Goal: Task Accomplishment & Management: Manage account settings

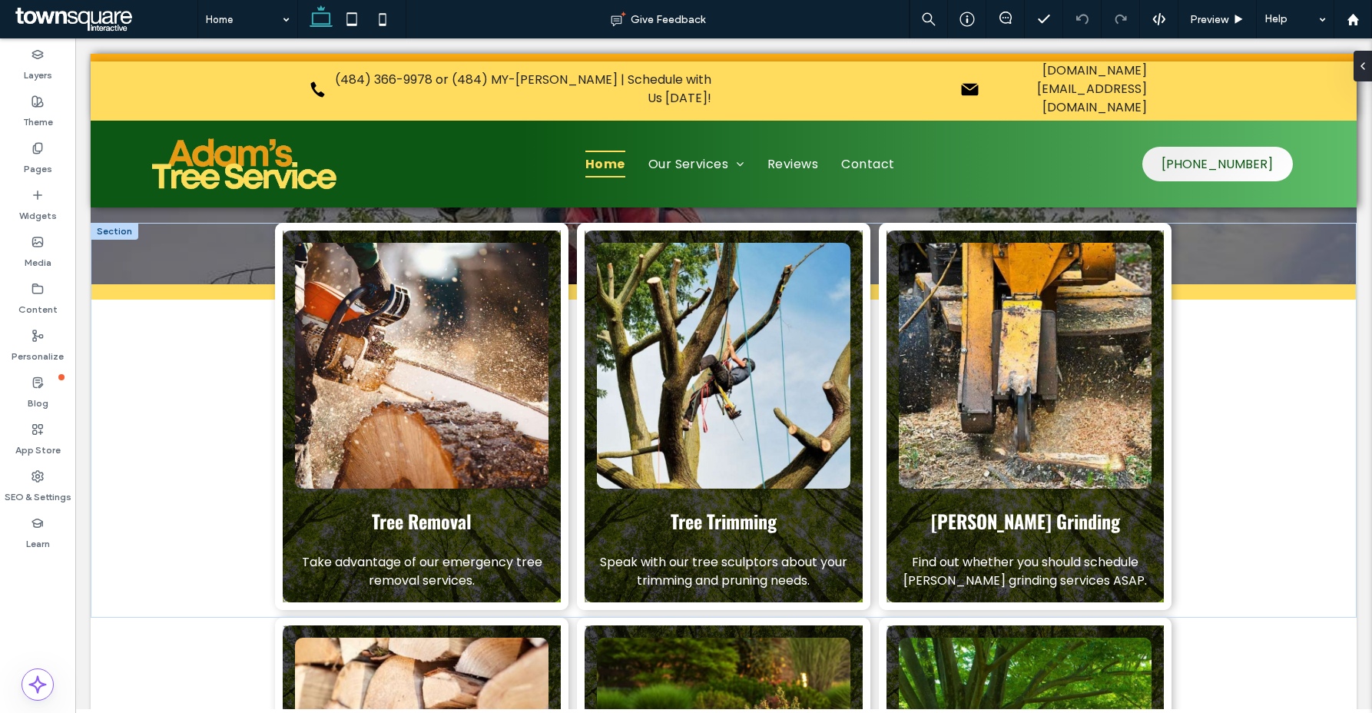
scroll to position [455, 0]
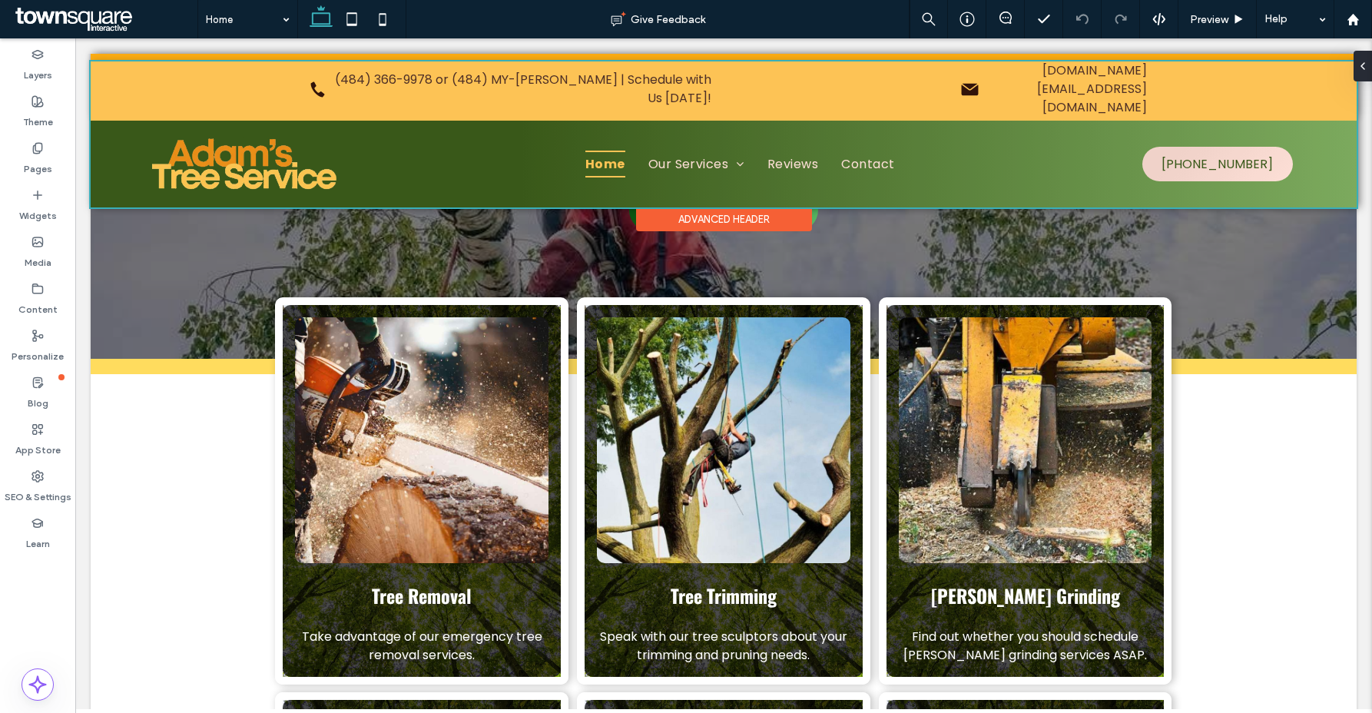
click at [866, 128] on div at bounding box center [724, 134] width 1266 height 146
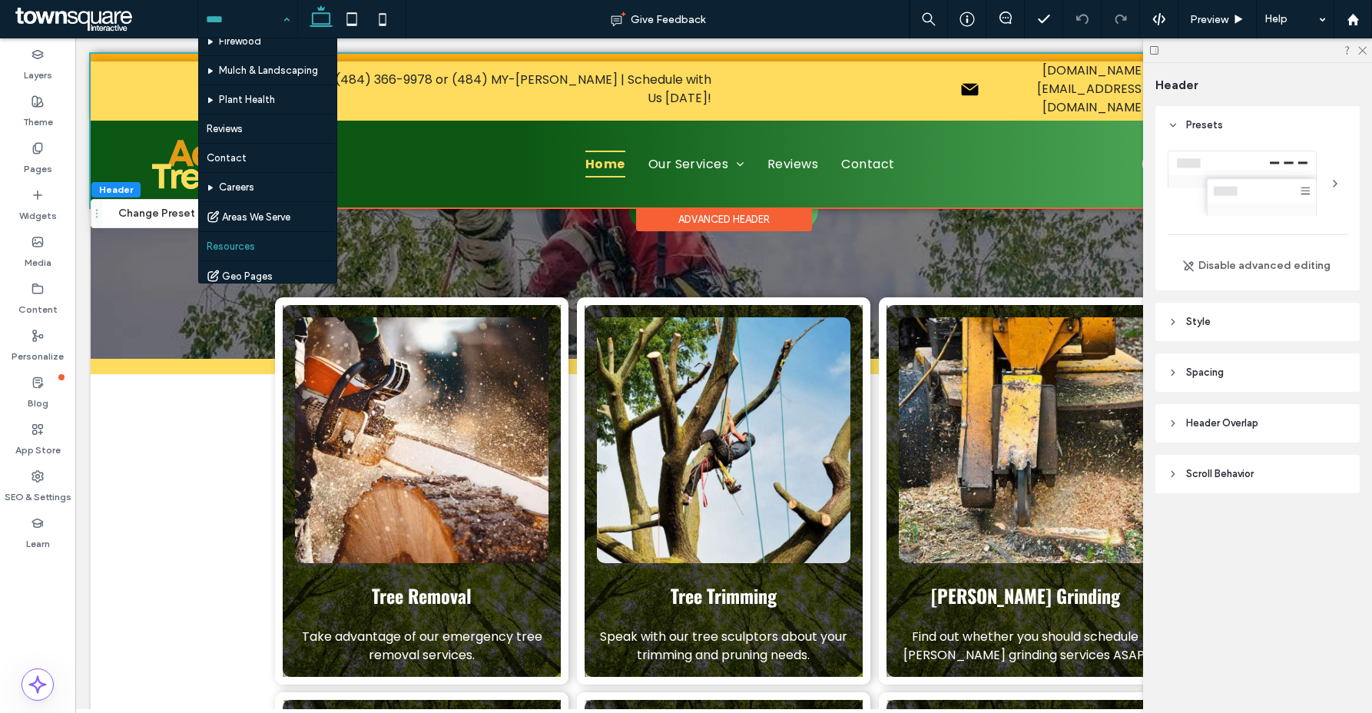
scroll to position [134, 0]
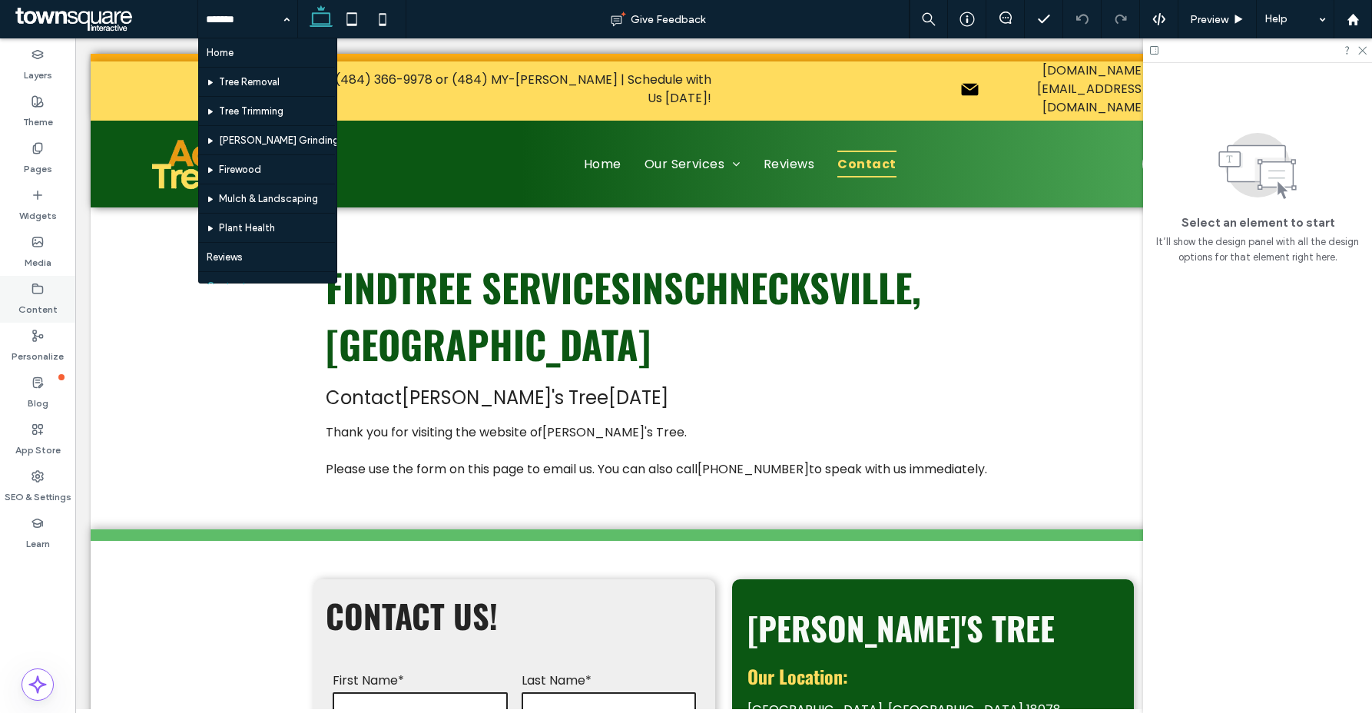
click at [42, 287] on use at bounding box center [38, 287] width 10 height 9
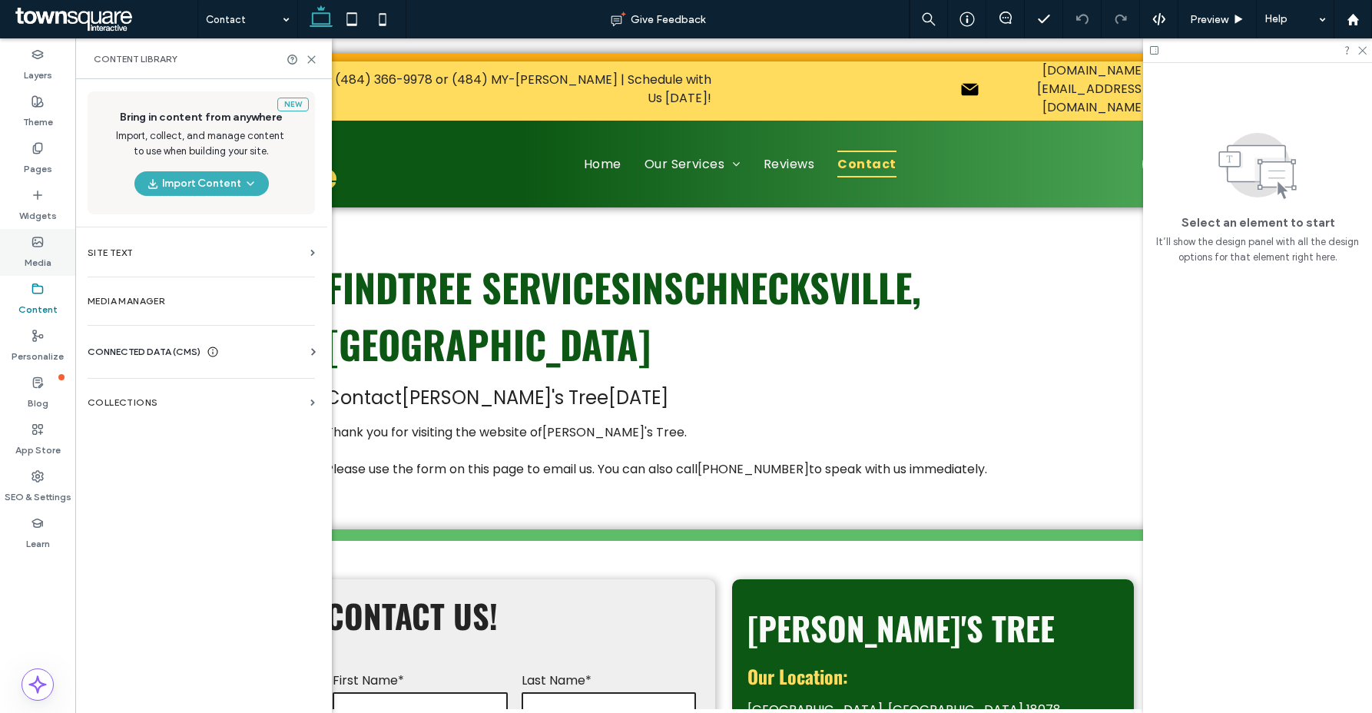
click at [31, 250] on label "Media" at bounding box center [38, 259] width 27 height 22
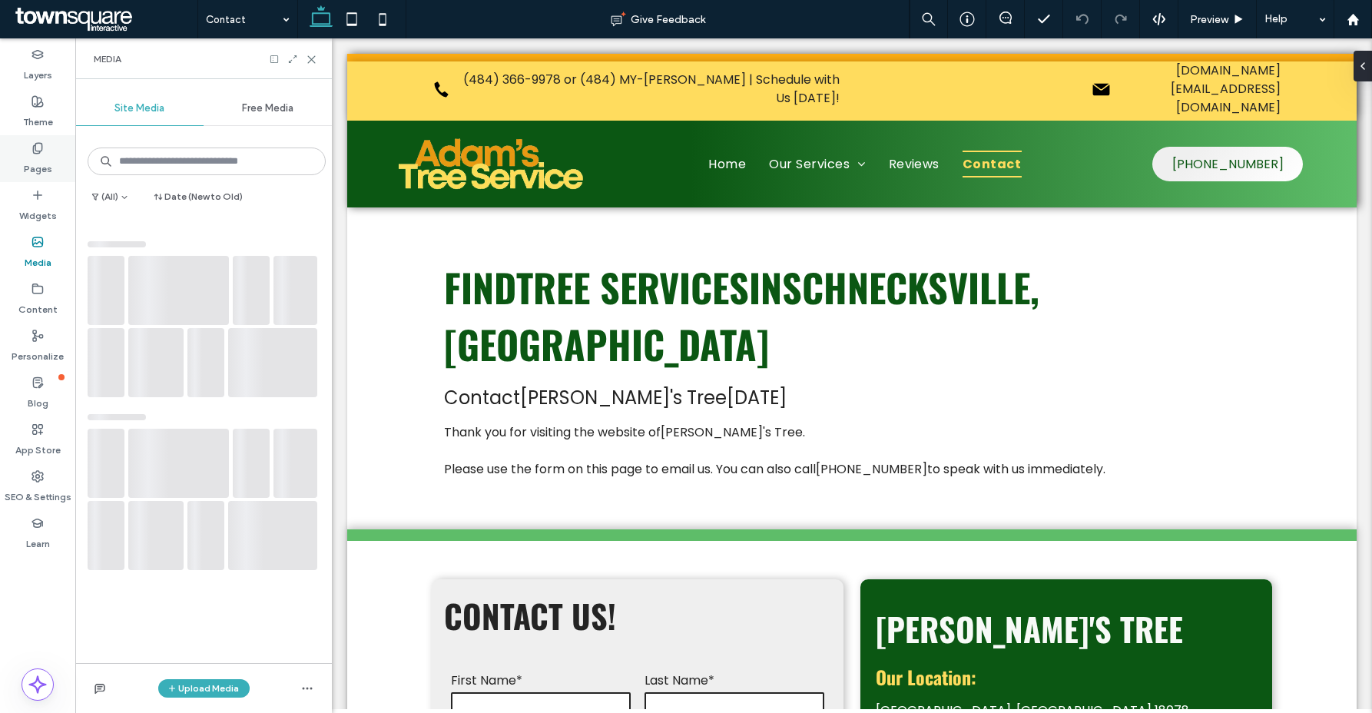
click at [38, 151] on use at bounding box center [37, 148] width 8 height 10
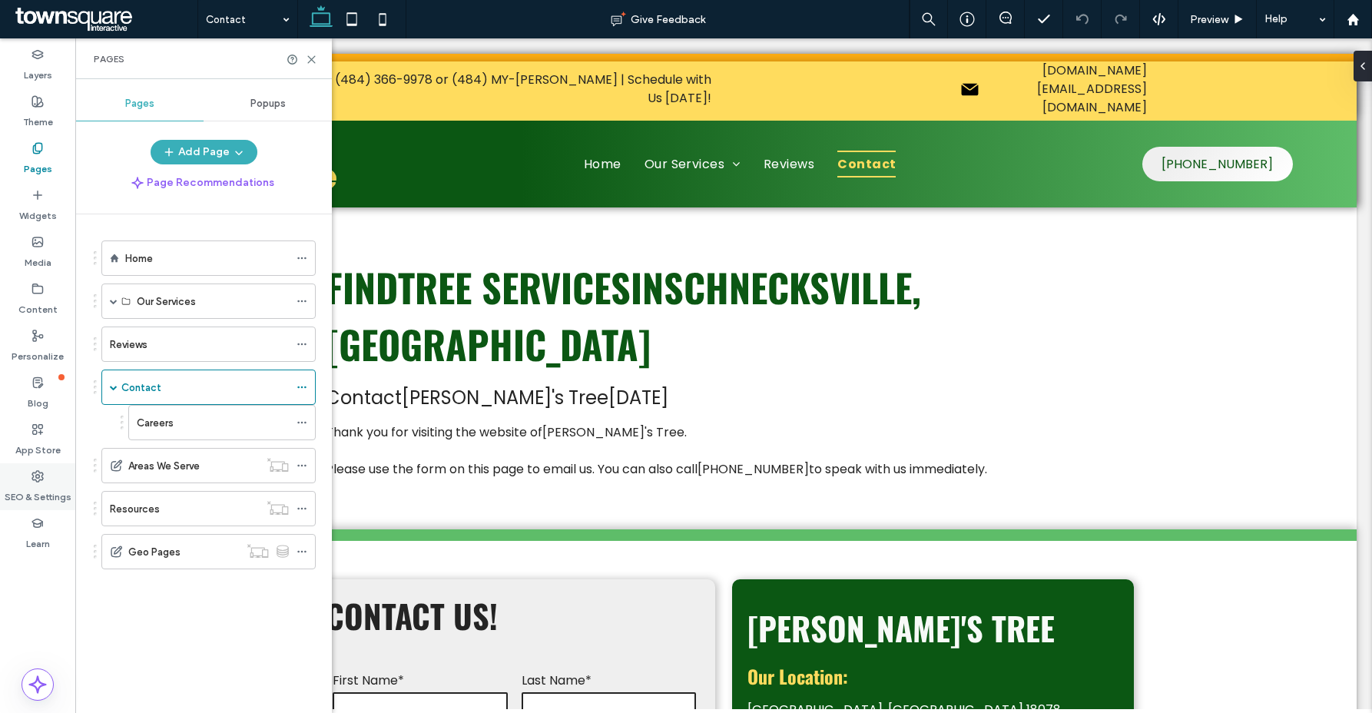
click at [32, 477] on use at bounding box center [37, 476] width 11 height 11
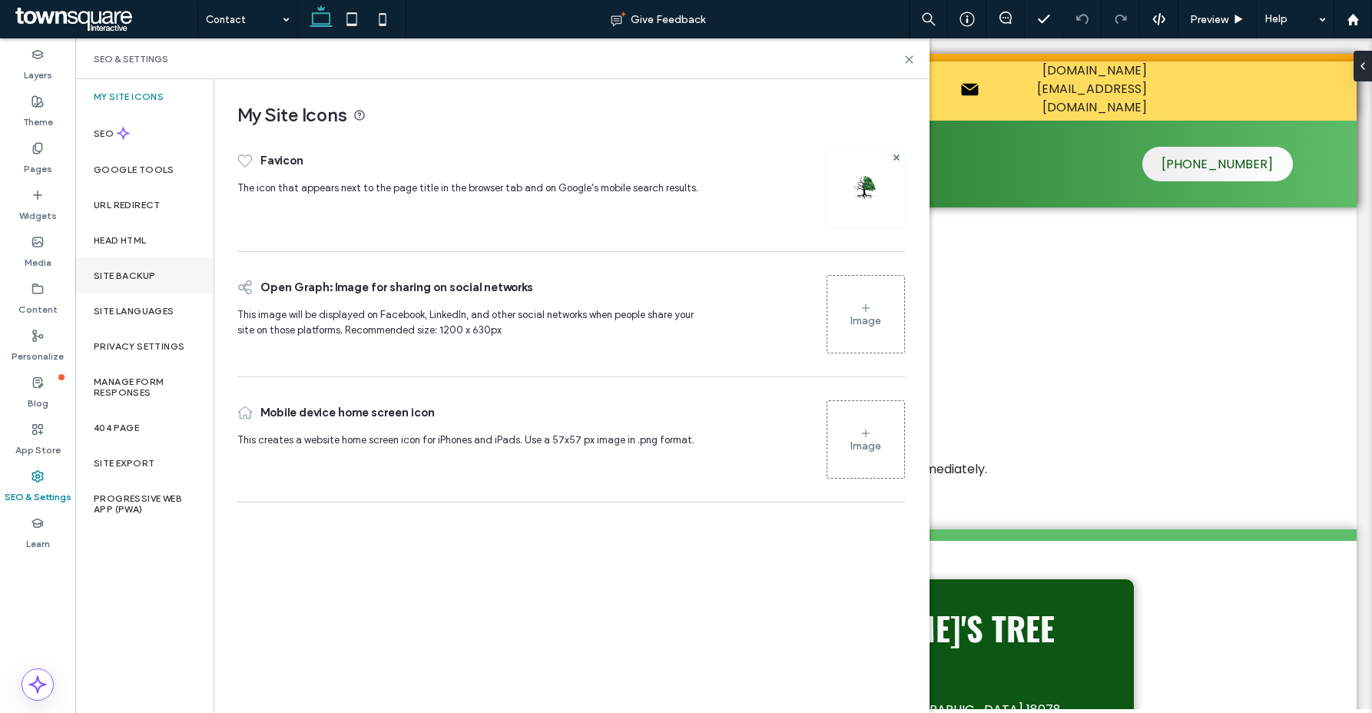
click at [126, 274] on label "Site Backup" at bounding box center [124, 275] width 61 height 11
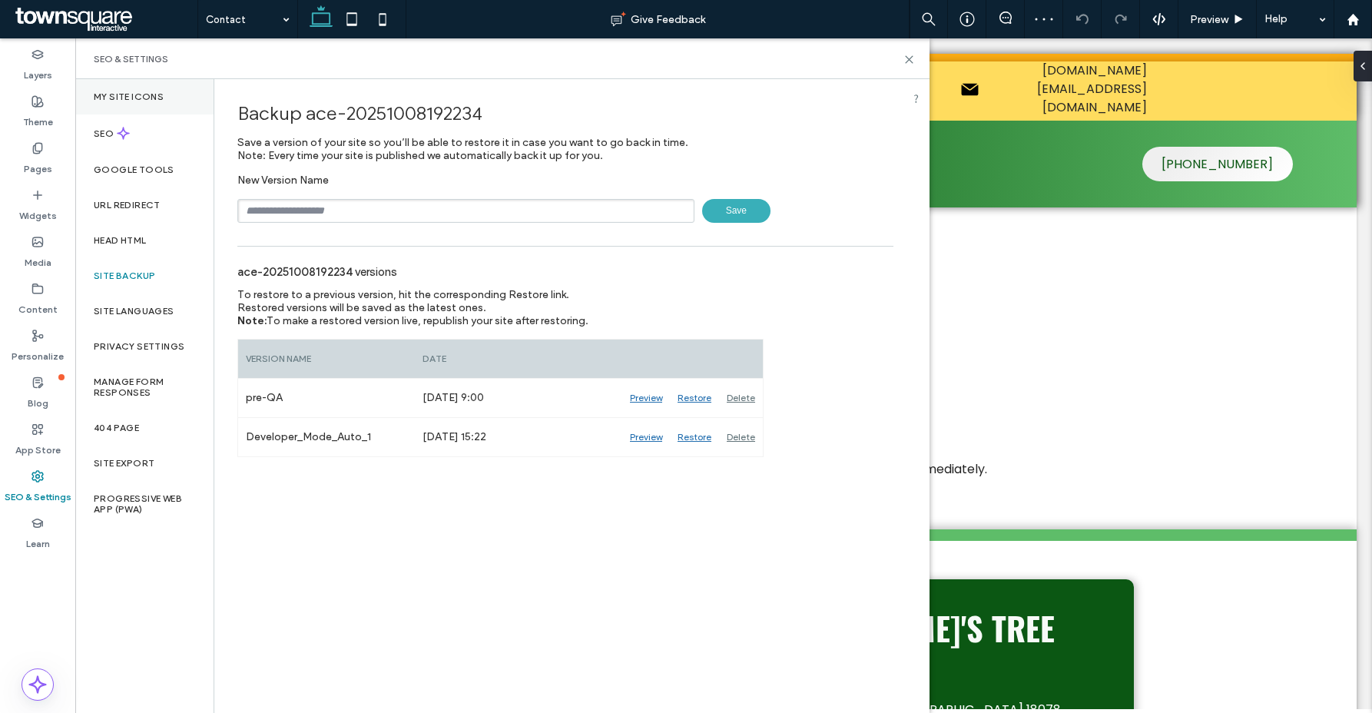
drag, startPoint x: 115, startPoint y: 92, endPoint x: 141, endPoint y: 102, distance: 27.2
click at [116, 92] on label "My Site Icons" at bounding box center [129, 96] width 70 height 11
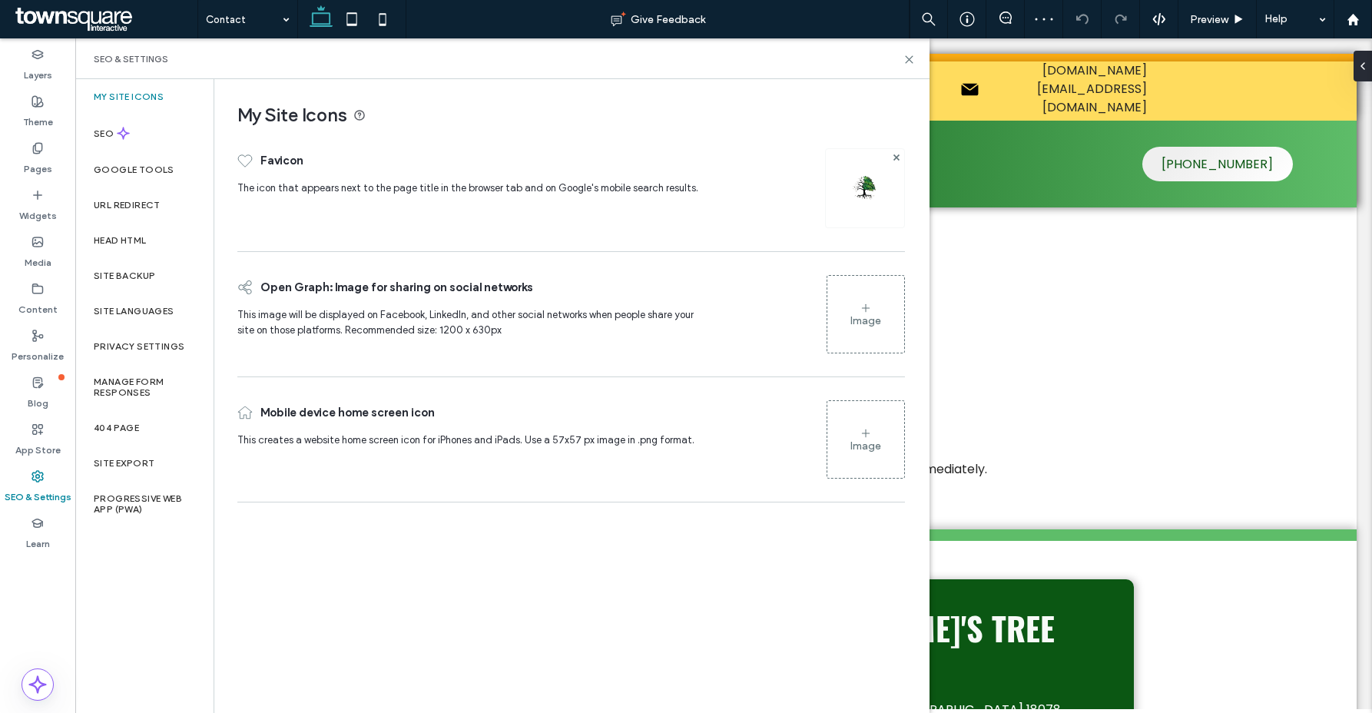
click at [866, 305] on icon at bounding box center [866, 308] width 12 height 12
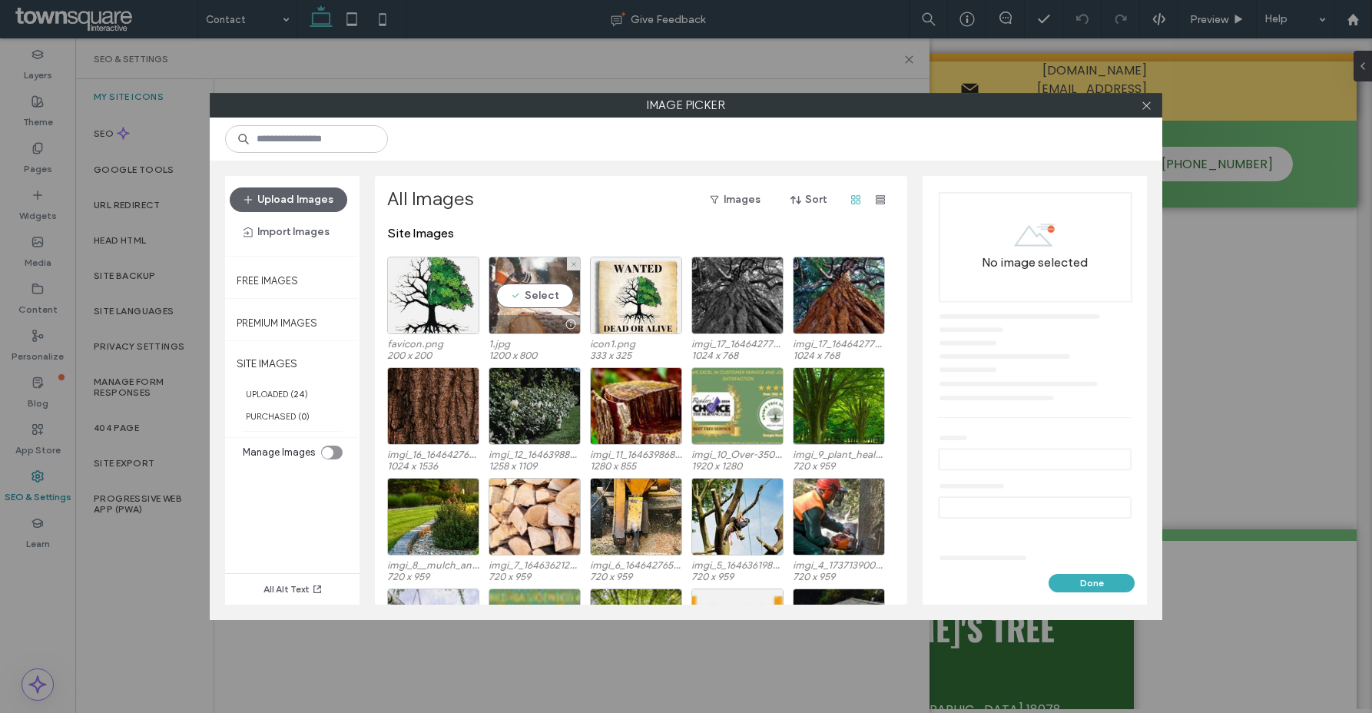
click at [517, 282] on div "Select" at bounding box center [535, 296] width 92 height 78
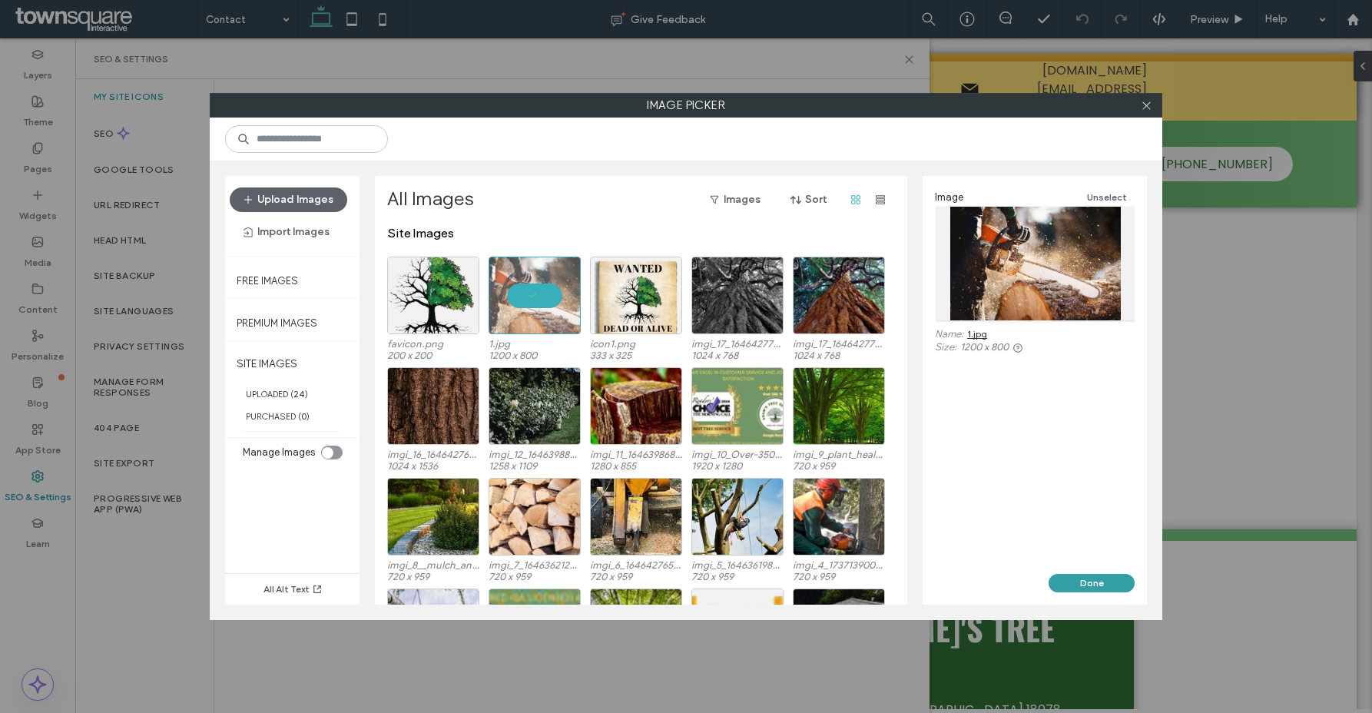
click at [1119, 585] on button "Done" at bounding box center [1092, 583] width 86 height 18
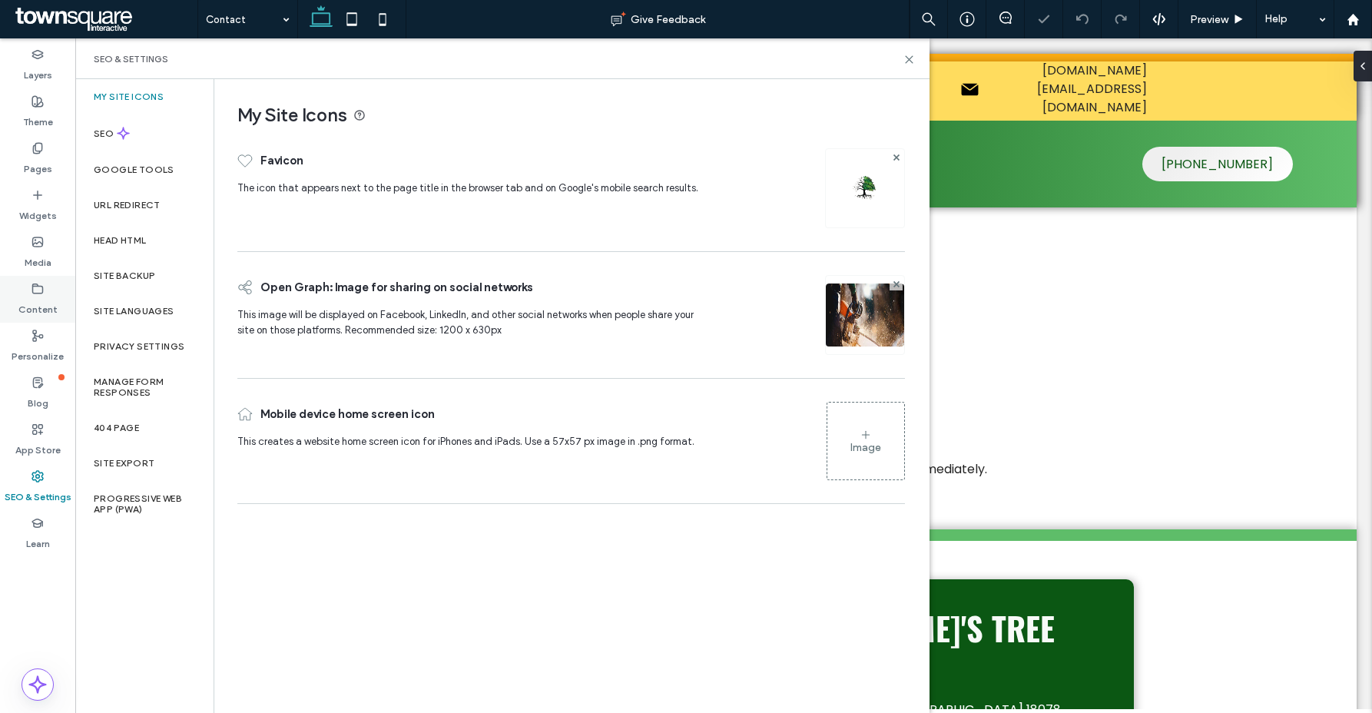
click at [16, 303] on div "Content" at bounding box center [37, 299] width 75 height 47
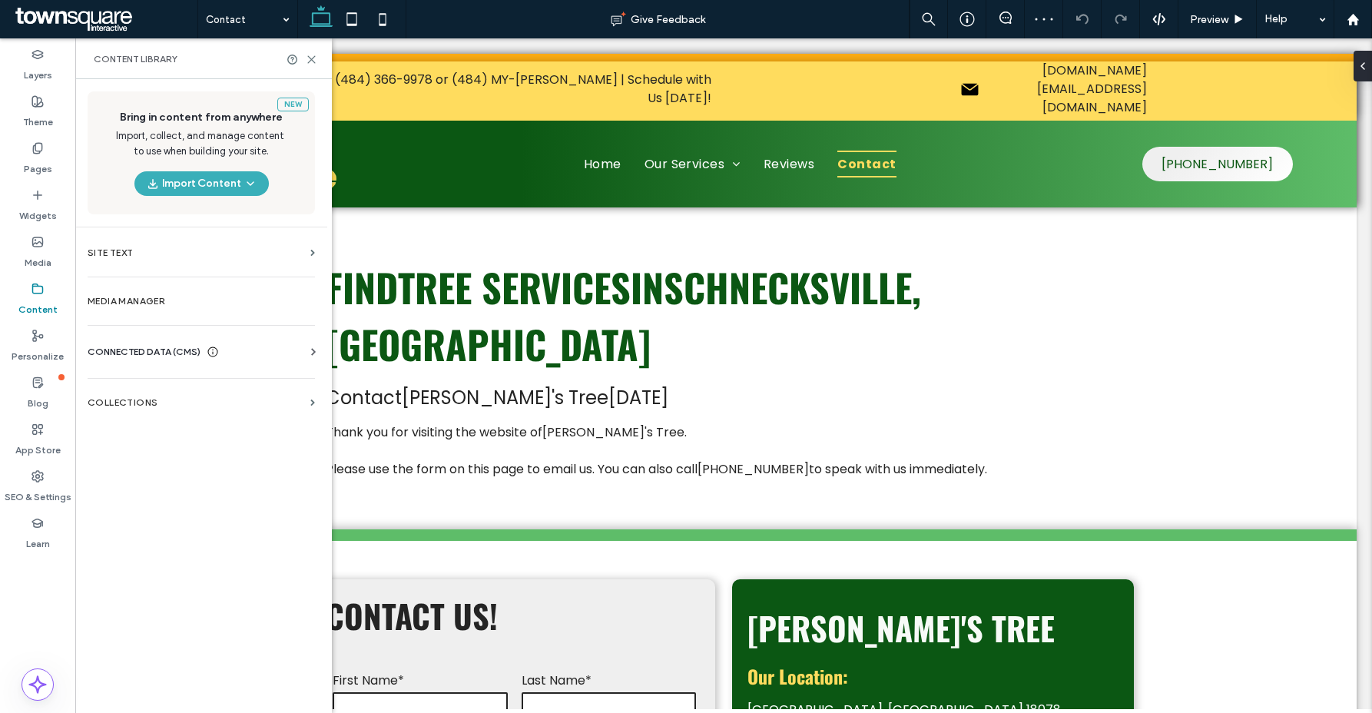
click at [134, 353] on span "CONNECTED DATA (CMS)" at bounding box center [144, 351] width 113 height 15
drag, startPoint x: 143, startPoint y: 399, endPoint x: 208, endPoint y: 406, distance: 65.7
click at [143, 399] on section "Business Info" at bounding box center [205, 389] width 234 height 35
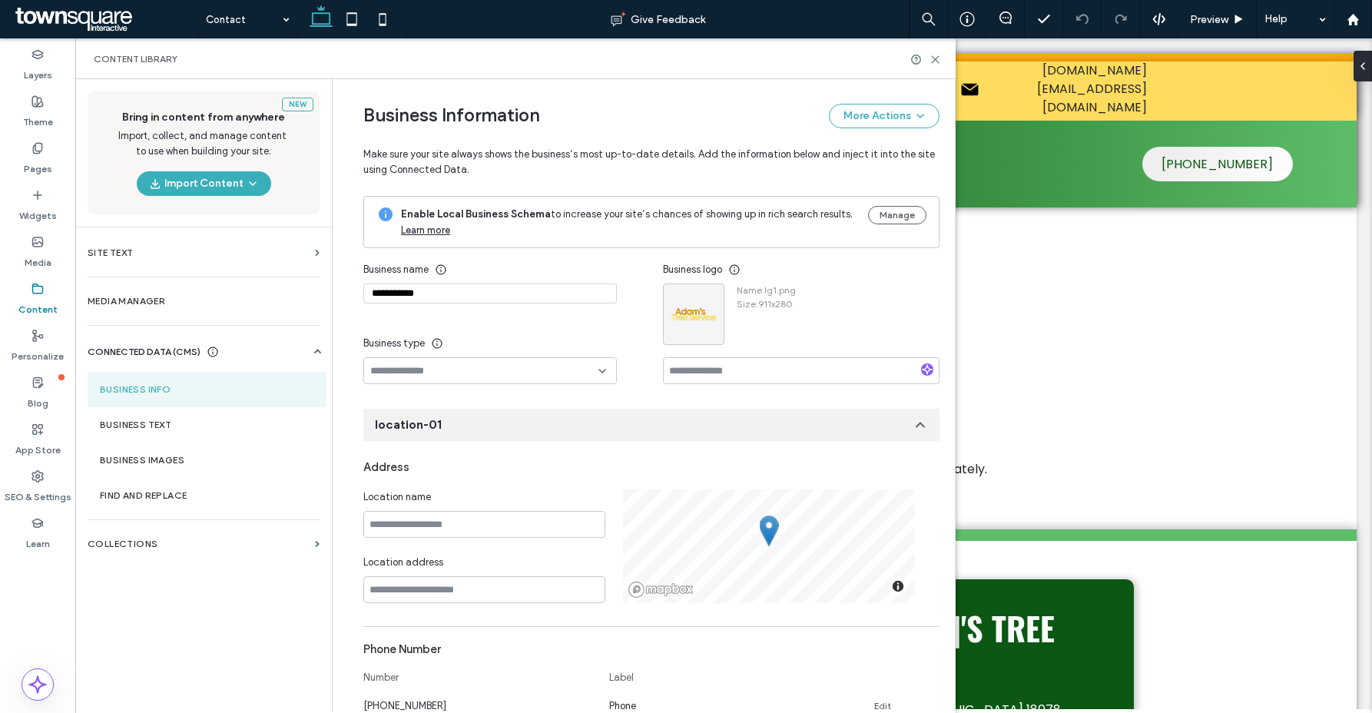
click at [497, 292] on input "**********" at bounding box center [489, 293] width 253 height 20
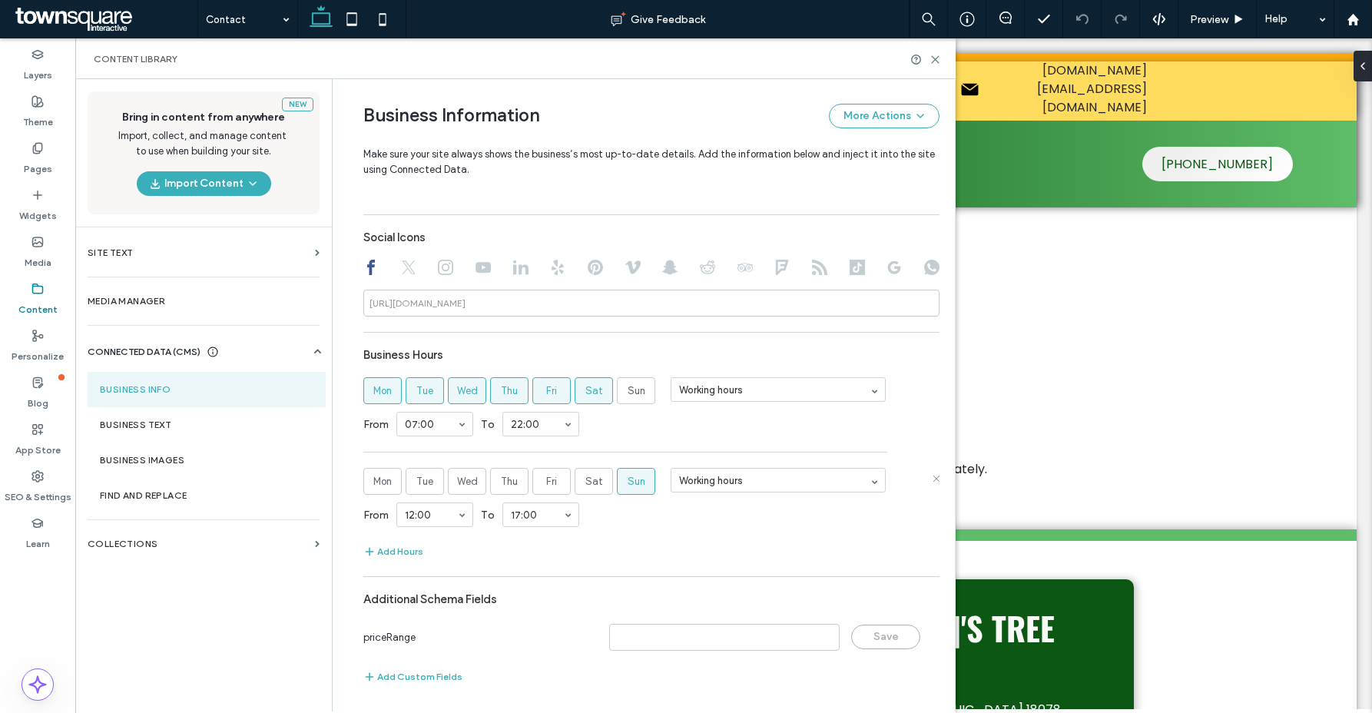
scroll to position [679, 0]
click at [151, 422] on label "Business Text" at bounding box center [207, 424] width 214 height 11
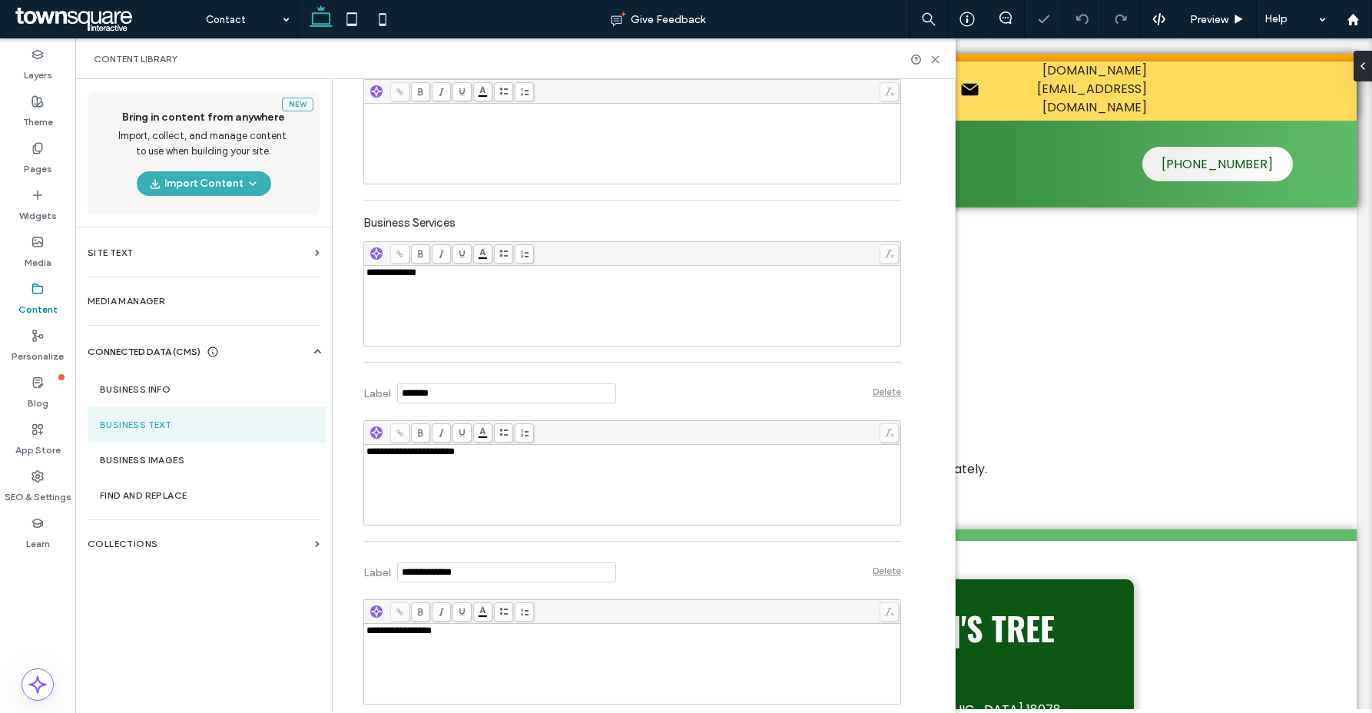
scroll to position [445, 0]
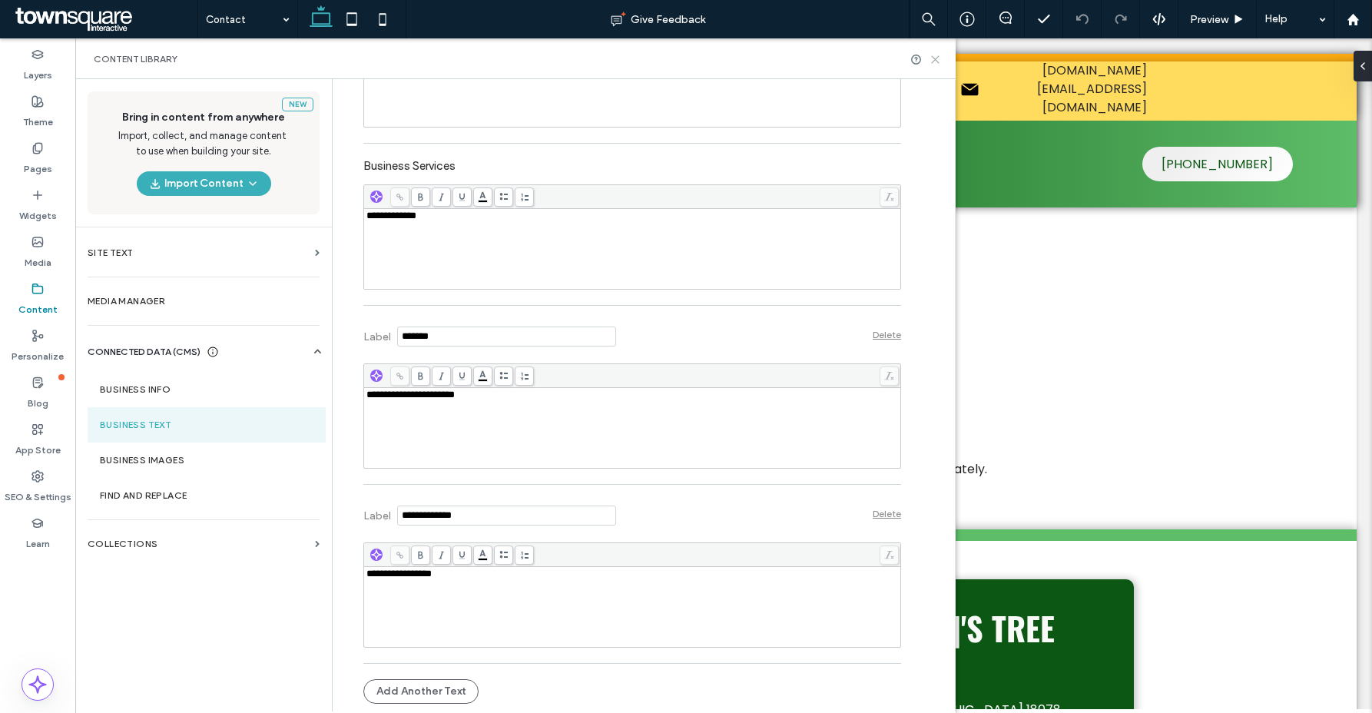
drag, startPoint x: 935, startPoint y: 61, endPoint x: 859, endPoint y: 23, distance: 85.2
click at [935, 61] on icon at bounding box center [935, 60] width 12 height 12
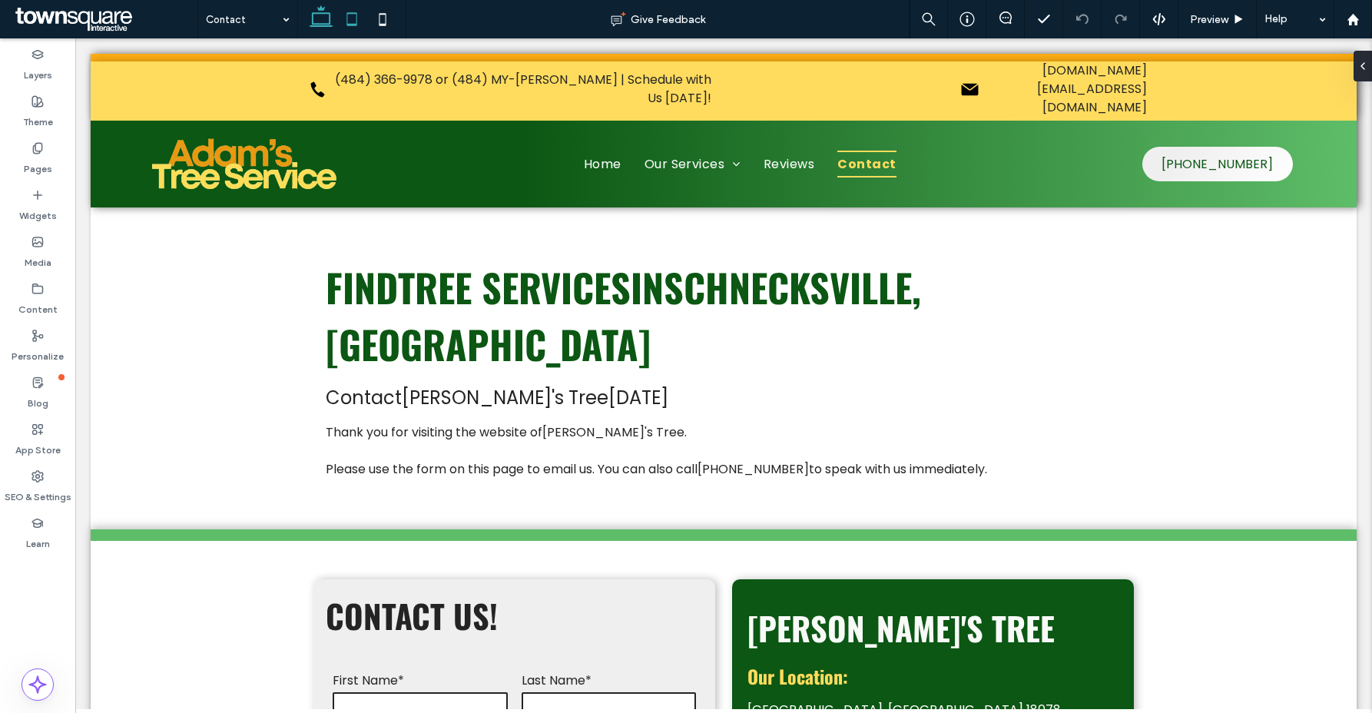
click at [346, 25] on icon at bounding box center [351, 19] width 31 height 31
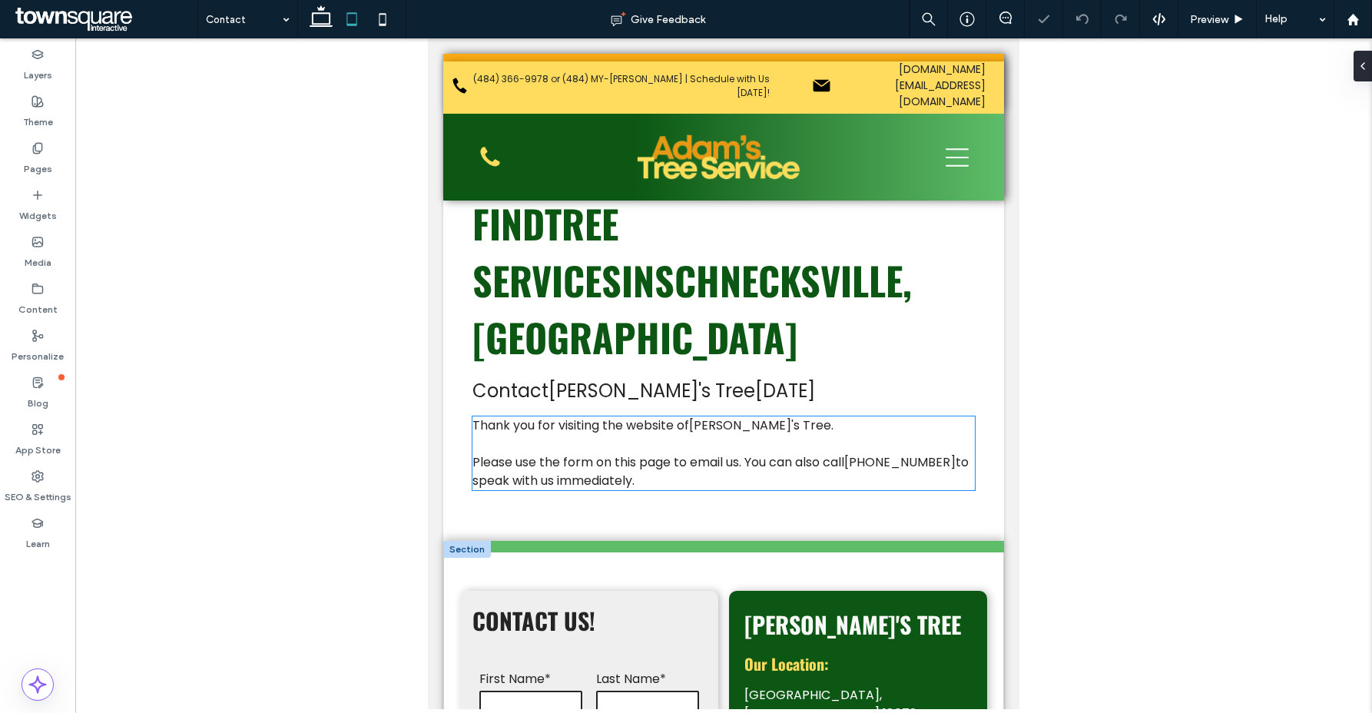
scroll to position [139, 0]
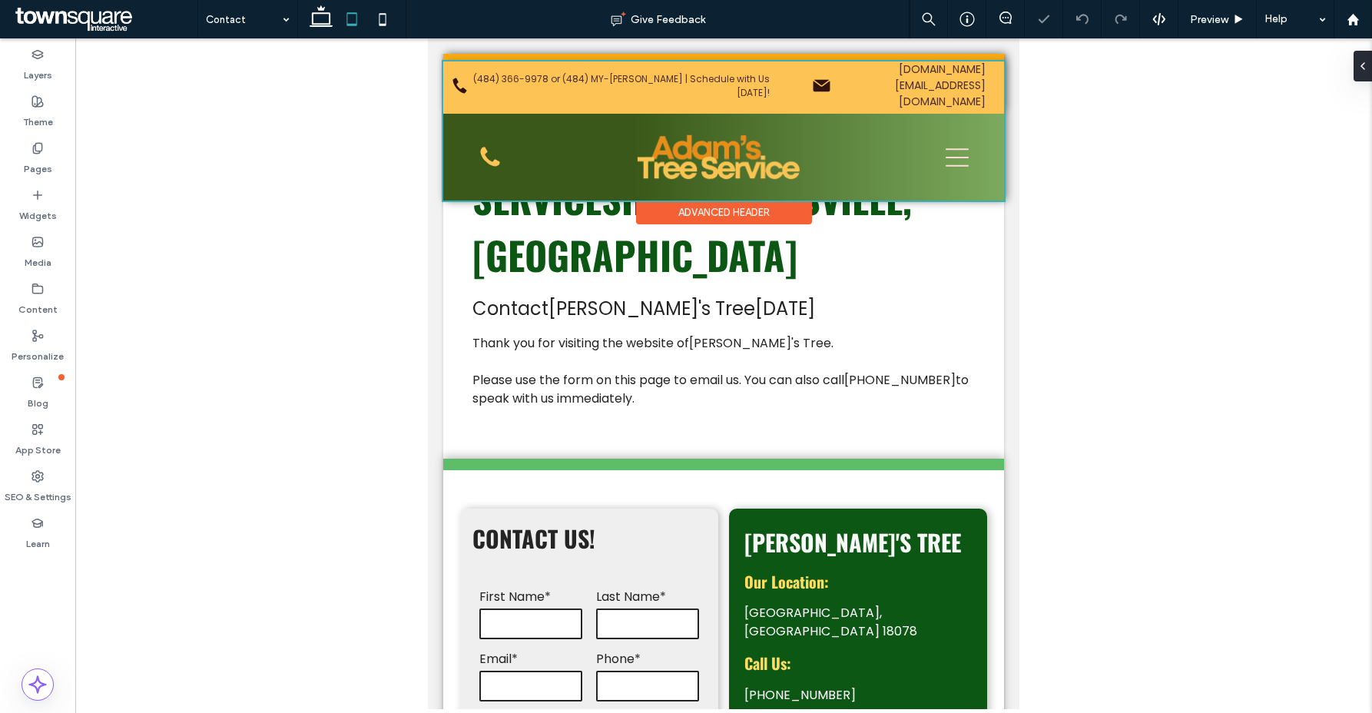
click at [953, 133] on div at bounding box center [723, 130] width 561 height 139
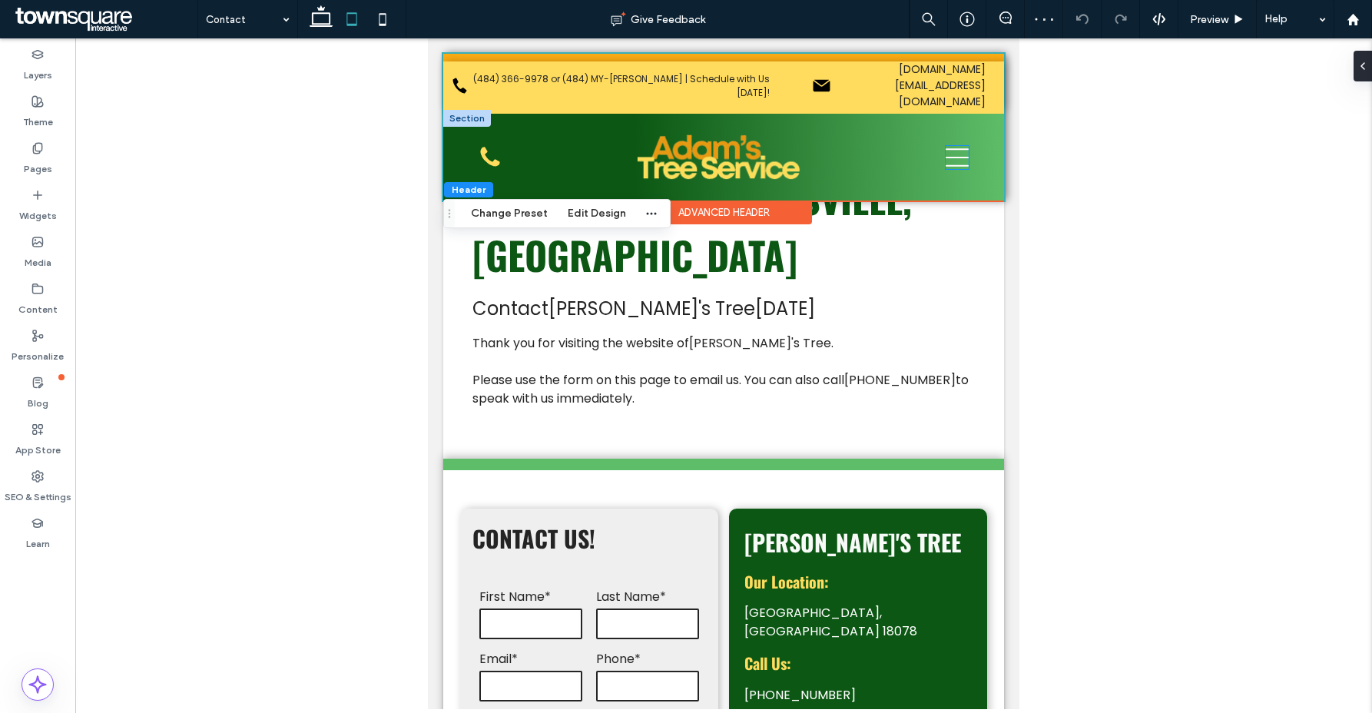
click at [948, 146] on icon at bounding box center [957, 157] width 23 height 23
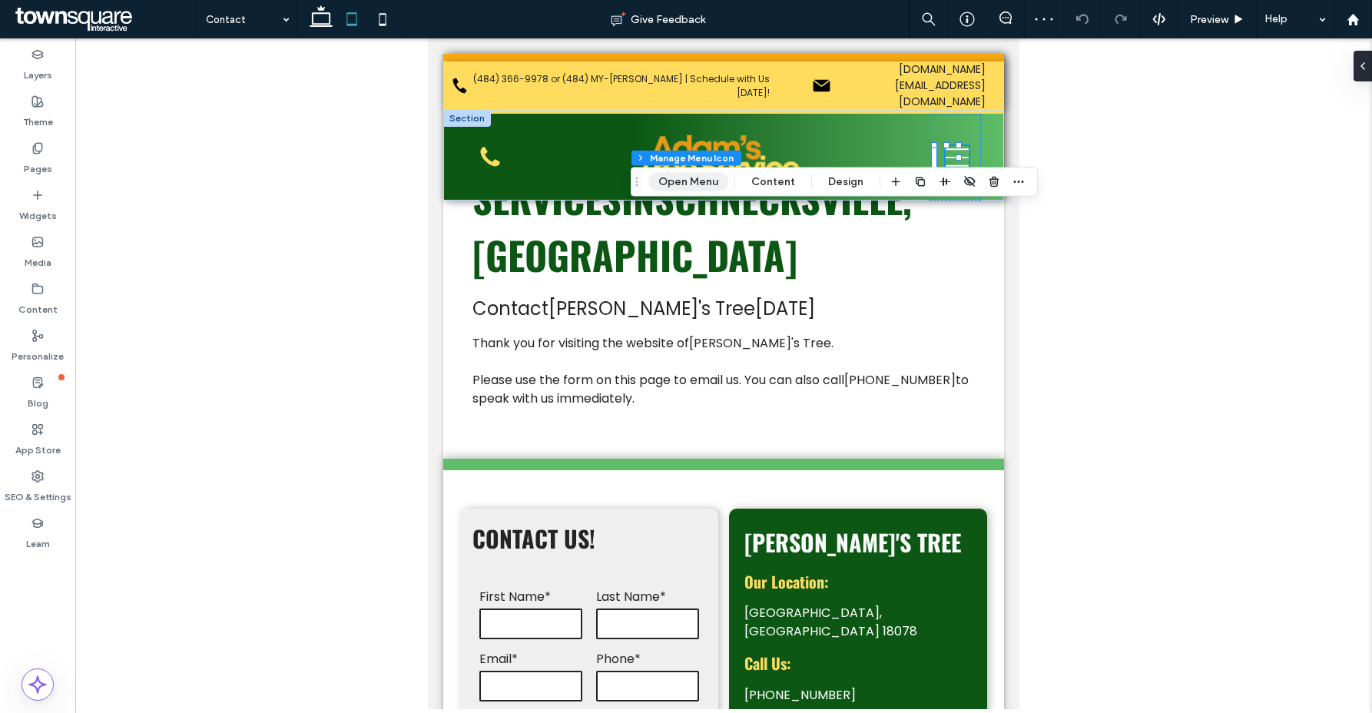
drag, startPoint x: 661, startPoint y: 178, endPoint x: 436, endPoint y: 214, distance: 227.9
click at [661, 178] on button "Open Menu" at bounding box center [688, 182] width 80 height 18
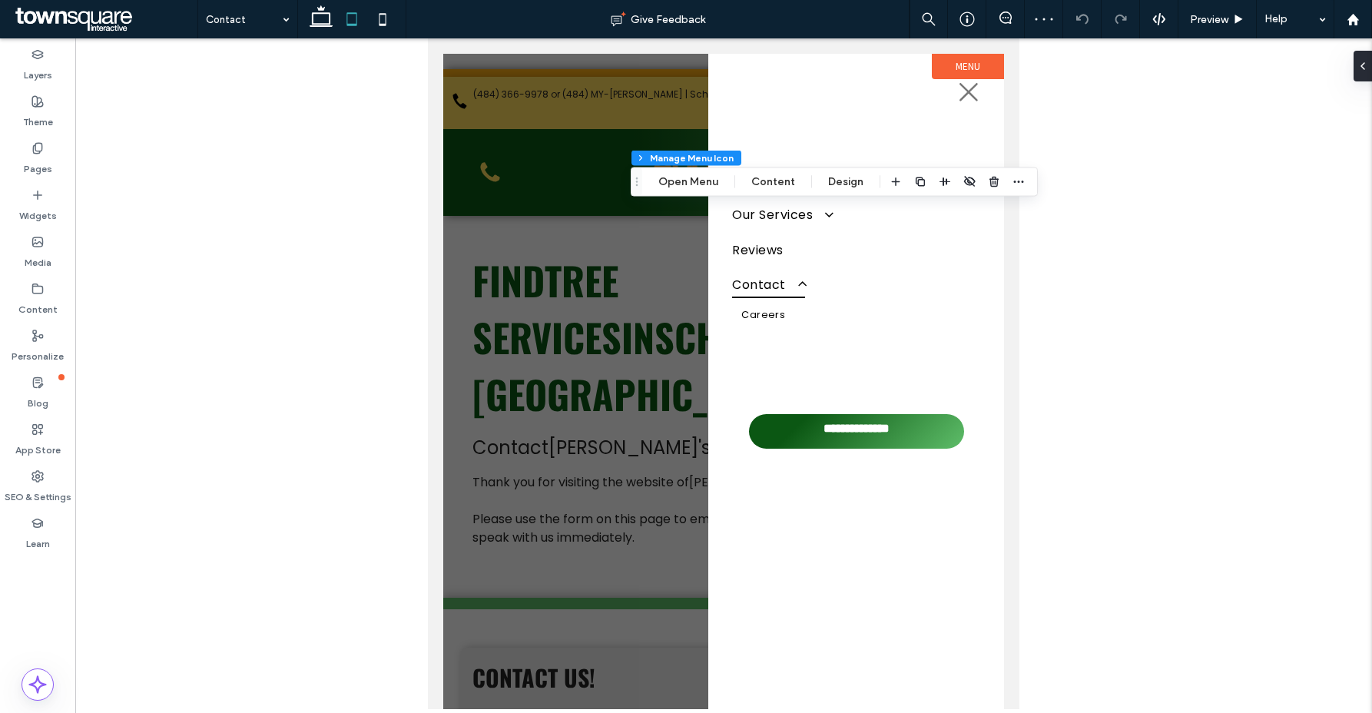
scroll to position [0, 0]
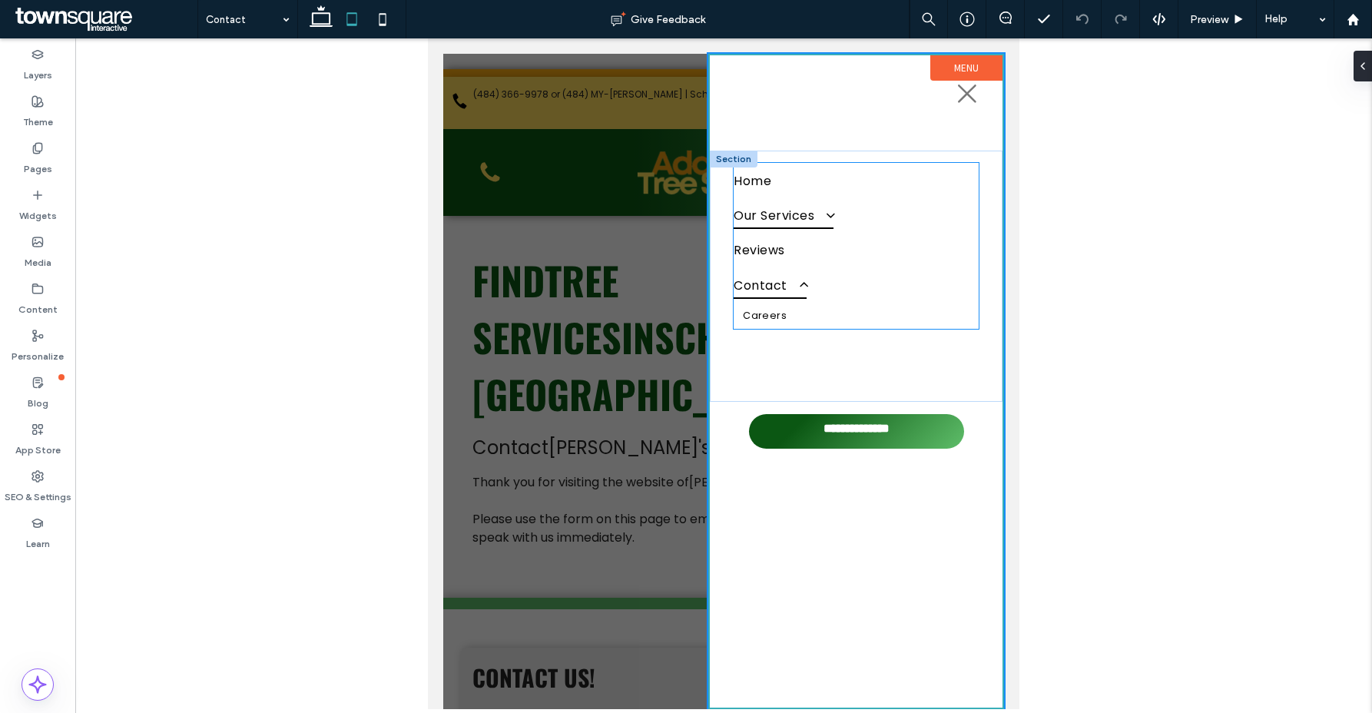
click at [822, 211] on span at bounding box center [824, 214] width 24 height 15
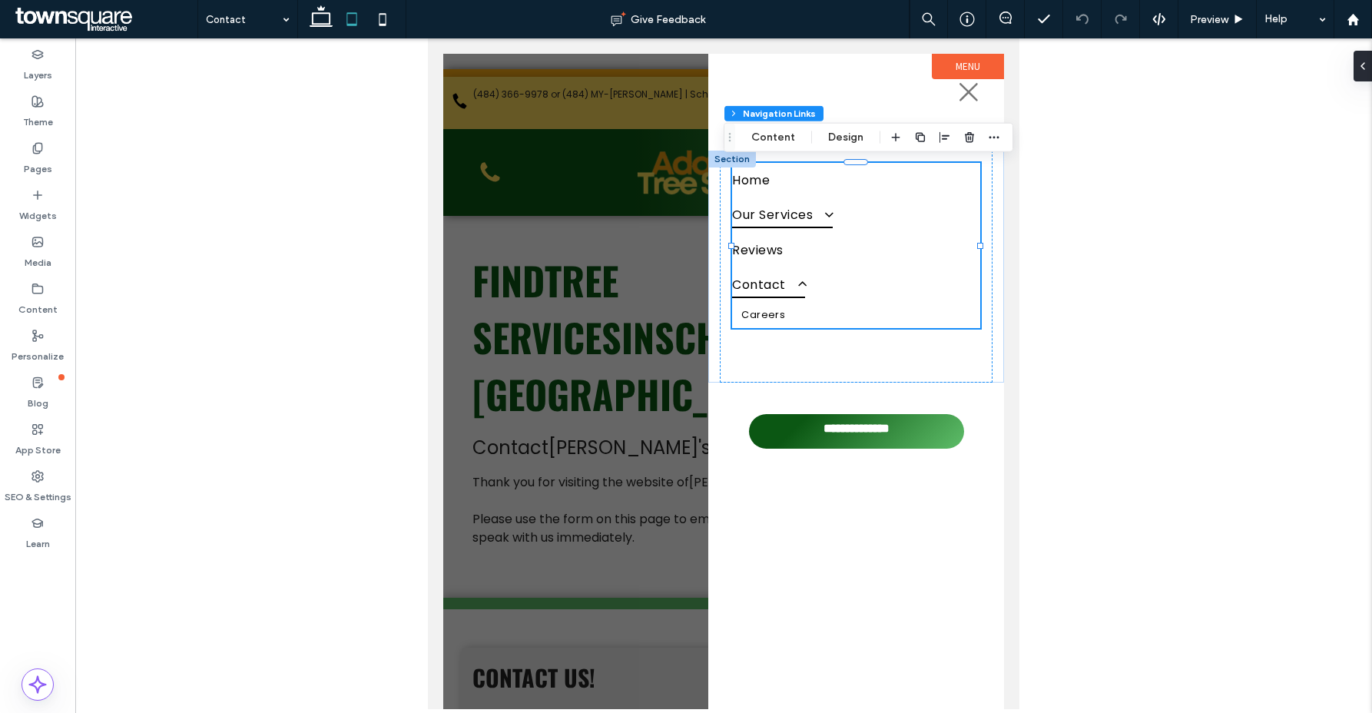
click at [829, 212] on span at bounding box center [823, 214] width 24 height 15
click at [658, 387] on div at bounding box center [723, 381] width 561 height 655
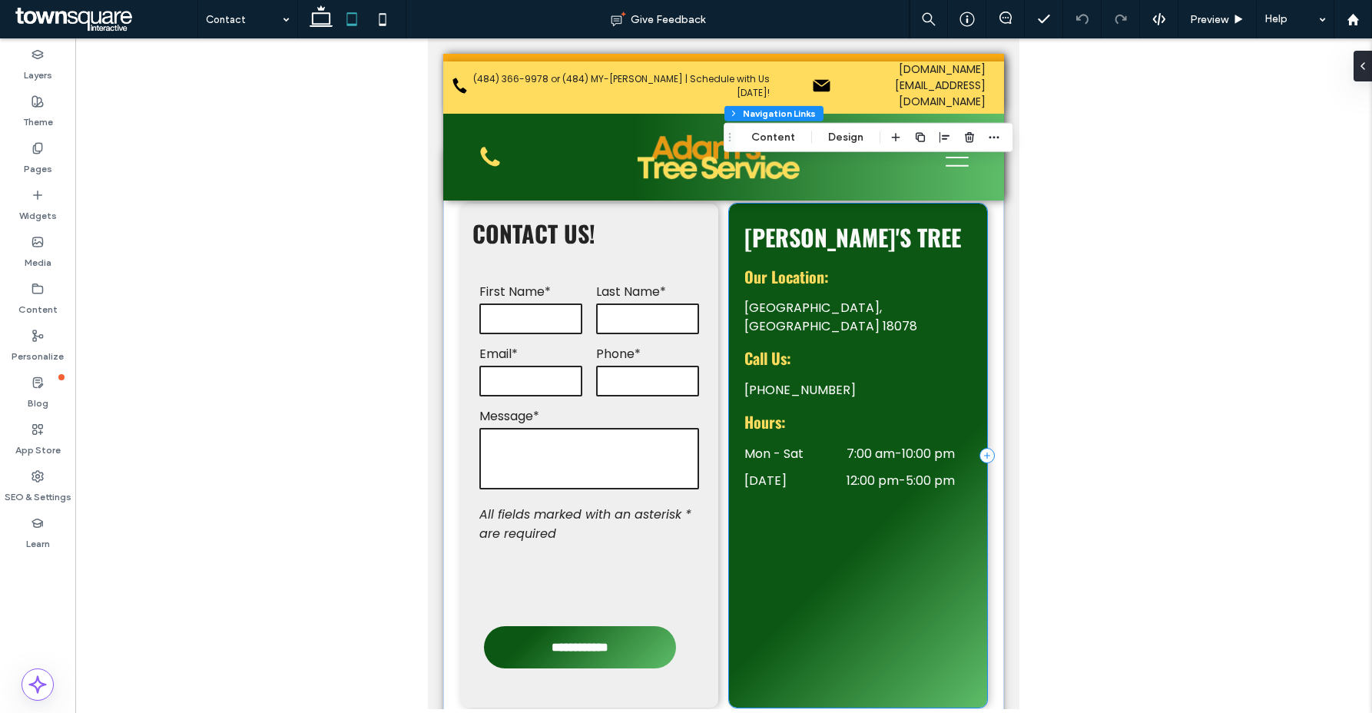
scroll to position [446, 0]
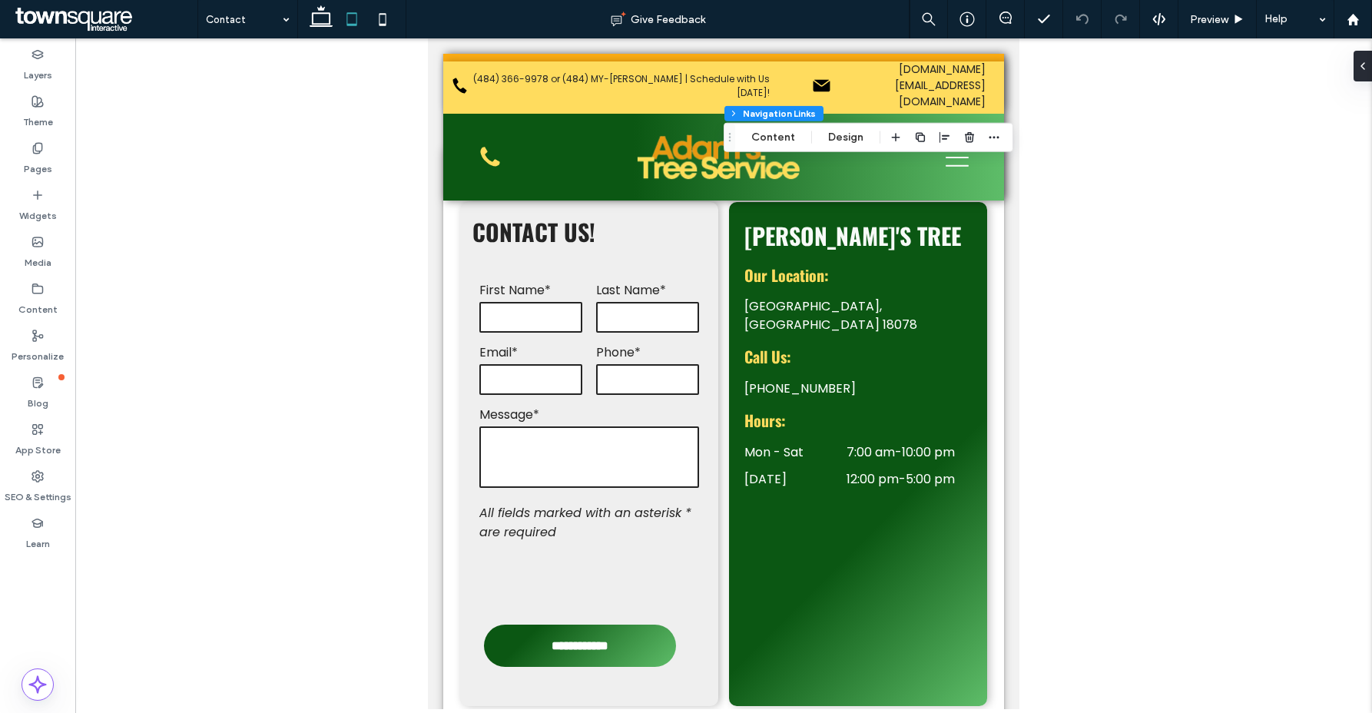
click at [304, 25] on div at bounding box center [351, 19] width 109 height 38
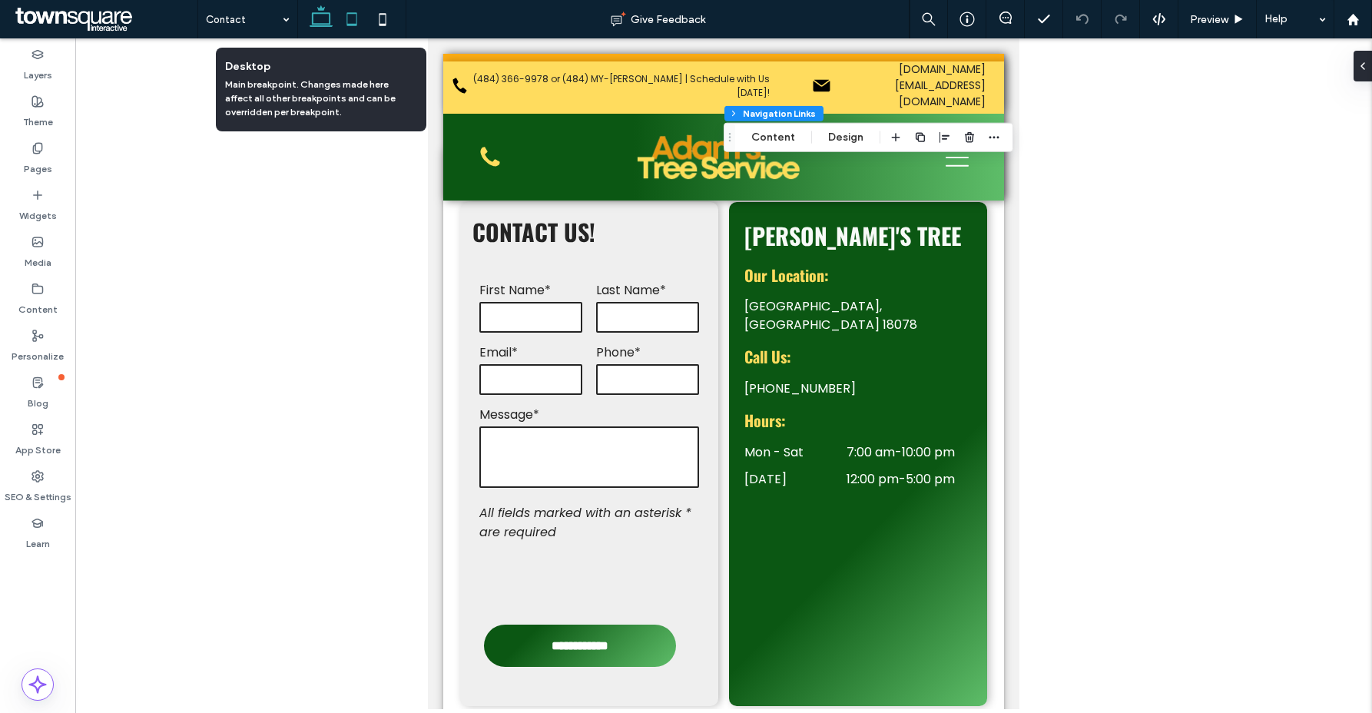
click at [321, 26] on use at bounding box center [321, 16] width 23 height 22
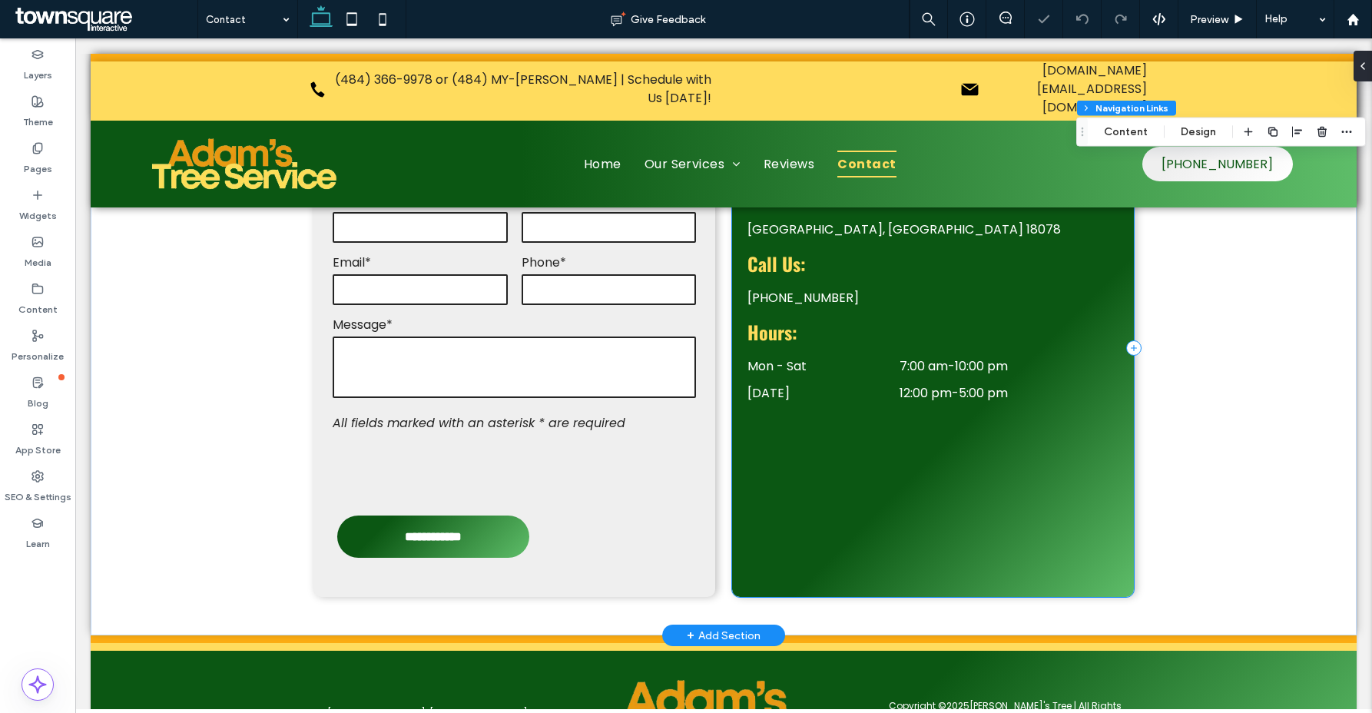
scroll to position [469, 0]
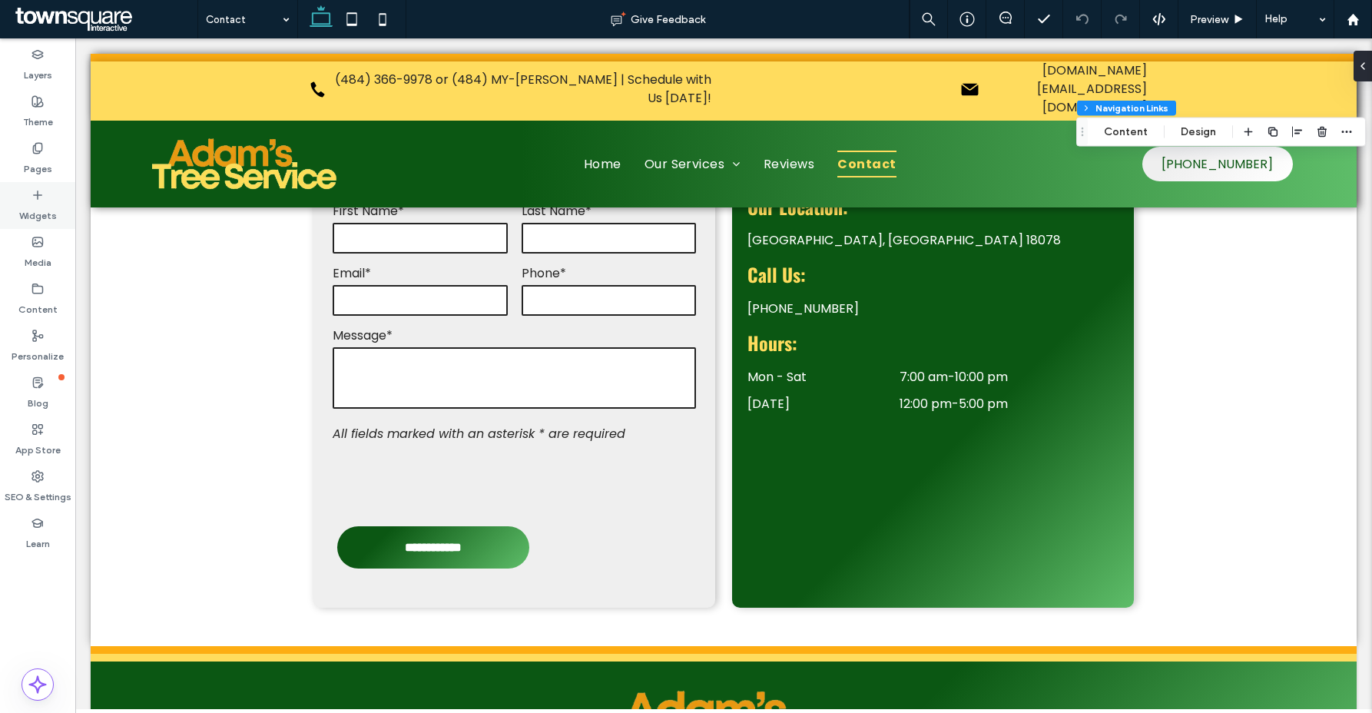
click at [28, 204] on label "Widgets" at bounding box center [38, 212] width 38 height 22
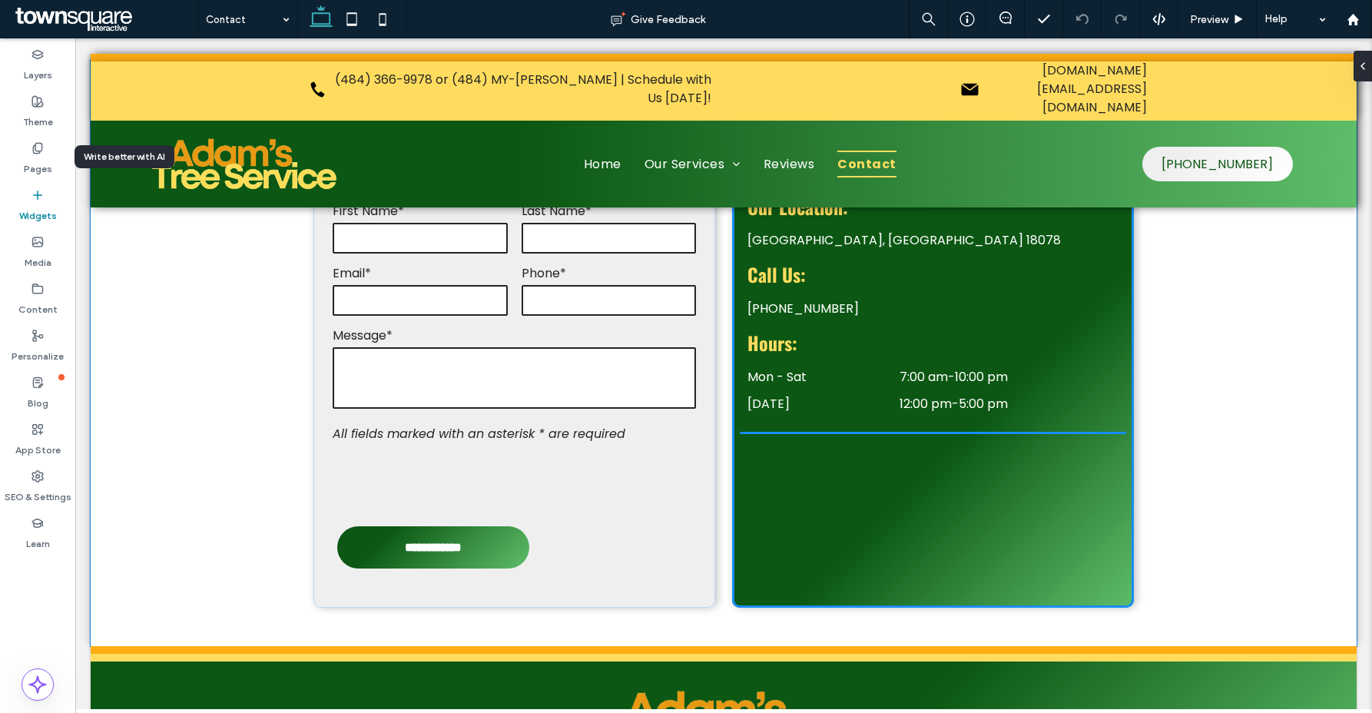
drag, startPoint x: 196, startPoint y: 253, endPoint x: 220, endPoint y: 266, distance: 27.2
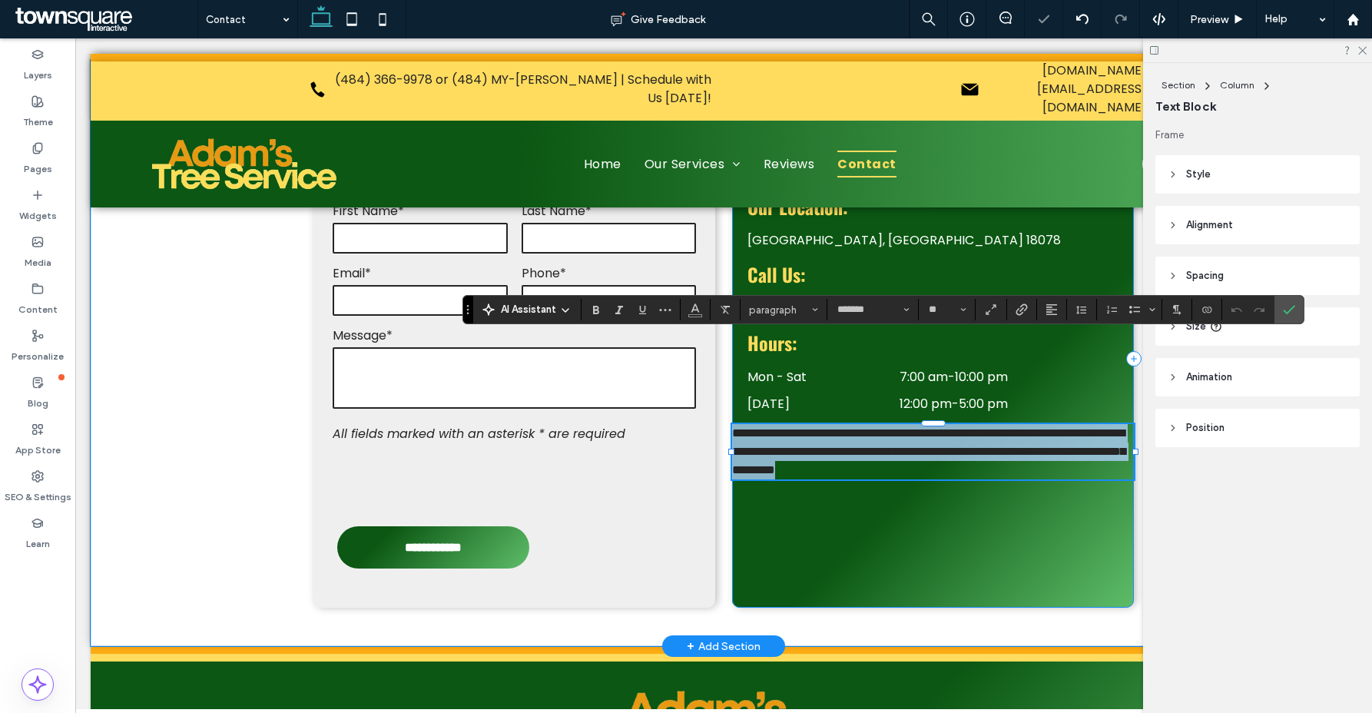
paste div
type input "**"
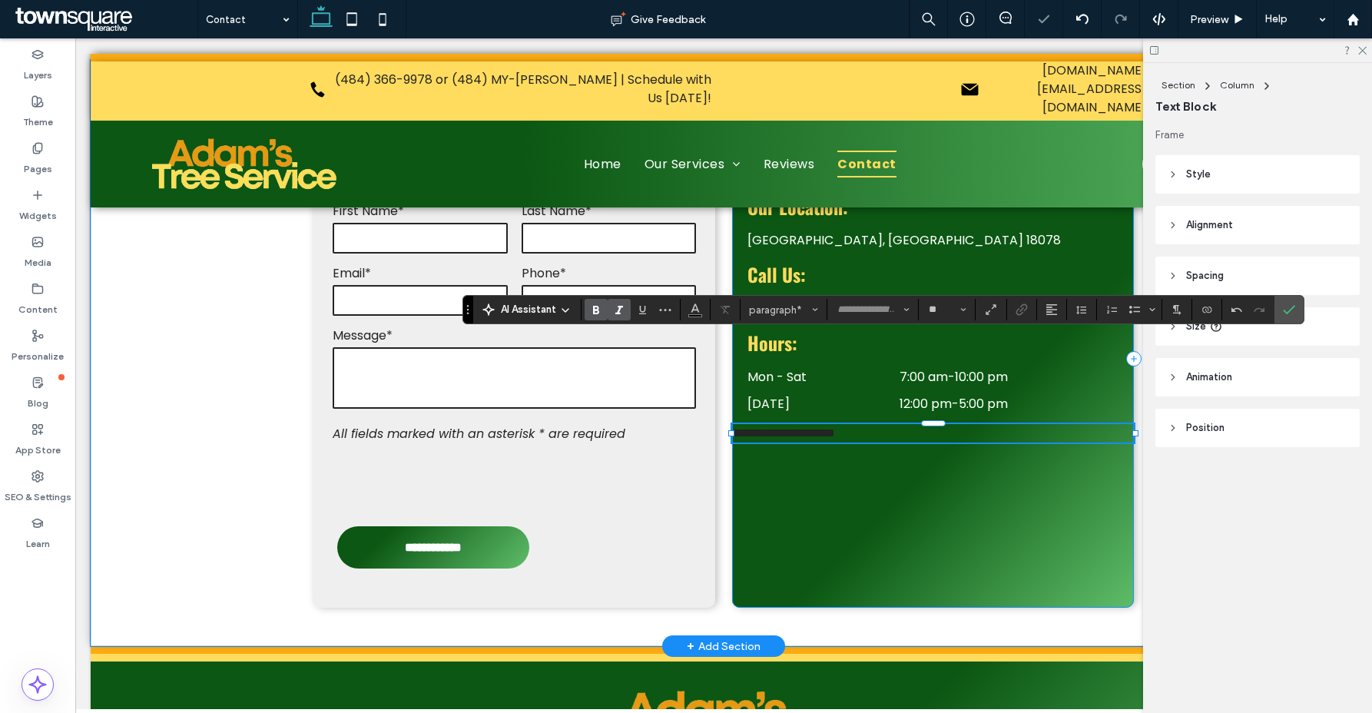
type input "*******"
type input "**"
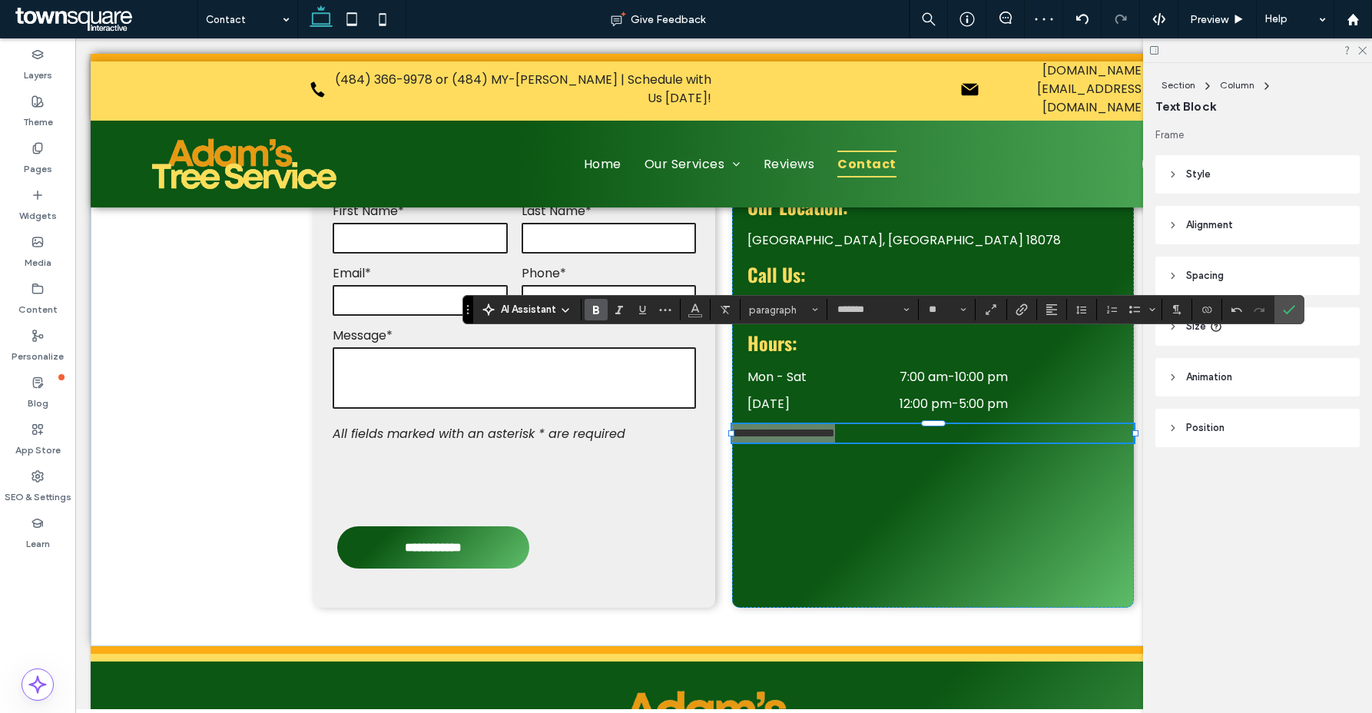
click at [598, 313] on icon "Bold" at bounding box center [596, 309] width 12 height 12
click at [615, 312] on icon "Italic" at bounding box center [619, 309] width 12 height 12
click at [696, 314] on span "Color" at bounding box center [695, 308] width 12 height 20
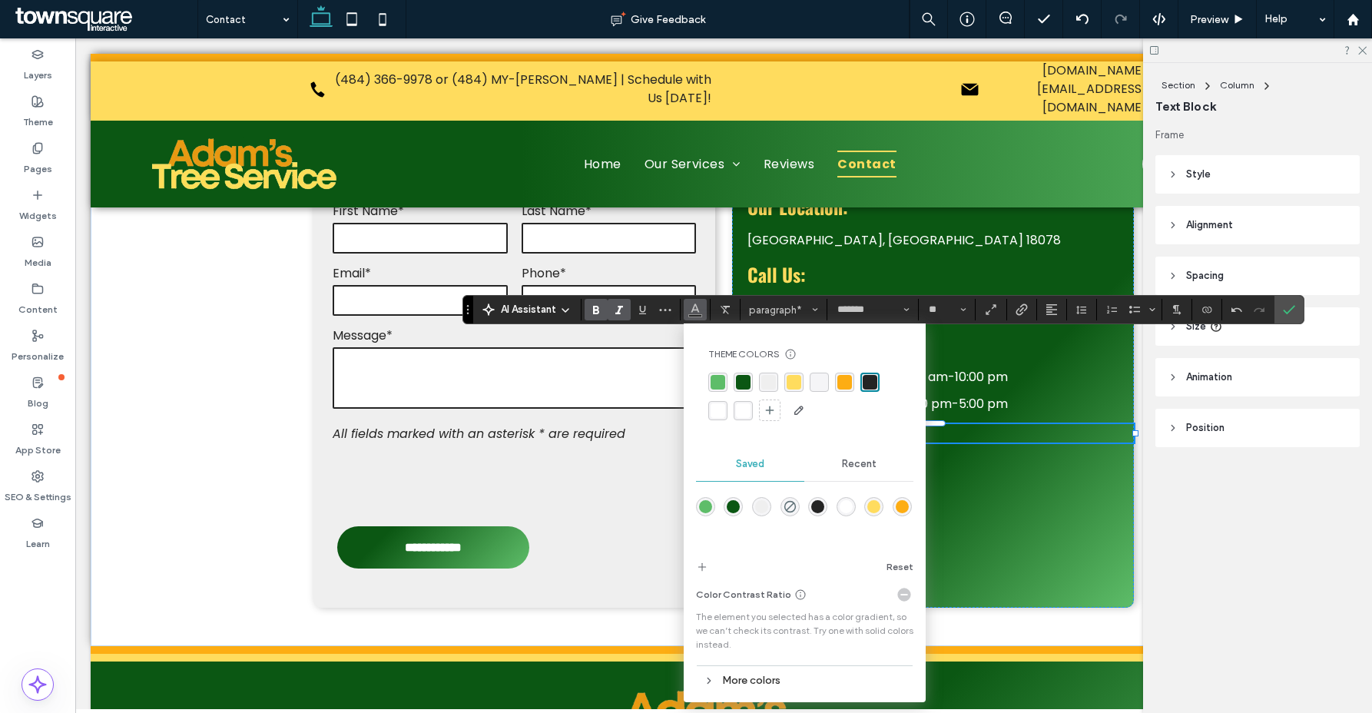
click at [713, 416] on div "rgba(255, 255, 255, 1)" at bounding box center [718, 410] width 15 height 15
click at [1283, 308] on icon "Confirm" at bounding box center [1289, 309] width 12 height 12
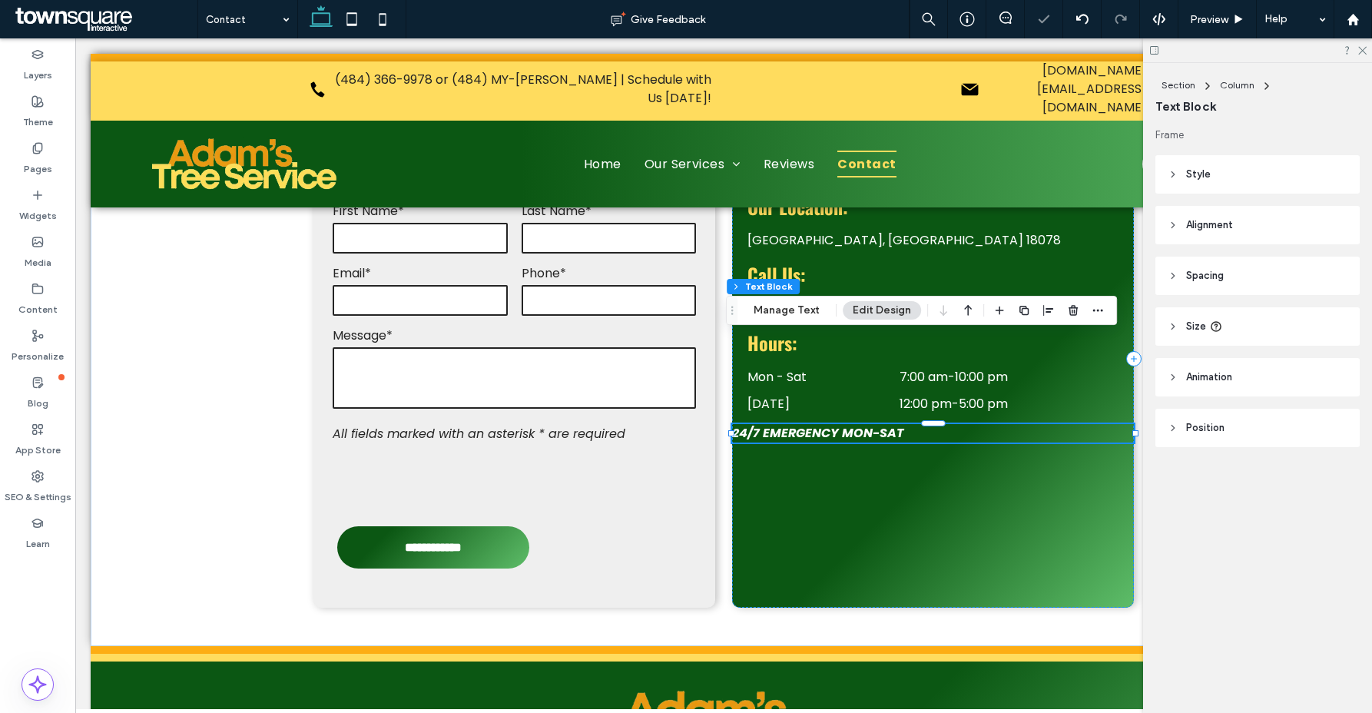
click at [1264, 275] on header "Spacing" at bounding box center [1257, 276] width 204 height 38
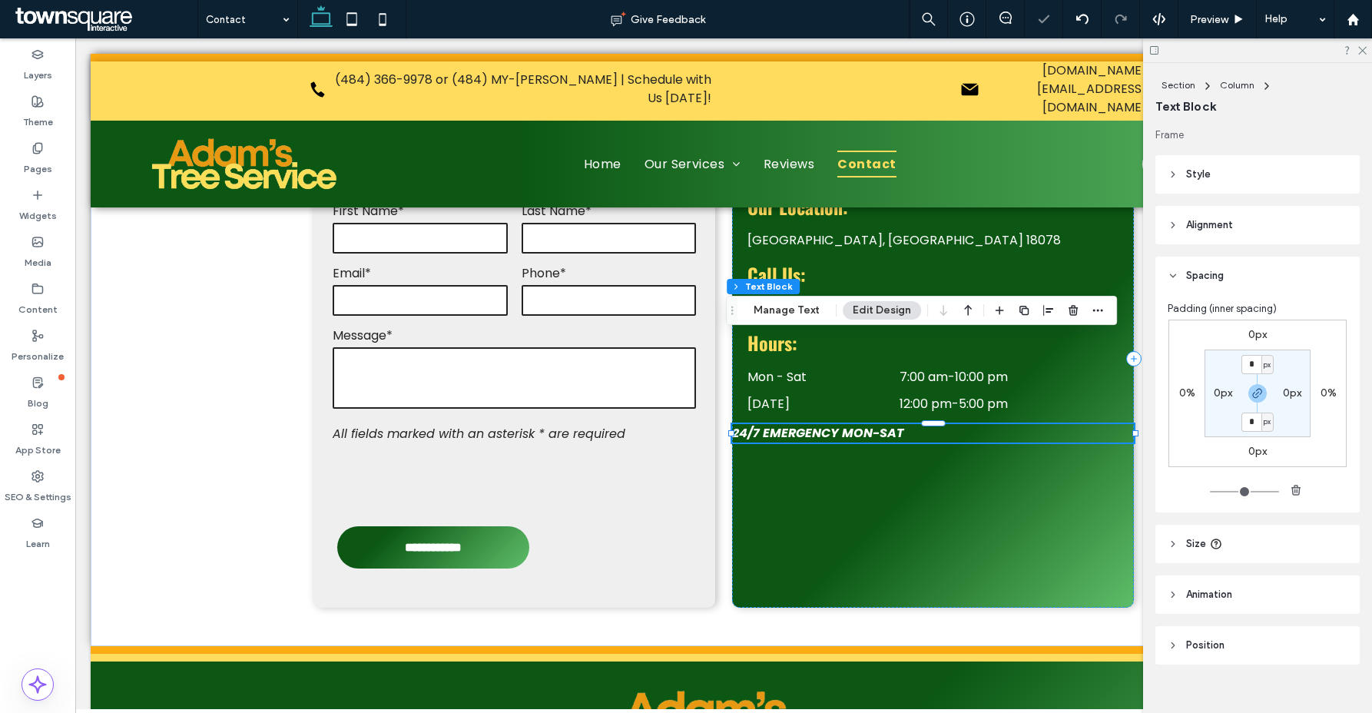
click at [1217, 394] on label "0px" at bounding box center [1223, 392] width 18 height 13
type input "**"
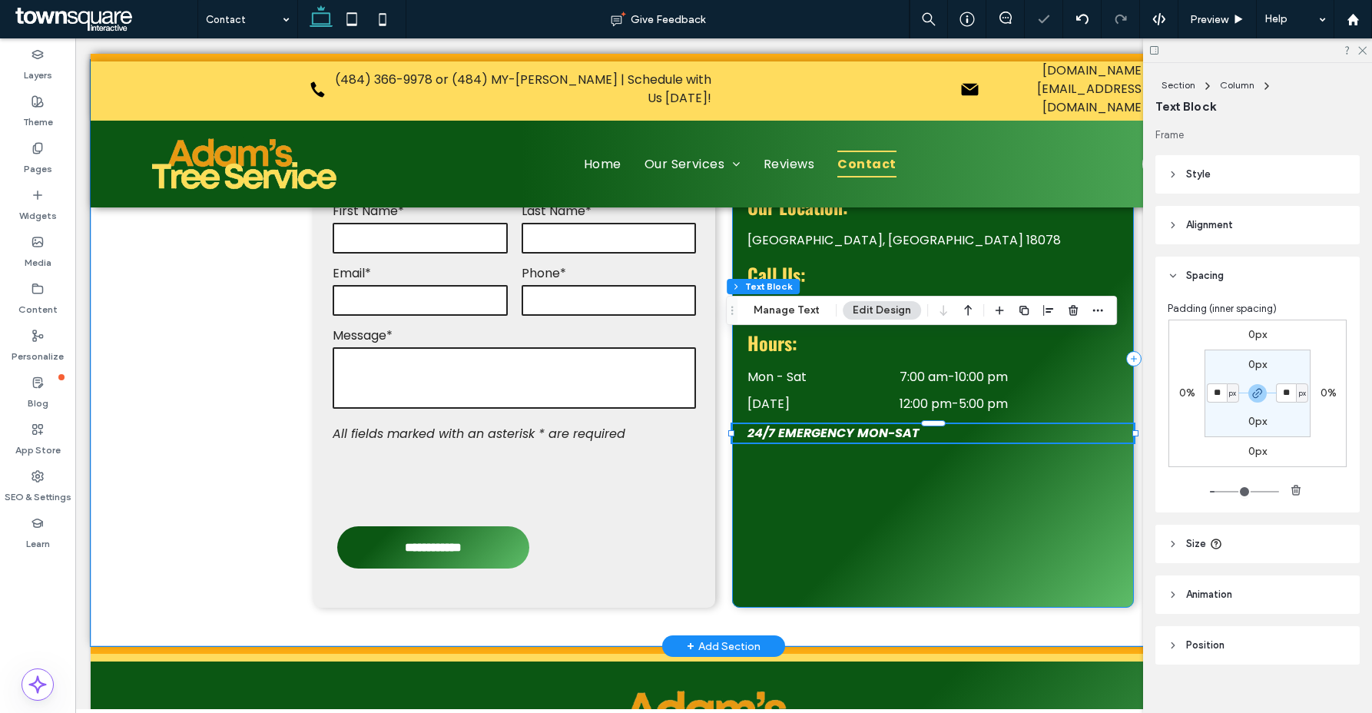
click at [816, 468] on div "Adam's Tree Schnecksville, PA 18078 Our Location: Call Us: Hours: (484) 366-997…" at bounding box center [933, 359] width 402 height 498
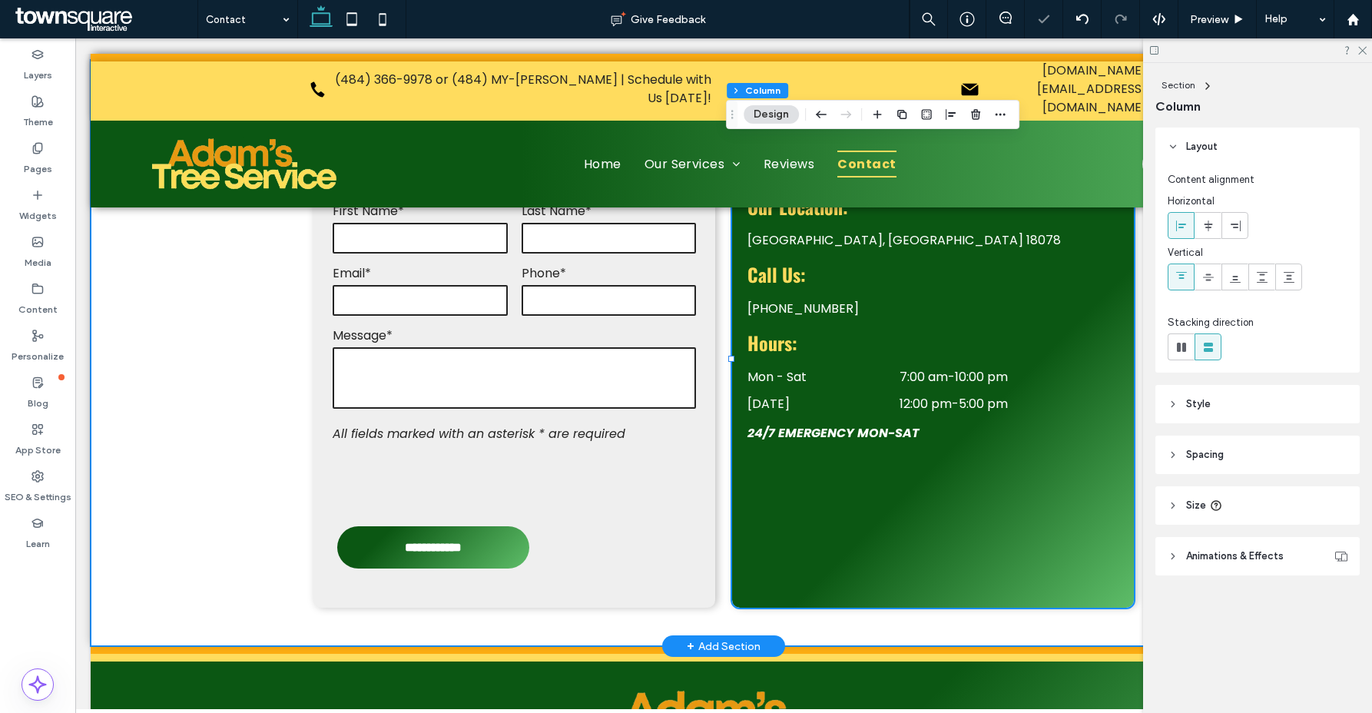
click at [805, 552] on div "**********" at bounding box center [724, 358] width 922 height 575
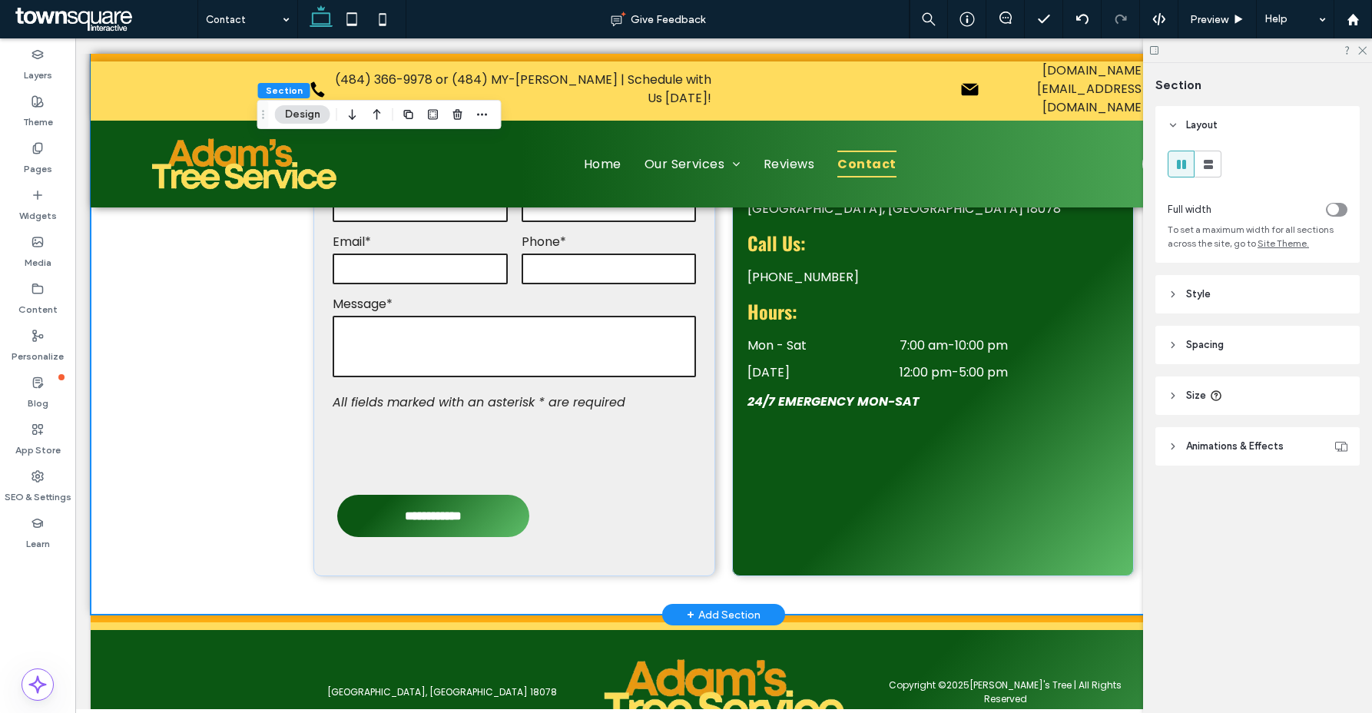
scroll to position [185, 0]
type input "**********"
type input "***"
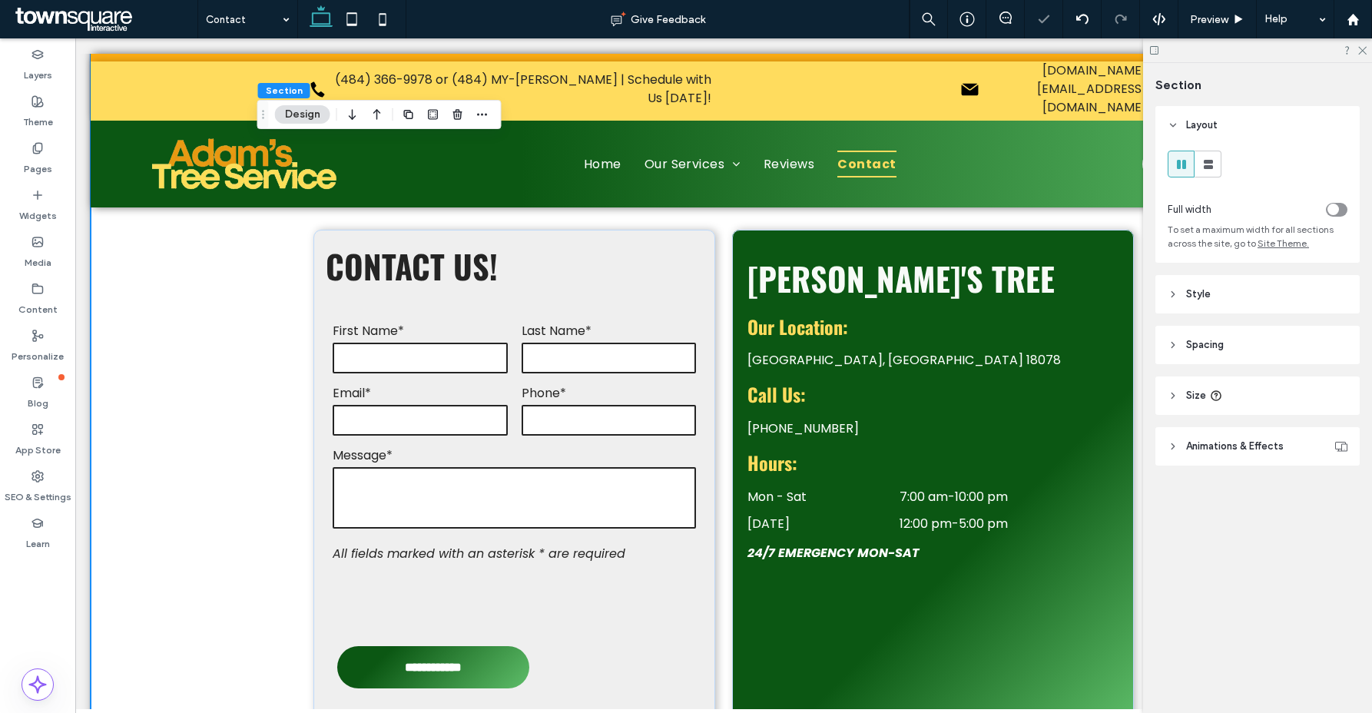
scroll to position [504, 0]
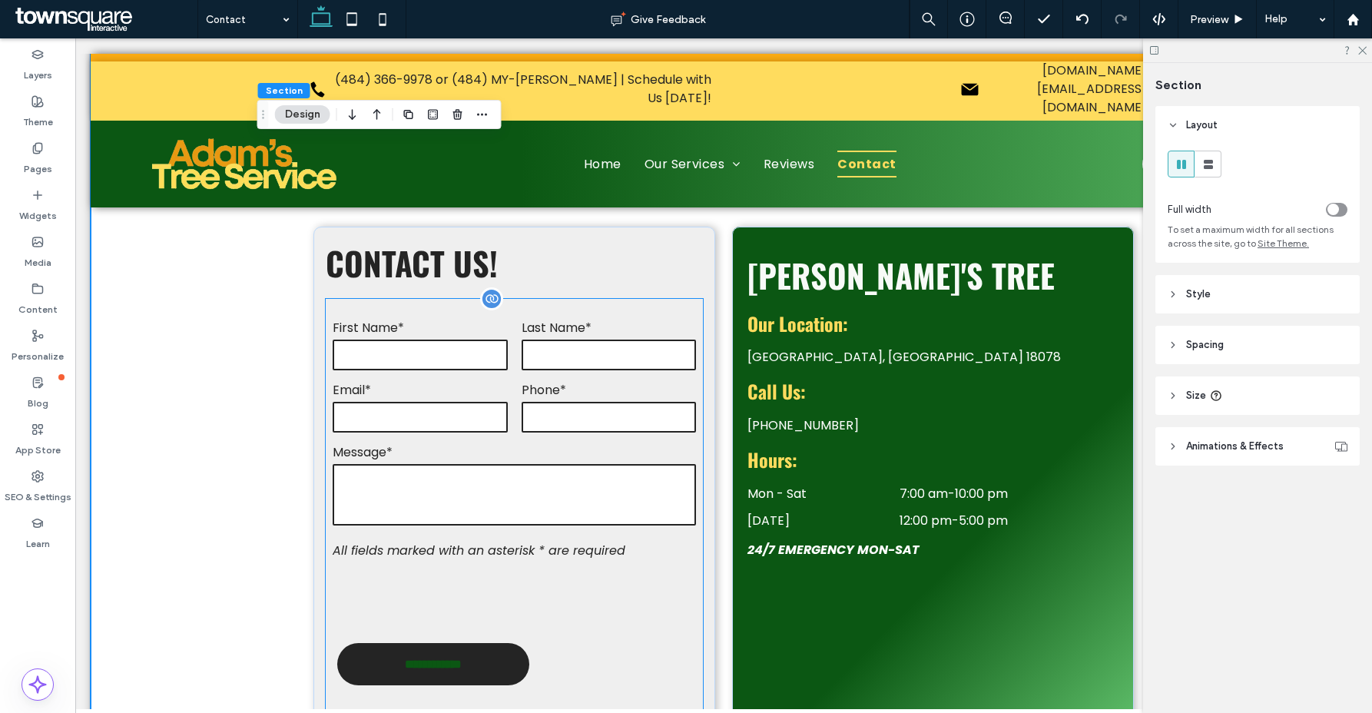
click at [419, 650] on input "**********" at bounding box center [433, 664] width 158 height 28
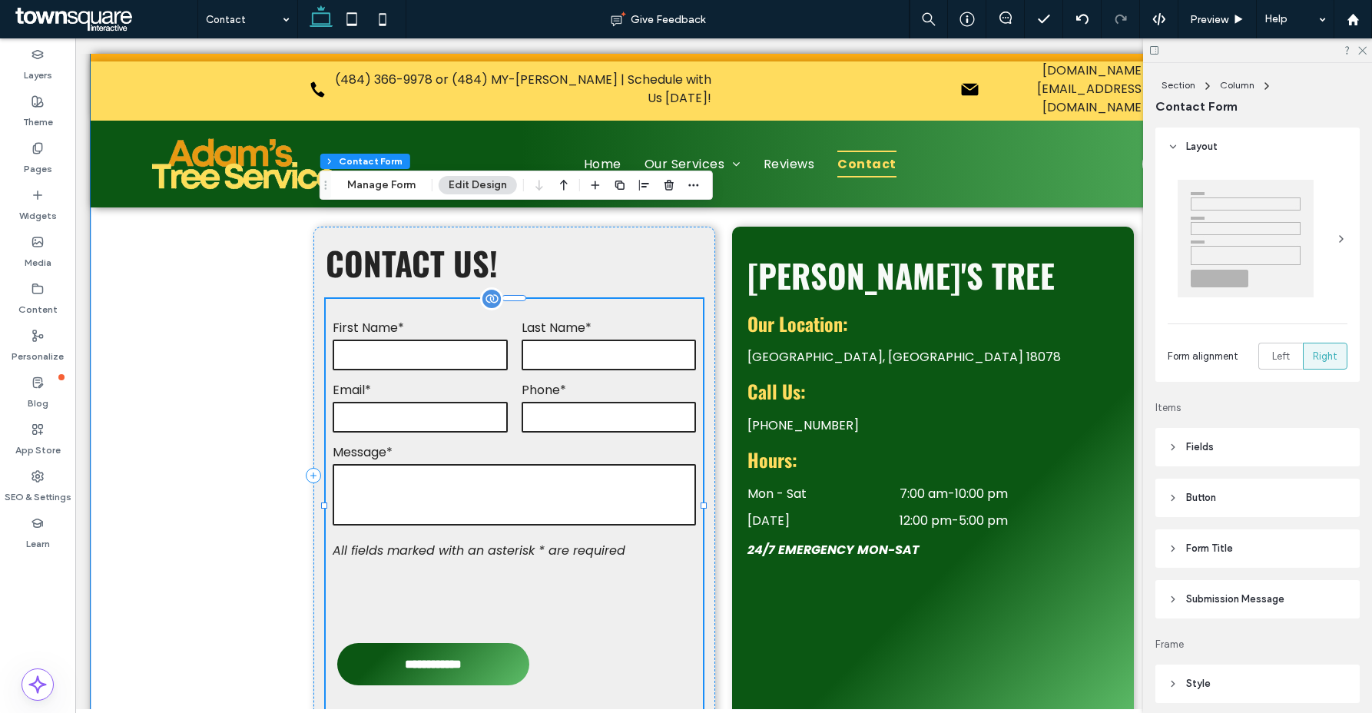
type input "*"
type input "***"
type input "*"
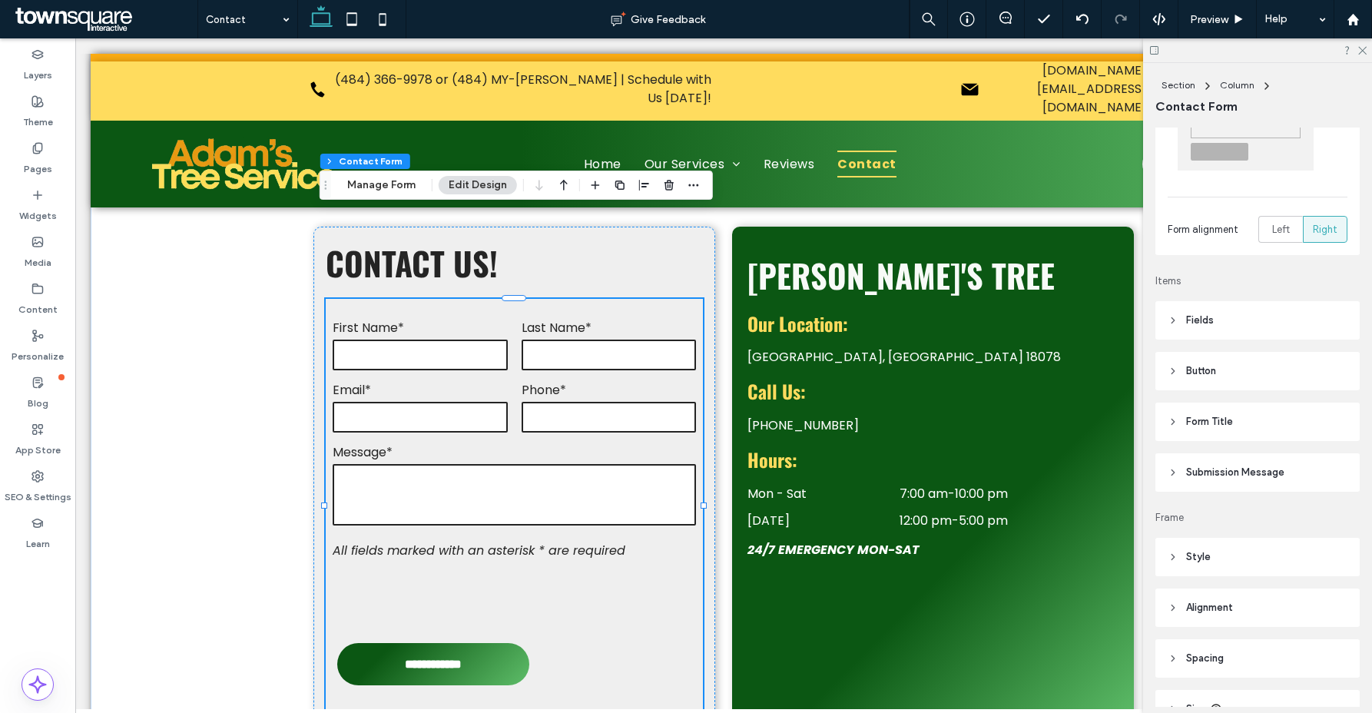
click at [1223, 374] on header "Button" at bounding box center [1257, 371] width 204 height 38
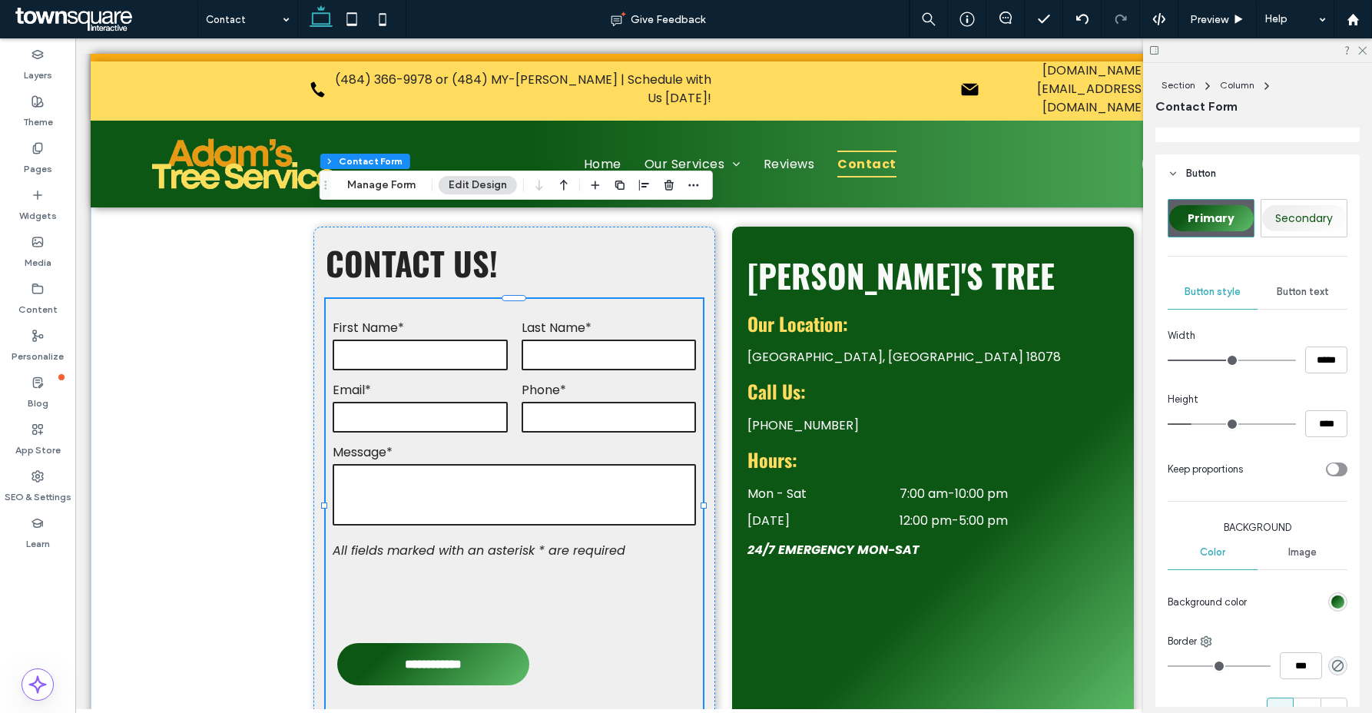
click at [1291, 295] on span "Button text" at bounding box center [1303, 292] width 52 height 12
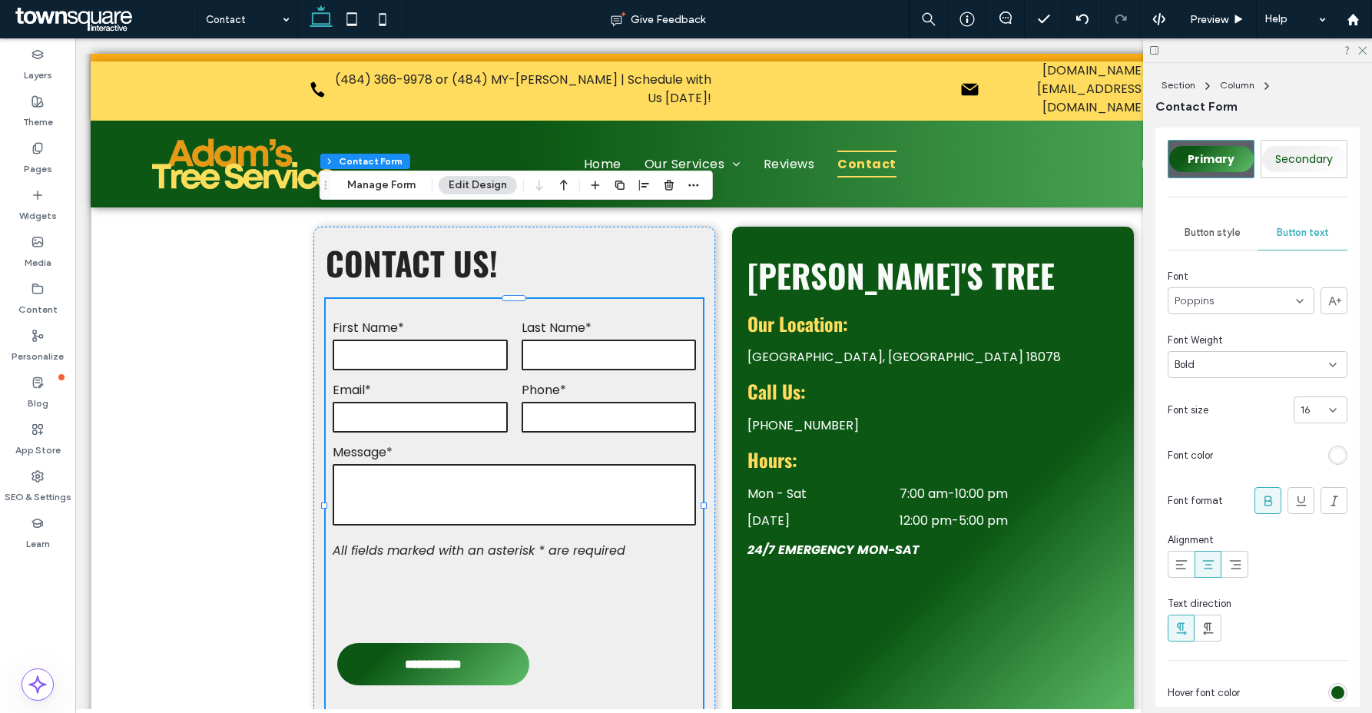
scroll to position [451, 0]
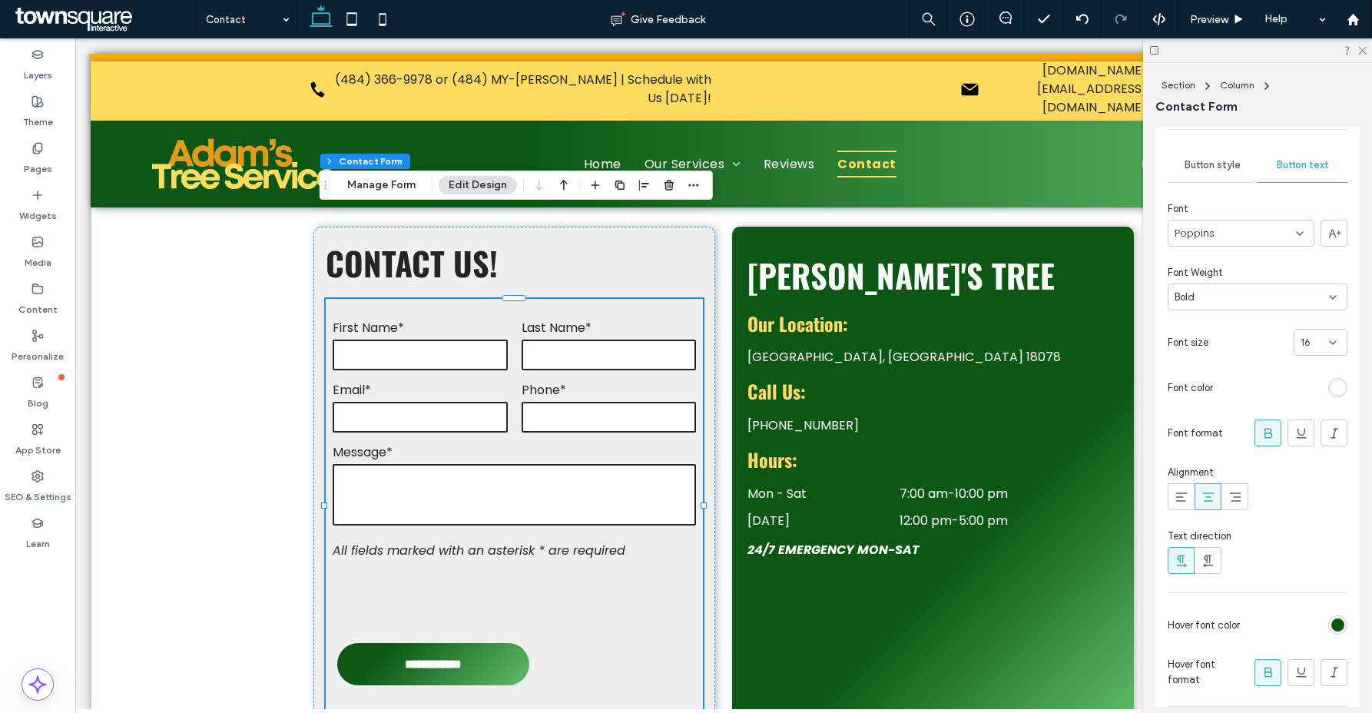
click at [1331, 621] on div "rgb(11, 87, 19)" at bounding box center [1337, 624] width 13 height 13
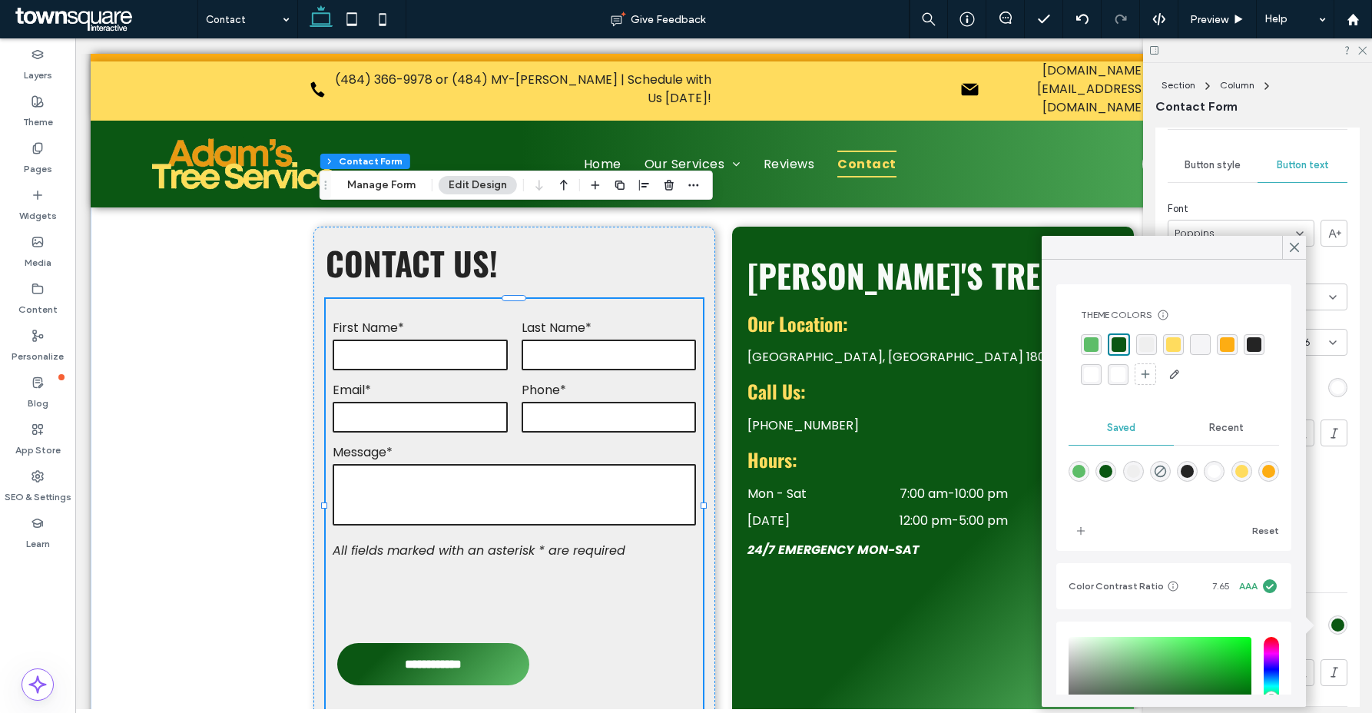
click at [1098, 375] on div "rgba(255, 255, 255, 1)" at bounding box center [1091, 374] width 15 height 15
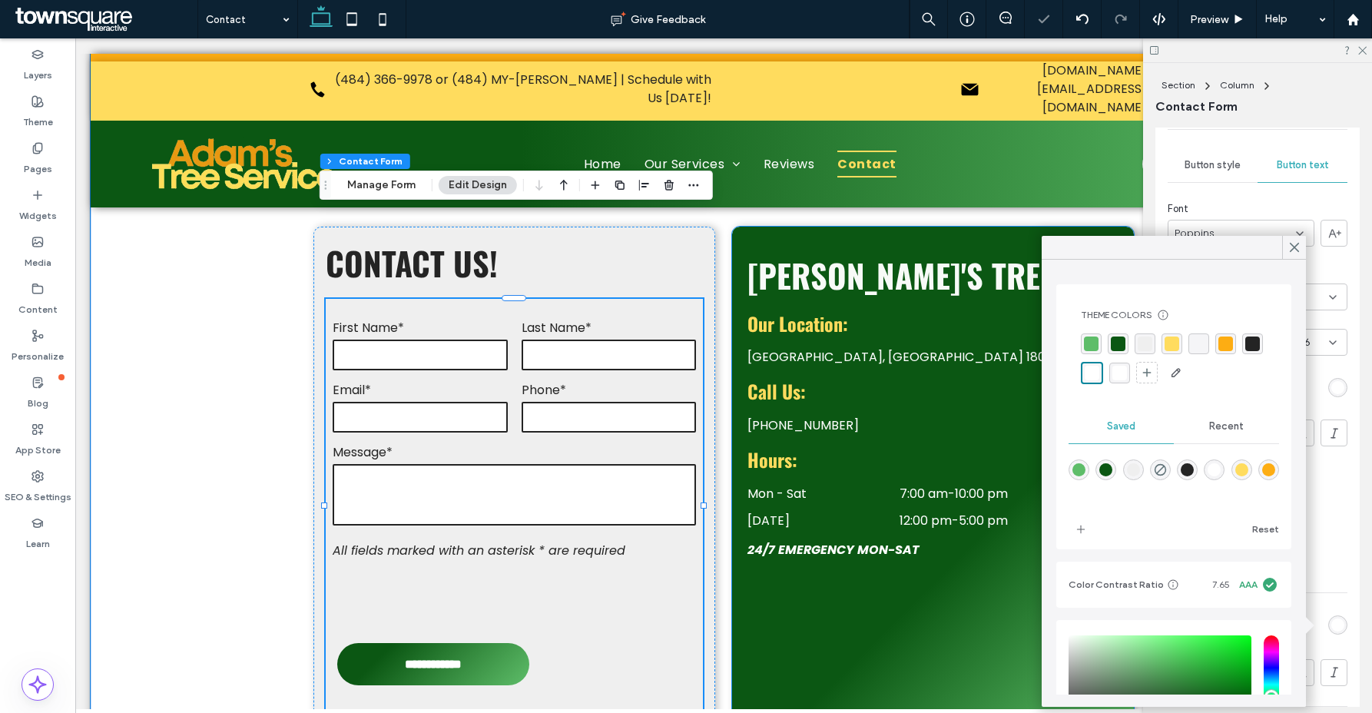
click at [662, 663] on div "**********" at bounding box center [724, 475] width 922 height 877
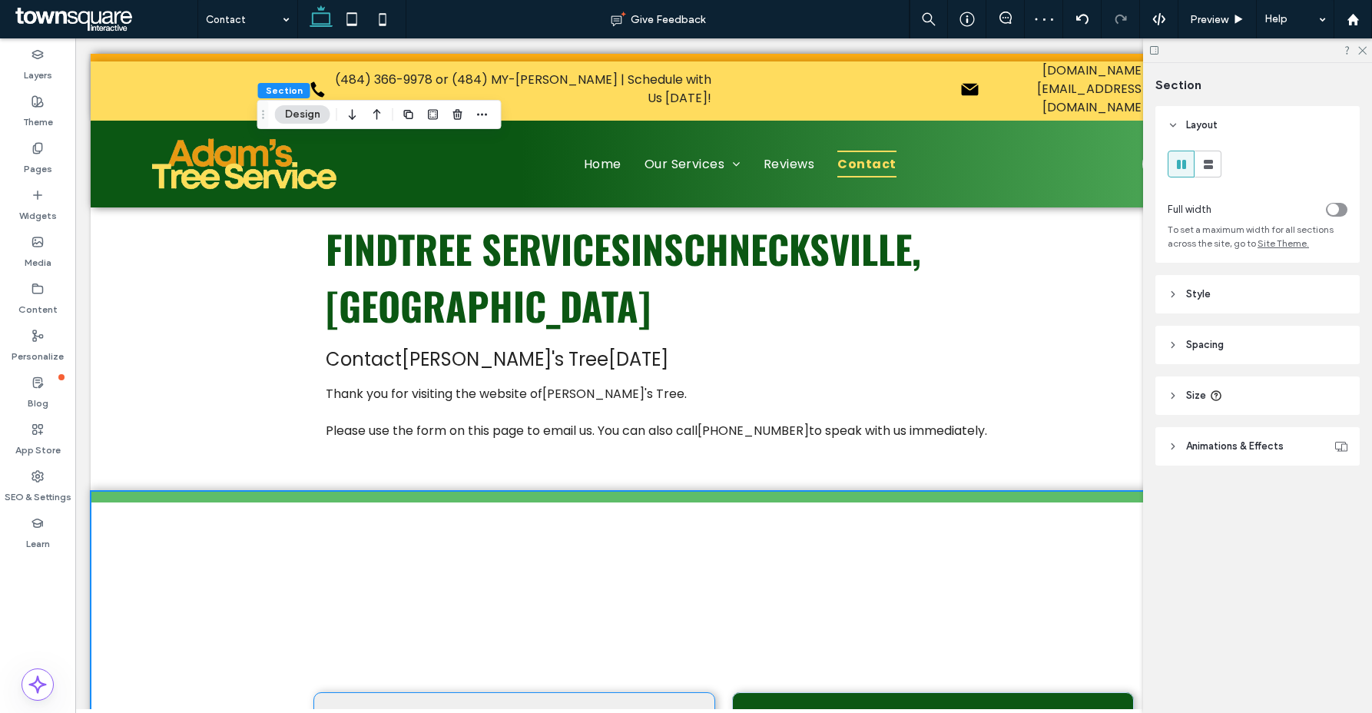
scroll to position [0, 0]
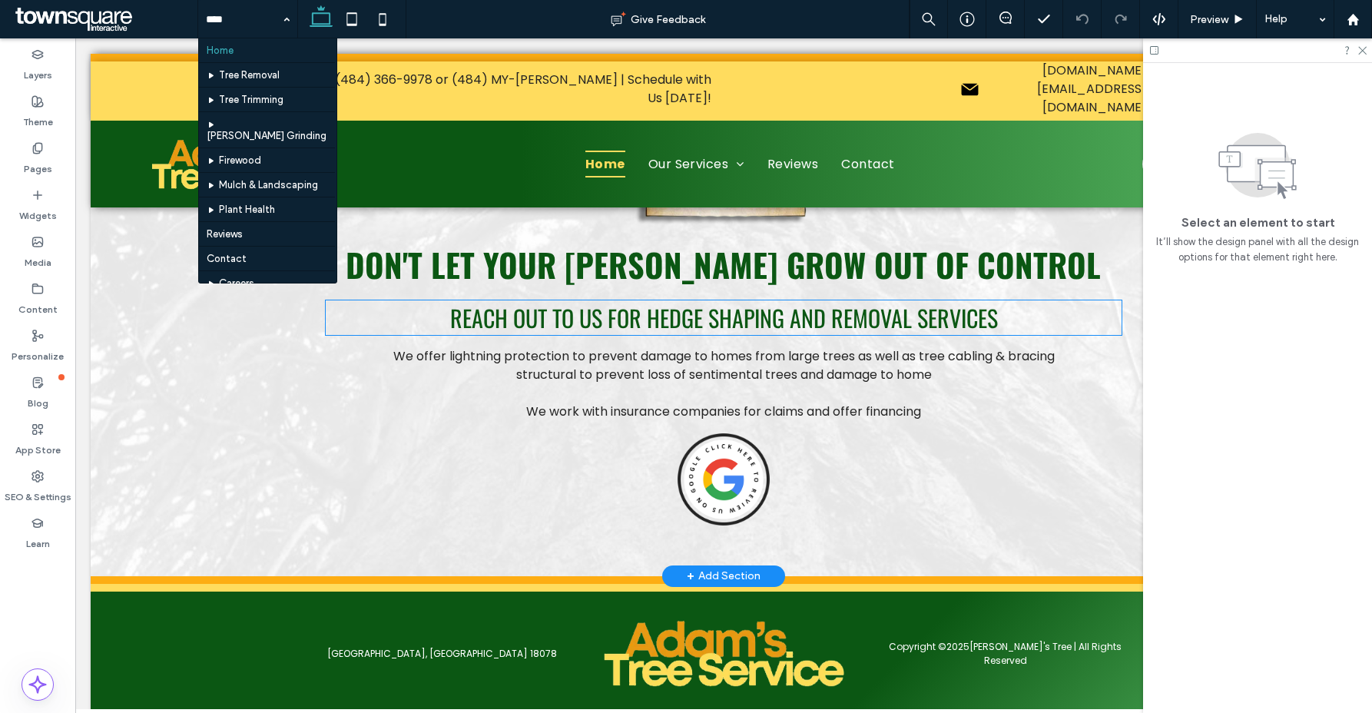
scroll to position [3378, 0]
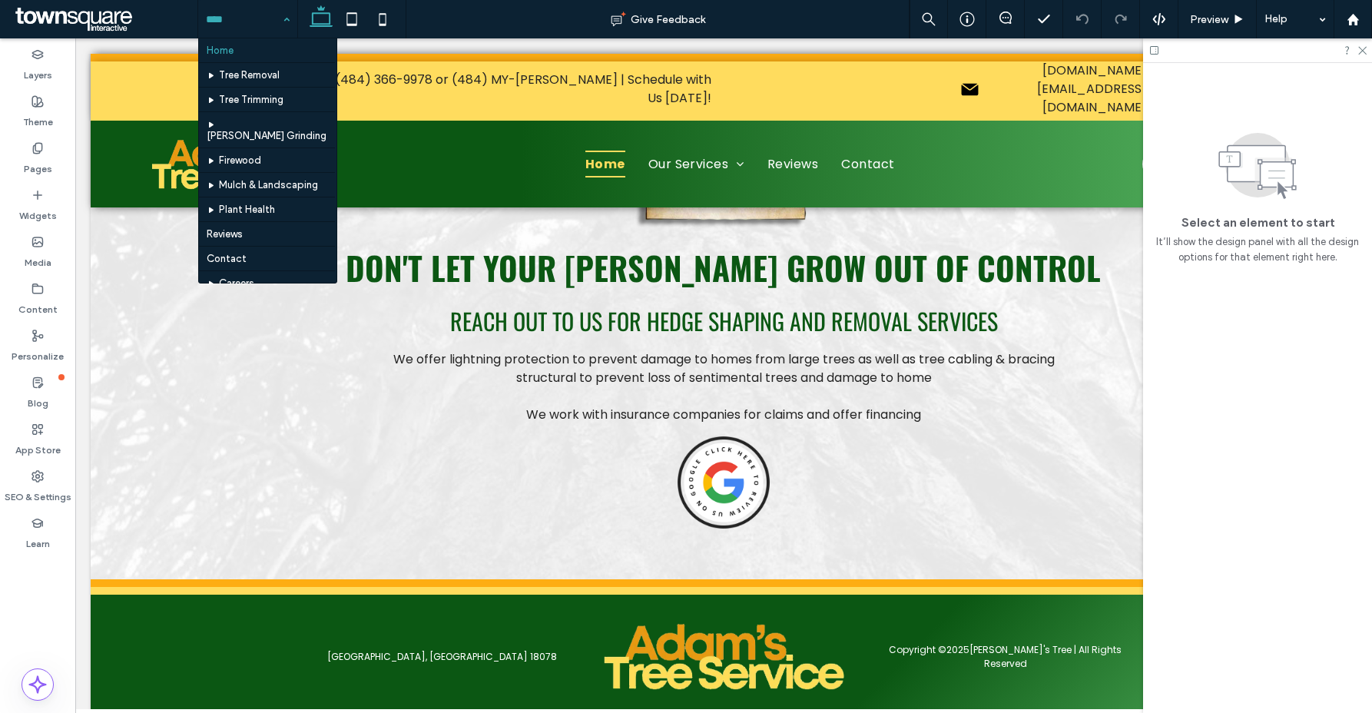
click at [252, 15] on input at bounding box center [244, 19] width 76 height 38
click at [287, 13] on div "Home Tree Removal Tree Trimming Stump Grinding Firewood Mulch & Landscaping Pla…" at bounding box center [247, 19] width 99 height 38
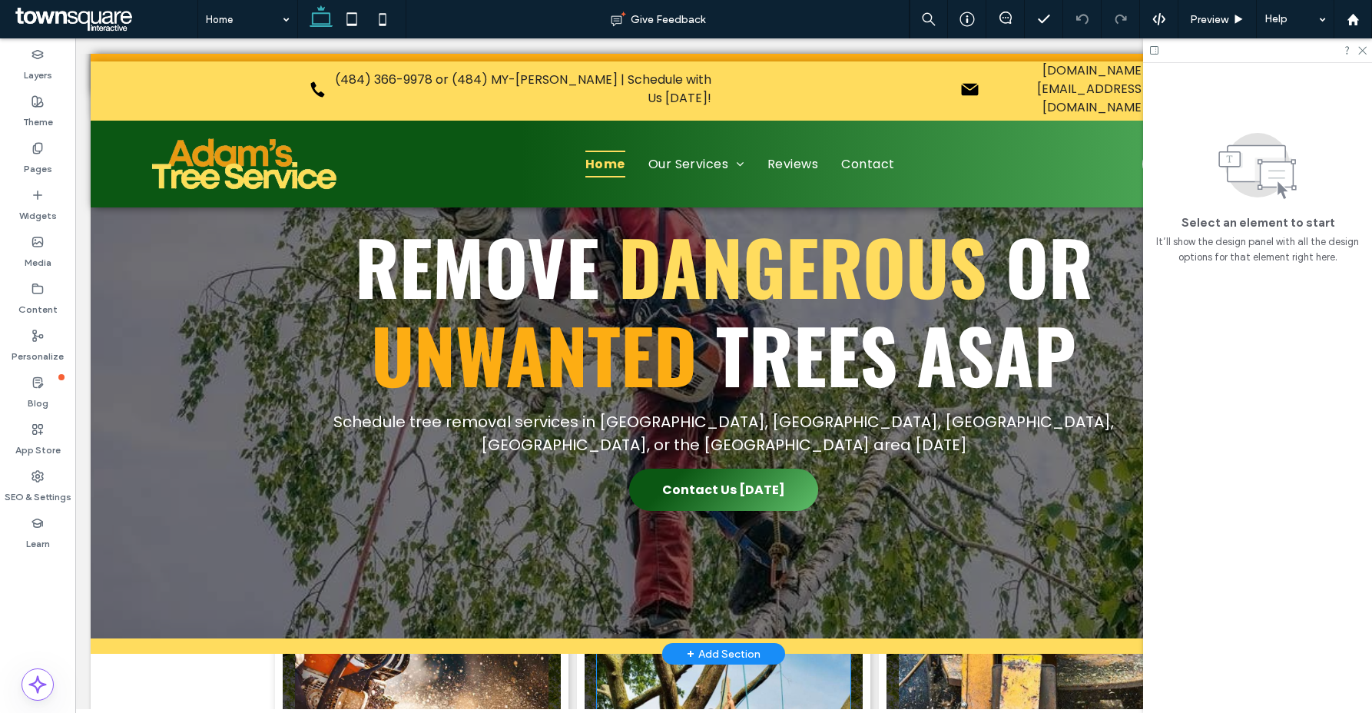
scroll to position [0, 0]
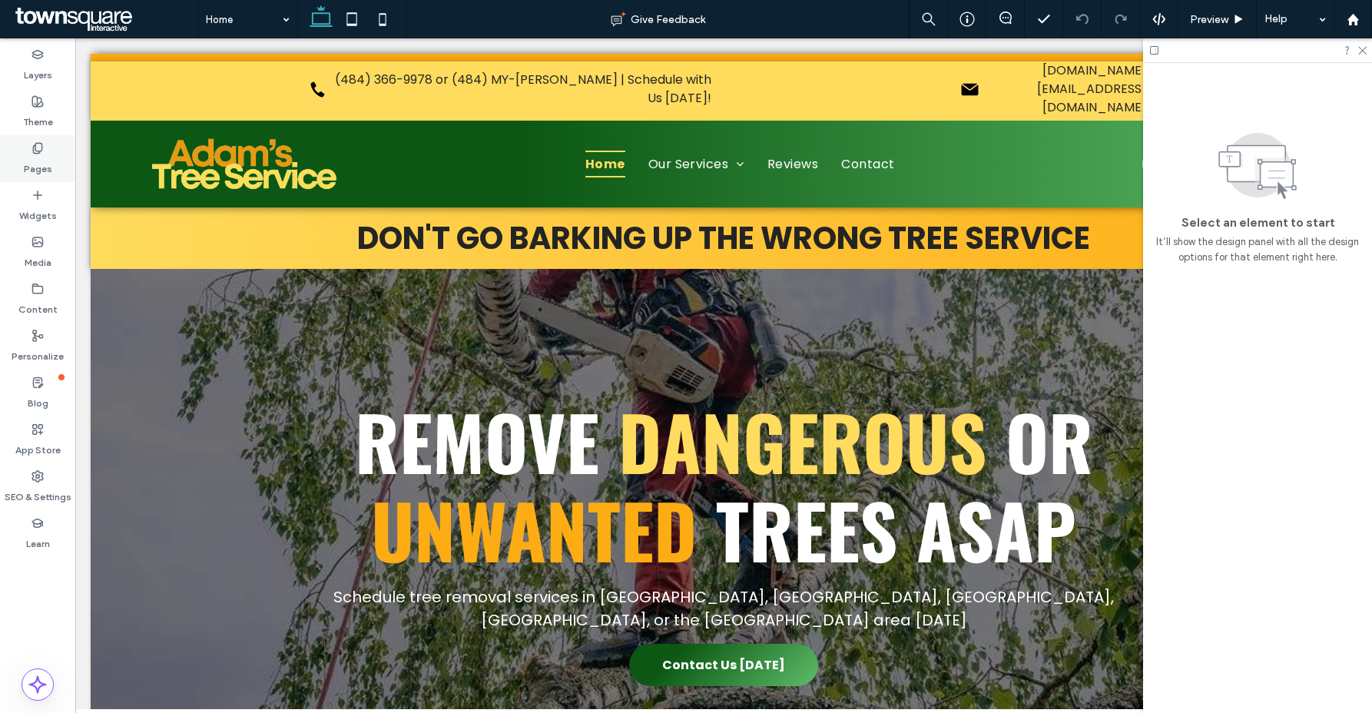
click at [52, 151] on div "Pages" at bounding box center [37, 158] width 75 height 47
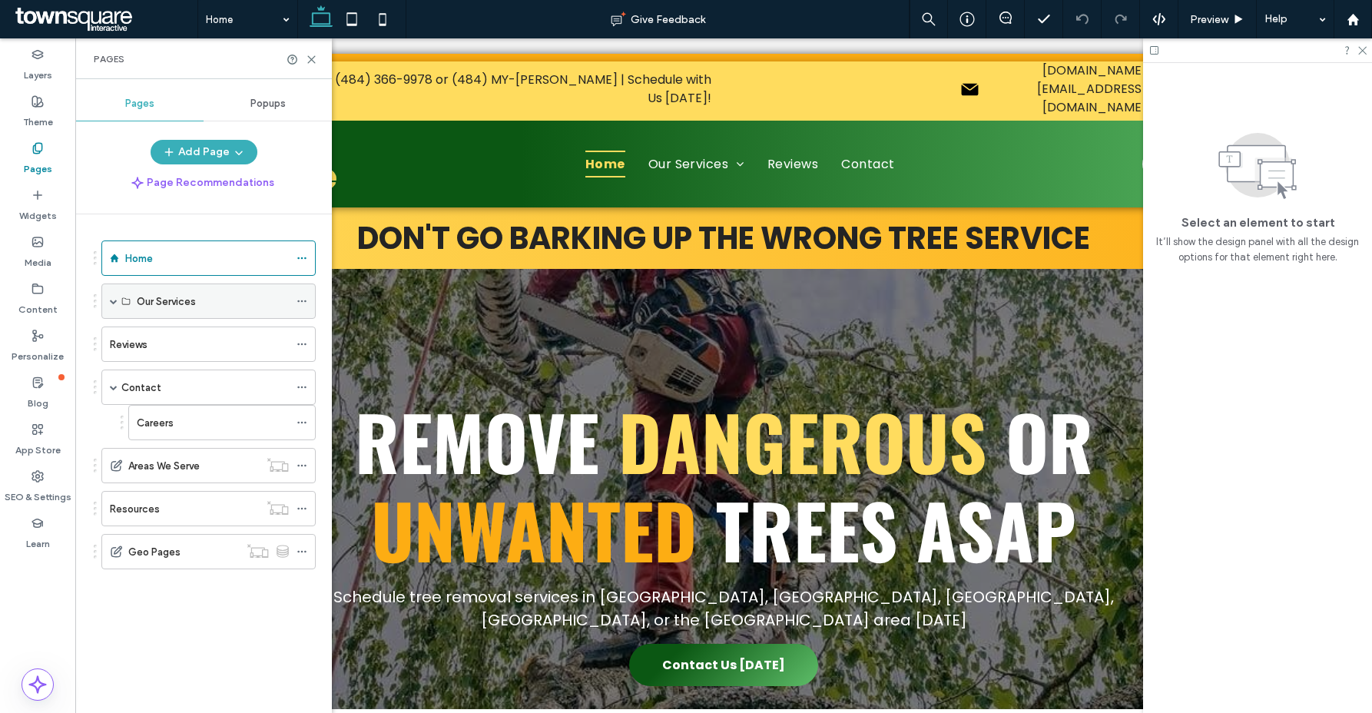
click at [115, 304] on span at bounding box center [114, 301] width 8 height 8
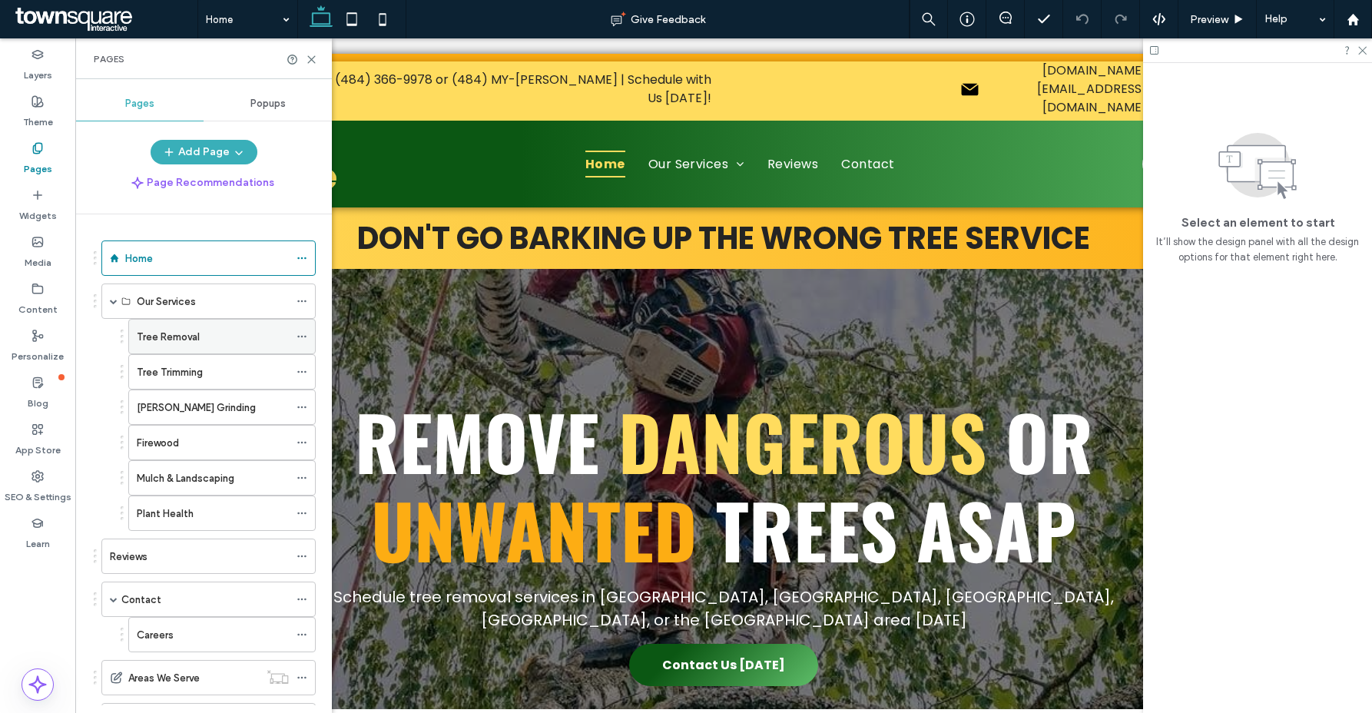
click at [303, 335] on icon at bounding box center [302, 336] width 11 height 11
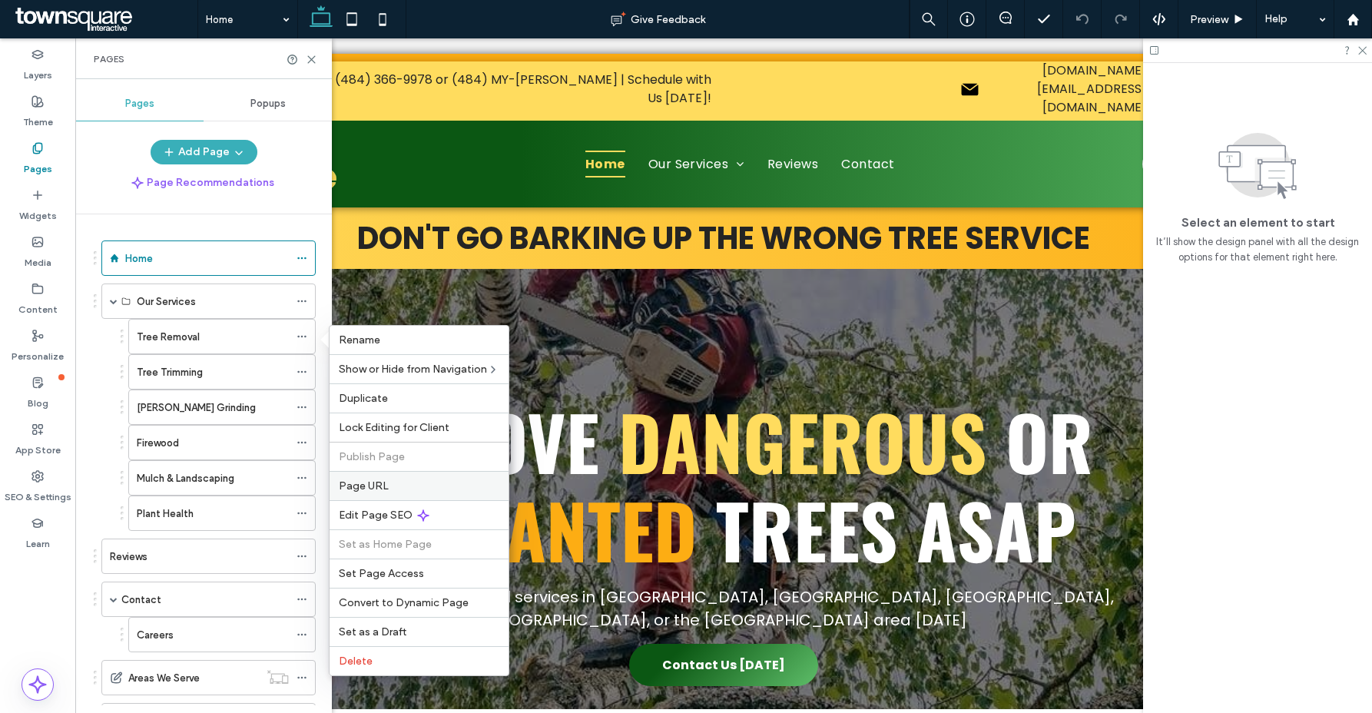
click at [369, 491] on span "Page URL" at bounding box center [364, 485] width 50 height 13
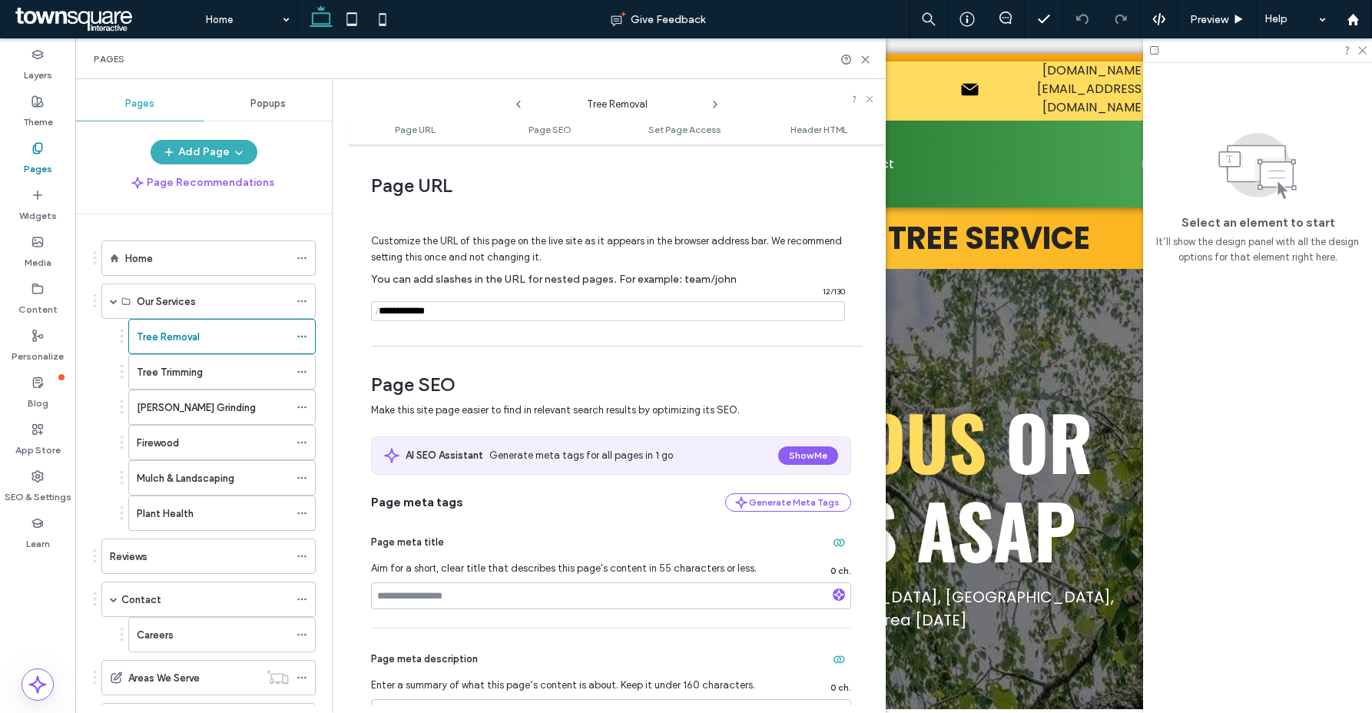
click at [714, 108] on icon at bounding box center [715, 104] width 12 height 12
click at [707, 99] on div "Tree Trimming" at bounding box center [617, 100] width 184 height 23
click at [713, 101] on icon at bounding box center [715, 104] width 12 height 12
click at [714, 104] on icon at bounding box center [715, 104] width 12 height 12
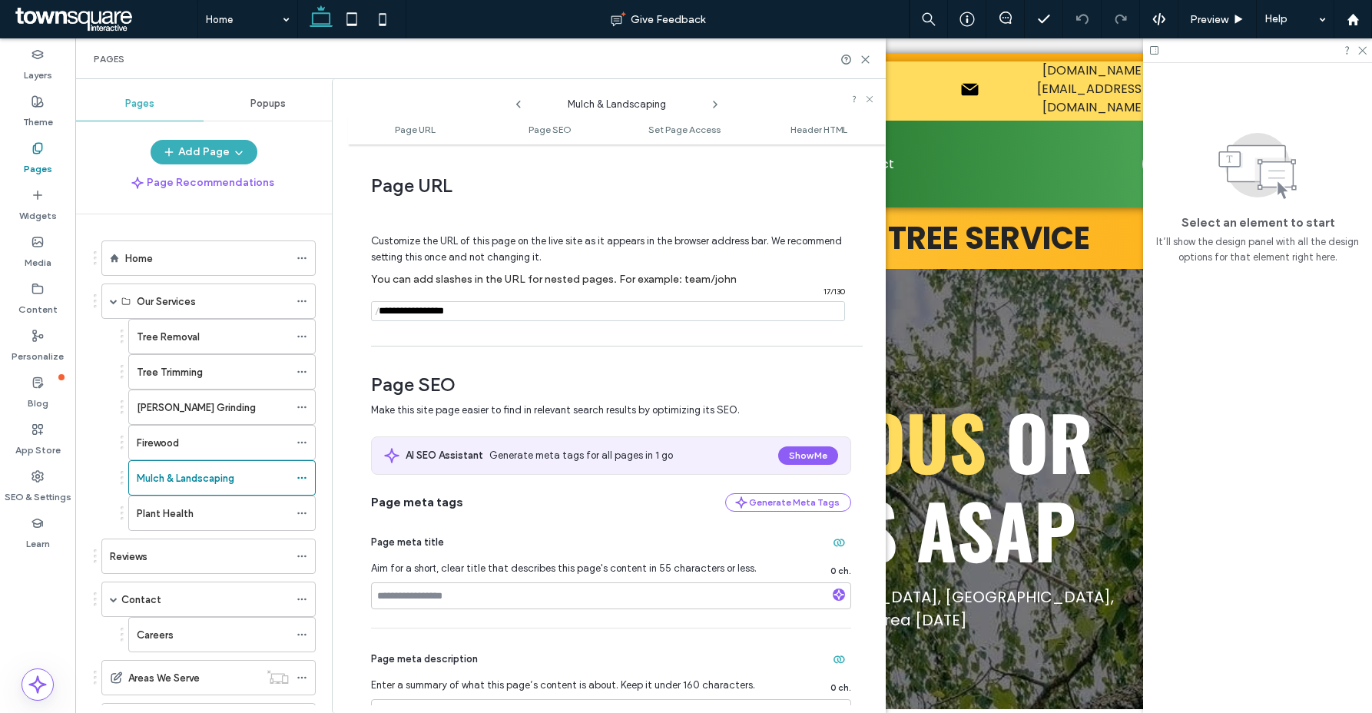
click at [714, 104] on icon at bounding box center [715, 104] width 12 height 12
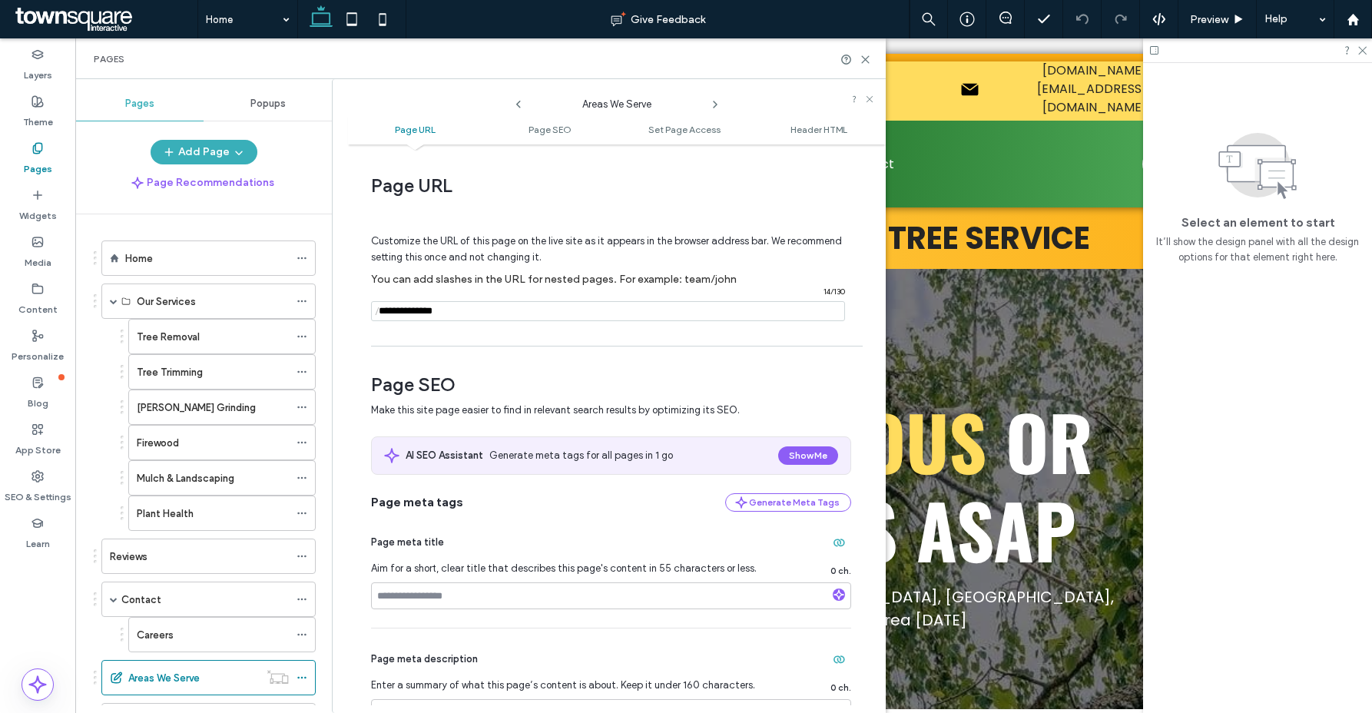
click at [519, 108] on icon at bounding box center [518, 104] width 12 height 12
click at [194, 265] on div "Home" at bounding box center [207, 258] width 164 height 16
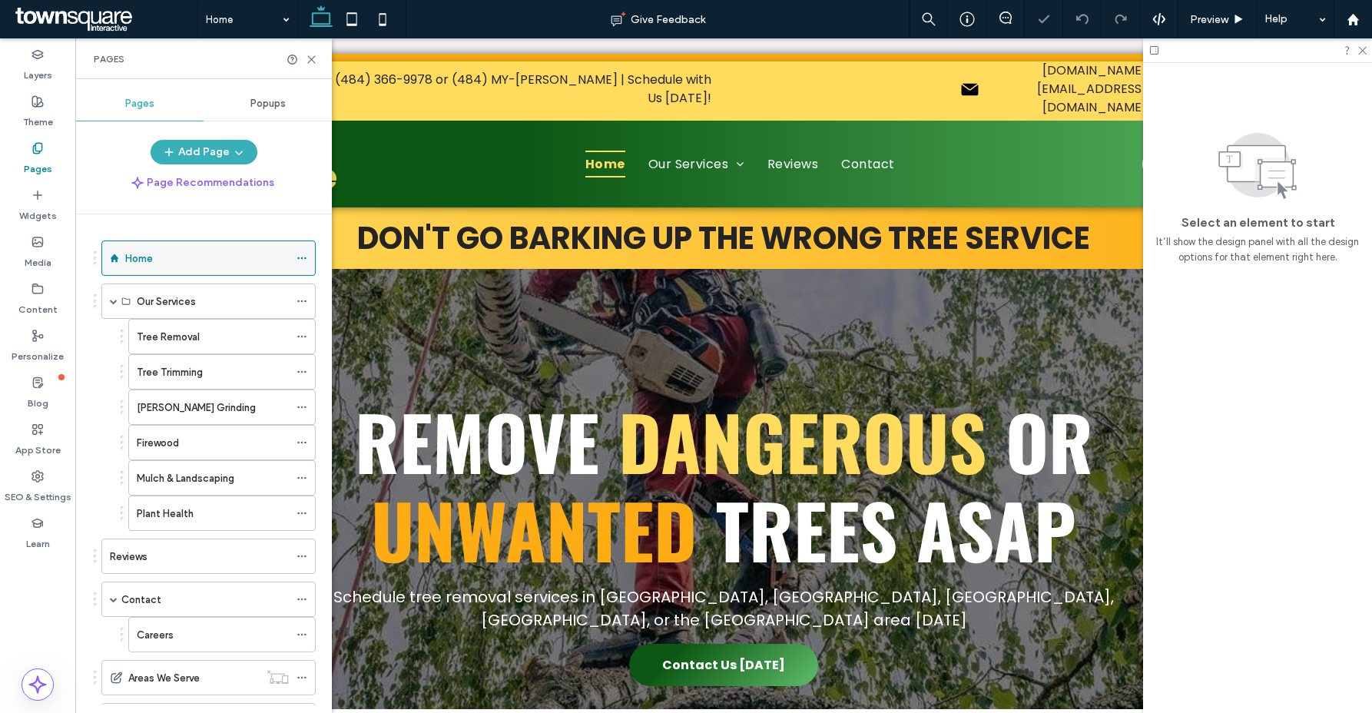
click at [301, 253] on icon at bounding box center [302, 258] width 11 height 11
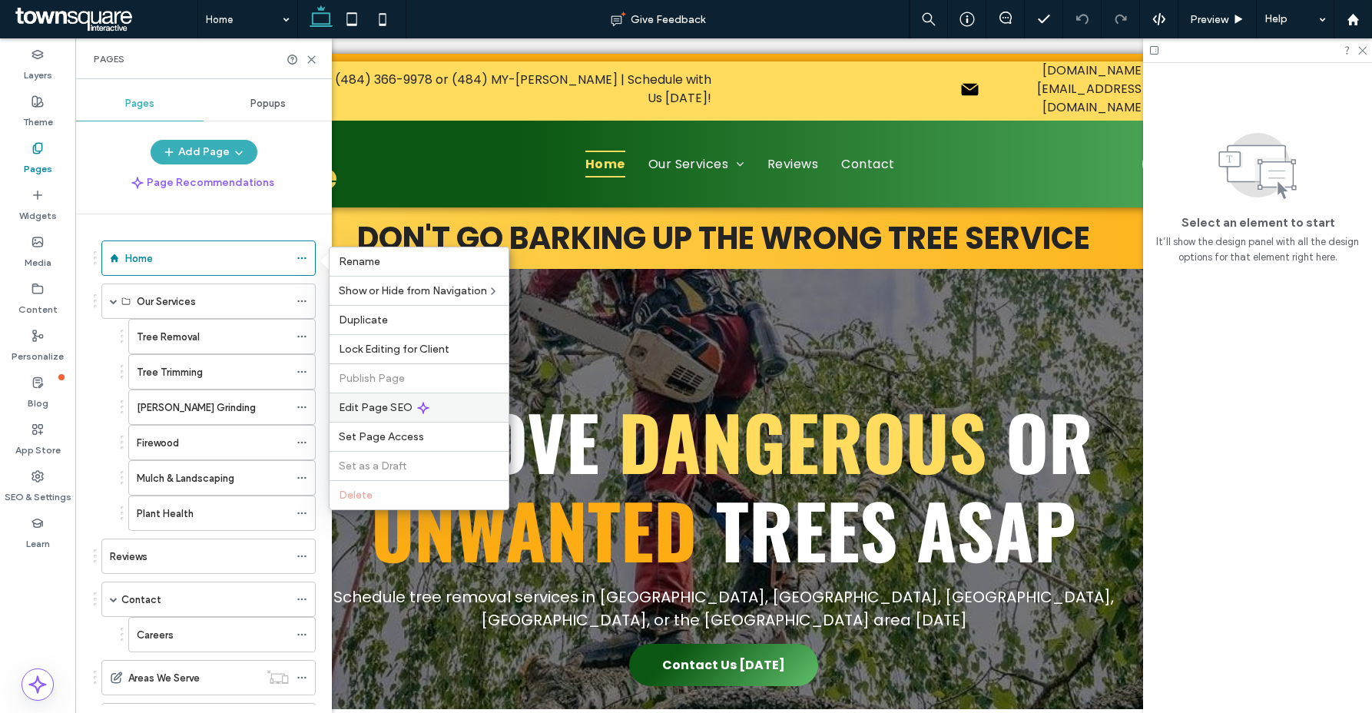
click at [372, 415] on div "Edit Page SEO" at bounding box center [419, 407] width 179 height 29
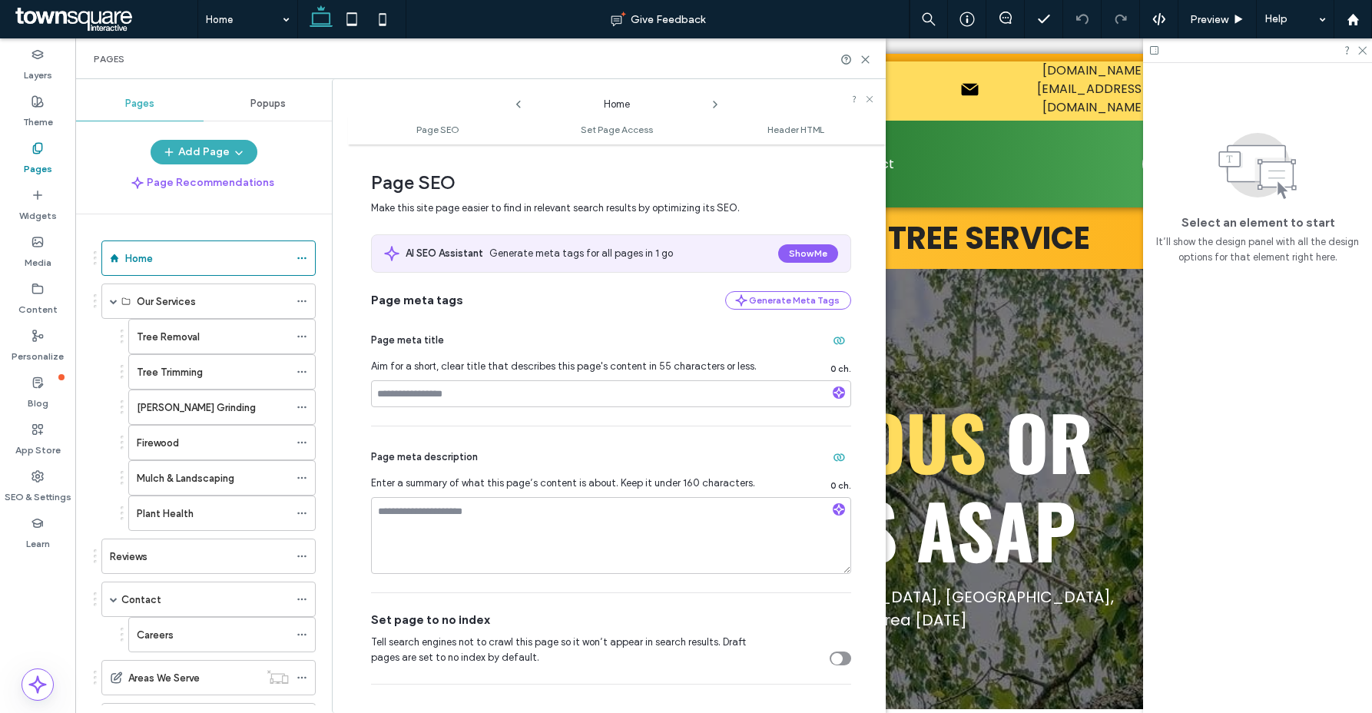
click at [714, 103] on use at bounding box center [715, 104] width 3 height 6
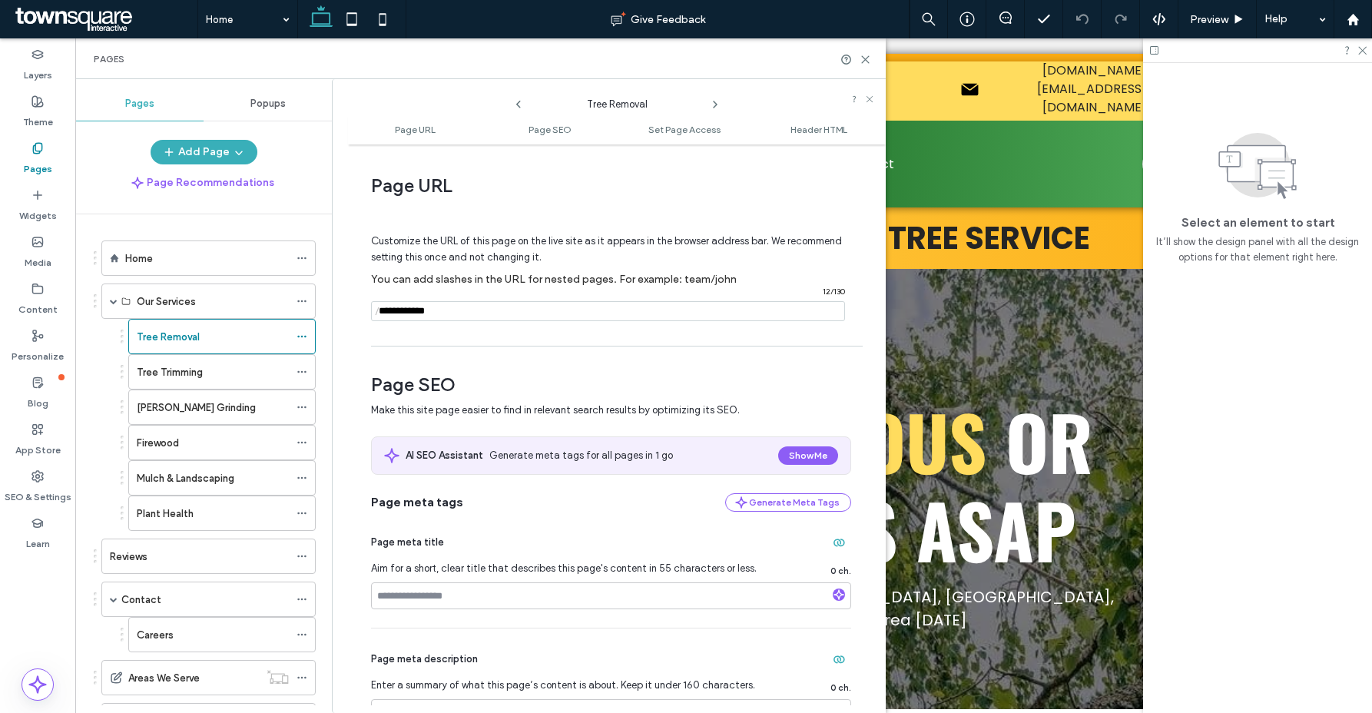
click at [714, 103] on use at bounding box center [715, 104] width 3 height 6
click at [714, 104] on icon at bounding box center [715, 104] width 12 height 12
click at [714, 106] on use at bounding box center [715, 104] width 3 height 6
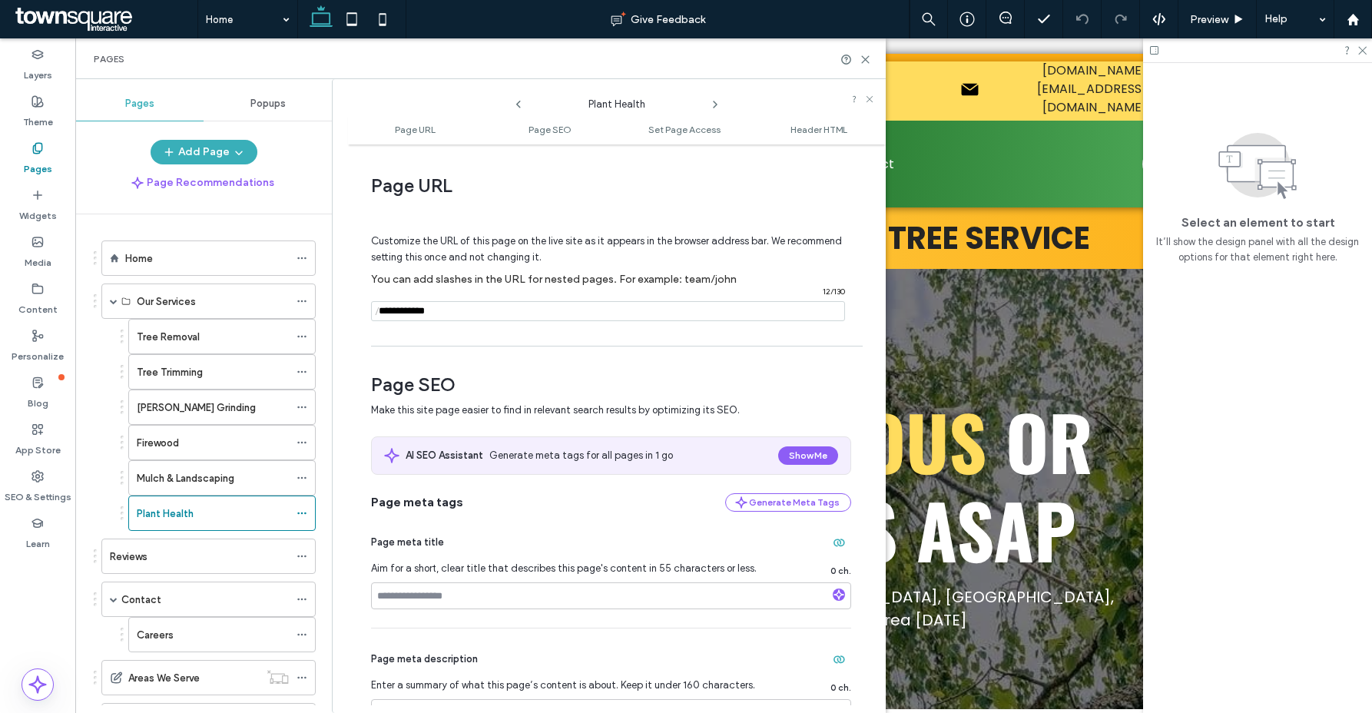
click at [714, 106] on use at bounding box center [715, 104] width 3 height 6
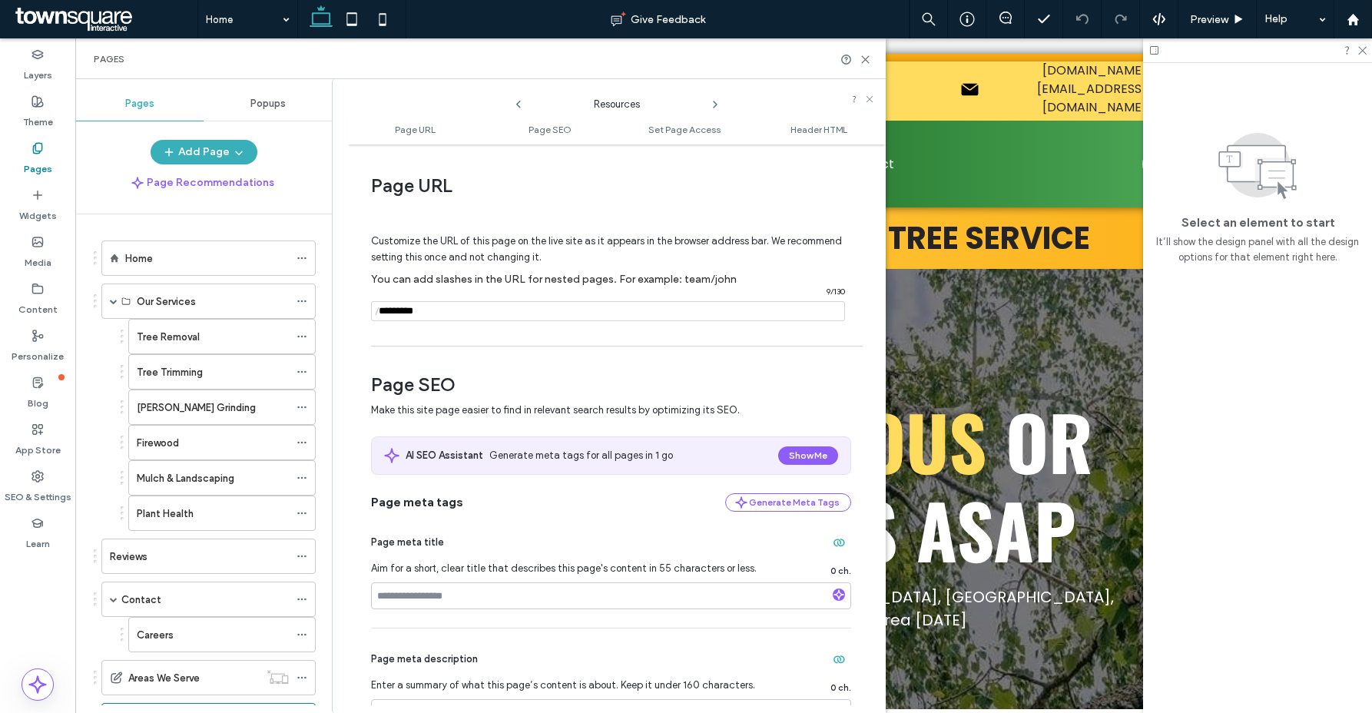
click at [714, 106] on use at bounding box center [715, 104] width 3 height 6
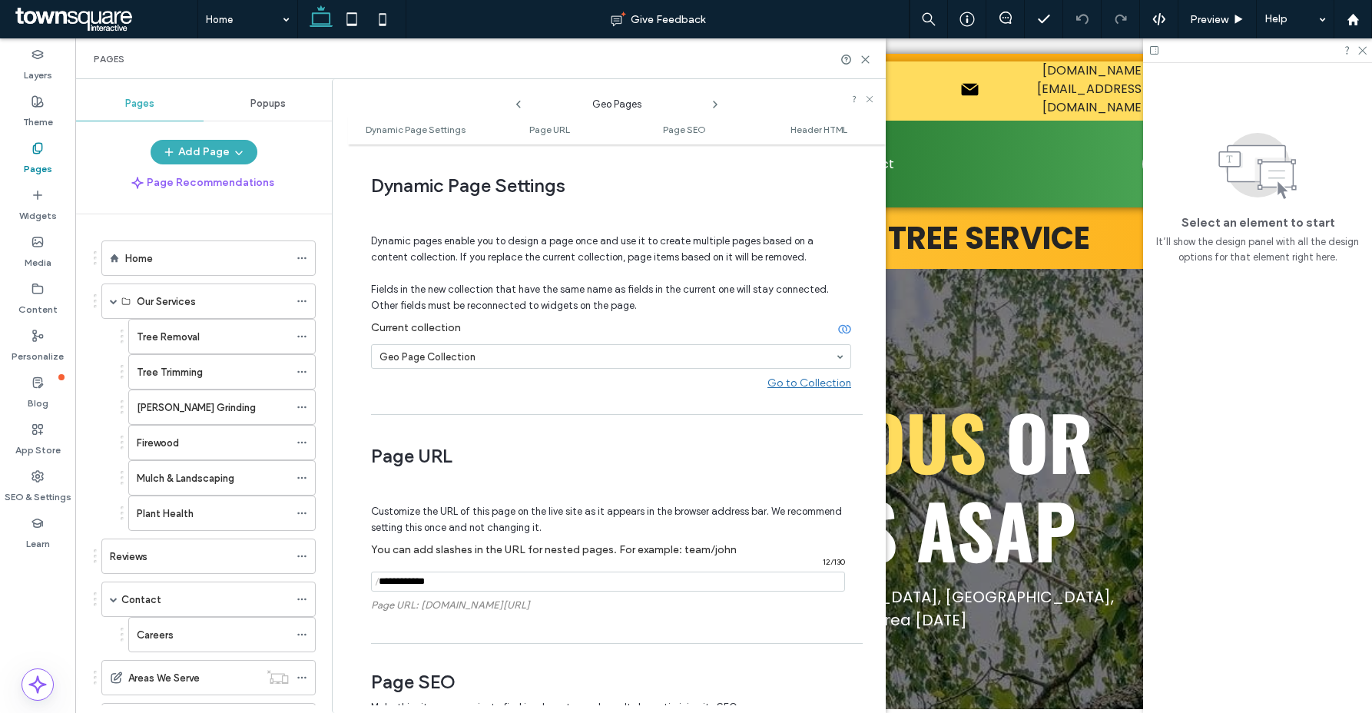
click at [515, 102] on icon at bounding box center [518, 104] width 12 height 12
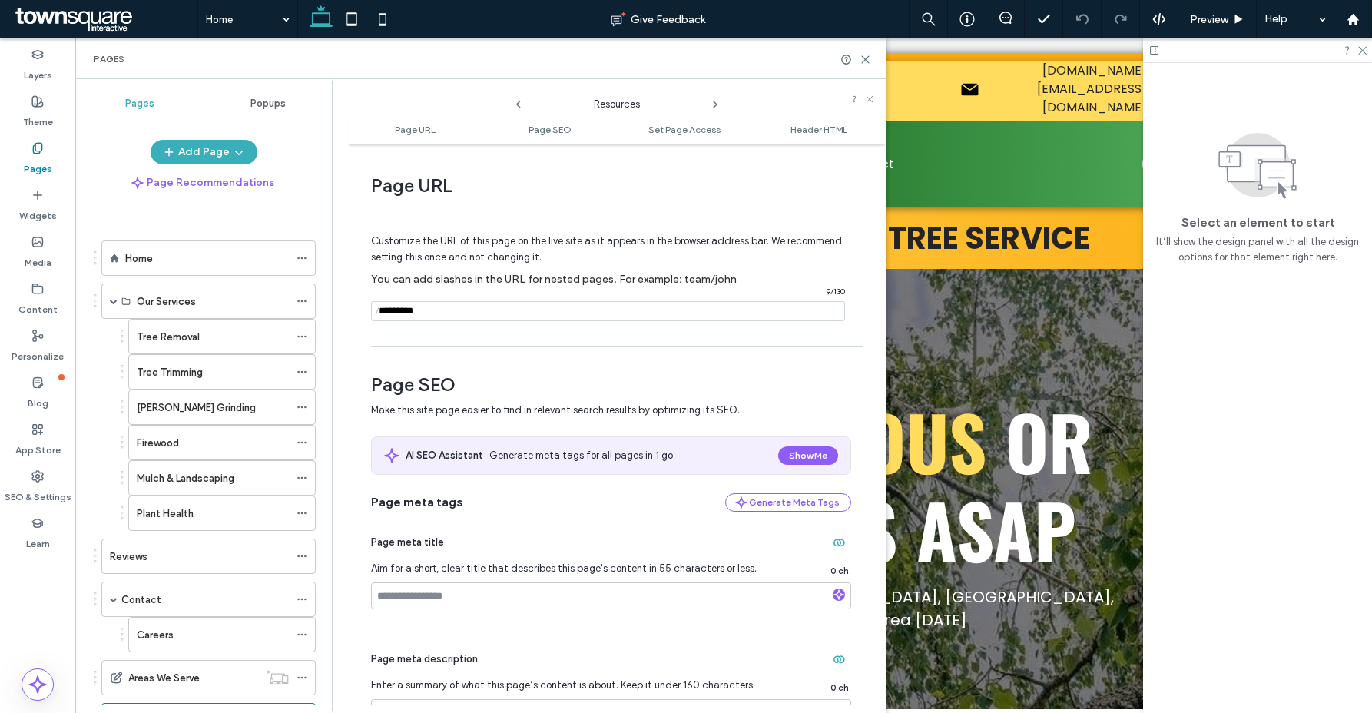
click at [717, 104] on icon at bounding box center [715, 104] width 12 height 12
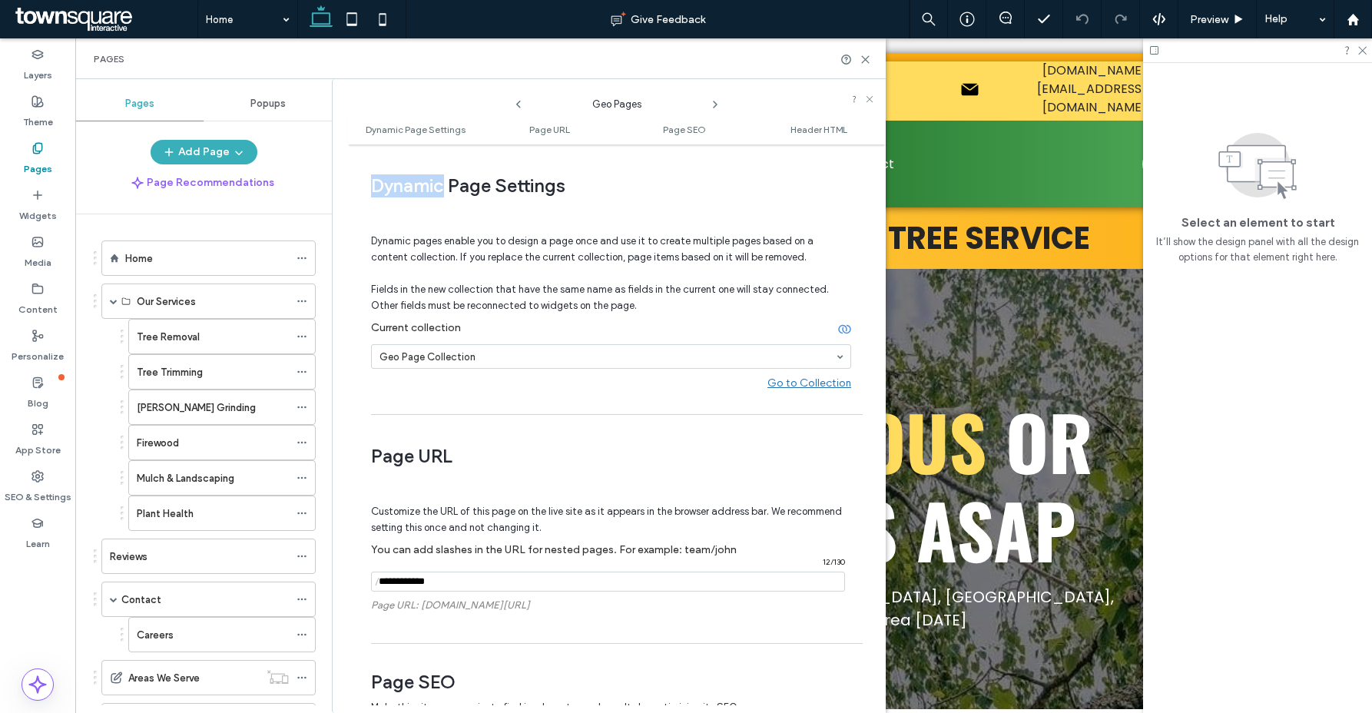
click at [717, 104] on icon at bounding box center [715, 104] width 12 height 12
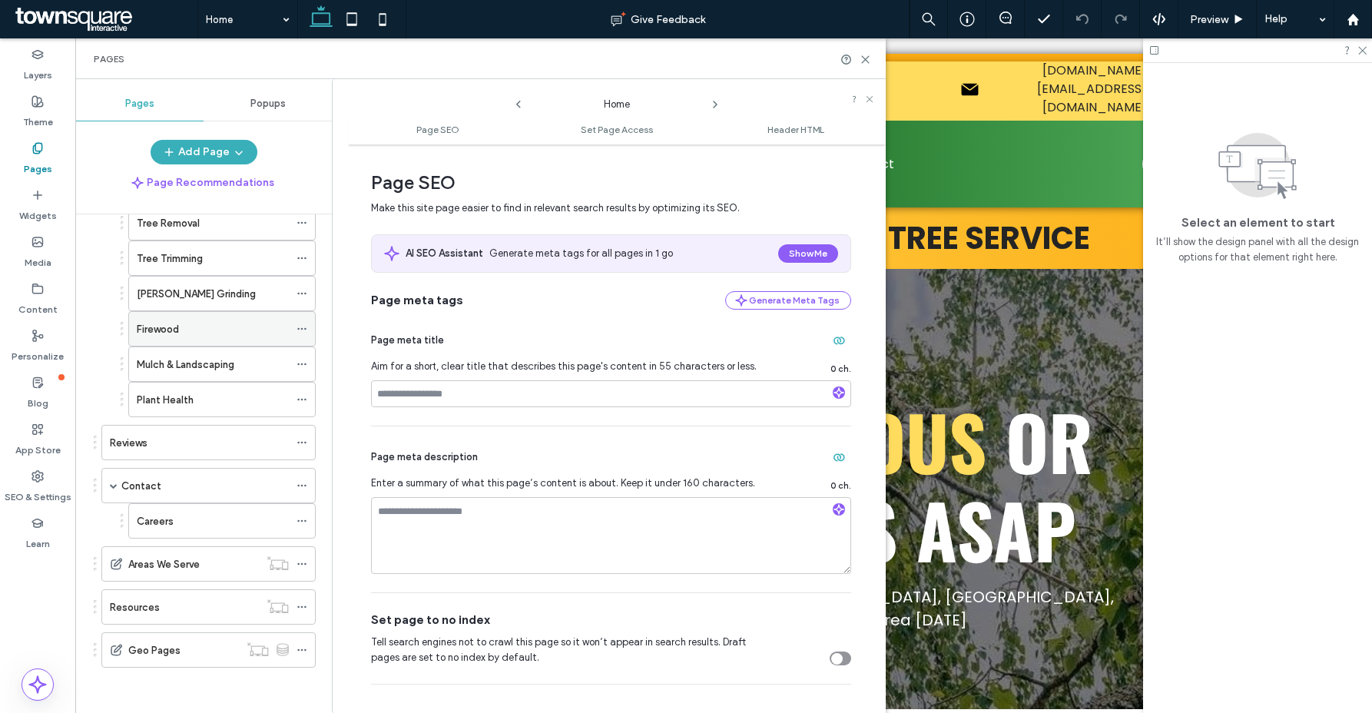
scroll to position [114, 0]
click at [447, 396] on input at bounding box center [611, 393] width 480 height 27
paste input "**********"
type input "**********"
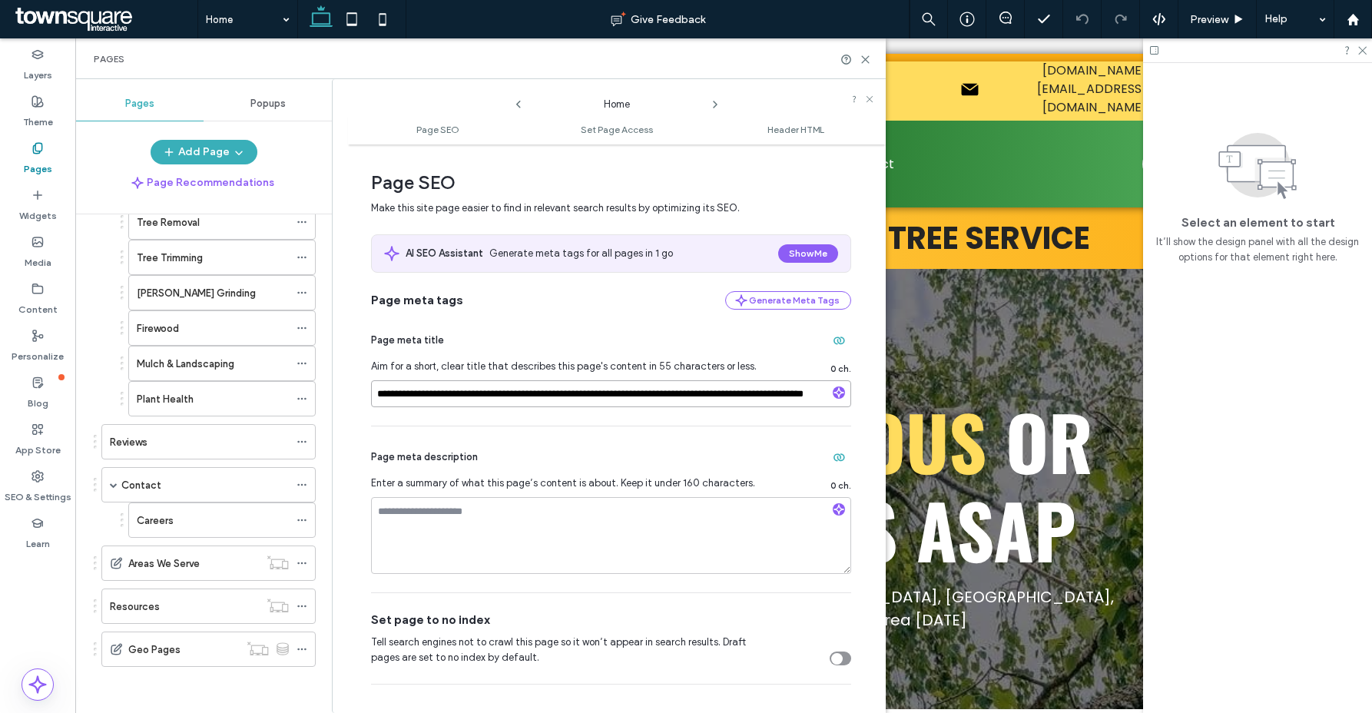
scroll to position [0, 66]
click at [524, 523] on textarea at bounding box center [611, 535] width 480 height 77
paste textarea "**********"
type textarea "**********"
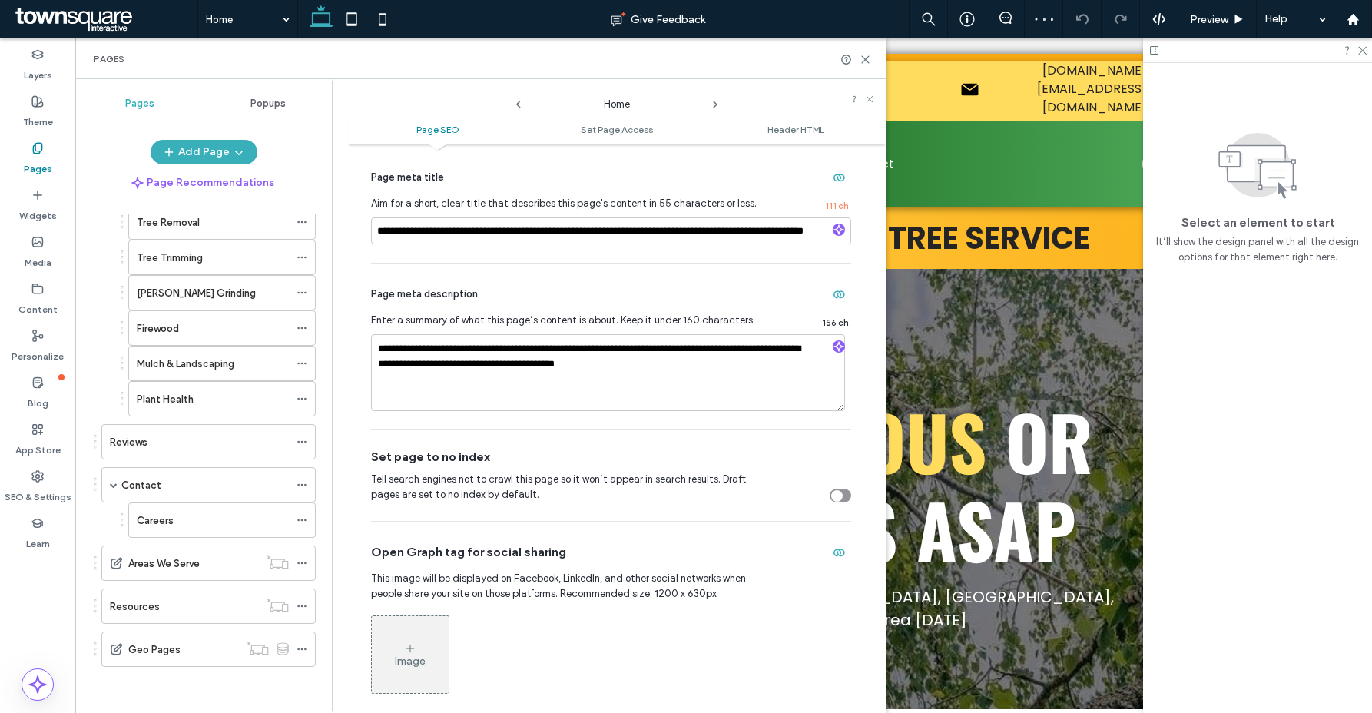
scroll to position [167, 0]
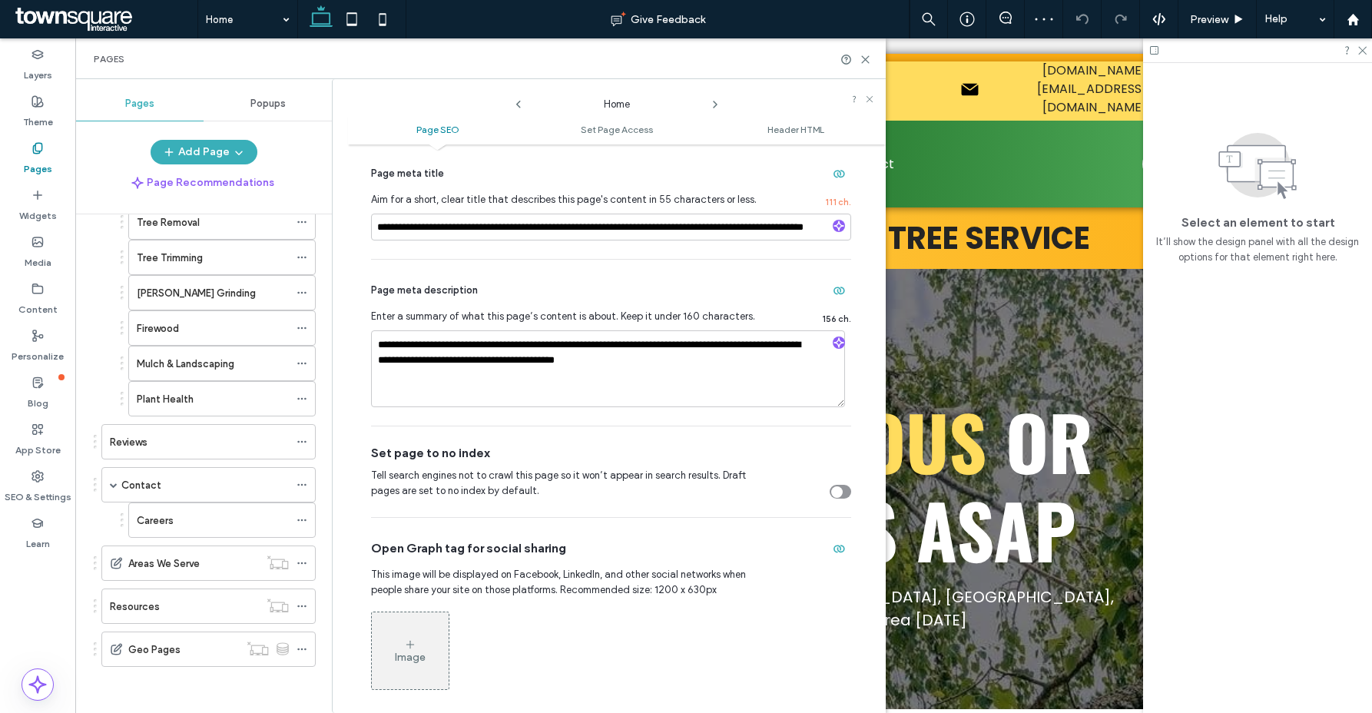
click at [714, 101] on use at bounding box center [715, 104] width 3 height 6
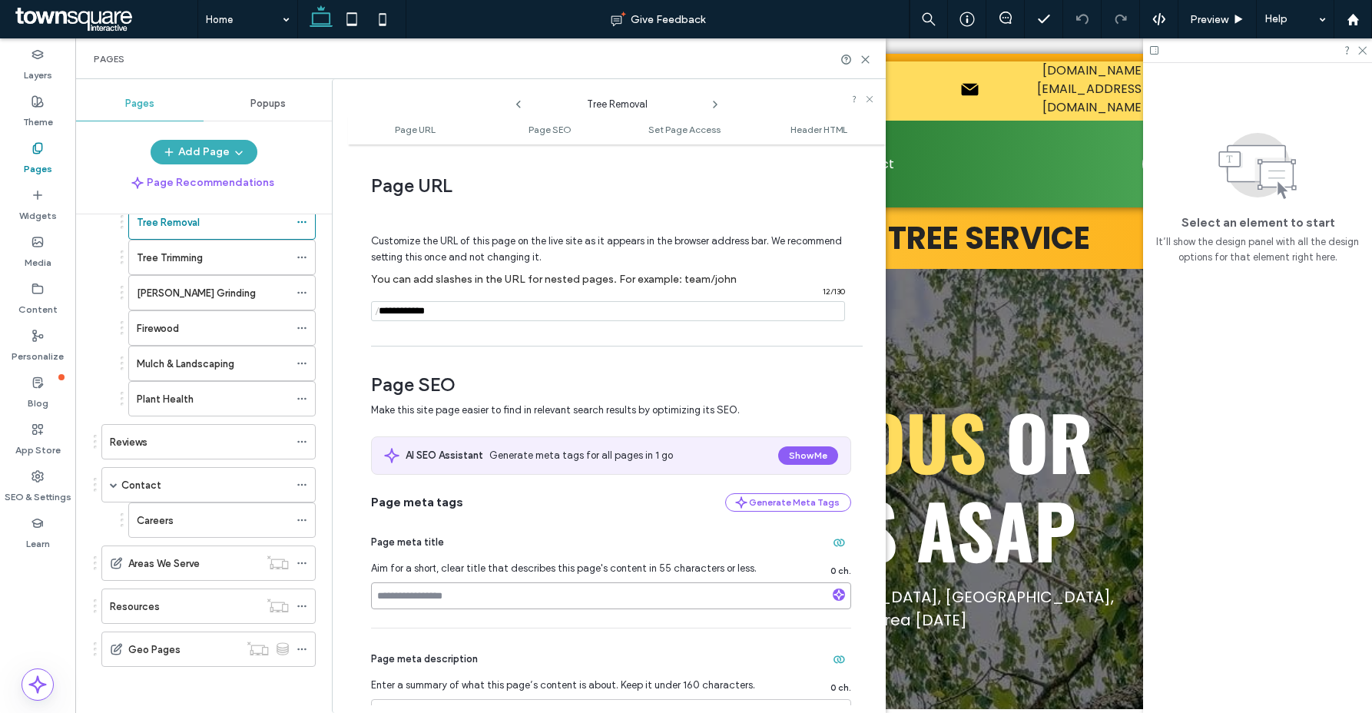
click at [477, 608] on input at bounding box center [611, 595] width 480 height 27
paste input "**********"
type input "**********"
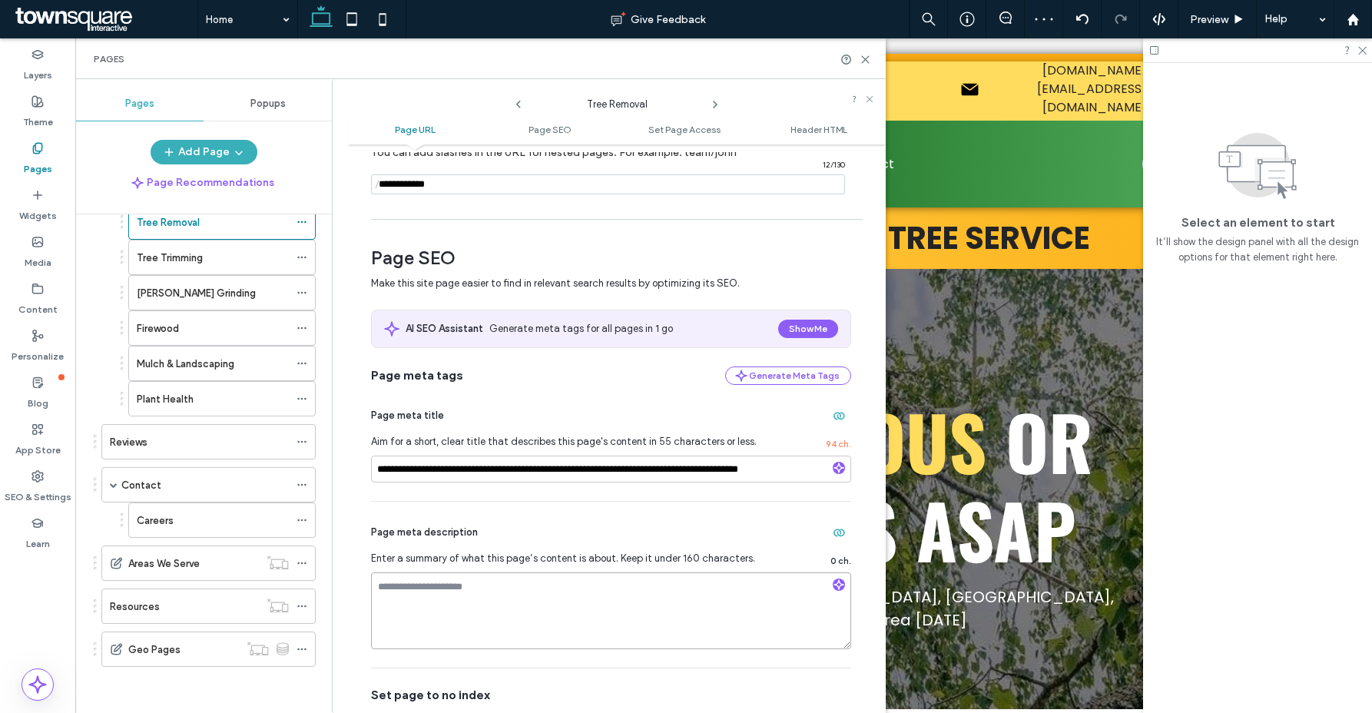
click at [460, 616] on textarea at bounding box center [611, 610] width 480 height 77
paste textarea "**********"
type textarea "**********"
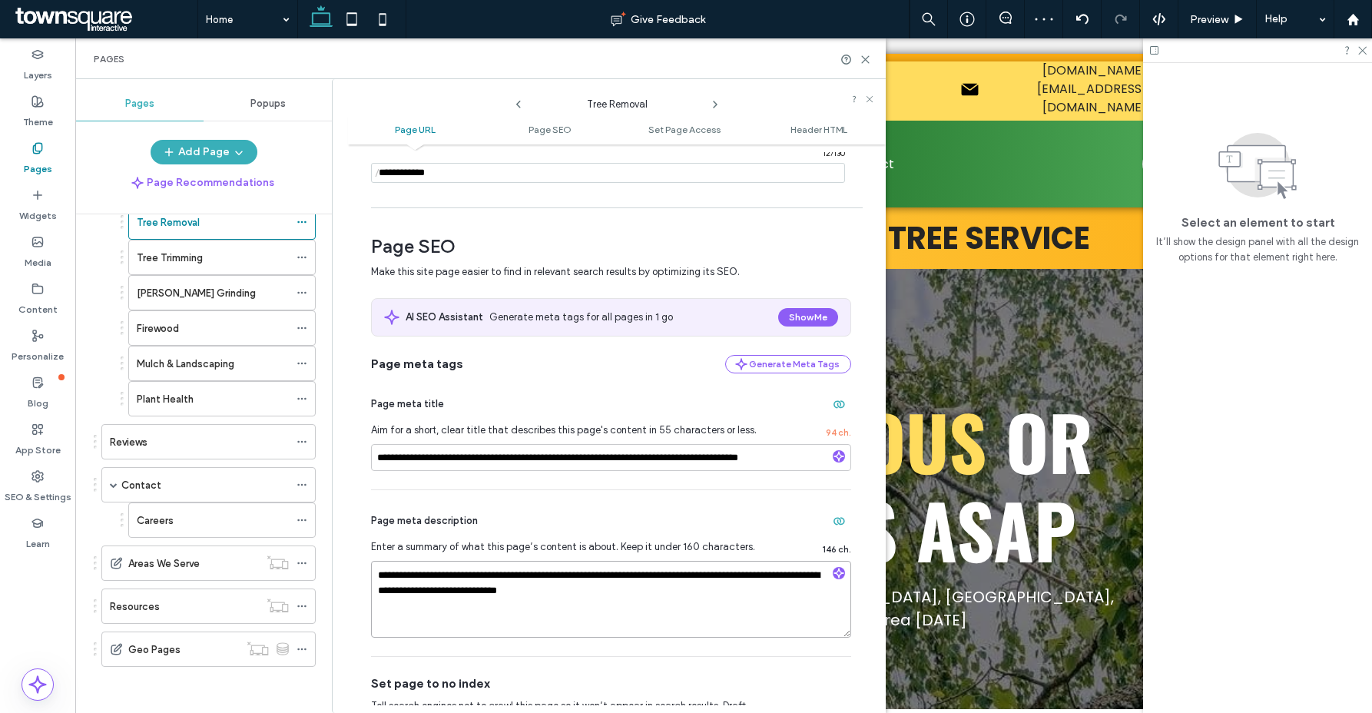
scroll to position [151, 0]
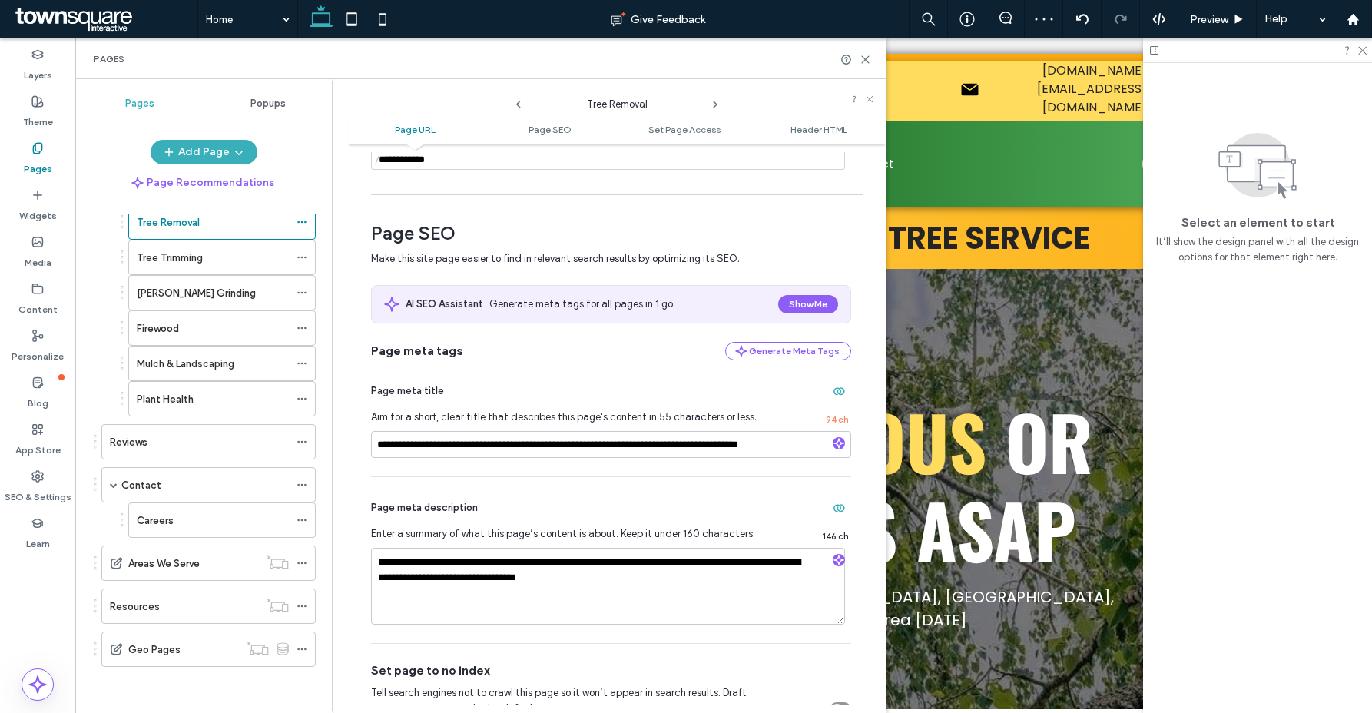
click at [714, 106] on icon at bounding box center [715, 104] width 12 height 12
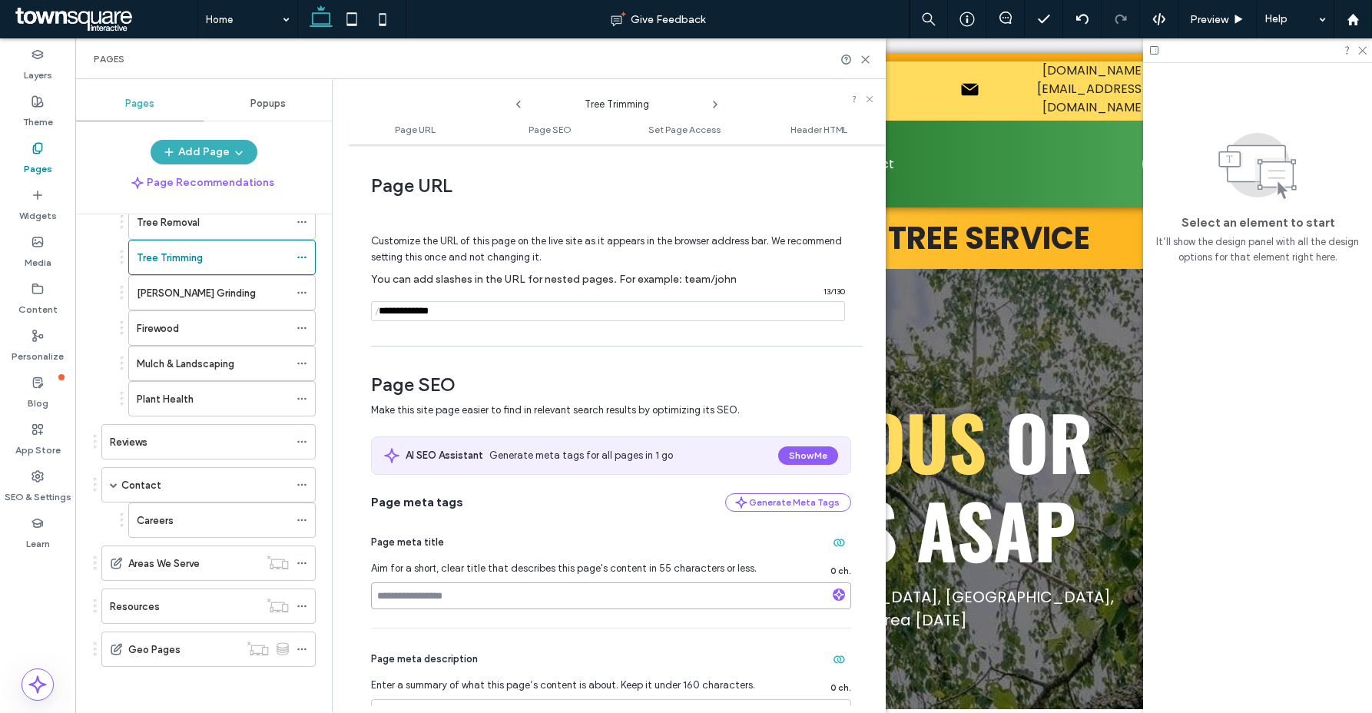
click at [479, 593] on input at bounding box center [611, 595] width 480 height 27
paste input "**********"
type input "**********"
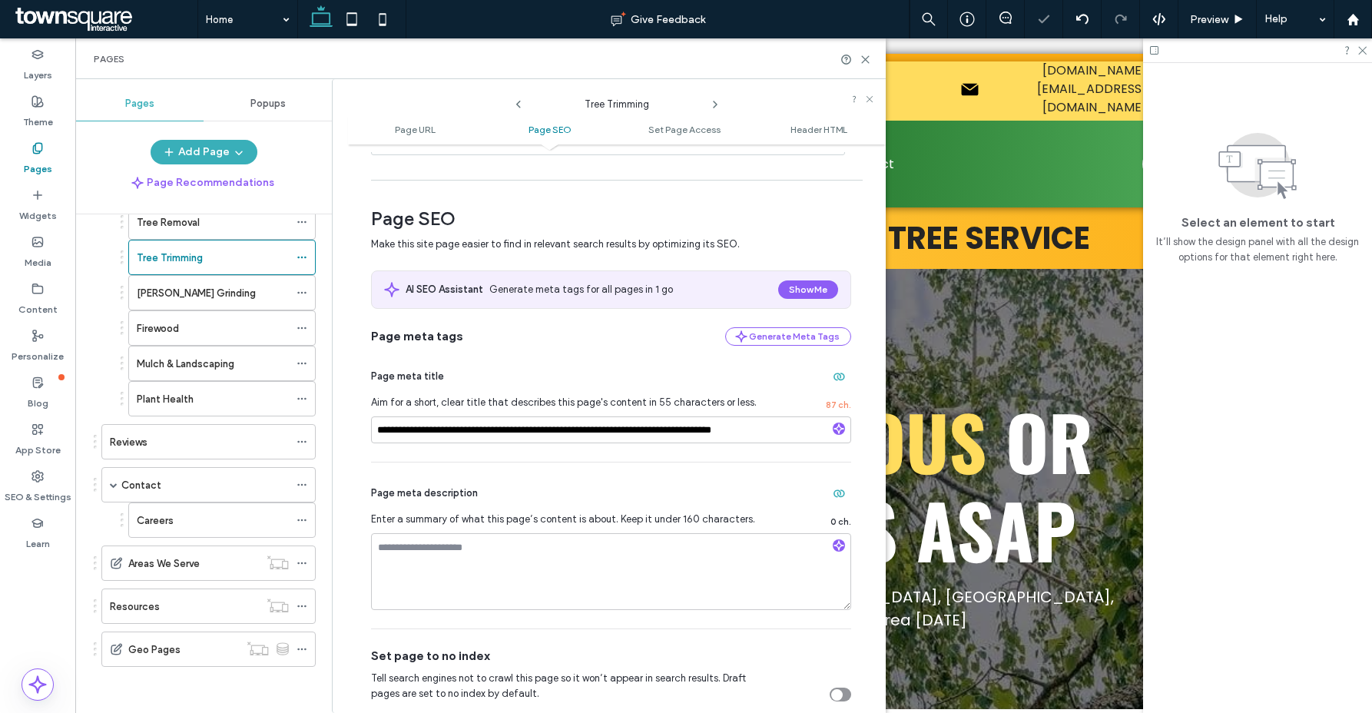
scroll to position [296, 0]
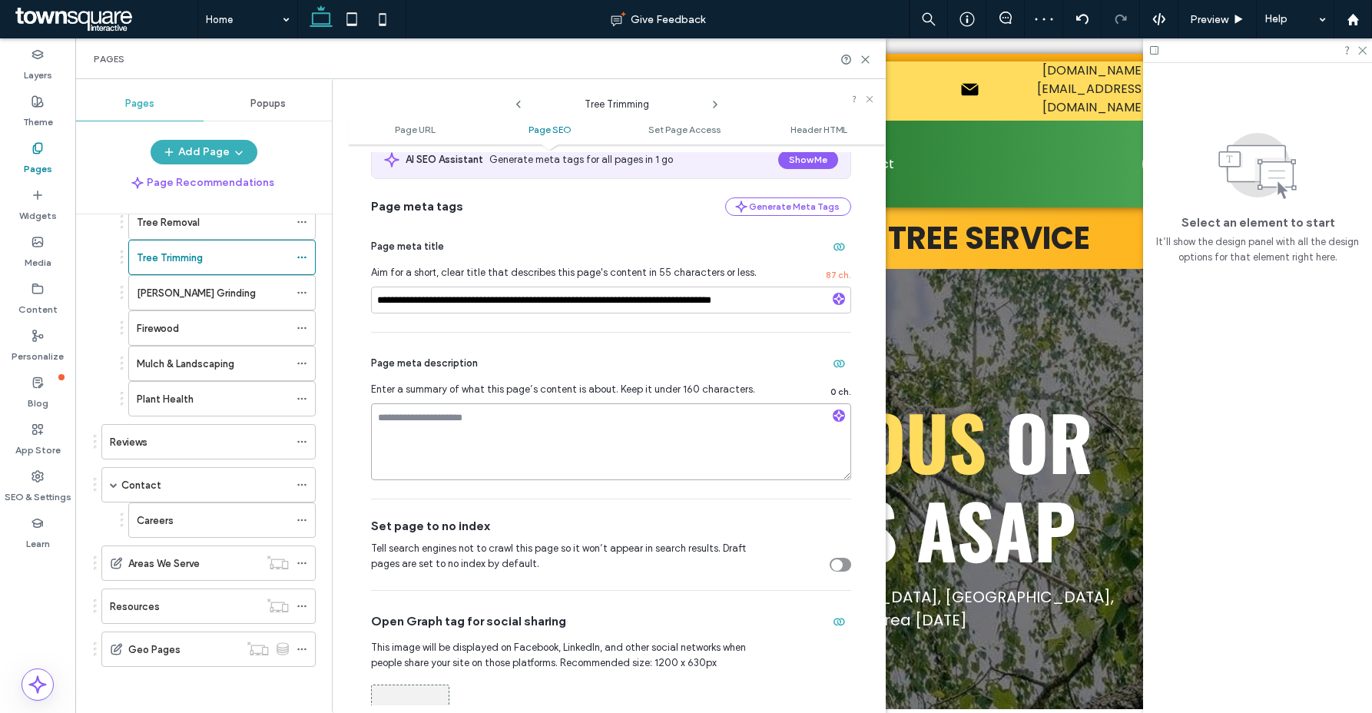
click at [453, 462] on textarea at bounding box center [611, 441] width 480 height 77
paste textarea "**********"
type textarea "**********"
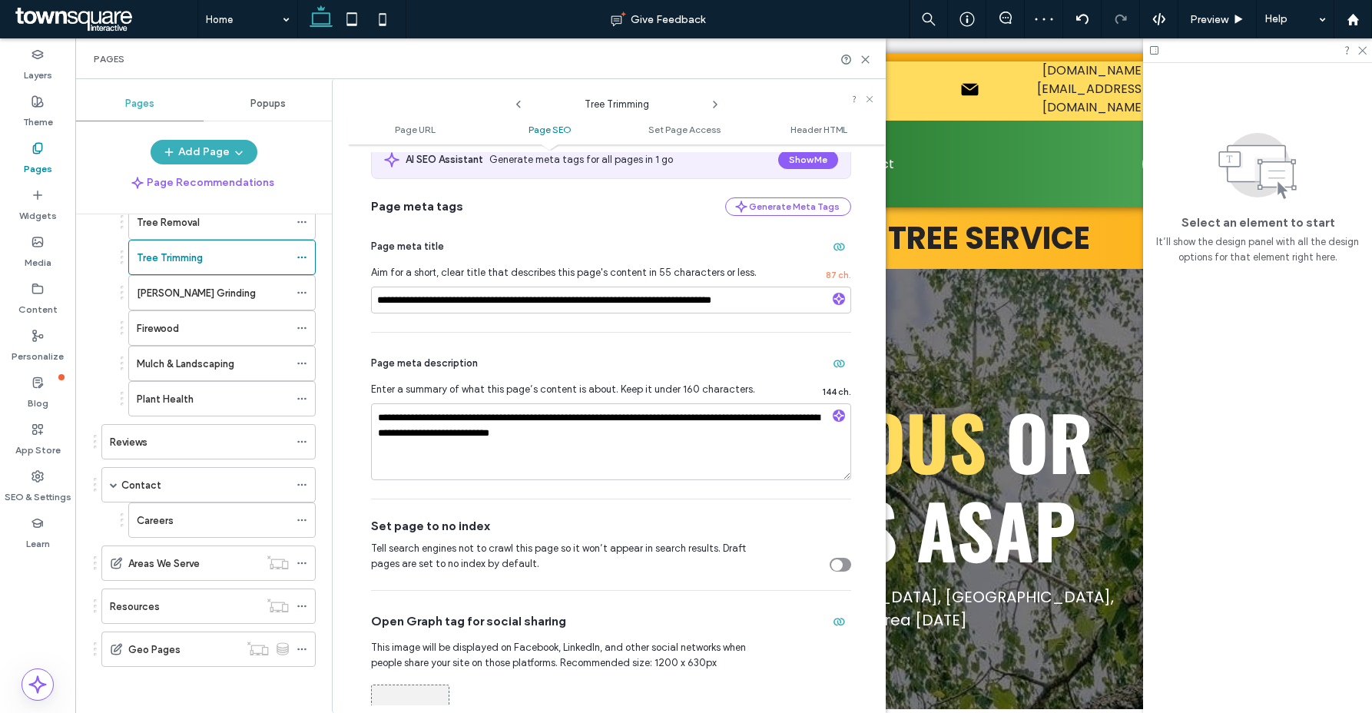
click at [712, 107] on icon at bounding box center [715, 104] width 12 height 12
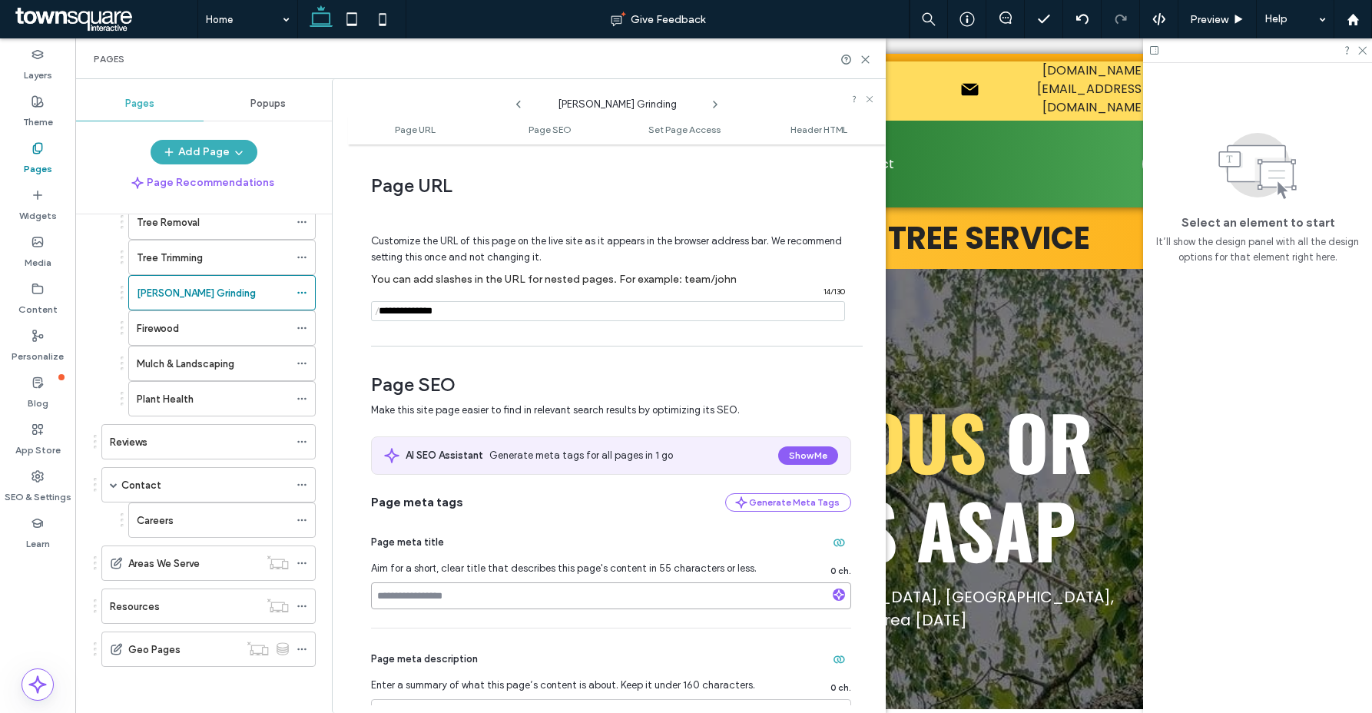
click at [470, 608] on input at bounding box center [611, 595] width 480 height 27
paste input "**********"
type input "**********"
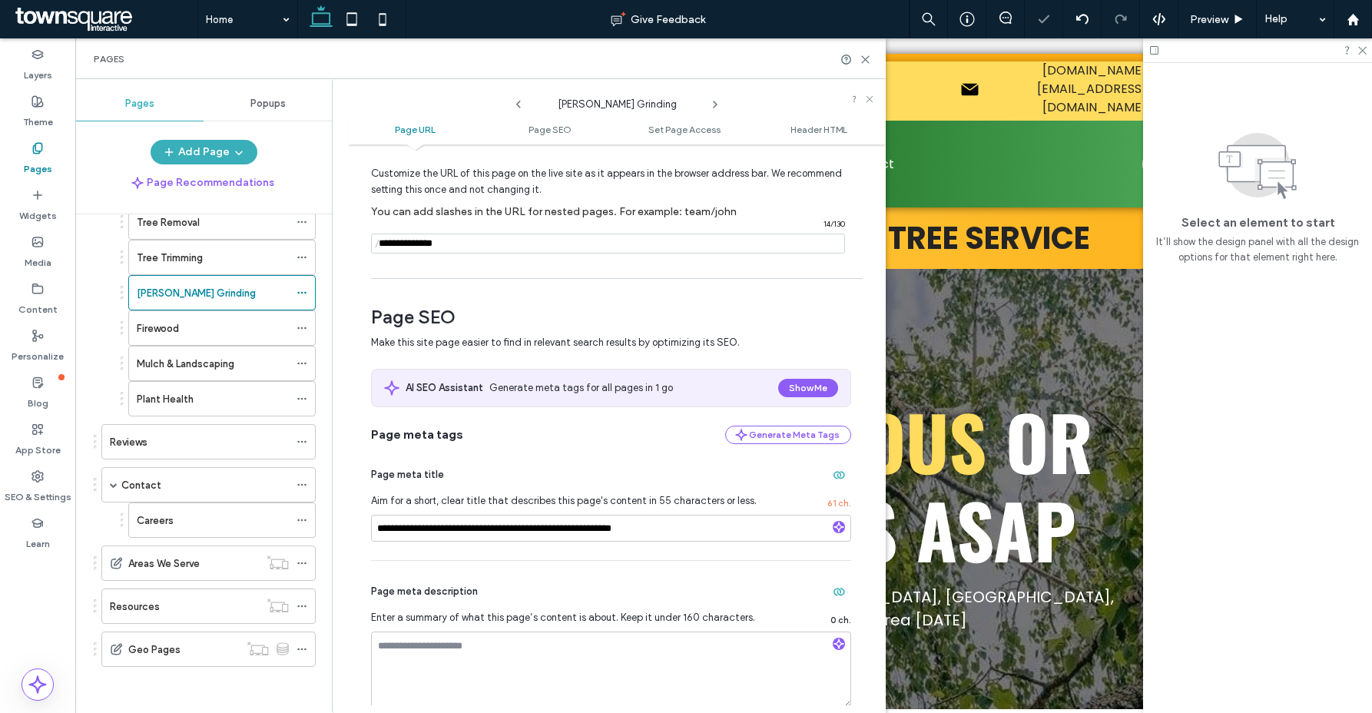
scroll to position [139, 0]
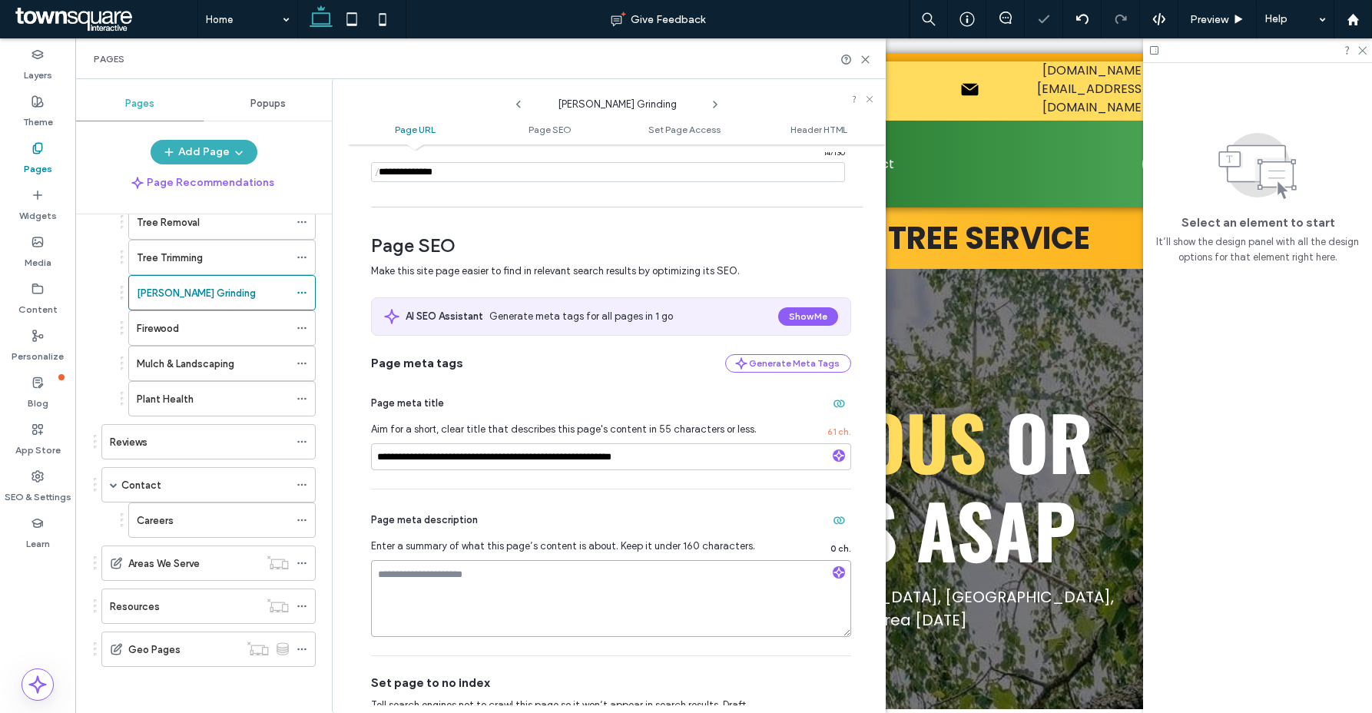
click at [450, 608] on textarea at bounding box center [611, 598] width 480 height 77
paste textarea "**********"
type textarea "**********"
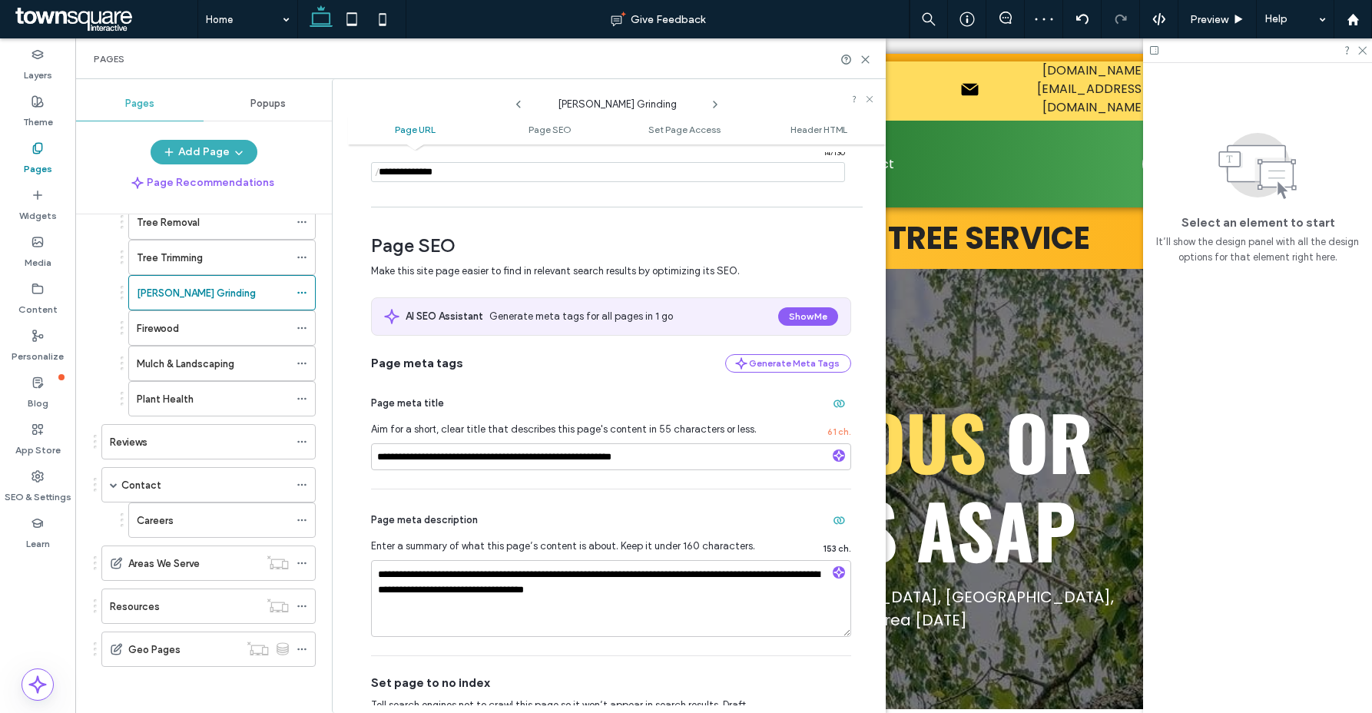
click at [714, 108] on icon at bounding box center [715, 104] width 12 height 12
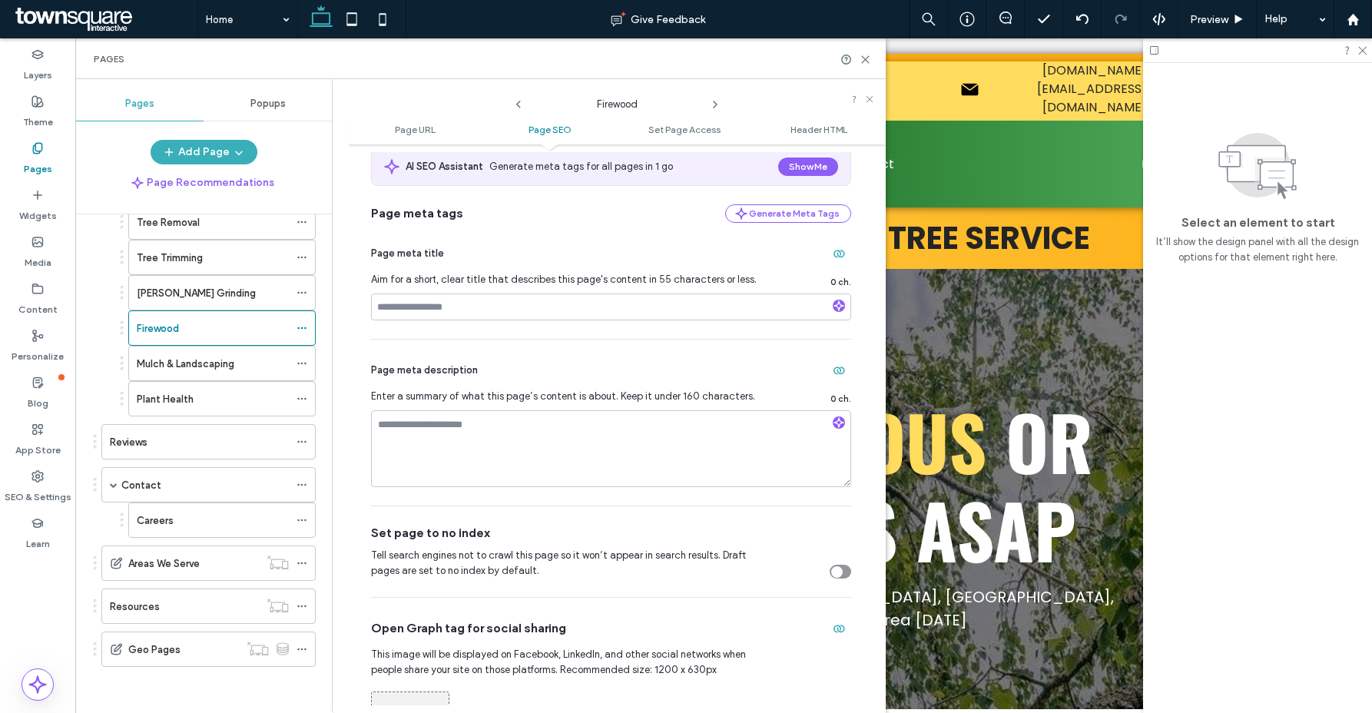
scroll to position [290, 0]
click at [439, 313] on input at bounding box center [611, 305] width 480 height 27
paste input "**********"
type input "**********"
click at [473, 445] on textarea at bounding box center [611, 447] width 480 height 77
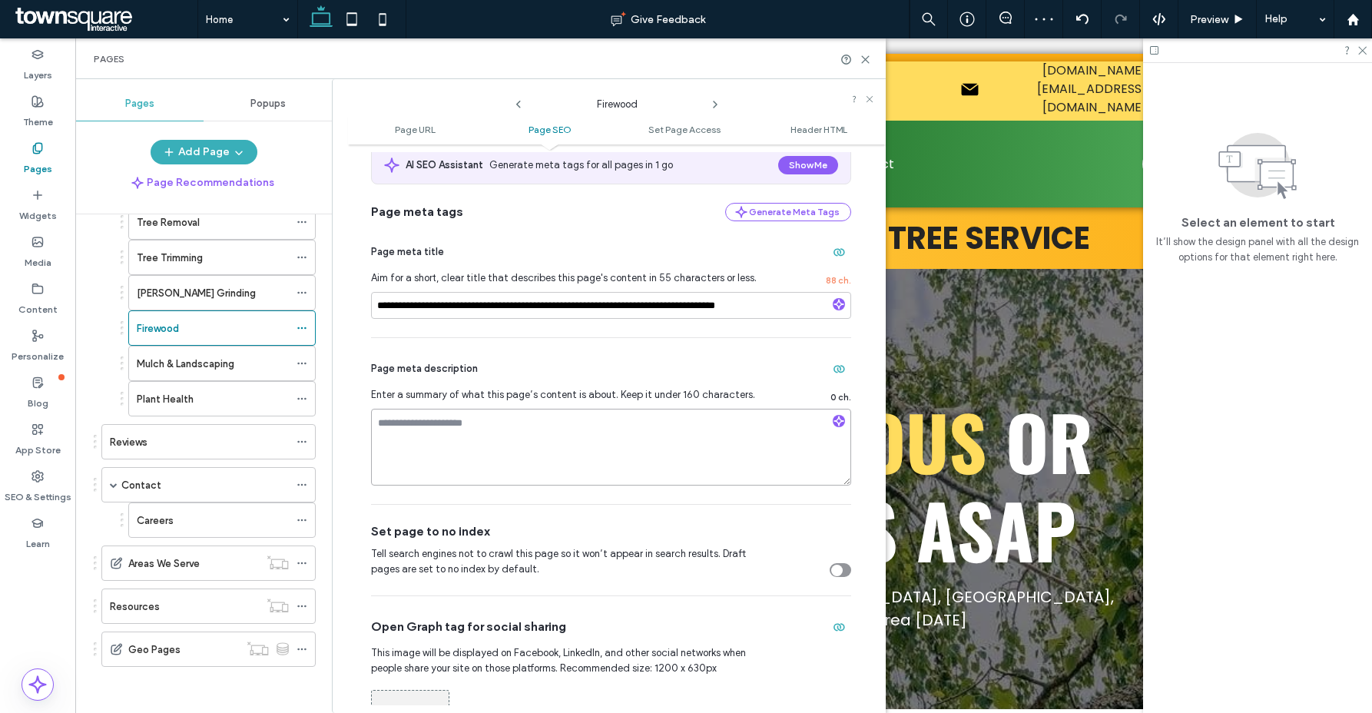
paste textarea "**********"
type textarea "**********"
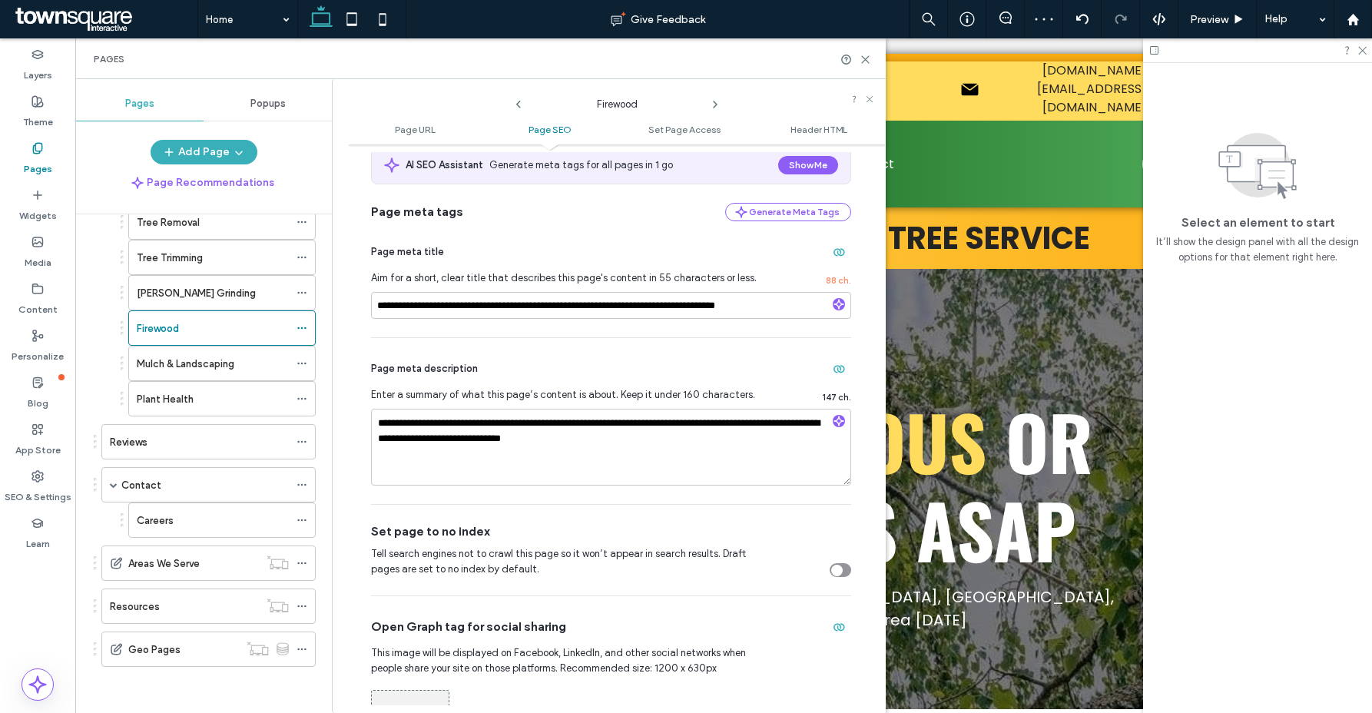
click at [715, 104] on icon at bounding box center [715, 104] width 12 height 12
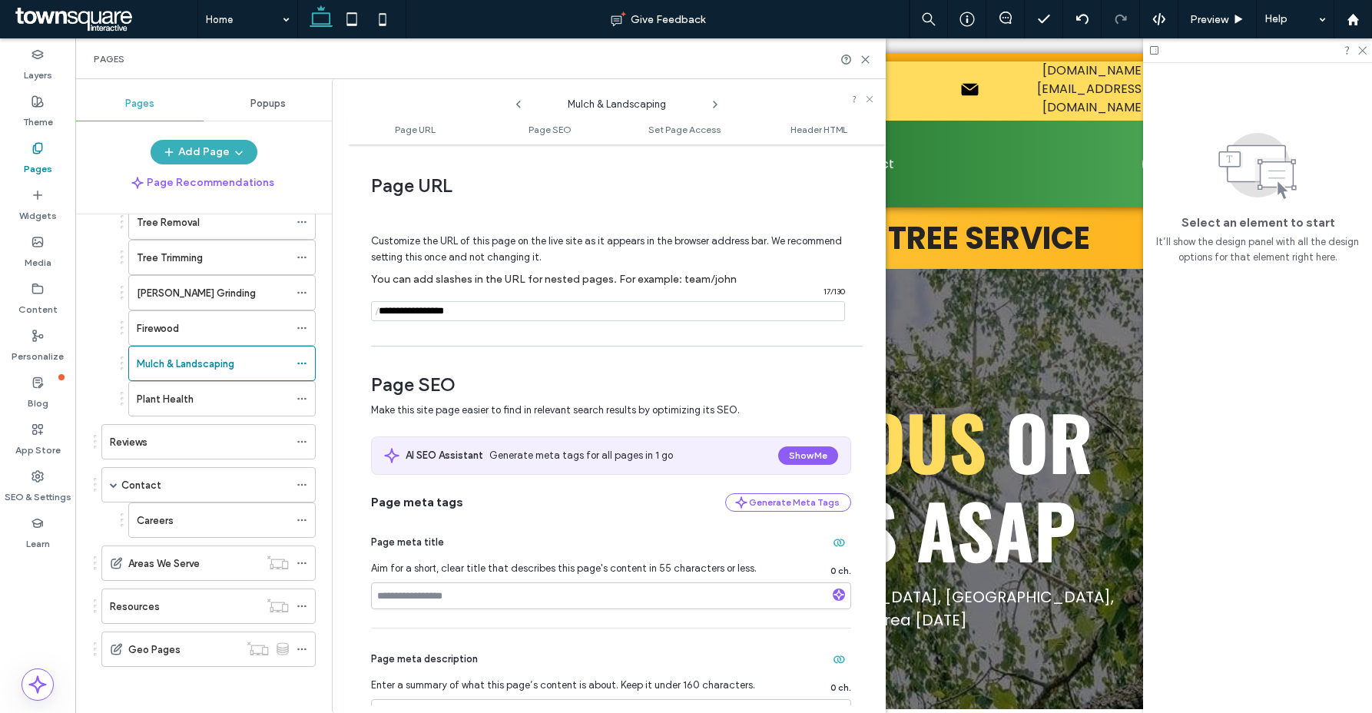
click at [712, 99] on icon at bounding box center [715, 104] width 12 height 12
click at [716, 105] on icon at bounding box center [715, 104] width 12 height 12
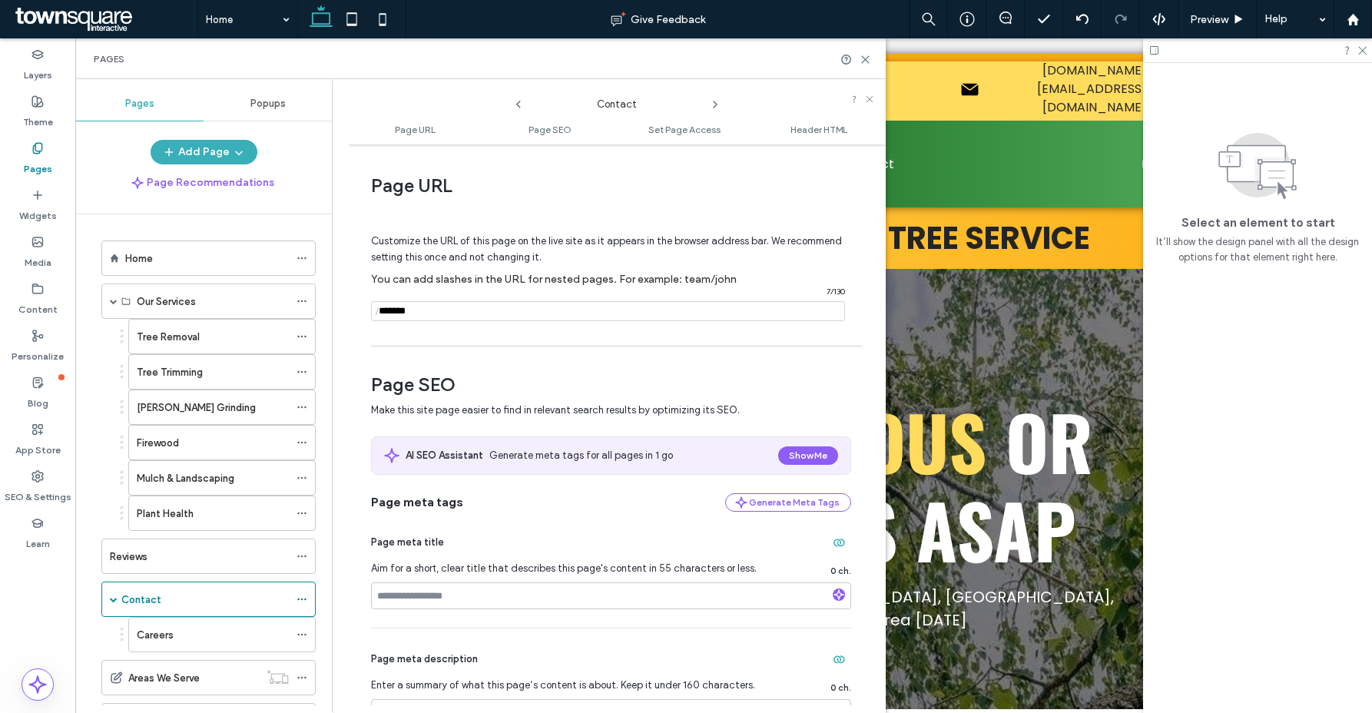
scroll to position [114, 0]
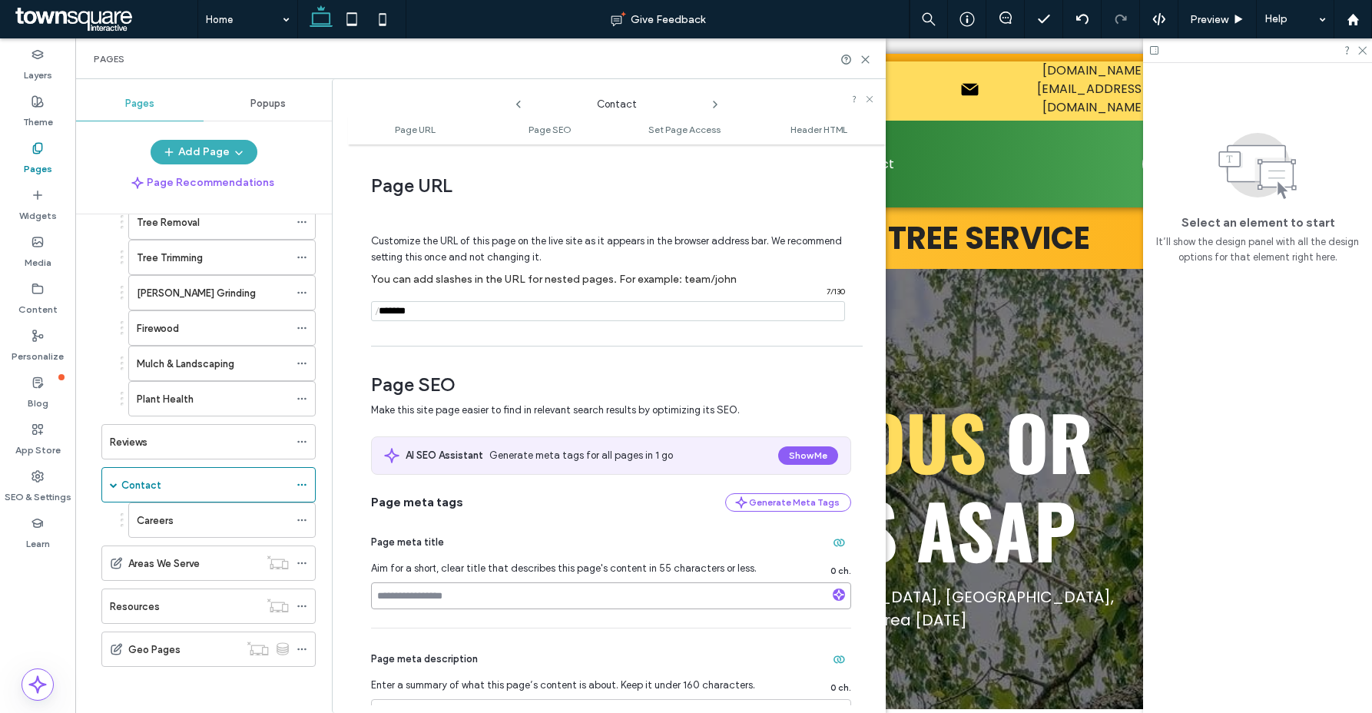
click at [500, 604] on input at bounding box center [611, 595] width 480 height 27
drag, startPoint x: 578, startPoint y: 529, endPoint x: 644, endPoint y: 503, distance: 71.8
click at [578, 528] on div "Page meta title Aim for a short, clear title that describes this page's content…" at bounding box center [611, 570] width 480 height 116
click at [436, 582] on input at bounding box center [611, 595] width 480 height 27
paste input "**********"
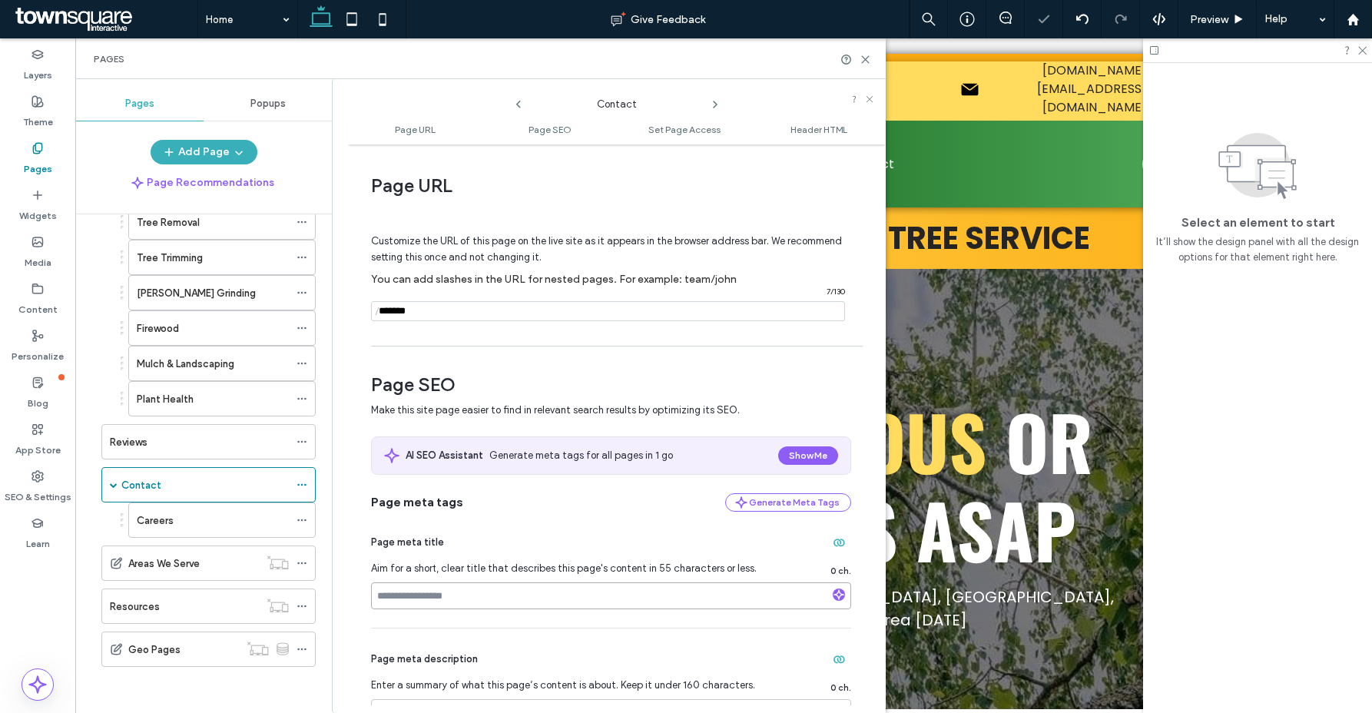
type input "**********"
click at [844, 636] on div "Page meta description Enter a summary of what this page’s content is about. Kee…" at bounding box center [611, 711] width 480 height 166
click at [866, 59] on use at bounding box center [865, 59] width 7 height 7
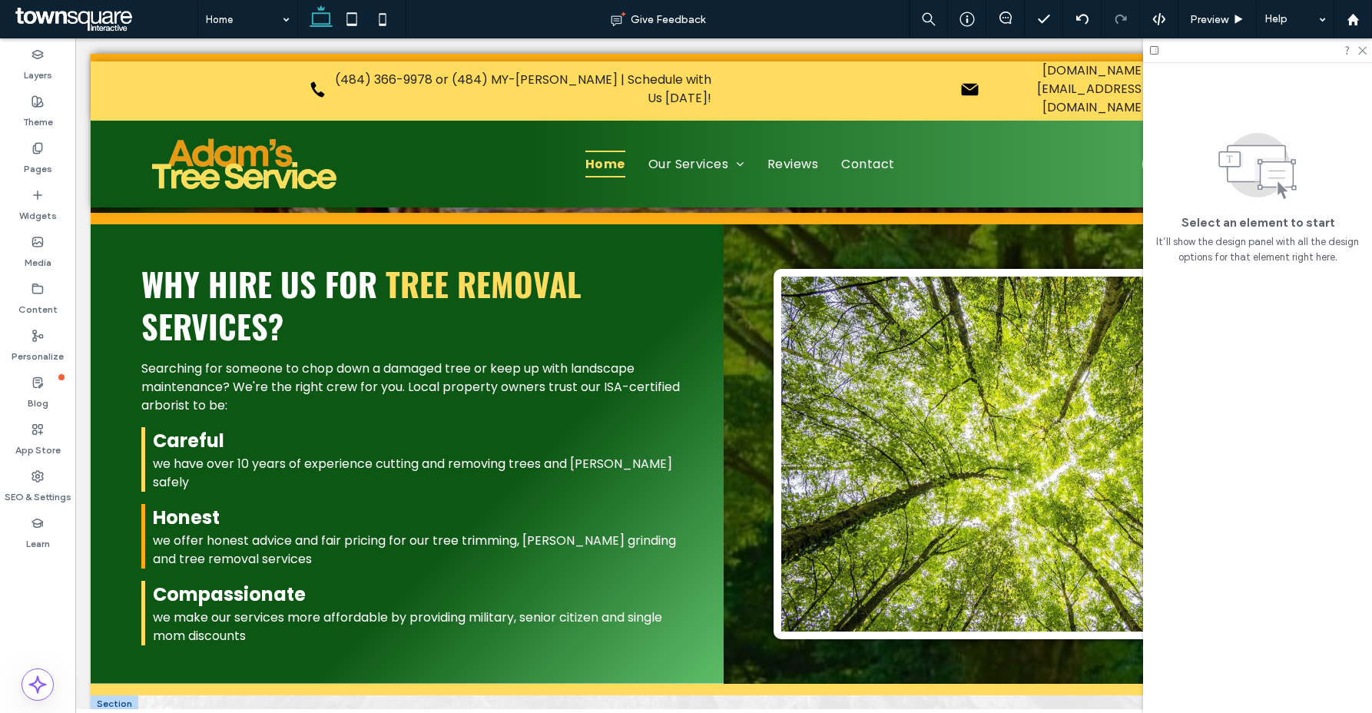
scroll to position [3156, 0]
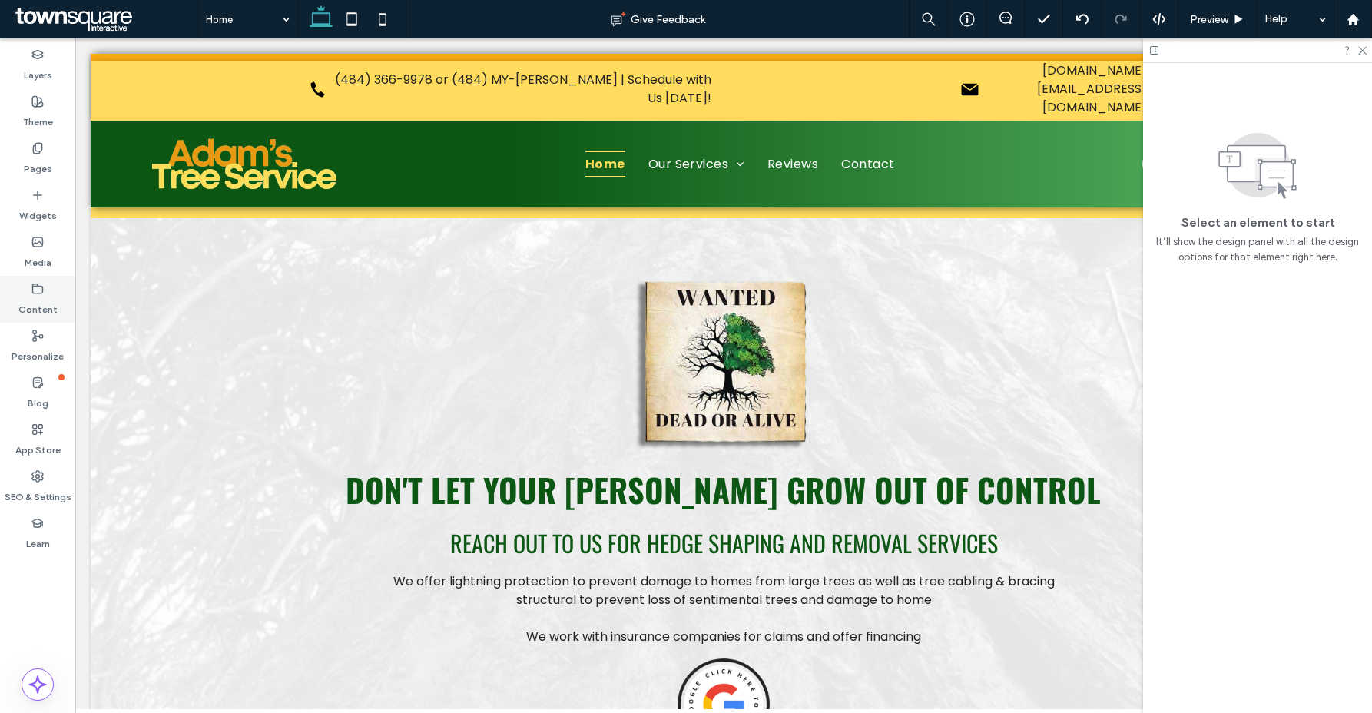
click at [41, 306] on label "Content" at bounding box center [37, 306] width 39 height 22
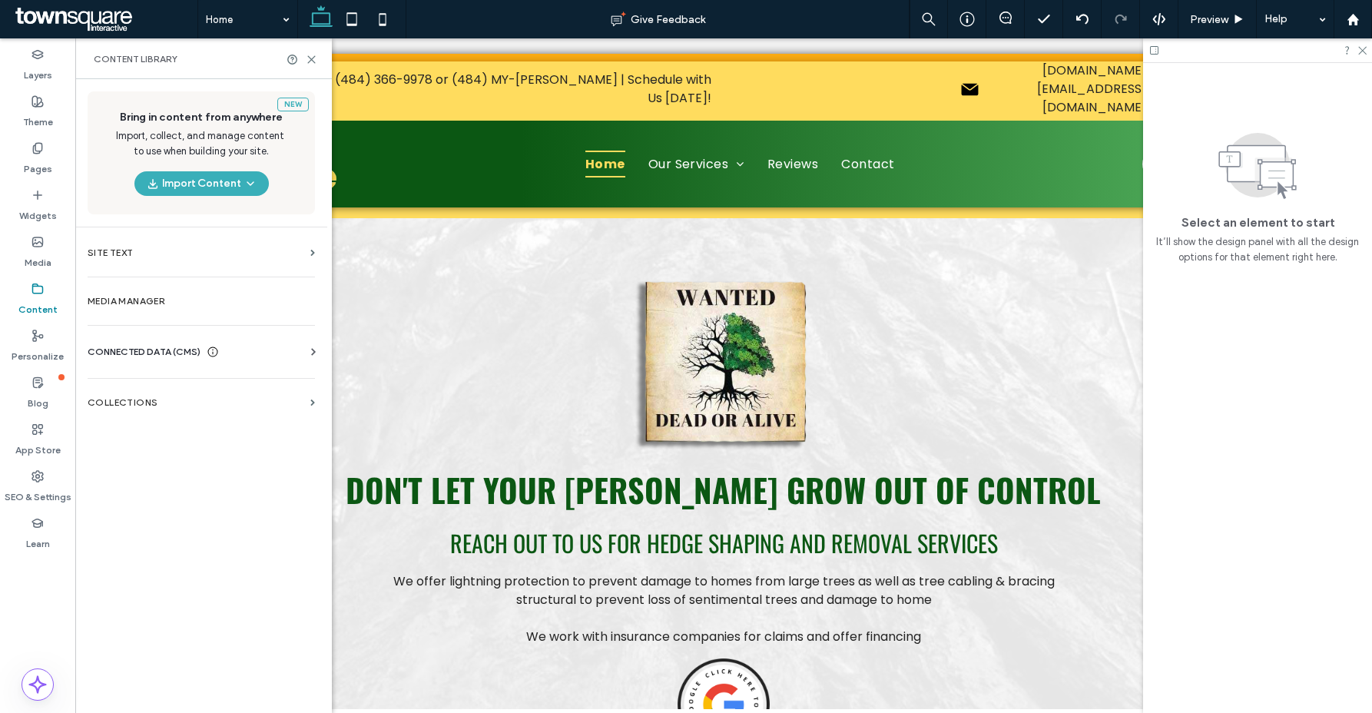
click at [160, 362] on section "CONNECTED DATA (CMS) Business Info Business Text Business Images Find and Repla…" at bounding box center [205, 358] width 234 height 28
click at [242, 350] on div "CONNECTED DATA (CMS)" at bounding box center [205, 351] width 234 height 15
click at [168, 410] on section "Business Text" at bounding box center [205, 424] width 234 height 35
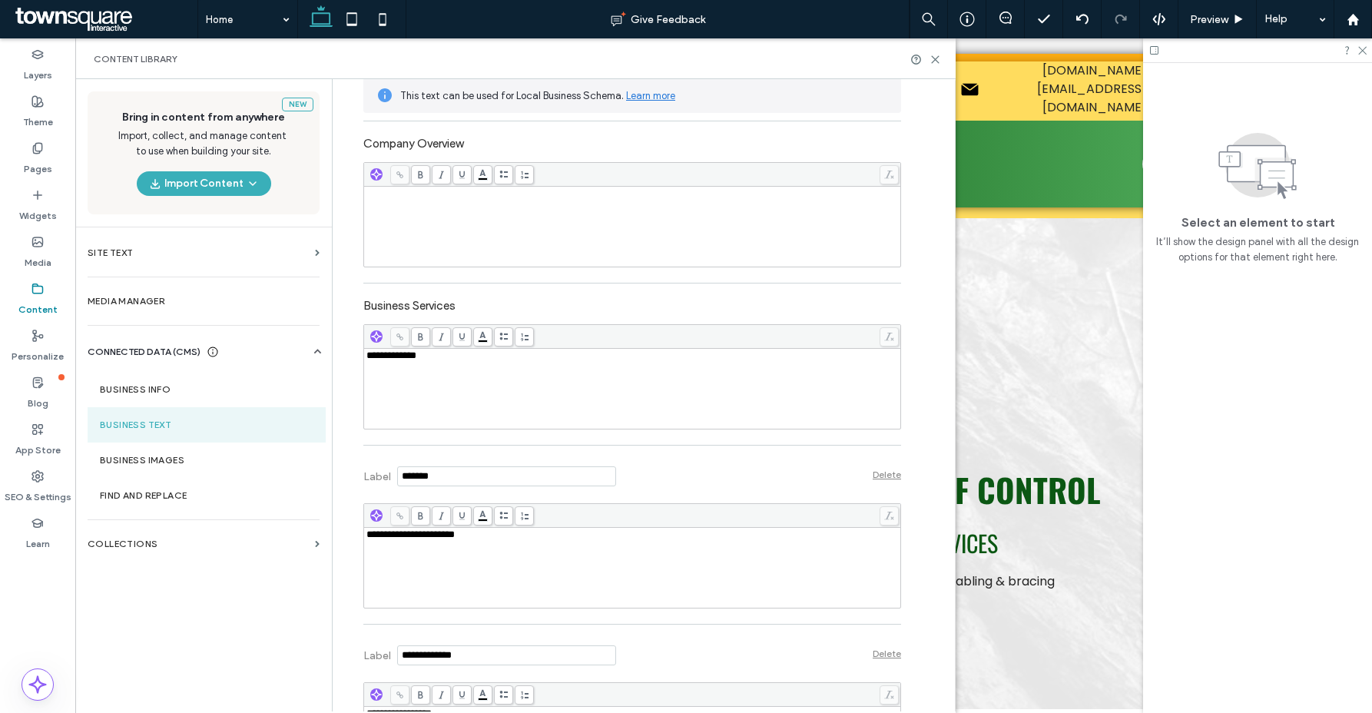
scroll to position [445, 0]
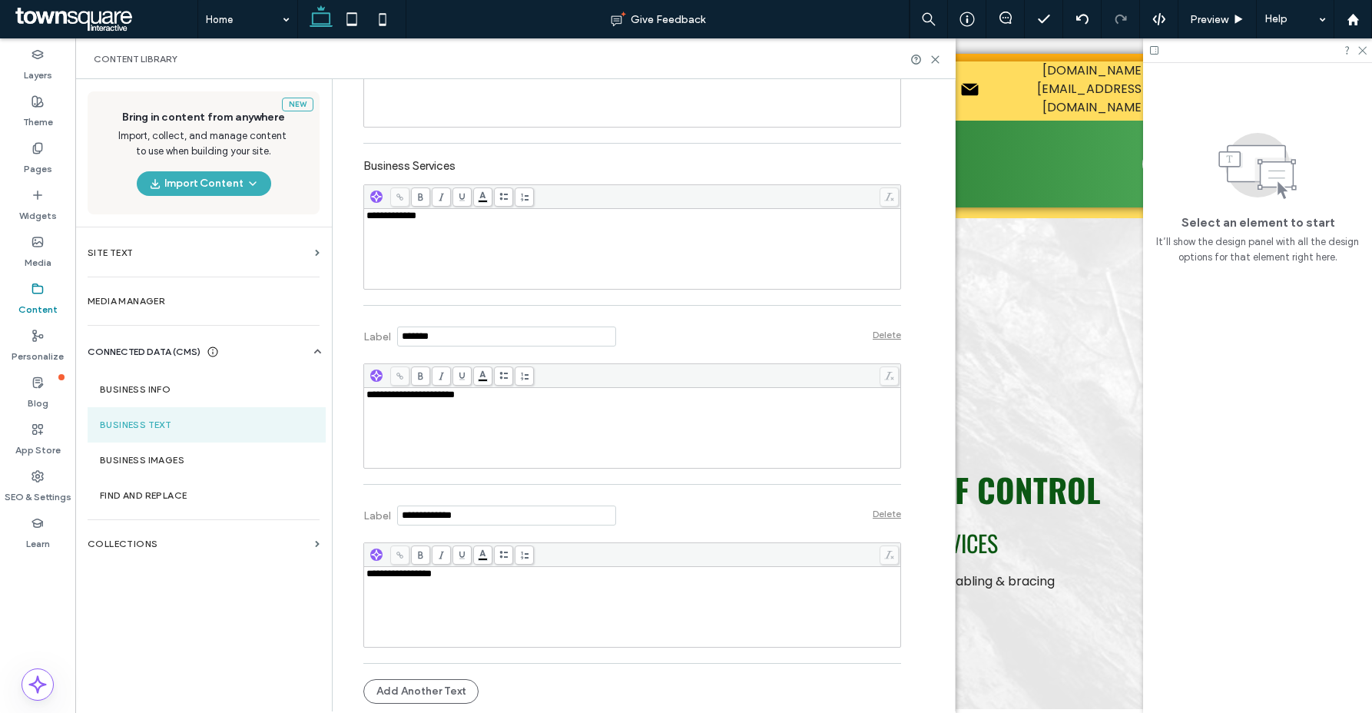
drag, startPoint x: 470, startPoint y: 647, endPoint x: 477, endPoint y: 665, distance: 19.7
click at [477, 665] on div "**********" at bounding box center [632, 581] width 538 height 179
click at [409, 688] on button "Add Another Text" at bounding box center [420, 691] width 115 height 25
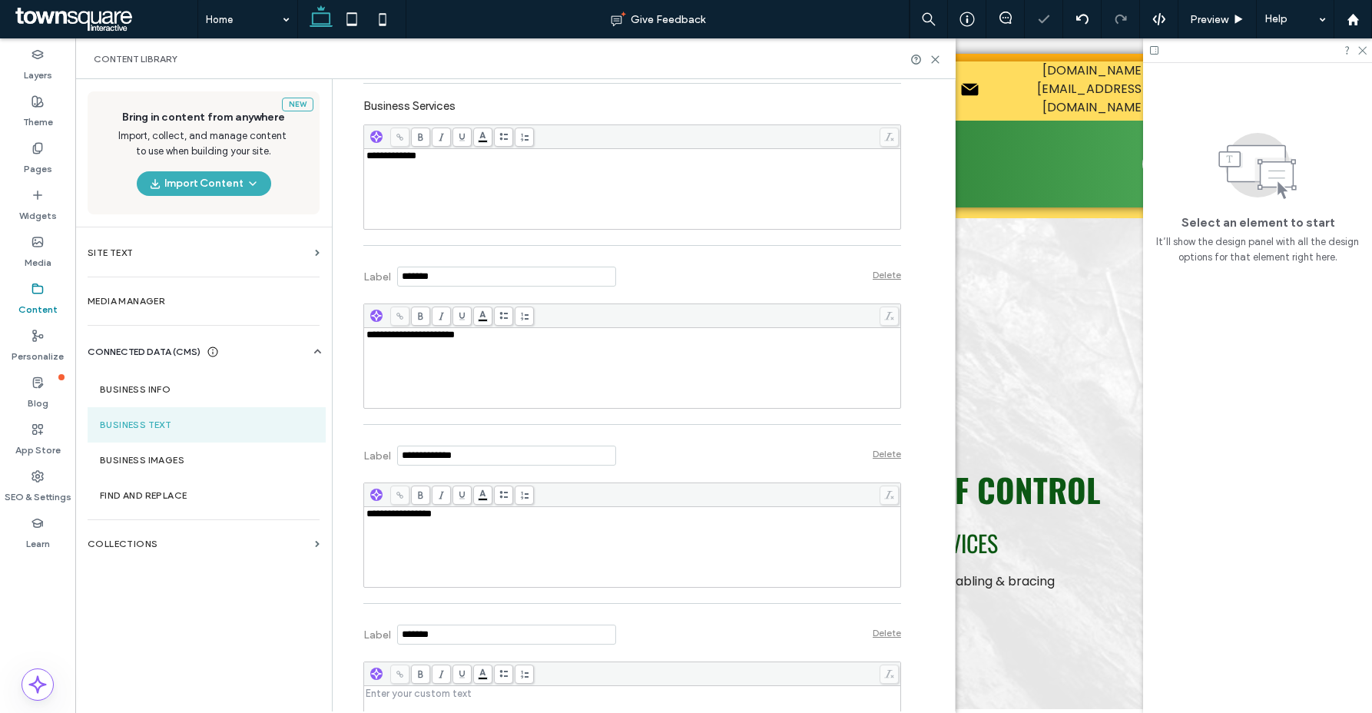
scroll to position [624, 0]
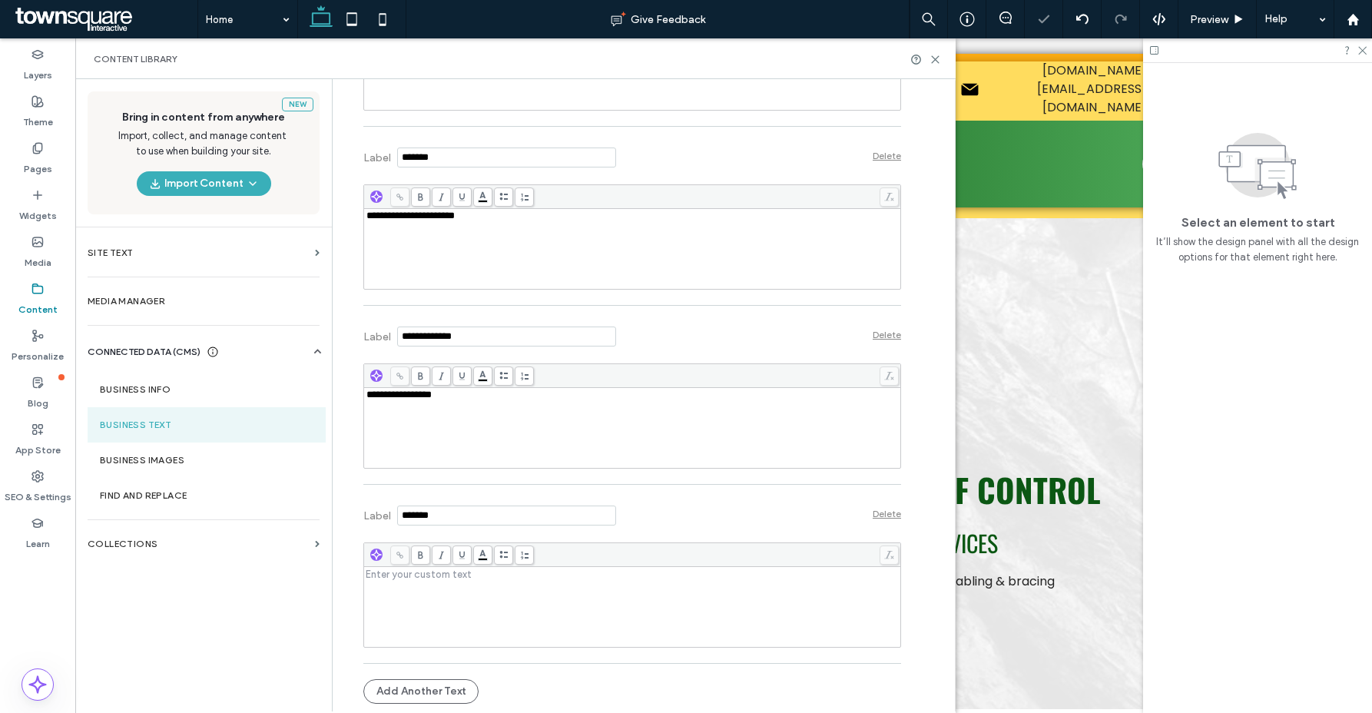
click at [446, 521] on input "Label" at bounding box center [506, 515] width 219 height 20
click at [446, 520] on input "Label" at bounding box center [506, 515] width 219 height 20
type input "**********"
click at [527, 599] on div "Rich Text Editor" at bounding box center [632, 606] width 532 height 77
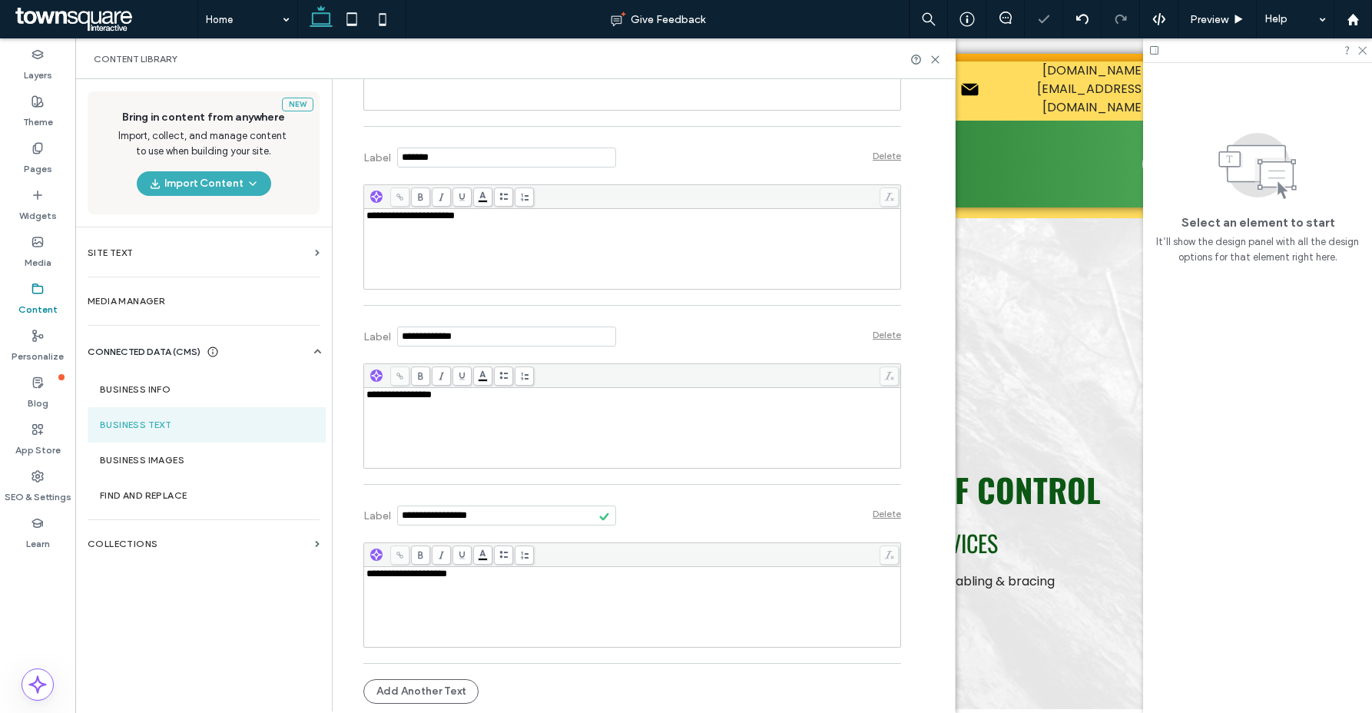
drag, startPoint x: 655, startPoint y: 510, endPoint x: 746, endPoint y: 519, distance: 91.1
click at [655, 509] on div "Label Delete" at bounding box center [632, 513] width 538 height 42
click at [202, 459] on label "Business Images" at bounding box center [207, 460] width 214 height 11
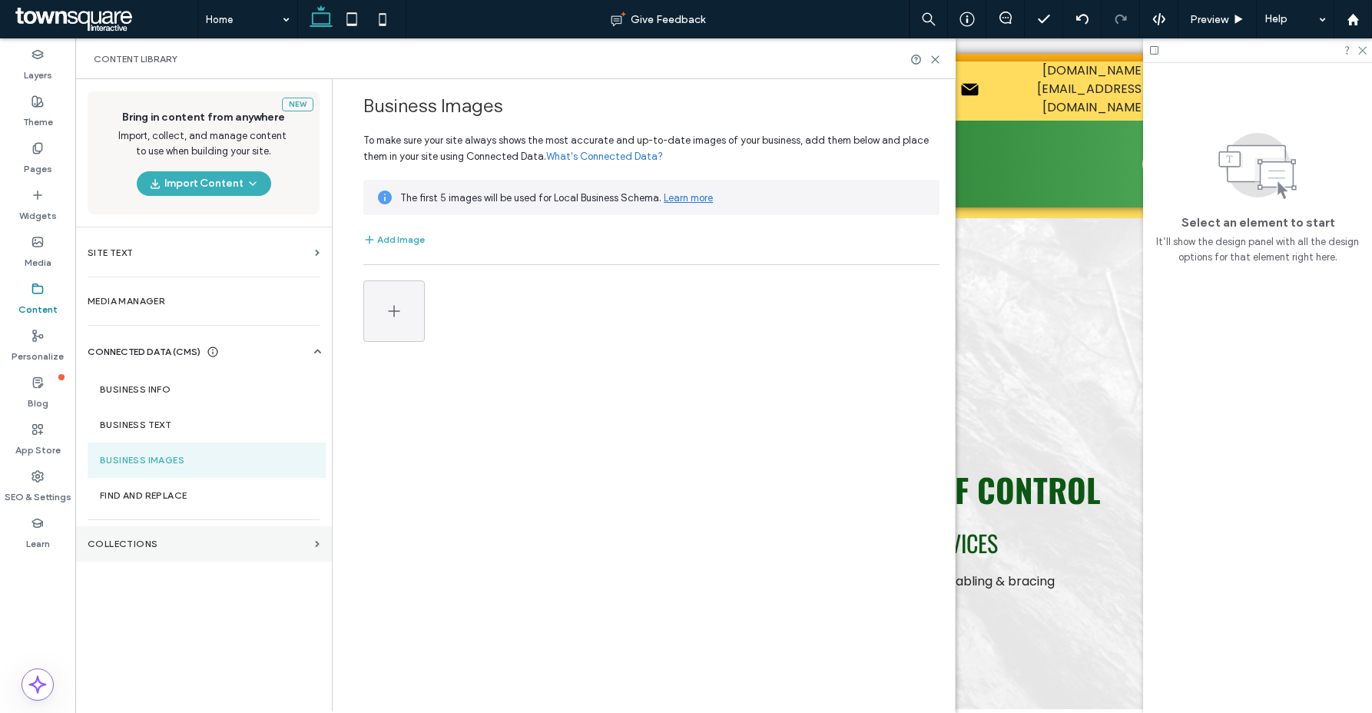
scroll to position [0, 0]
click at [196, 492] on label "Find and Replace" at bounding box center [207, 495] width 214 height 11
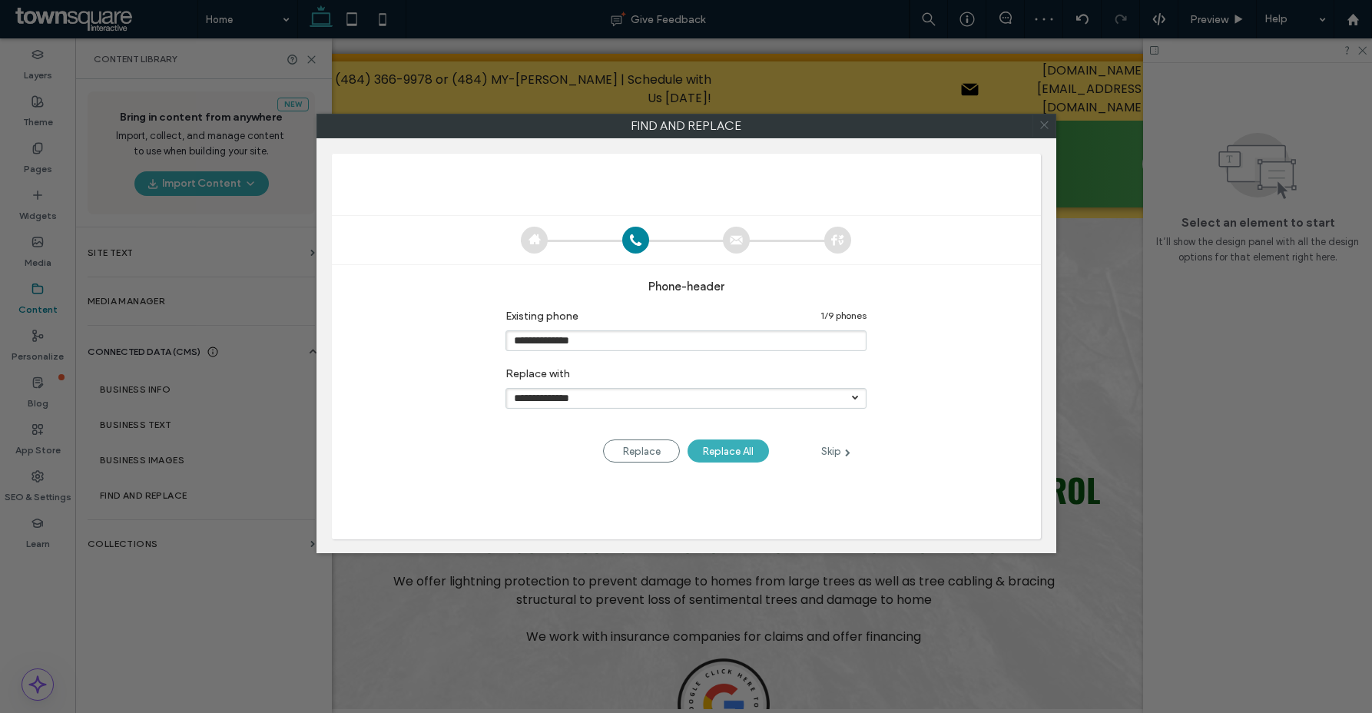
click at [1044, 124] on use at bounding box center [1044, 125] width 8 height 8
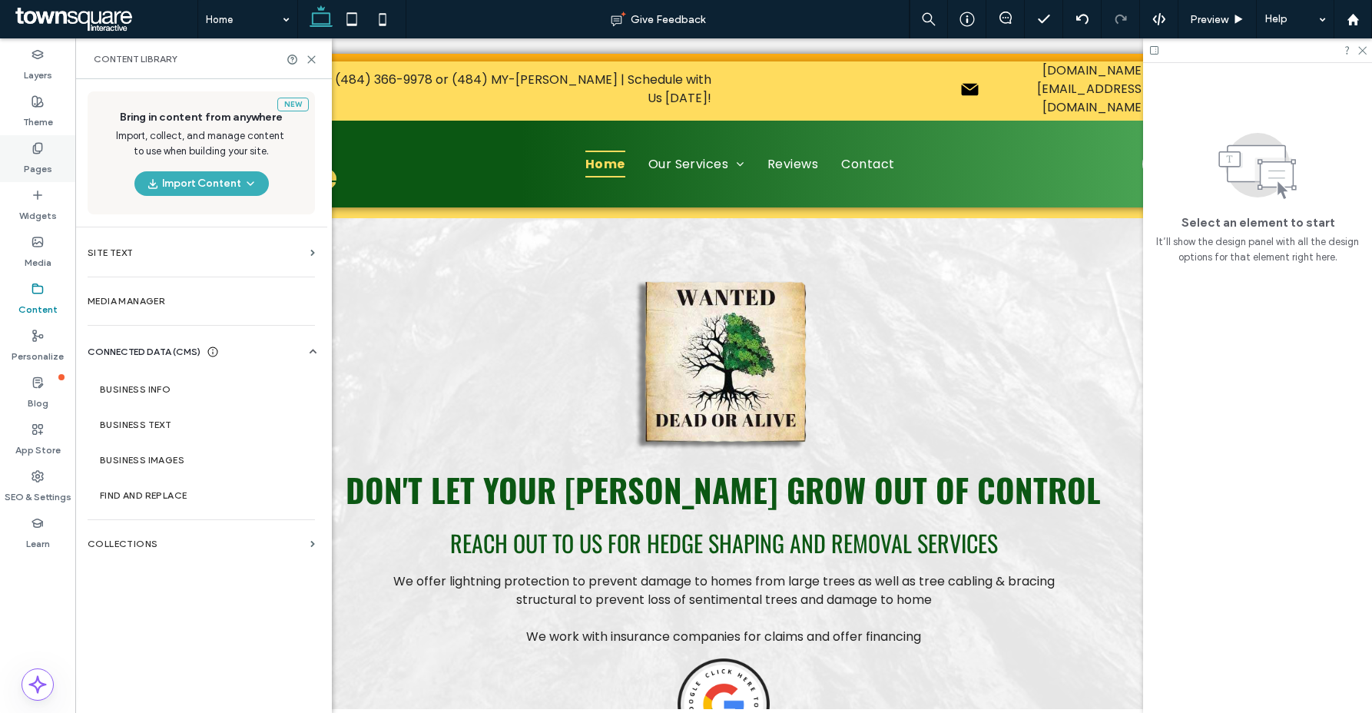
click at [31, 143] on div "Pages" at bounding box center [37, 158] width 75 height 47
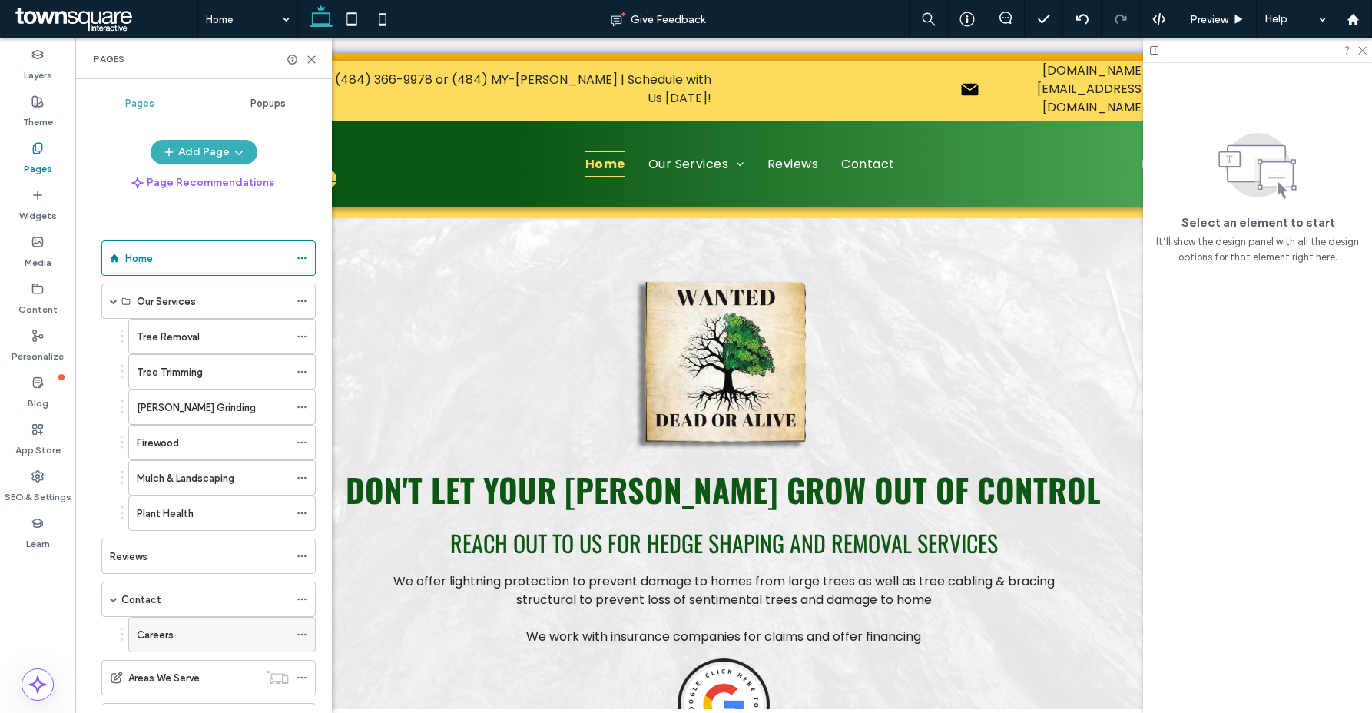
click at [188, 629] on div "Careers" at bounding box center [213, 635] width 152 height 16
click at [310, 57] on use at bounding box center [311, 59] width 7 height 7
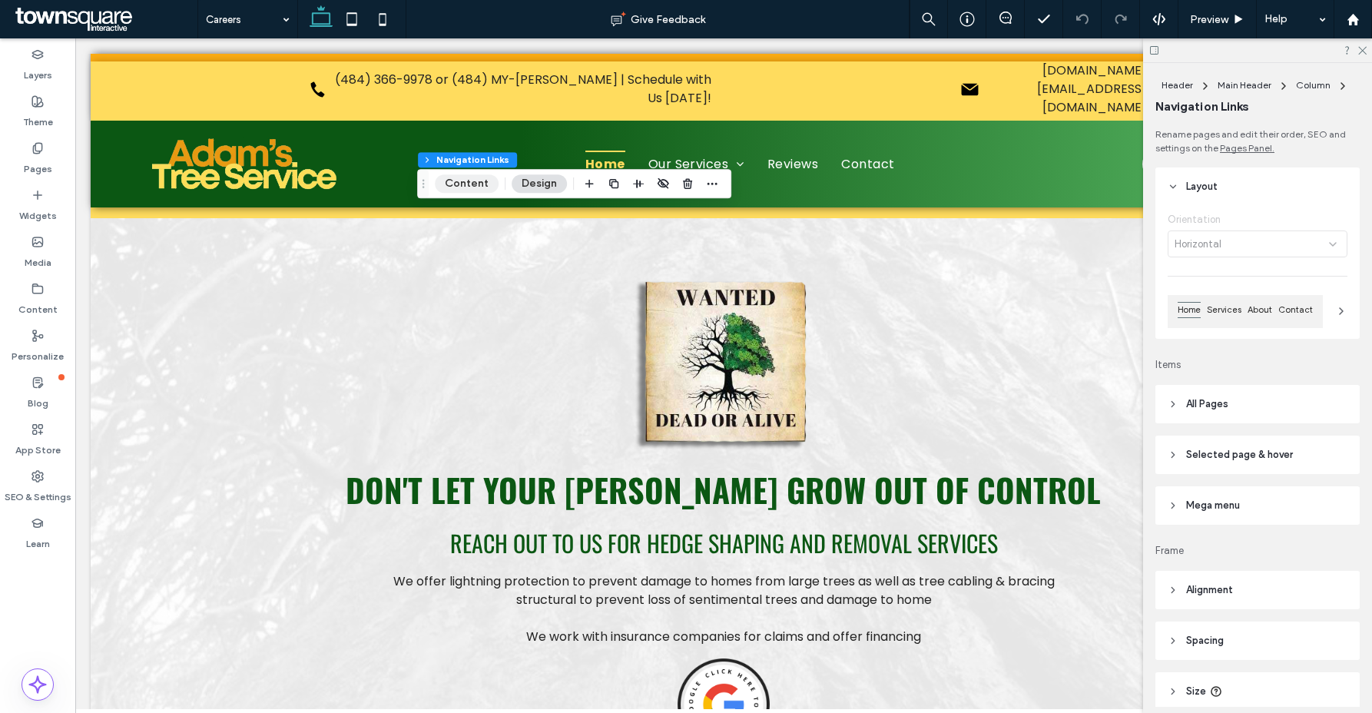
click at [466, 180] on button "Content" at bounding box center [467, 183] width 64 height 18
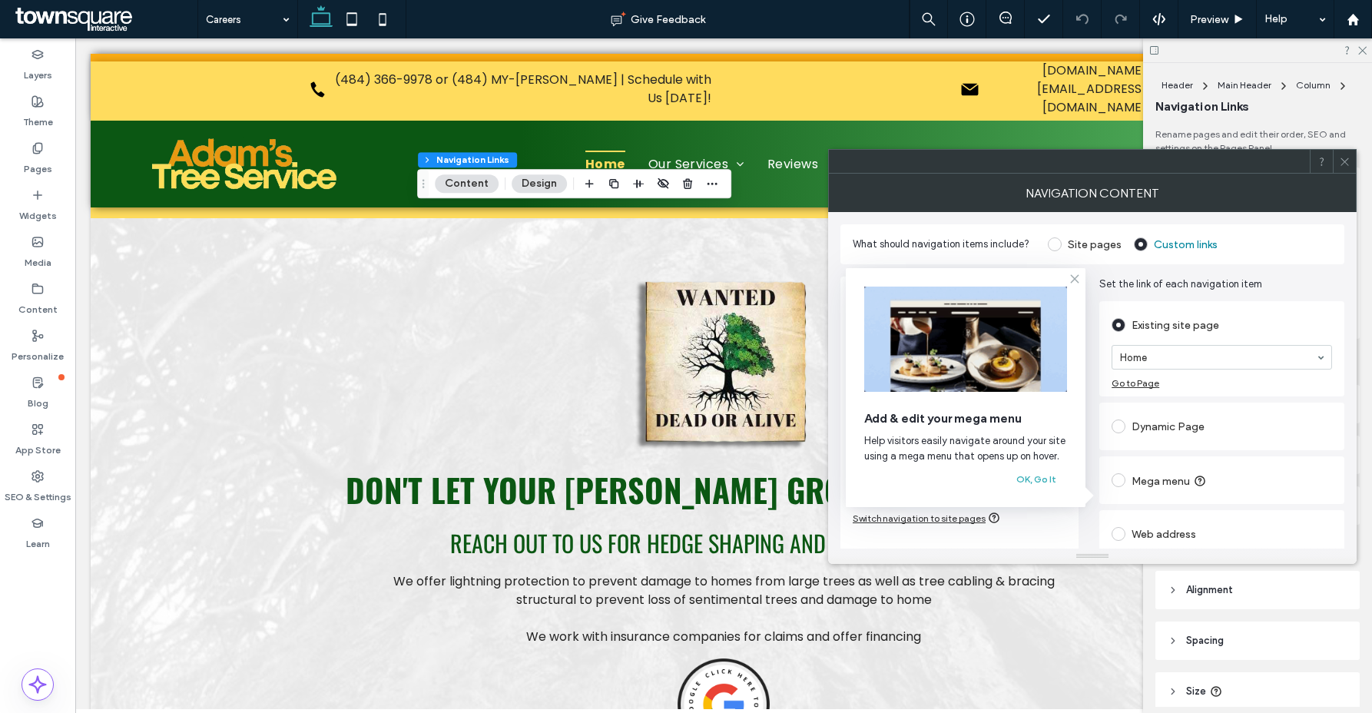
click at [1071, 277] on icon at bounding box center [1075, 279] width 12 height 12
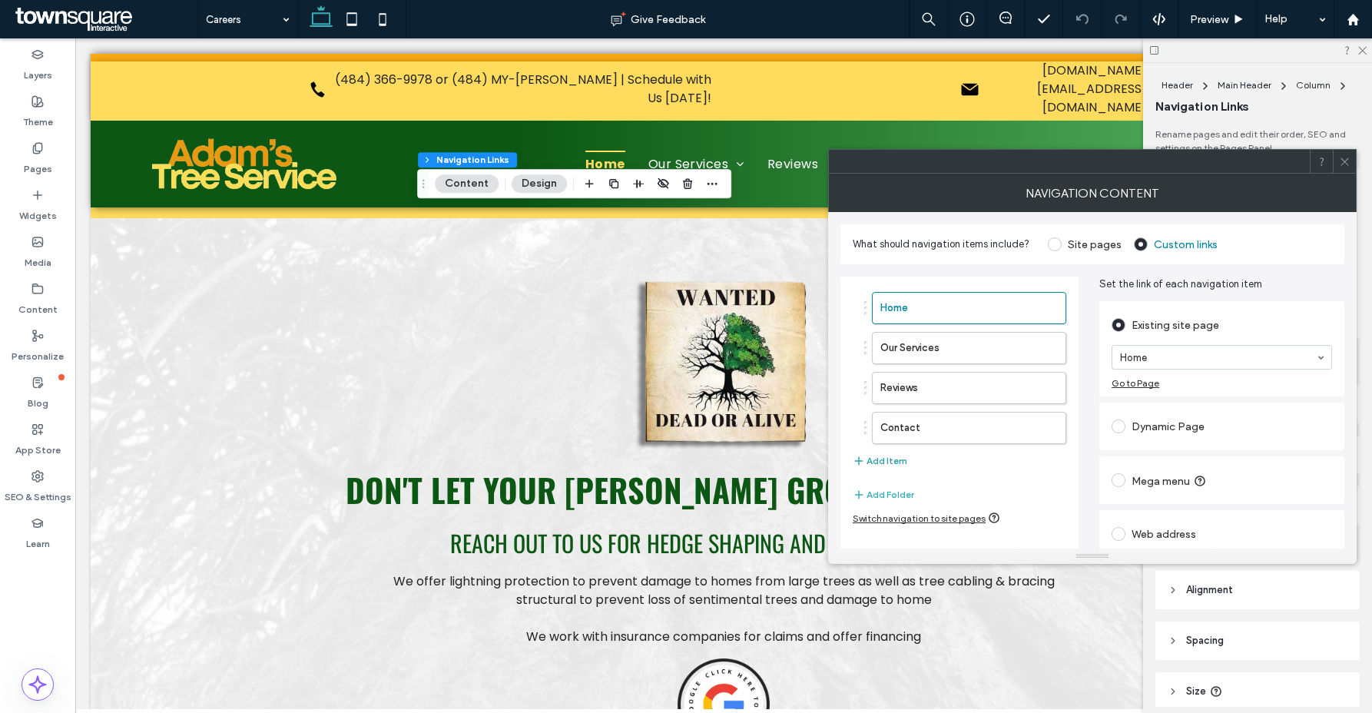
scroll to position [3, 0]
click at [894, 456] on button "Add Item" at bounding box center [880, 458] width 55 height 18
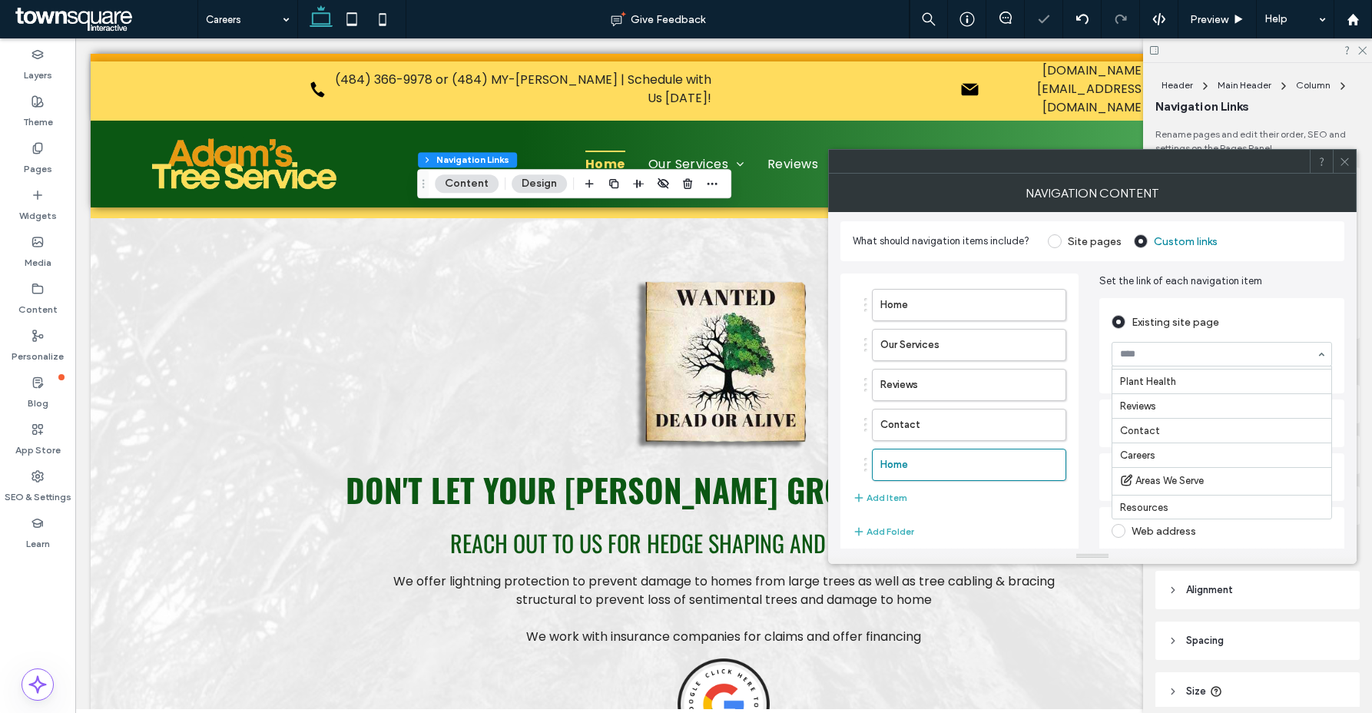
scroll to position [145, 0]
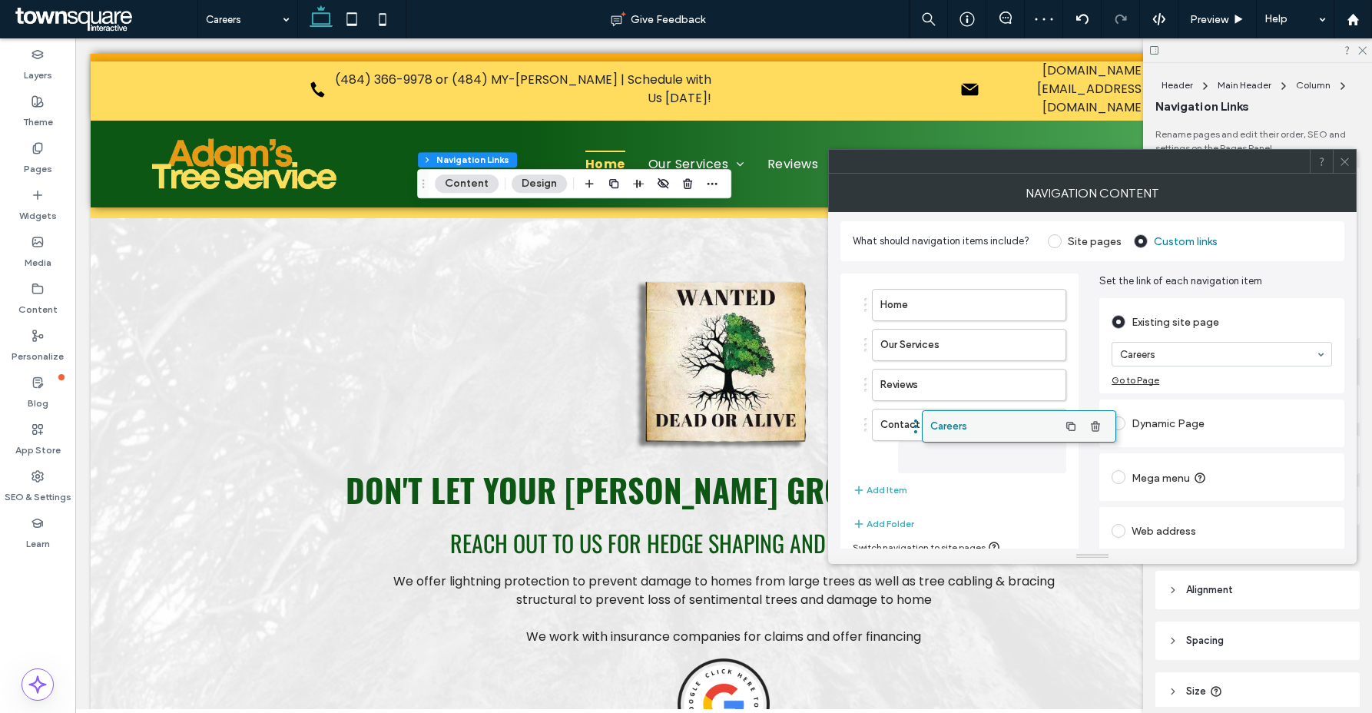
drag, startPoint x: 917, startPoint y: 465, endPoint x: 966, endPoint y: 429, distance: 60.5
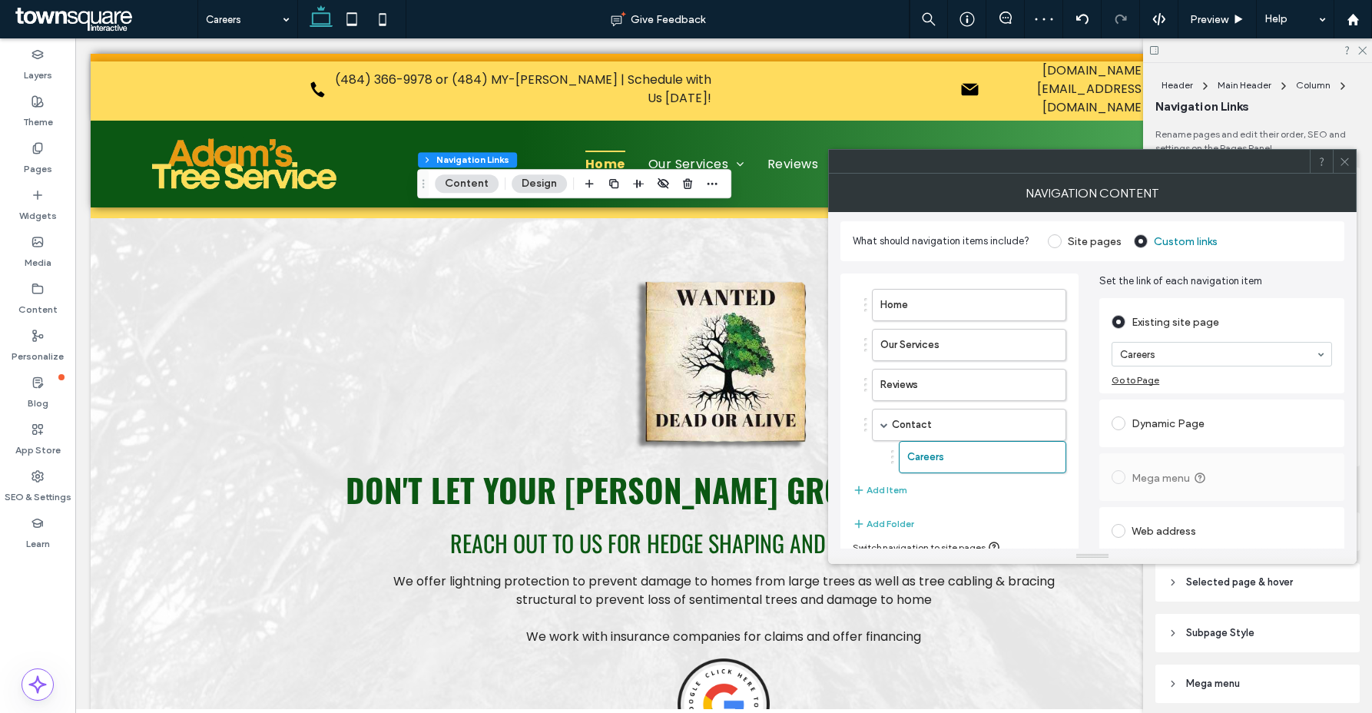
drag, startPoint x: 1340, startPoint y: 163, endPoint x: 1281, endPoint y: 177, distance: 60.0
click at [1340, 163] on icon at bounding box center [1345, 162] width 12 height 12
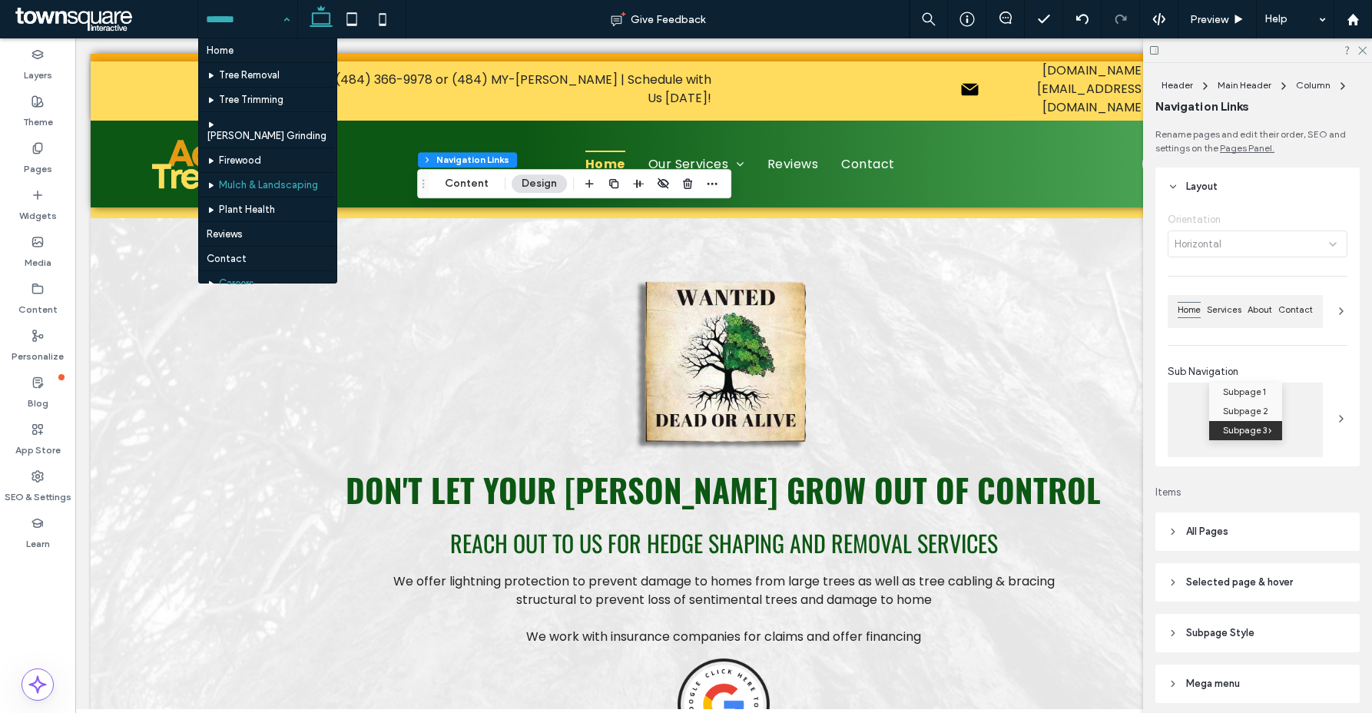
scroll to position [29, 0]
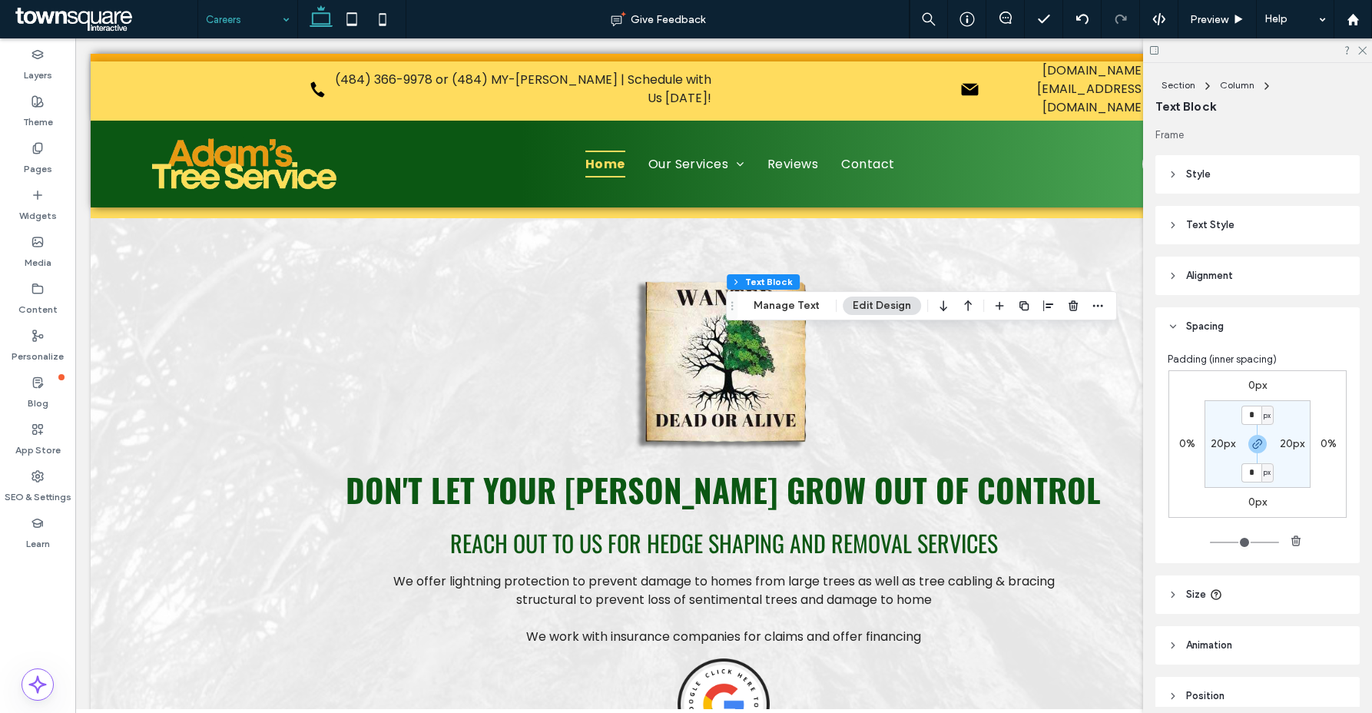
click at [1019, 304] on icon "button" at bounding box center [1024, 306] width 12 height 12
click at [1088, 329] on span "button" at bounding box center [1097, 335] width 18 height 18
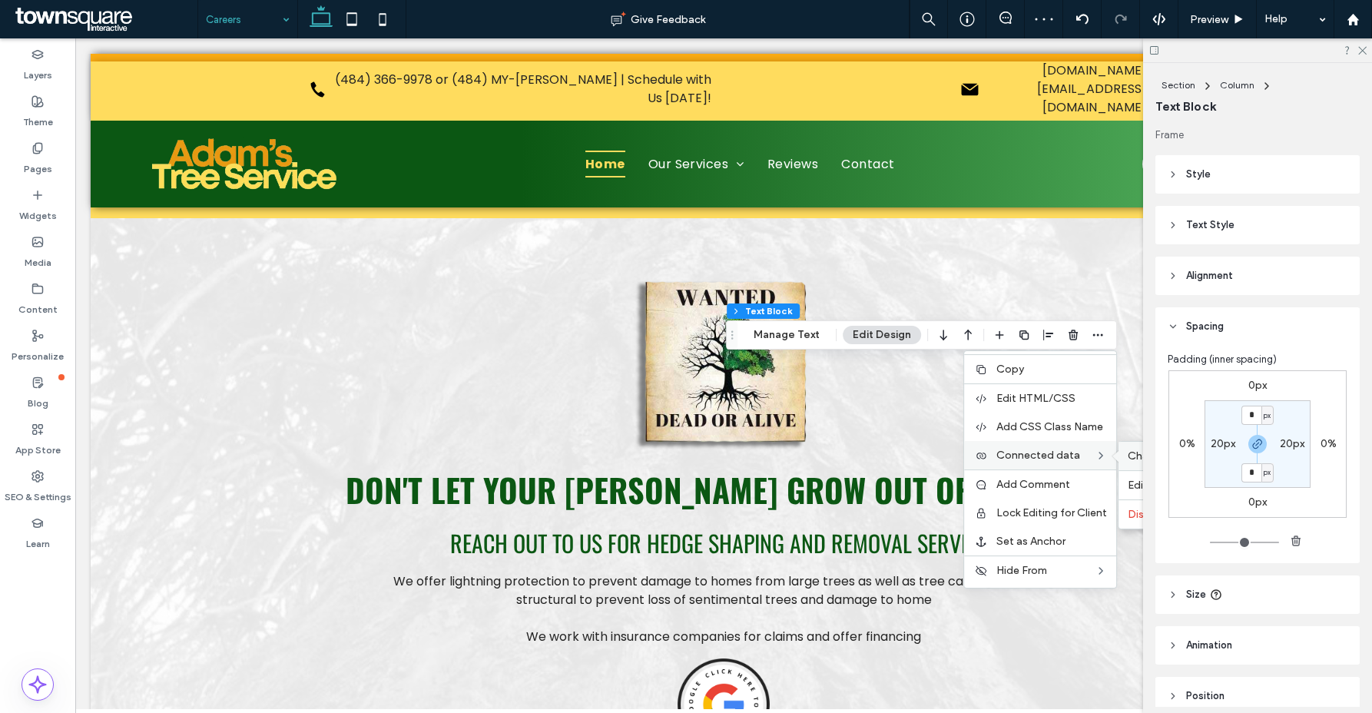
click at [1128, 456] on span "Change Connection" at bounding box center [1179, 455] width 102 height 13
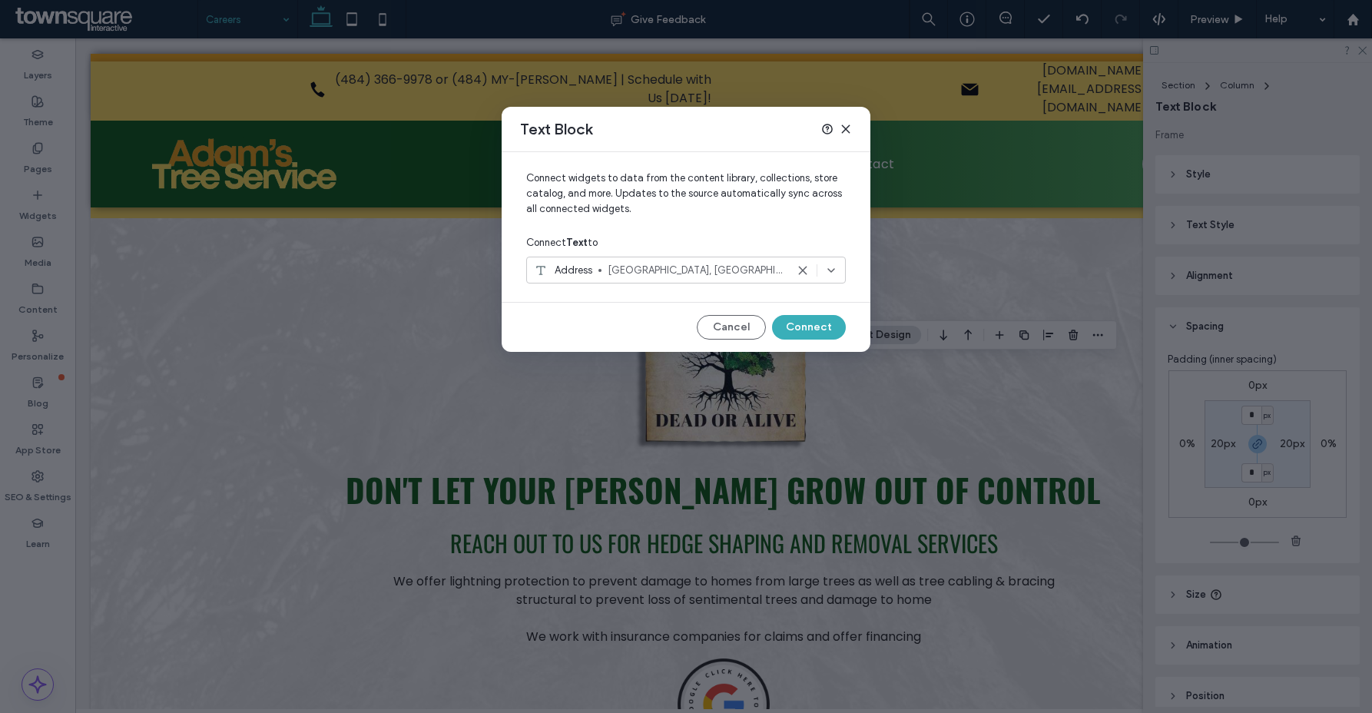
click at [606, 268] on div "Address Schnecksville, PA 18078" at bounding box center [659, 270] width 253 height 15
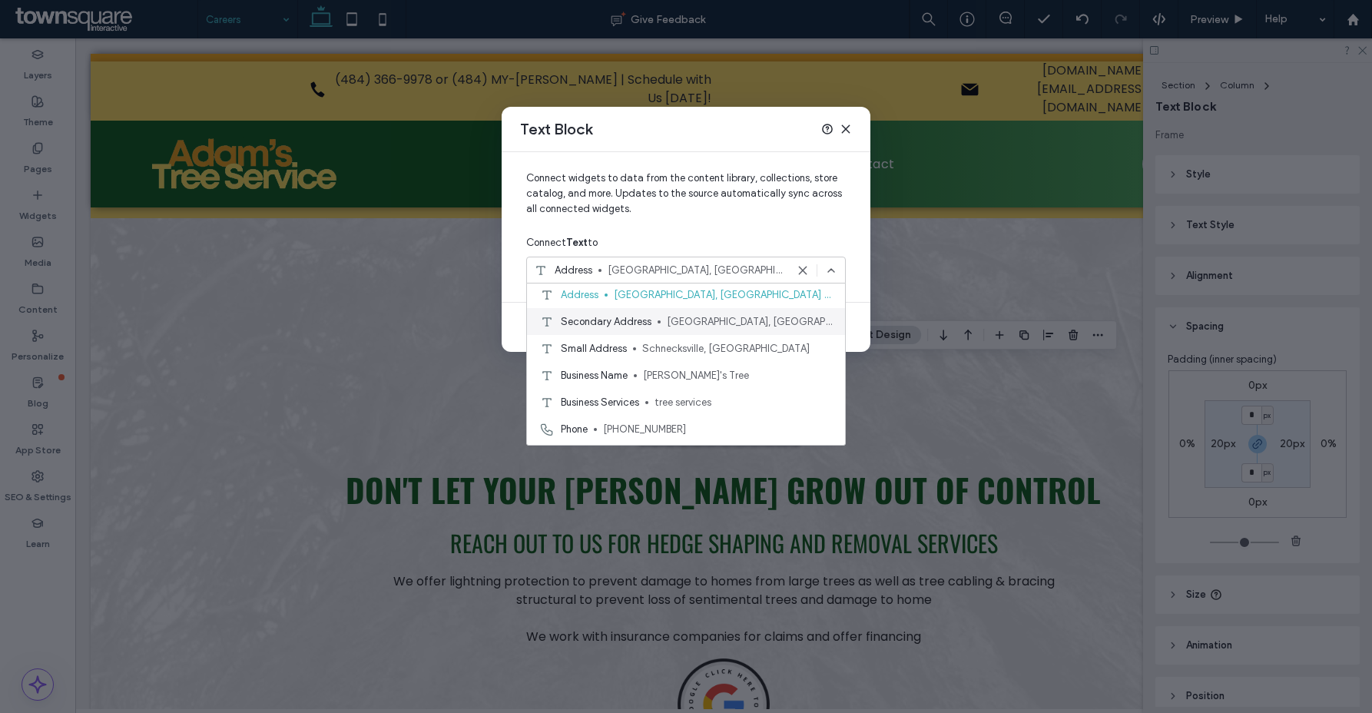
click at [597, 326] on span "Secondary Address" at bounding box center [606, 321] width 91 height 15
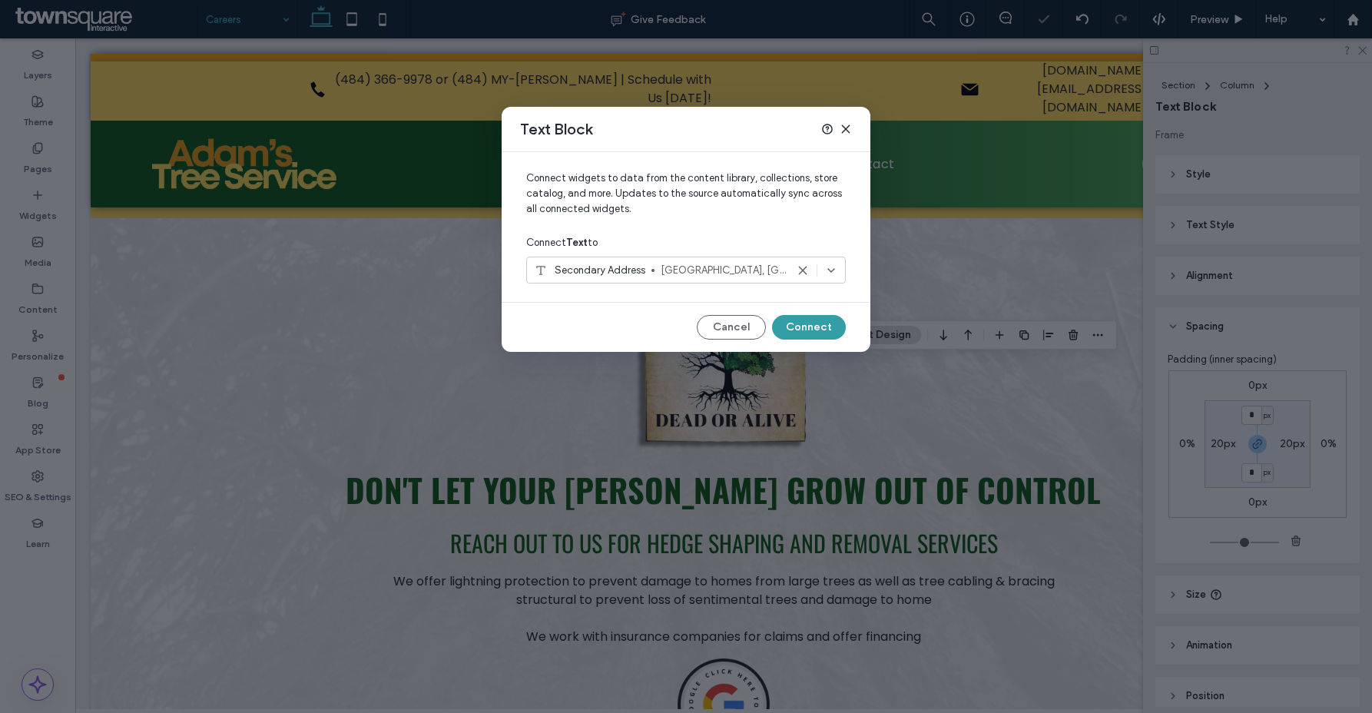
click at [815, 316] on button "Connect" at bounding box center [809, 327] width 74 height 25
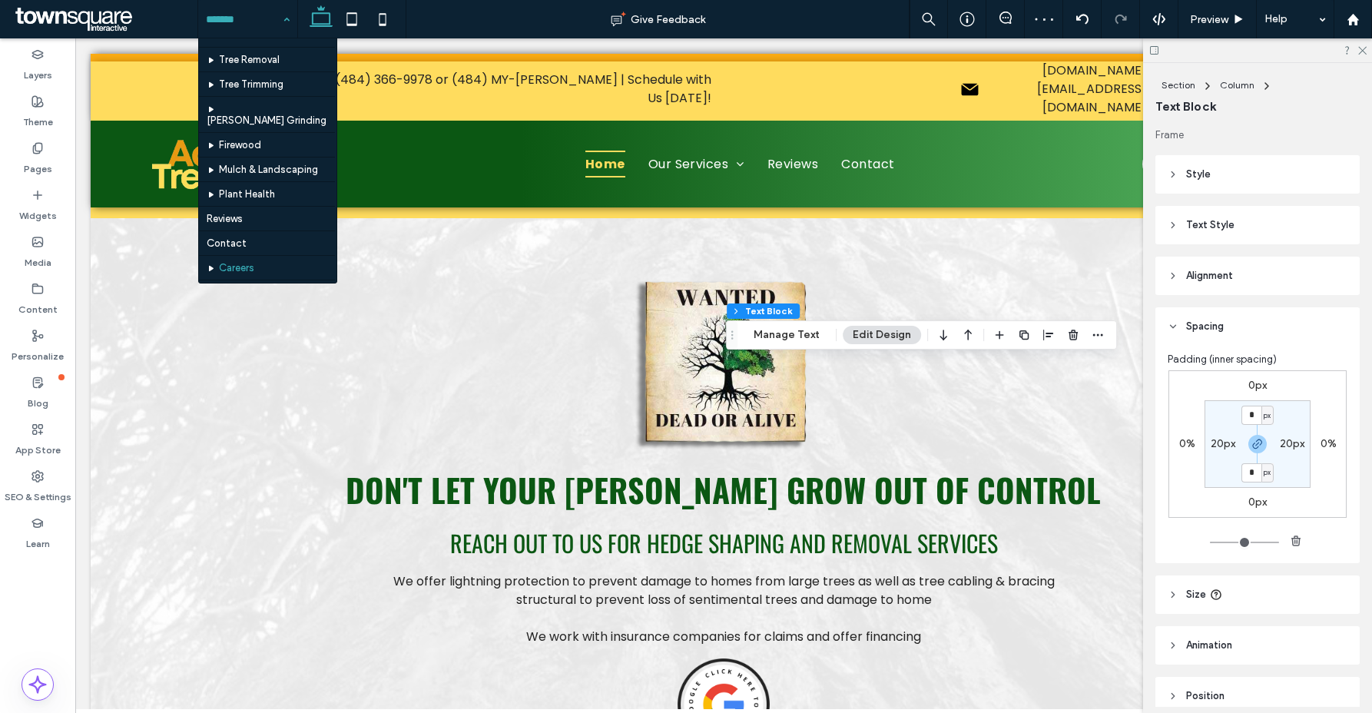
scroll to position [79, 0]
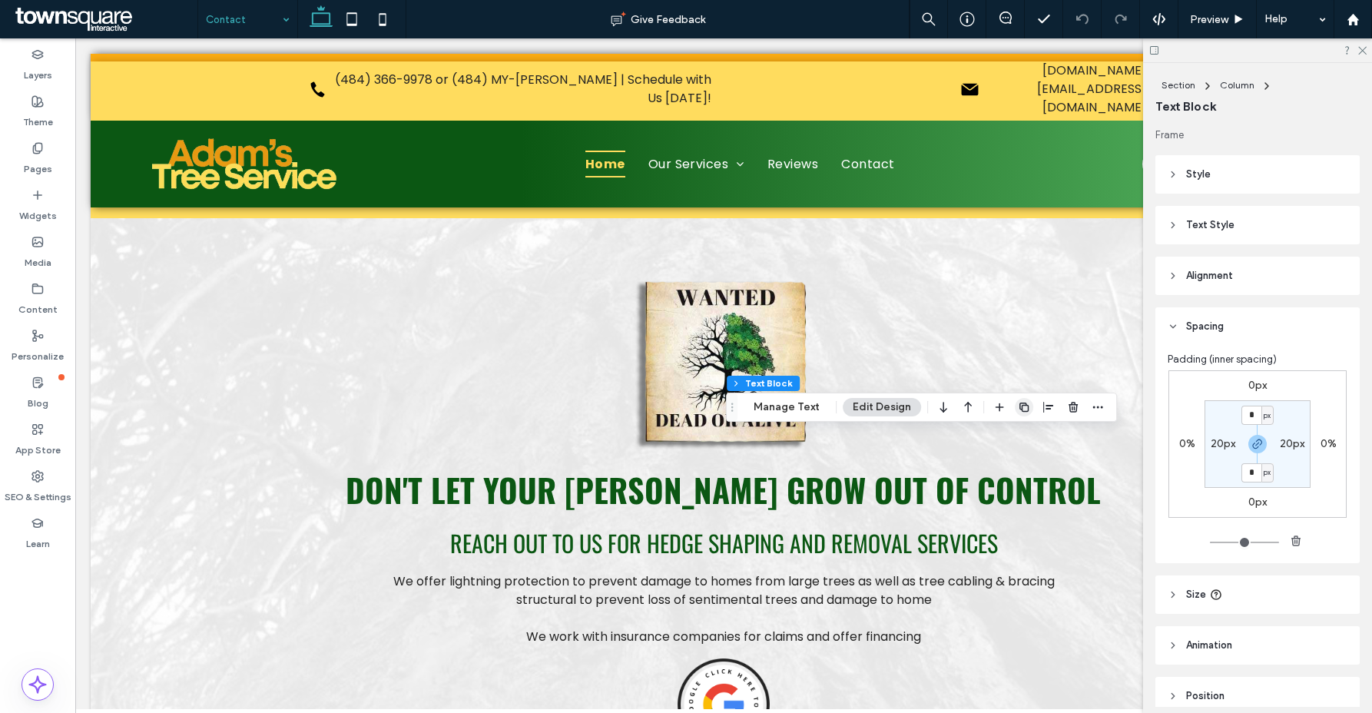
click at [1018, 409] on icon "button" at bounding box center [1024, 407] width 12 height 12
click at [1097, 433] on icon "button" at bounding box center [1098, 436] width 12 height 12
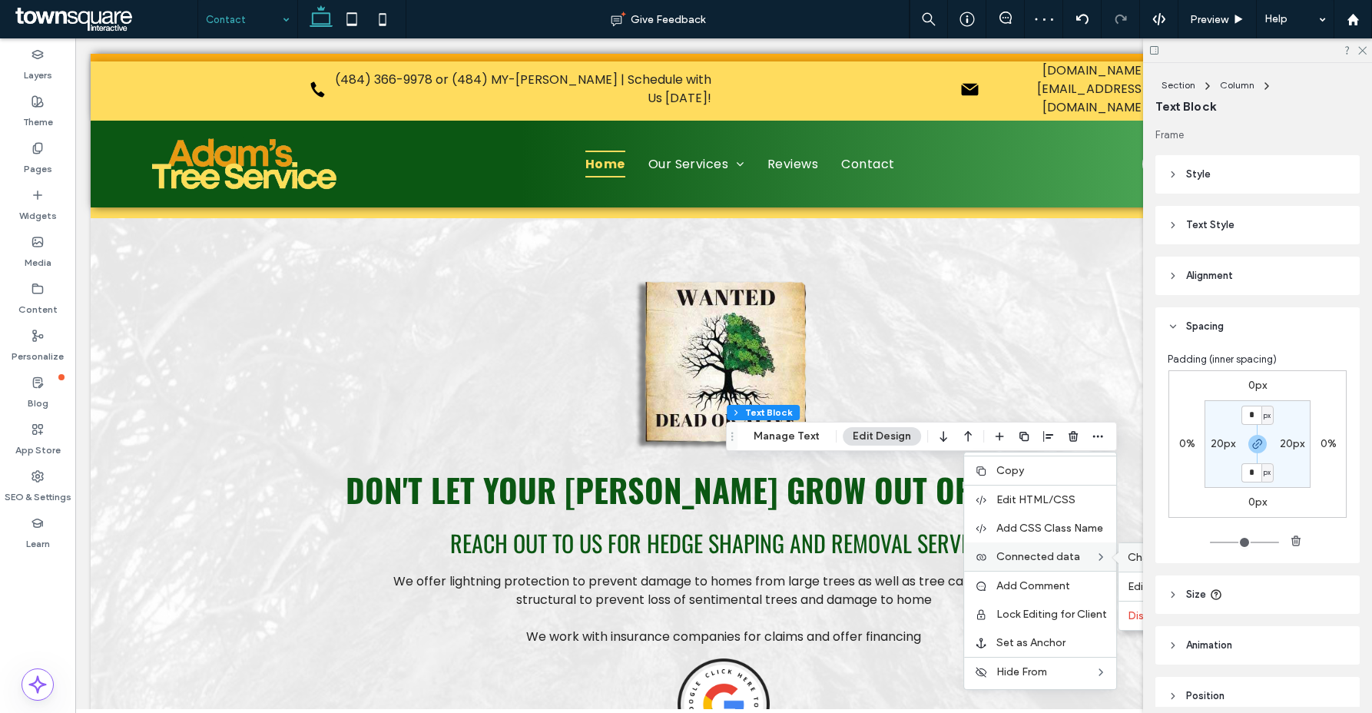
click at [1128, 548] on div "Change Connection" at bounding box center [1181, 557] width 126 height 28
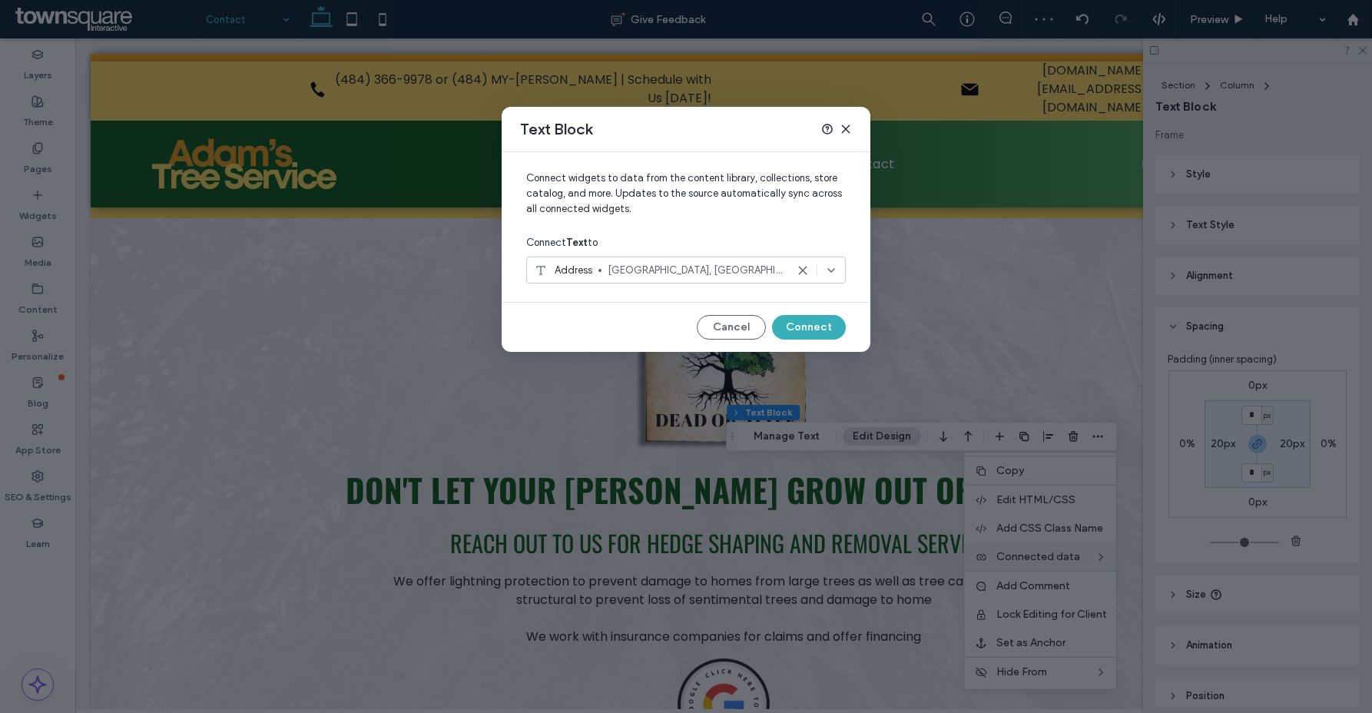
click at [658, 275] on span "Schnecksville, PA 18078" at bounding box center [697, 270] width 178 height 15
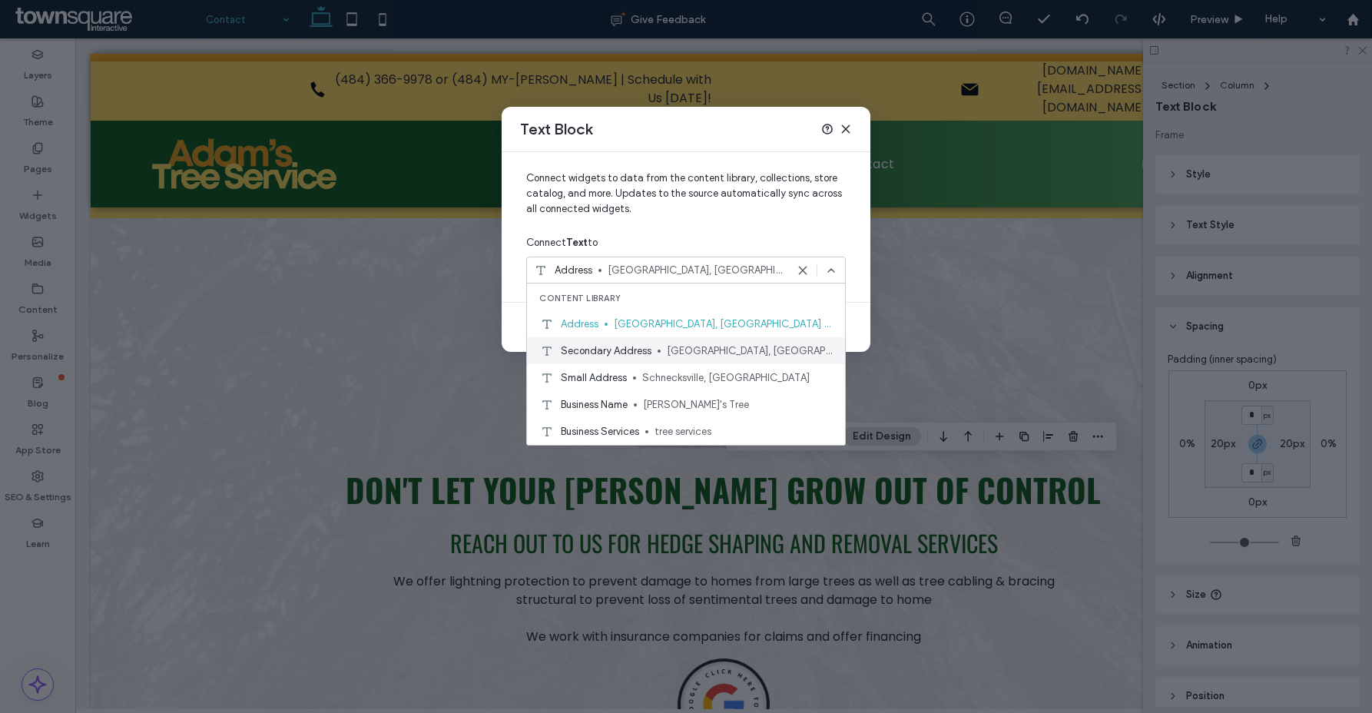
click at [639, 340] on div "Secondary Address Coopersburg, PA 18036" at bounding box center [686, 350] width 318 height 27
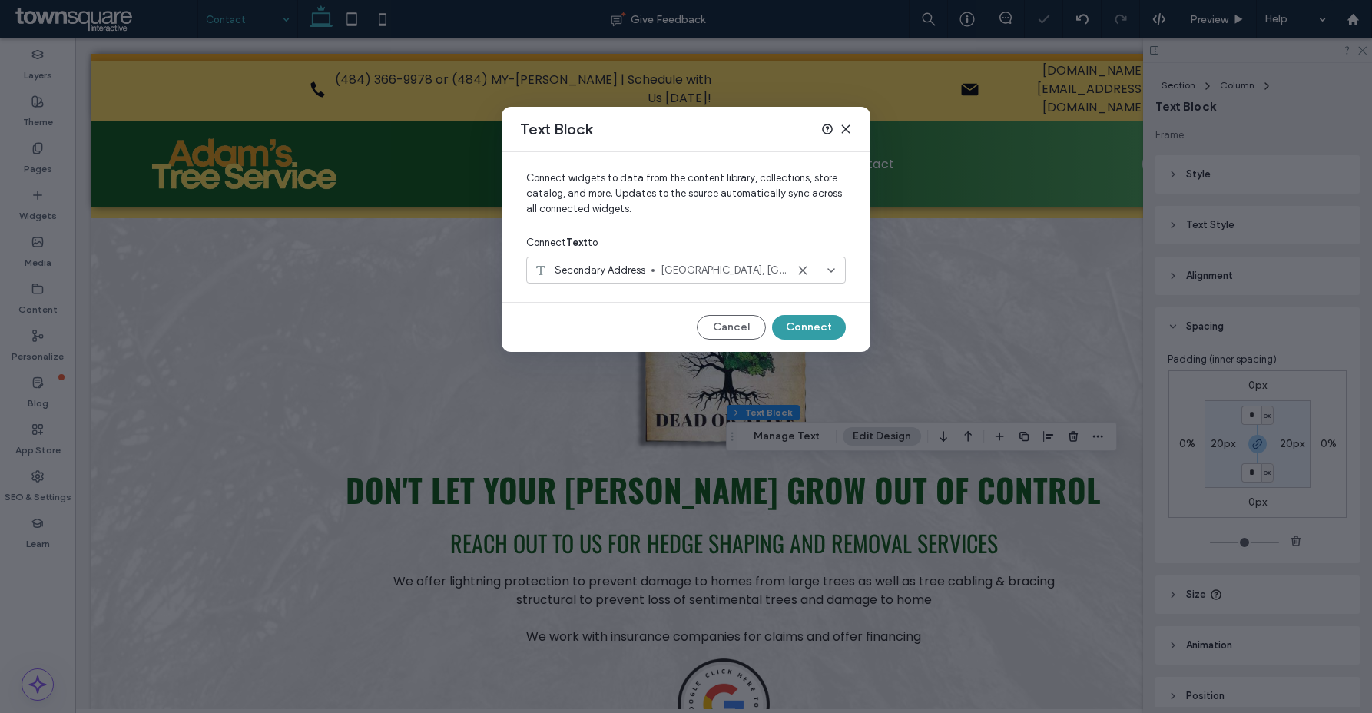
click at [816, 331] on button "Connect" at bounding box center [809, 327] width 74 height 25
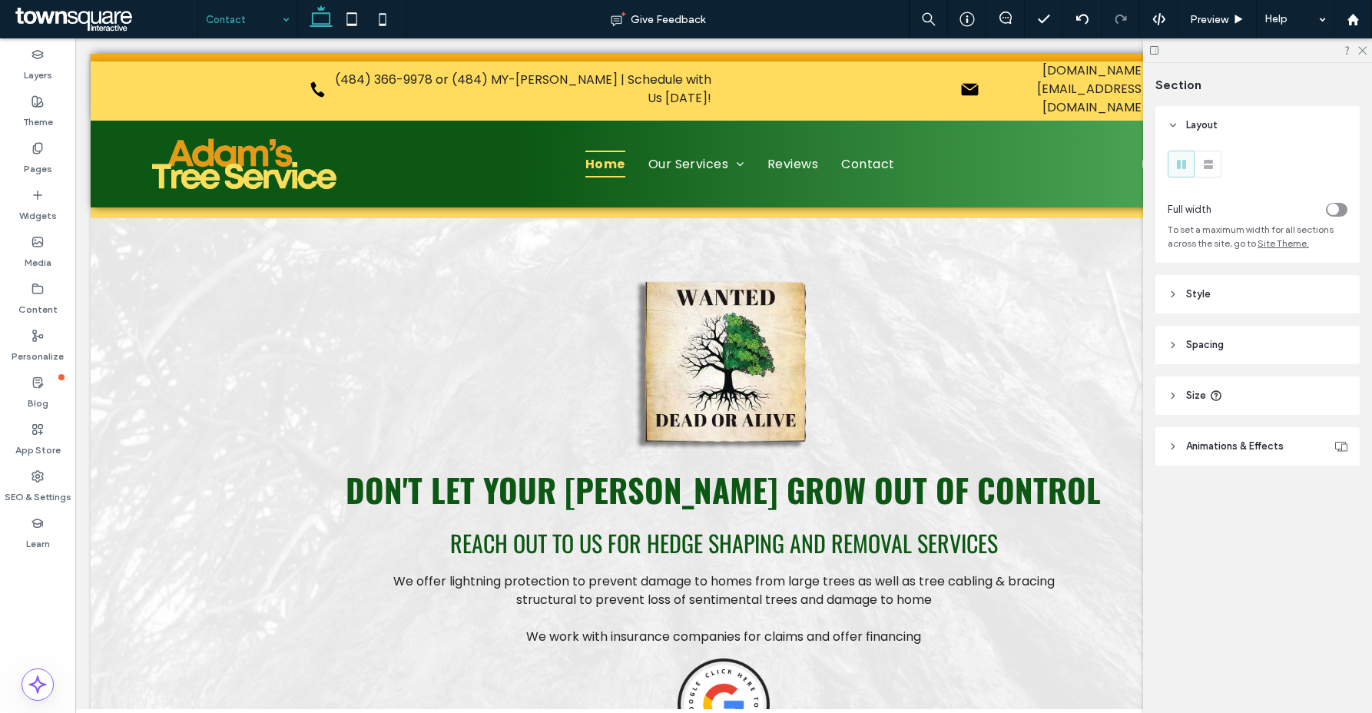
type input "***"
click at [1201, 347] on span "Spacing" at bounding box center [1205, 344] width 38 height 15
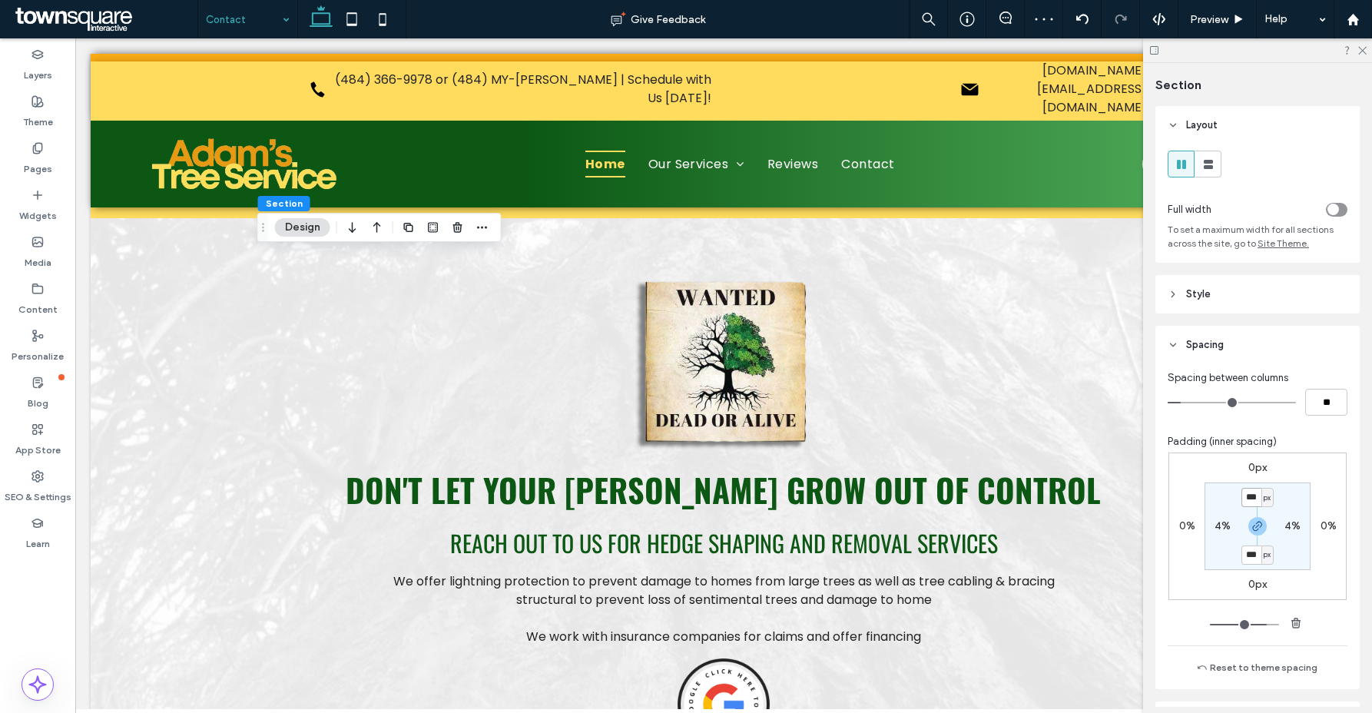
click at [1245, 502] on input "***" at bounding box center [1251, 497] width 20 height 19
type input "**"
click at [1309, 492] on div "0px 0% 0px 0% ** px 4% ** px 4%" at bounding box center [1257, 525] width 178 height 147
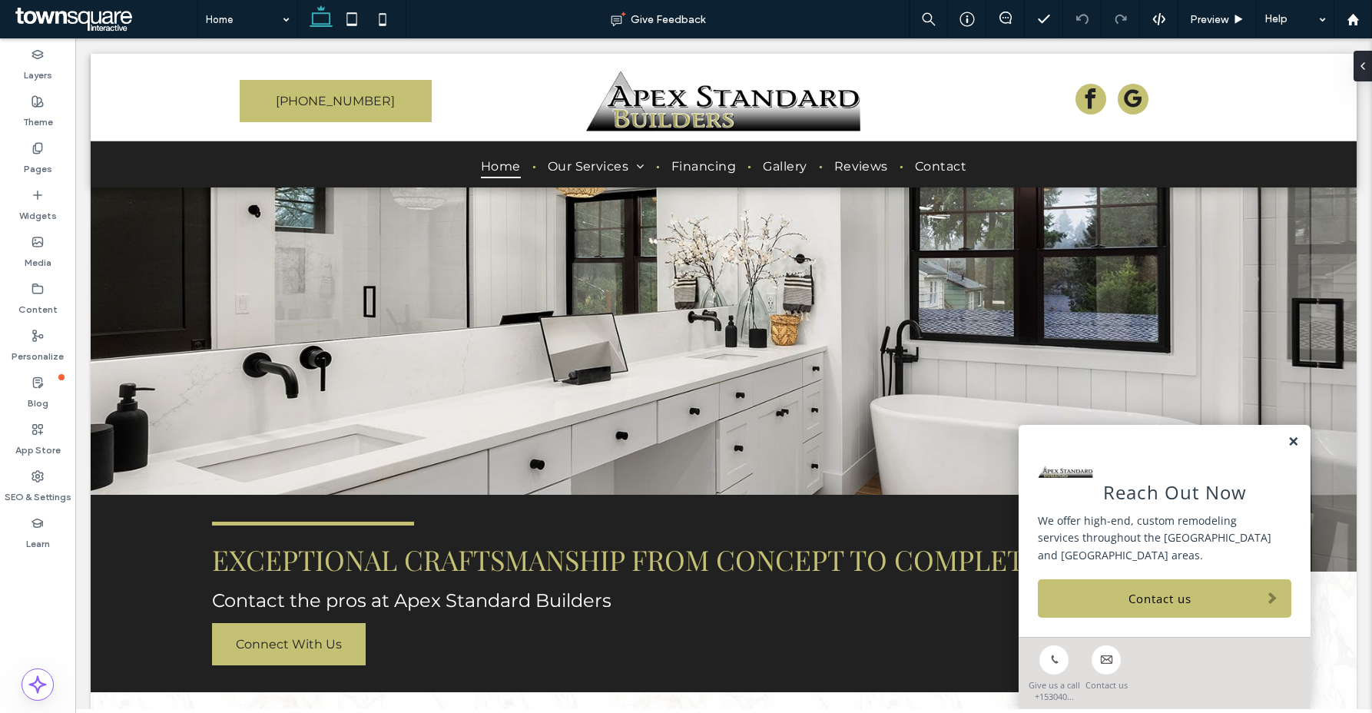
click at [1287, 449] on link at bounding box center [1293, 442] width 12 height 13
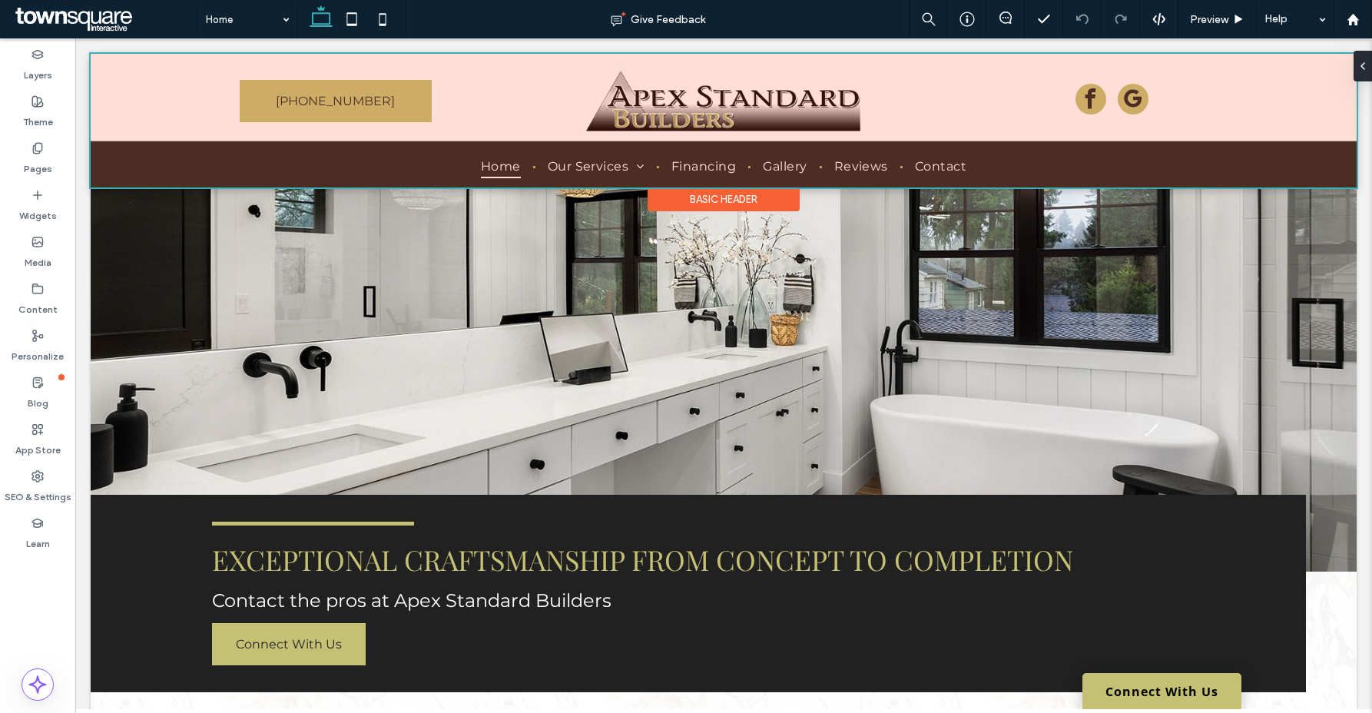
click at [724, 94] on div at bounding box center [724, 121] width 1266 height 134
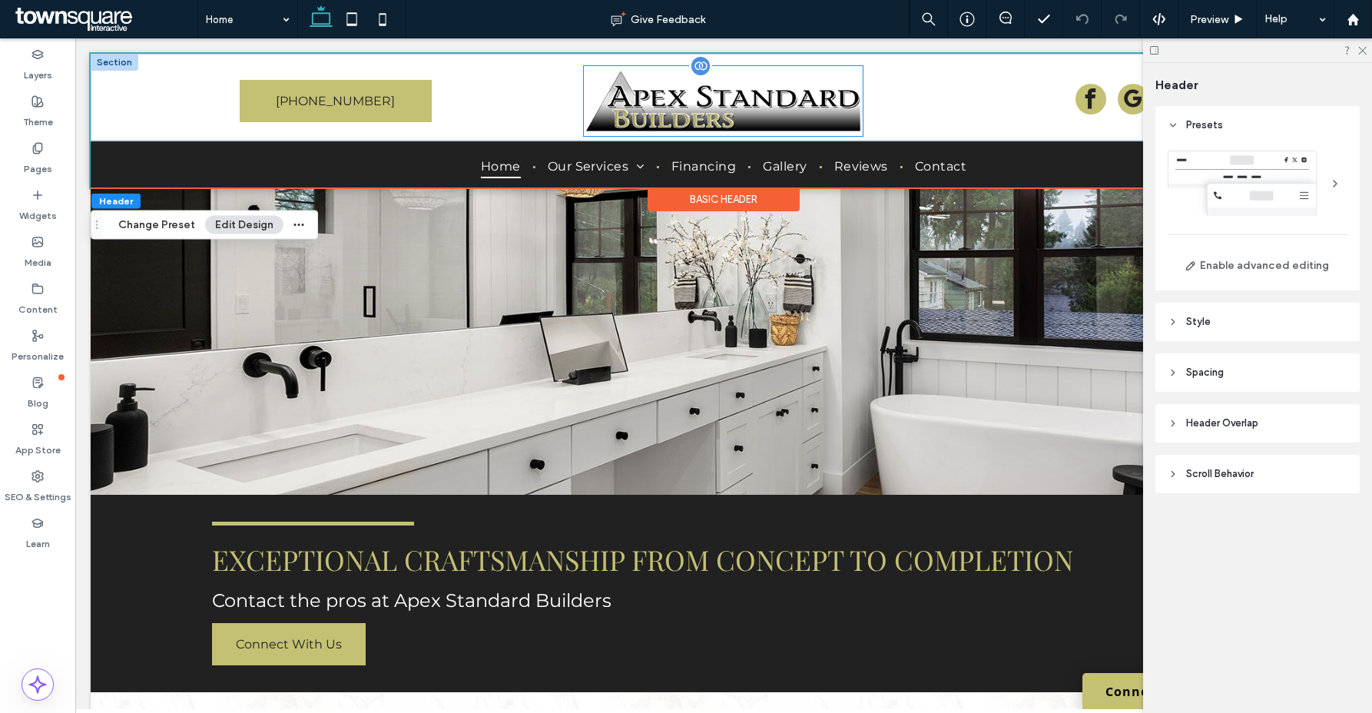
click at [677, 110] on img at bounding box center [723, 101] width 279 height 70
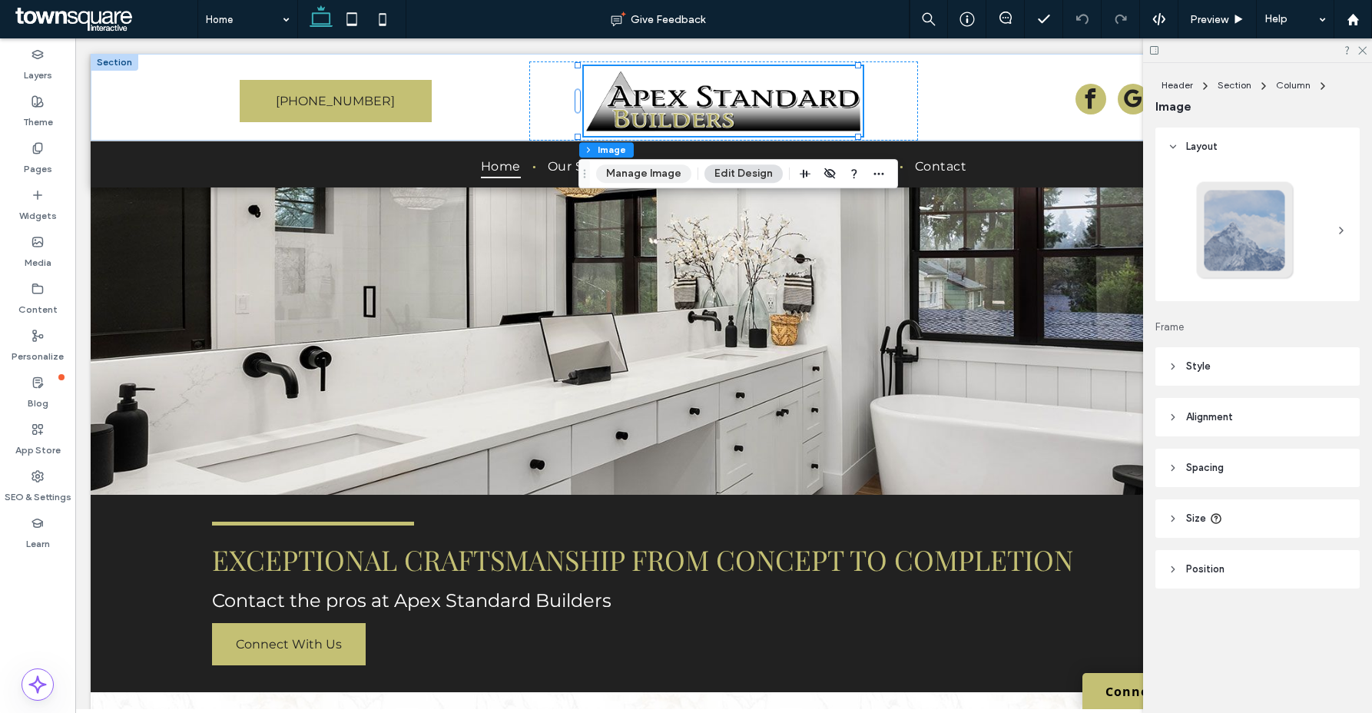
drag, startPoint x: 632, startPoint y: 174, endPoint x: 868, endPoint y: 201, distance: 237.4
click at [632, 174] on button "Manage Image" at bounding box center [643, 173] width 95 height 18
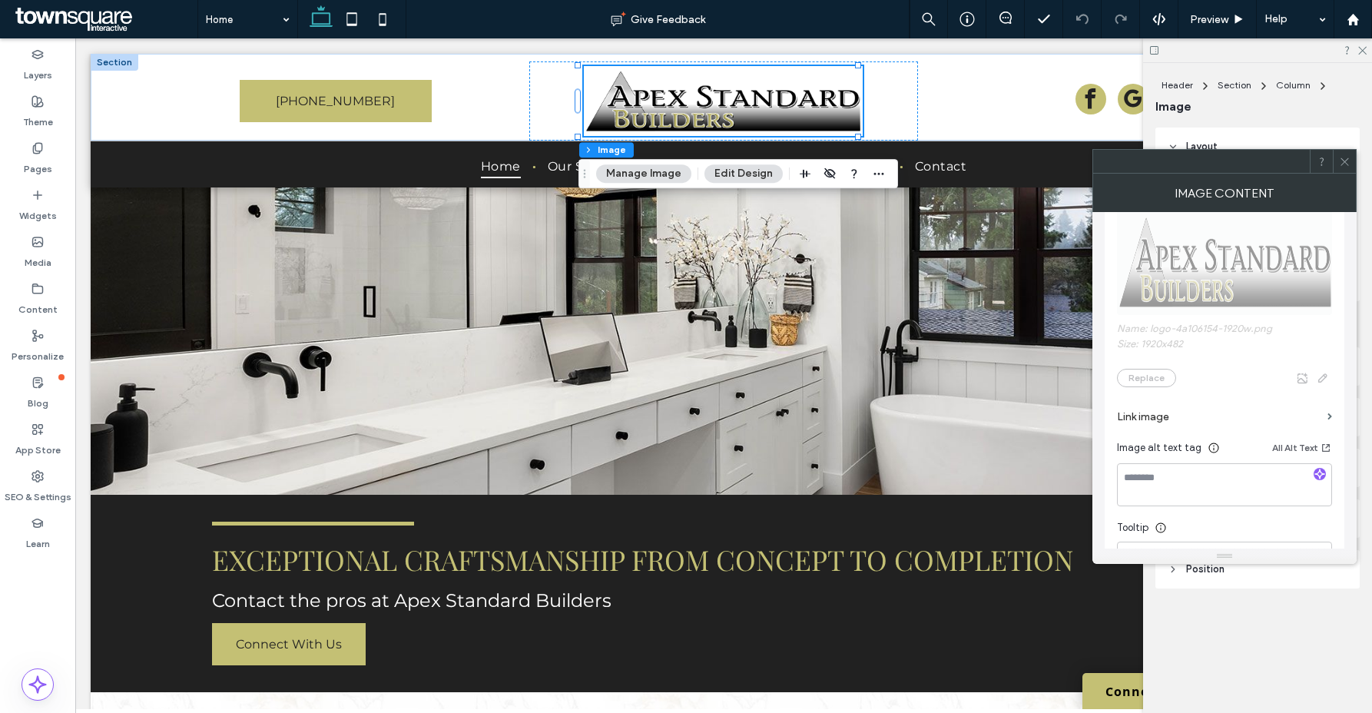
scroll to position [263, 0]
click at [35, 291] on icon at bounding box center [37, 289] width 12 height 12
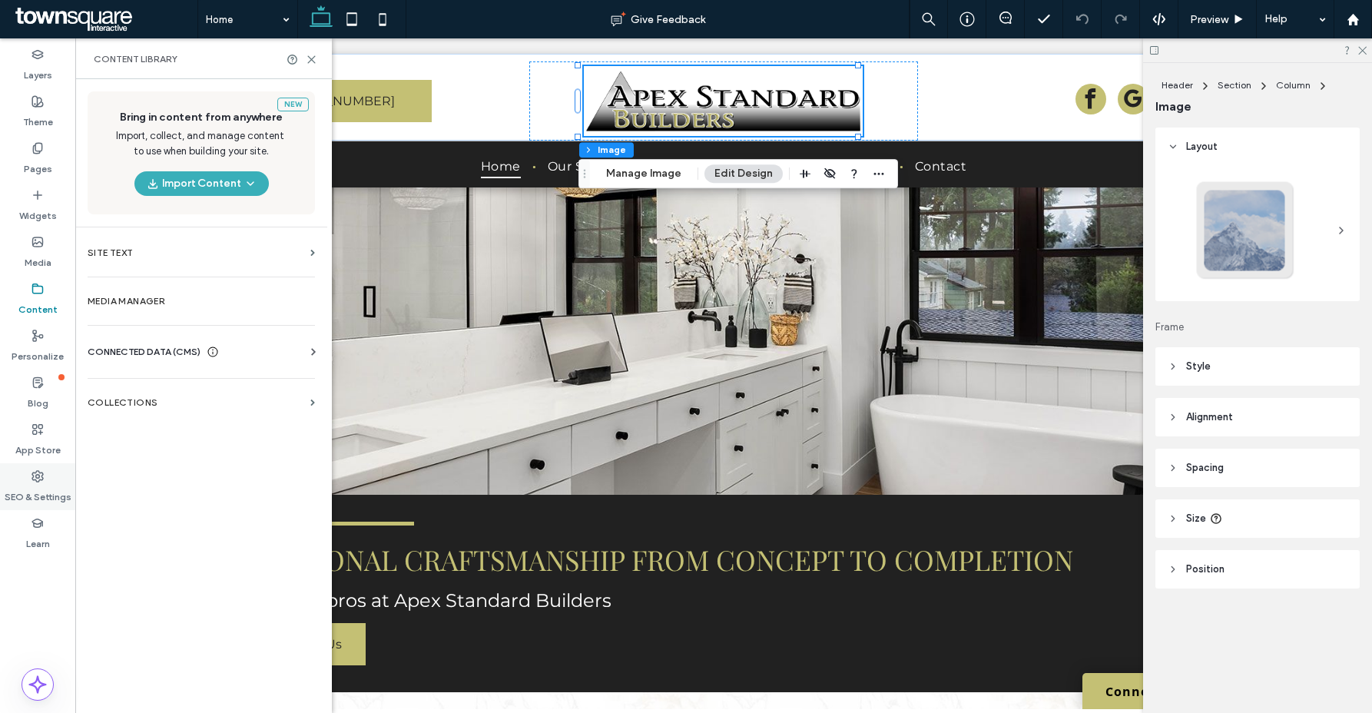
click at [22, 490] on label "SEO & Settings" at bounding box center [38, 493] width 67 height 22
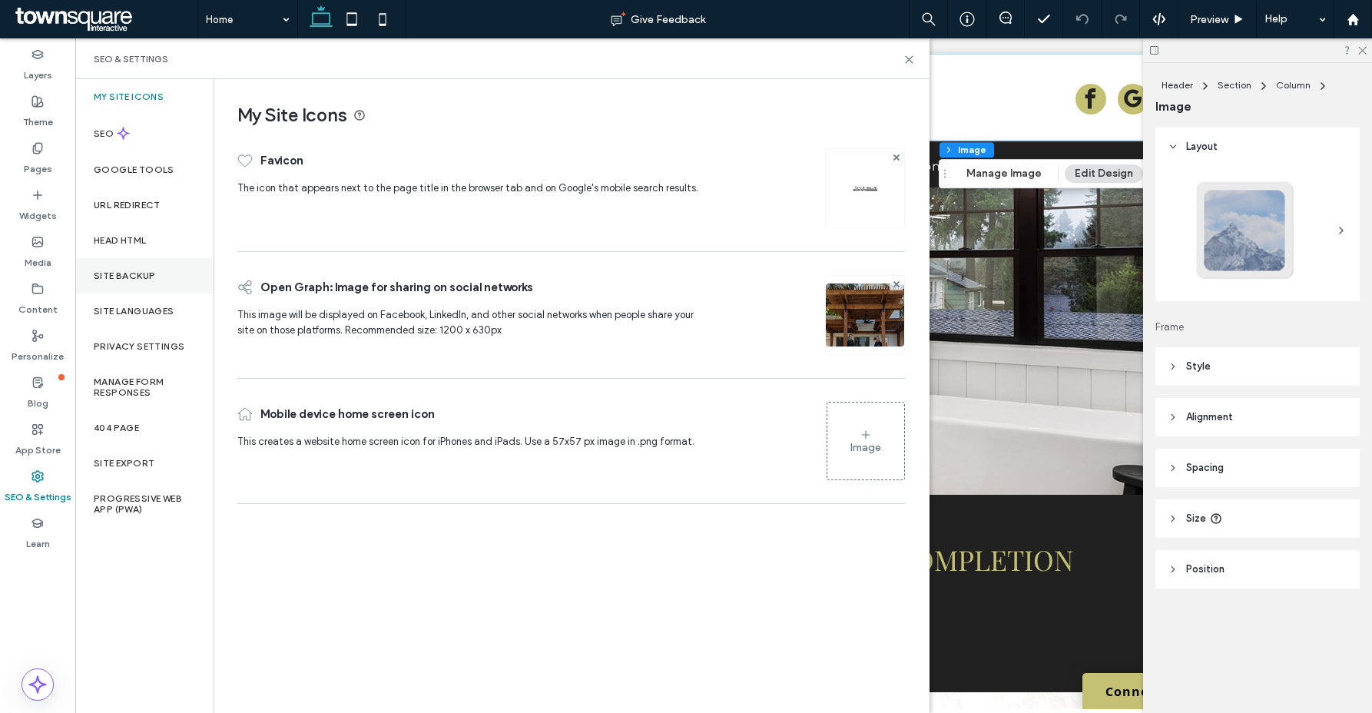
click at [113, 285] on div "Site Backup" at bounding box center [144, 275] width 138 height 35
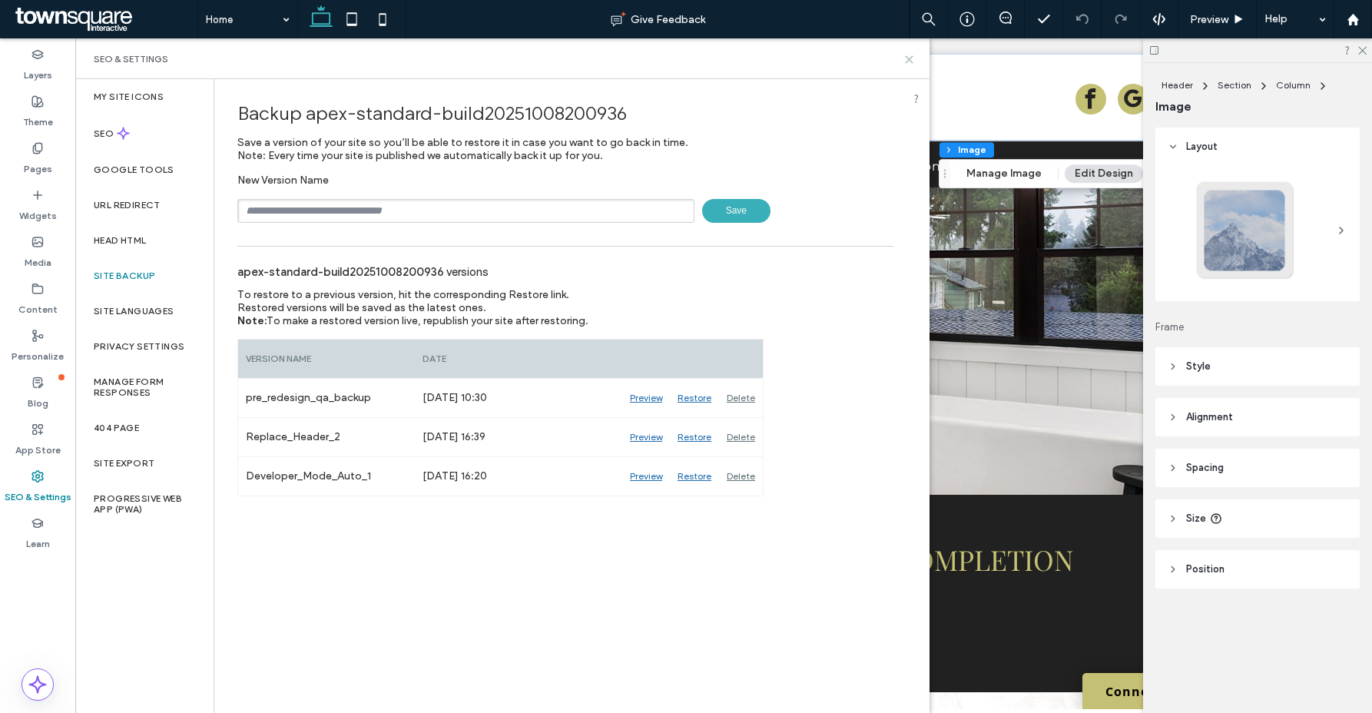
click at [907, 59] on icon at bounding box center [909, 60] width 12 height 12
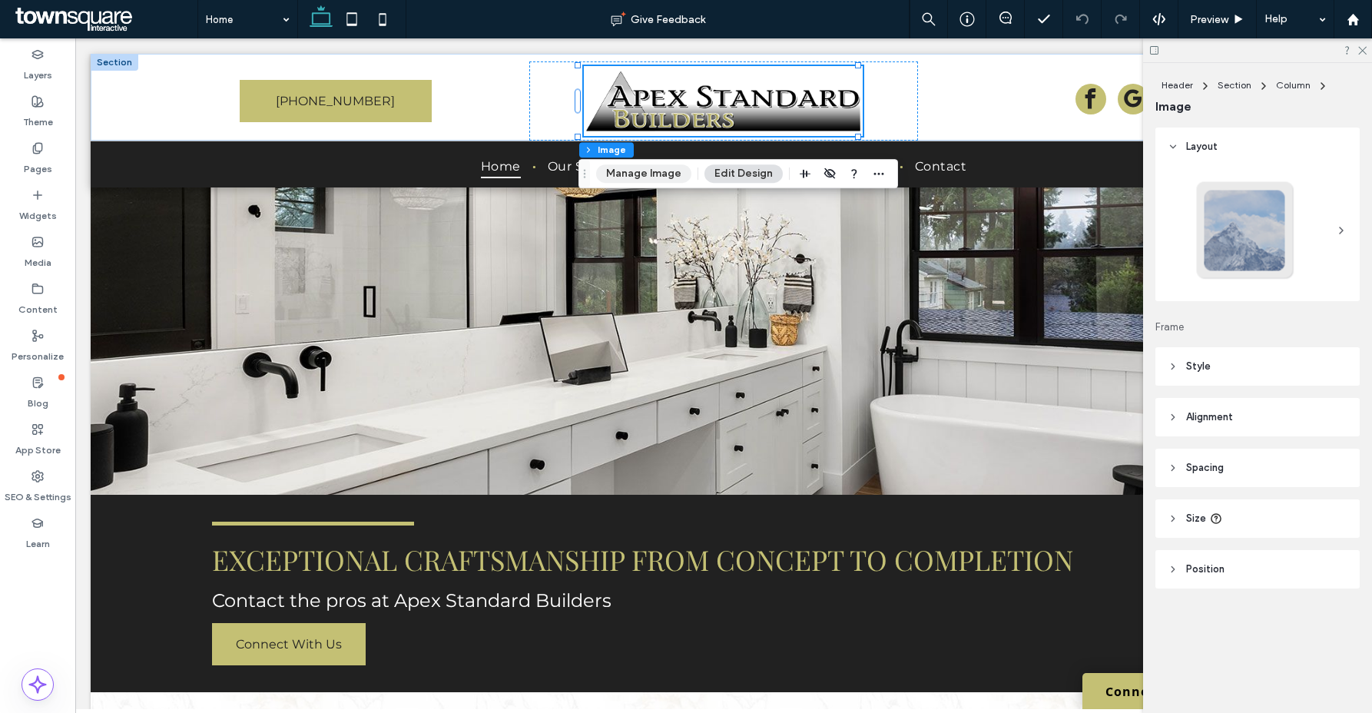
click at [640, 174] on button "Manage Image" at bounding box center [643, 173] width 95 height 18
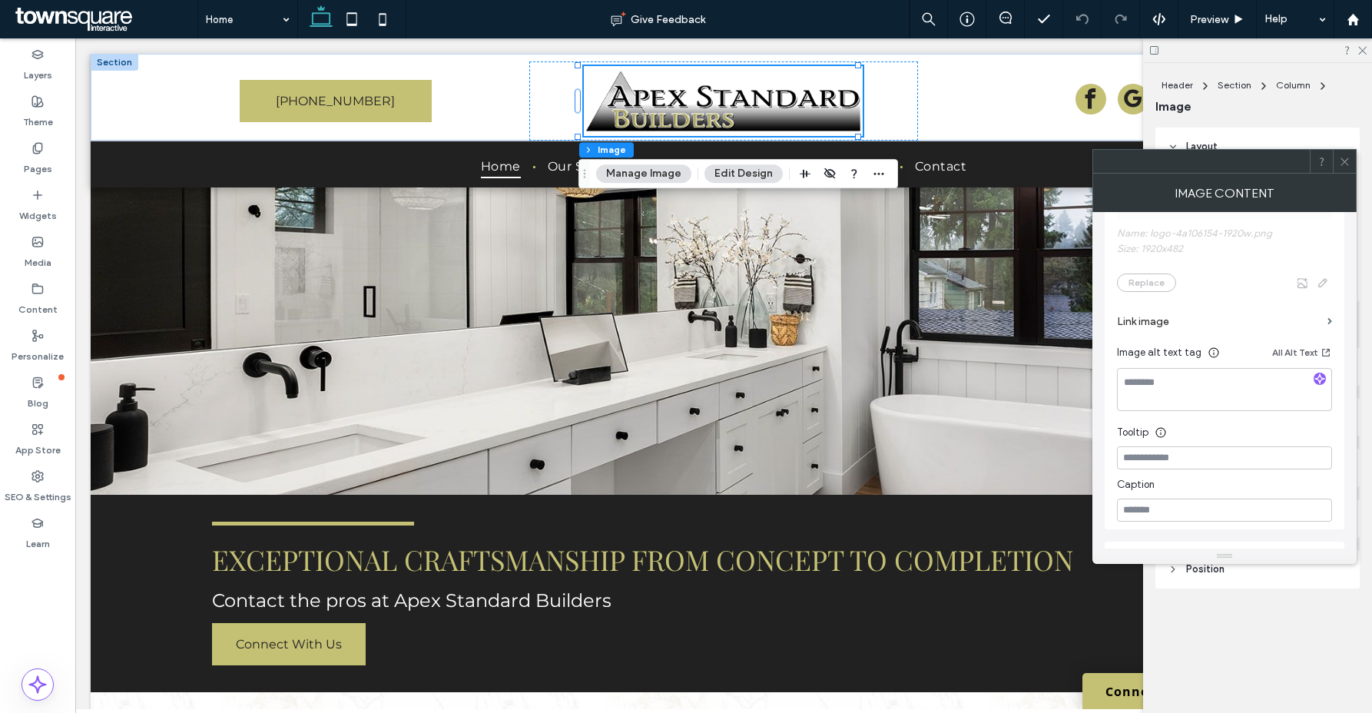
scroll to position [354, 0]
click at [1171, 319] on label "Link image" at bounding box center [1219, 322] width 204 height 28
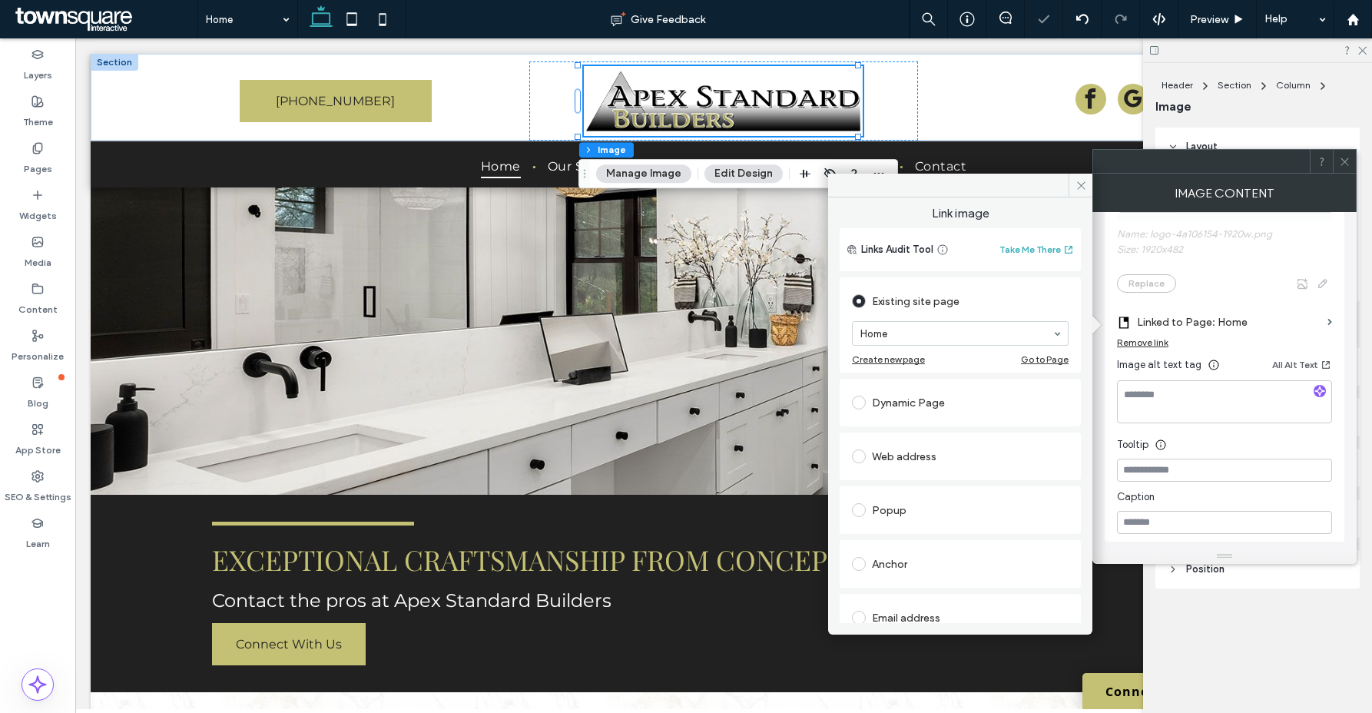
click at [1344, 157] on icon at bounding box center [1345, 162] width 12 height 12
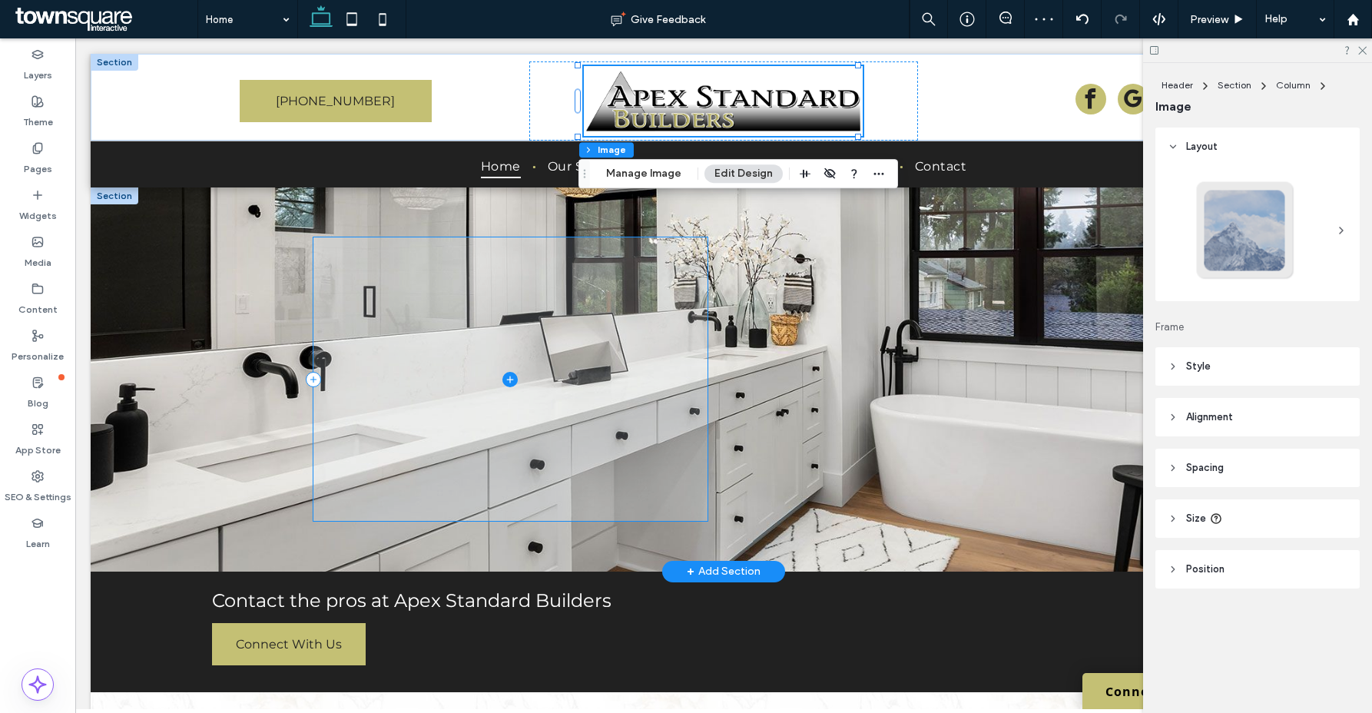
click at [594, 432] on span at bounding box center [510, 378] width 394 height 283
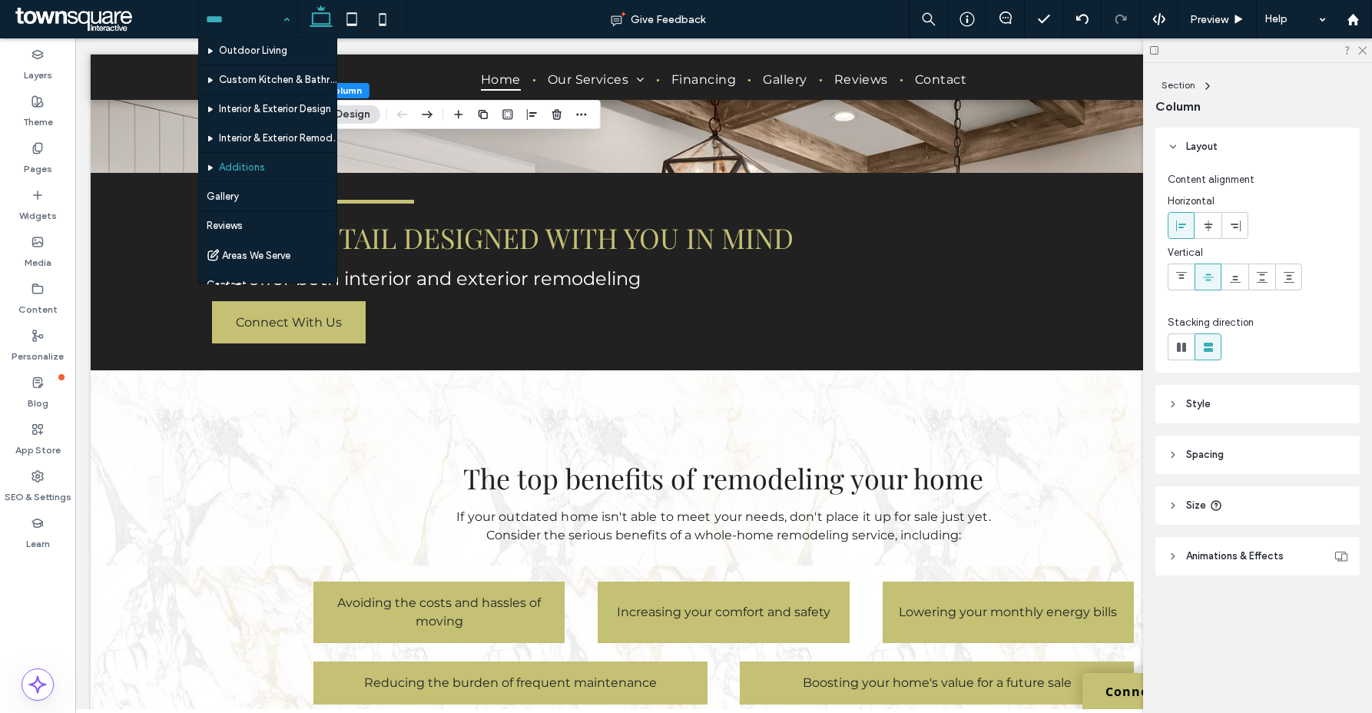
scroll to position [76, 0]
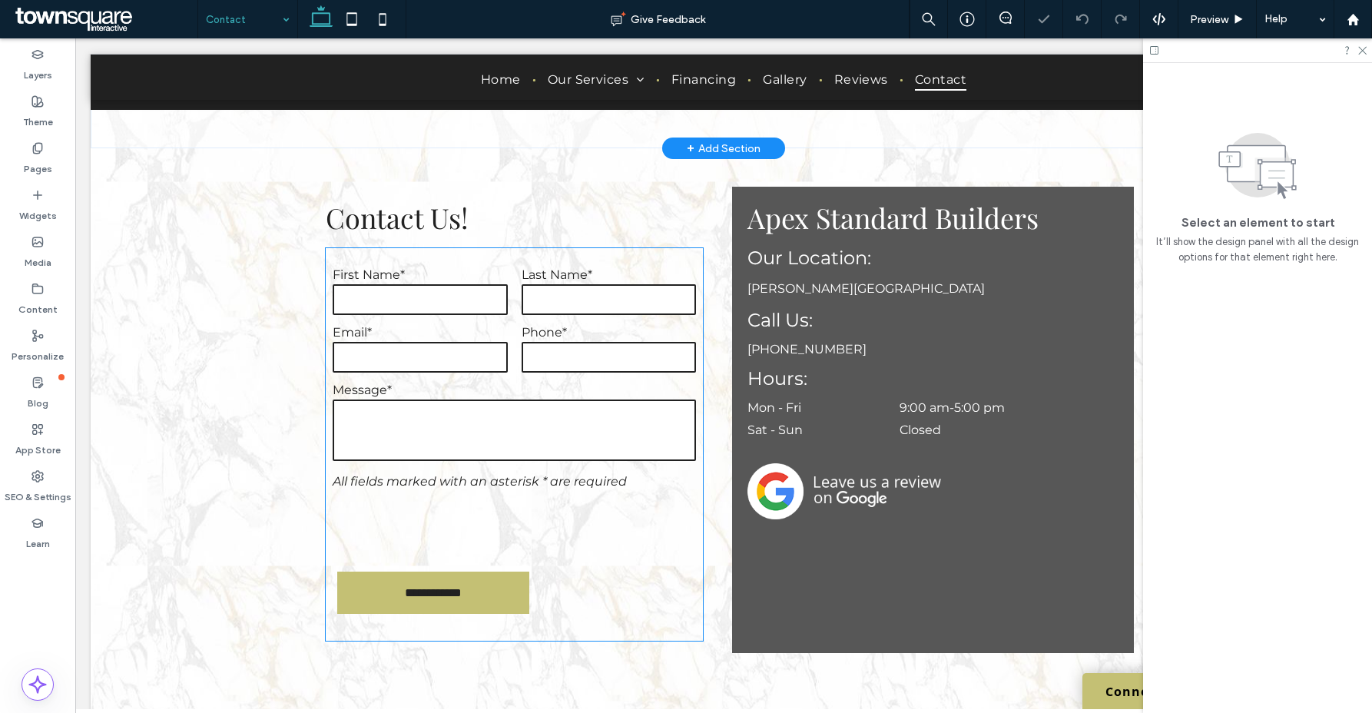
scroll to position [221, 0]
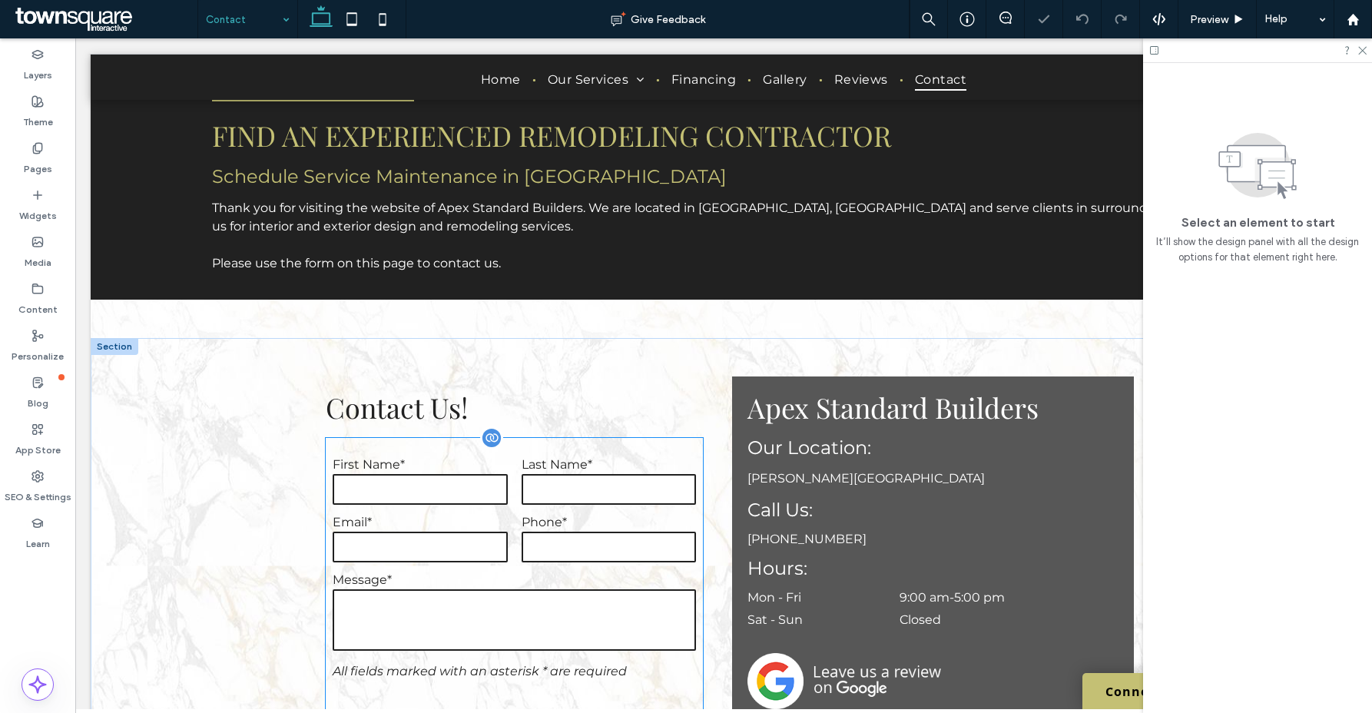
click at [468, 508] on form "**********" at bounding box center [514, 634] width 377 height 393
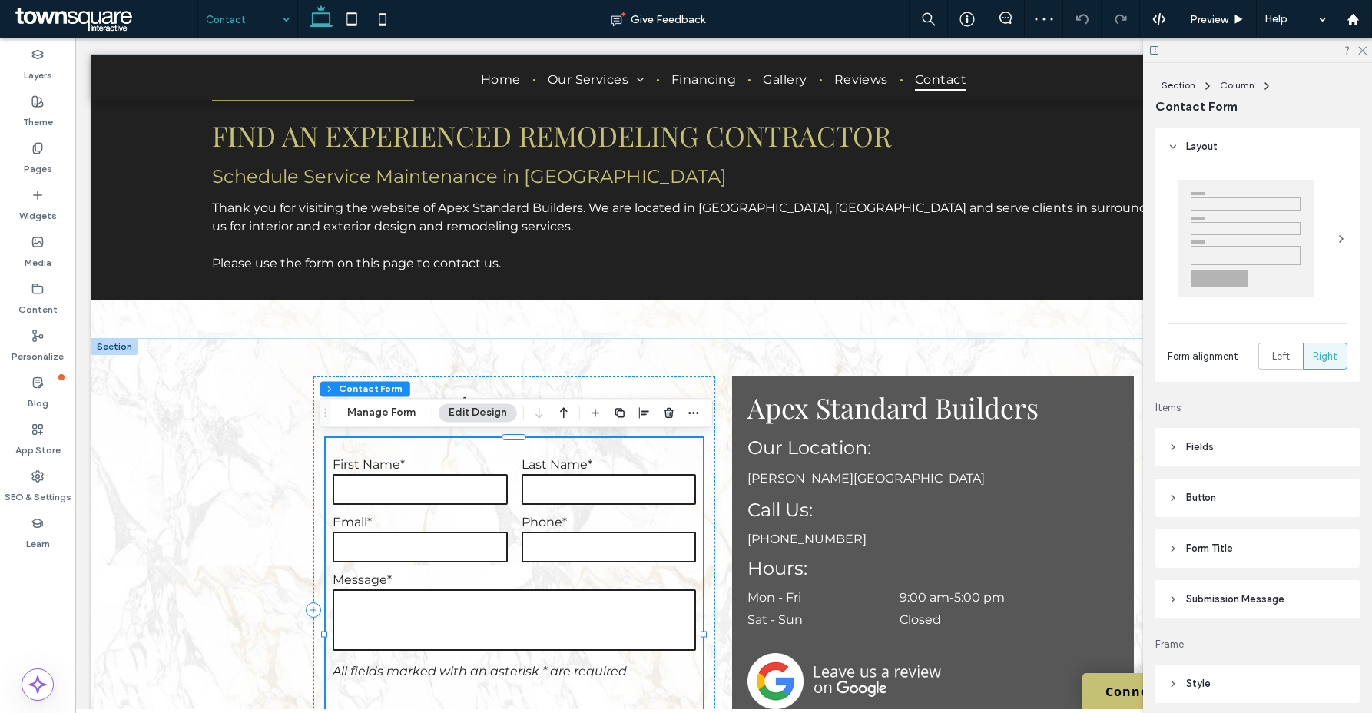
drag, startPoint x: 360, startPoint y: 403, endPoint x: 432, endPoint y: 408, distance: 72.4
click at [360, 403] on button "Manage Form" at bounding box center [381, 412] width 88 height 18
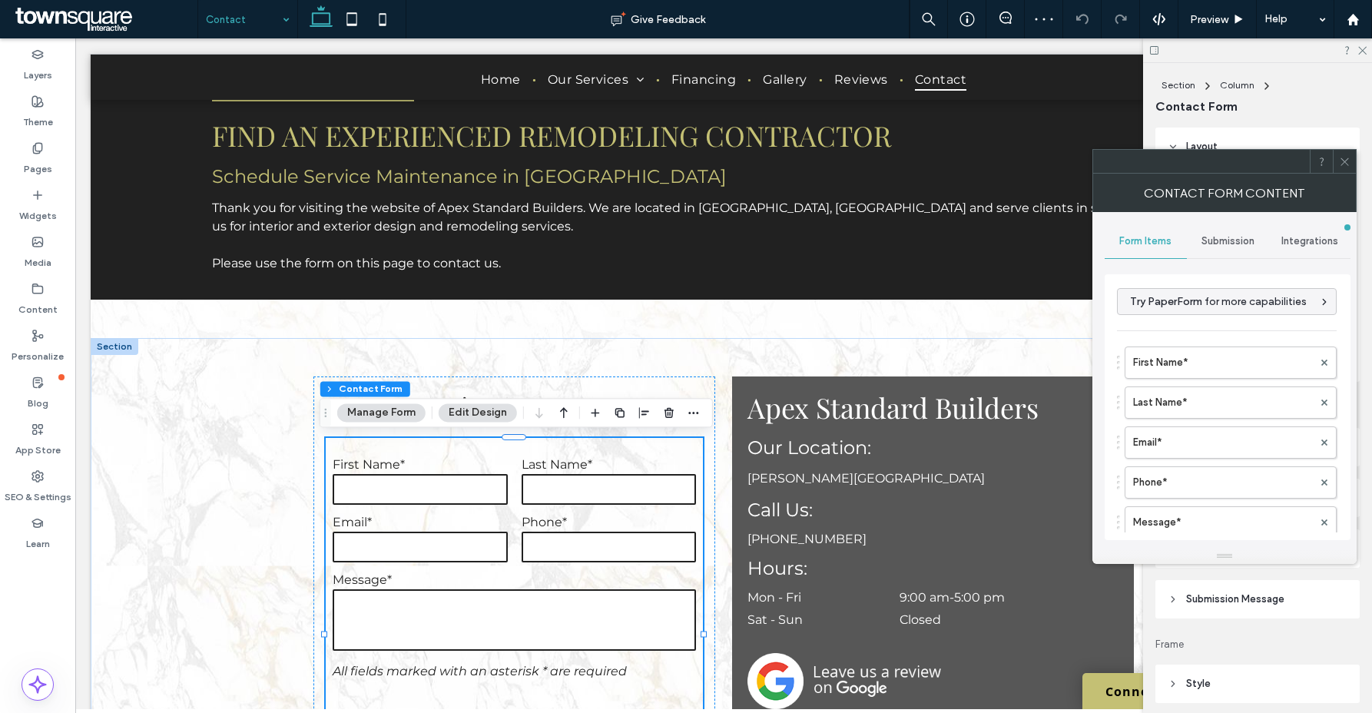
click at [1234, 239] on span "Submission" at bounding box center [1227, 241] width 53 height 12
click at [1185, 330] on div "New submission notification" at bounding box center [1228, 313] width 220 height 47
click at [1220, 298] on label "New submission notification" at bounding box center [1227, 313] width 205 height 31
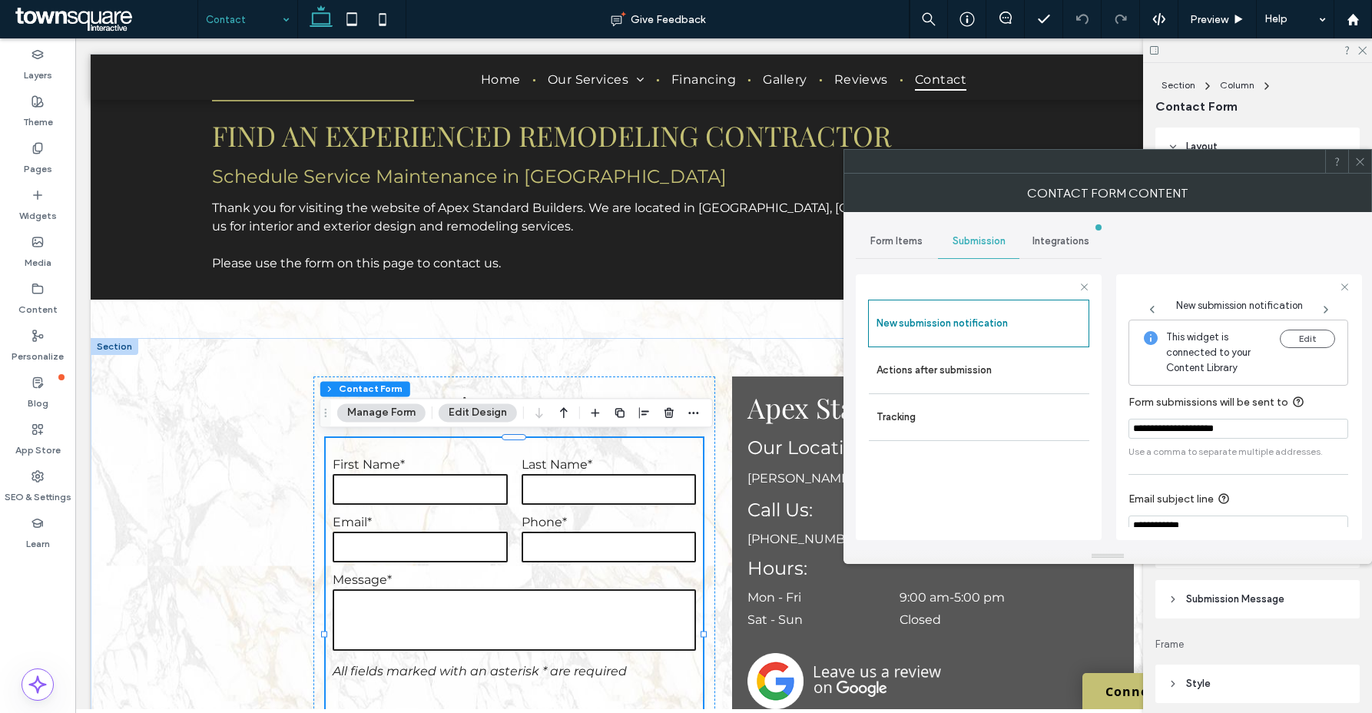
click at [1256, 428] on input "**********" at bounding box center [1238, 429] width 220 height 20
paste input "**********"
click at [1248, 432] on input "**********" at bounding box center [1235, 429] width 214 height 21
drag, startPoint x: 1232, startPoint y: 506, endPoint x: 1239, endPoint y: 499, distance: 9.8
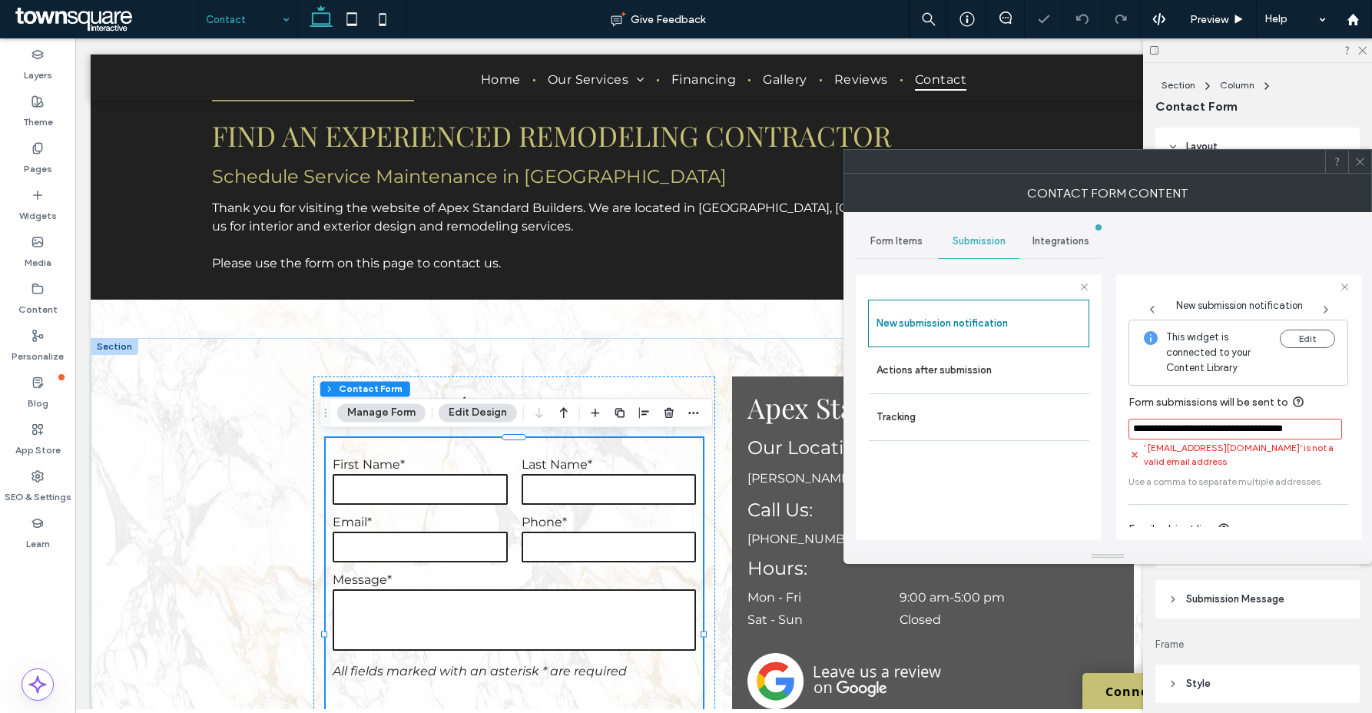
click at [1234, 504] on div "**********" at bounding box center [1238, 477] width 220 height 314
click at [1254, 432] on input "**********" at bounding box center [1235, 429] width 214 height 21
type input "**********"
click at [1301, 537] on div "**********" at bounding box center [1238, 431] width 221 height 223
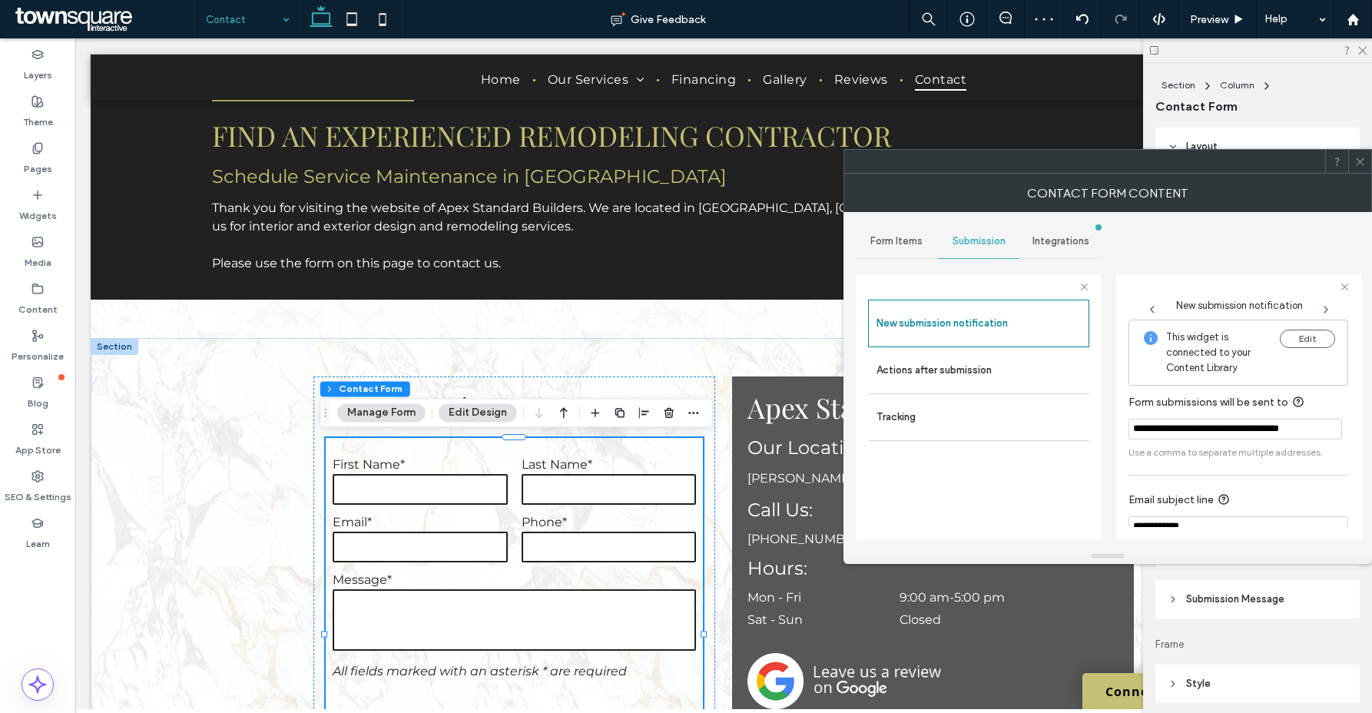
click at [1354, 161] on icon at bounding box center [1360, 162] width 12 height 12
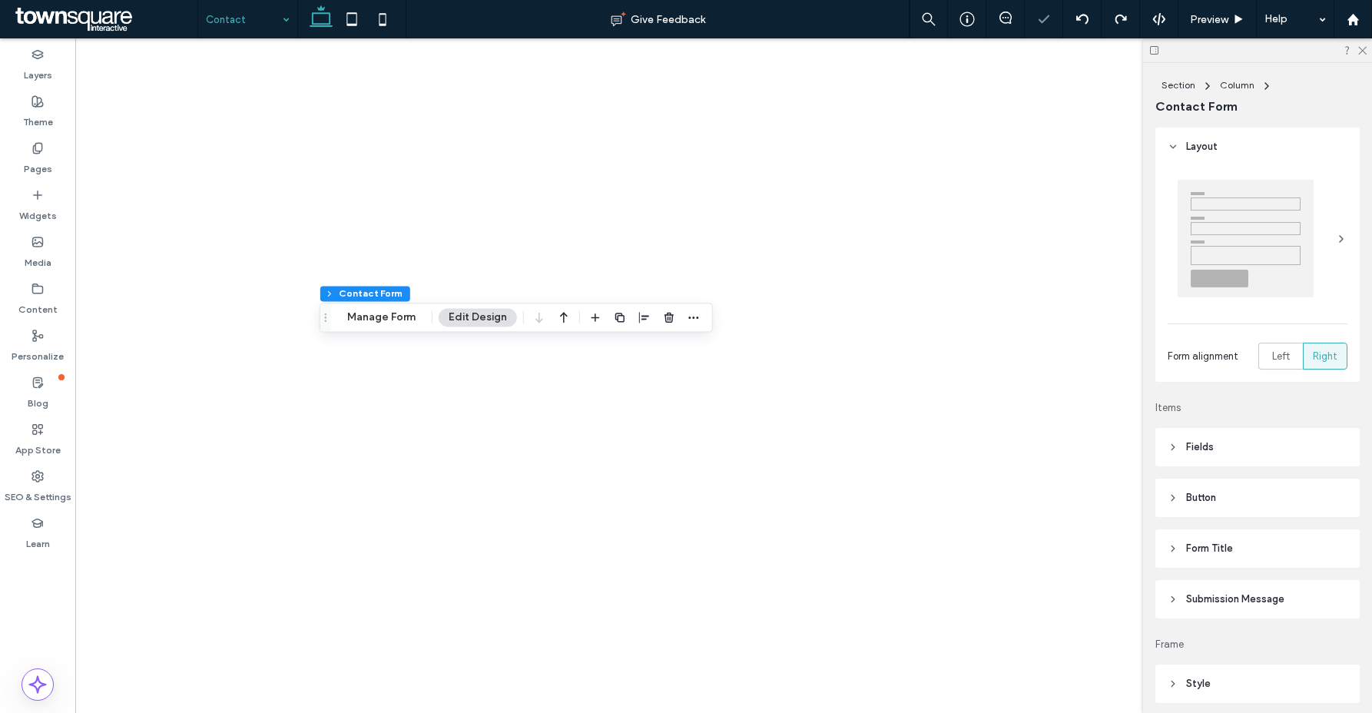
type input "*"
type input "***"
type input "*"
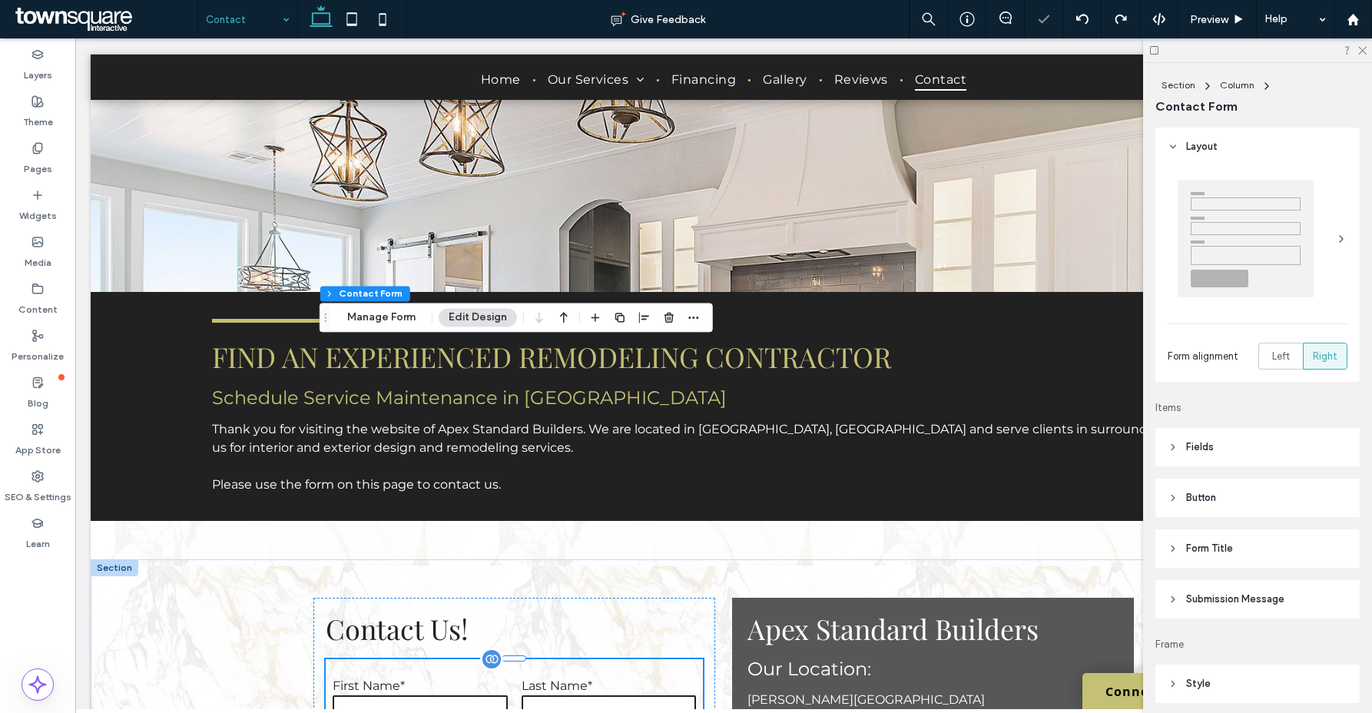
scroll to position [316, 0]
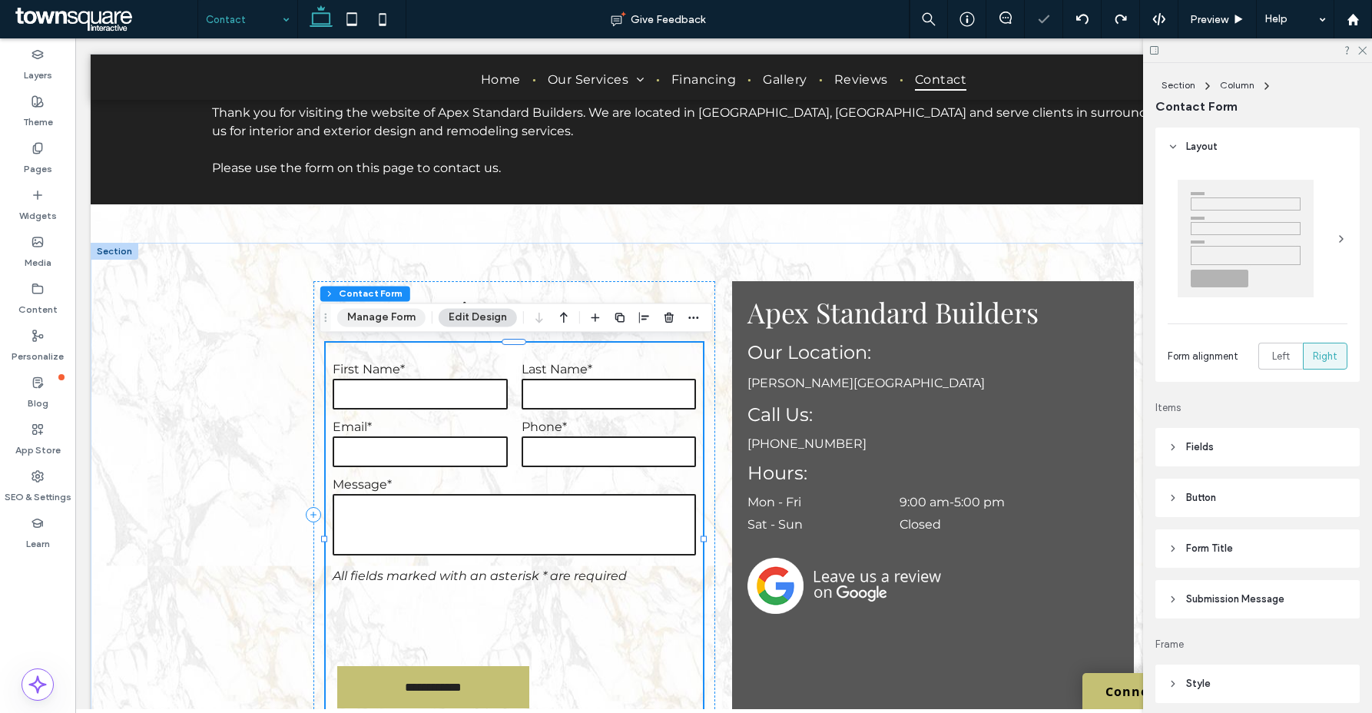
drag, startPoint x: 383, startPoint y: 324, endPoint x: 340, endPoint y: 296, distance: 51.6
click at [383, 324] on button "Manage Form" at bounding box center [381, 317] width 88 height 18
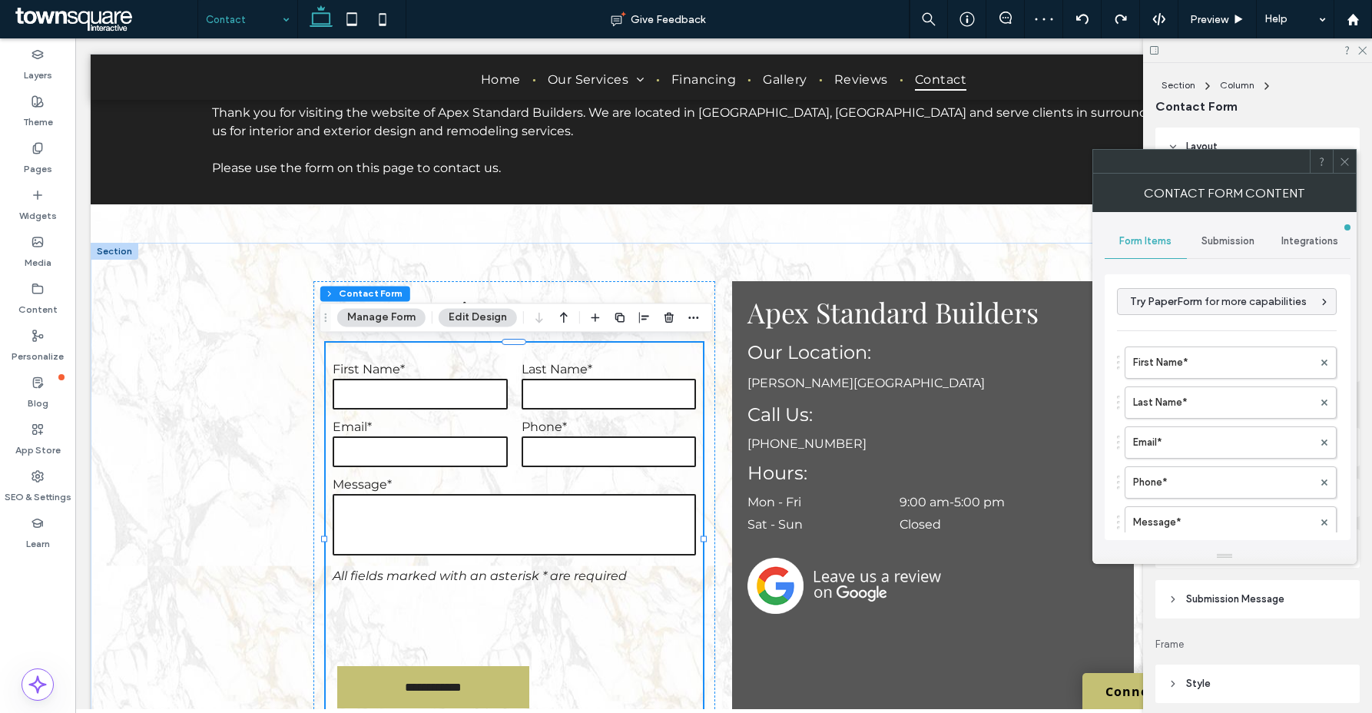
click at [1314, 233] on div "Integrations" at bounding box center [1309, 241] width 82 height 34
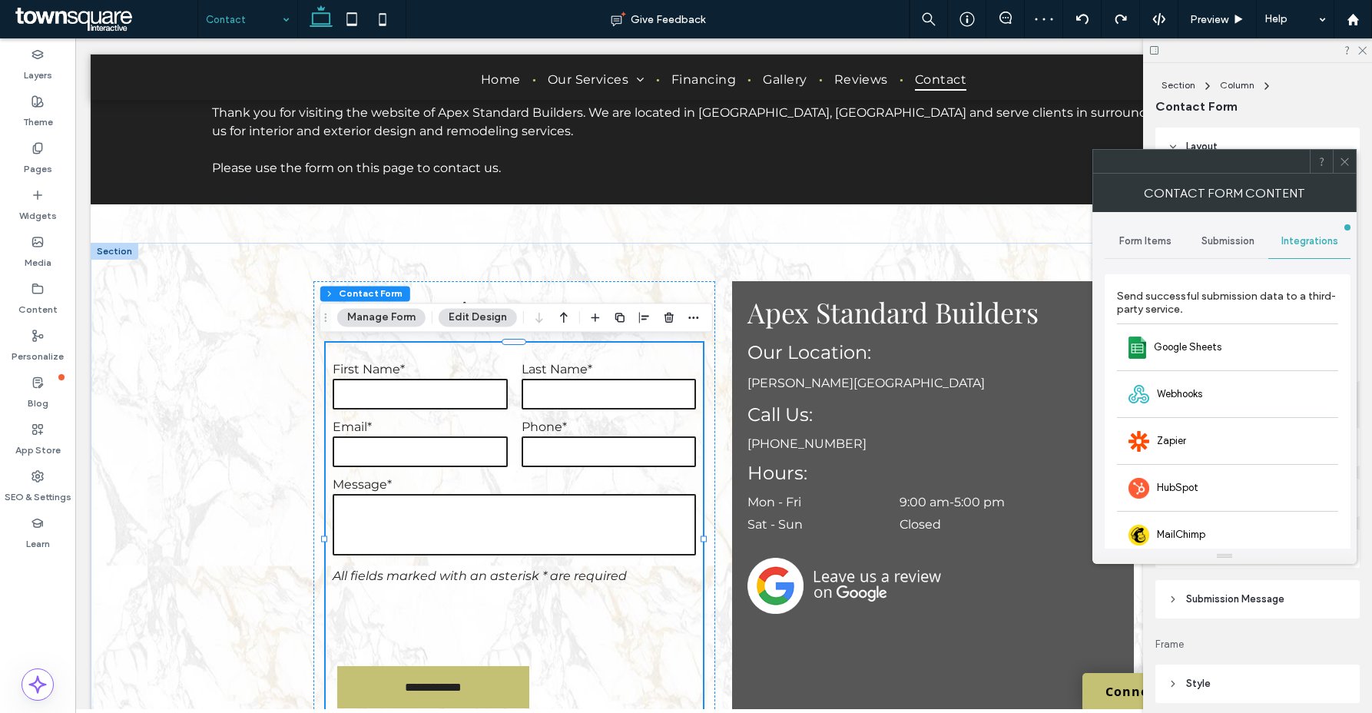
click at [1217, 239] on span "Submission" at bounding box center [1227, 241] width 53 height 12
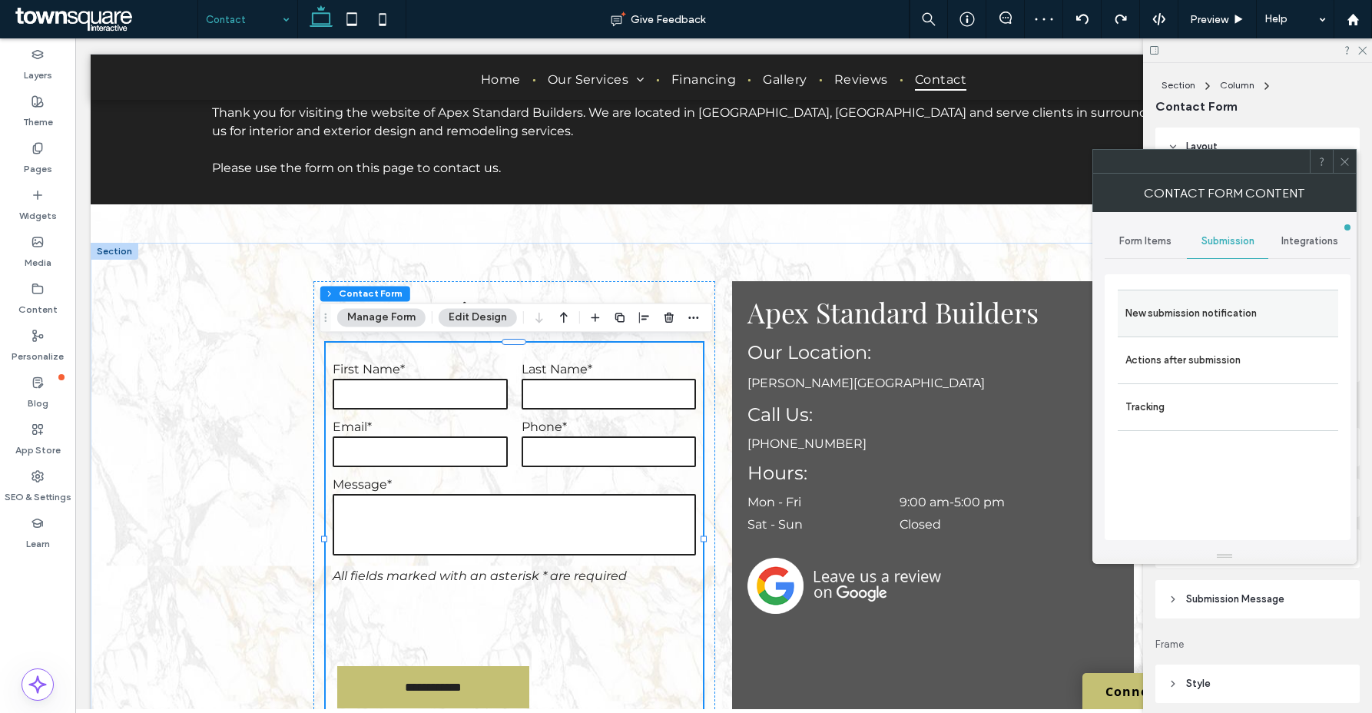
click at [1143, 320] on label "New submission notification" at bounding box center [1227, 313] width 205 height 31
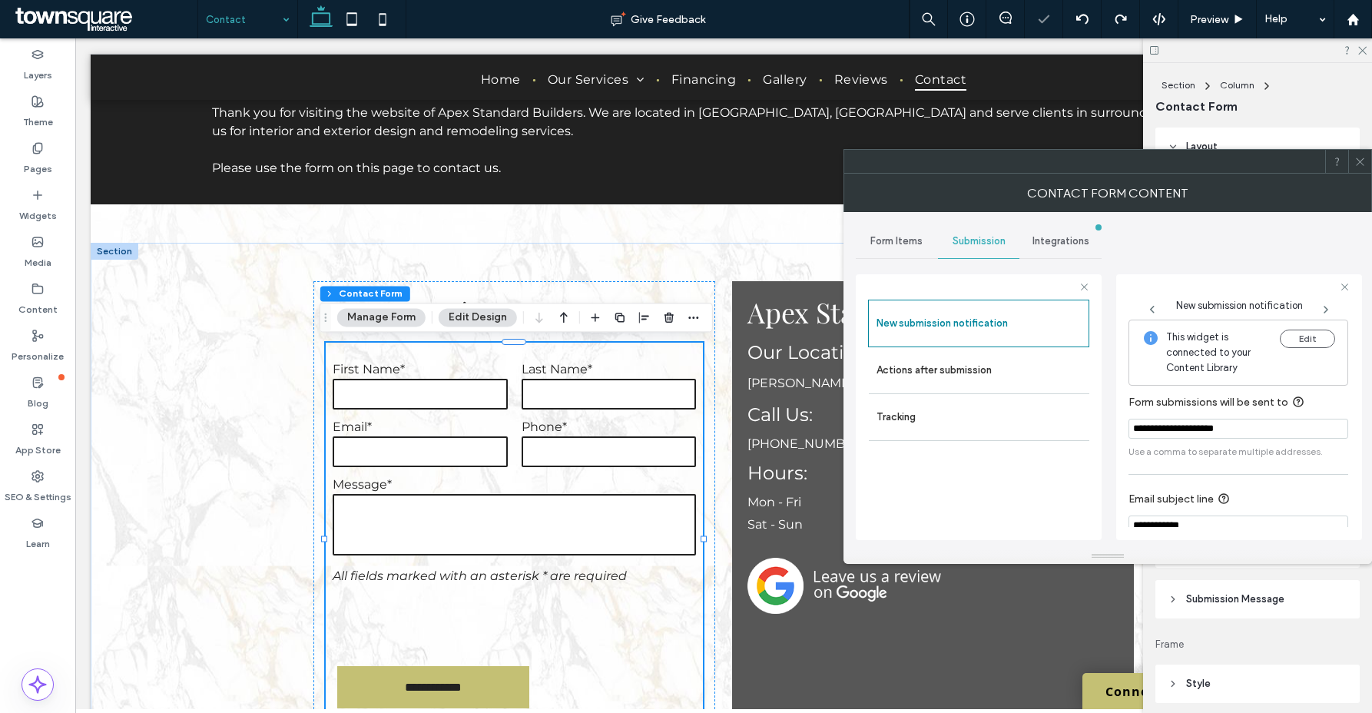
click at [1248, 439] on section "**********" at bounding box center [1238, 426] width 220 height 81
paste input "**********"
drag, startPoint x: 1232, startPoint y: 431, endPoint x: 1112, endPoint y: 414, distance: 121.8
click at [1112, 414] on div "**********" at bounding box center [1108, 380] width 504 height 336
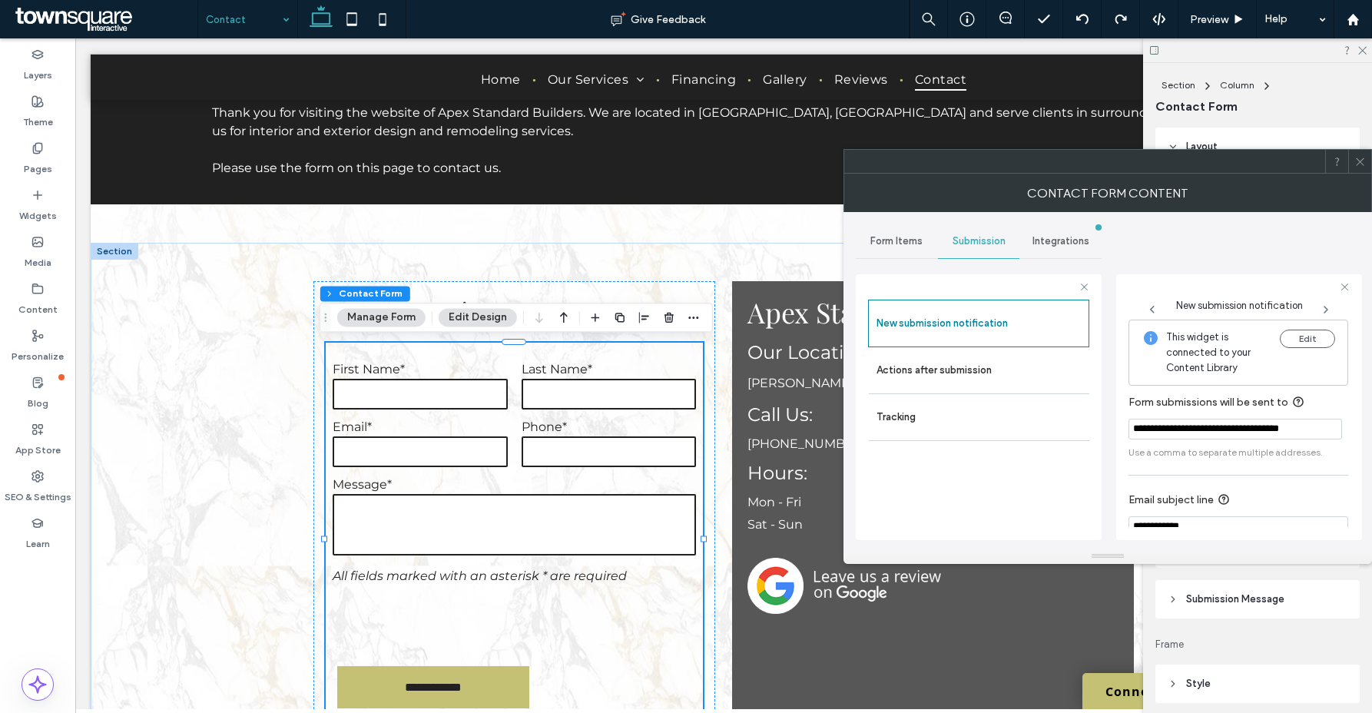
type input "**********"
click at [1356, 159] on icon at bounding box center [1360, 162] width 12 height 12
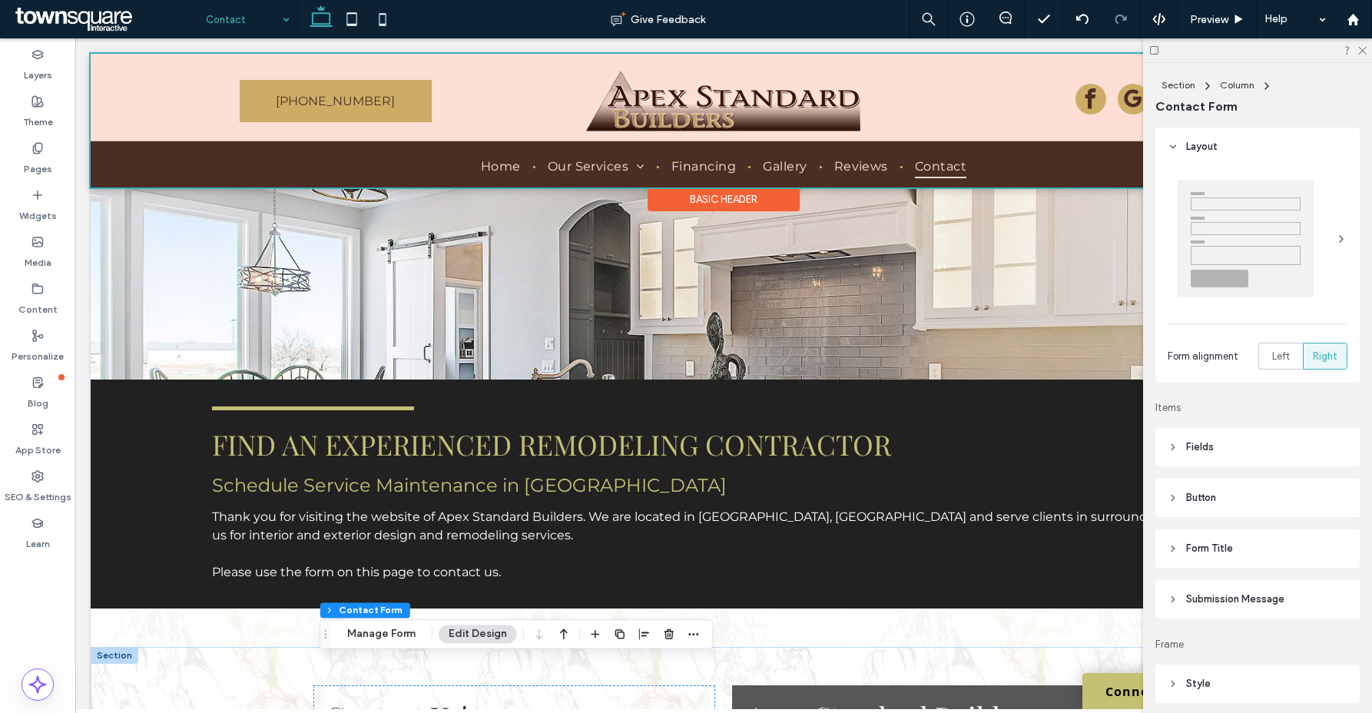
click at [495, 166] on div at bounding box center [724, 121] width 1266 height 134
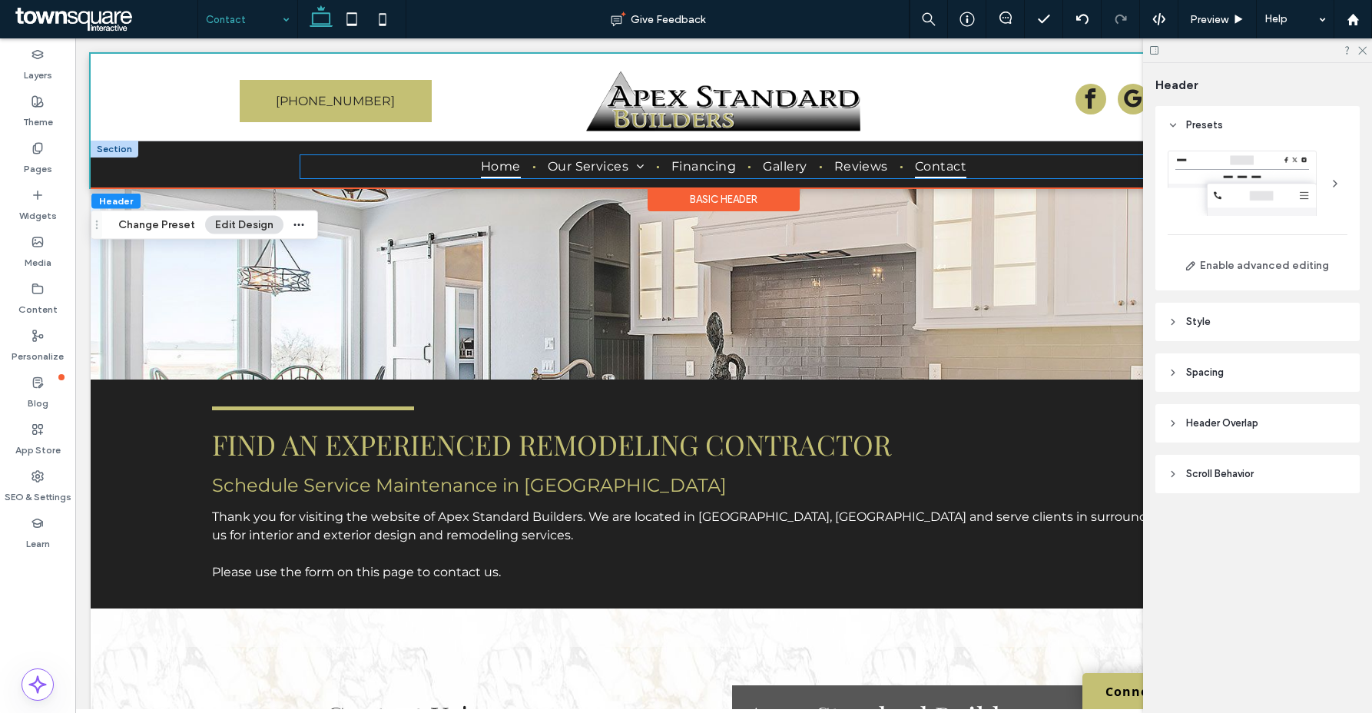
click at [490, 162] on span "Home" at bounding box center [501, 166] width 40 height 22
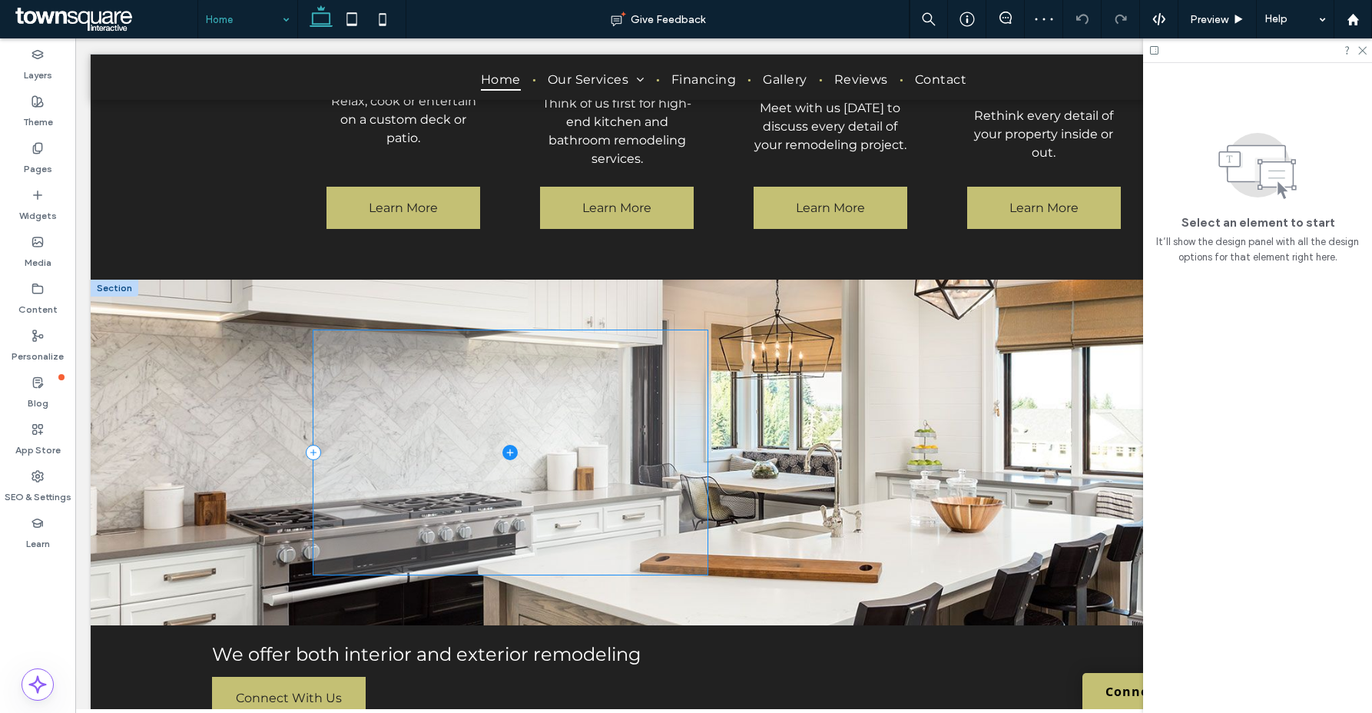
scroll to position [1892, 0]
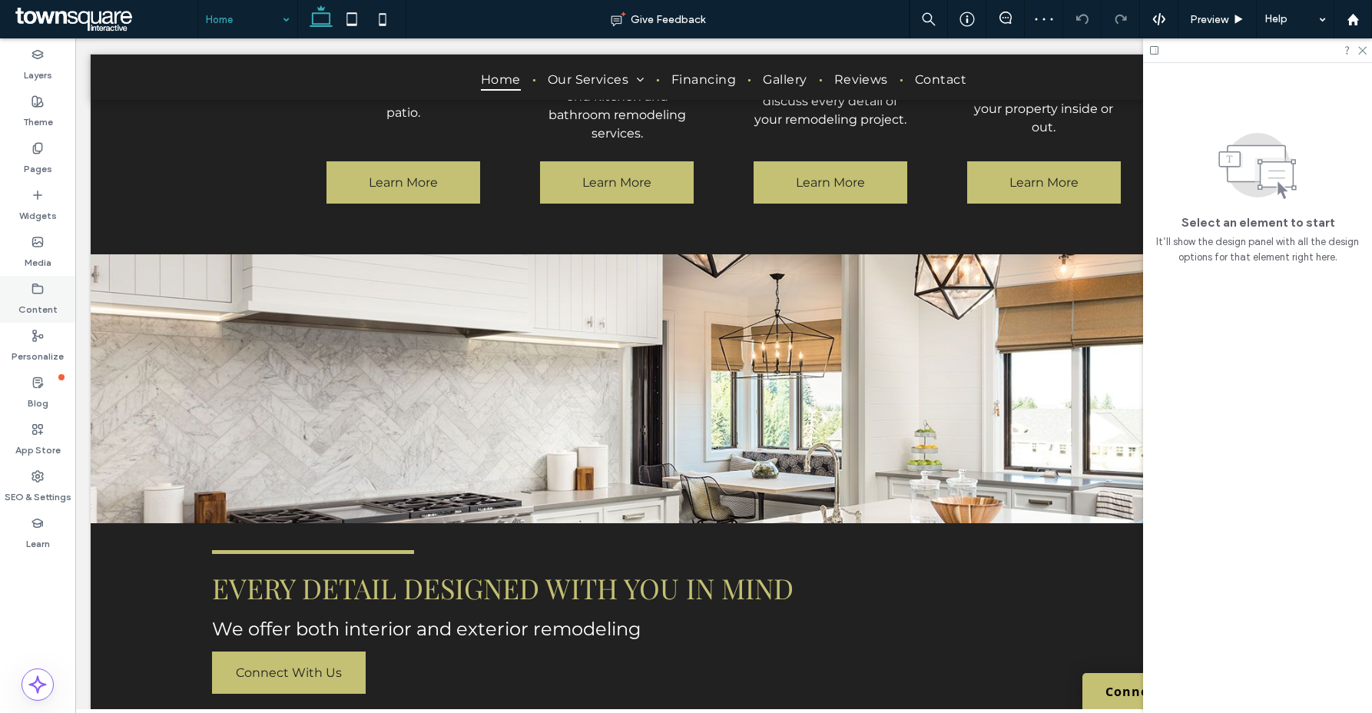
click at [25, 302] on label "Content" at bounding box center [37, 306] width 39 height 22
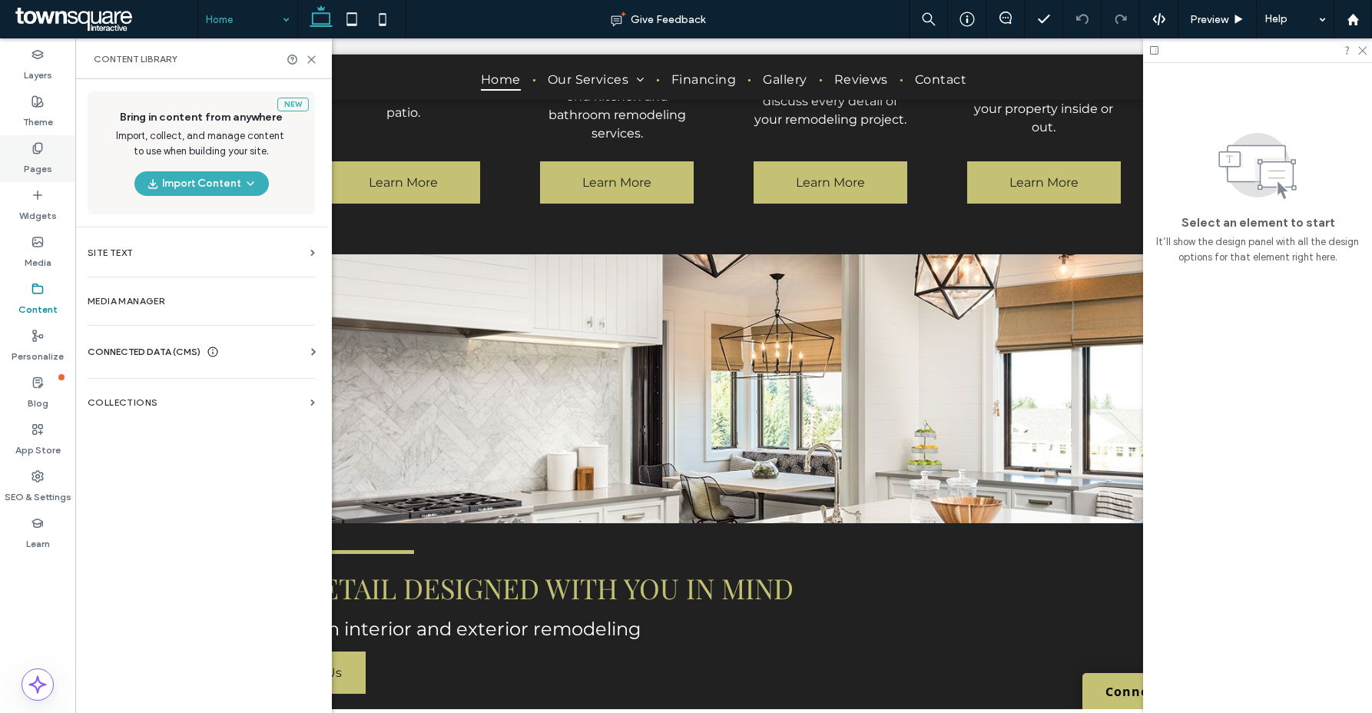
click at [39, 173] on label "Pages" at bounding box center [38, 165] width 28 height 22
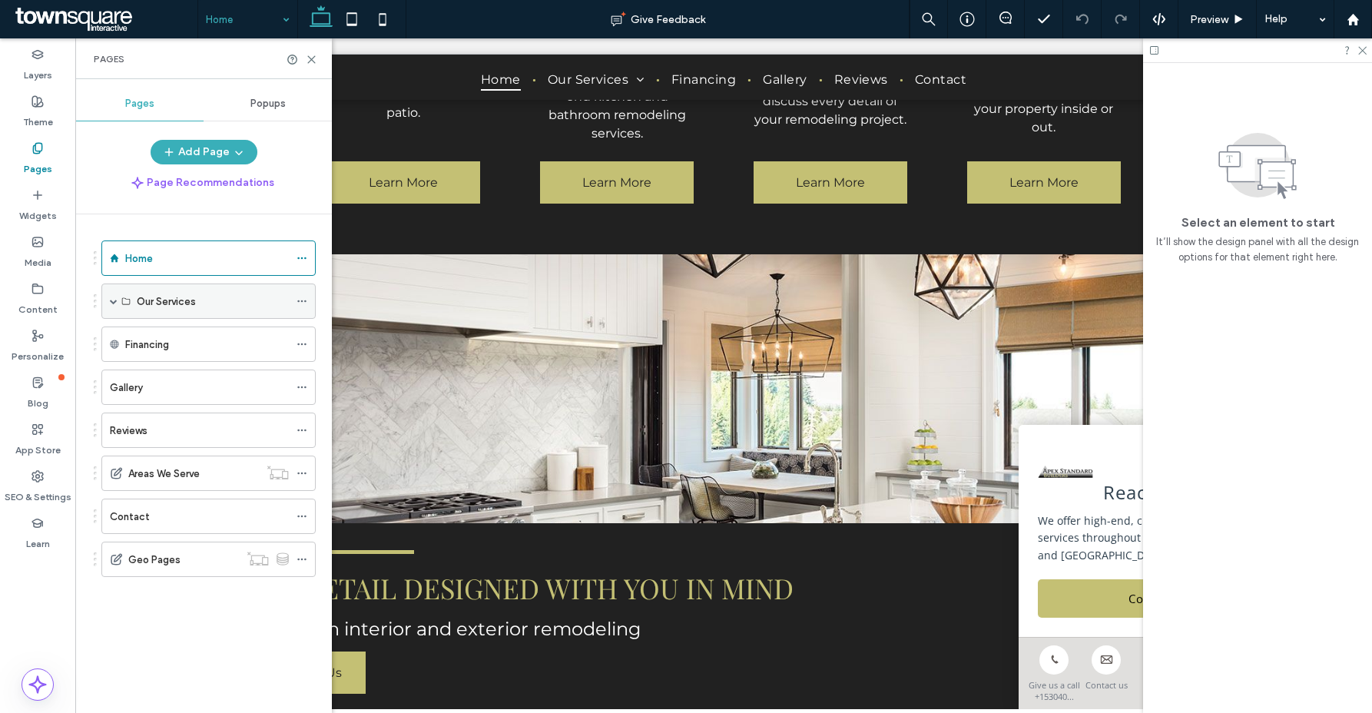
click at [117, 301] on span at bounding box center [114, 301] width 8 height 8
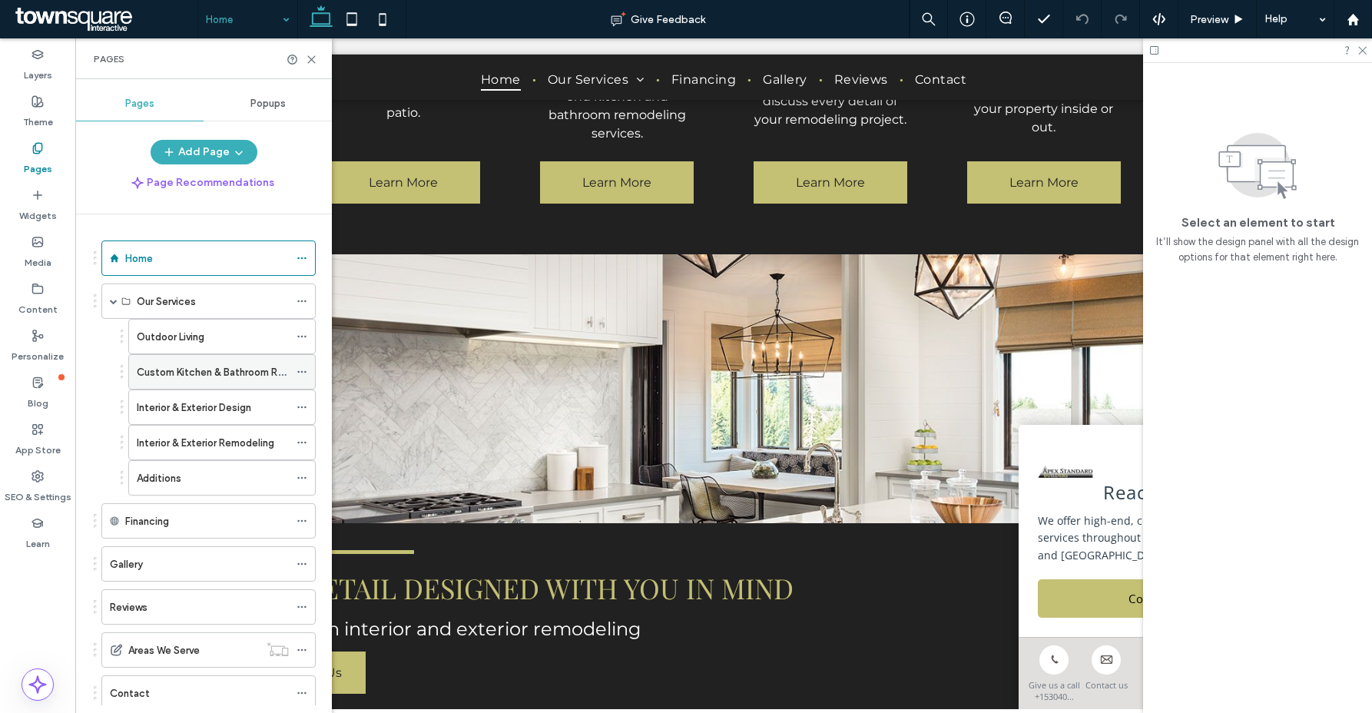
click at [303, 366] on icon at bounding box center [302, 371] width 11 height 11
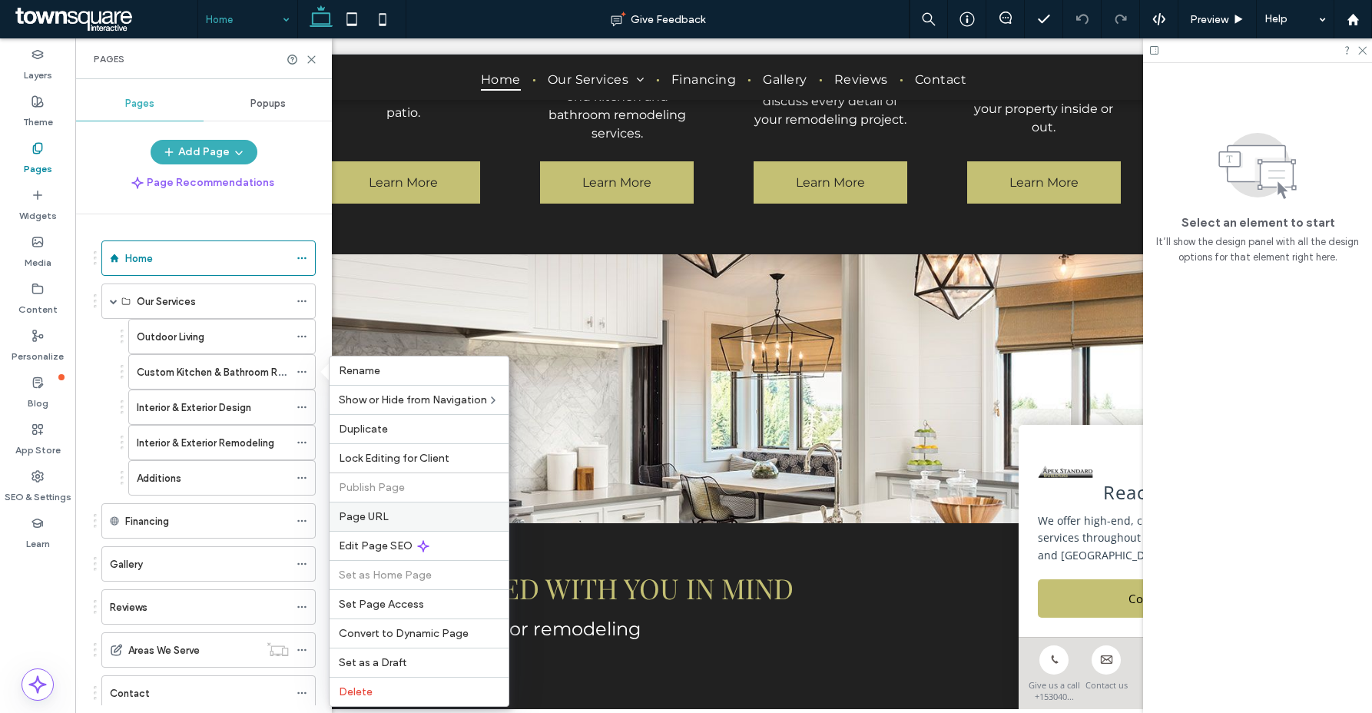
click at [383, 519] on span "Page URL" at bounding box center [364, 516] width 50 height 13
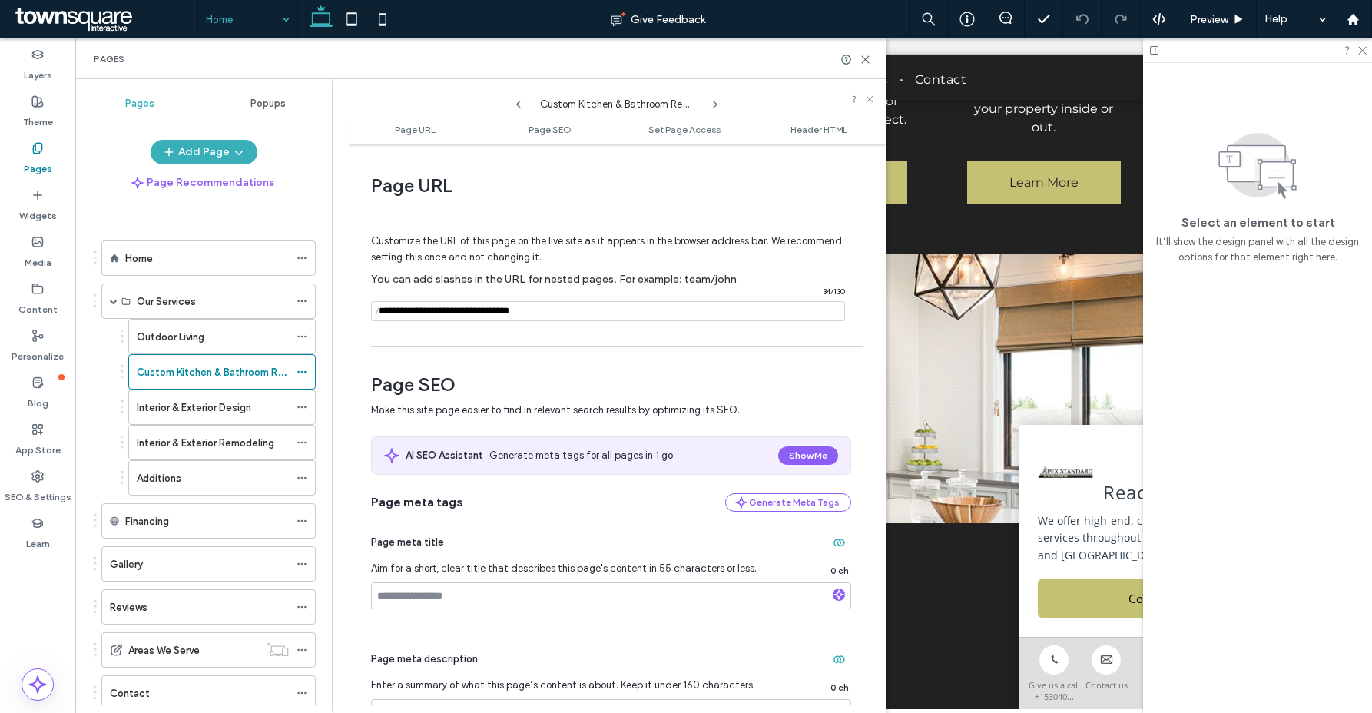
click at [714, 104] on icon at bounding box center [715, 104] width 12 height 12
click at [711, 103] on icon at bounding box center [715, 104] width 12 height 12
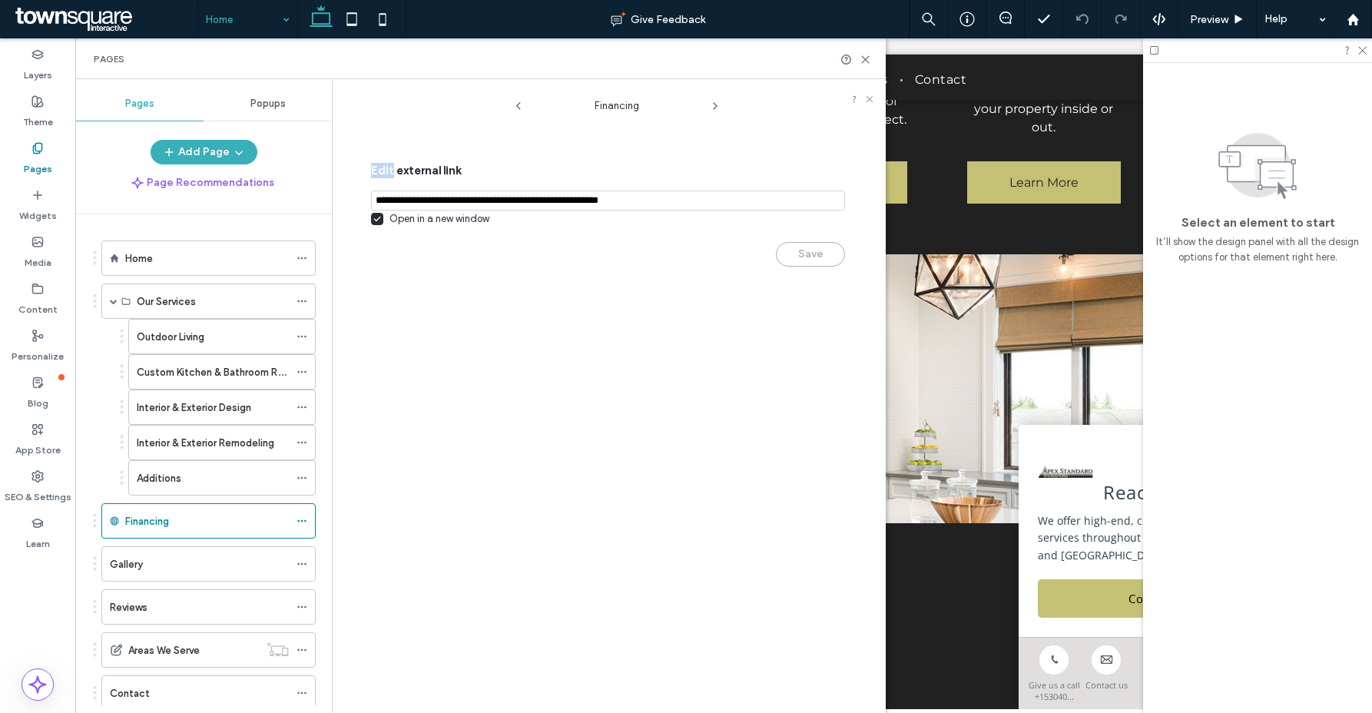
click at [711, 103] on icon at bounding box center [715, 106] width 12 height 12
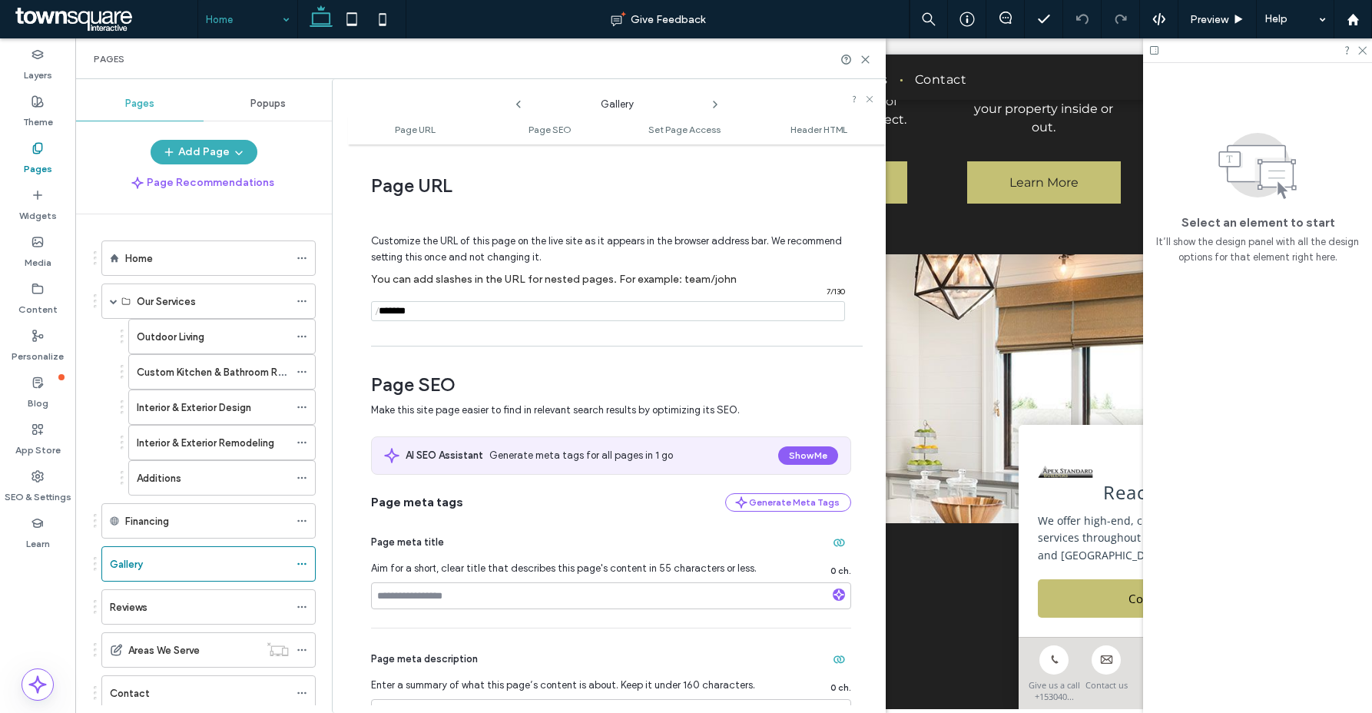
click at [711, 103] on icon at bounding box center [715, 104] width 12 height 12
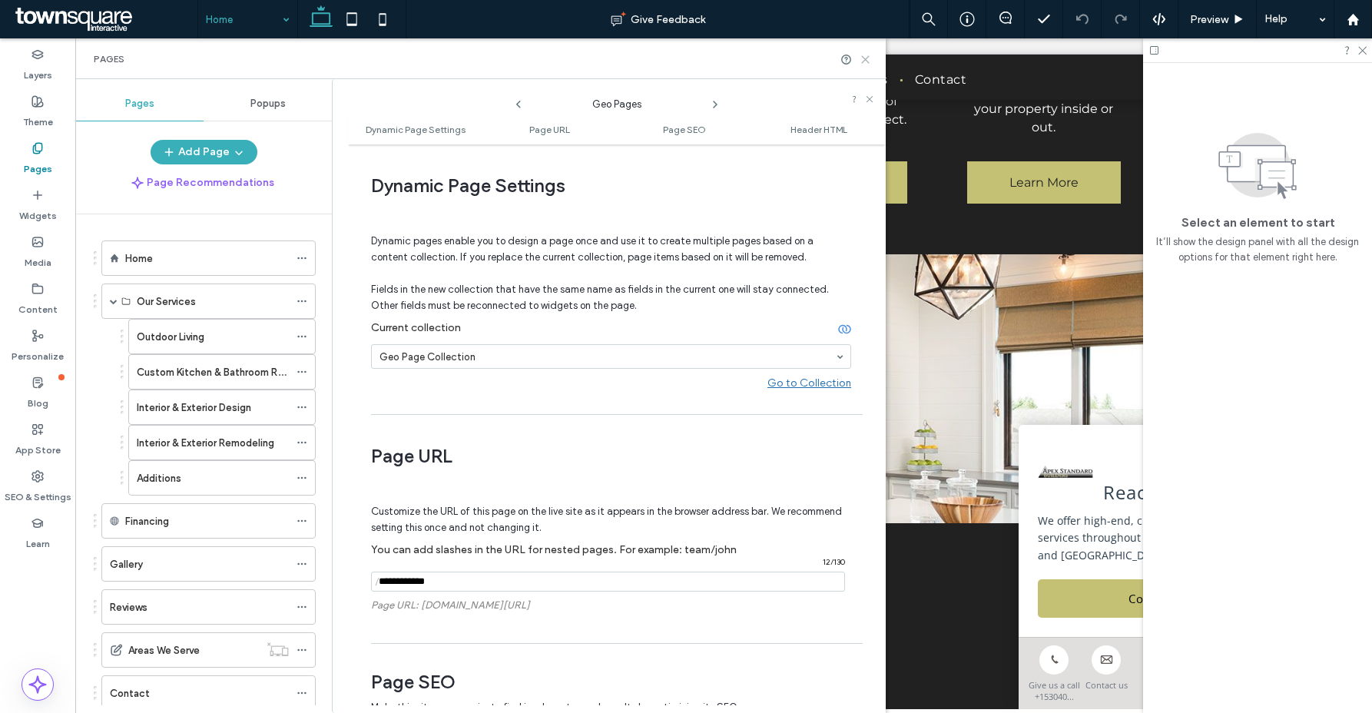
click at [864, 64] on icon at bounding box center [866, 60] width 12 height 12
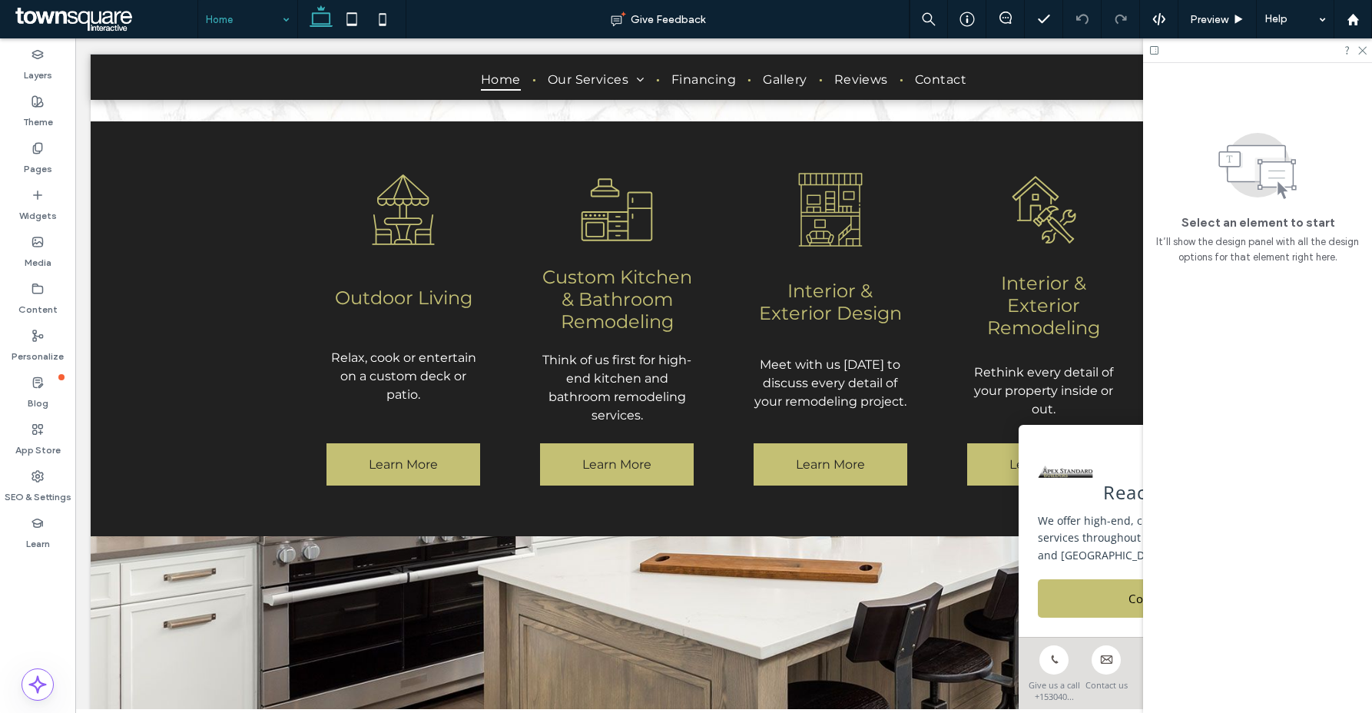
scroll to position [0, 229]
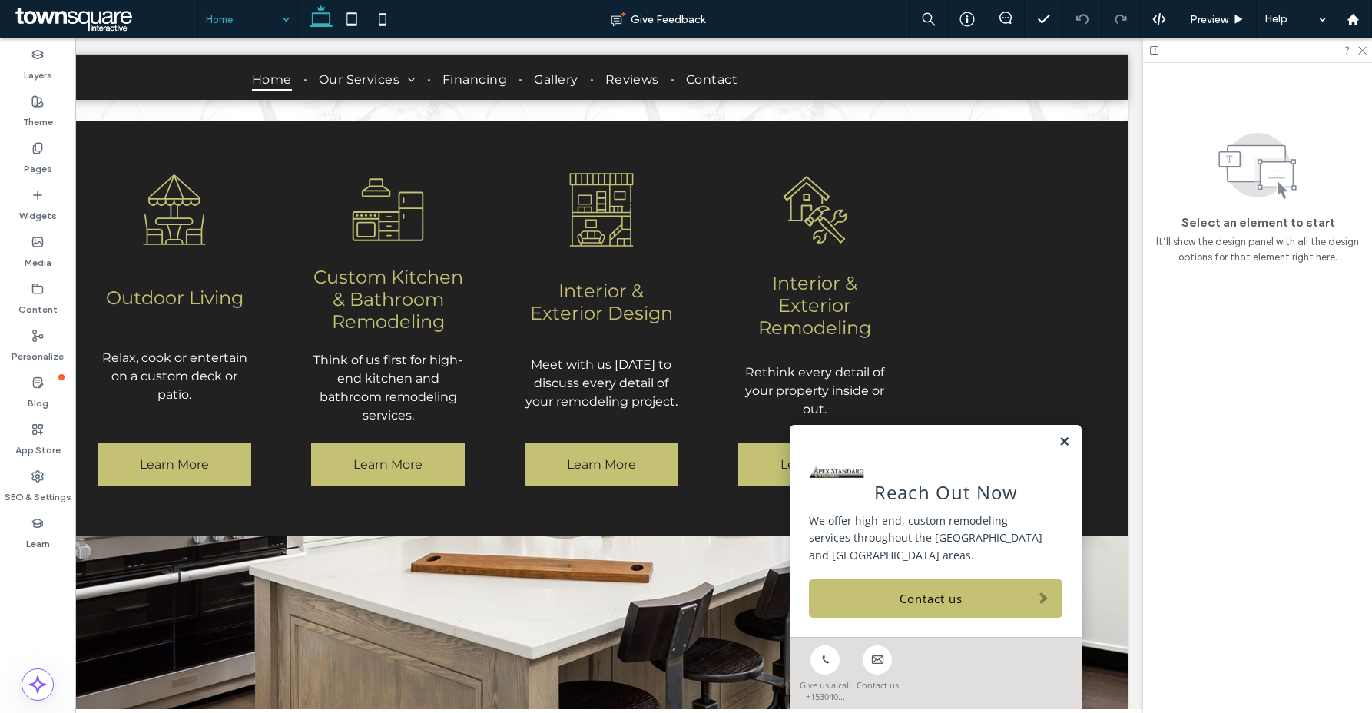
click at [1059, 446] on link at bounding box center [1065, 442] width 12 height 13
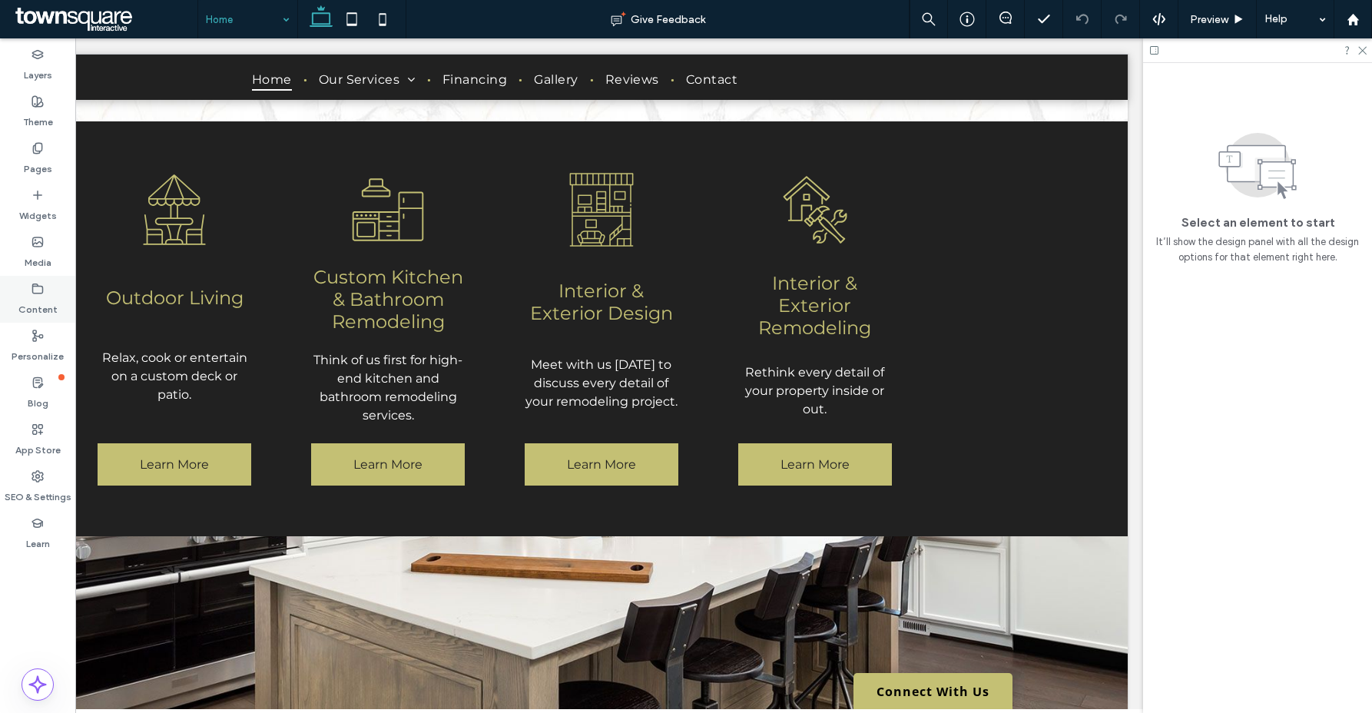
click at [31, 293] on icon at bounding box center [37, 289] width 12 height 12
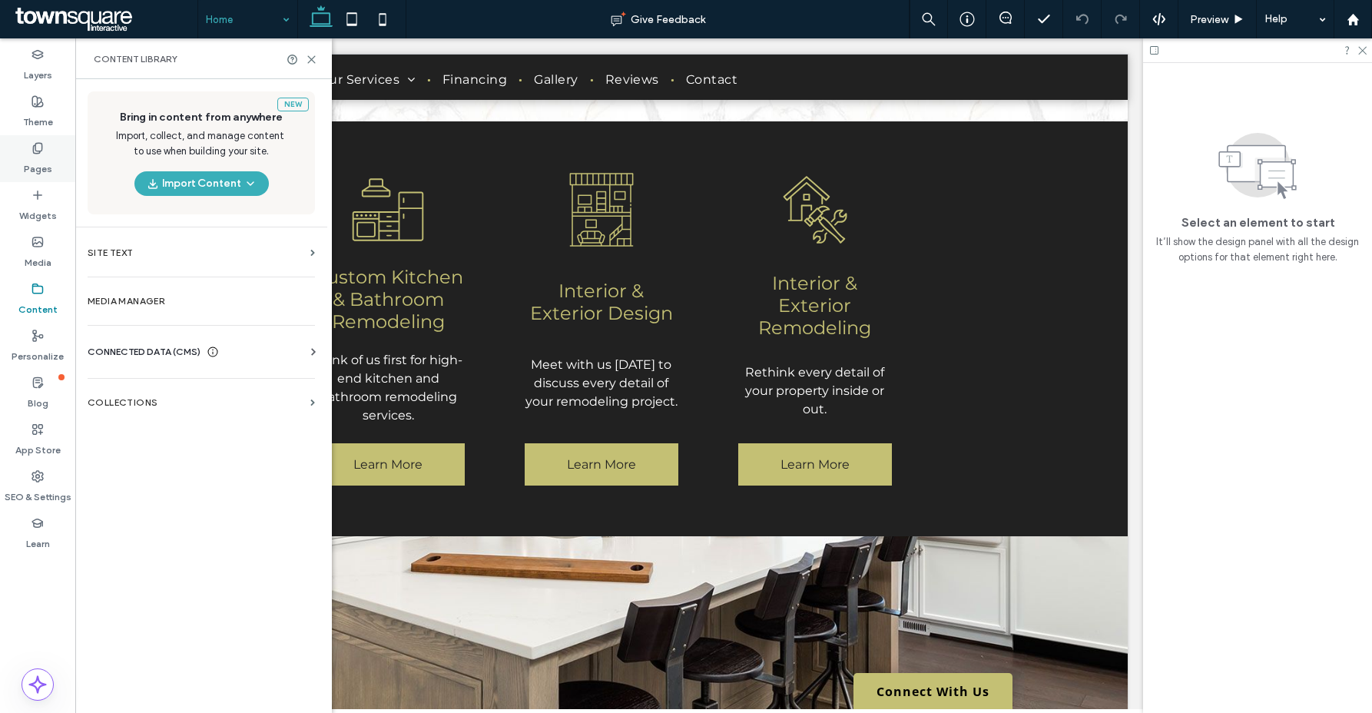
click at [28, 146] on div "Pages" at bounding box center [37, 158] width 75 height 47
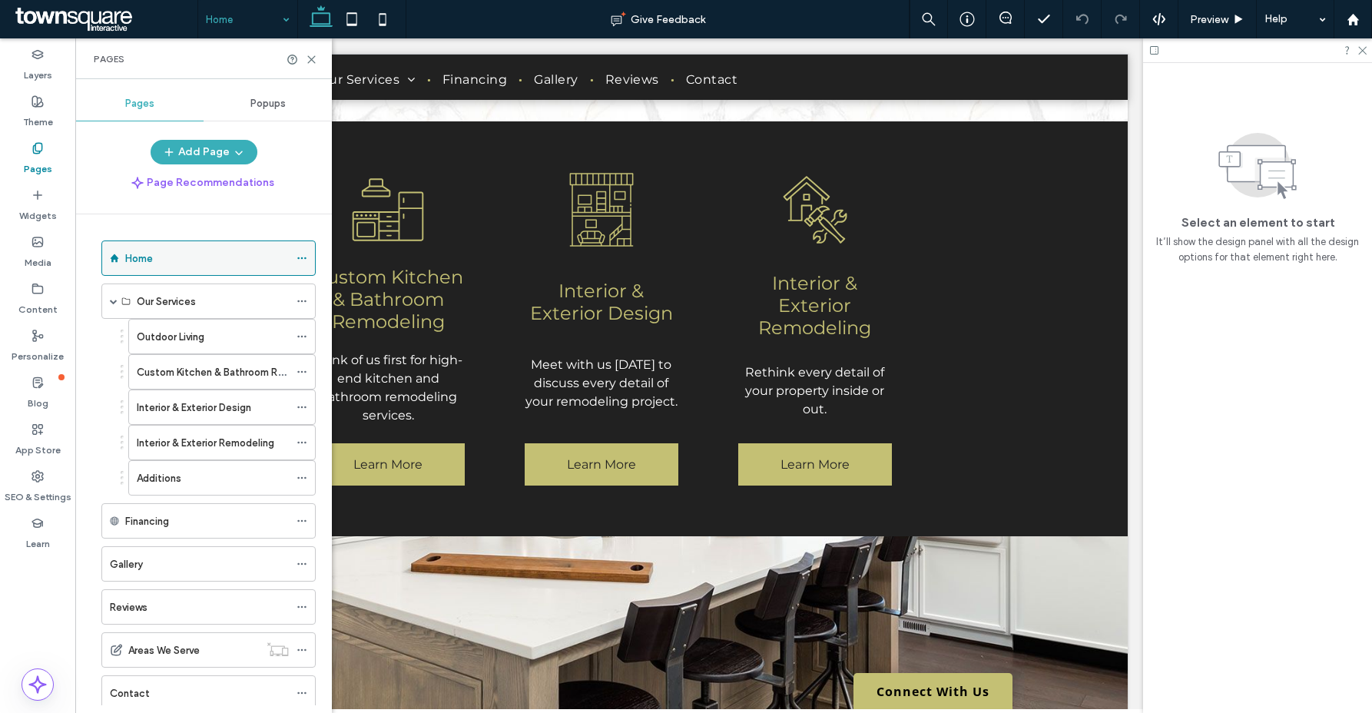
click at [303, 254] on icon at bounding box center [302, 258] width 11 height 11
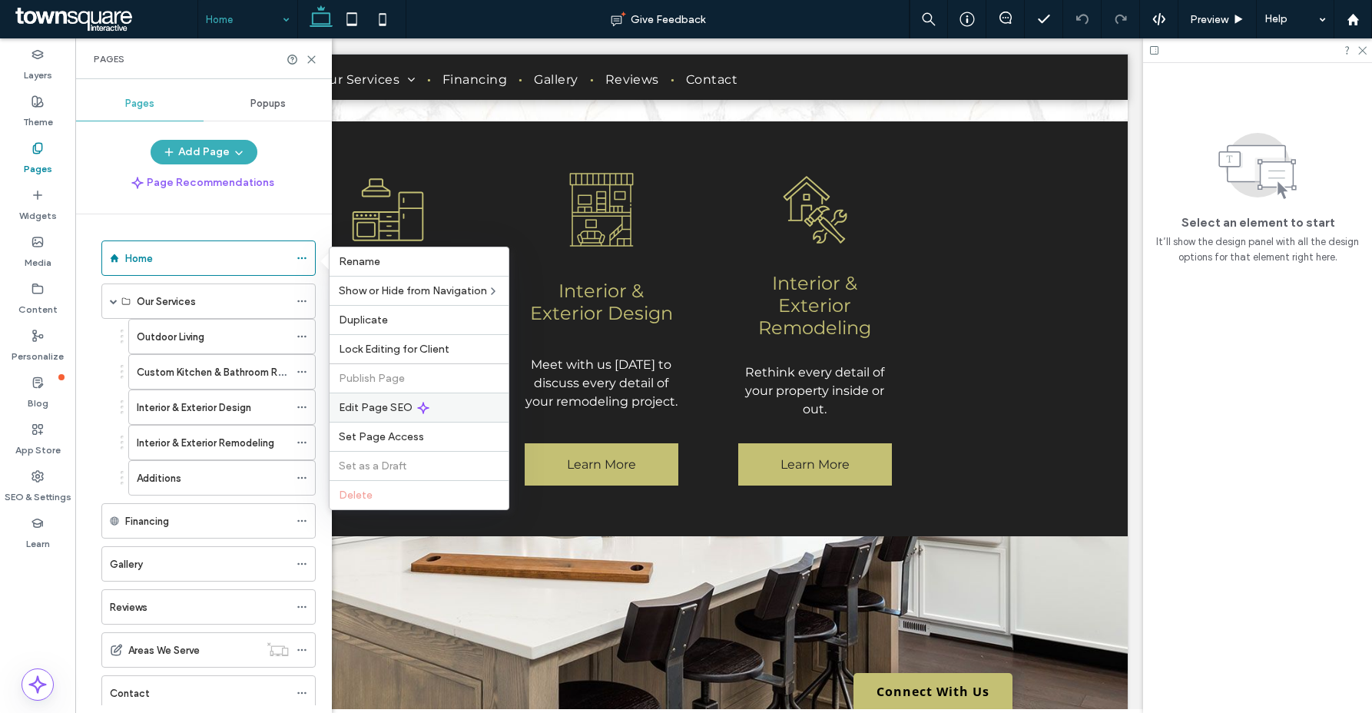
click at [389, 403] on span "Edit Page SEO" at bounding box center [376, 407] width 74 height 13
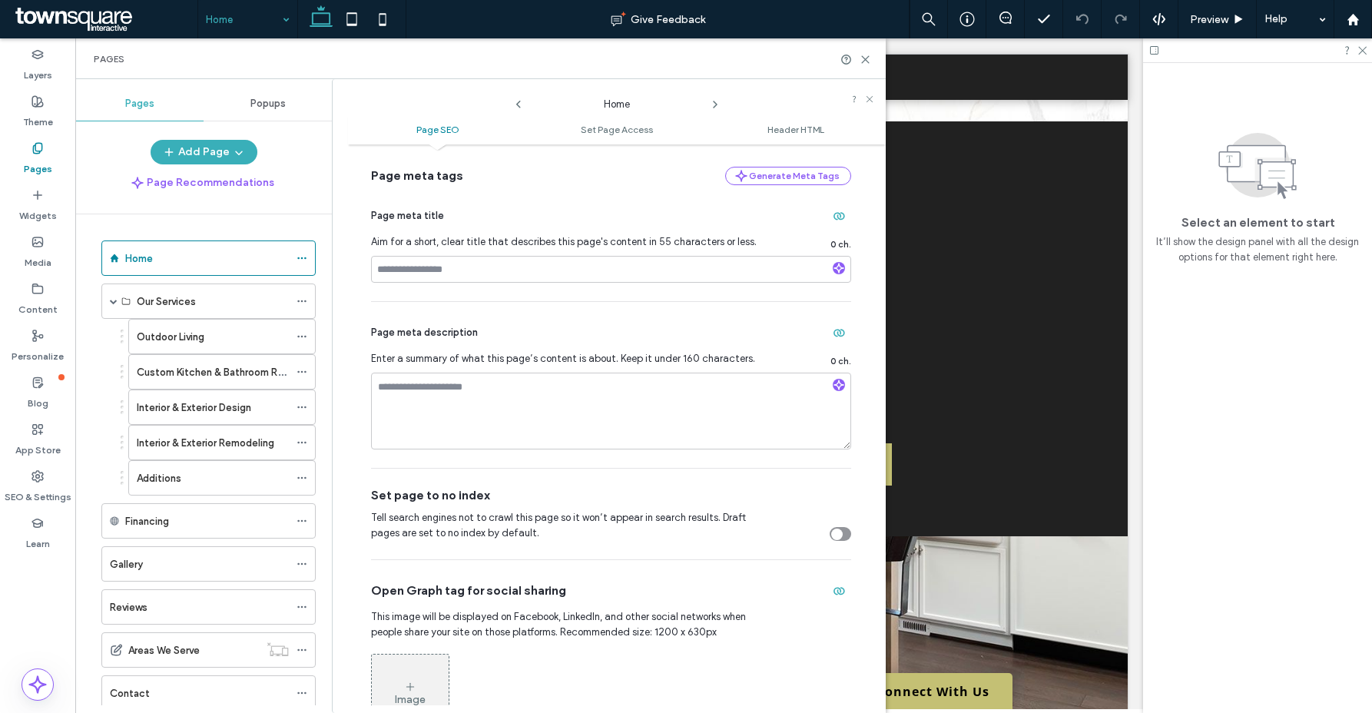
scroll to position [116, 0]
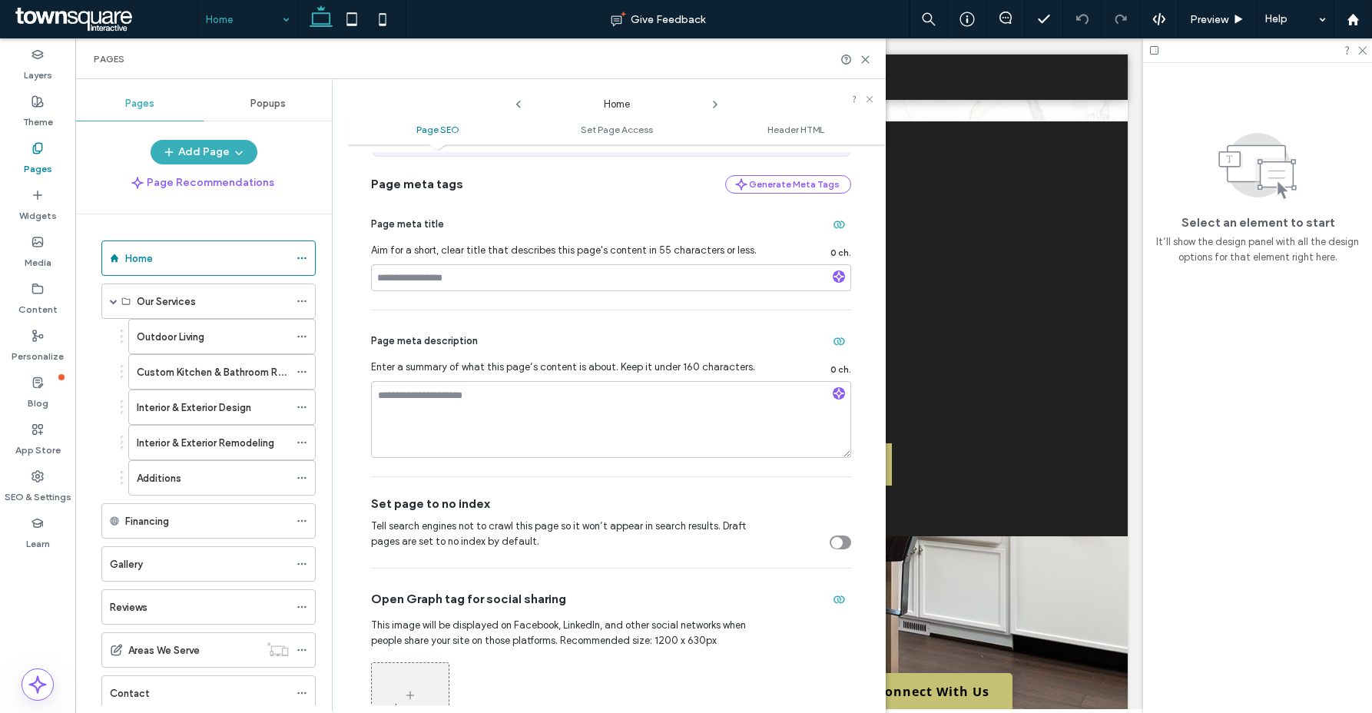
click at [711, 104] on icon at bounding box center [715, 104] width 12 height 12
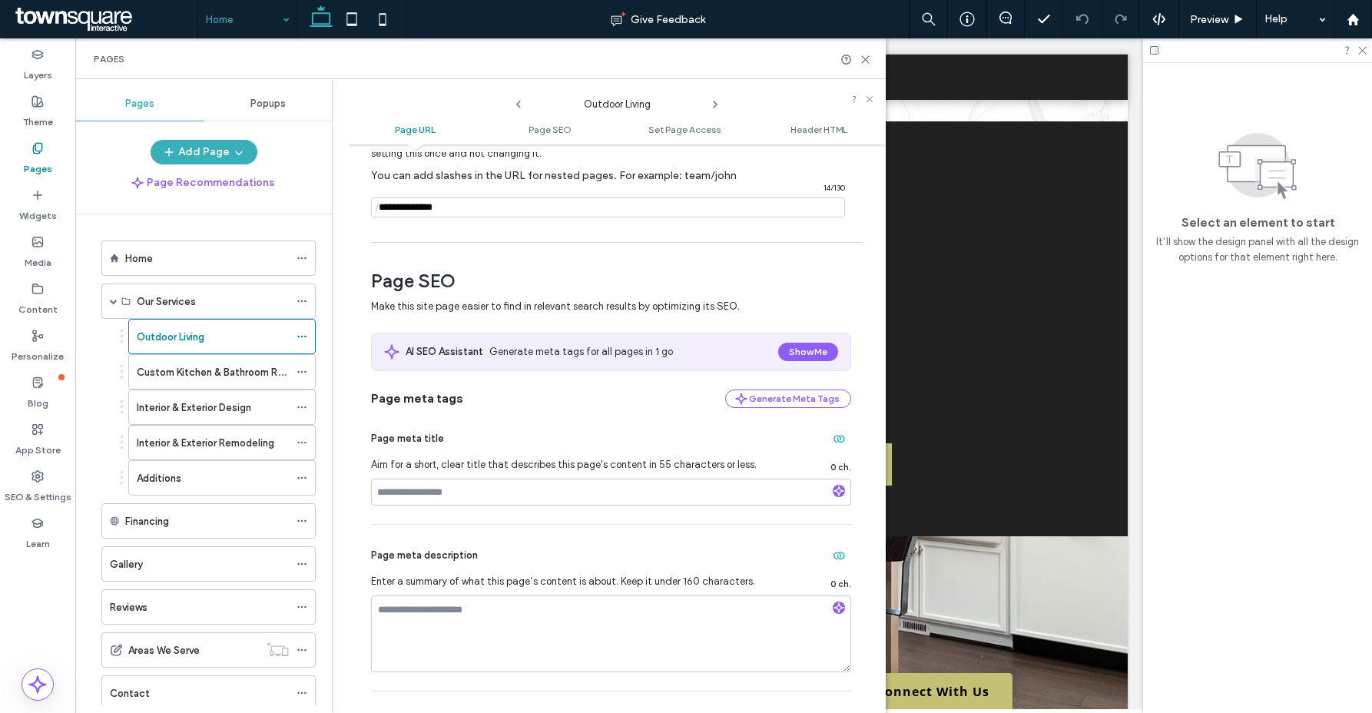
scroll to position [273, 0]
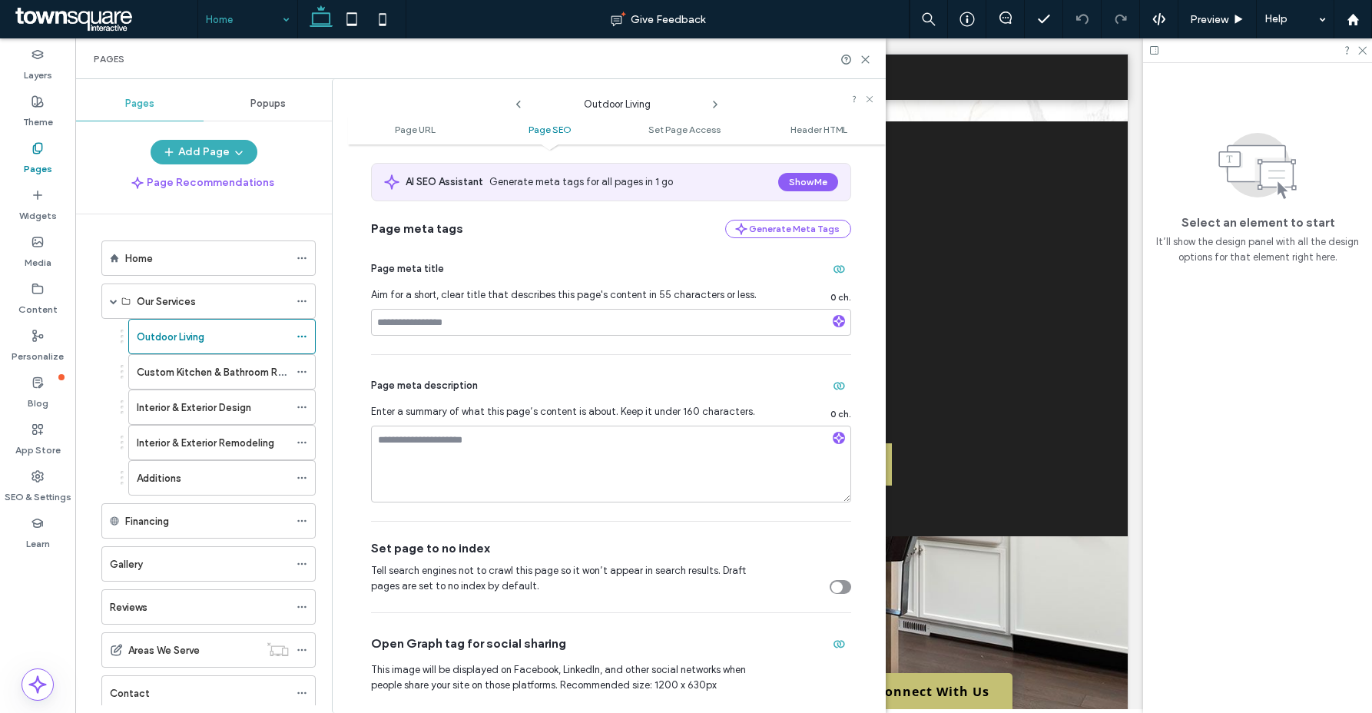
click at [720, 104] on icon at bounding box center [715, 104] width 12 height 12
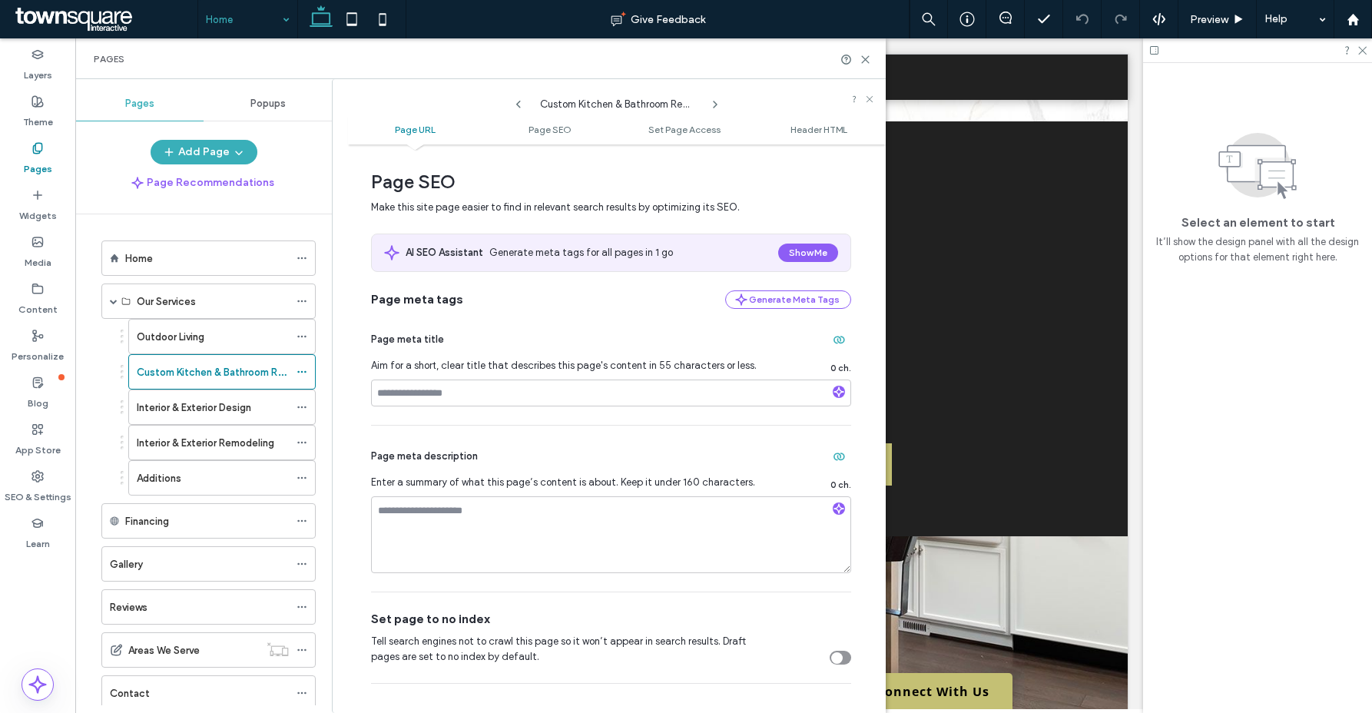
scroll to position [224, 0]
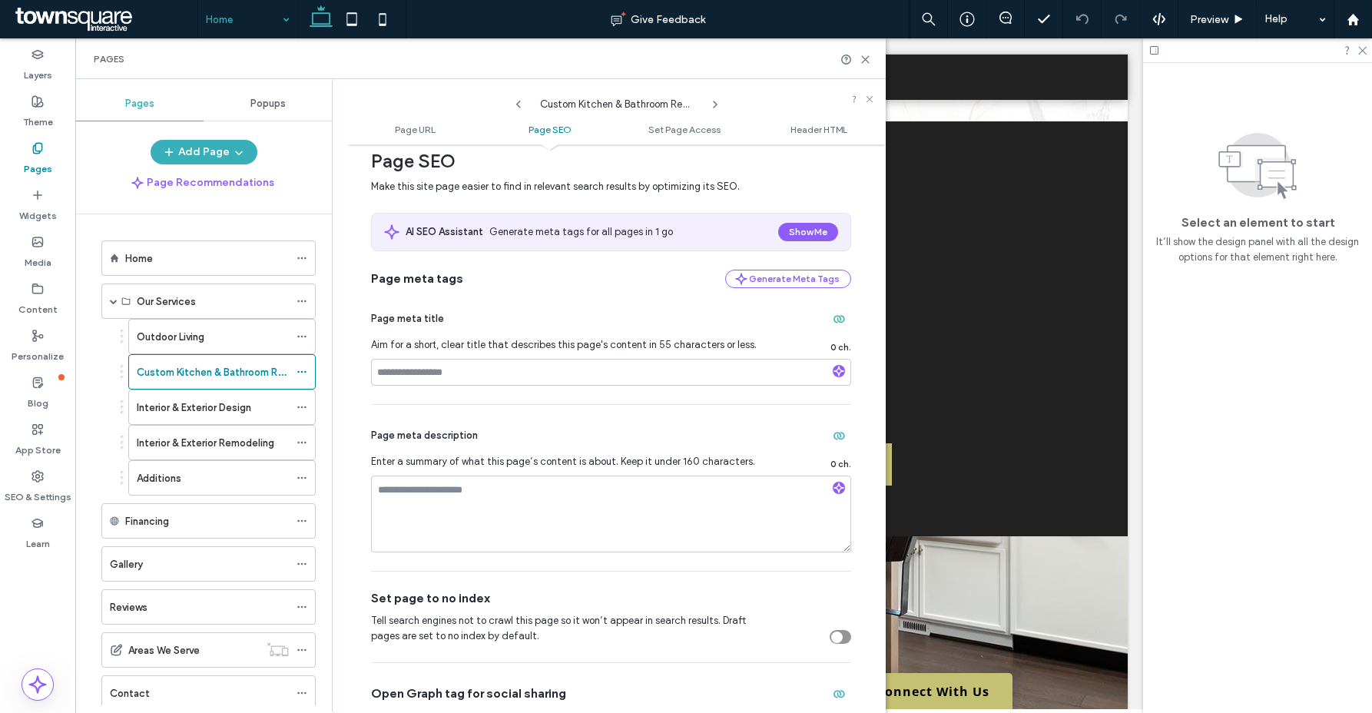
click at [716, 104] on use at bounding box center [715, 104] width 3 height 6
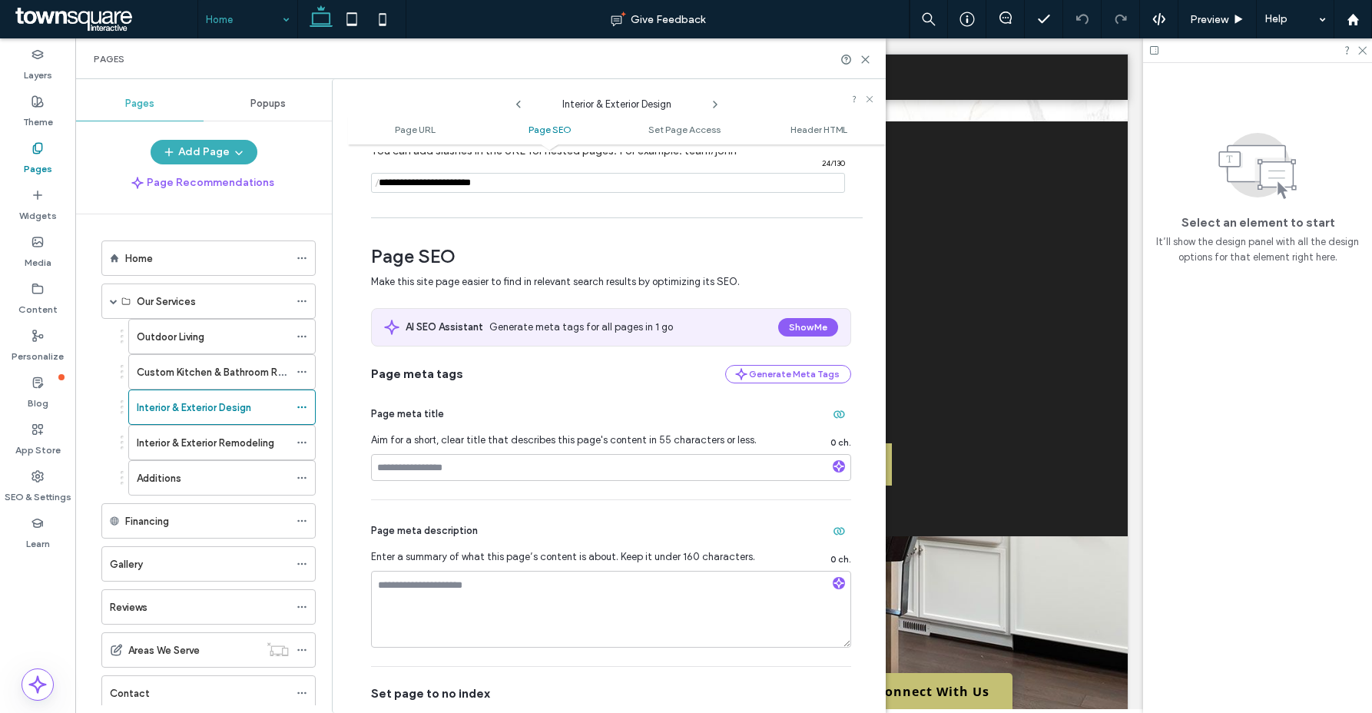
scroll to position [272, 0]
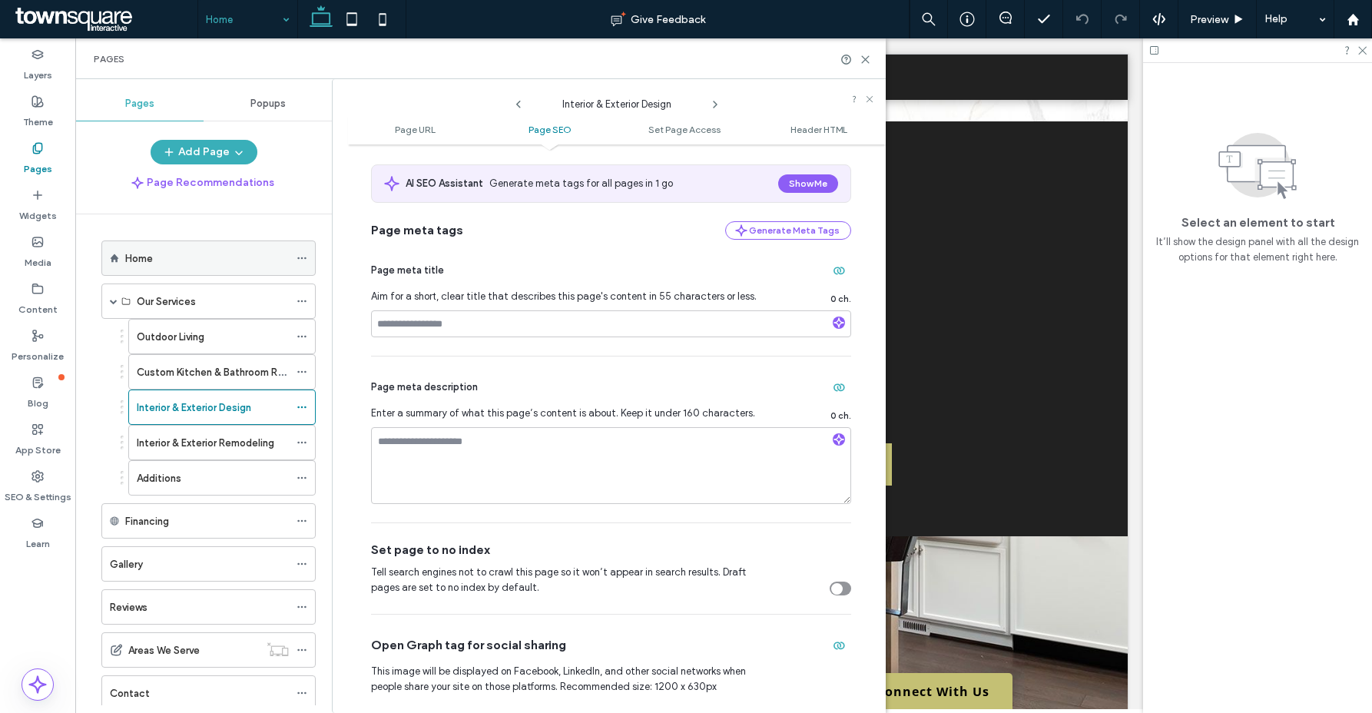
click at [226, 256] on div "Home" at bounding box center [207, 258] width 164 height 16
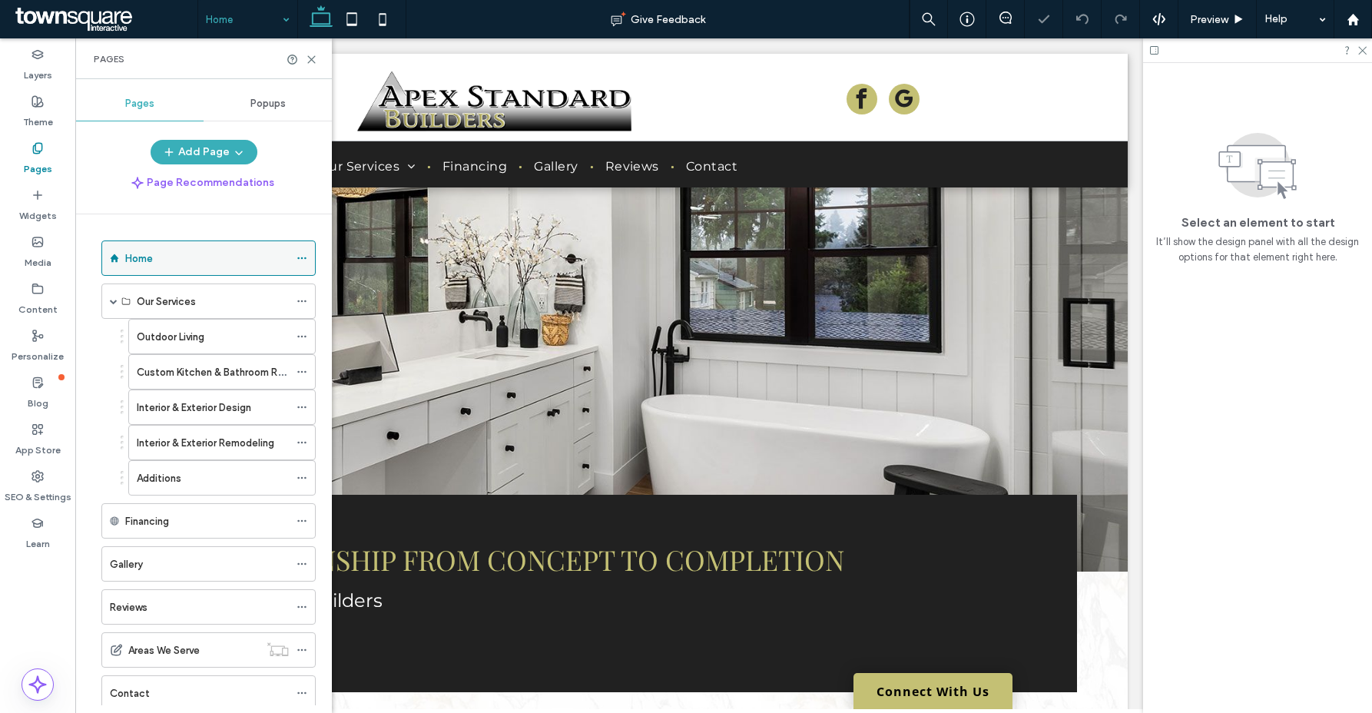
scroll to position [0, 0]
click at [304, 256] on icon at bounding box center [302, 258] width 11 height 11
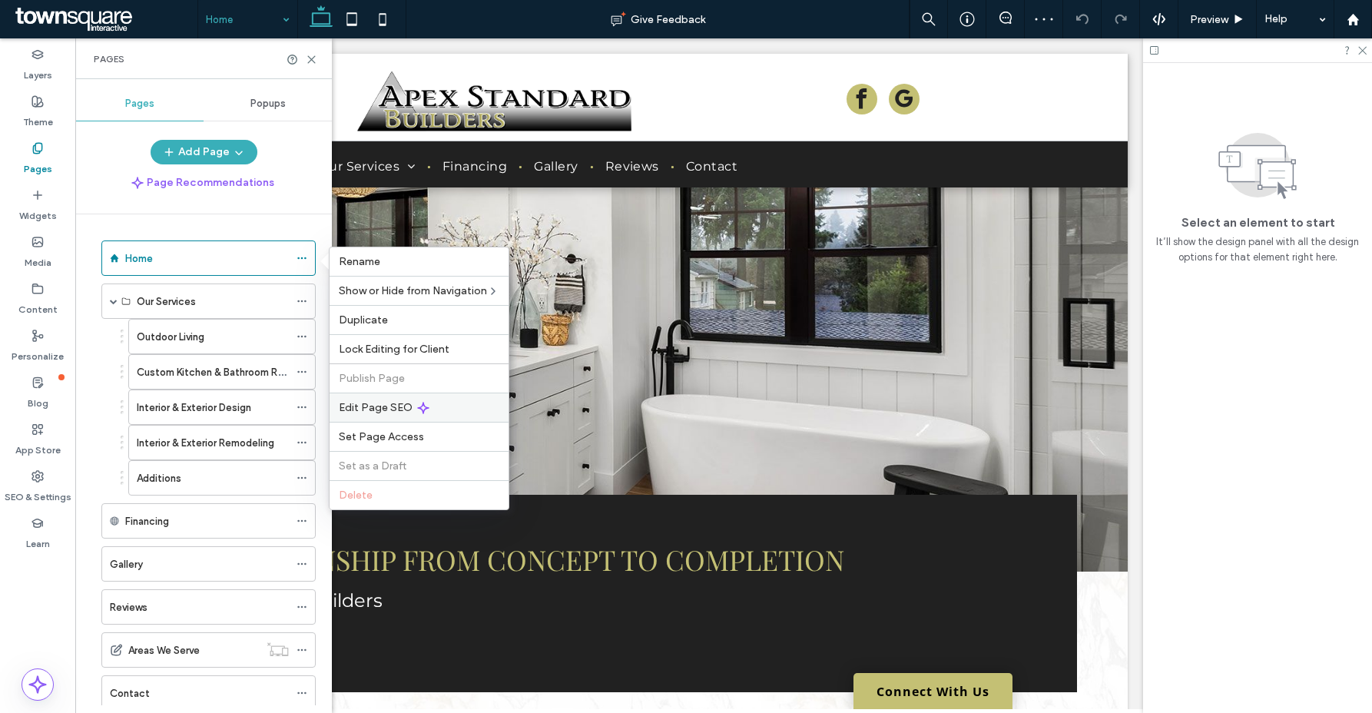
click at [382, 405] on span "Edit Page SEO" at bounding box center [376, 407] width 74 height 13
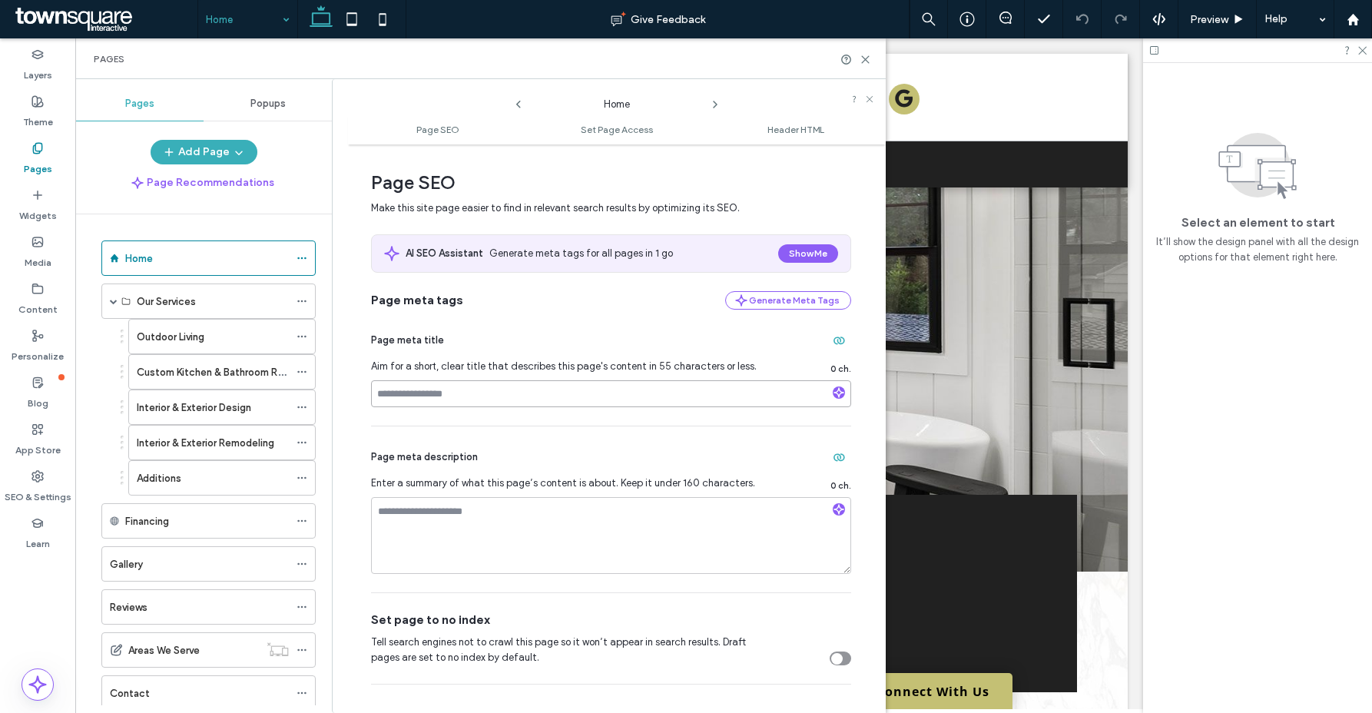
click at [467, 404] on input at bounding box center [611, 393] width 480 height 27
paste input "**********"
type input "**********"
click at [578, 522] on textarea at bounding box center [611, 535] width 480 height 77
paste textarea "**********"
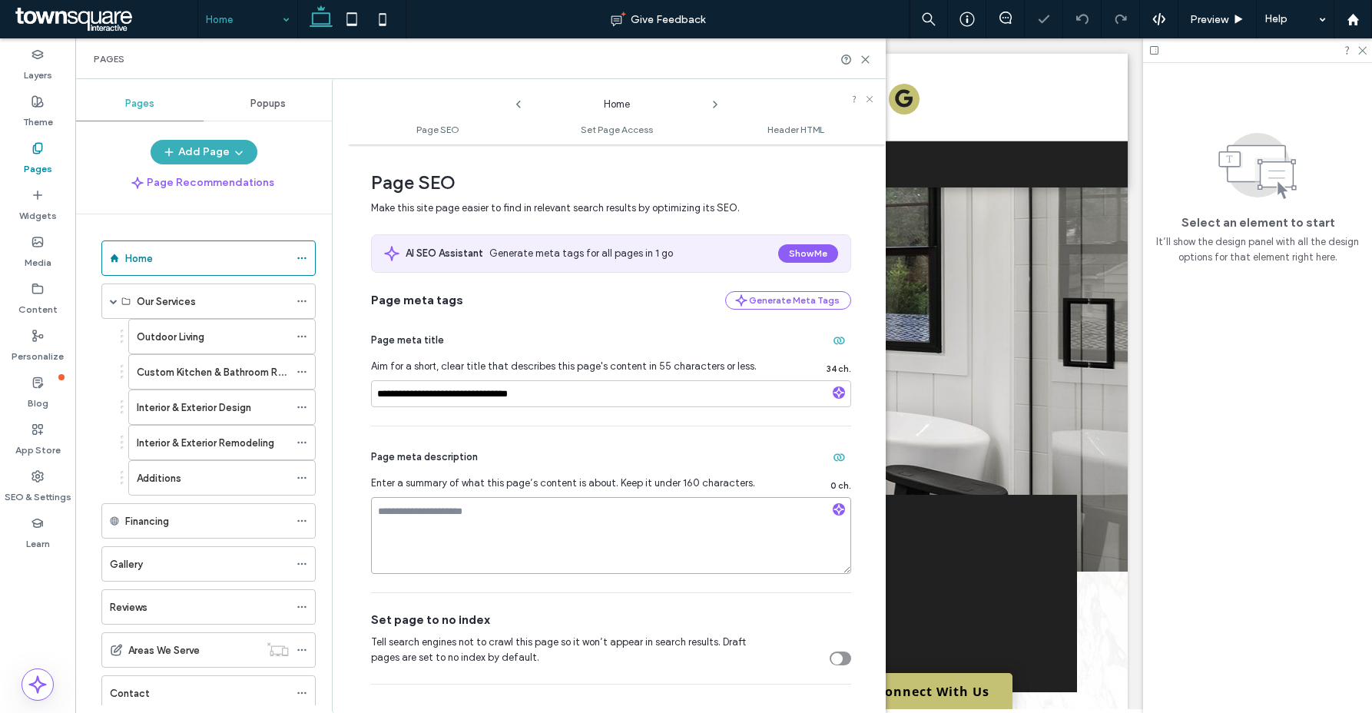
type textarea "**********"
click at [867, 474] on div "**********" at bounding box center [617, 428] width 538 height 553
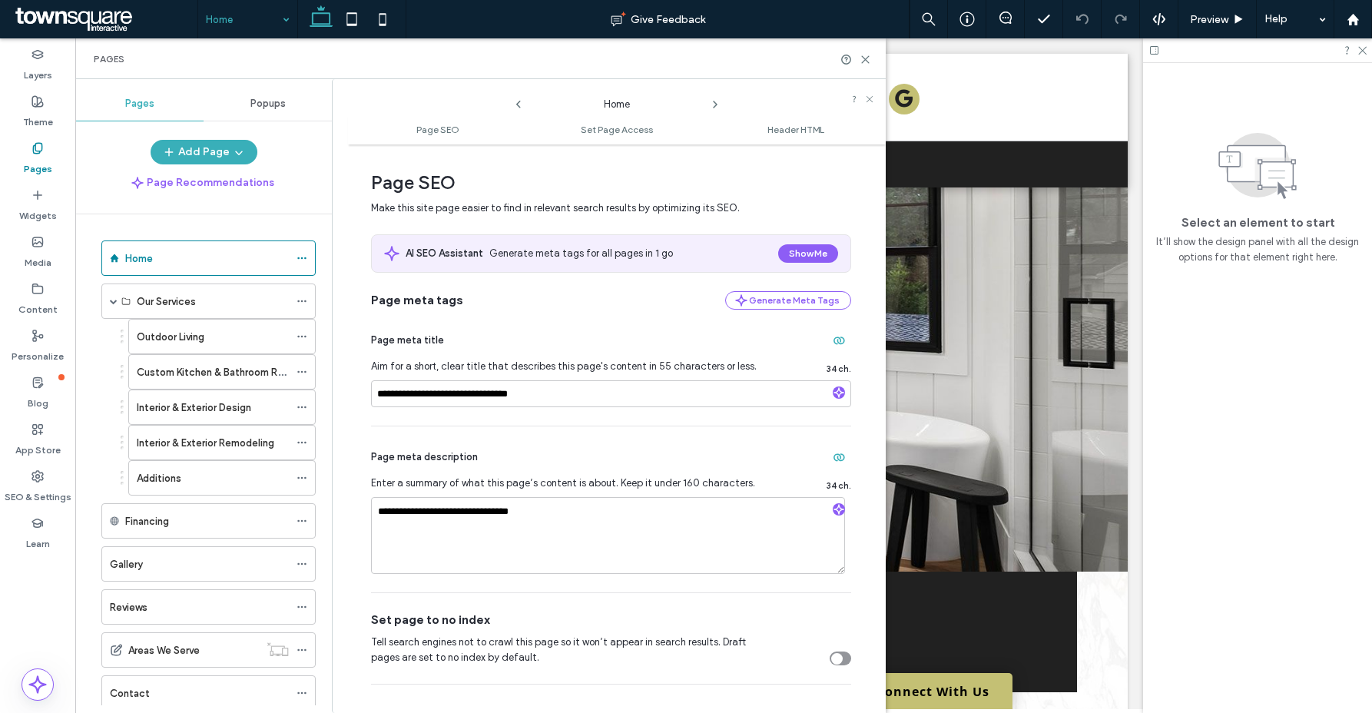
scroll to position [8, 0]
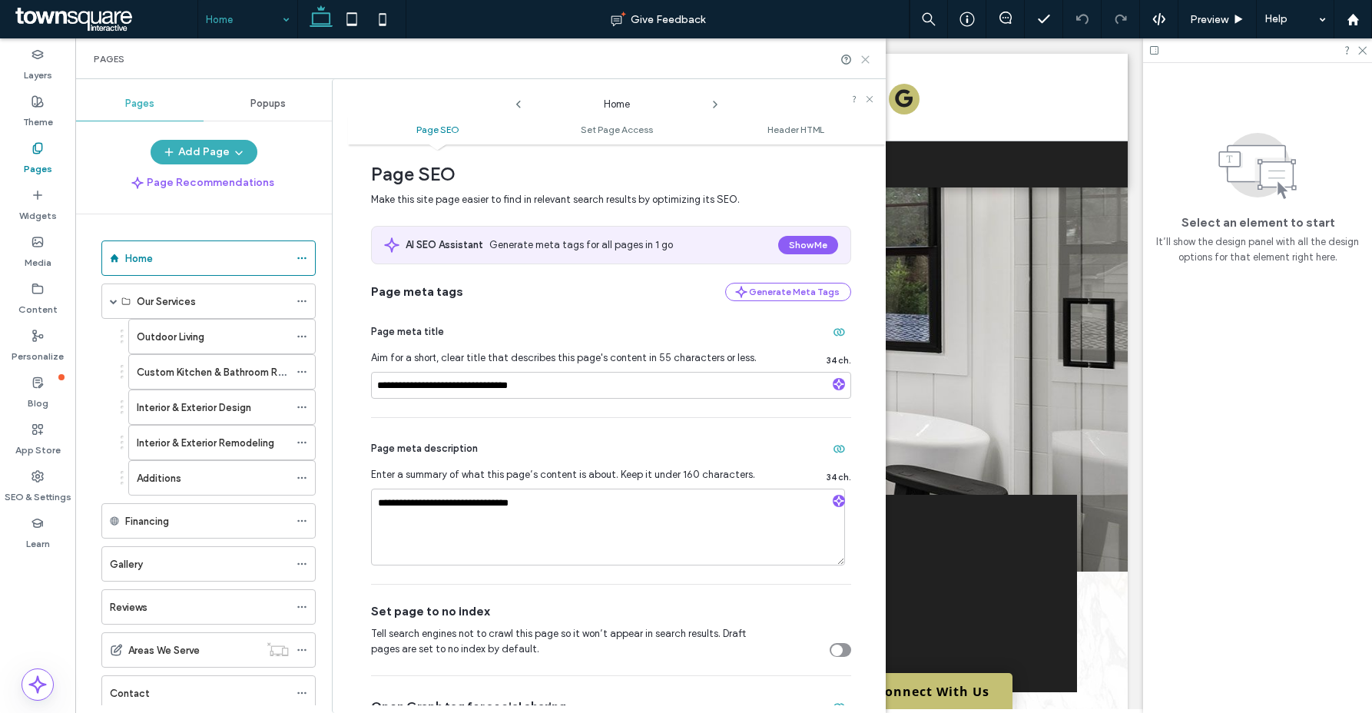
click at [868, 57] on use at bounding box center [865, 59] width 7 height 7
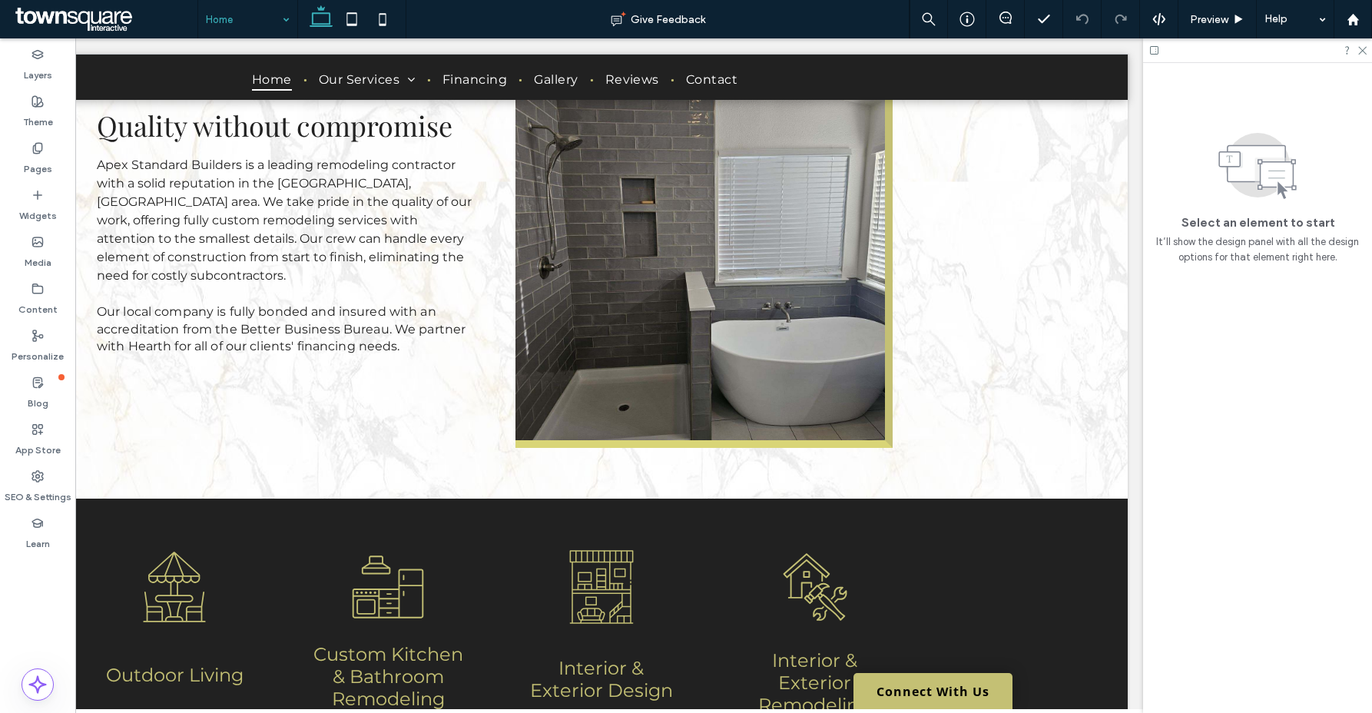
scroll to position [0, 0]
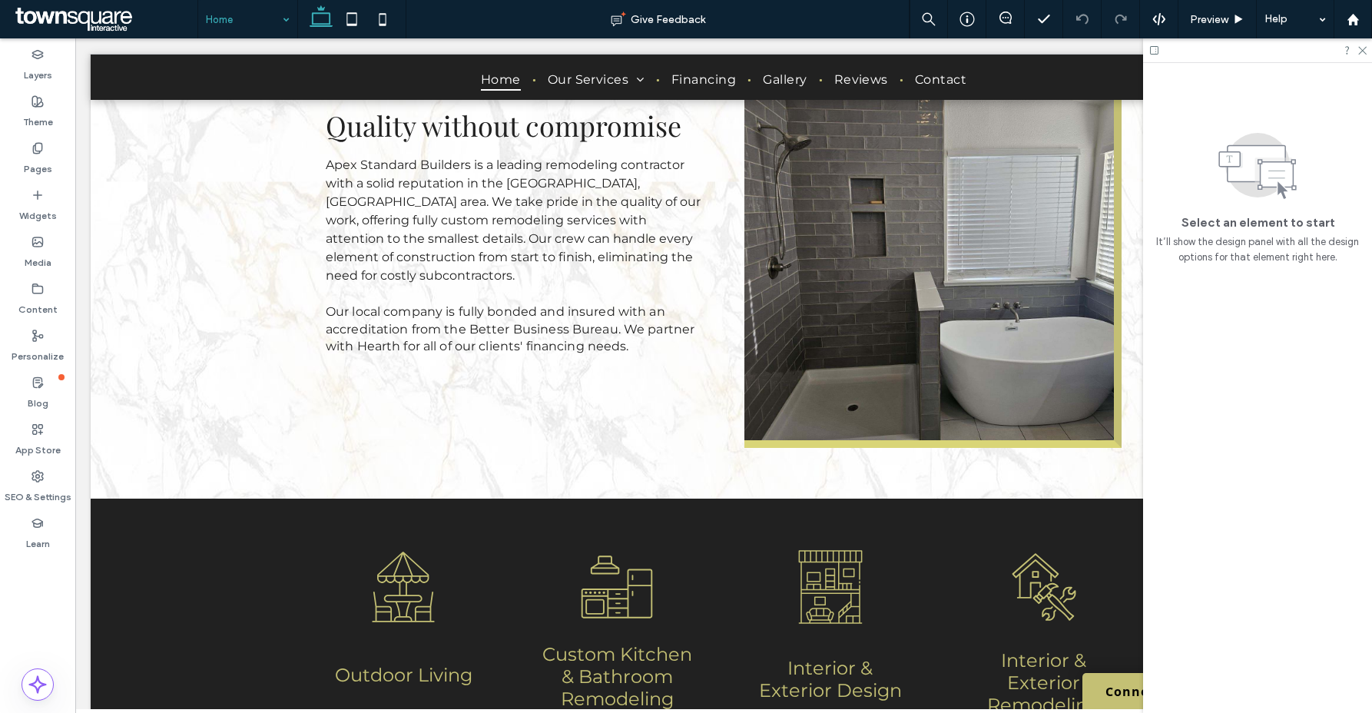
drag, startPoint x: 488, startPoint y: 704, endPoint x: 209, endPoint y: 616, distance: 292.5
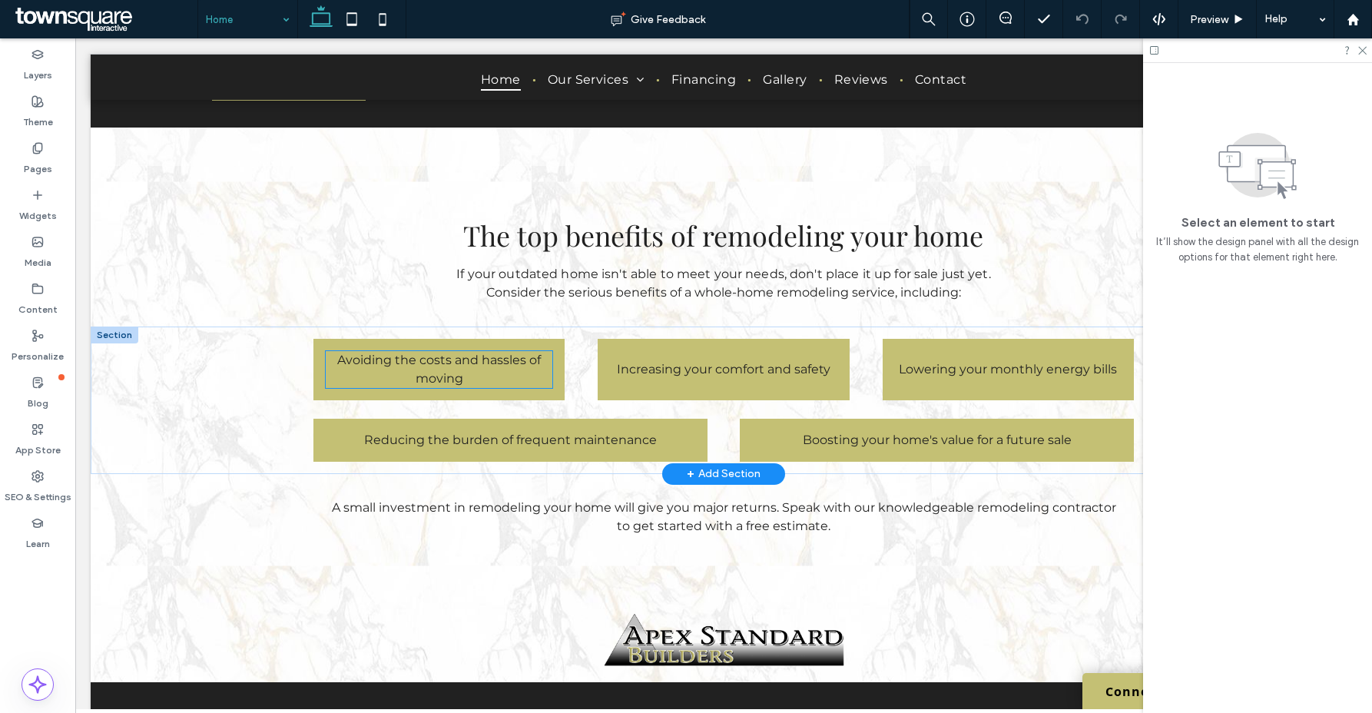
scroll to position [2705, 0]
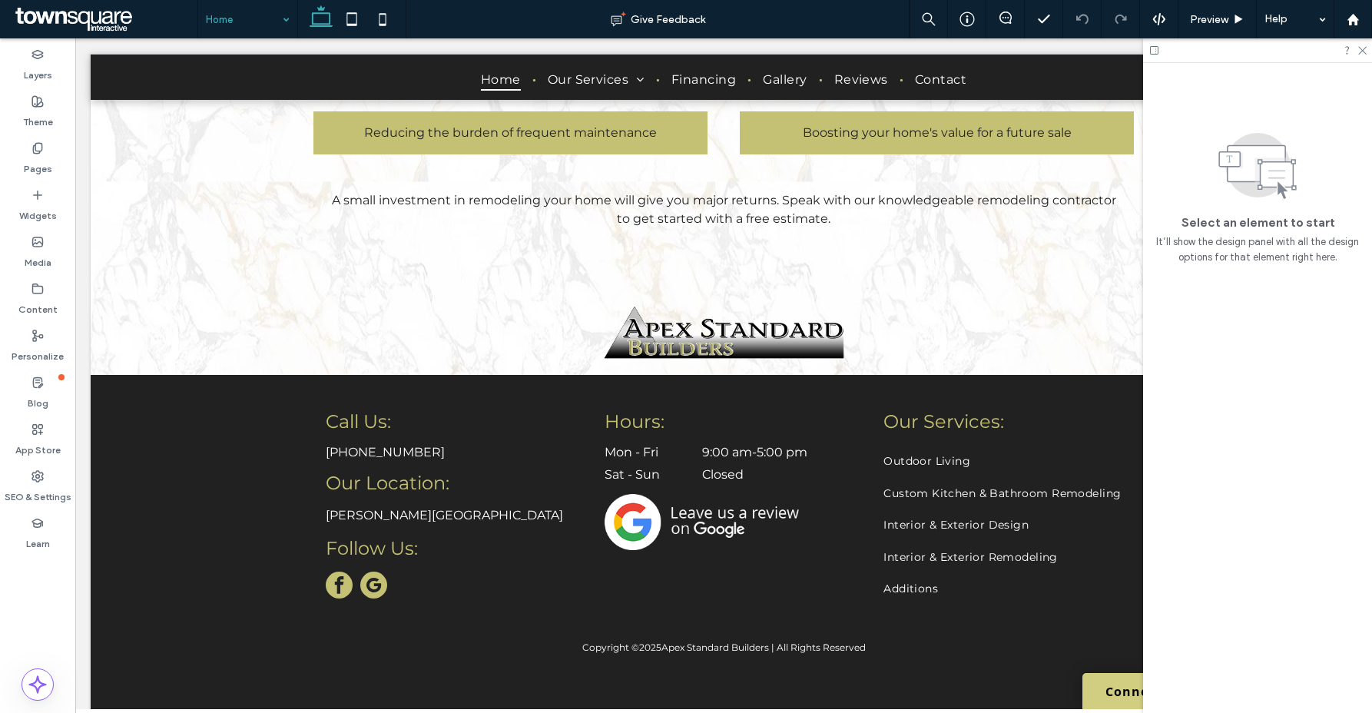
click at [1093, 687] on link "Connect With Us" at bounding box center [1161, 691] width 159 height 36
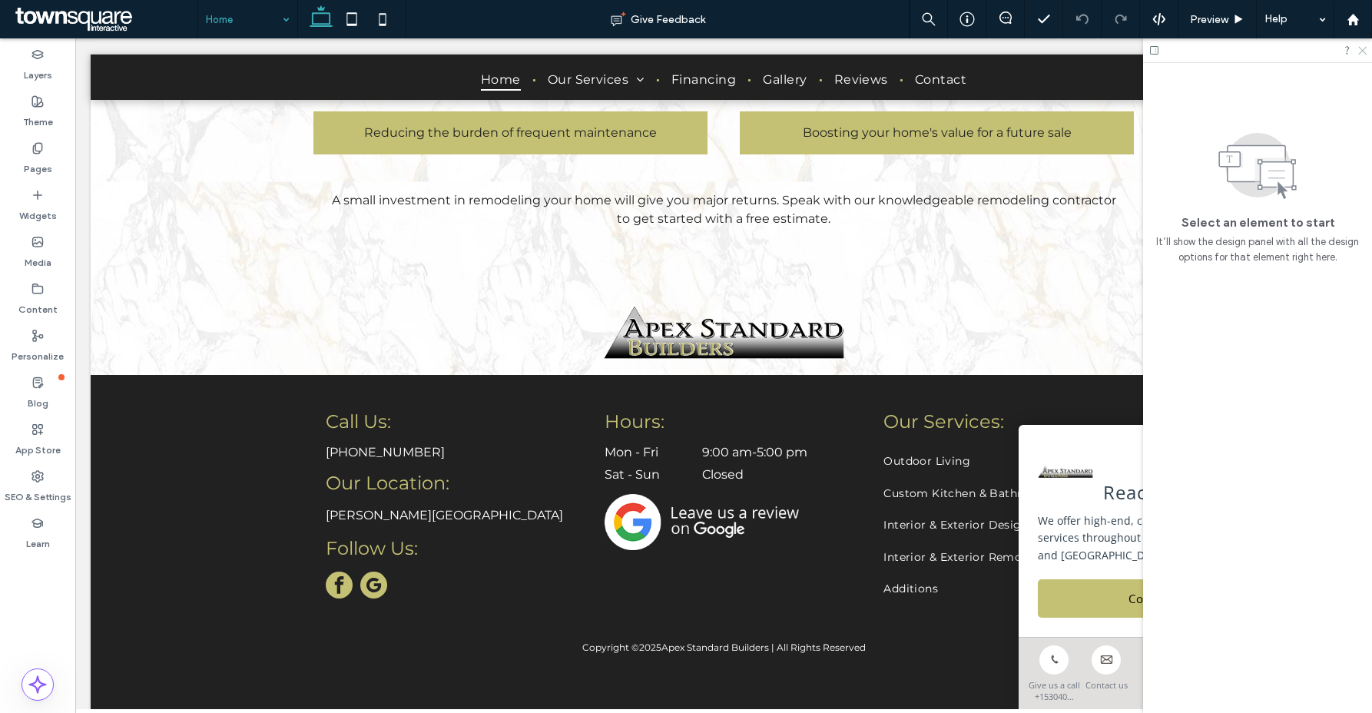
click at [1360, 51] on icon at bounding box center [1362, 50] width 10 height 10
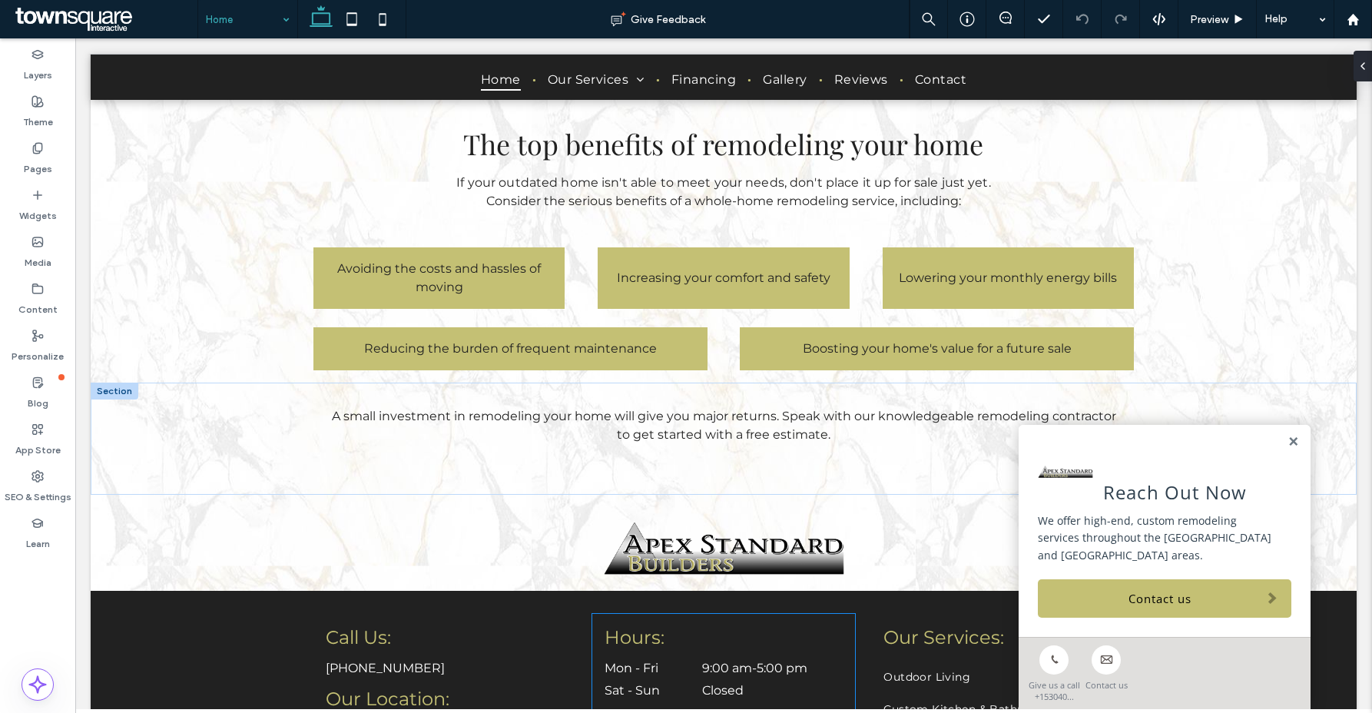
scroll to position [2694, 0]
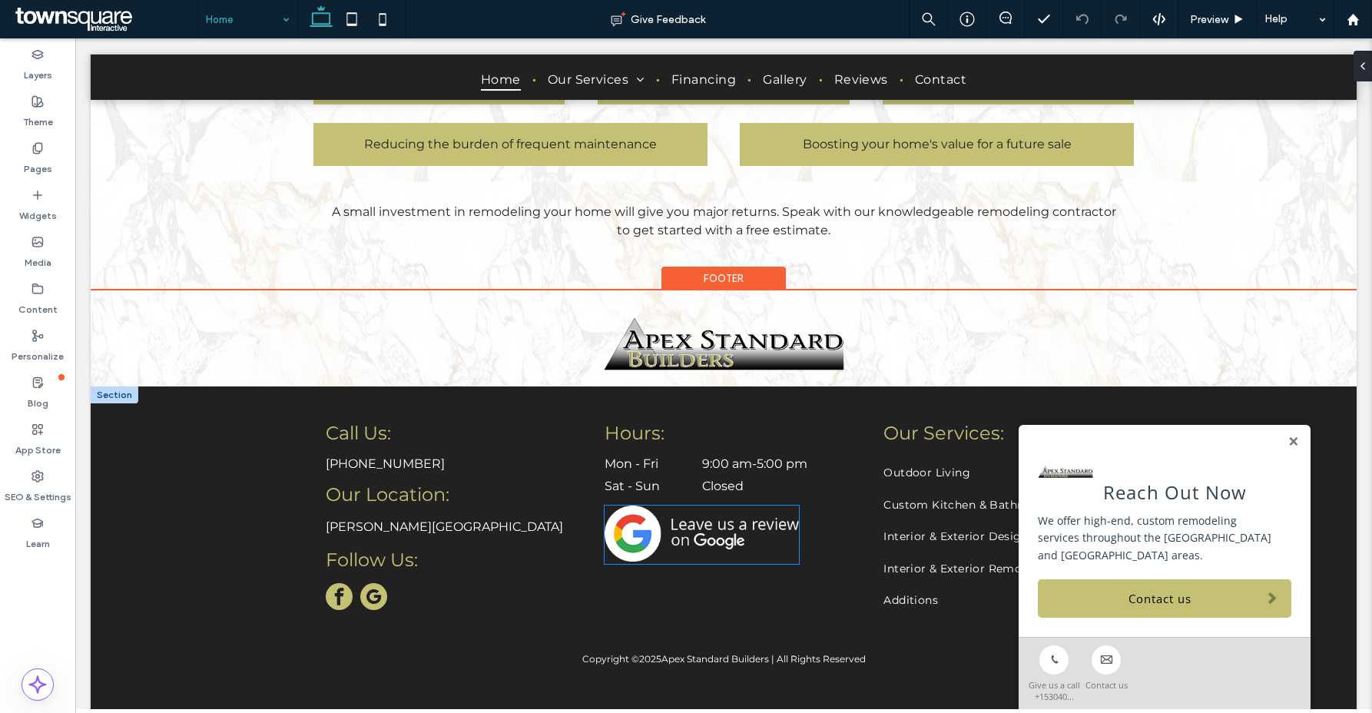
click at [676, 510] on img at bounding box center [702, 533] width 194 height 56
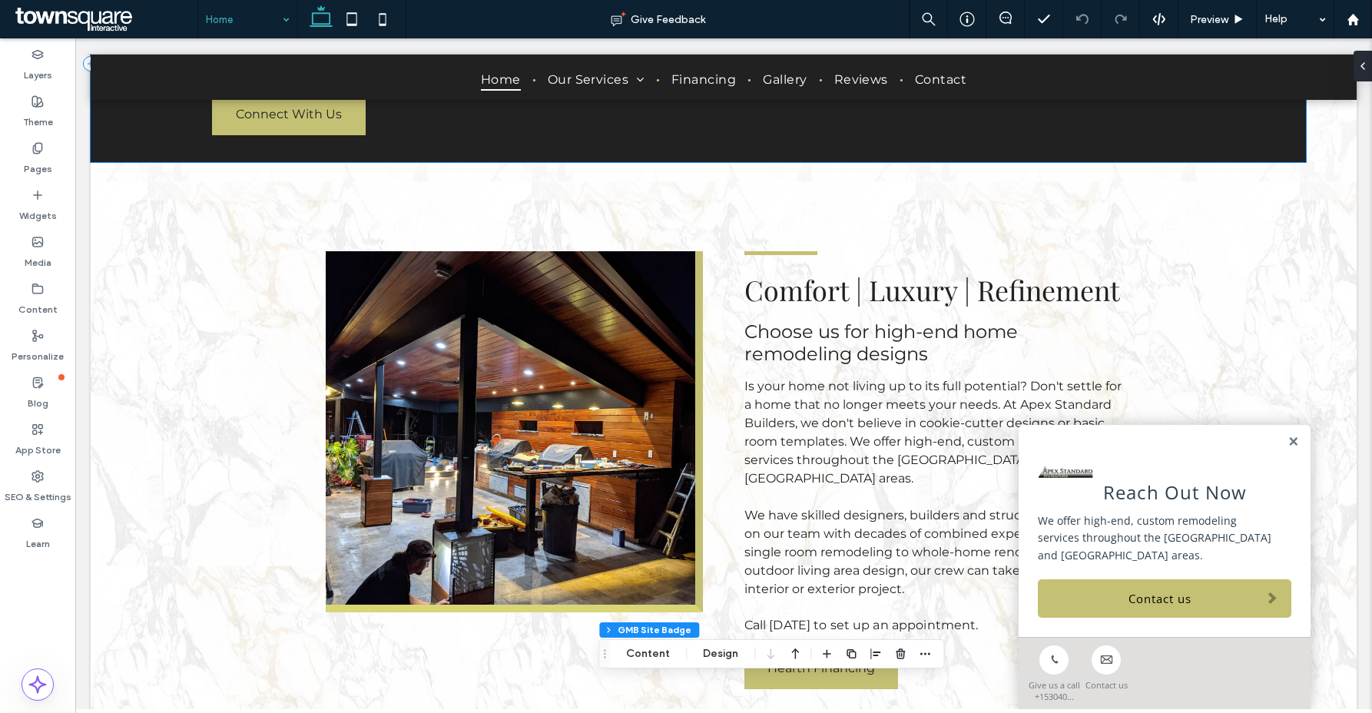
scroll to position [0, 0]
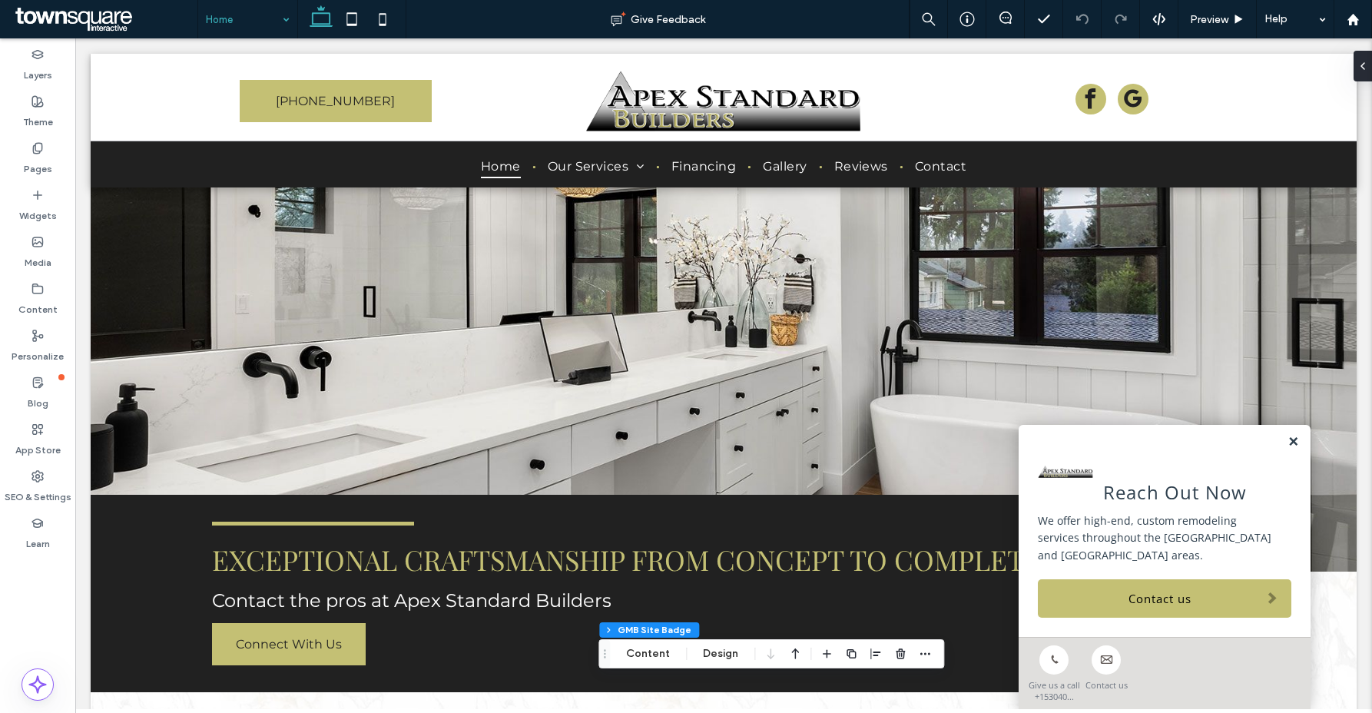
click at [1287, 449] on link at bounding box center [1293, 442] width 12 height 13
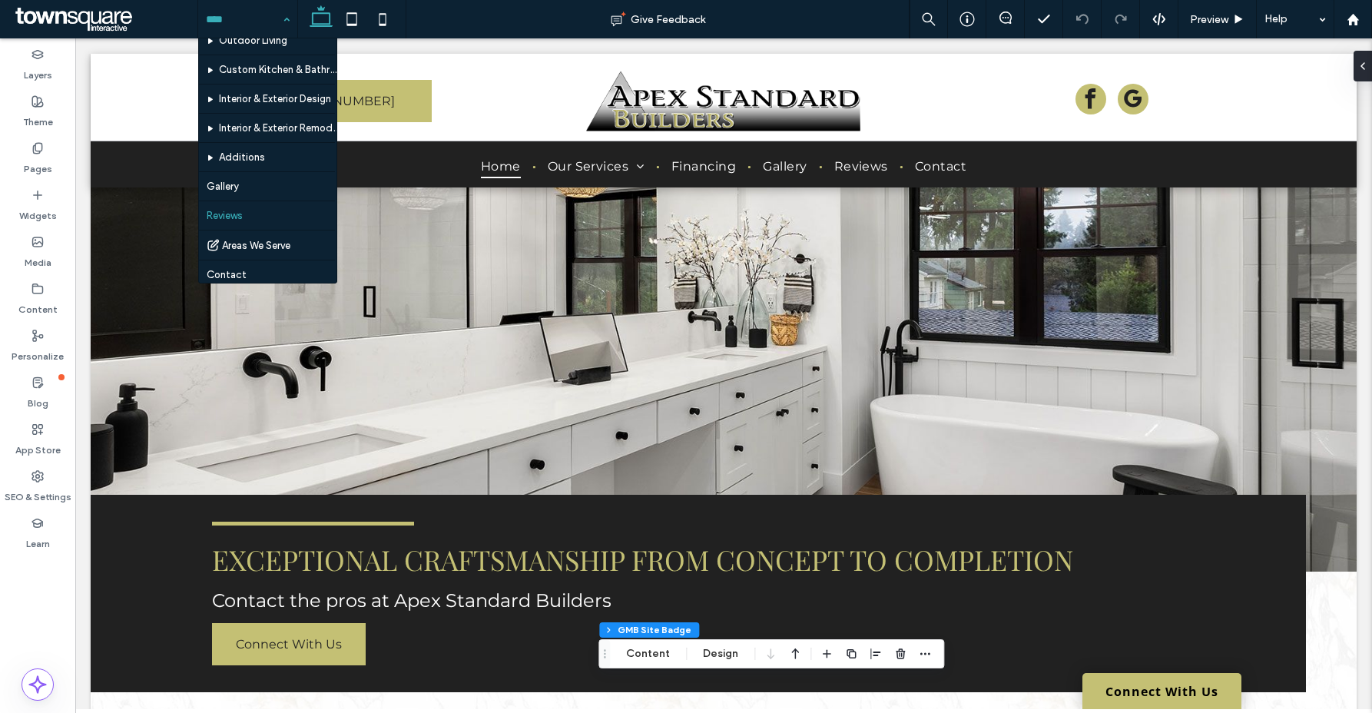
scroll to position [76, 0]
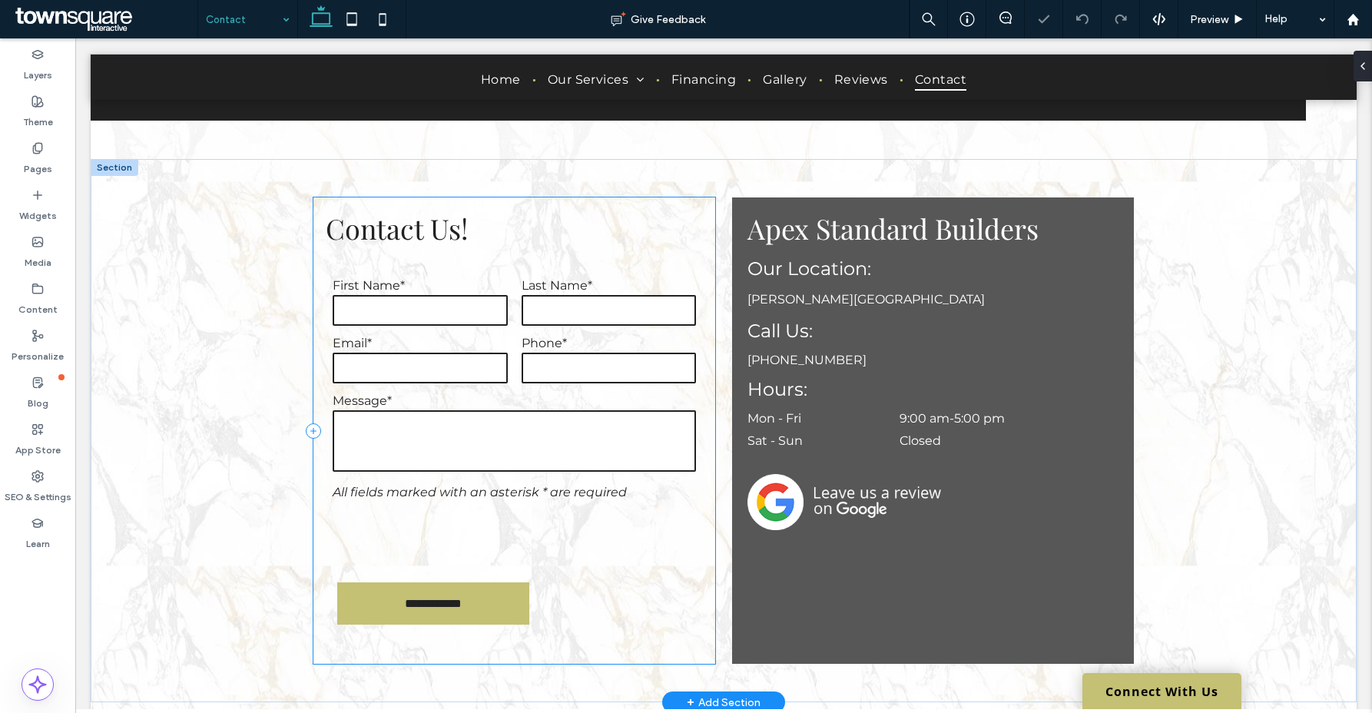
scroll to position [377, 0]
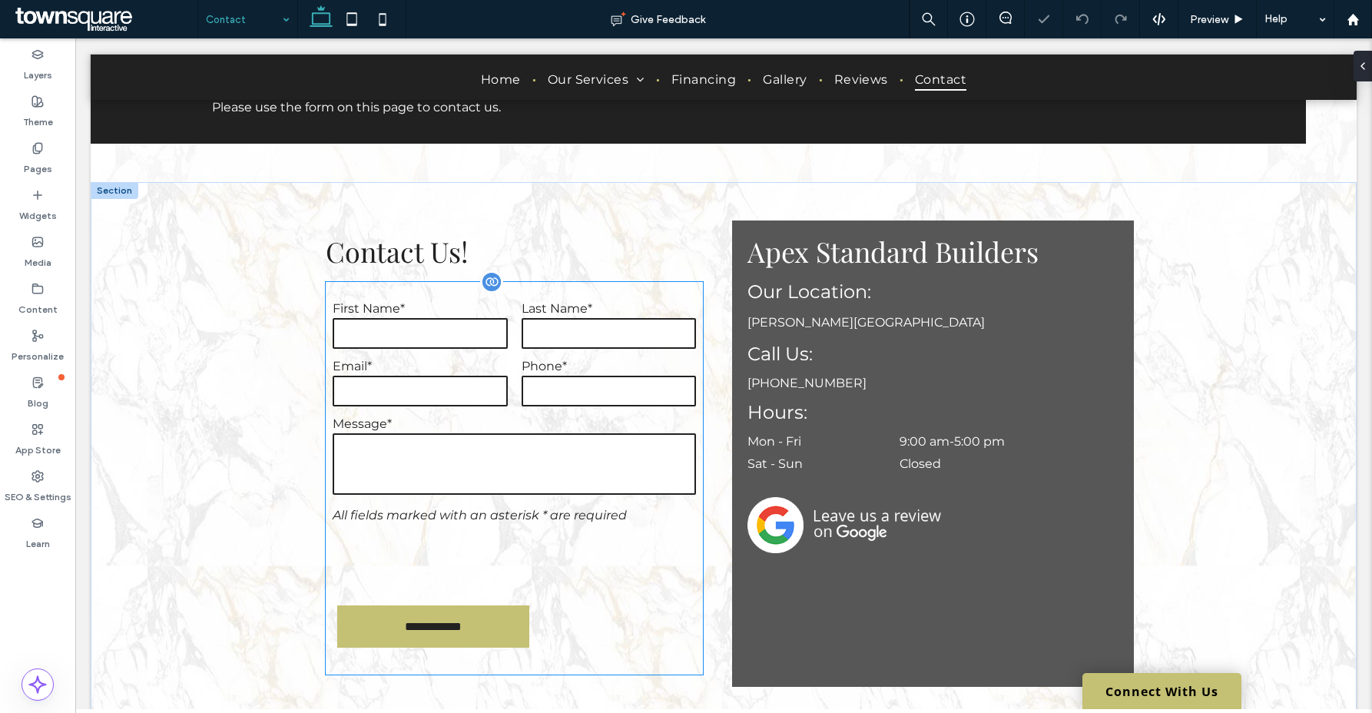
click at [473, 403] on input "email" at bounding box center [420, 391] width 175 height 31
type input "*"
type input "***"
type input "*"
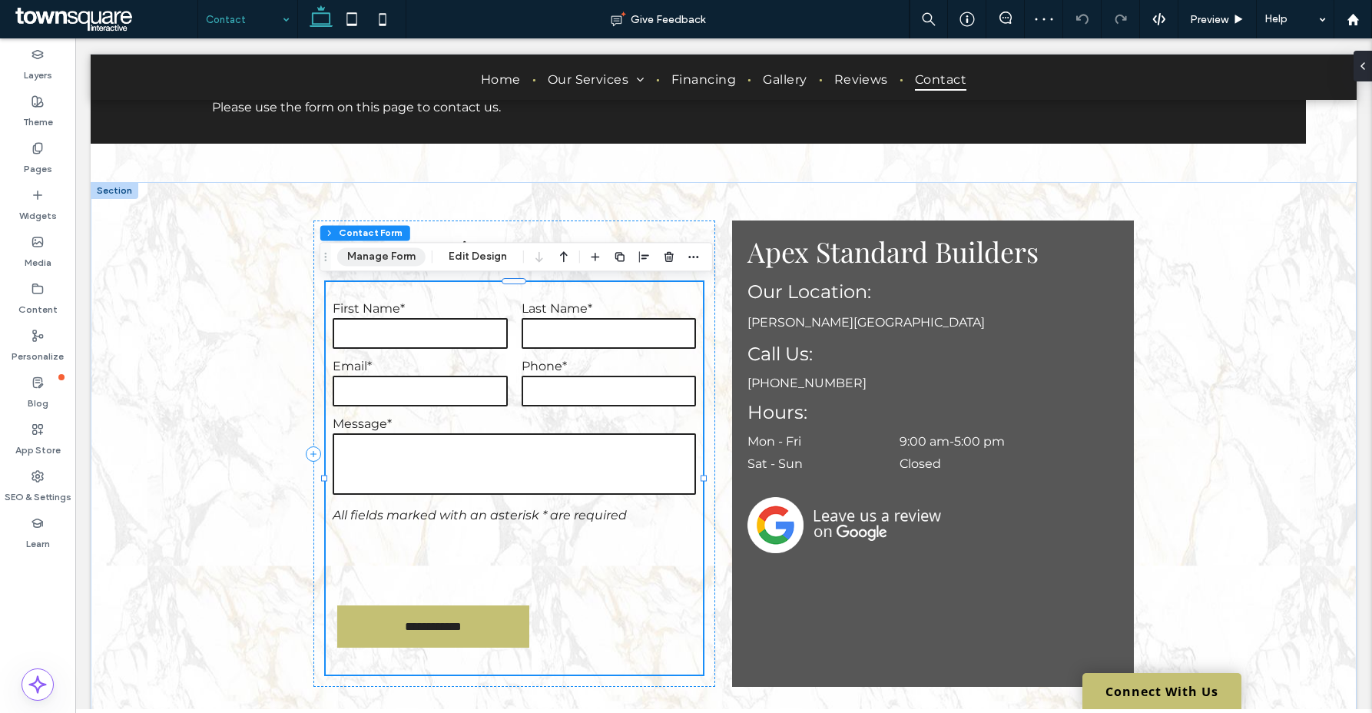
drag, startPoint x: 333, startPoint y: 253, endPoint x: 355, endPoint y: 257, distance: 22.7
click at [333, 253] on span "Drag" at bounding box center [326, 256] width 28 height 11
click at [359, 258] on button "Manage Form" at bounding box center [382, 256] width 88 height 18
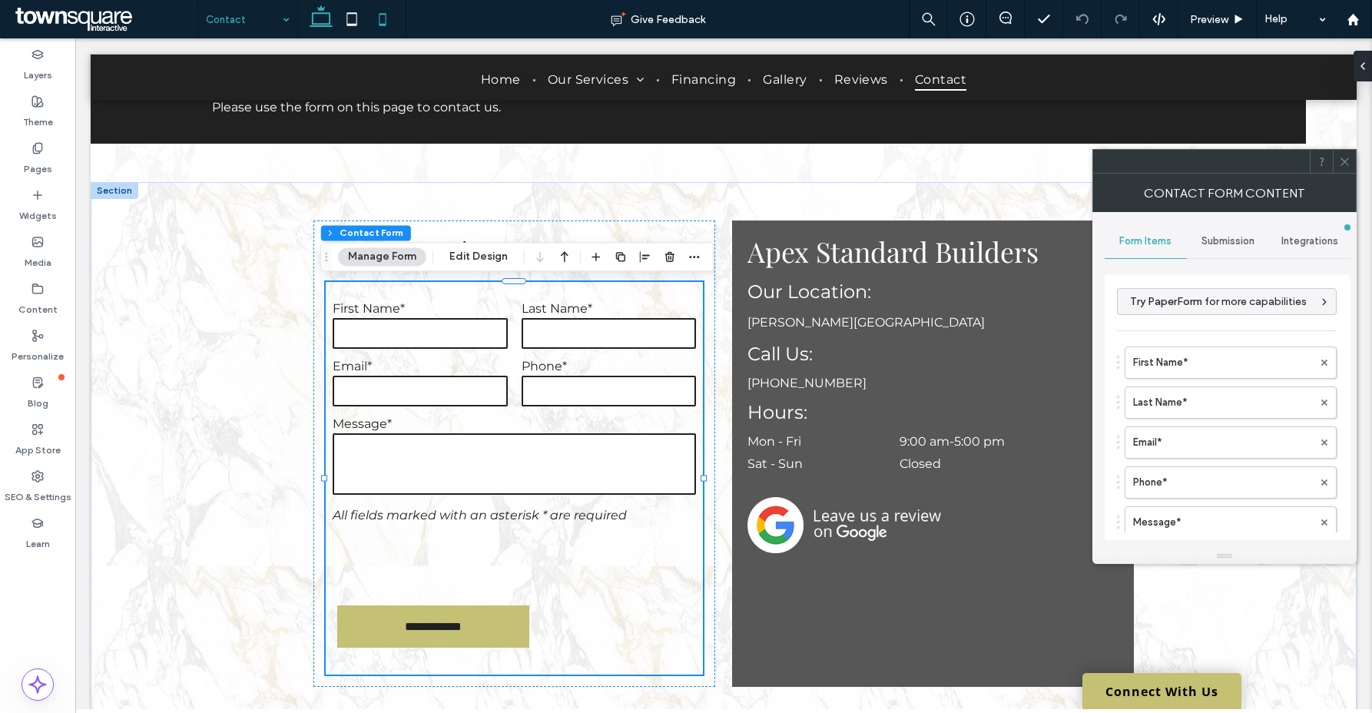
click at [389, 22] on icon at bounding box center [382, 19] width 31 height 31
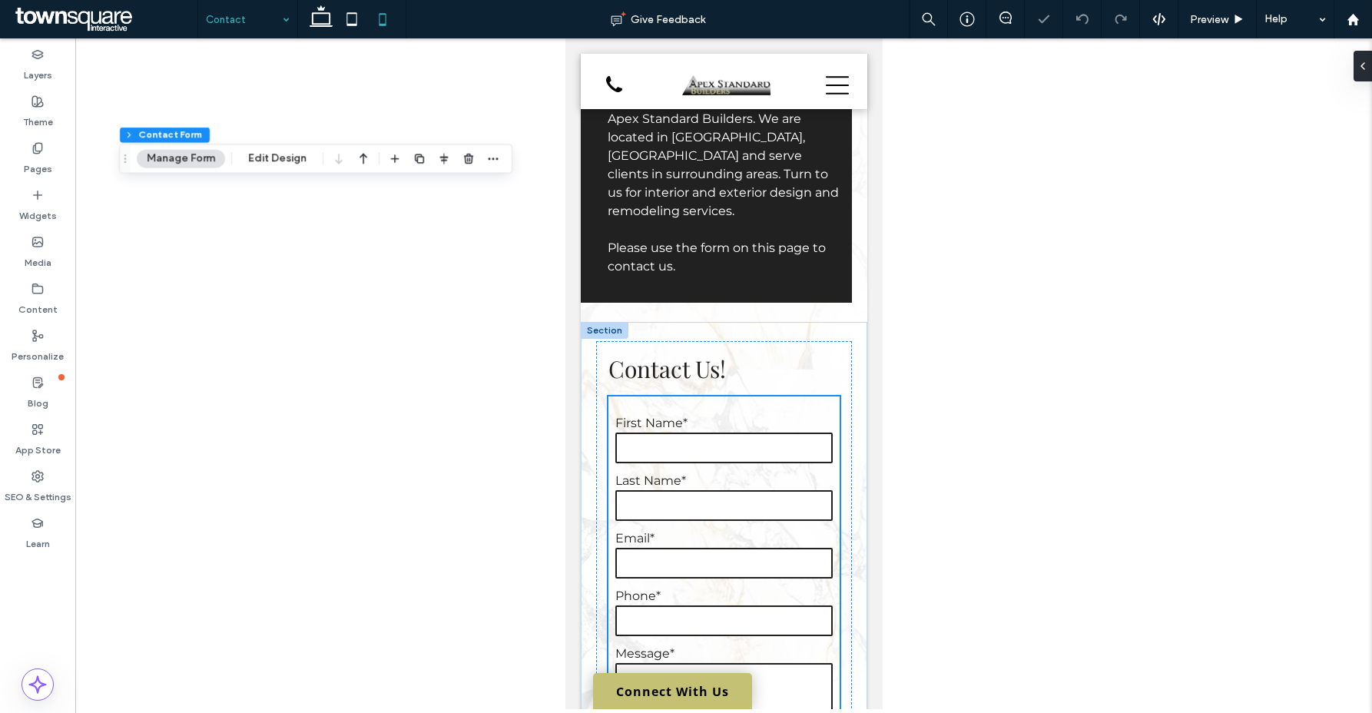
scroll to position [548, 0]
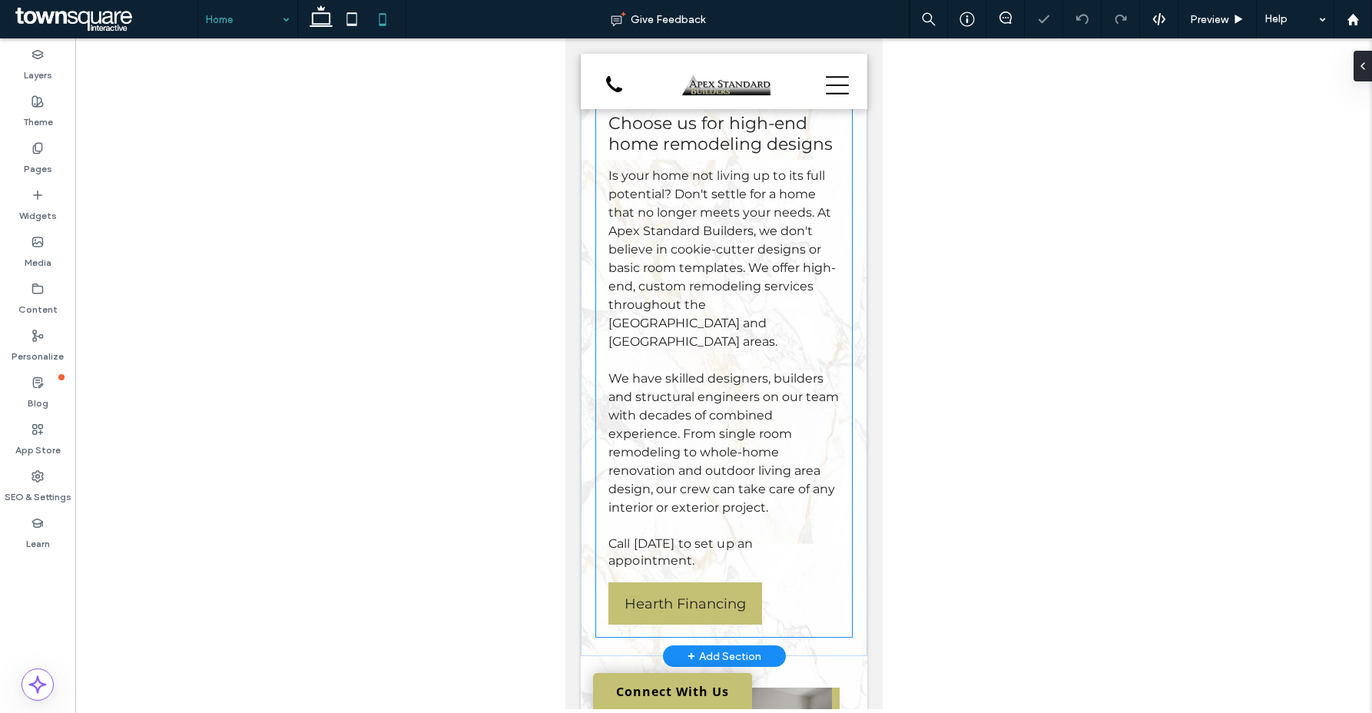
scroll to position [965, 0]
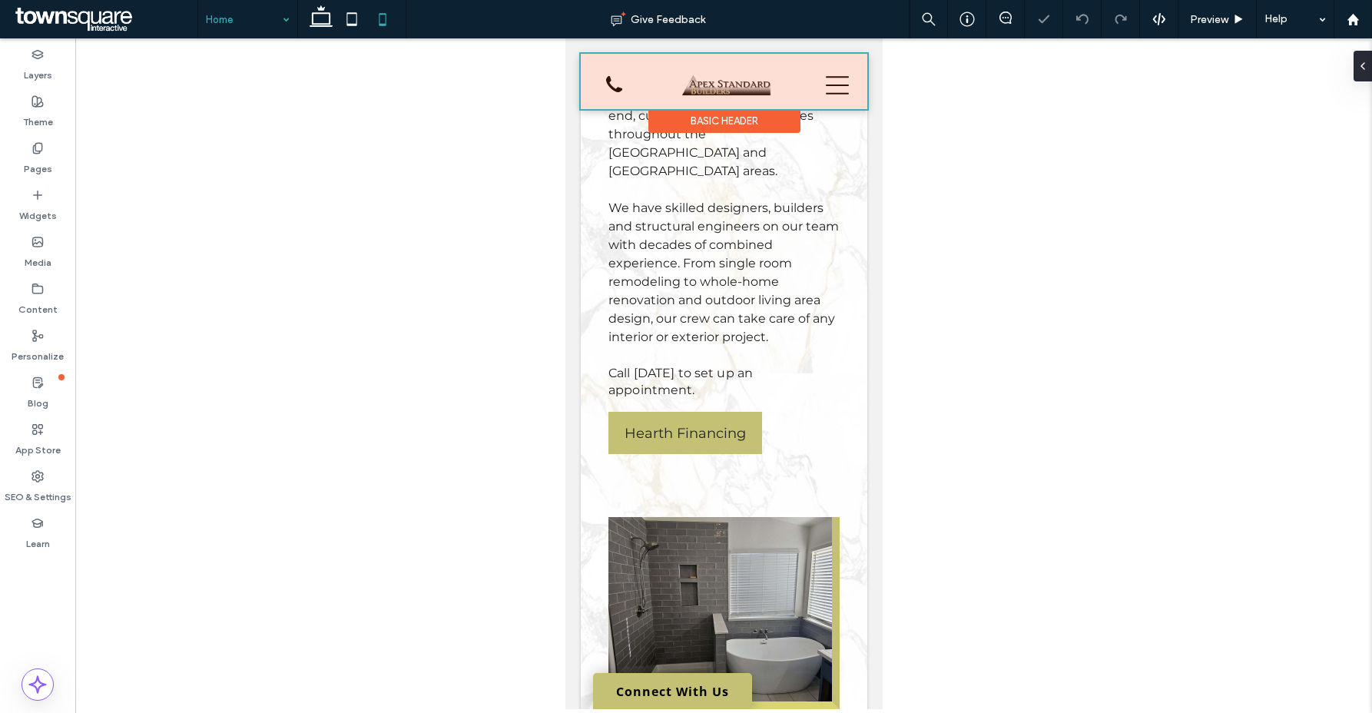
click at [820, 84] on div at bounding box center [723, 81] width 287 height 55
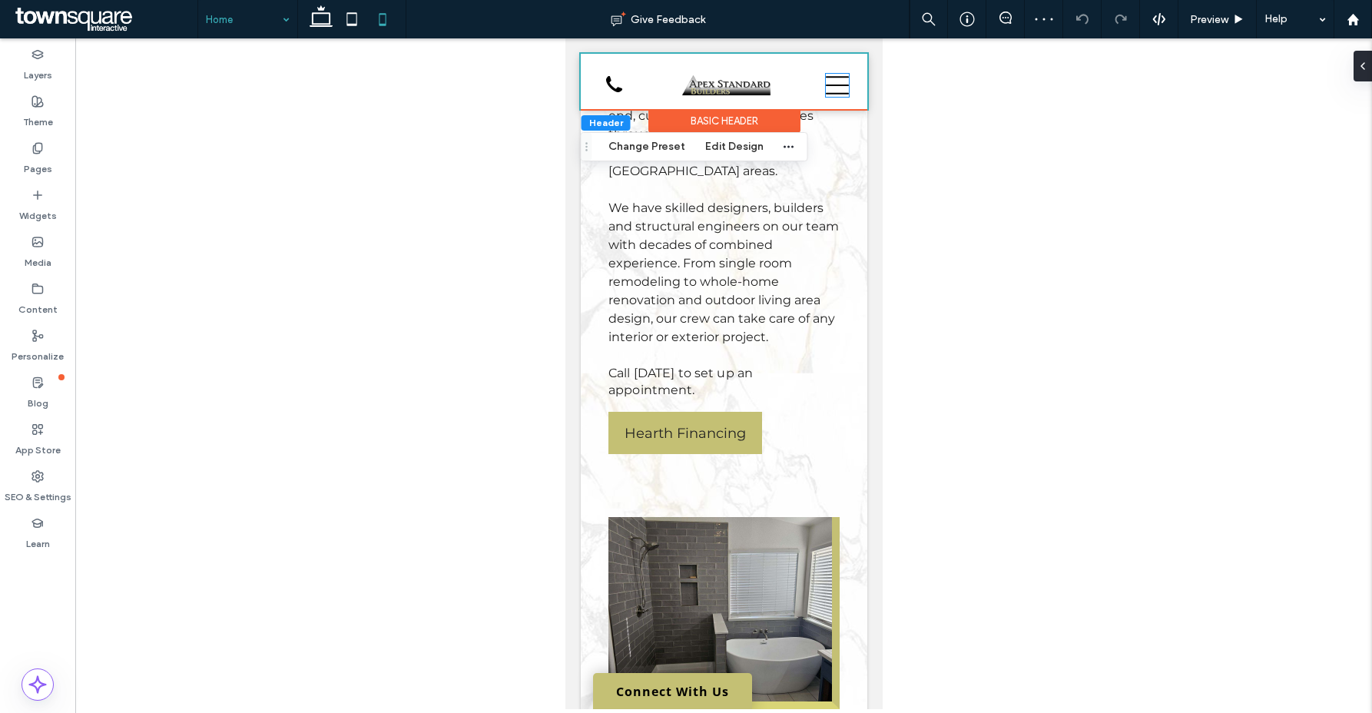
click at [825, 84] on icon at bounding box center [836, 85] width 23 height 18
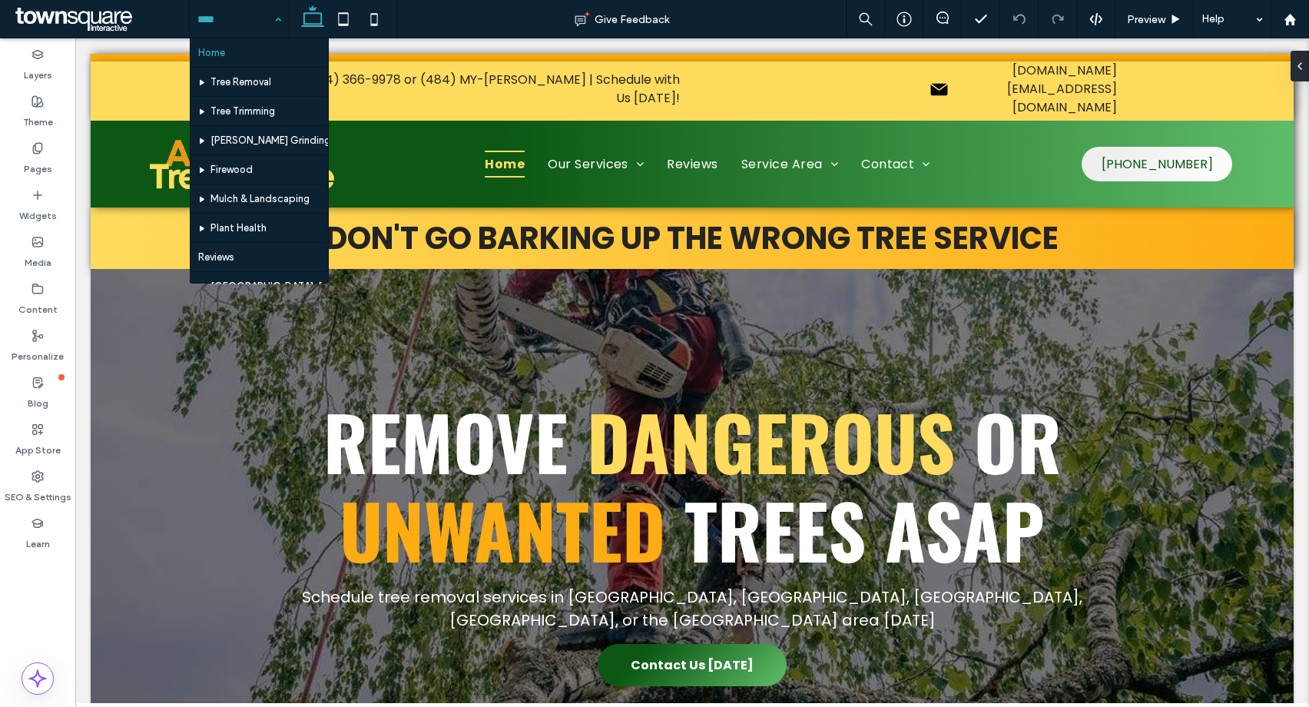
scroll to position [124, 0]
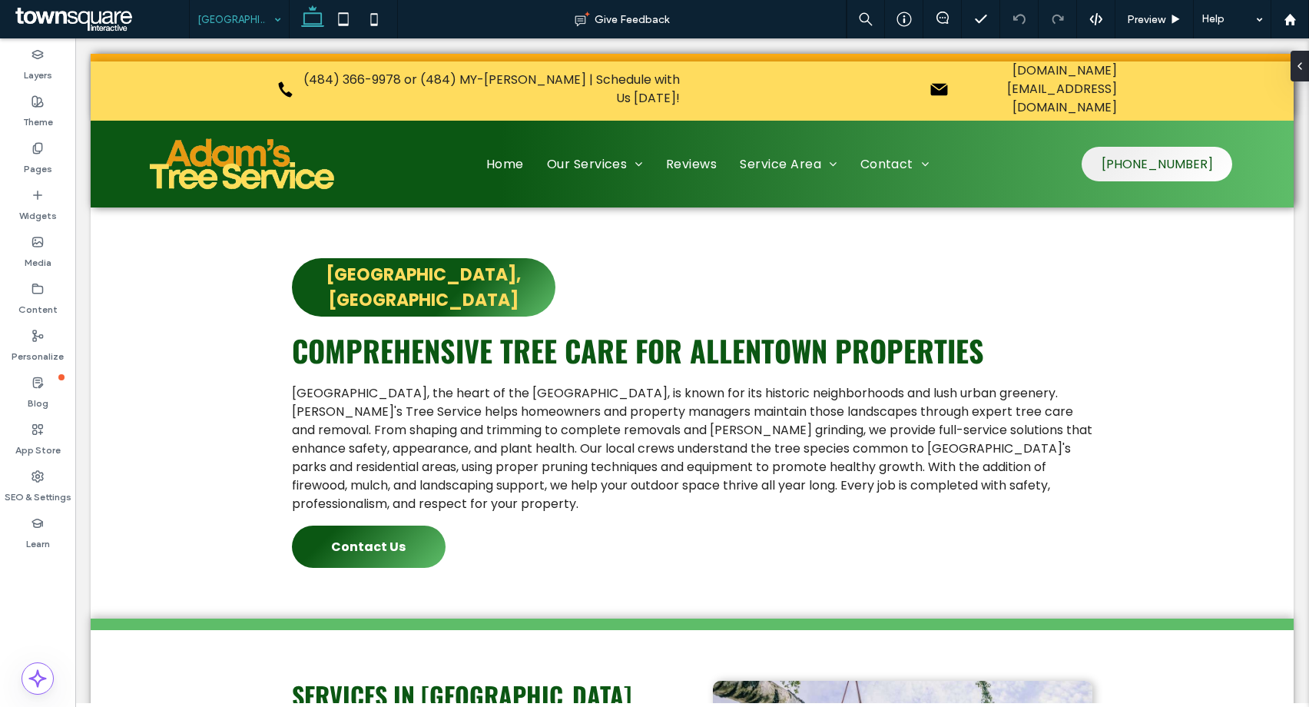
click at [237, 18] on input at bounding box center [235, 19] width 76 height 38
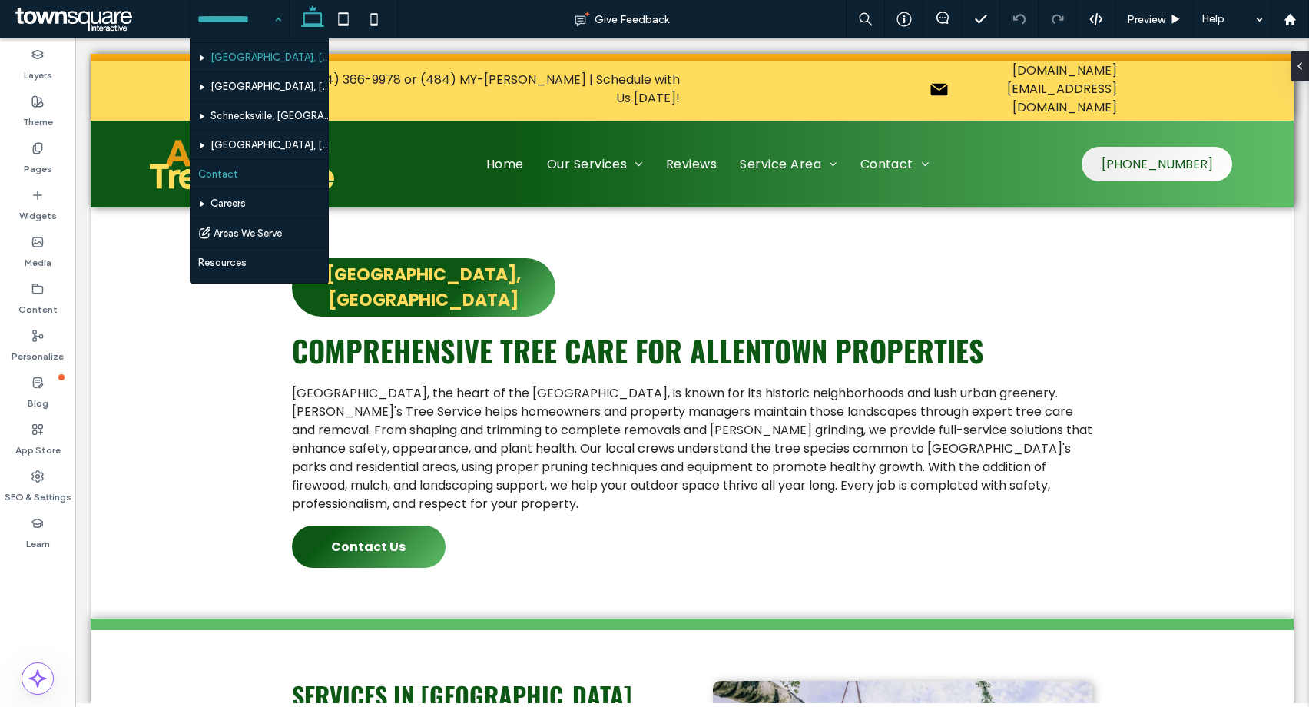
scroll to position [239, 0]
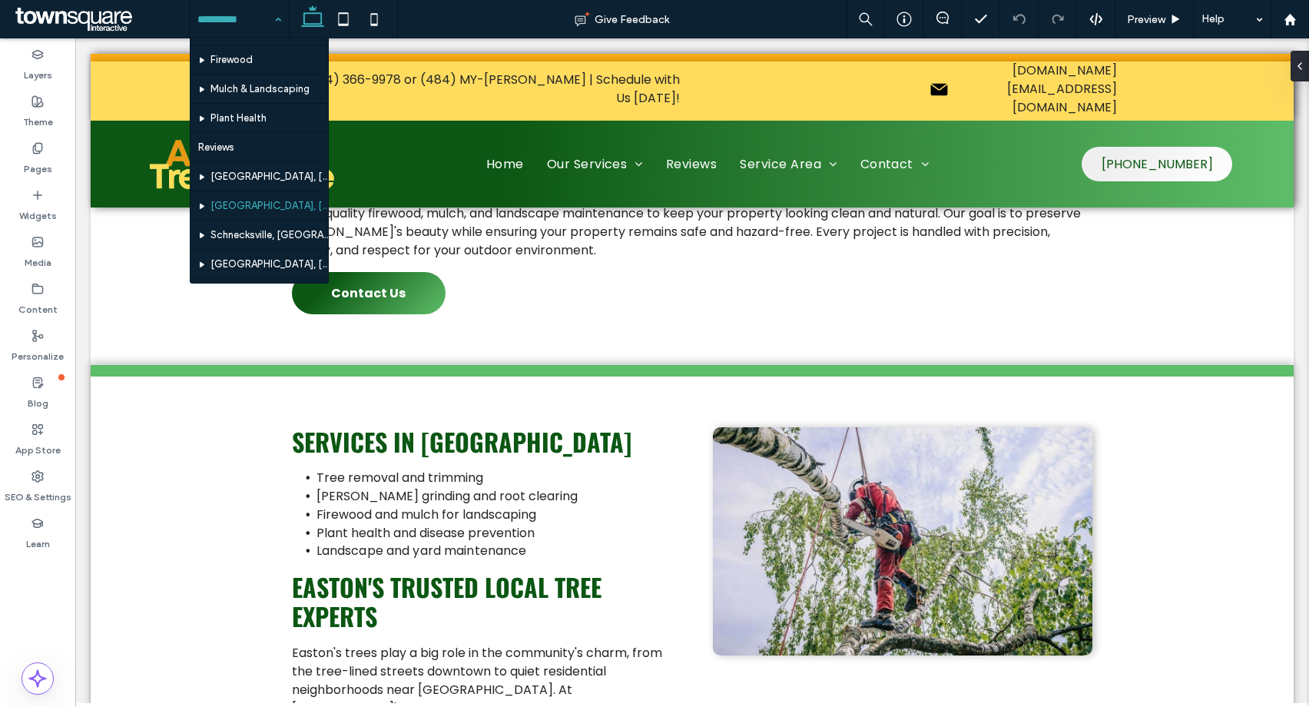
scroll to position [111, 0]
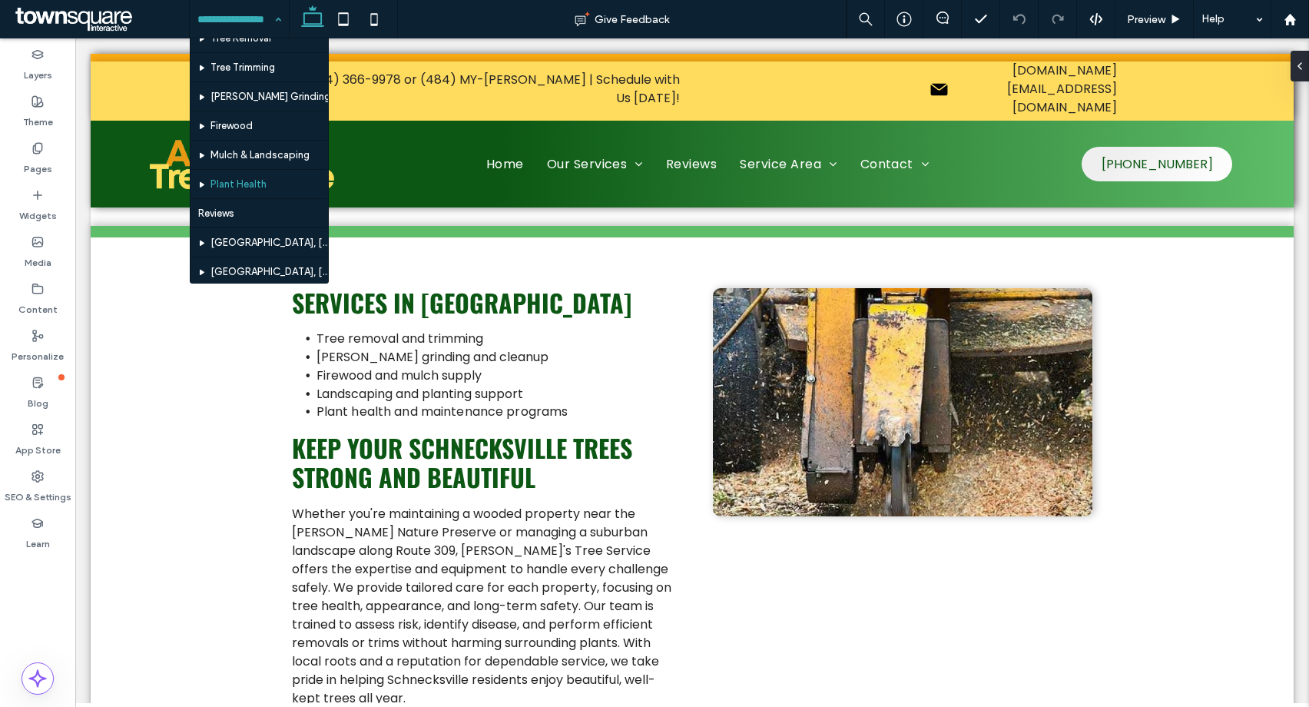
scroll to position [144, 0]
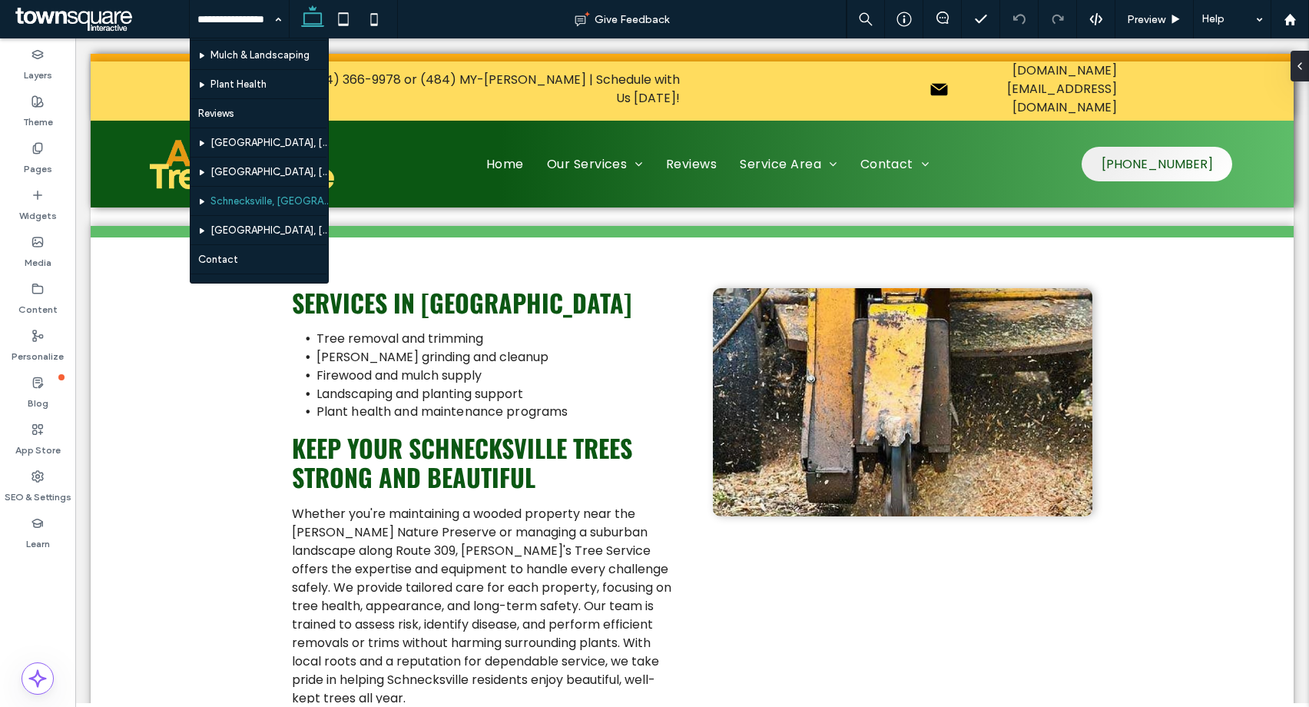
drag, startPoint x: 260, startPoint y: 220, endPoint x: 270, endPoint y: 227, distance: 12.4
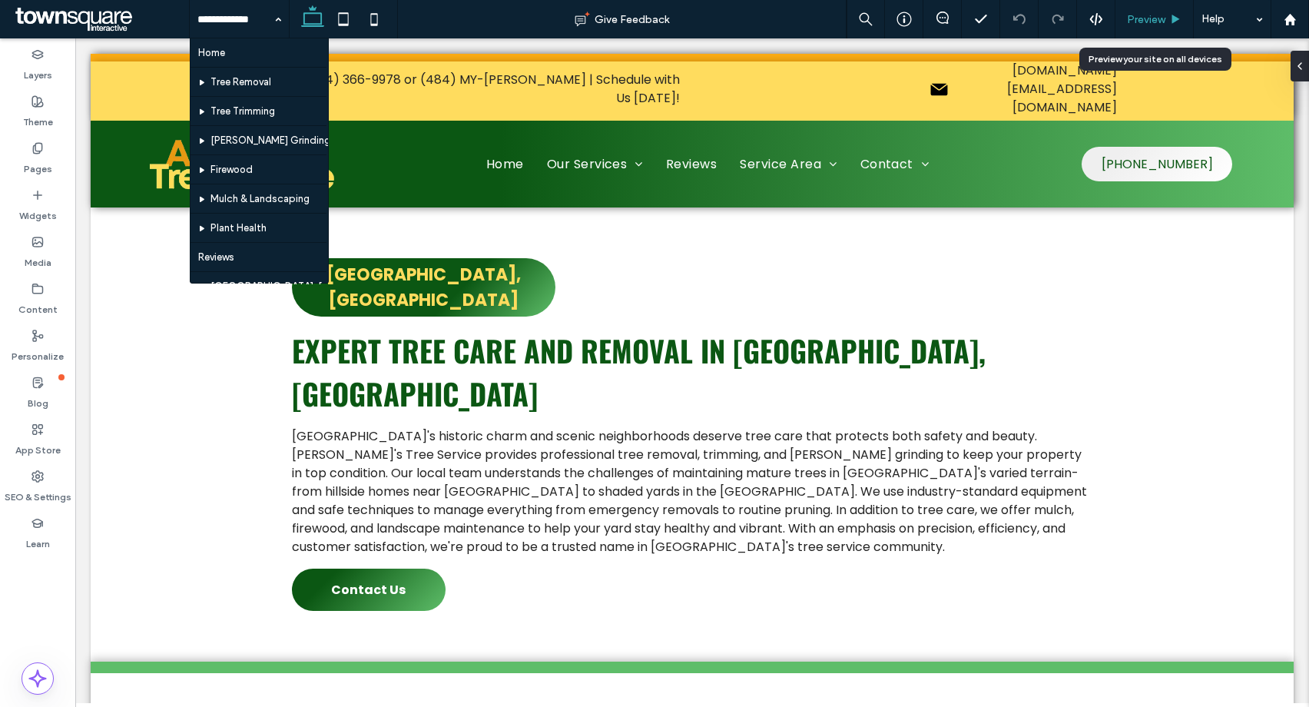
click at [1141, 14] on span "Preview" at bounding box center [1146, 19] width 38 height 13
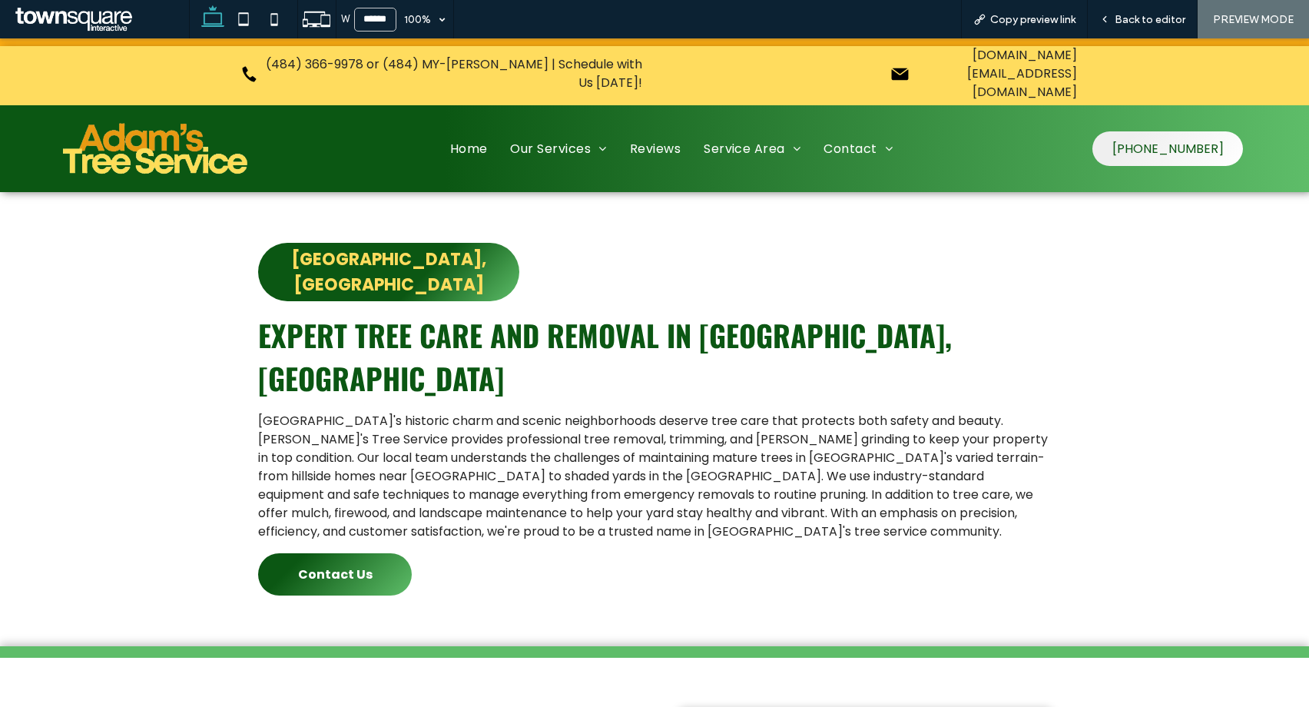
click at [118, 138] on img at bounding box center [154, 148] width 197 height 61
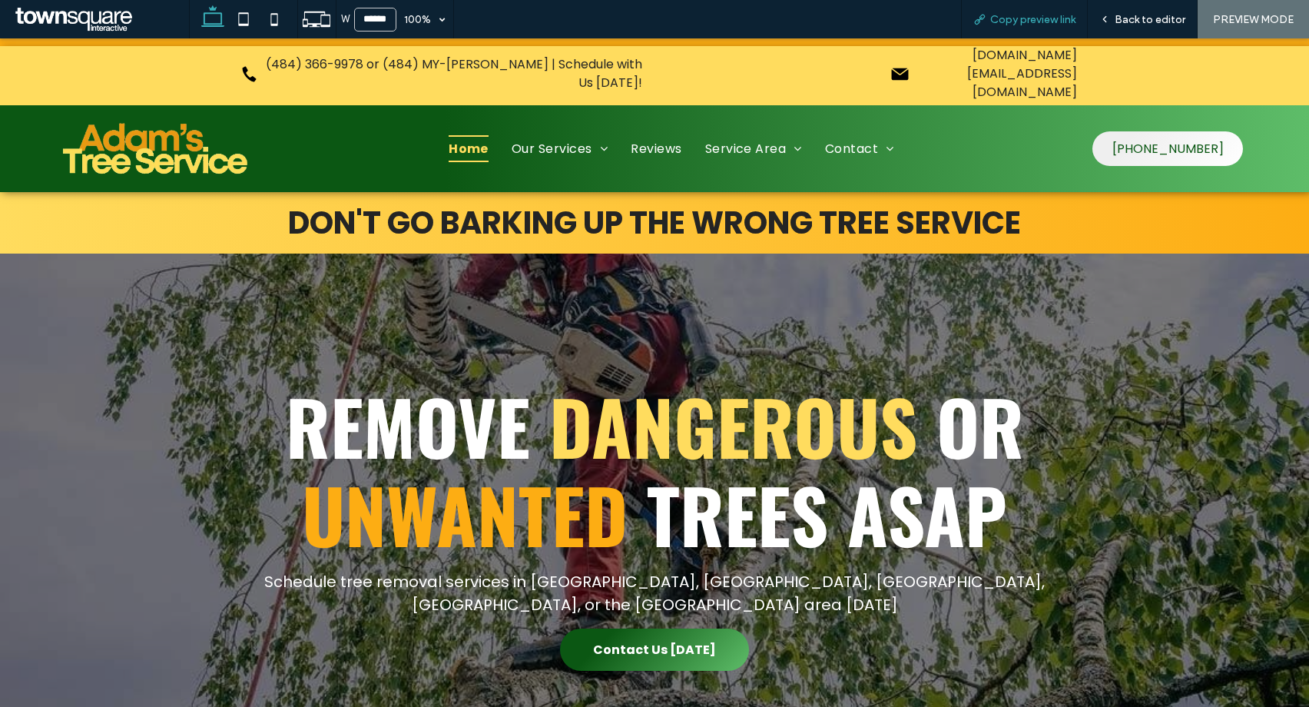
click at [1032, 19] on span "Copy preview link" at bounding box center [1032, 19] width 85 height 13
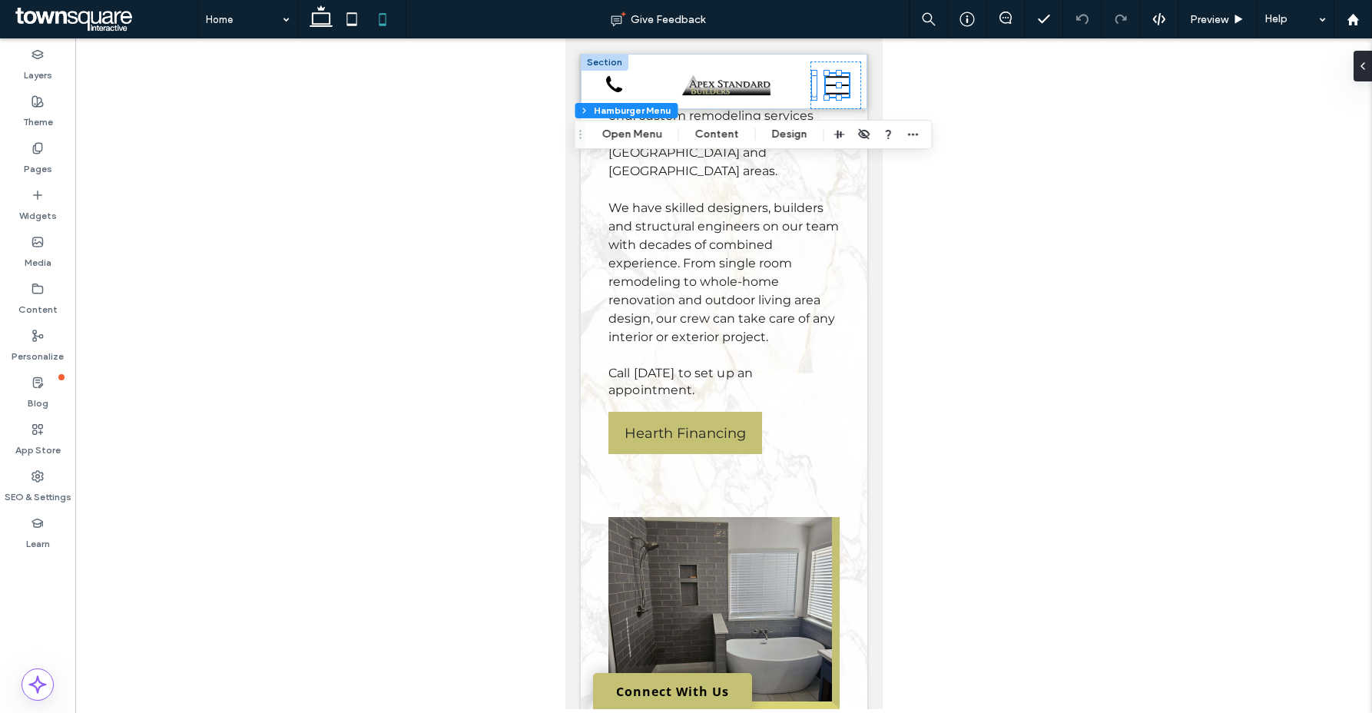
scroll to position [968, 0]
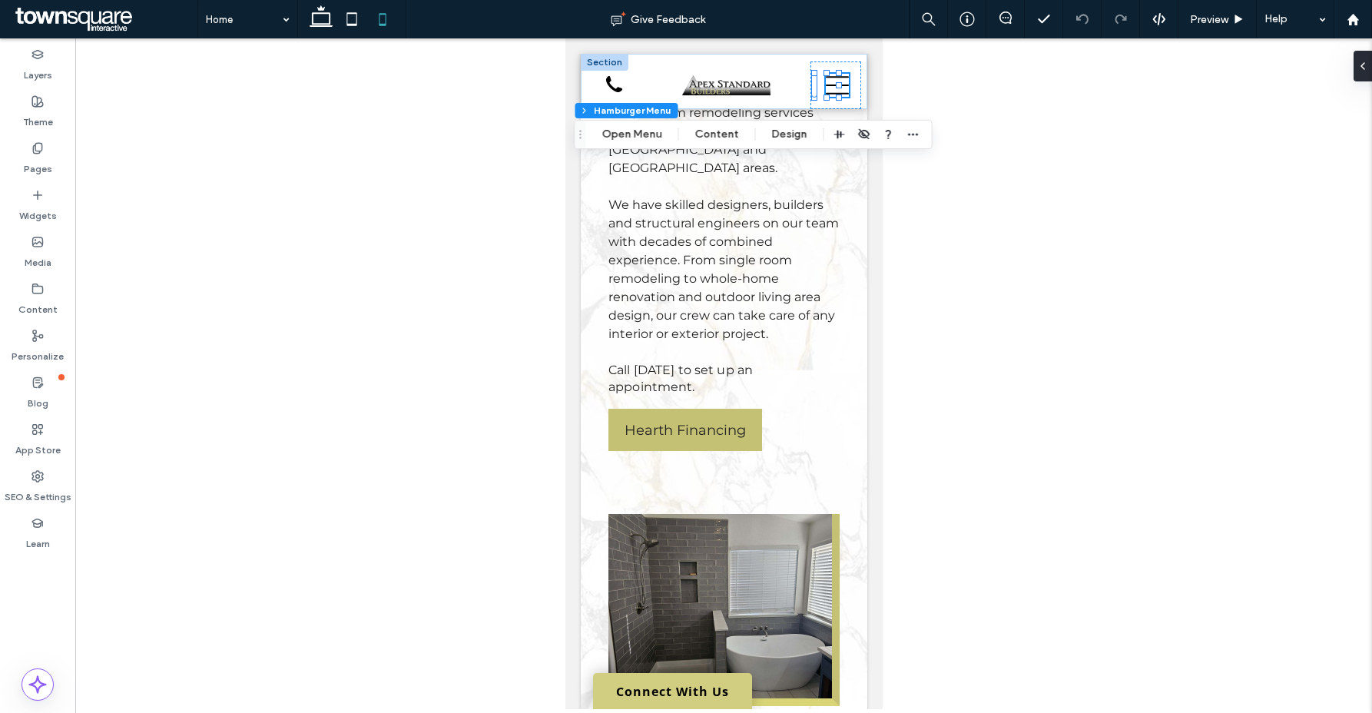
click at [664, 696] on link "Connect With Us" at bounding box center [671, 691] width 159 height 36
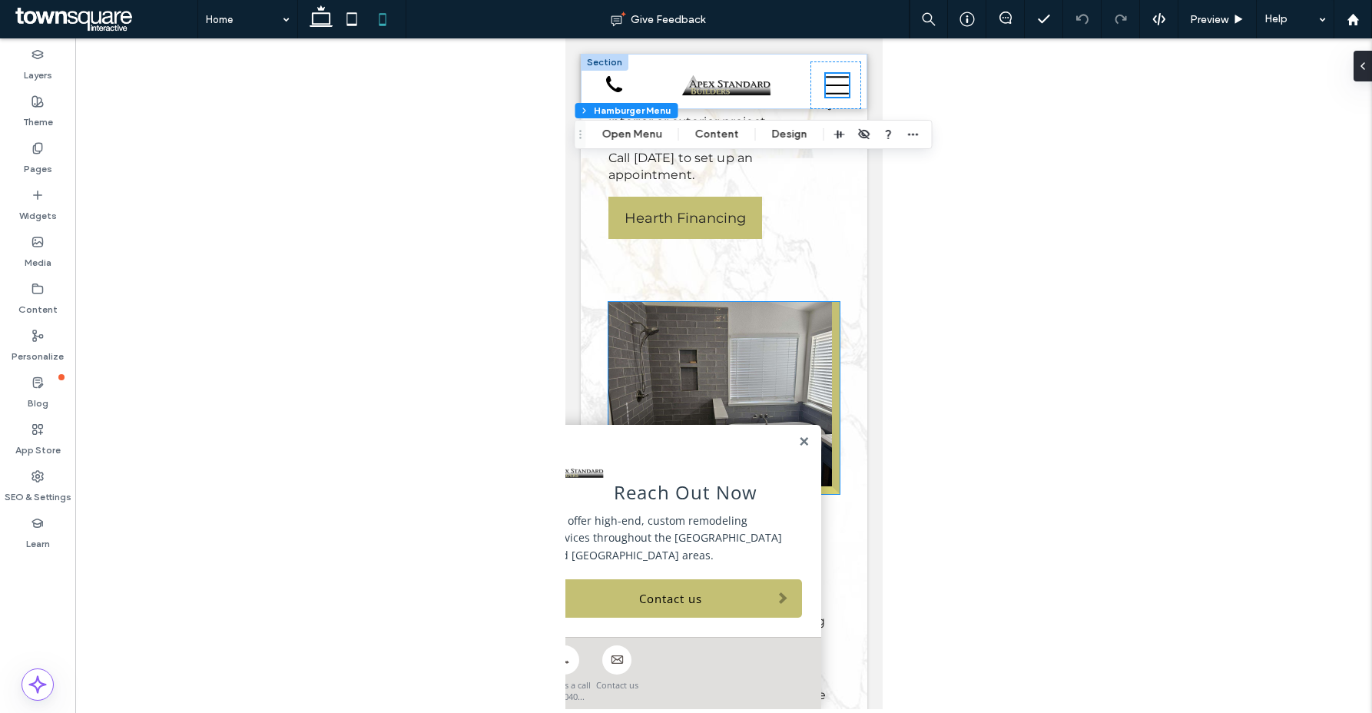
scroll to position [1191, 0]
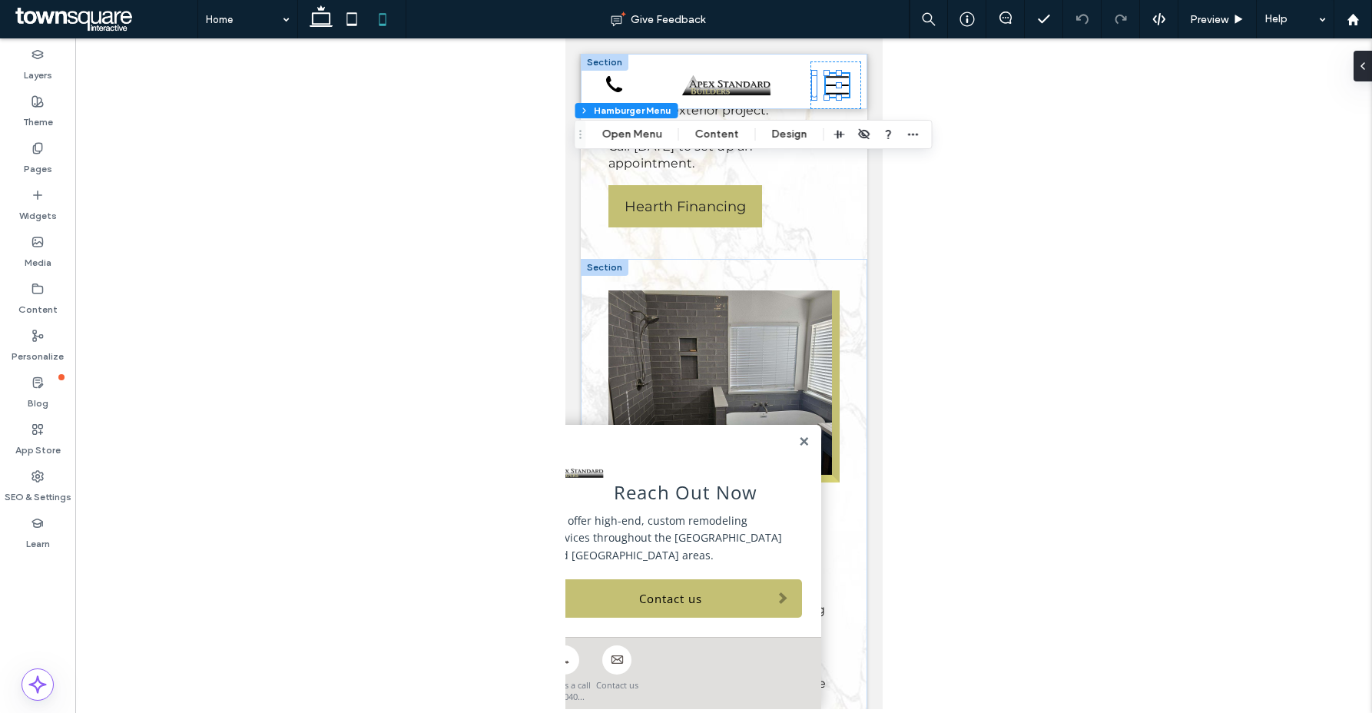
drag, startPoint x: 786, startPoint y: 459, endPoint x: 777, endPoint y: 450, distance: 12.5
click at [797, 449] on link at bounding box center [803, 442] width 12 height 13
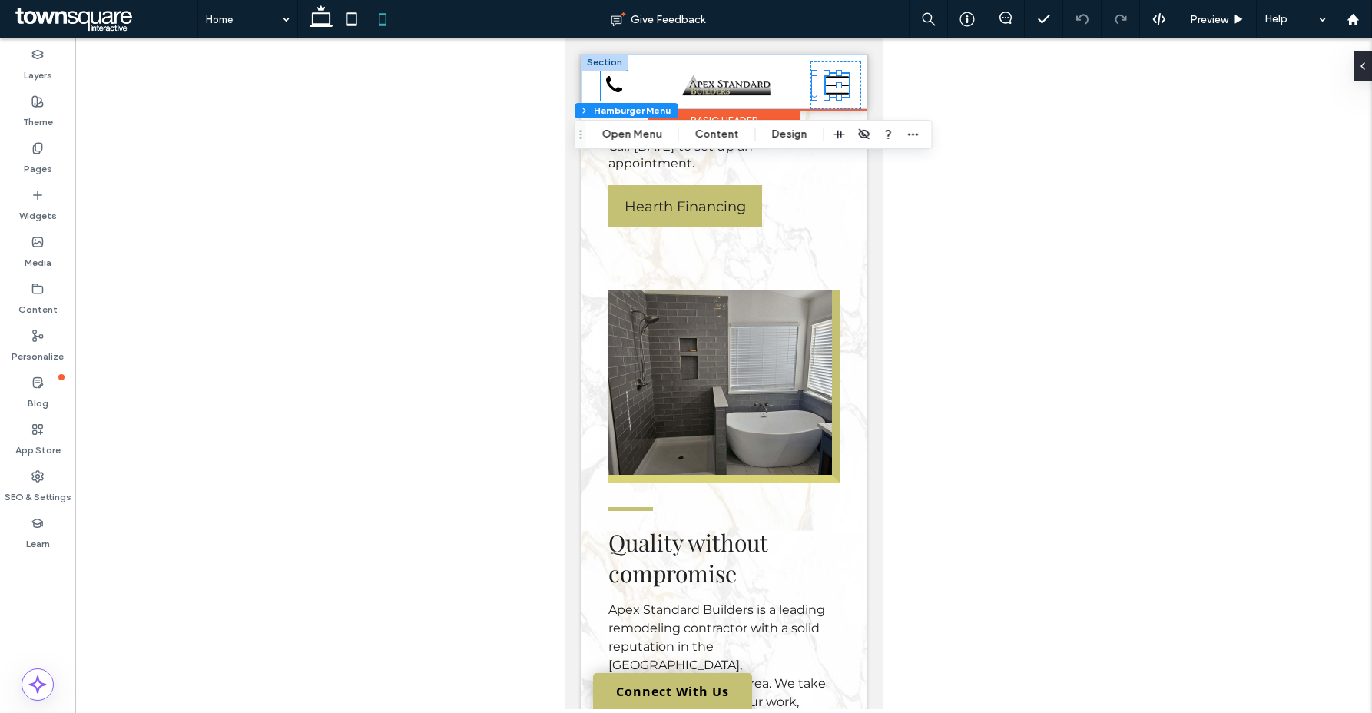
click at [609, 84] on icon at bounding box center [613, 84] width 27 height 27
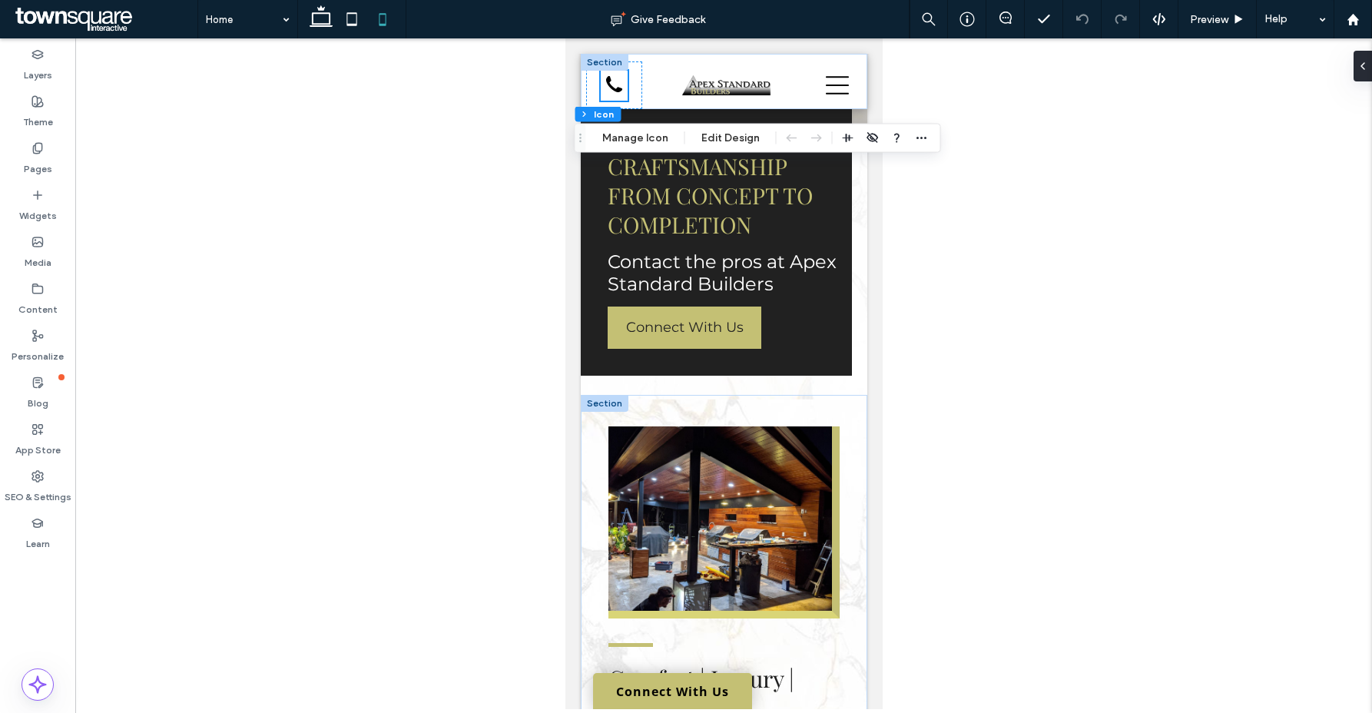
scroll to position [0, 0]
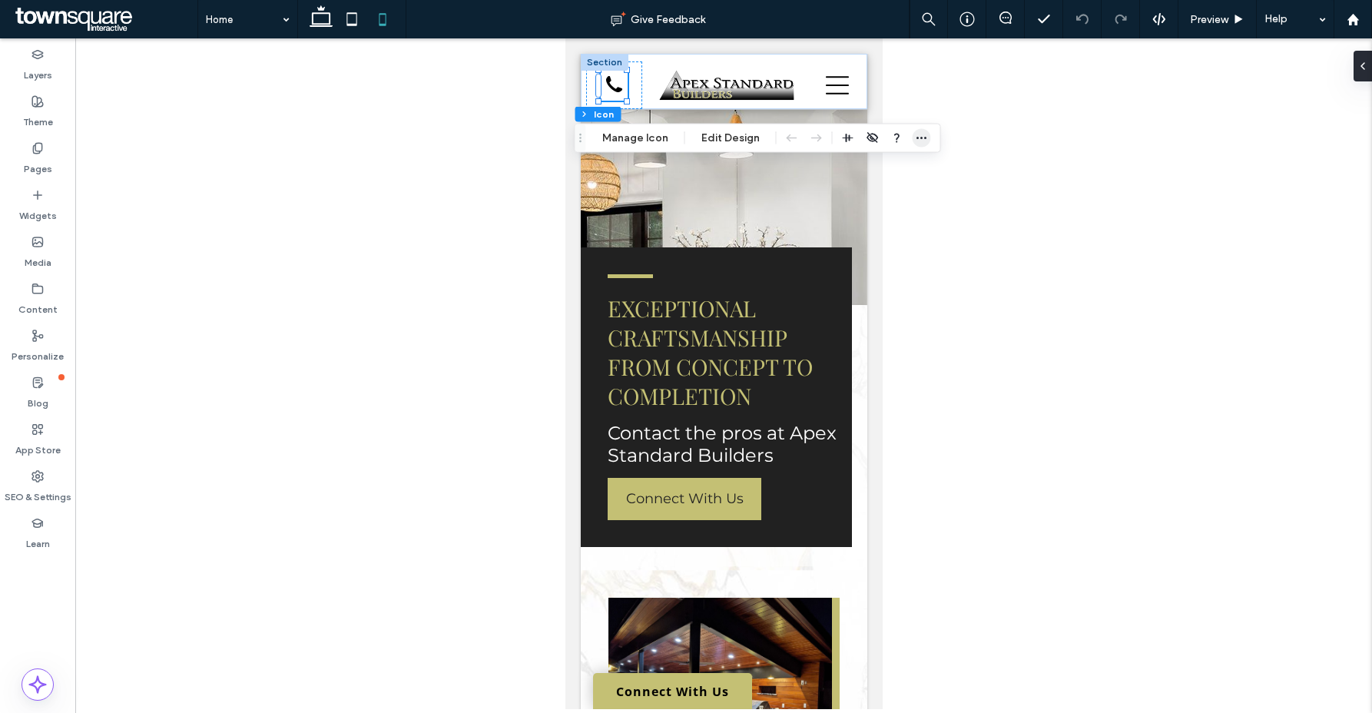
click at [919, 136] on icon "button" at bounding box center [922, 138] width 12 height 12
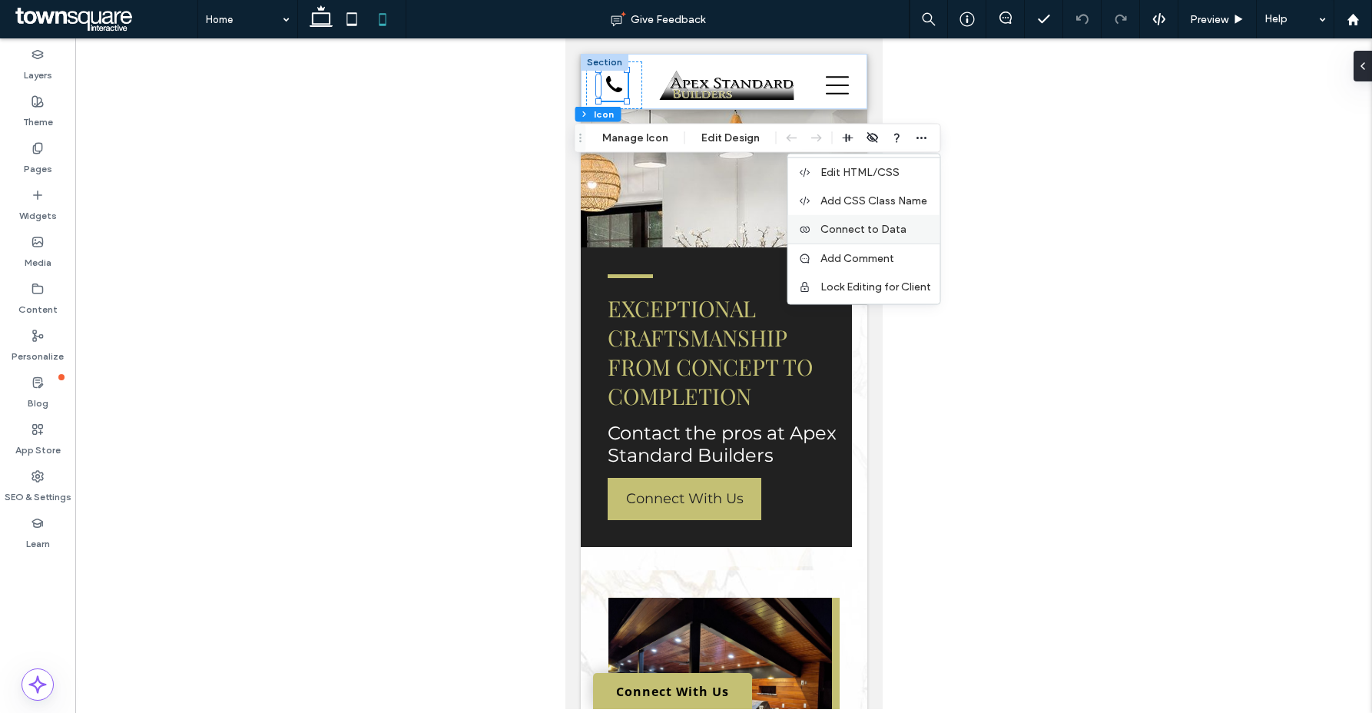
click at [906, 229] on label "Connect to Data" at bounding box center [875, 229] width 111 height 13
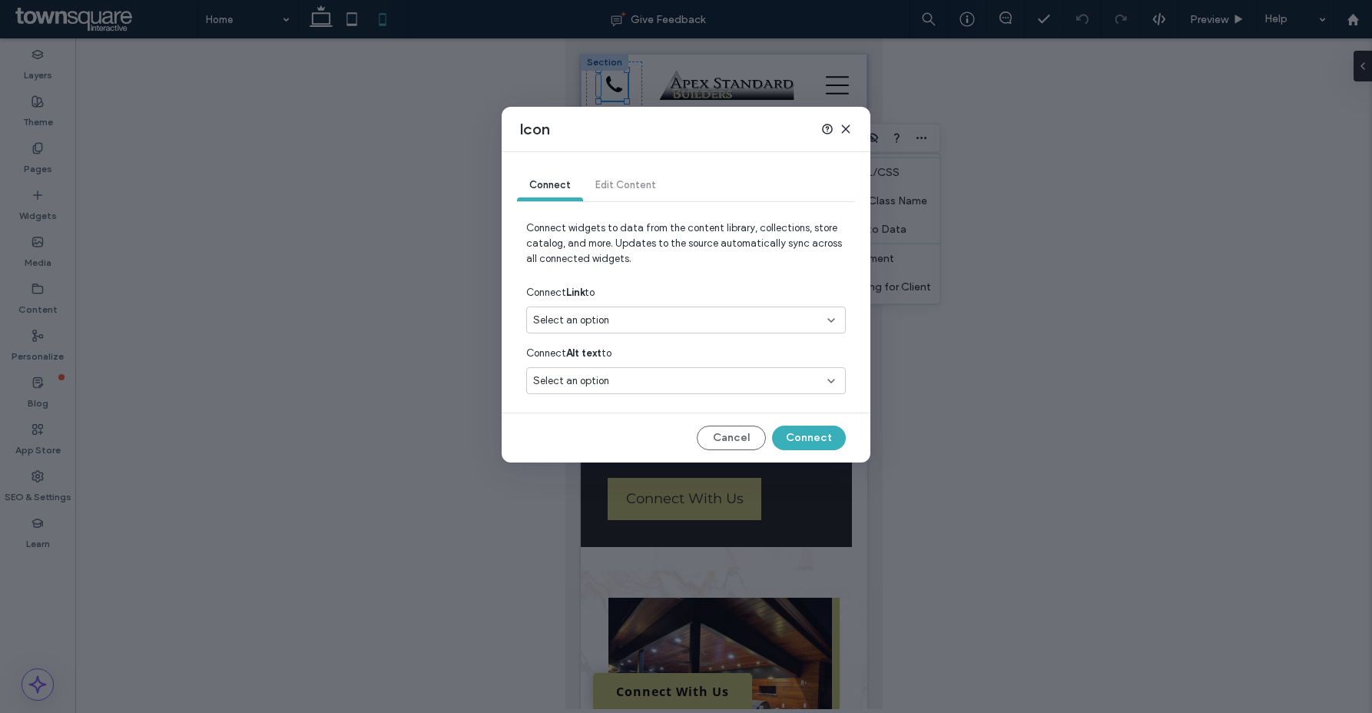
click at [608, 320] on div "Select an option" at bounding box center [676, 320] width 287 height 15
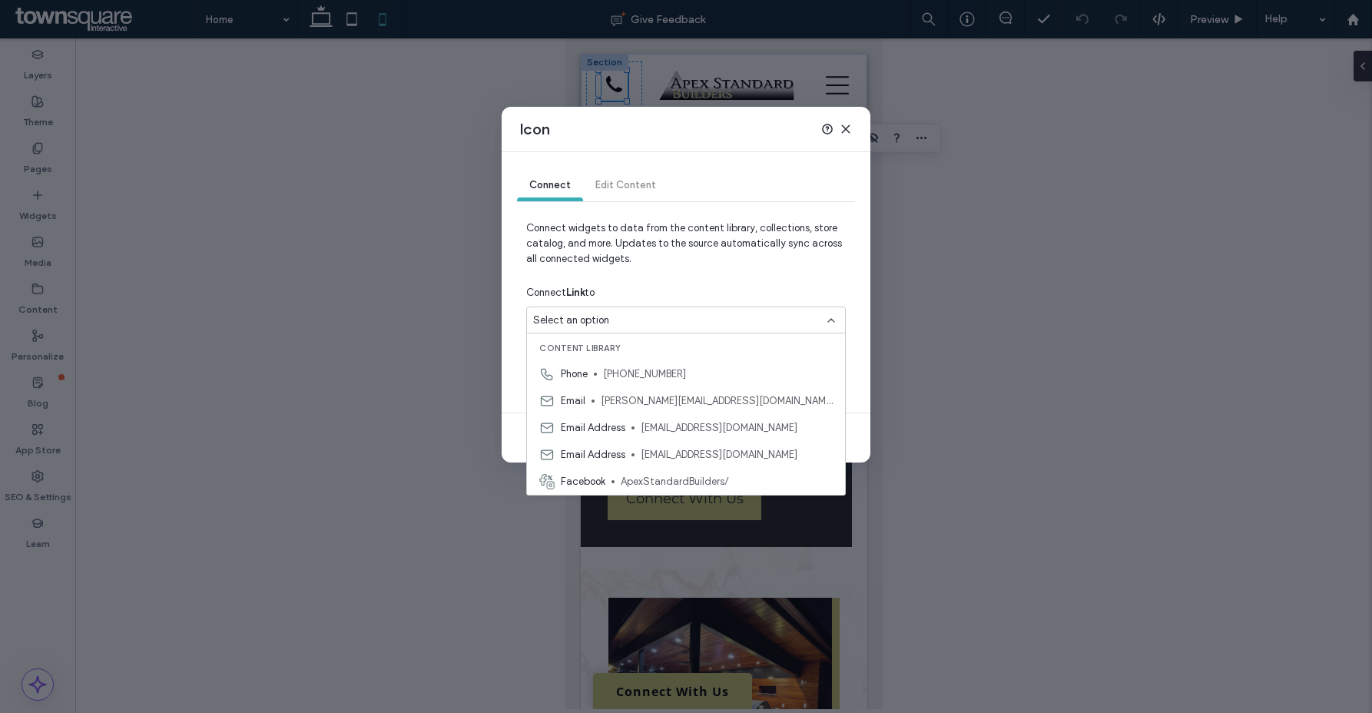
click at [638, 373] on span "[PHONE_NUMBER]" at bounding box center [718, 373] width 230 height 15
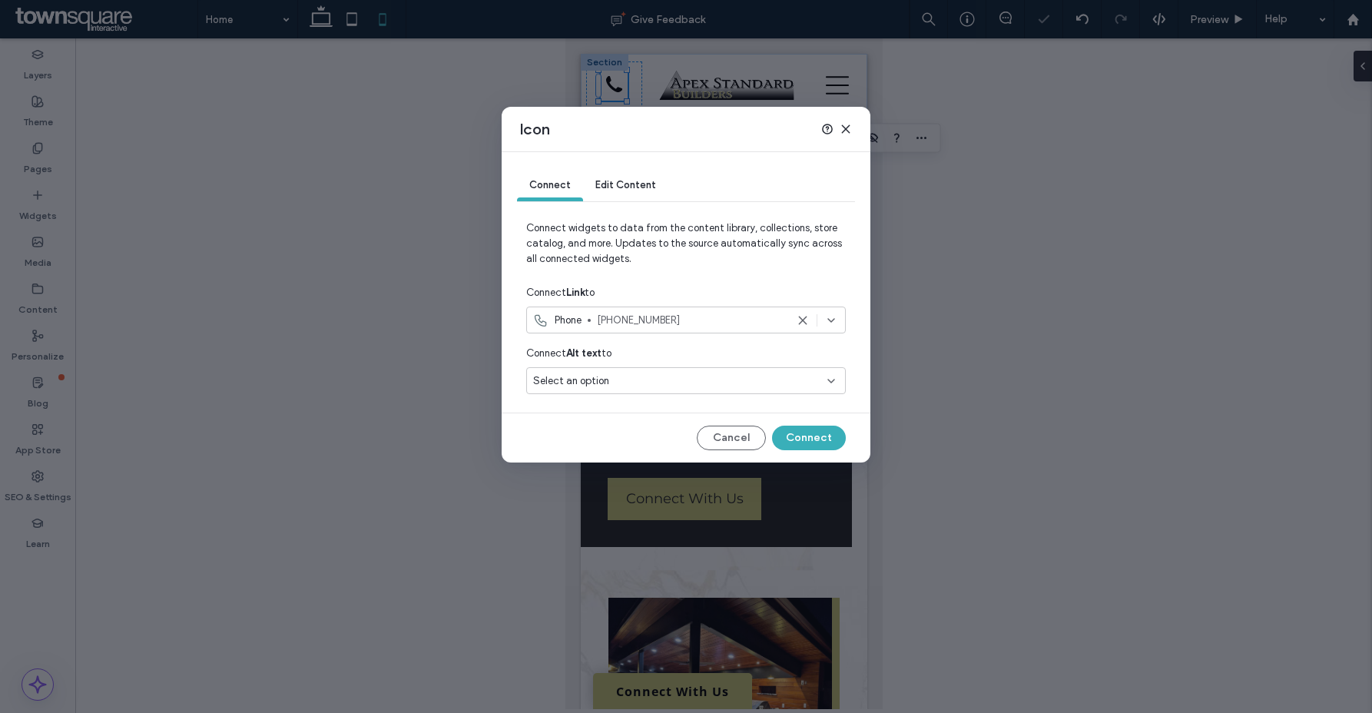
click at [636, 385] on div "Select an option" at bounding box center [676, 380] width 287 height 15
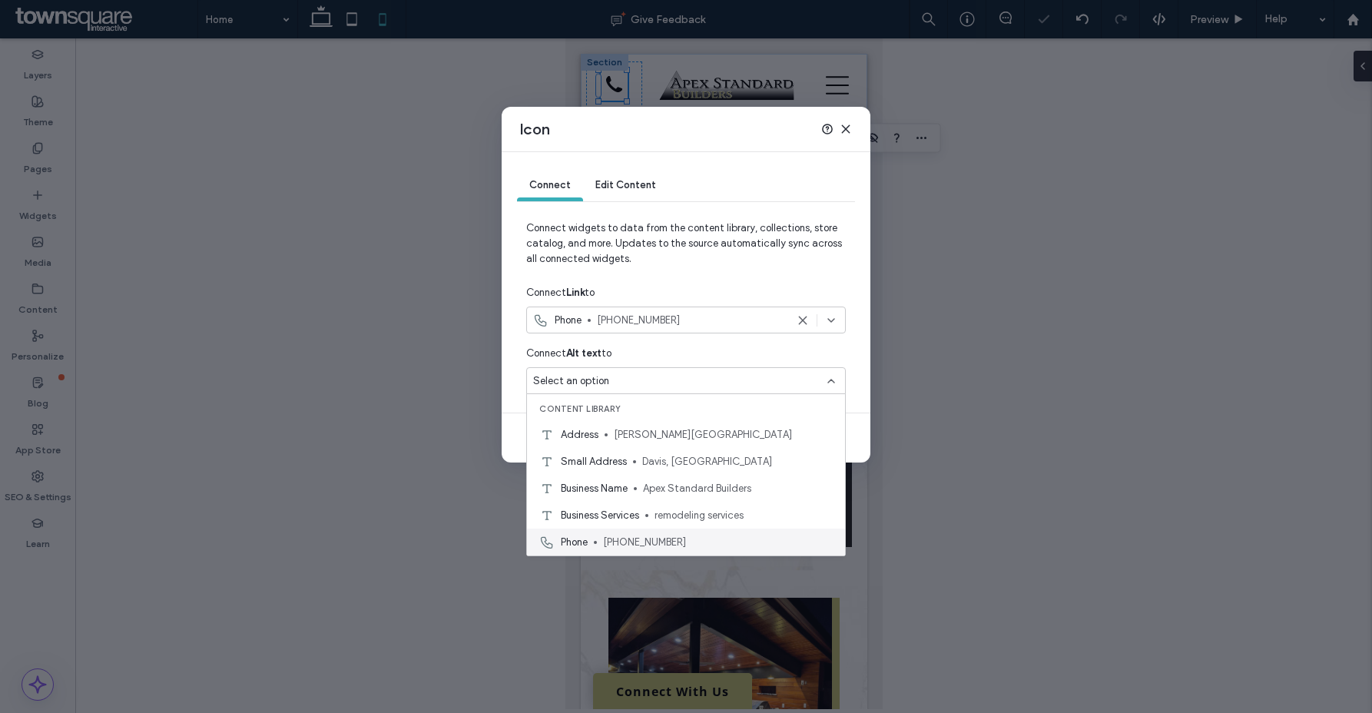
click at [658, 532] on div "Phone [PHONE_NUMBER]" at bounding box center [686, 541] width 318 height 27
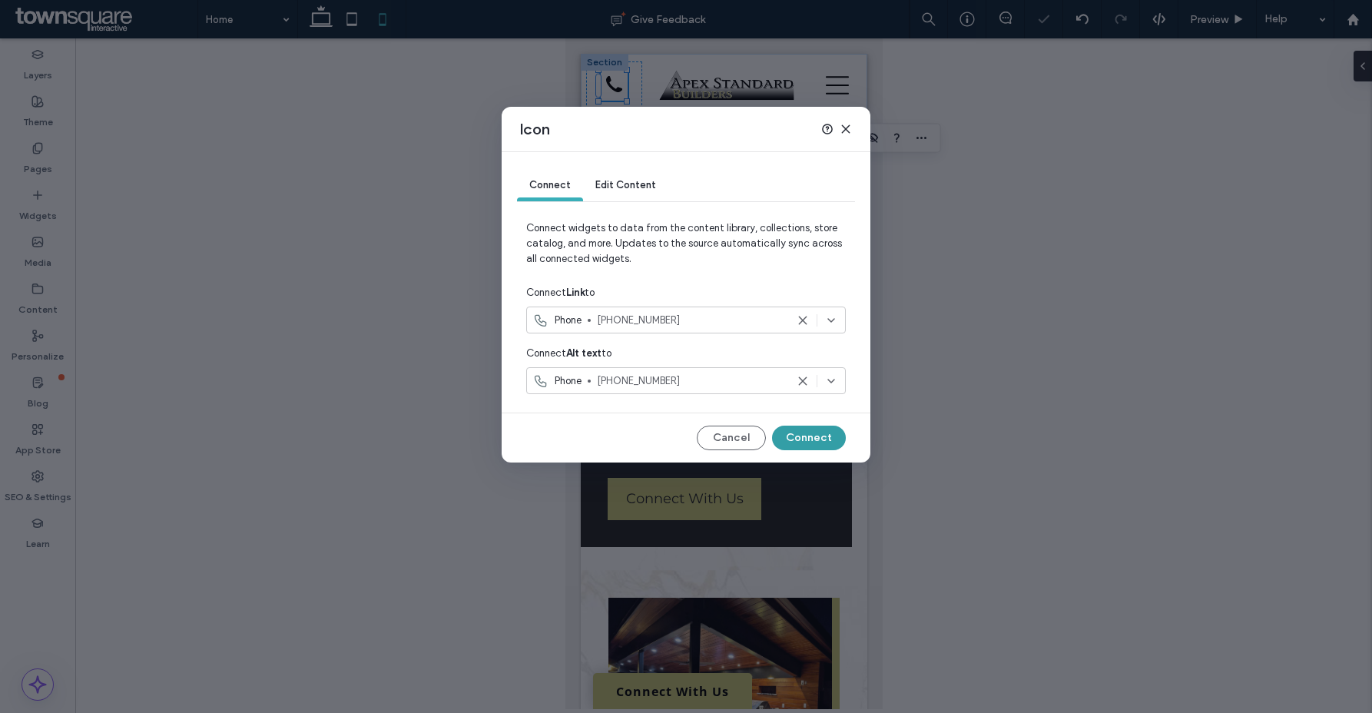
click at [836, 435] on button "Connect" at bounding box center [809, 438] width 74 height 25
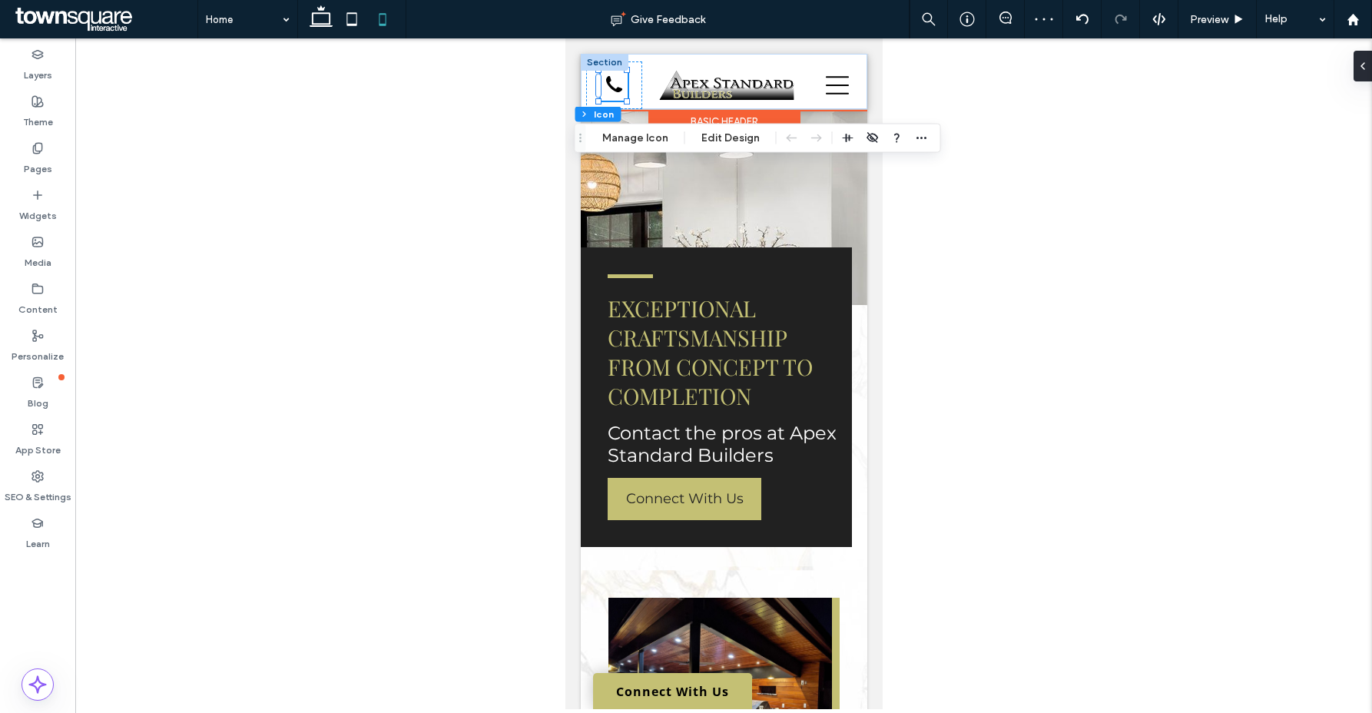
click at [609, 82] on div "[PHONE_NUMBER]" at bounding box center [613, 86] width 27 height 30
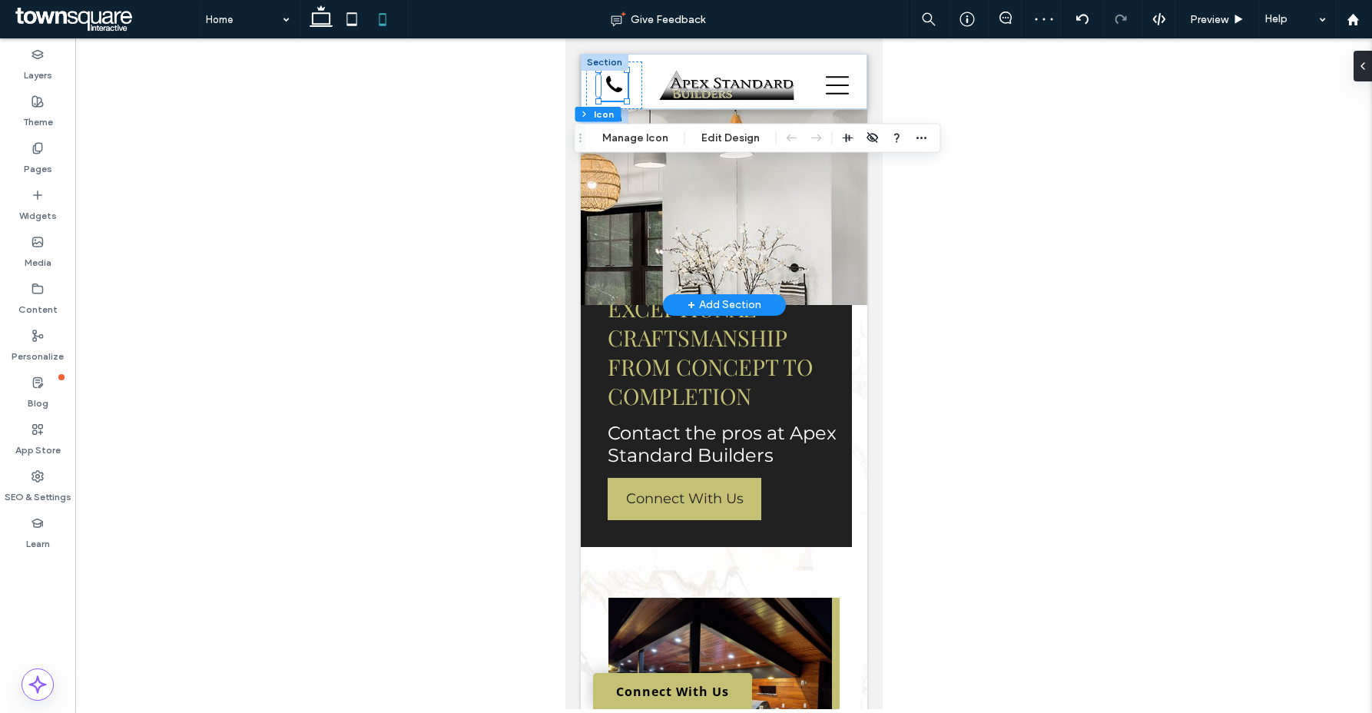
drag, startPoint x: 1198, startPoint y: 185, endPoint x: 631, endPoint y: 153, distance: 567.8
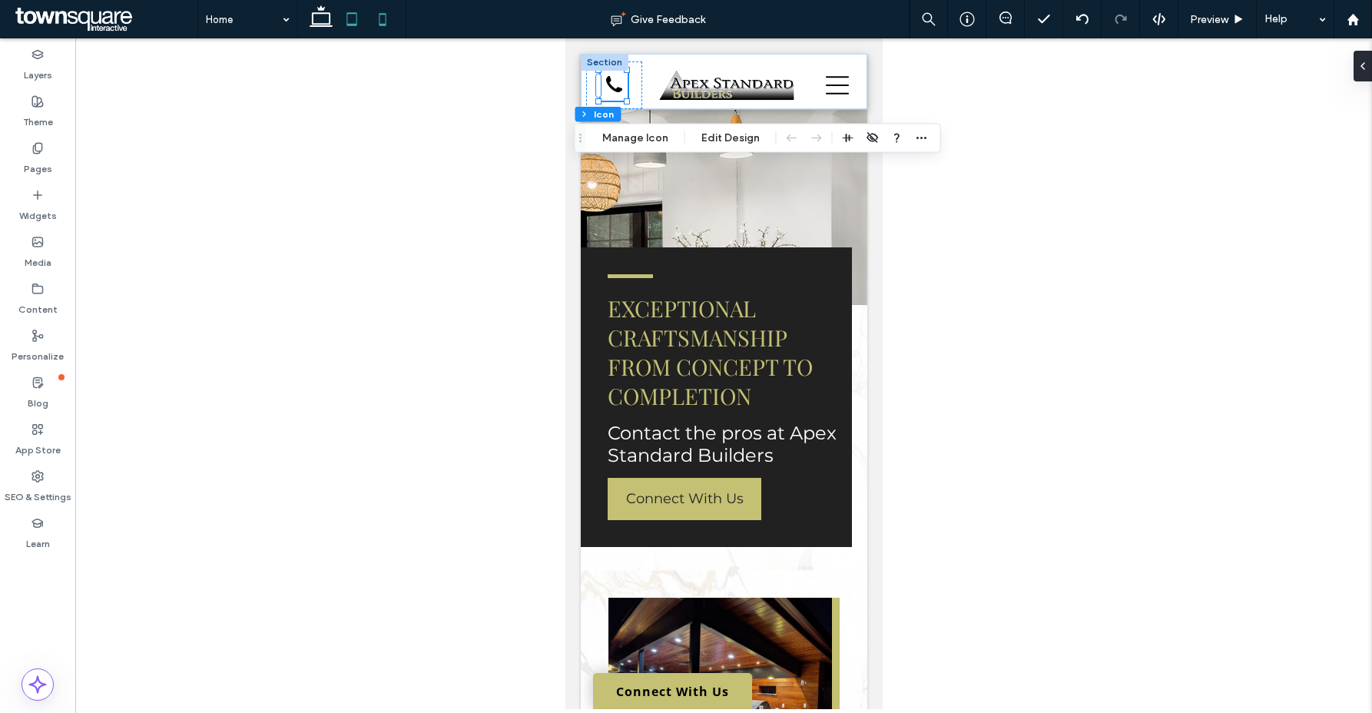
click at [355, 24] on use at bounding box center [352, 18] width 10 height 13
type input "**"
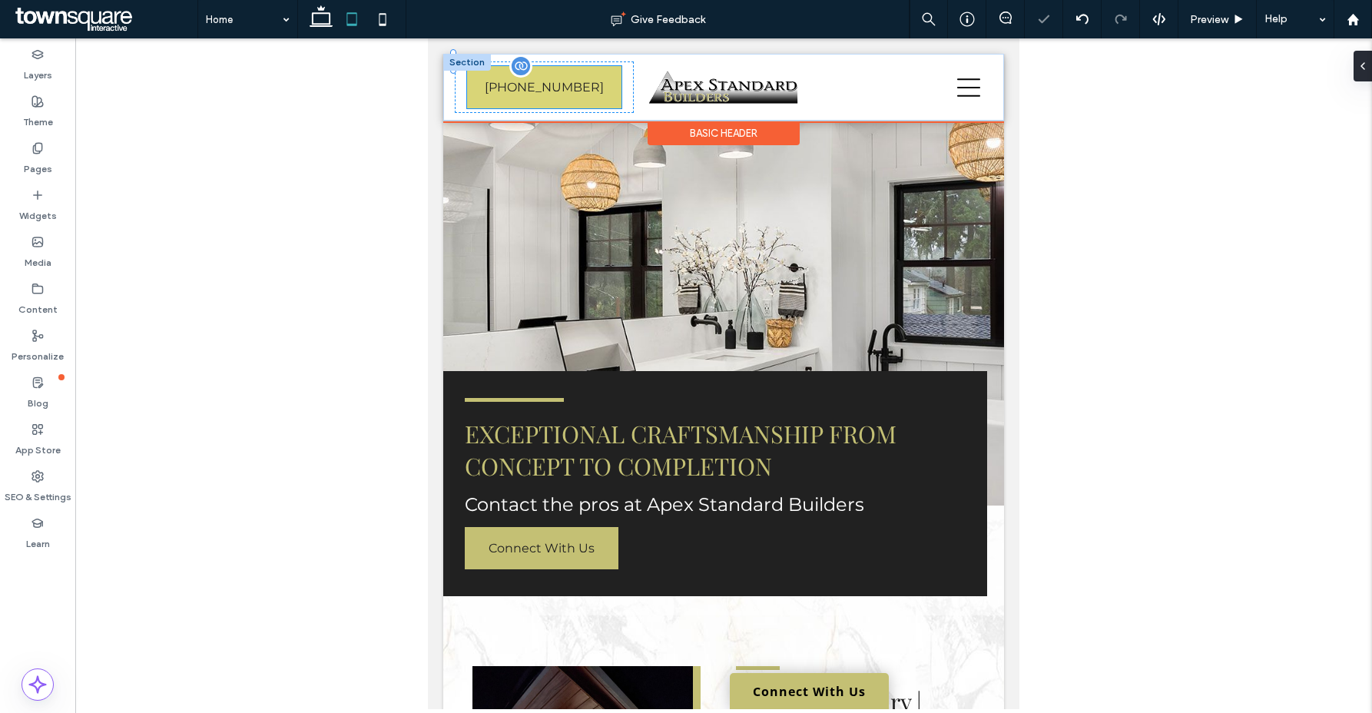
click at [559, 100] on span "[PHONE_NUMBER]" at bounding box center [544, 87] width 119 height 39
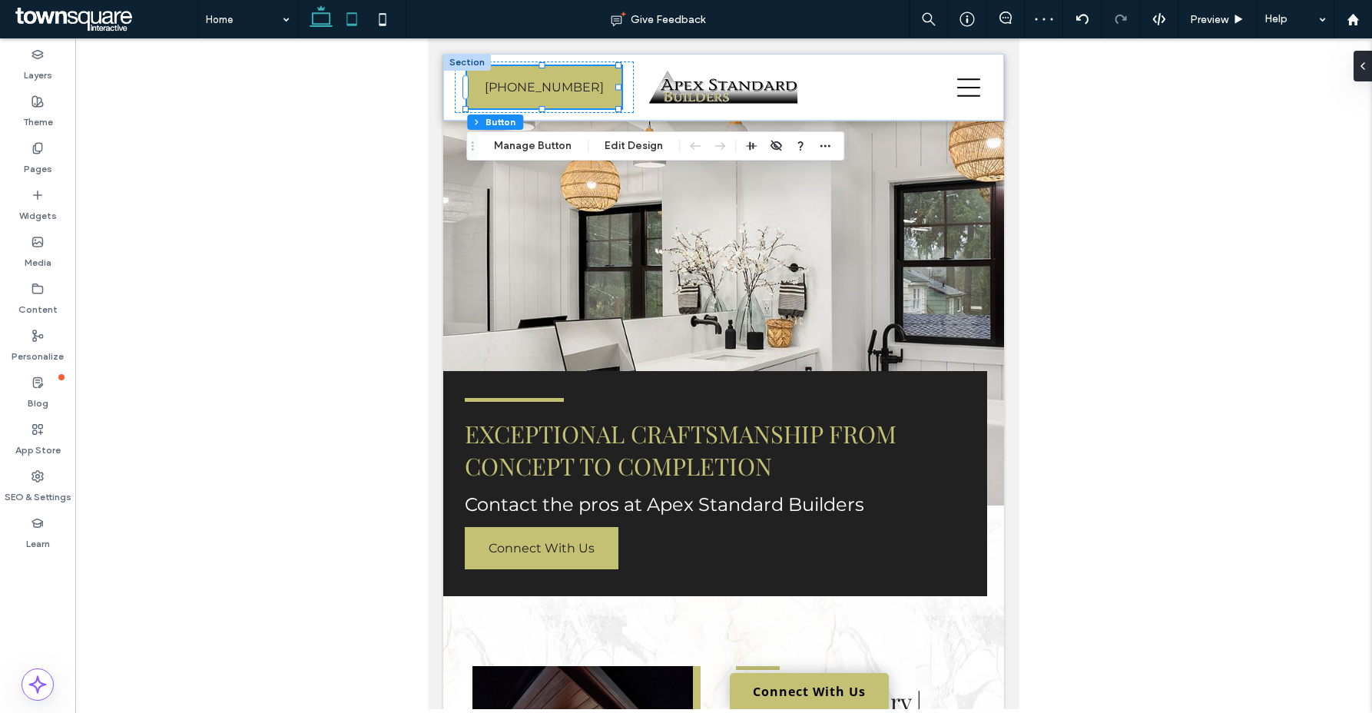
click at [313, 15] on icon at bounding box center [321, 19] width 31 height 31
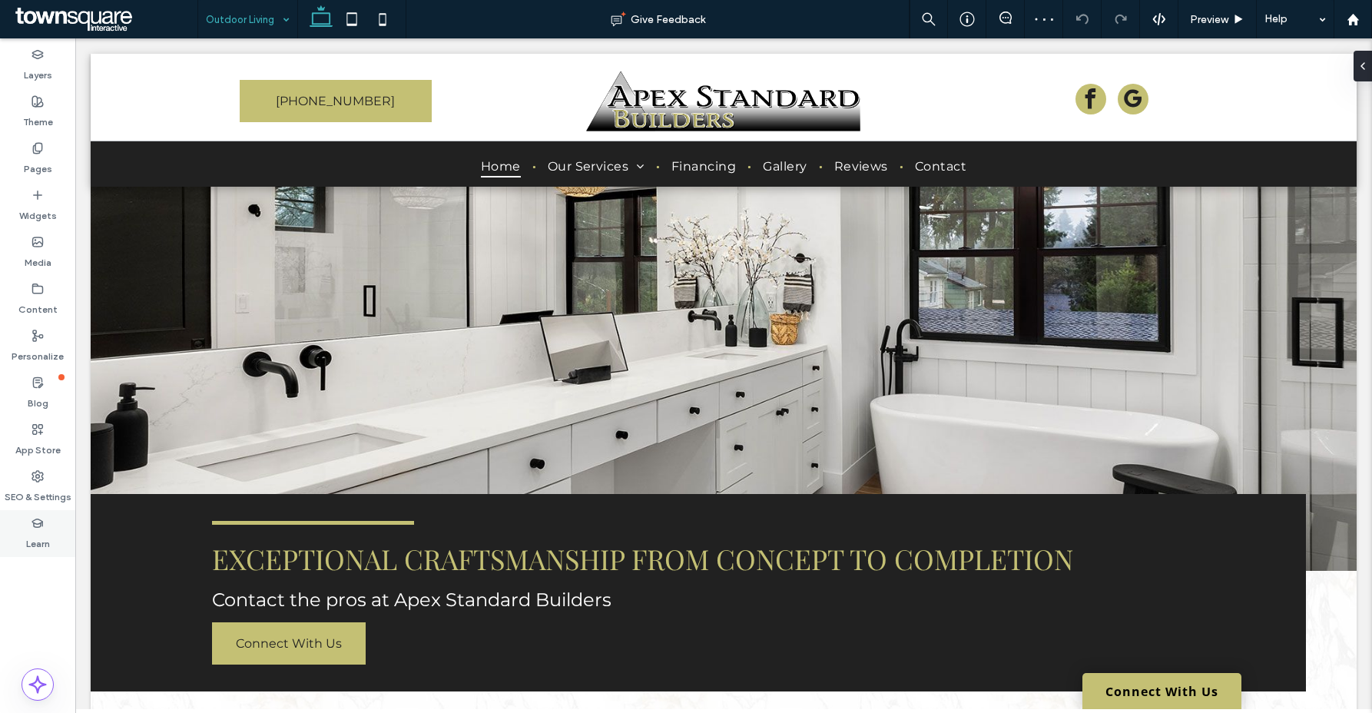
click at [30, 510] on div "Learn" at bounding box center [37, 533] width 75 height 47
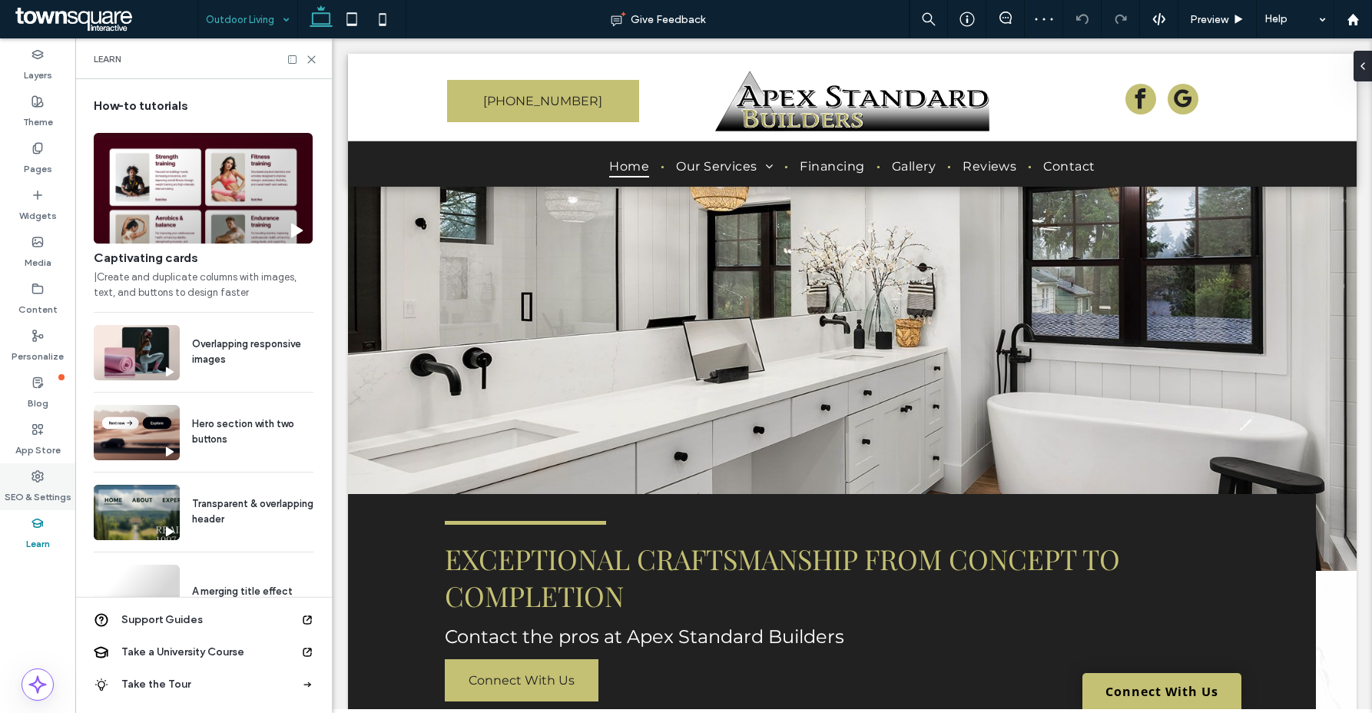
click at [40, 479] on use at bounding box center [37, 476] width 11 height 11
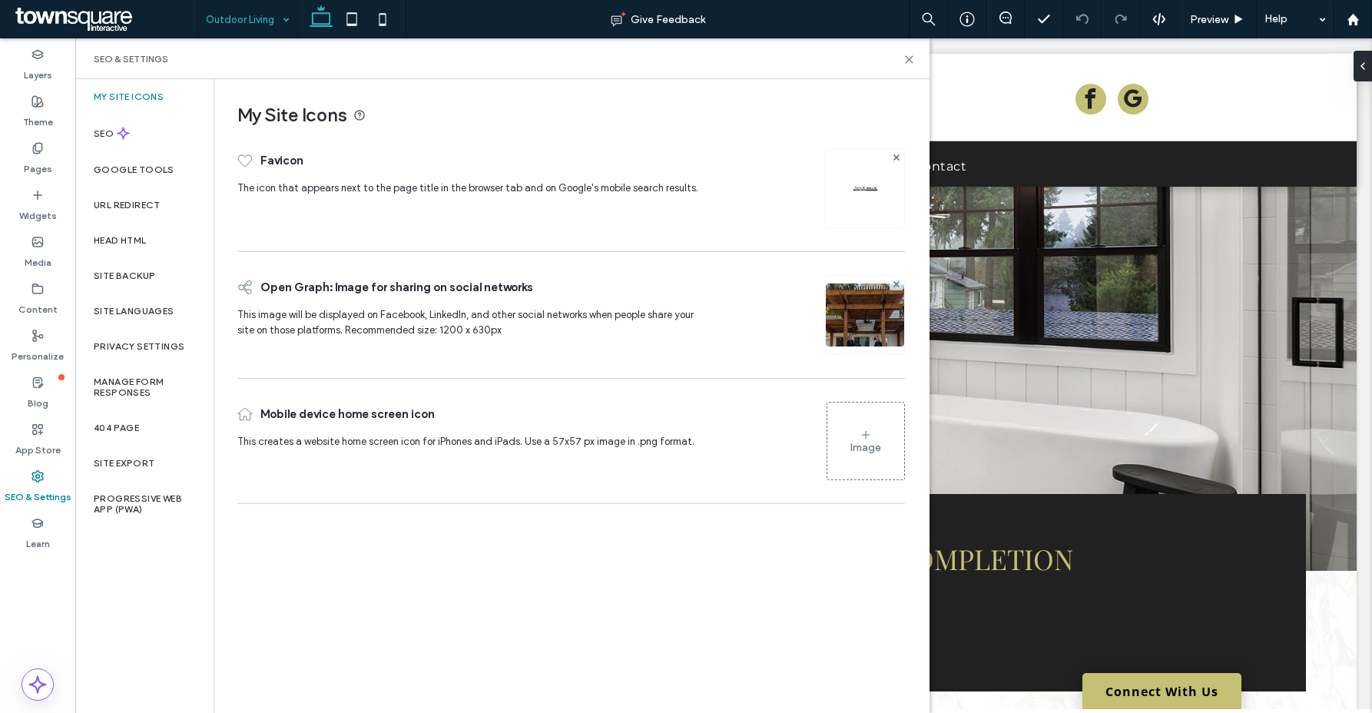
click at [58, 474] on div "SEO & Settings" at bounding box center [37, 486] width 75 height 47
click at [138, 264] on div "Site Backup" at bounding box center [144, 275] width 138 height 35
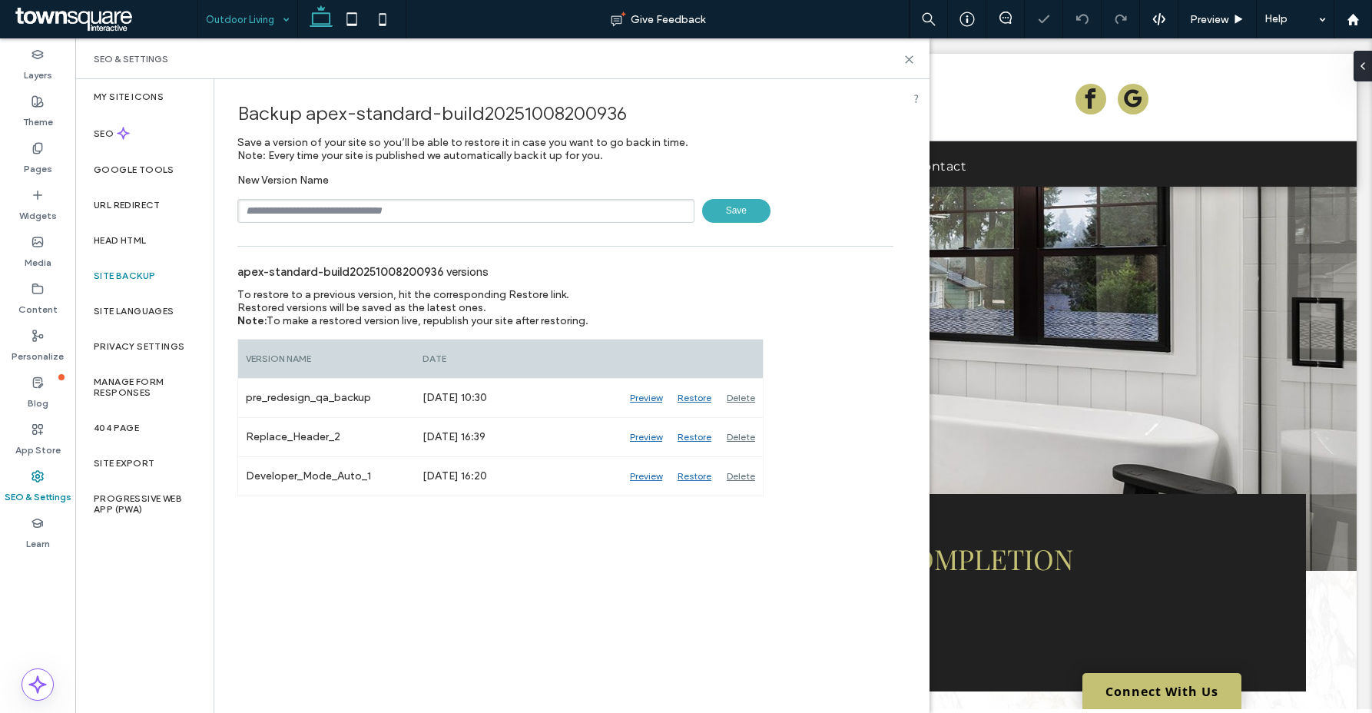
click at [299, 206] on input "text" at bounding box center [465, 211] width 457 height 24
type input "****"
click at [744, 210] on span "Save" at bounding box center [736, 211] width 68 height 24
click at [119, 94] on label "My Site Icons" at bounding box center [129, 96] width 70 height 11
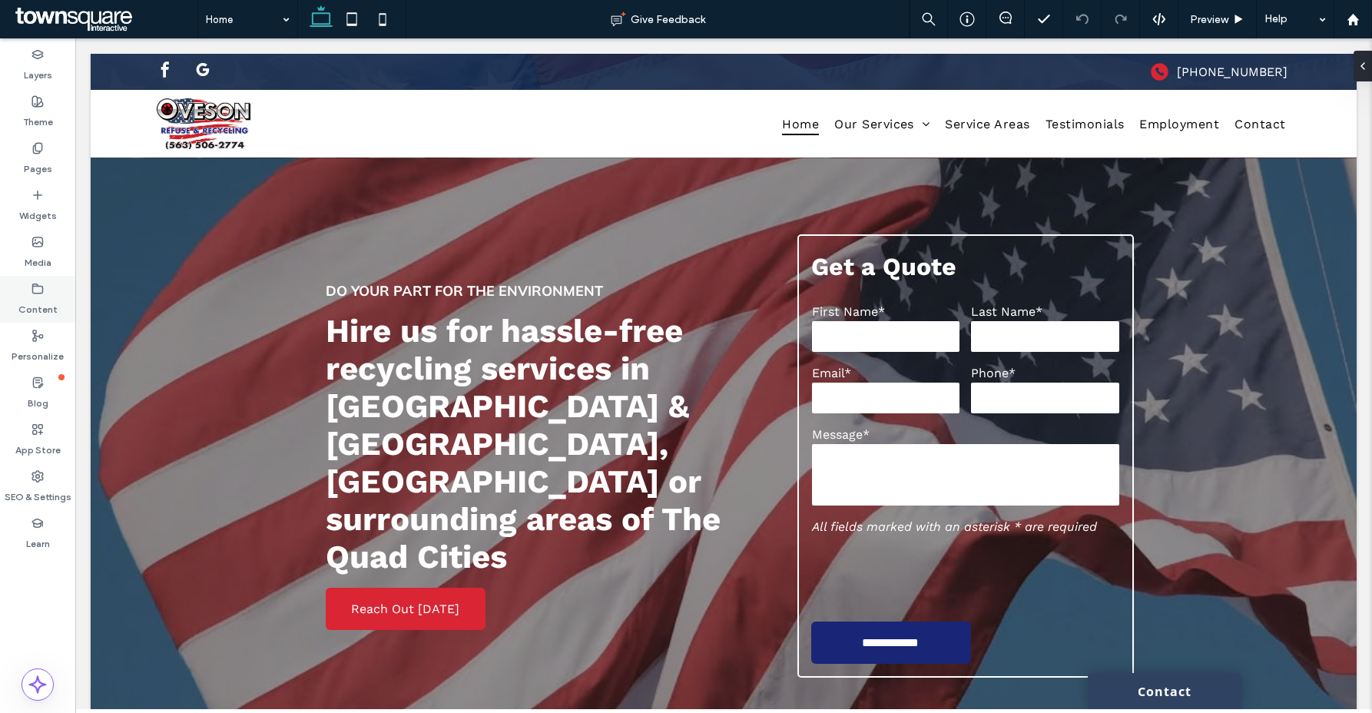
click at [33, 292] on use at bounding box center [38, 287] width 10 height 9
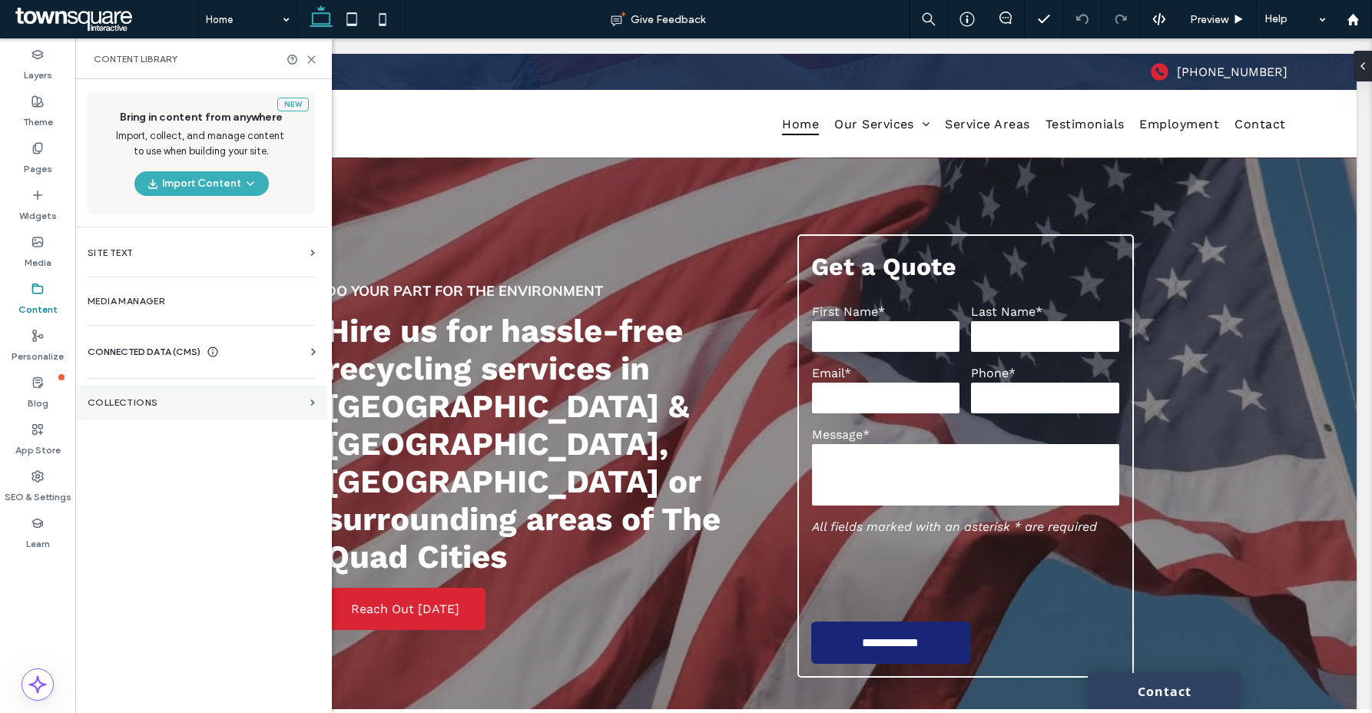
click at [161, 407] on label "Collections" at bounding box center [196, 402] width 217 height 11
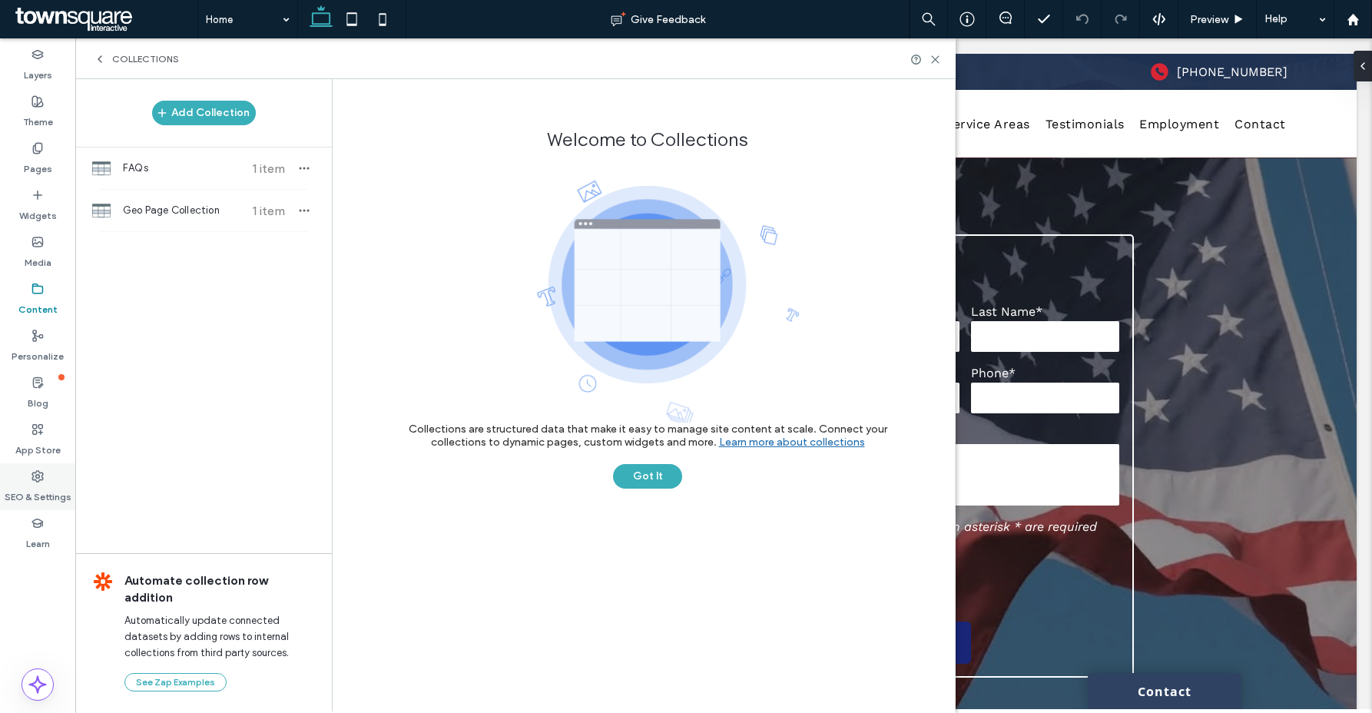
click at [43, 481] on div "SEO & Settings" at bounding box center [37, 486] width 75 height 47
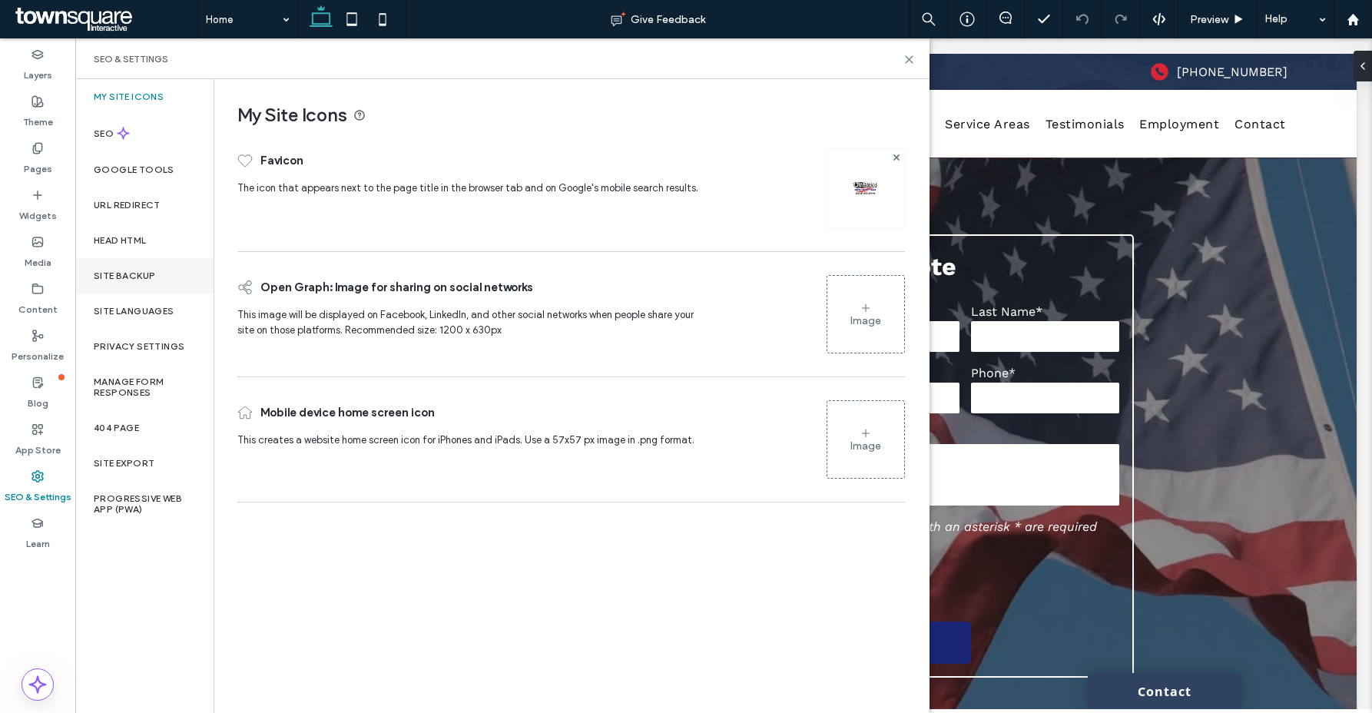
click at [127, 267] on div "Site Backup" at bounding box center [144, 275] width 138 height 35
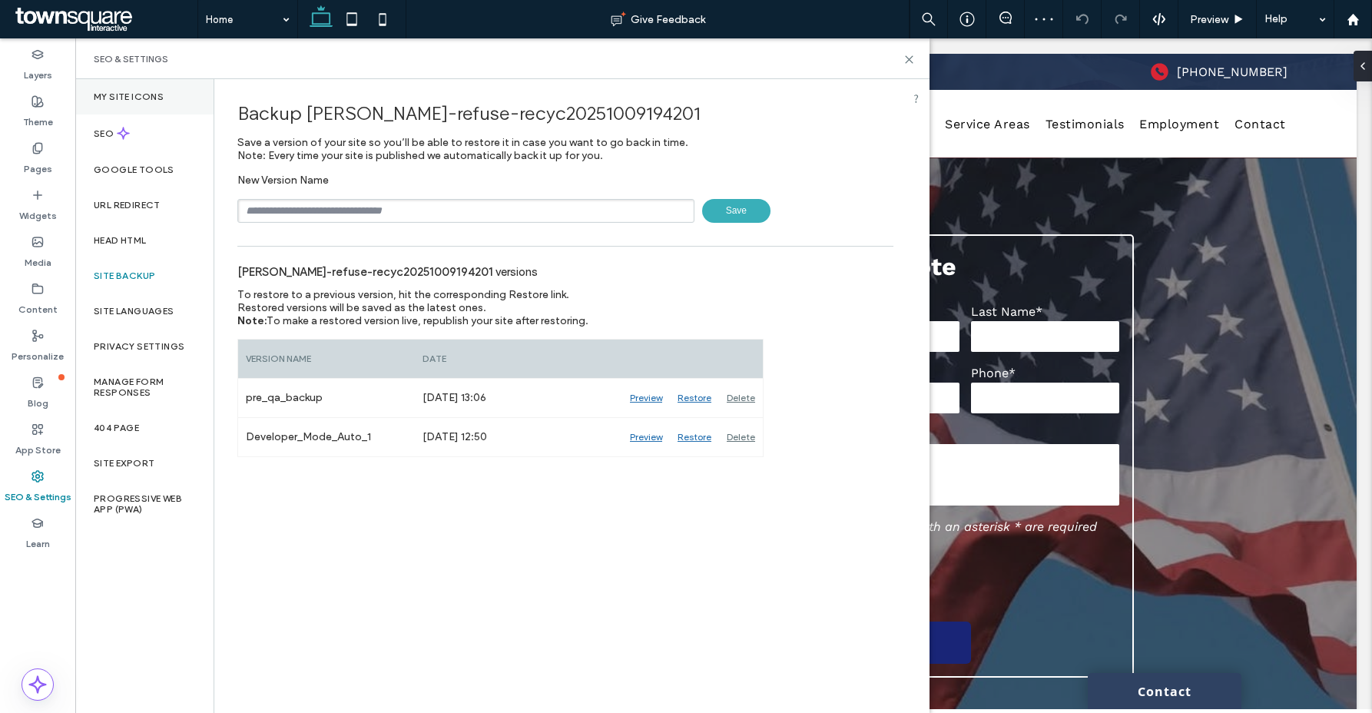
click at [166, 104] on div "My Site Icons" at bounding box center [144, 96] width 138 height 35
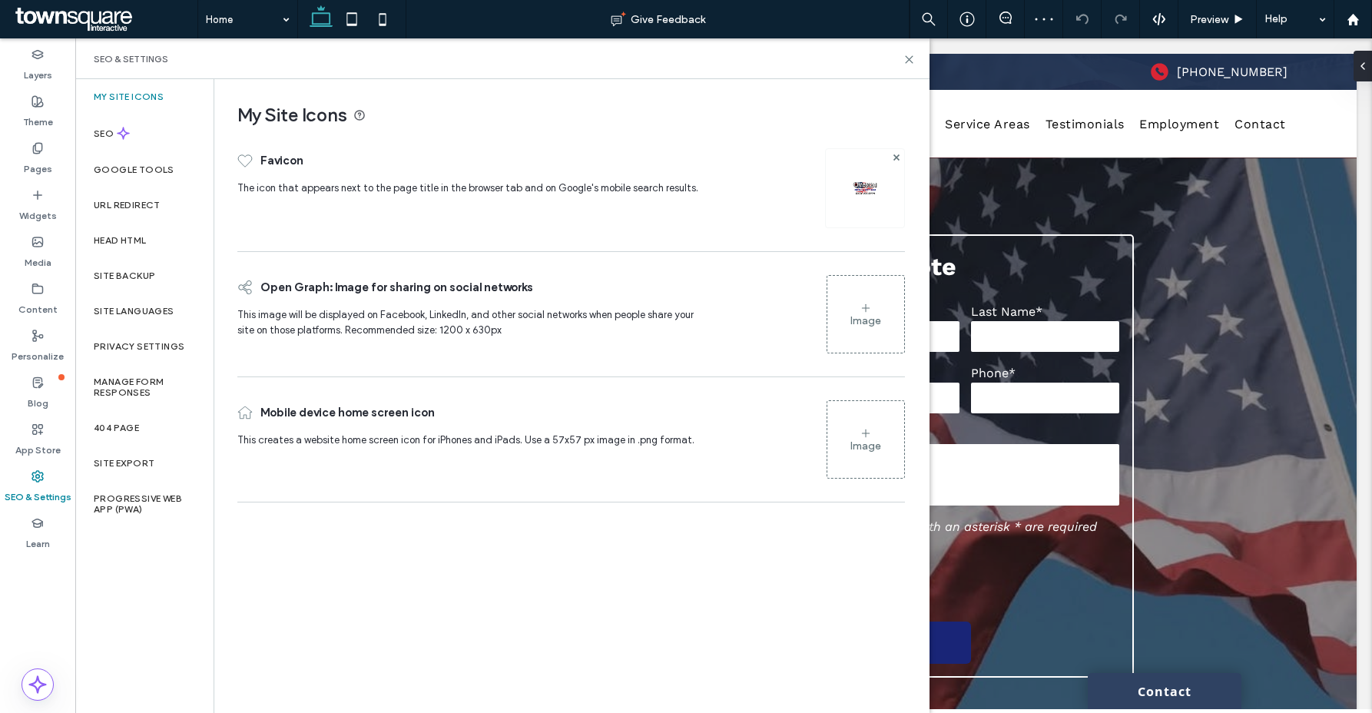
click at [850, 324] on div "Image" at bounding box center [865, 320] width 31 height 13
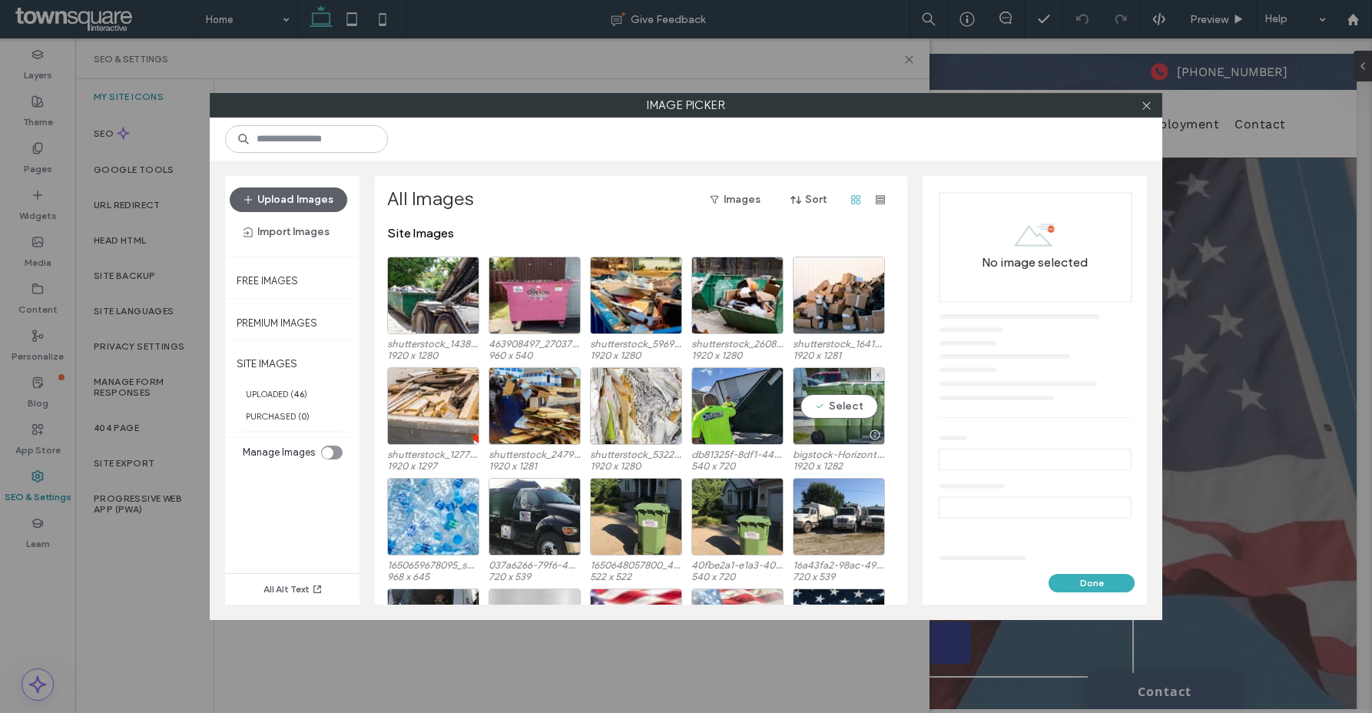
scroll to position [25, 0]
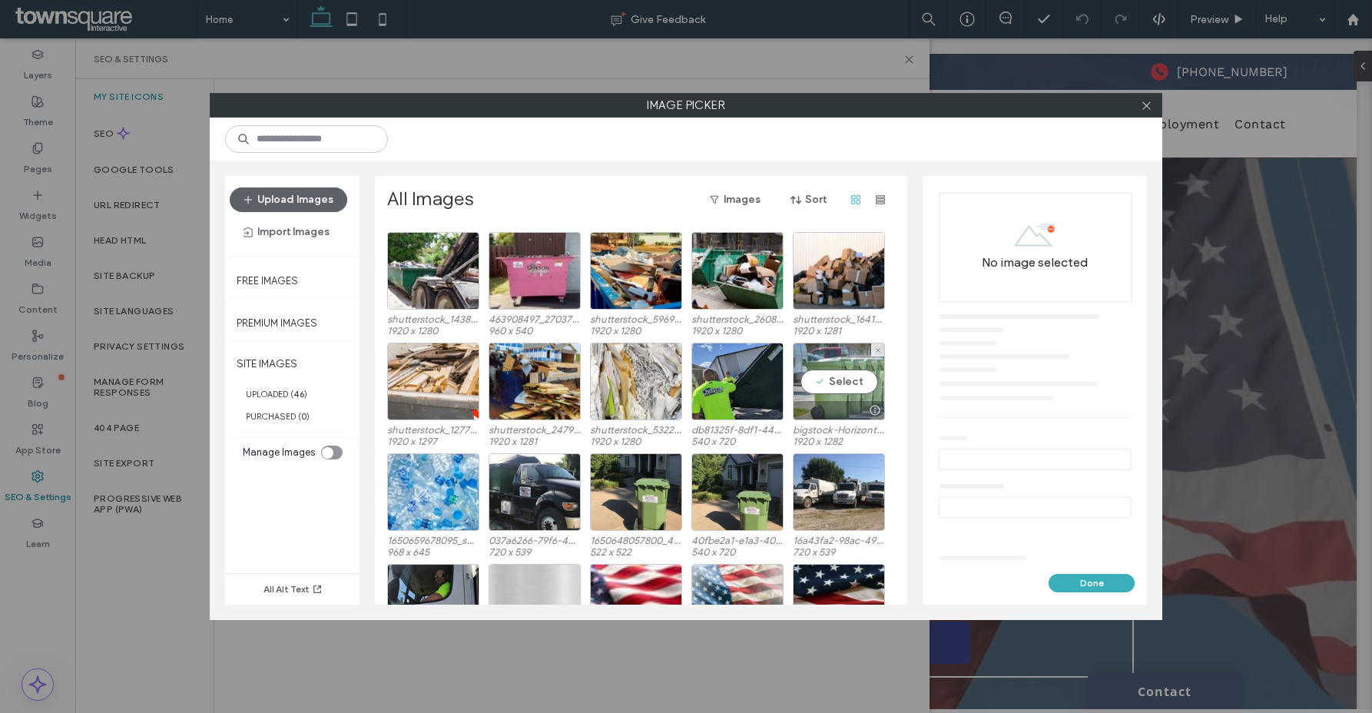
click at [850, 376] on div "Select" at bounding box center [839, 382] width 92 height 78
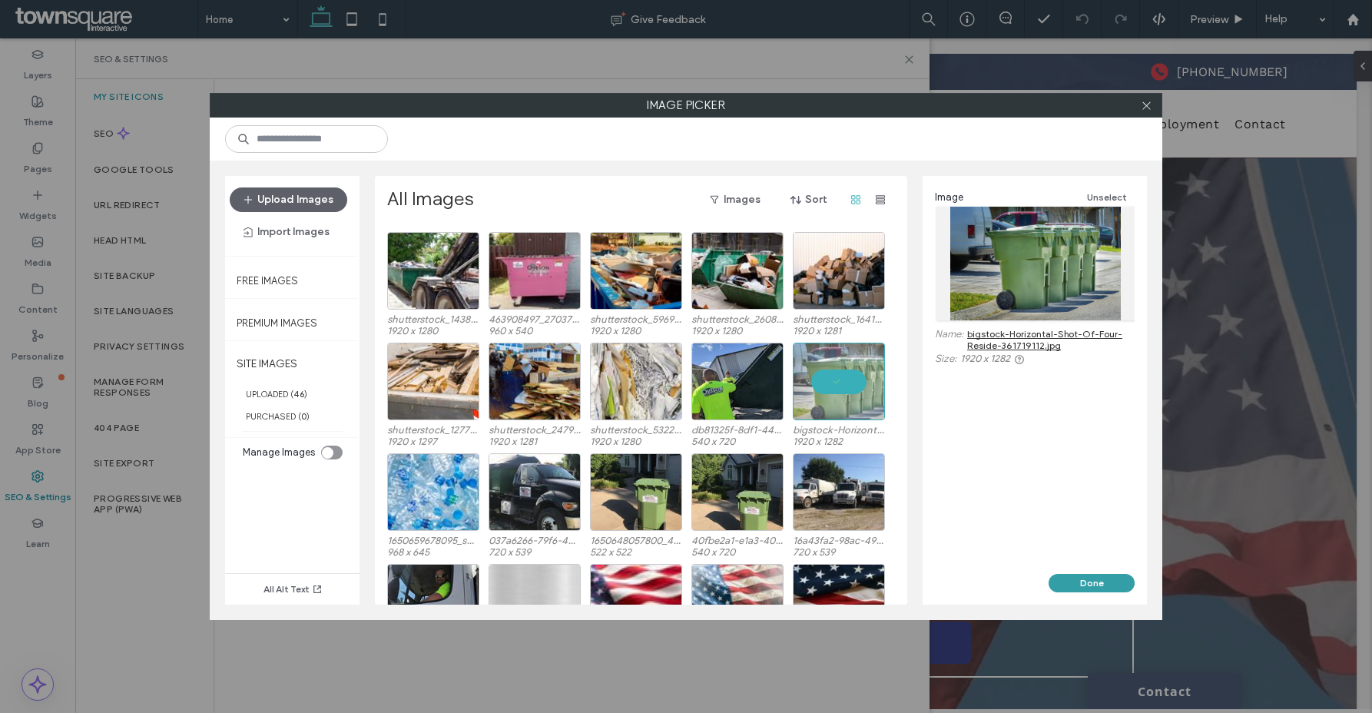
drag, startPoint x: 1103, startPoint y: 577, endPoint x: 1026, endPoint y: 422, distance: 172.5
click at [1103, 577] on button "Done" at bounding box center [1092, 583] width 86 height 18
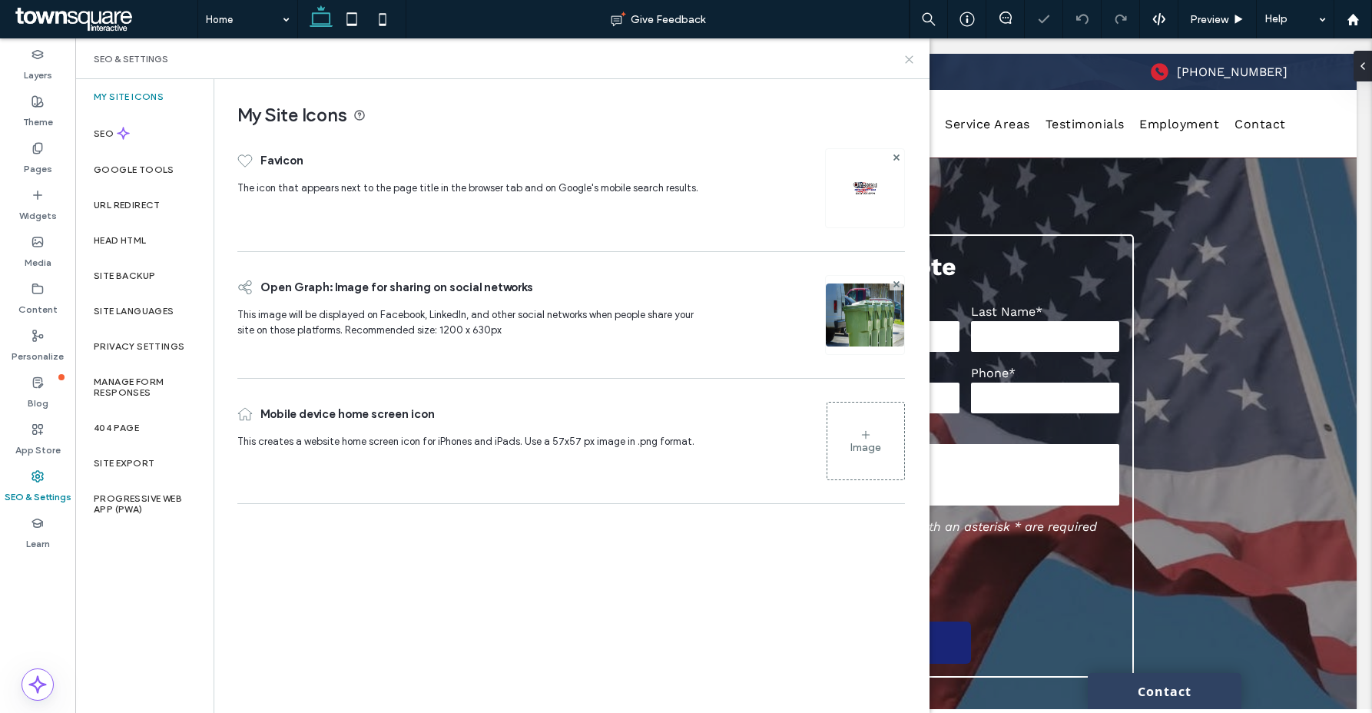
click at [909, 58] on use at bounding box center [909, 59] width 7 height 7
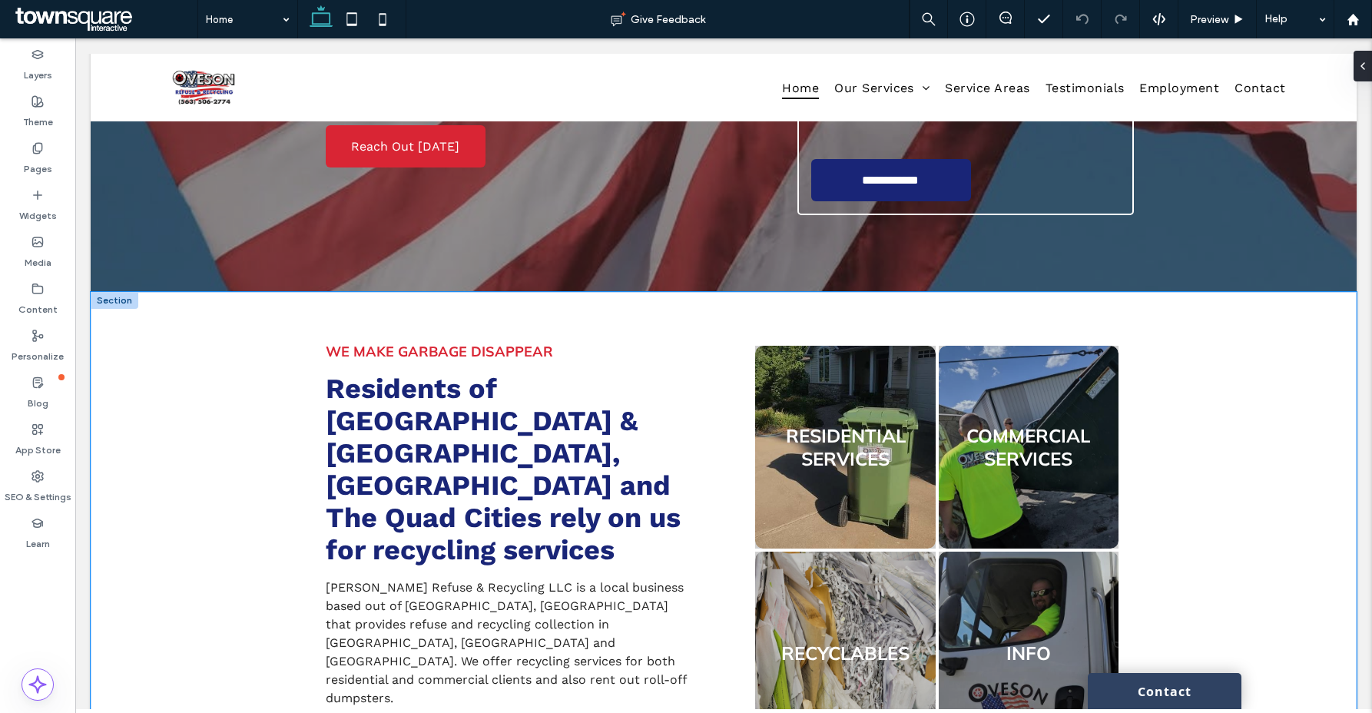
scroll to position [0, 0]
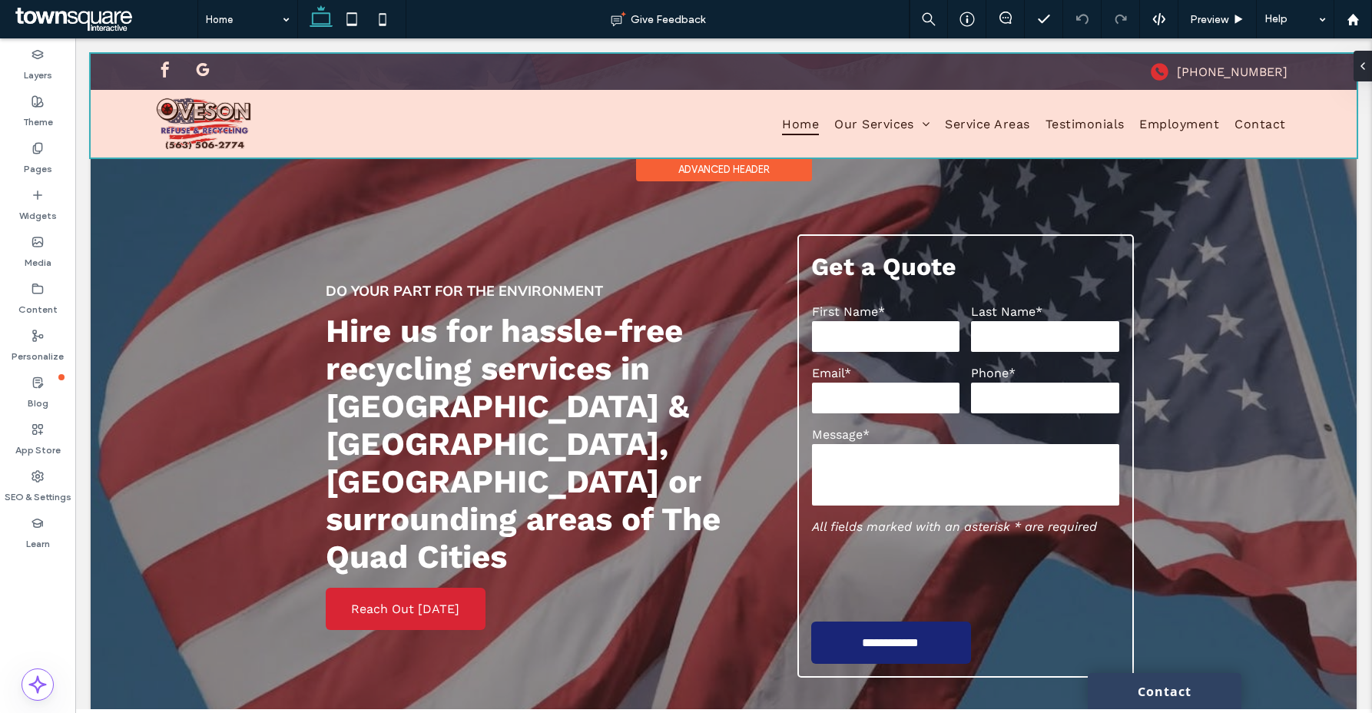
click at [851, 124] on div at bounding box center [724, 106] width 1266 height 104
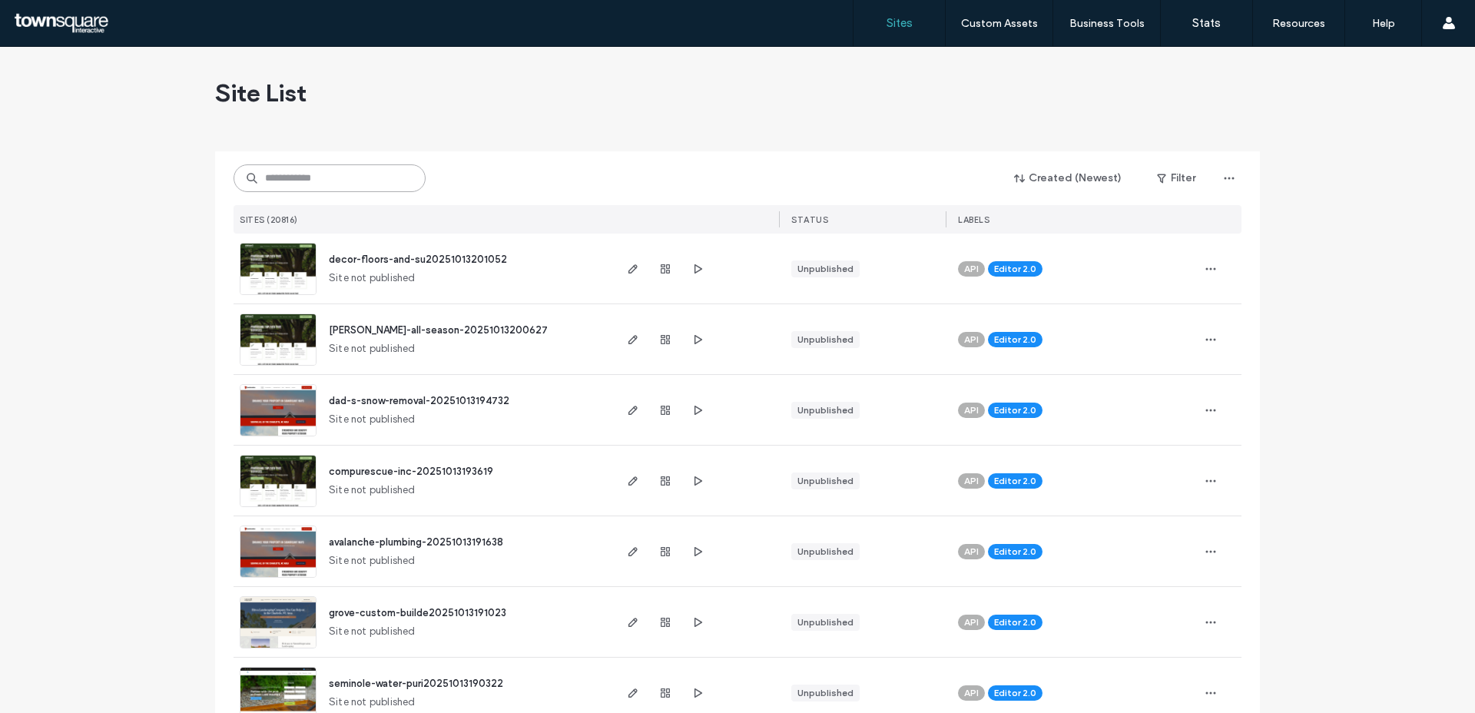
click at [340, 187] on input at bounding box center [330, 178] width 192 height 28
paste input "********"
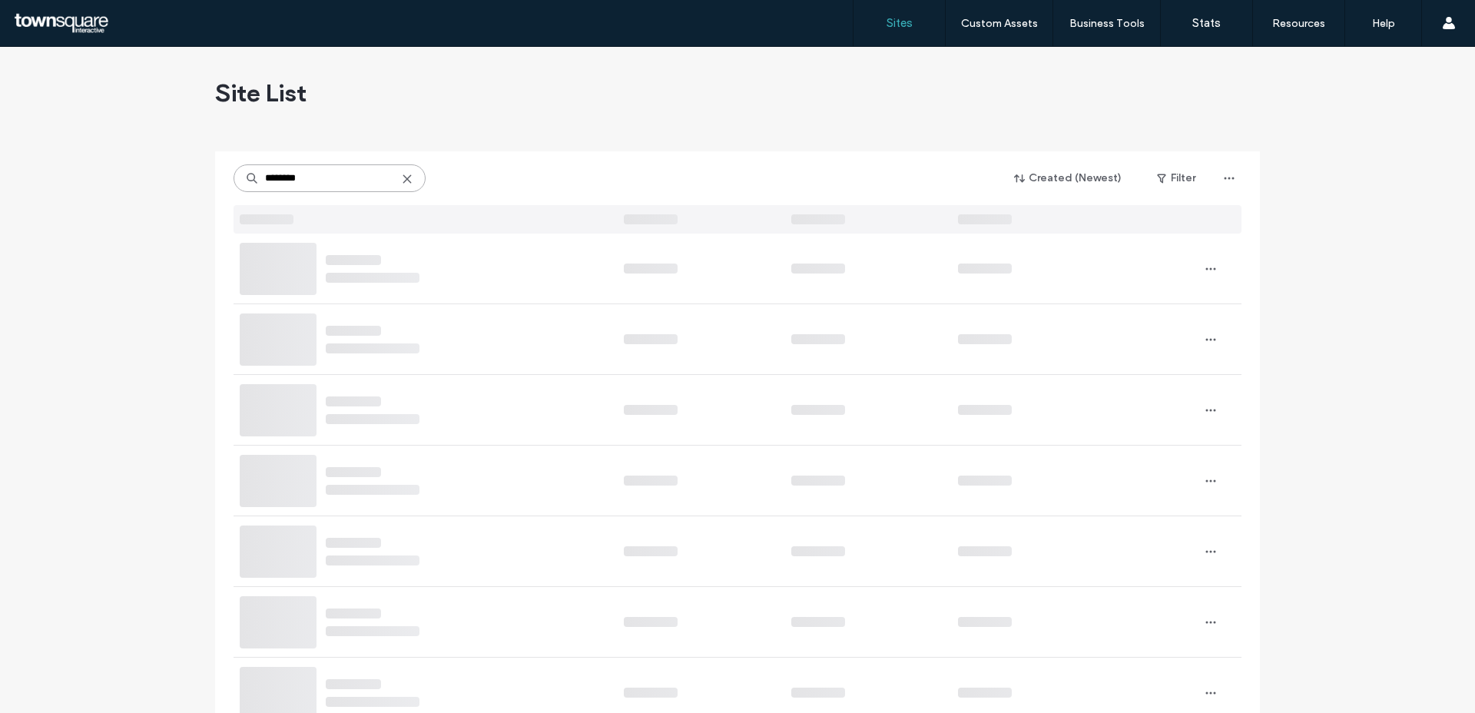
type input "********"
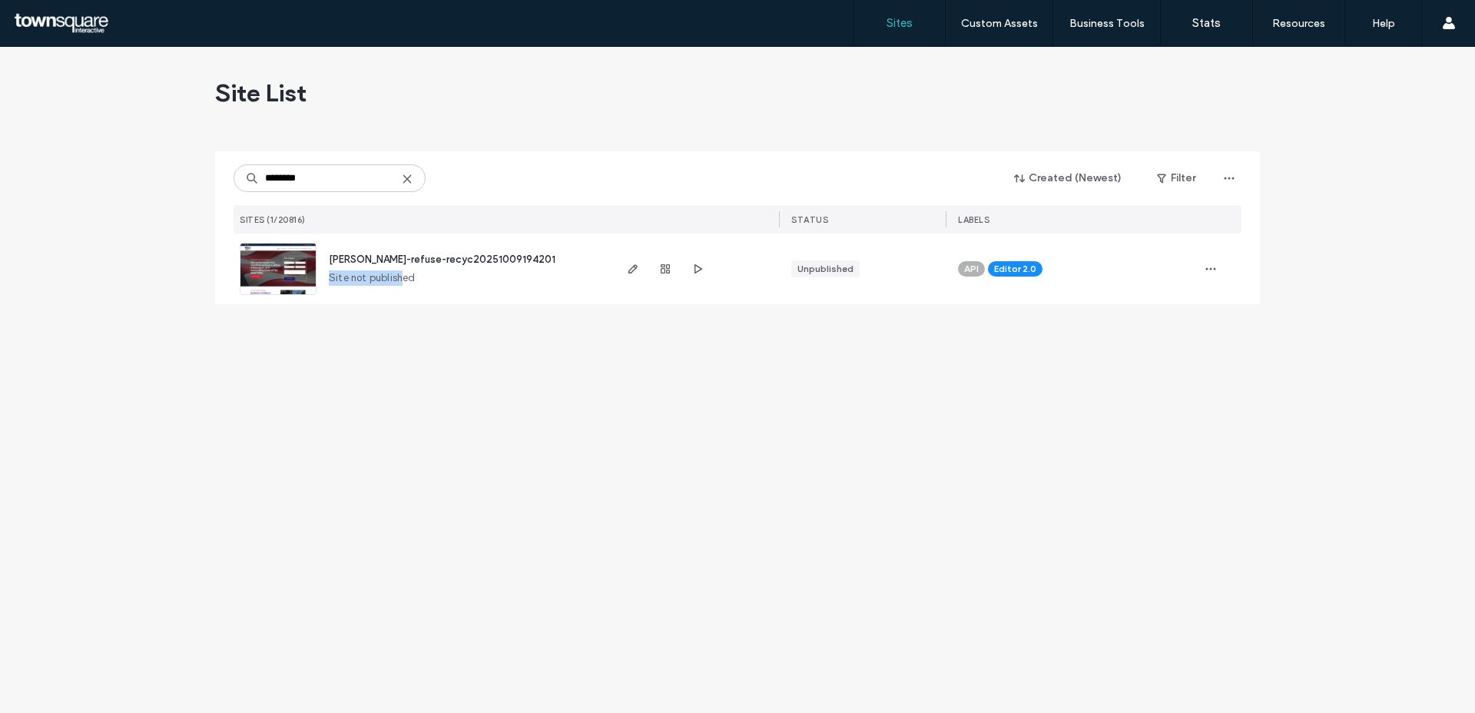
click at [400, 270] on span "Site not published" at bounding box center [372, 277] width 87 height 15
click at [402, 262] on span "[PERSON_NAME]-refuse-recyc20251009194201" at bounding box center [442, 259] width 227 height 12
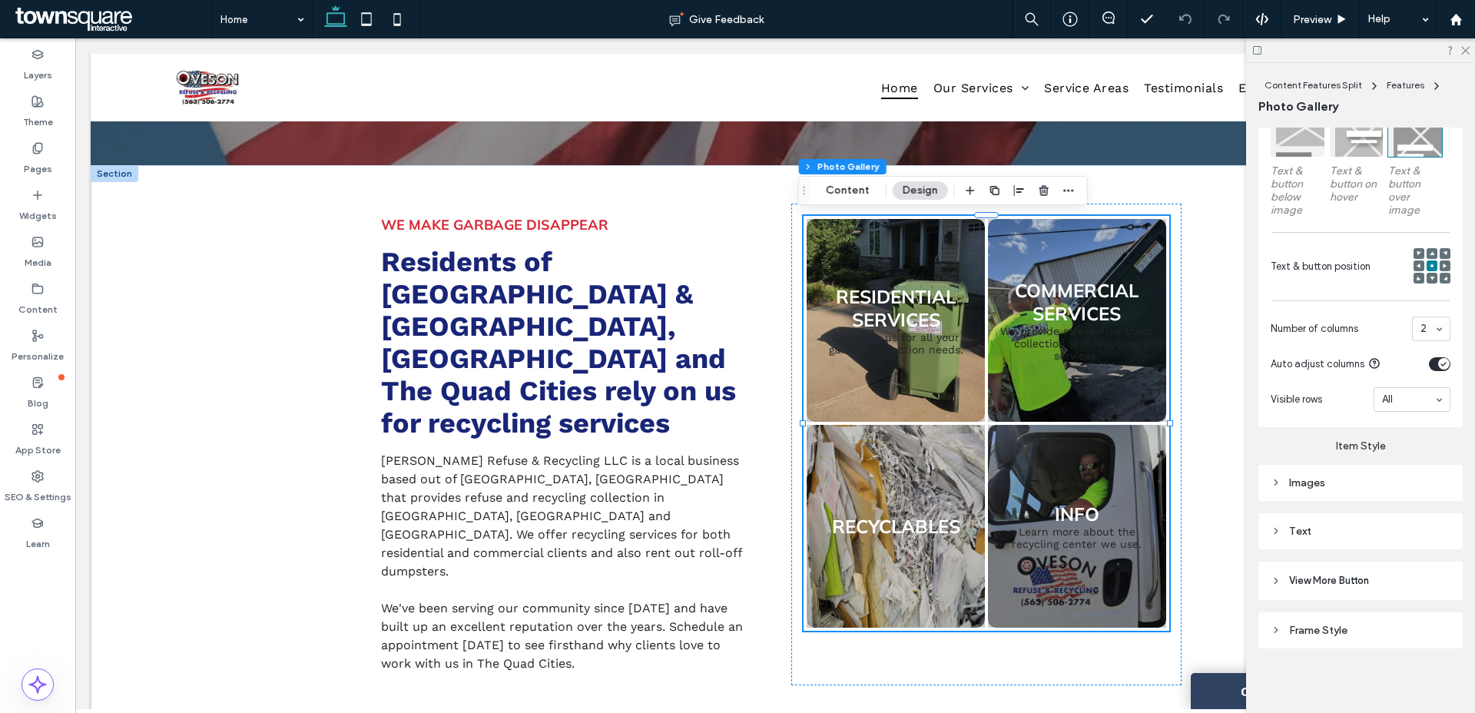
click at [1350, 525] on div "Text" at bounding box center [1361, 531] width 180 height 13
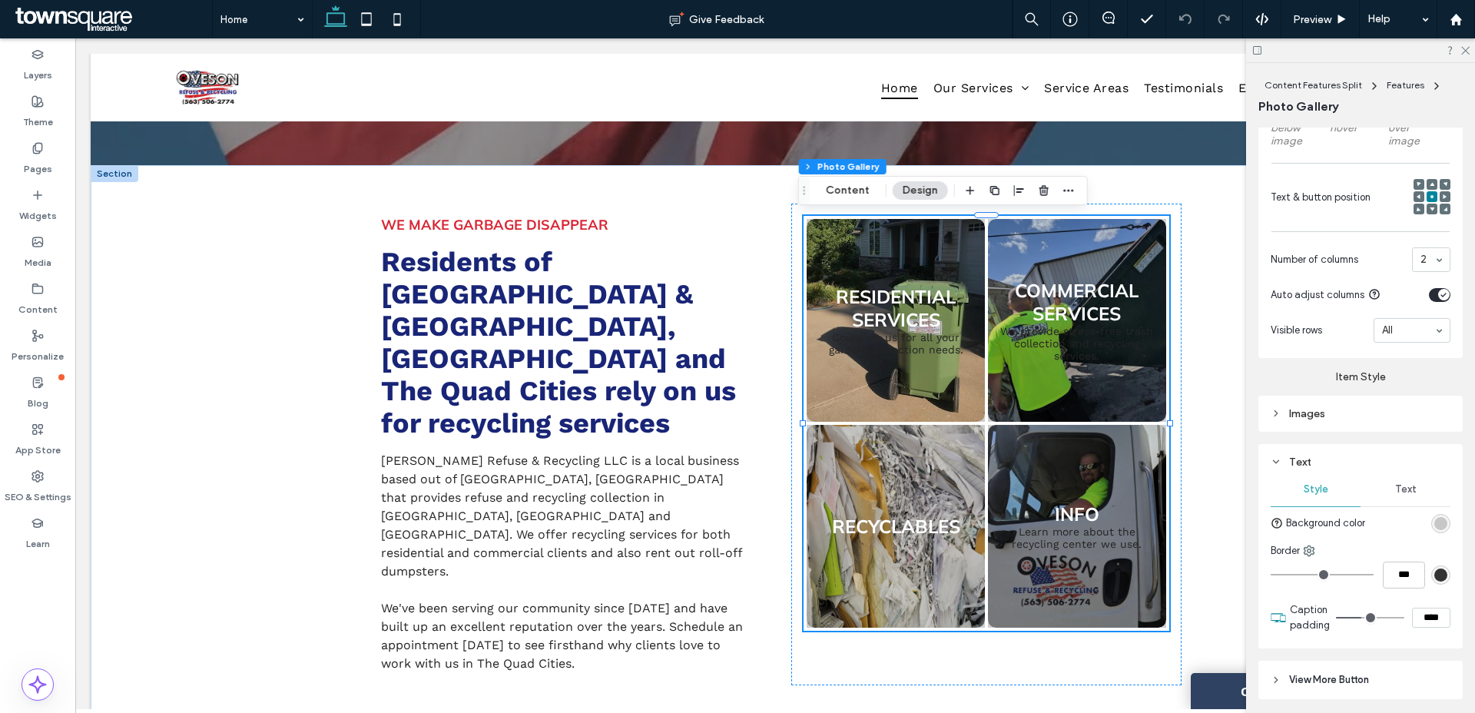
scroll to position [675, 0]
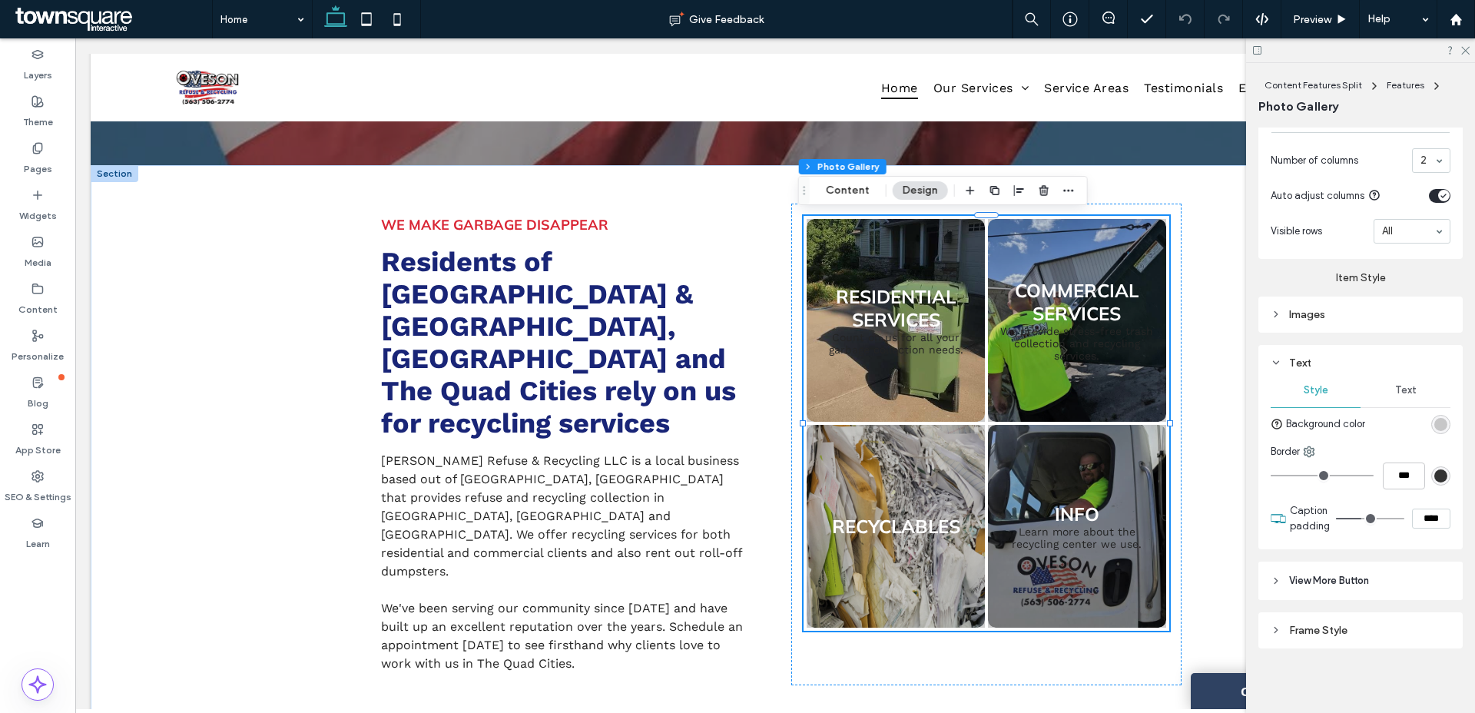
click at [1385, 382] on div "Text" at bounding box center [1405, 390] width 90 height 34
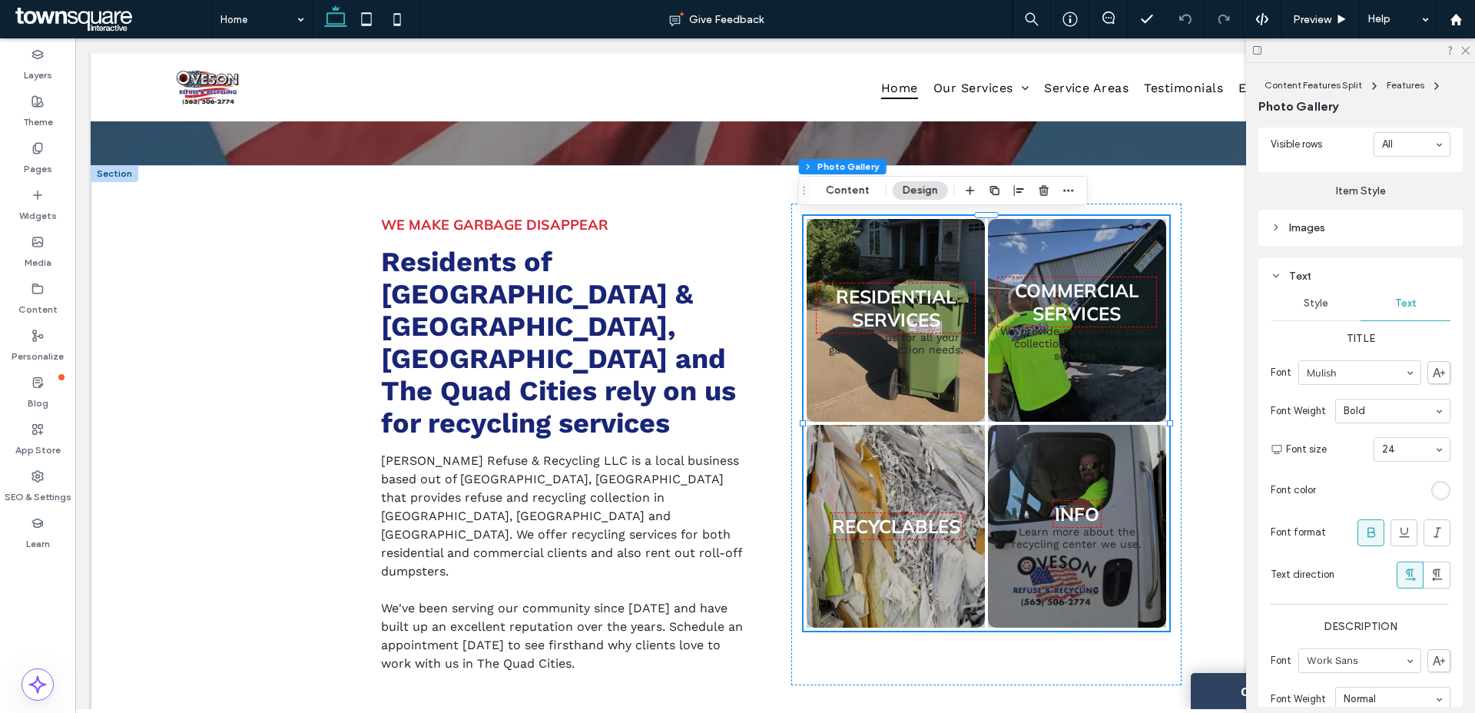
scroll to position [936, 0]
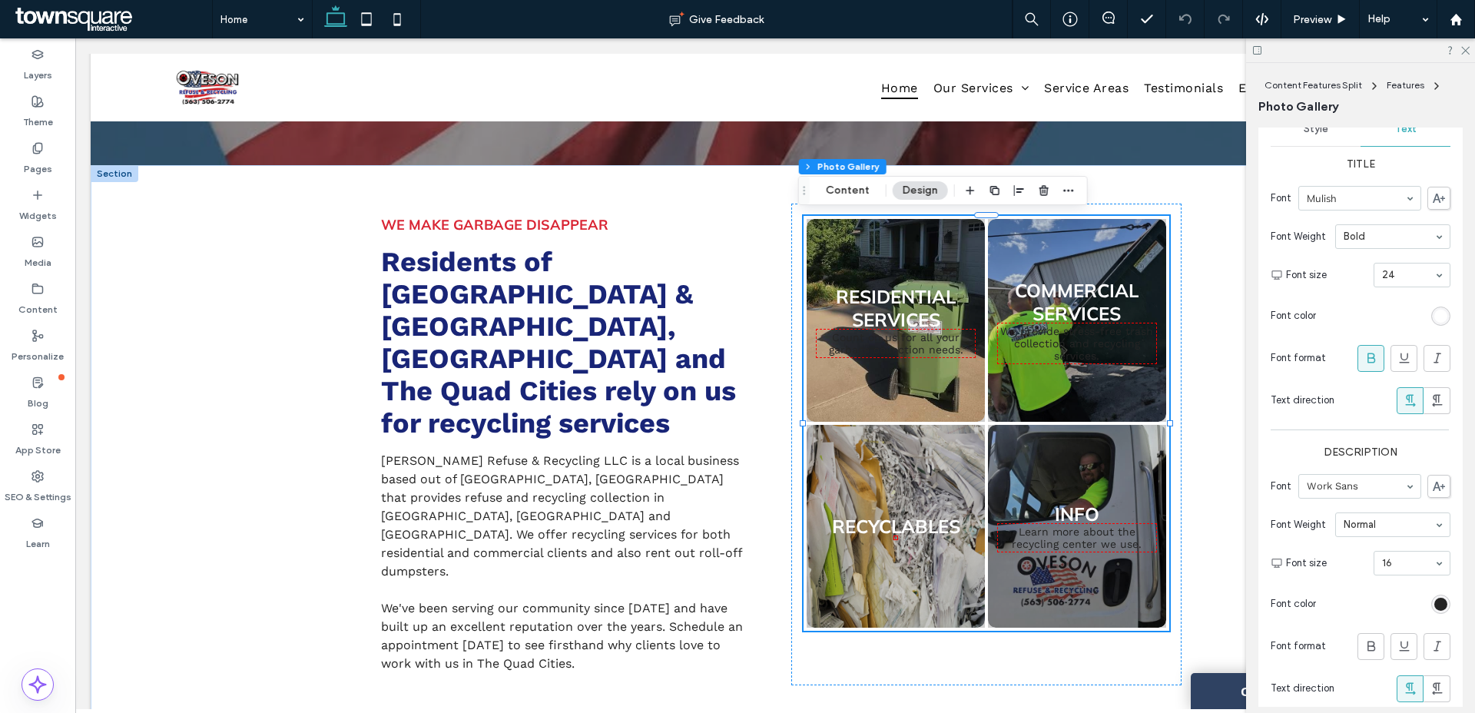
click at [1434, 605] on div "rgb(36, 36, 36)" at bounding box center [1440, 604] width 13 height 13
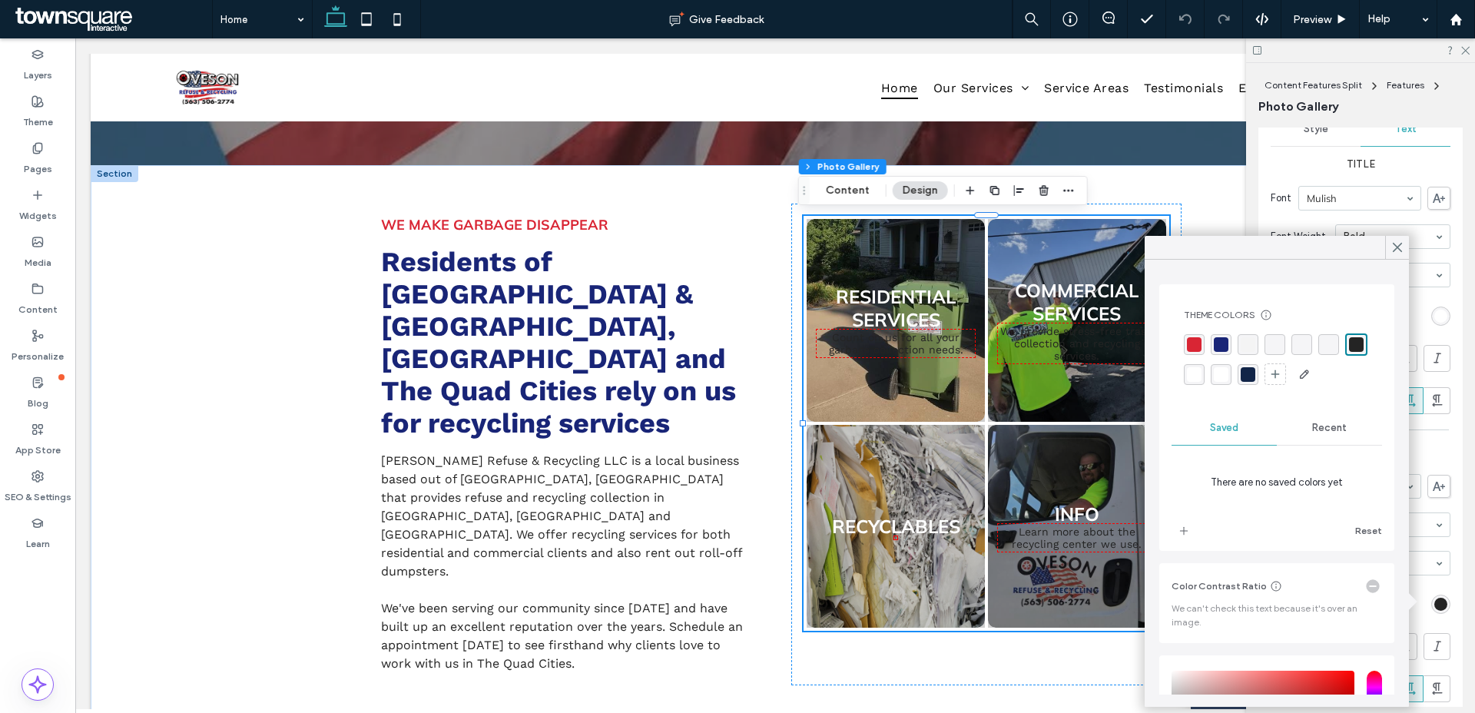
drag, startPoint x: 1219, startPoint y: 379, endPoint x: 1198, endPoint y: 376, distance: 20.9
click at [1201, 379] on div "rgba(255, 255, 255, 1)" at bounding box center [1194, 374] width 15 height 15
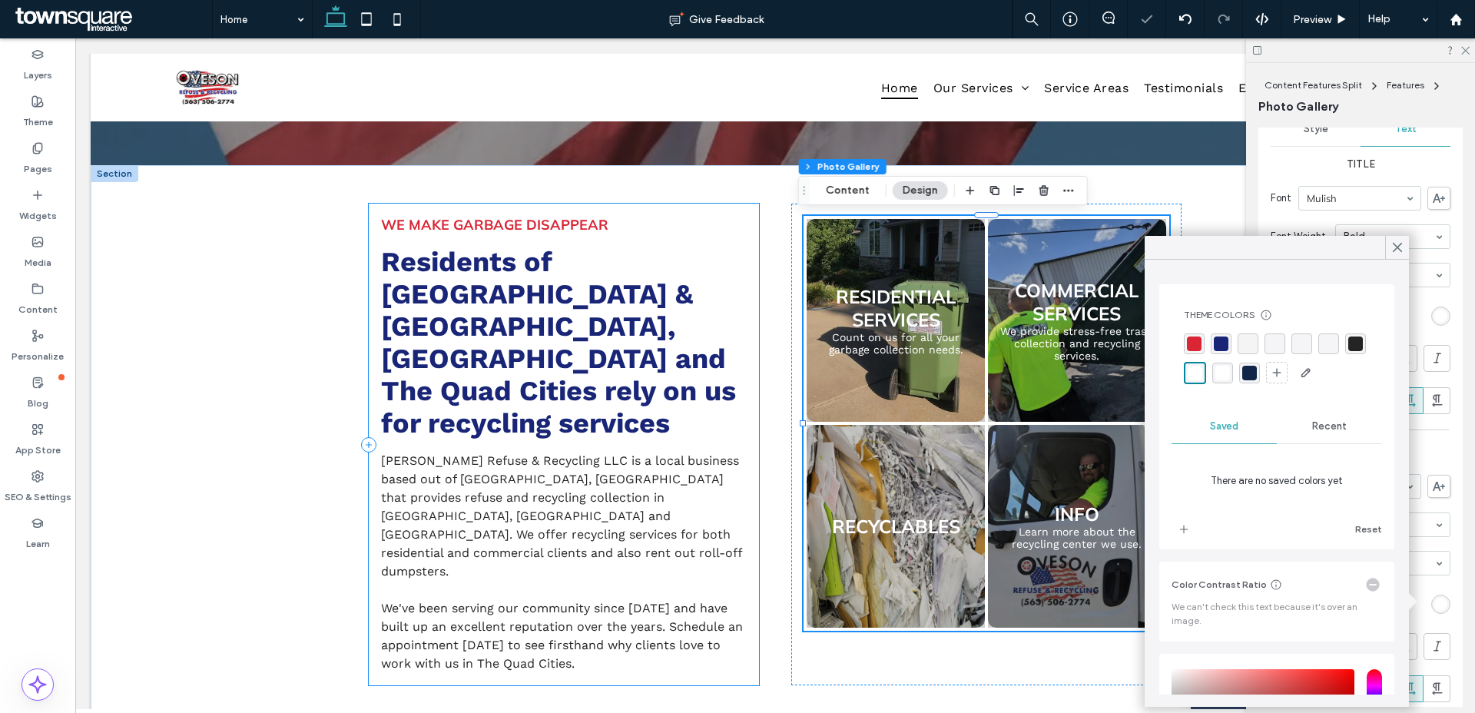
click at [668, 628] on div "We Make Garbage Disappear Residents of [GEOGRAPHIC_DATA] & [GEOGRAPHIC_DATA], […" at bounding box center [564, 445] width 390 height 482
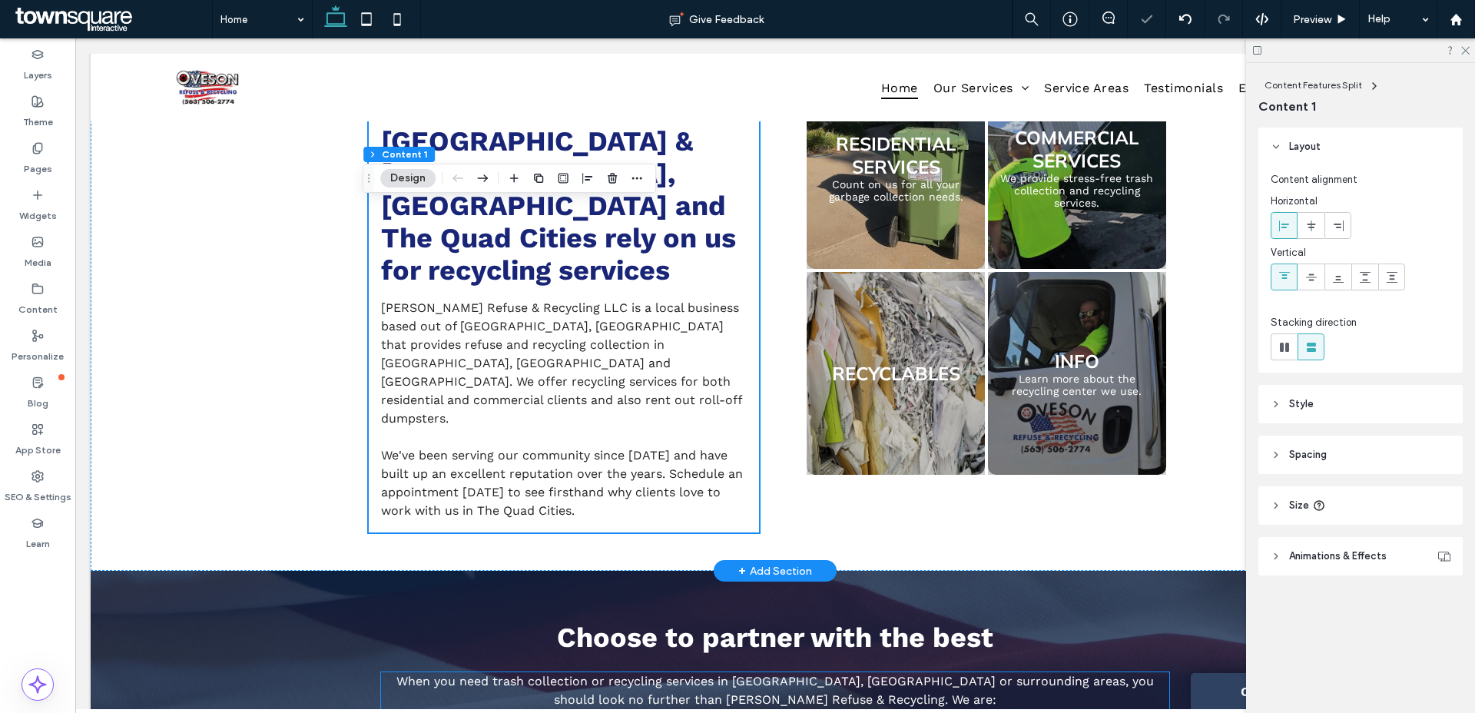
scroll to position [853, 0]
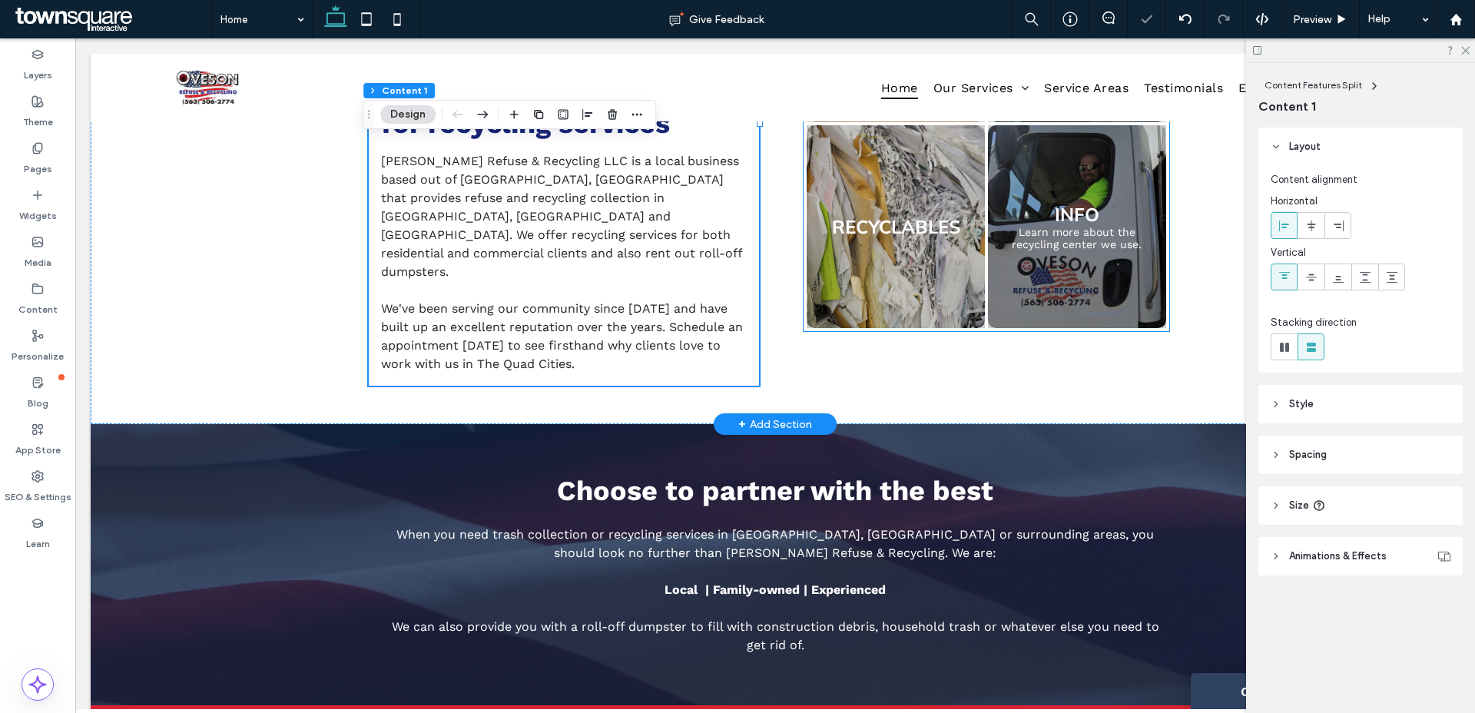
click at [930, 230] on link at bounding box center [895, 226] width 189 height 215
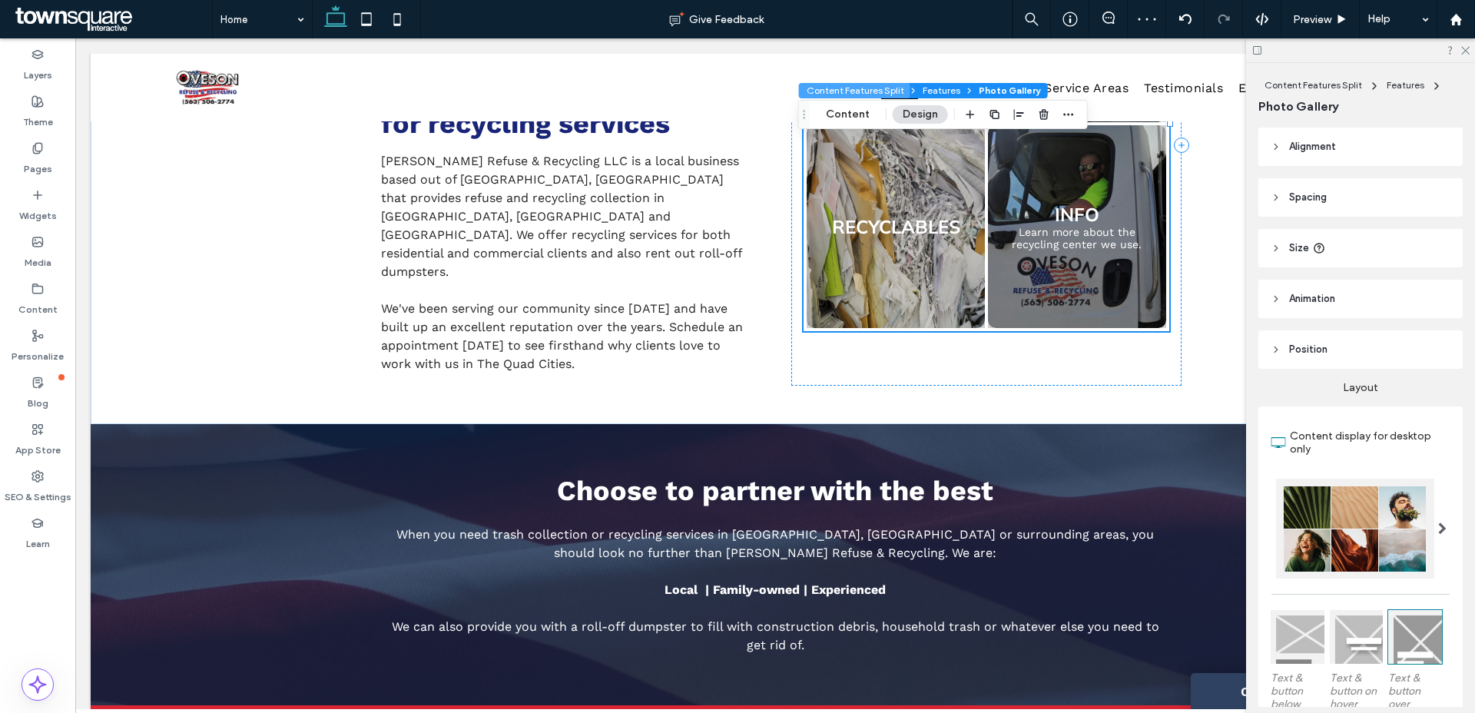
click at [829, 93] on button "Content Features Split" at bounding box center [854, 90] width 111 height 15
drag, startPoint x: 831, startPoint y: 114, endPoint x: 849, endPoint y: 118, distance: 18.1
click at [832, 114] on button "Content" at bounding box center [848, 114] width 64 height 18
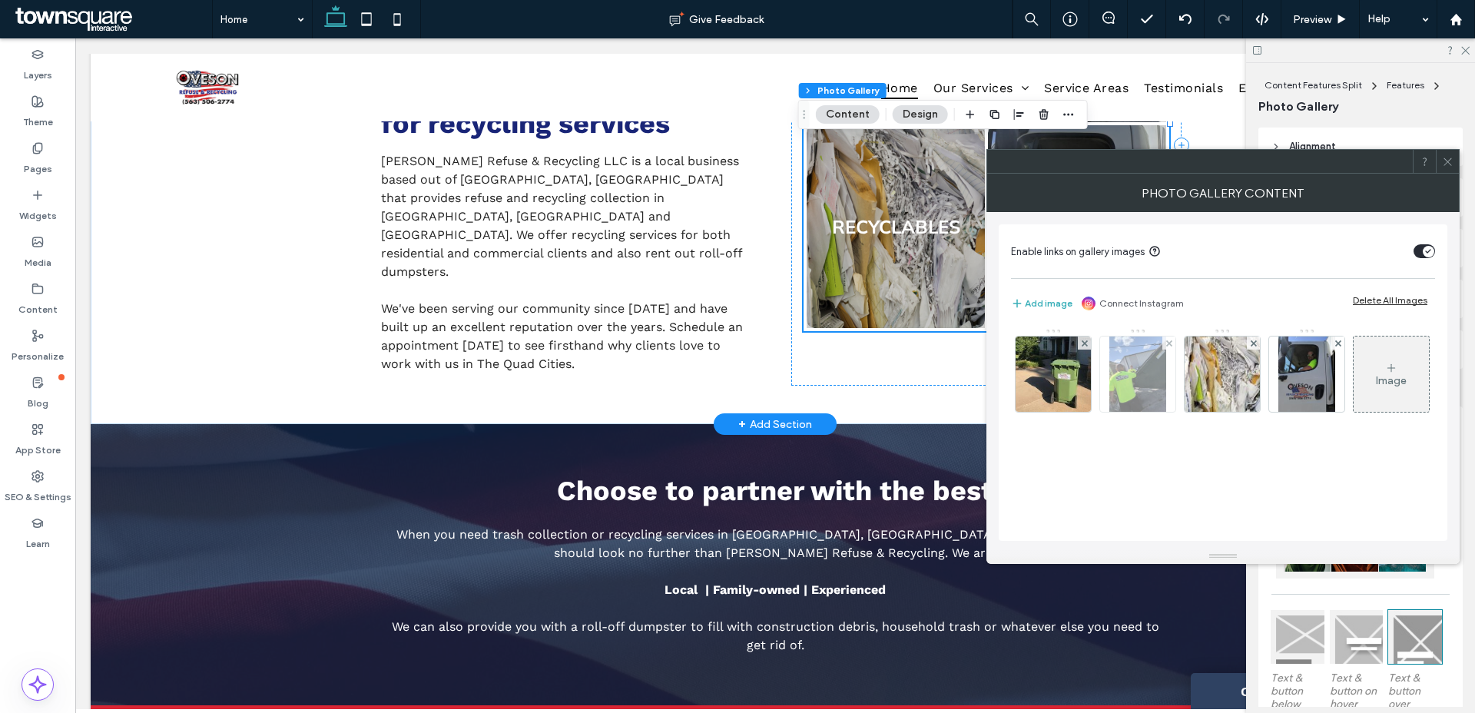
click at [1125, 388] on img at bounding box center [1137, 373] width 57 height 75
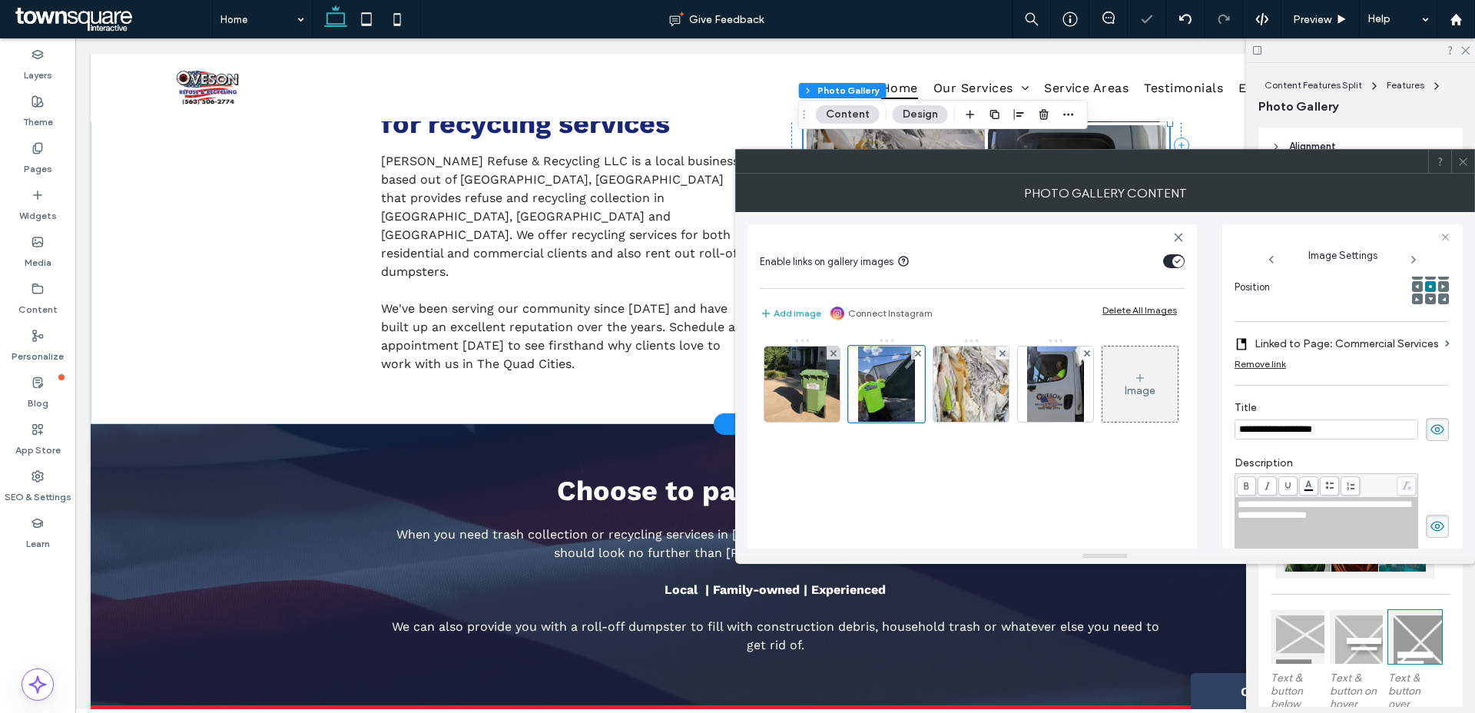
scroll to position [0, 0]
click at [965, 407] on img at bounding box center [971, 383] width 113 height 75
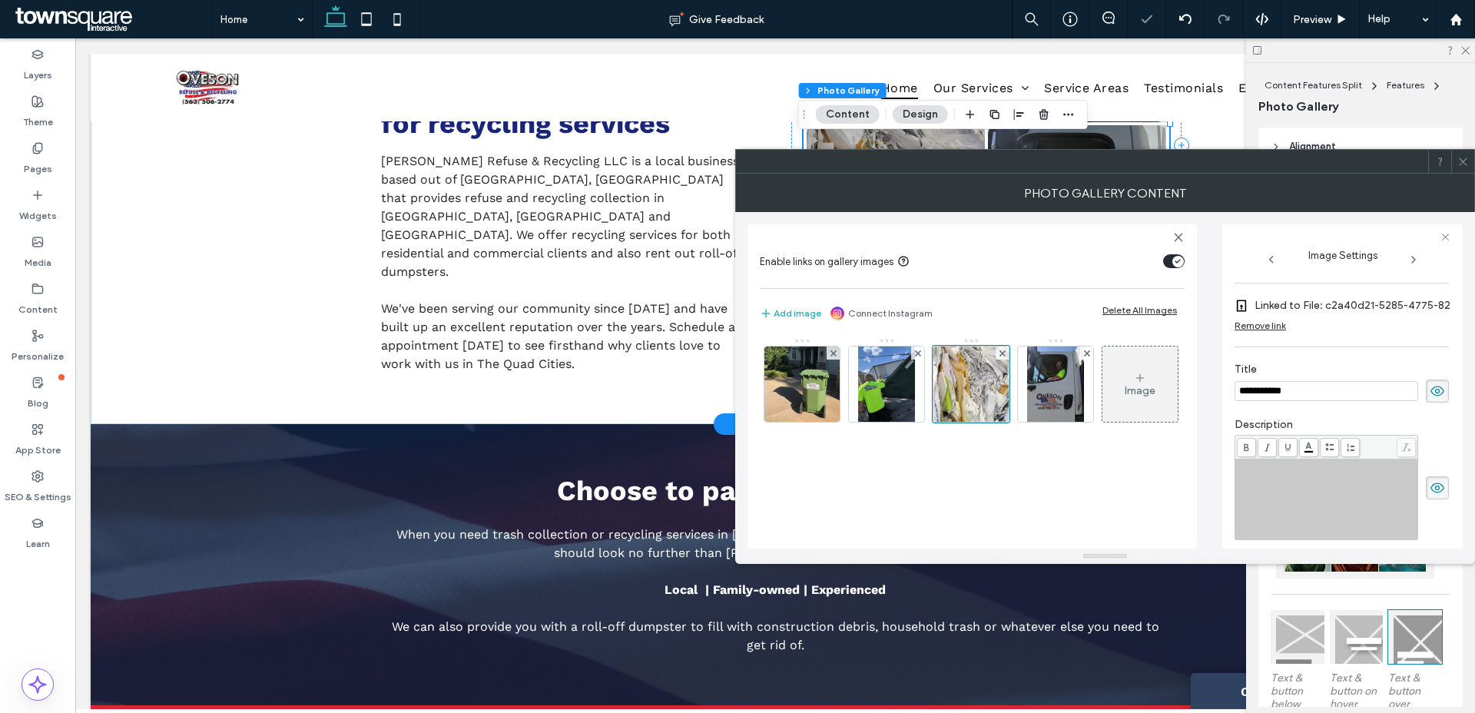
scroll to position [352, 0]
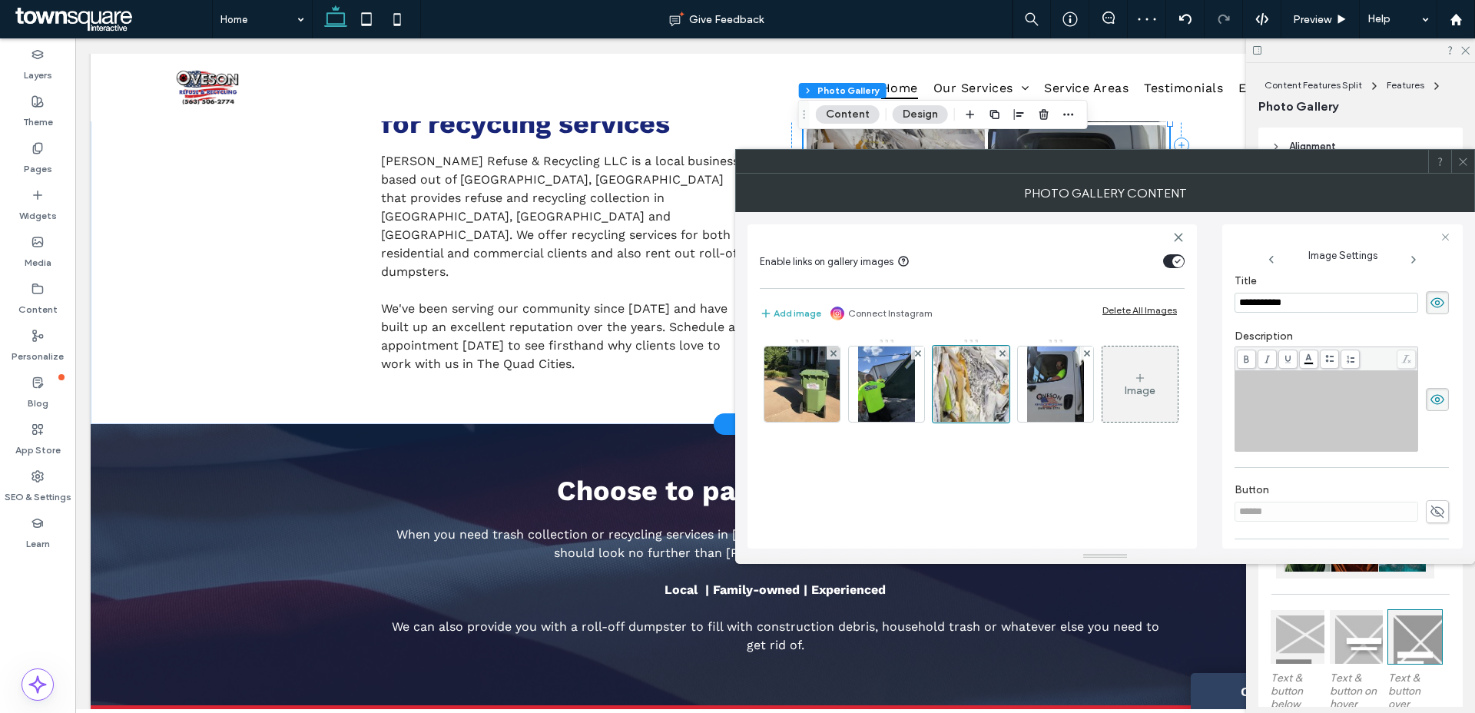
click at [1342, 424] on div "Rich Text Editor" at bounding box center [1327, 411] width 178 height 77
click at [1443, 359] on div "**********" at bounding box center [1342, 413] width 216 height 272
click at [1466, 163] on icon at bounding box center [1463, 162] width 12 height 12
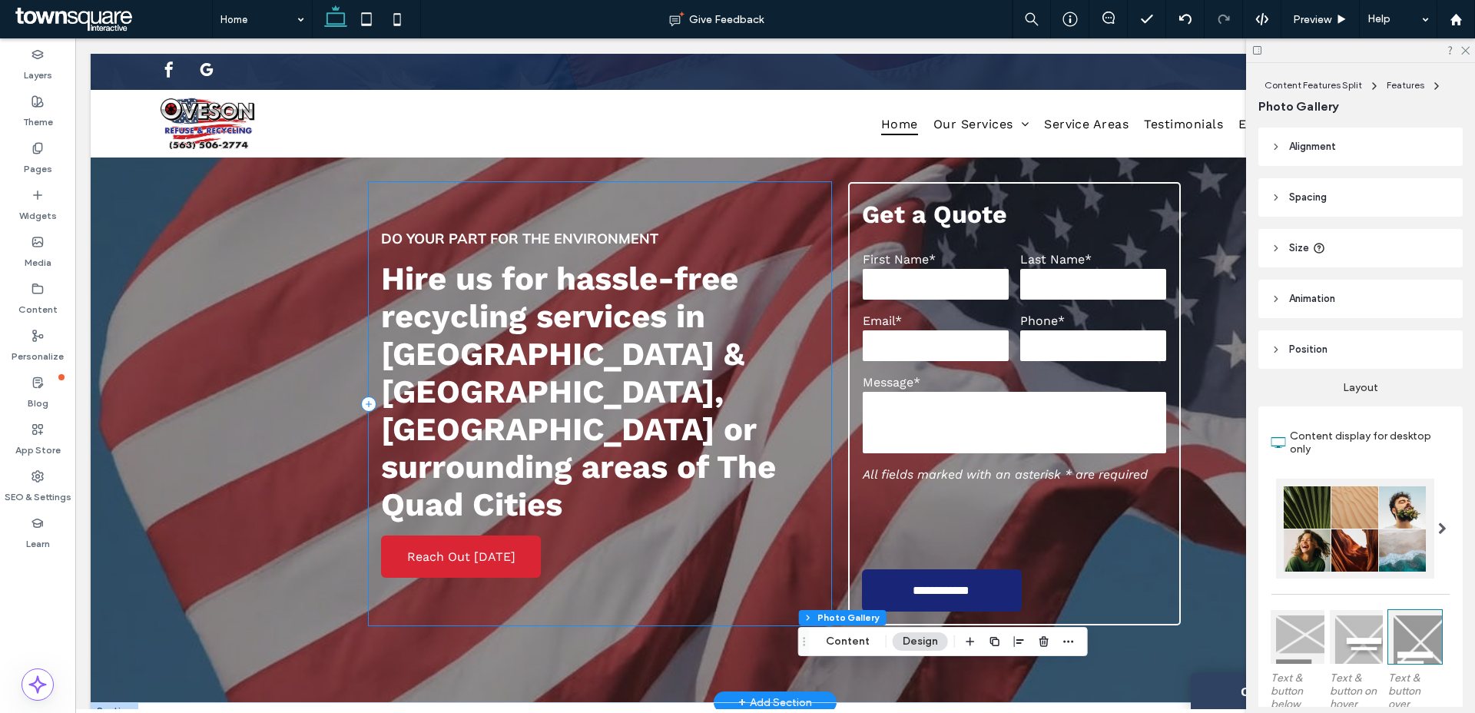
scroll to position [0, 0]
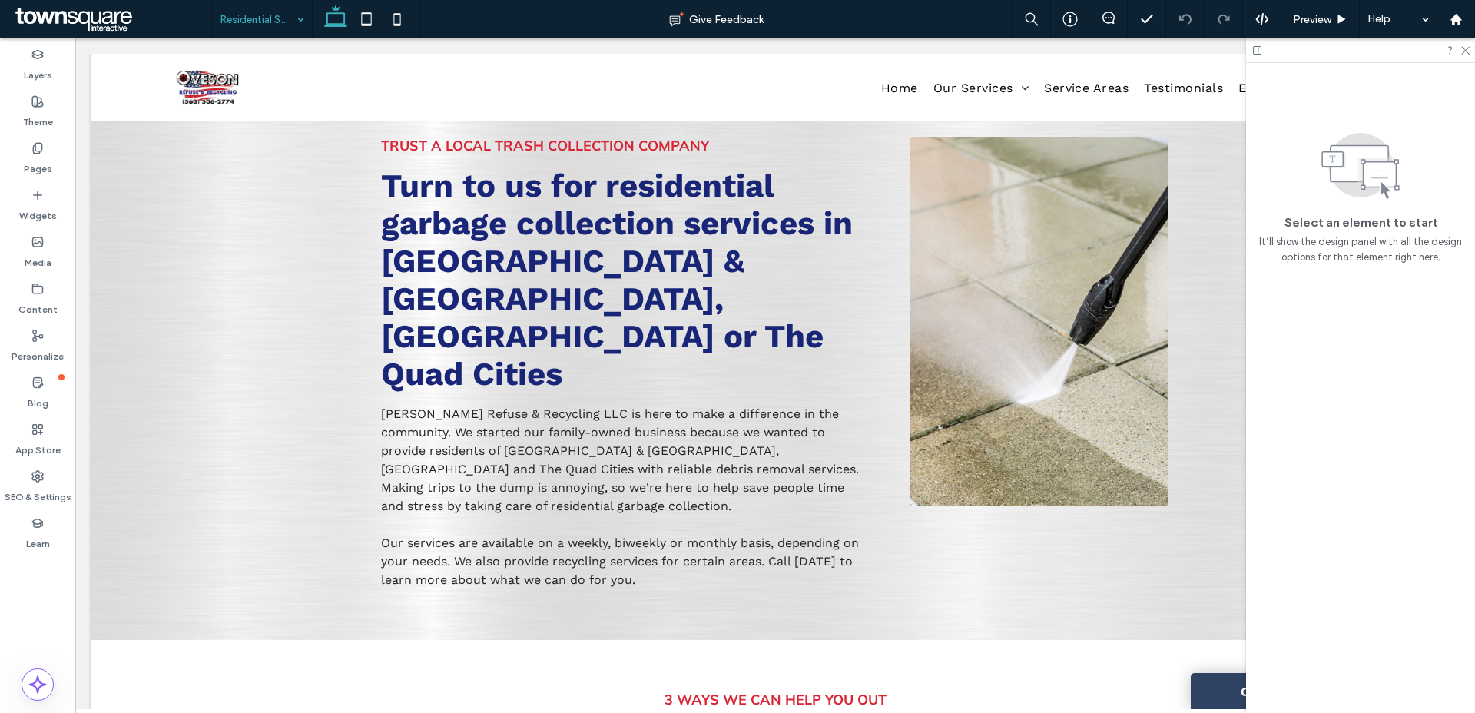
scroll to position [2, 0]
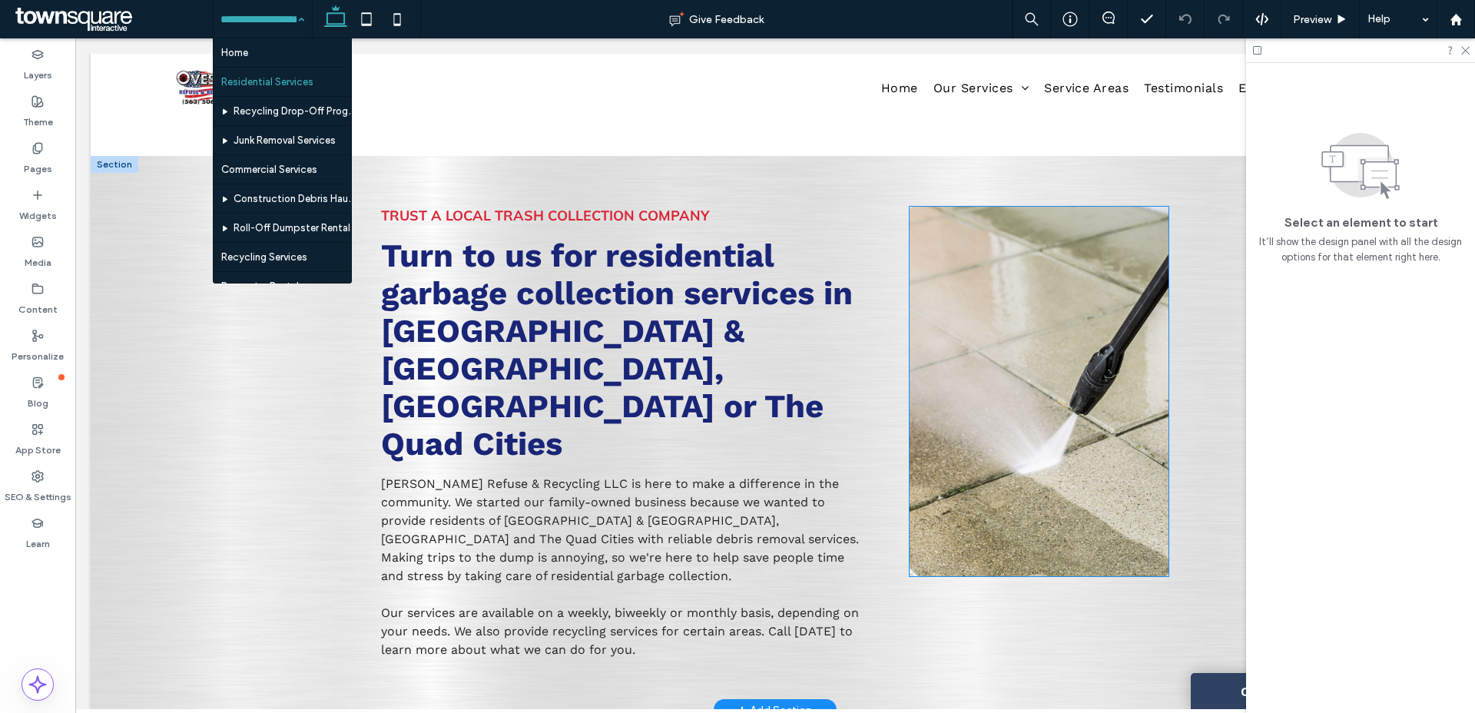
click at [1049, 404] on img at bounding box center [1040, 391] width 260 height 369
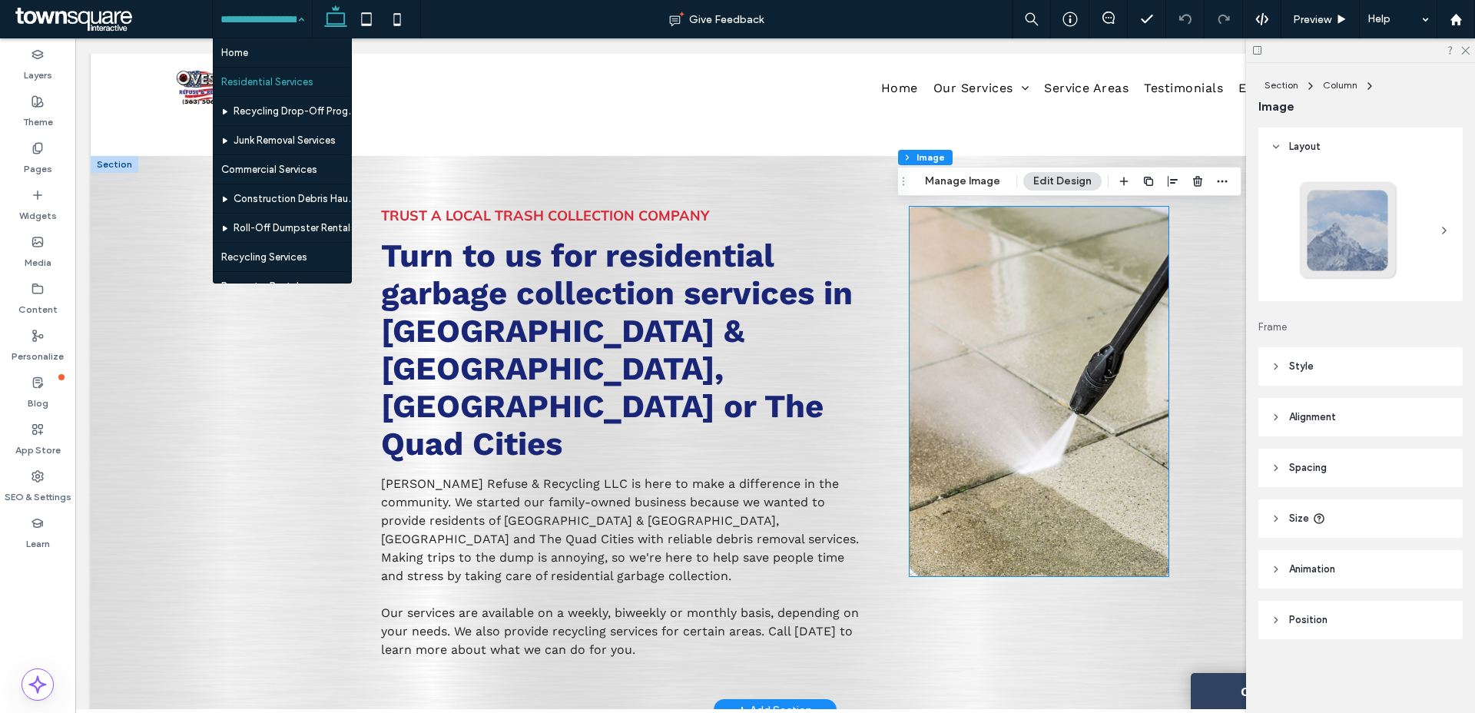
type input "*"
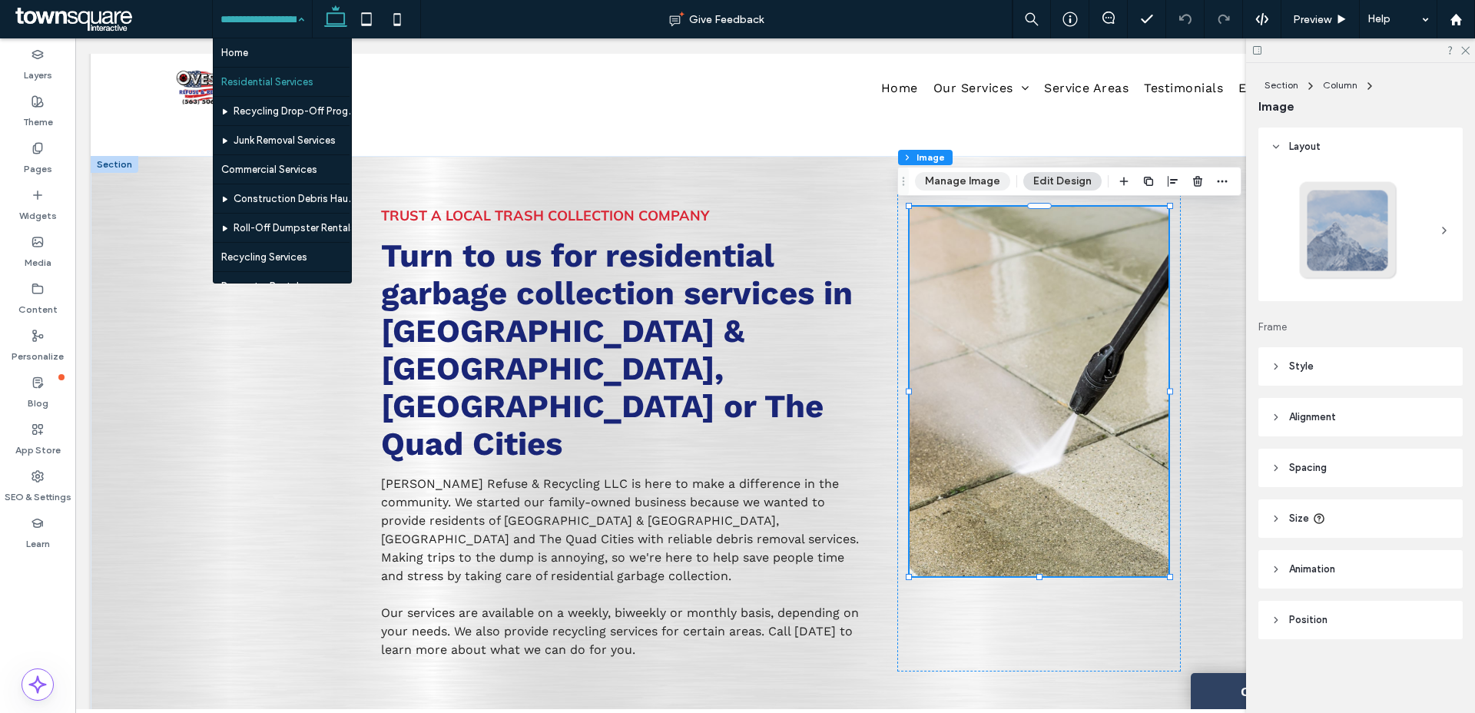
click at [965, 189] on button "Manage Image" at bounding box center [962, 181] width 95 height 18
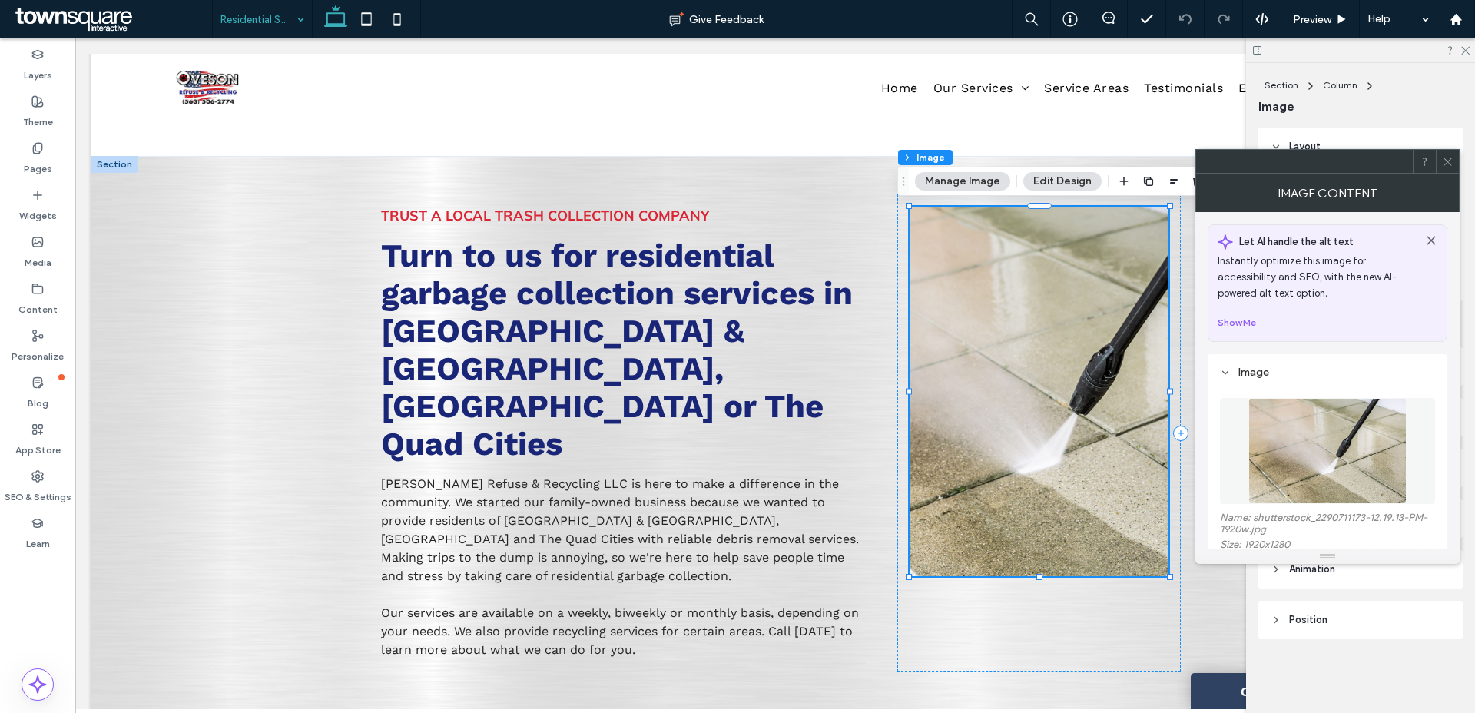
click at [1369, 444] on img at bounding box center [1327, 451] width 158 height 106
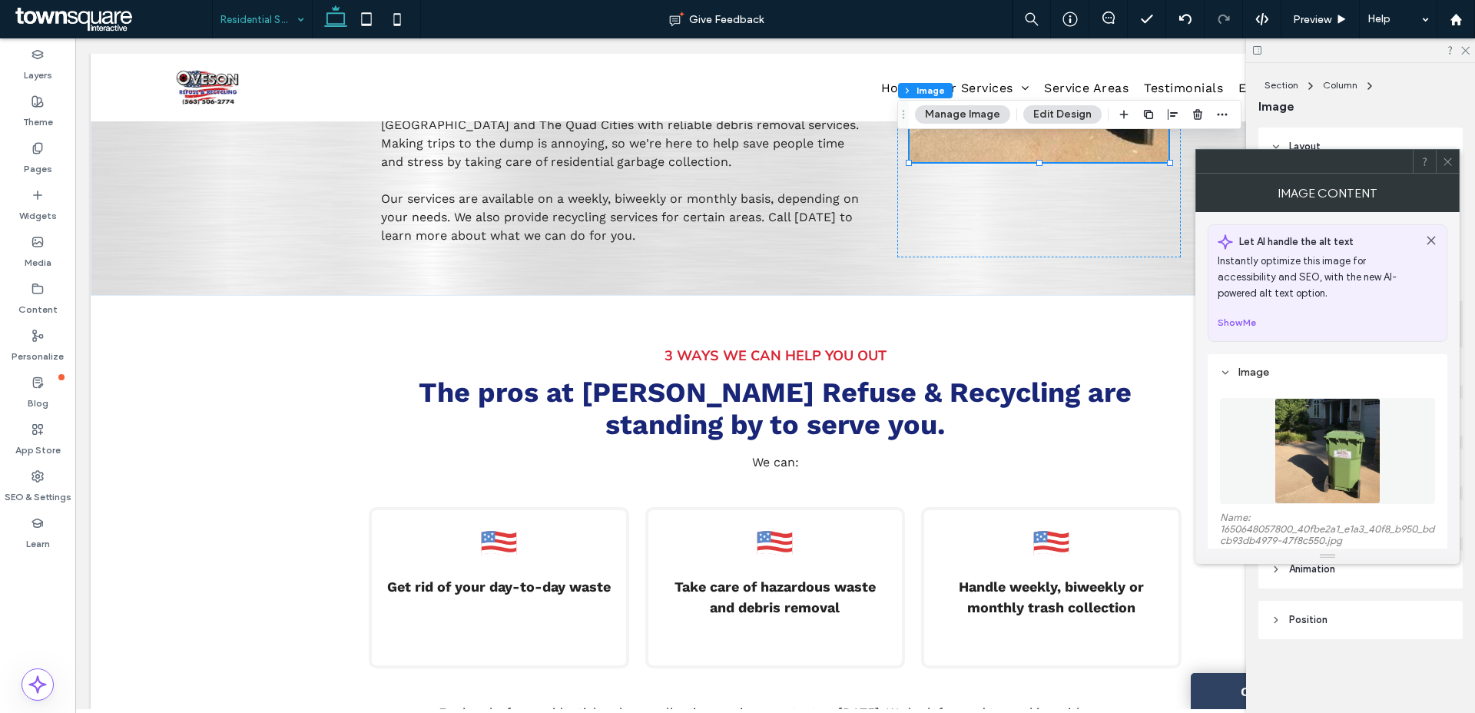
scroll to position [509, 0]
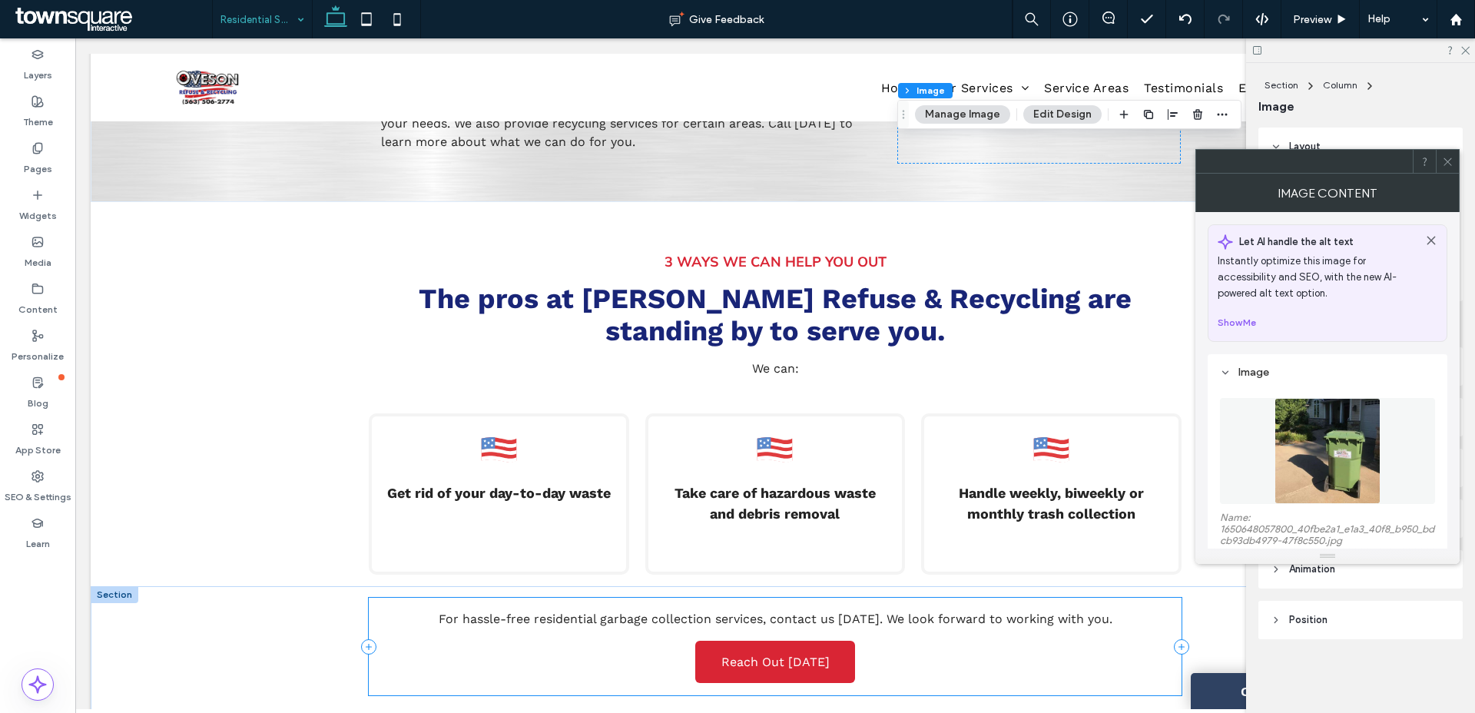
click at [543, 605] on div "Reach Out Today For hassle-free residential garbage collection services, contac…" at bounding box center [775, 647] width 812 height 98
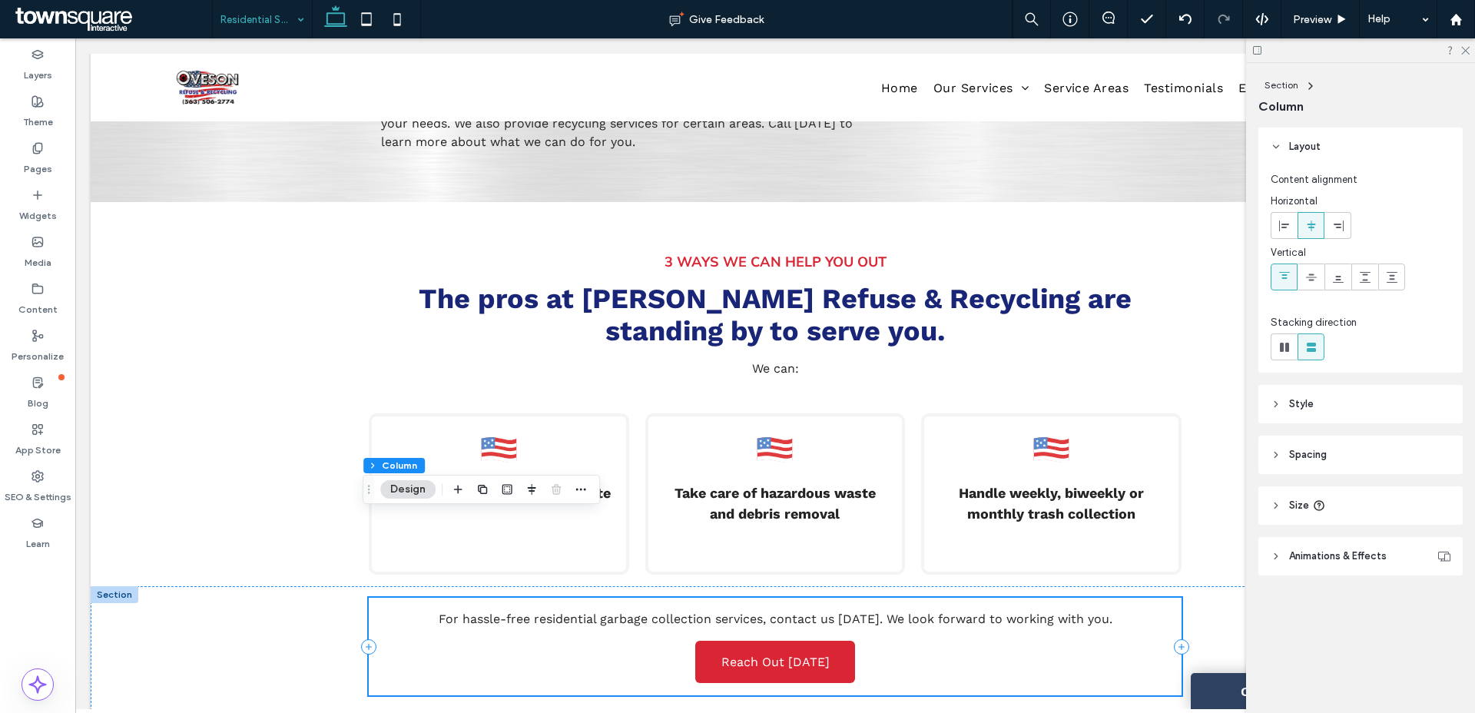
scroll to position [512, 0]
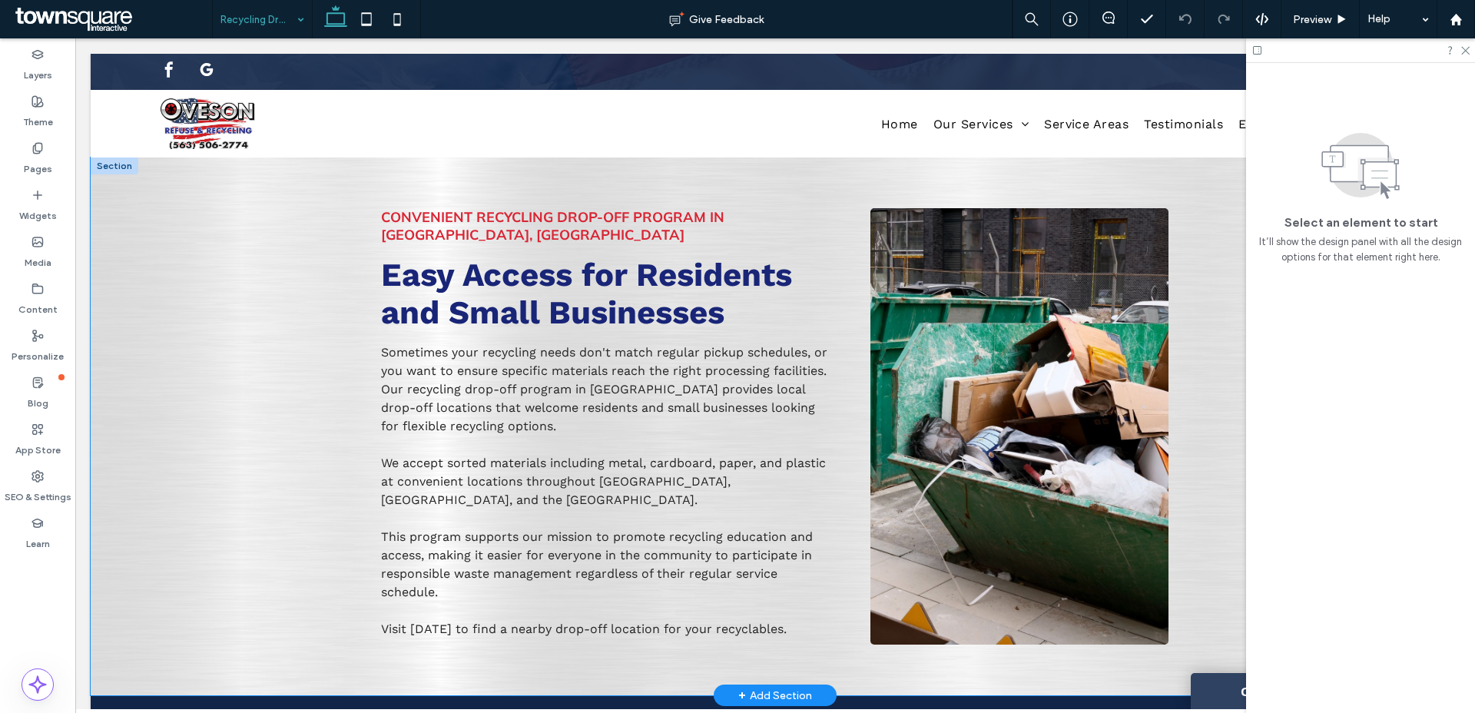
click at [193, 368] on div "Convenient Recycling Drop-Off Program in Wilton, IA Easy Access for Residents a…" at bounding box center [775, 426] width 1369 height 538
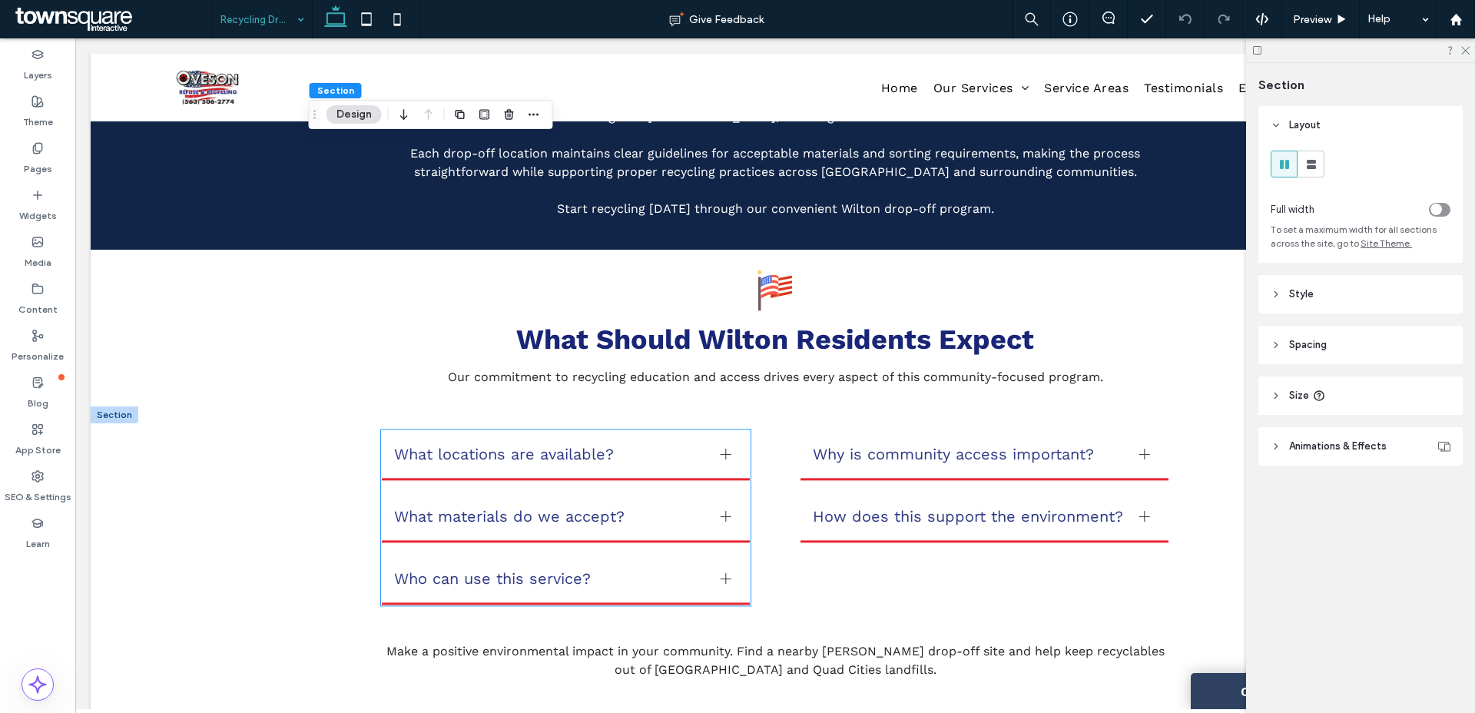
scroll to position [784, 0]
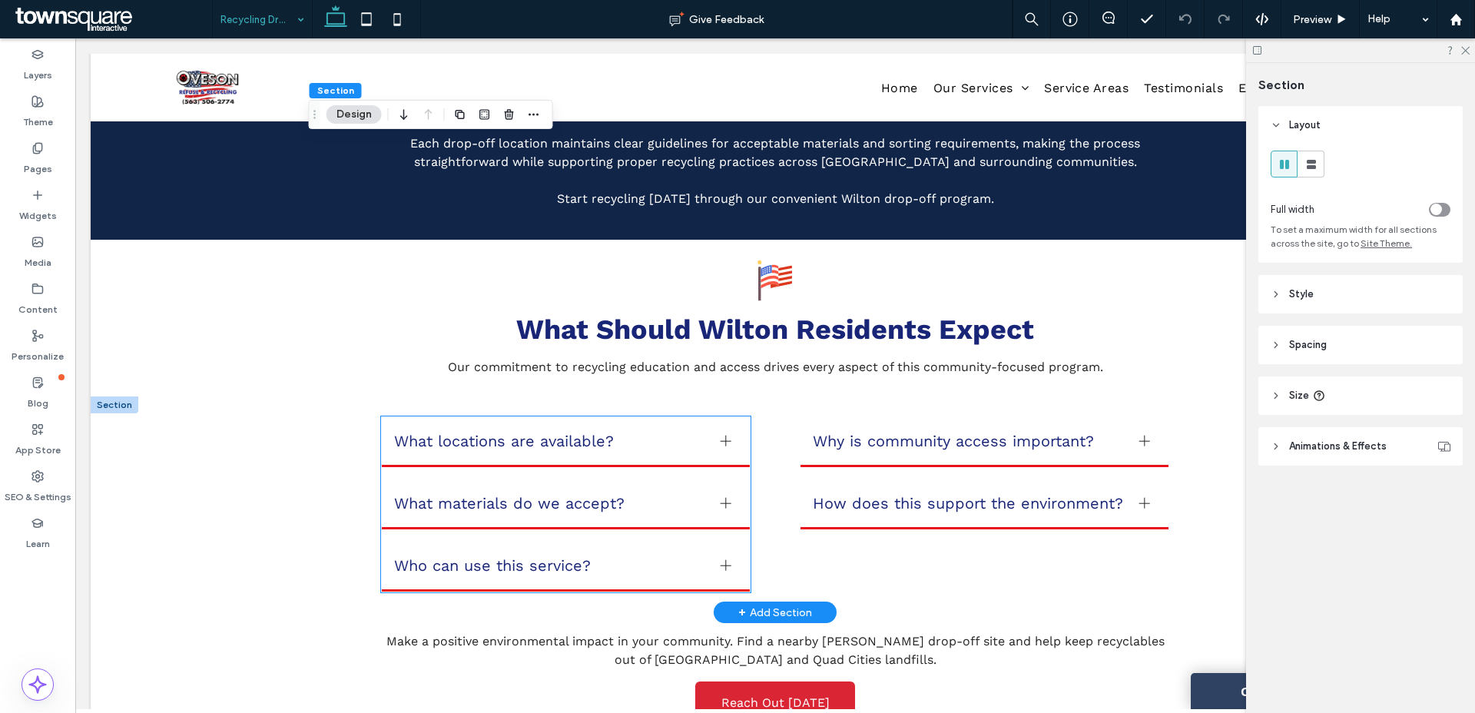
click at [721, 436] on div at bounding box center [726, 441] width 11 height 11
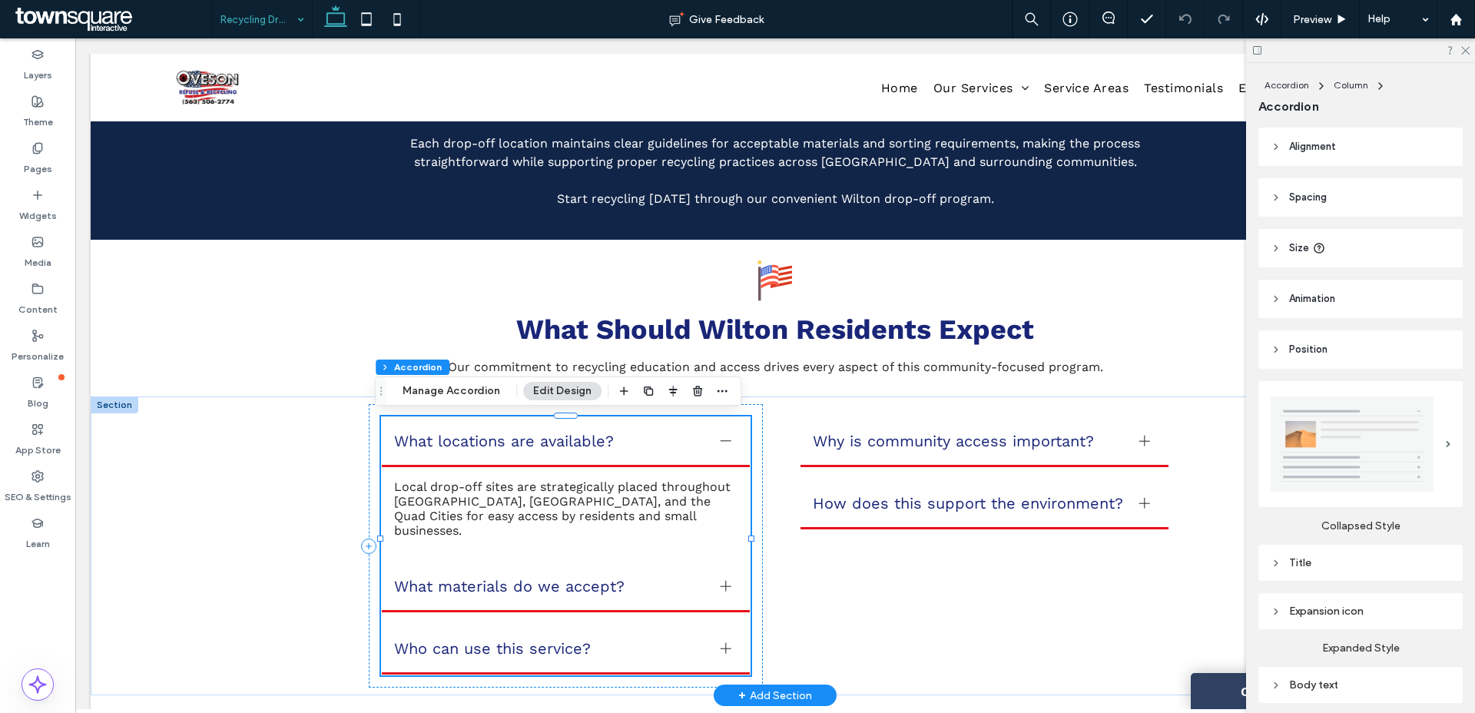
click at [721, 436] on div at bounding box center [726, 441] width 11 height 11
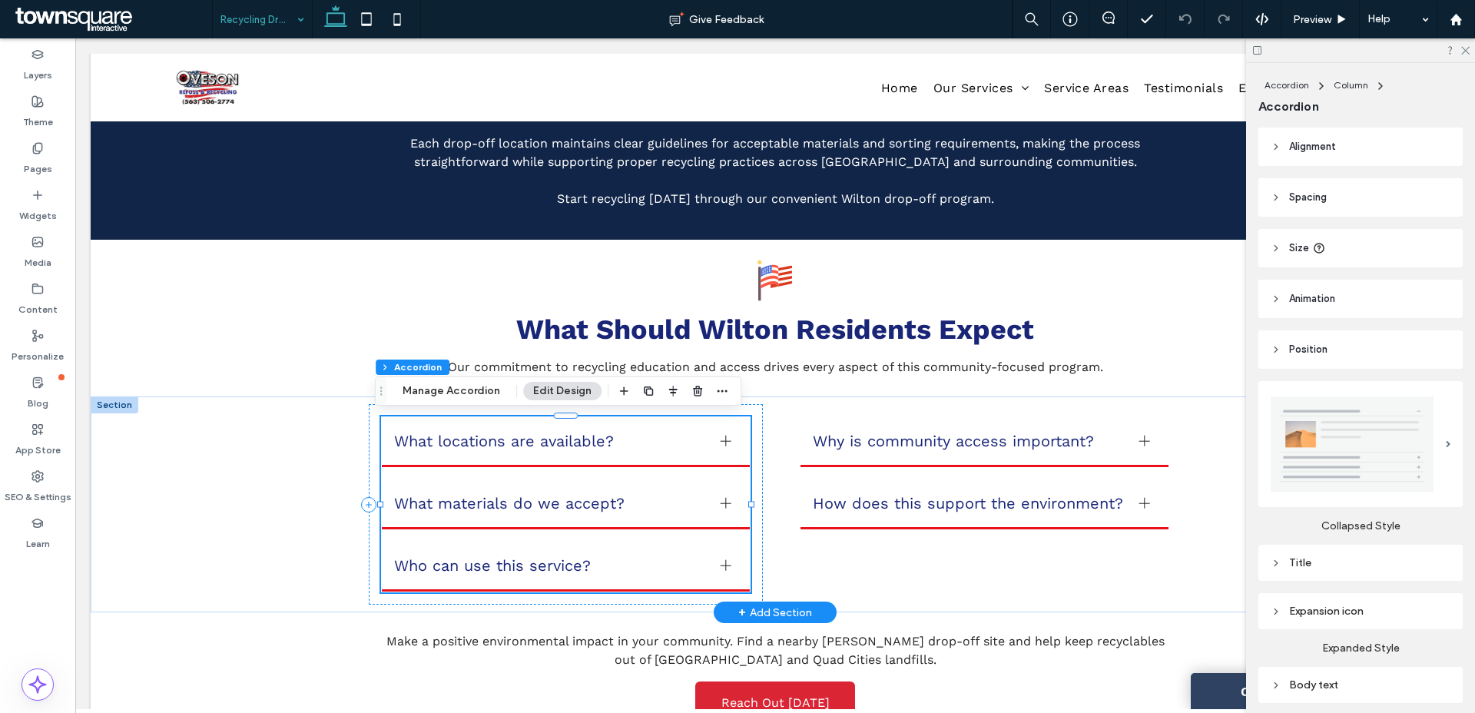
click at [721, 503] on div at bounding box center [726, 502] width 11 height 1
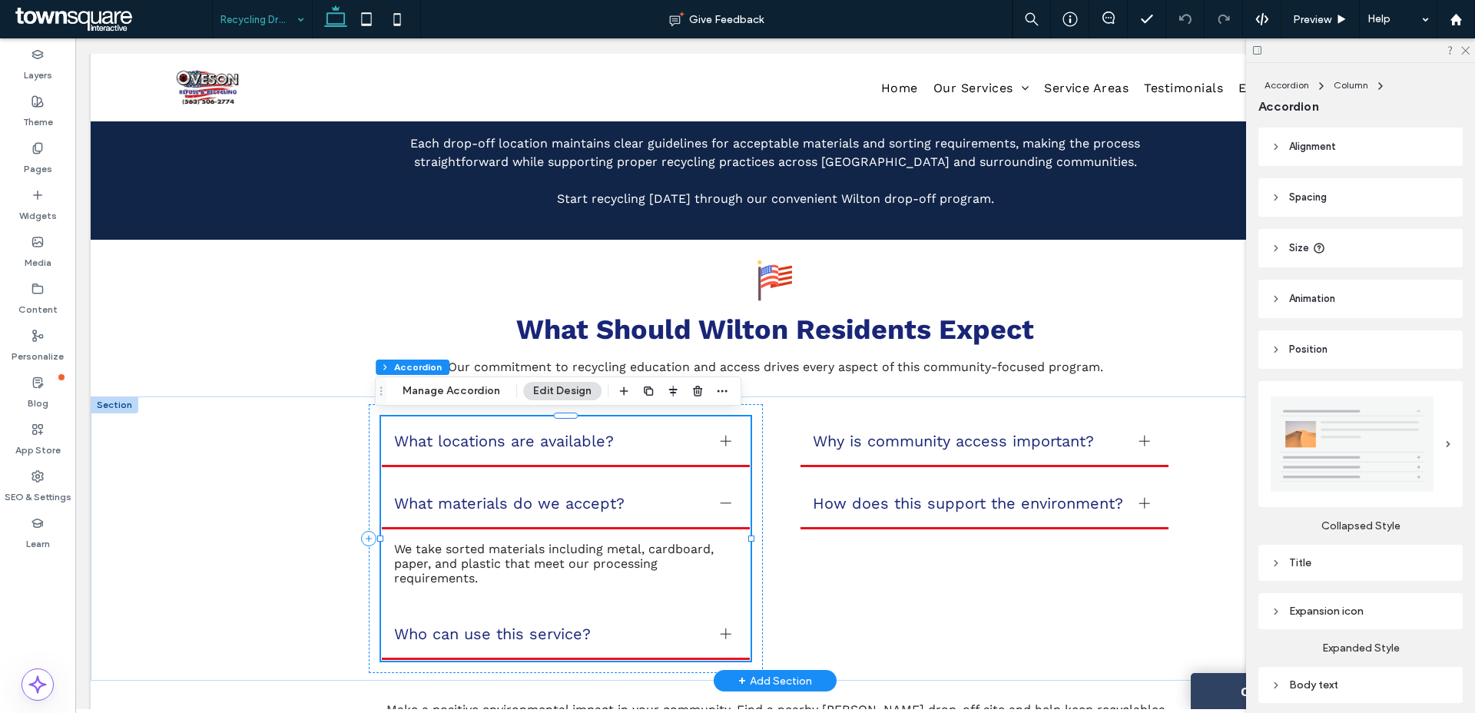
click at [725, 503] on div at bounding box center [725, 503] width 1 height 11
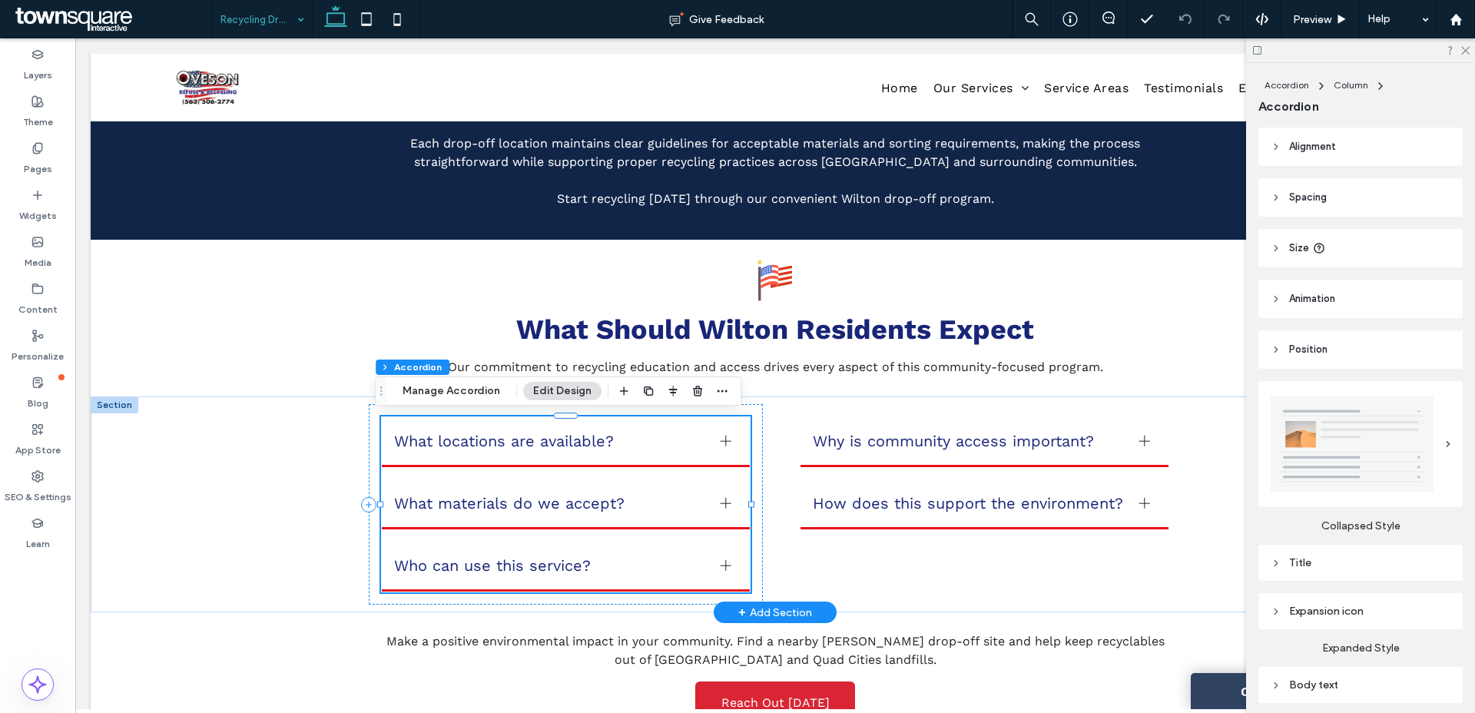
click at [725, 560] on div at bounding box center [725, 565] width 1 height 11
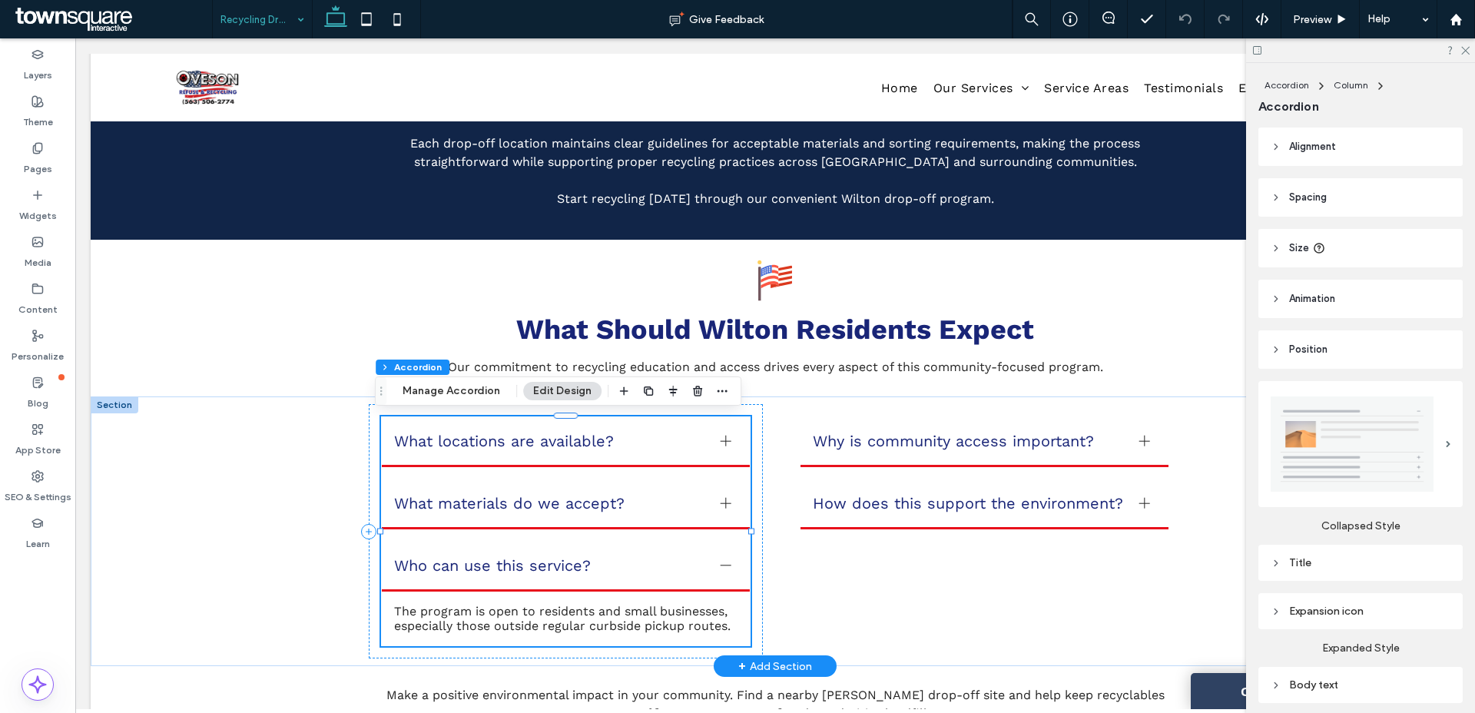
click at [721, 560] on div at bounding box center [726, 565] width 11 height 11
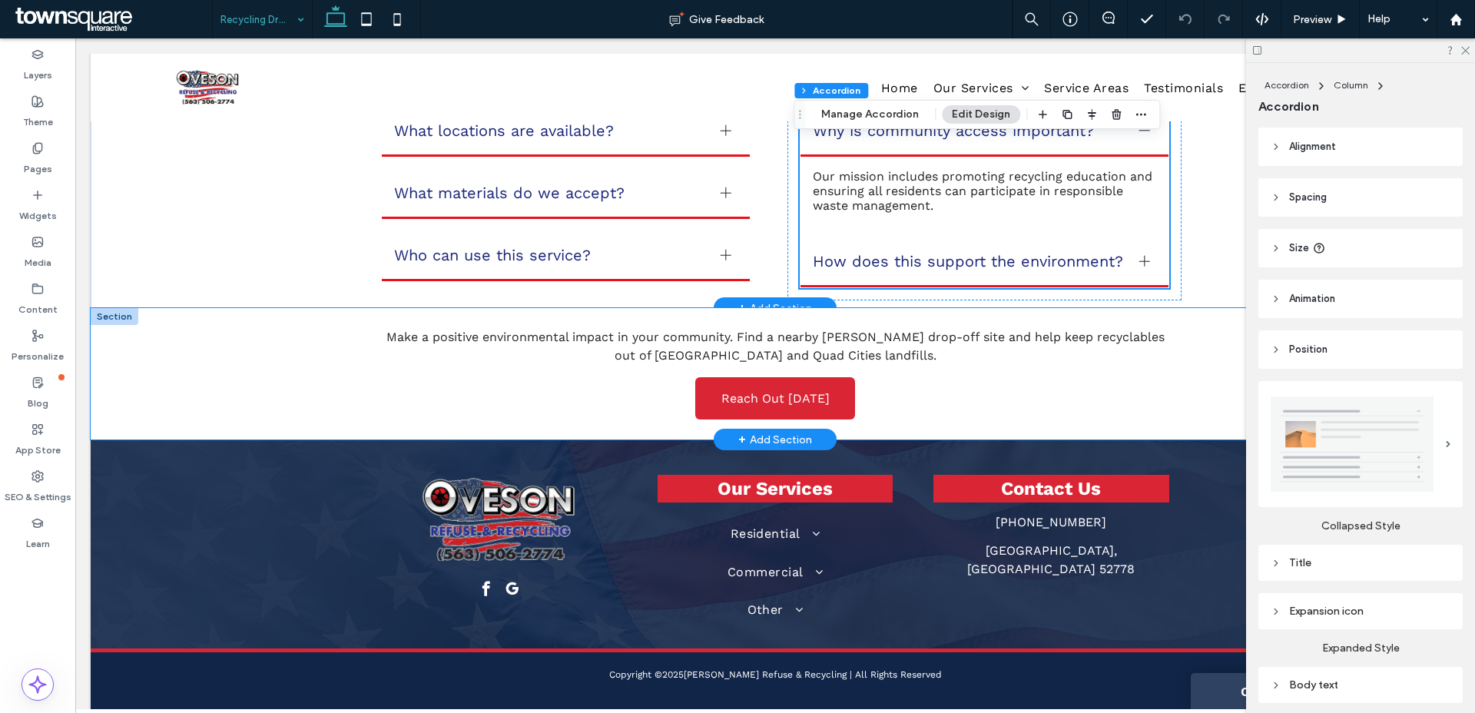
scroll to position [1025, 0]
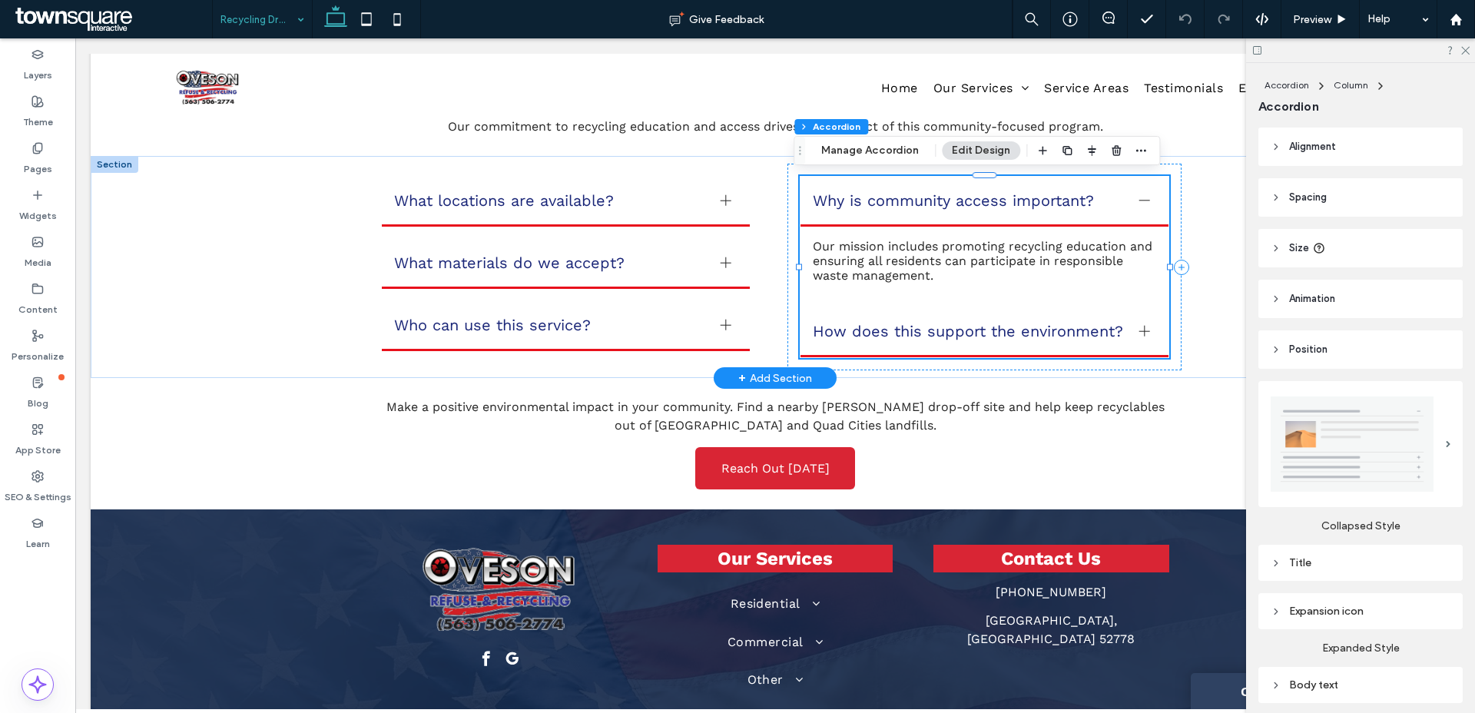
click at [1140, 330] on div at bounding box center [1144, 330] width 11 height 1
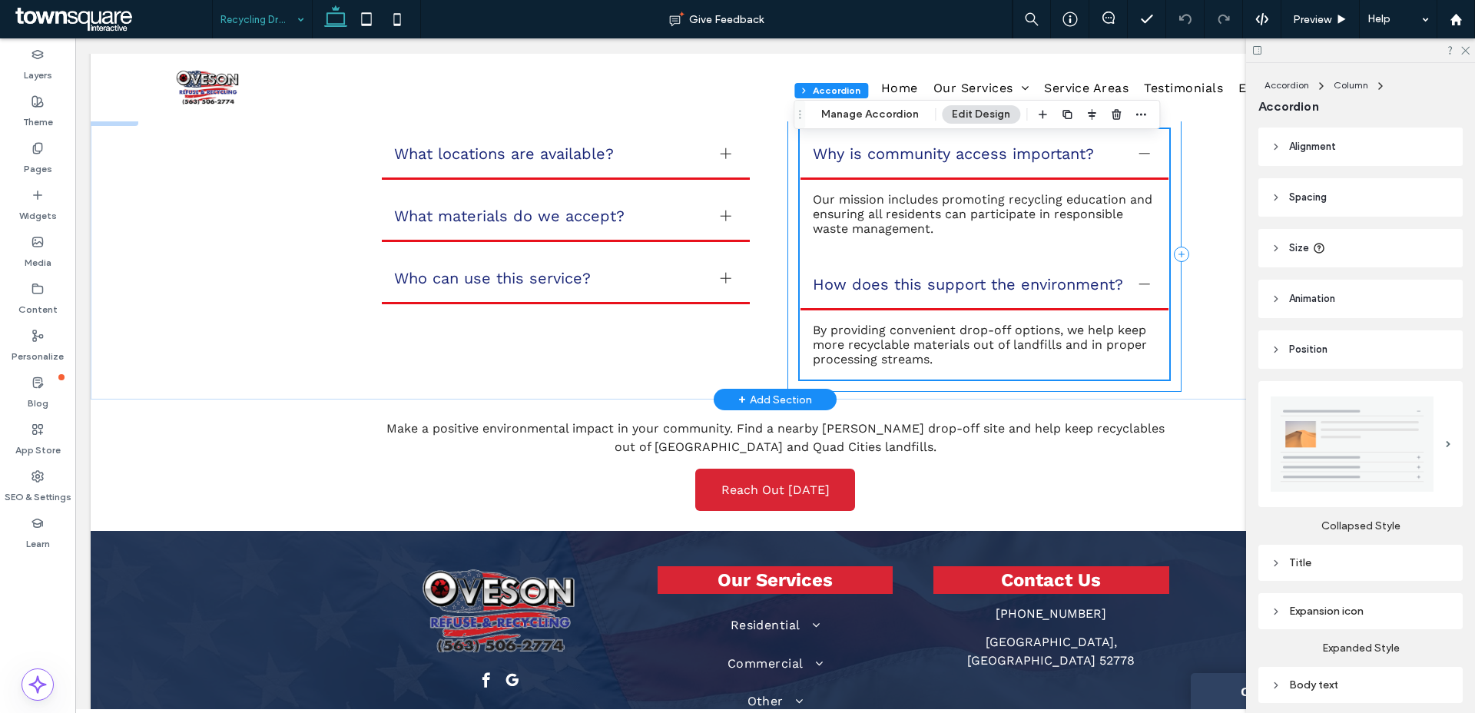
scroll to position [1008, 0]
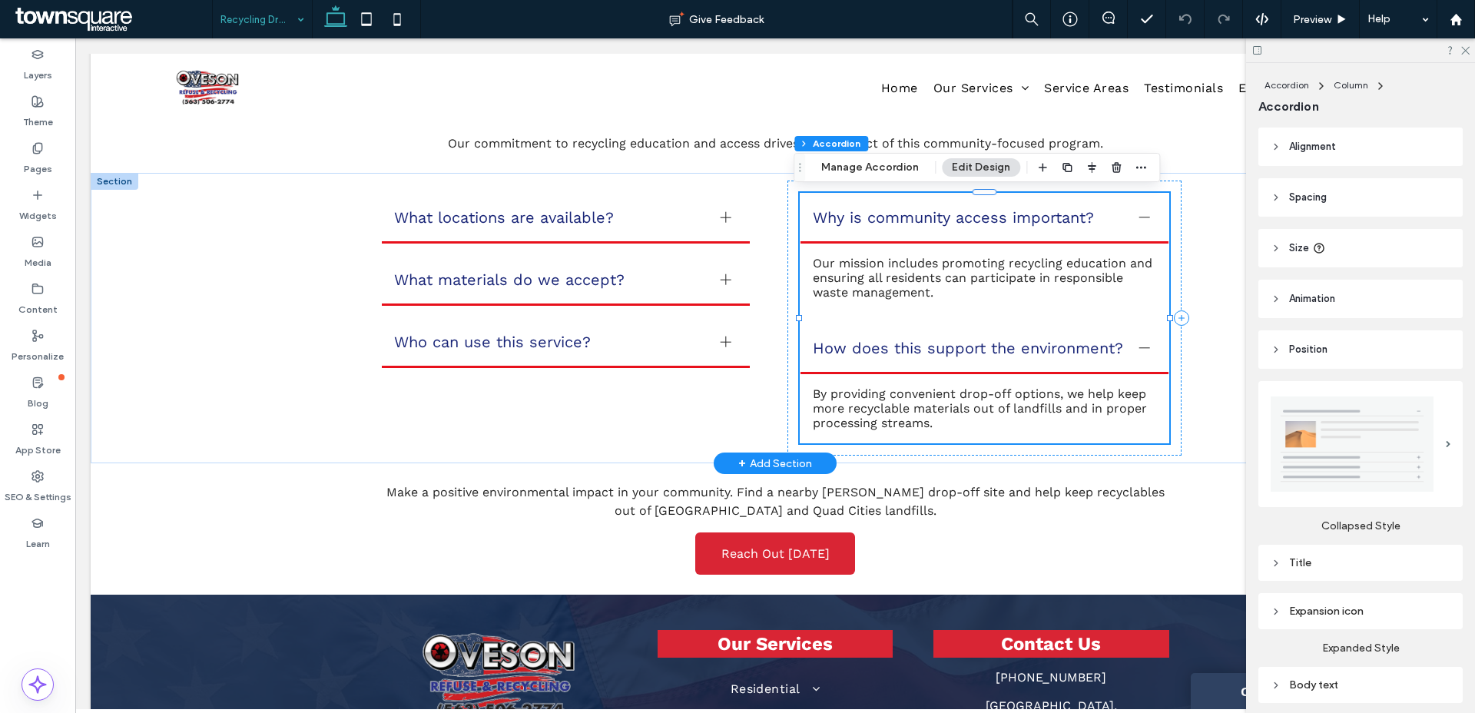
click at [1141, 213] on div at bounding box center [1144, 217] width 11 height 11
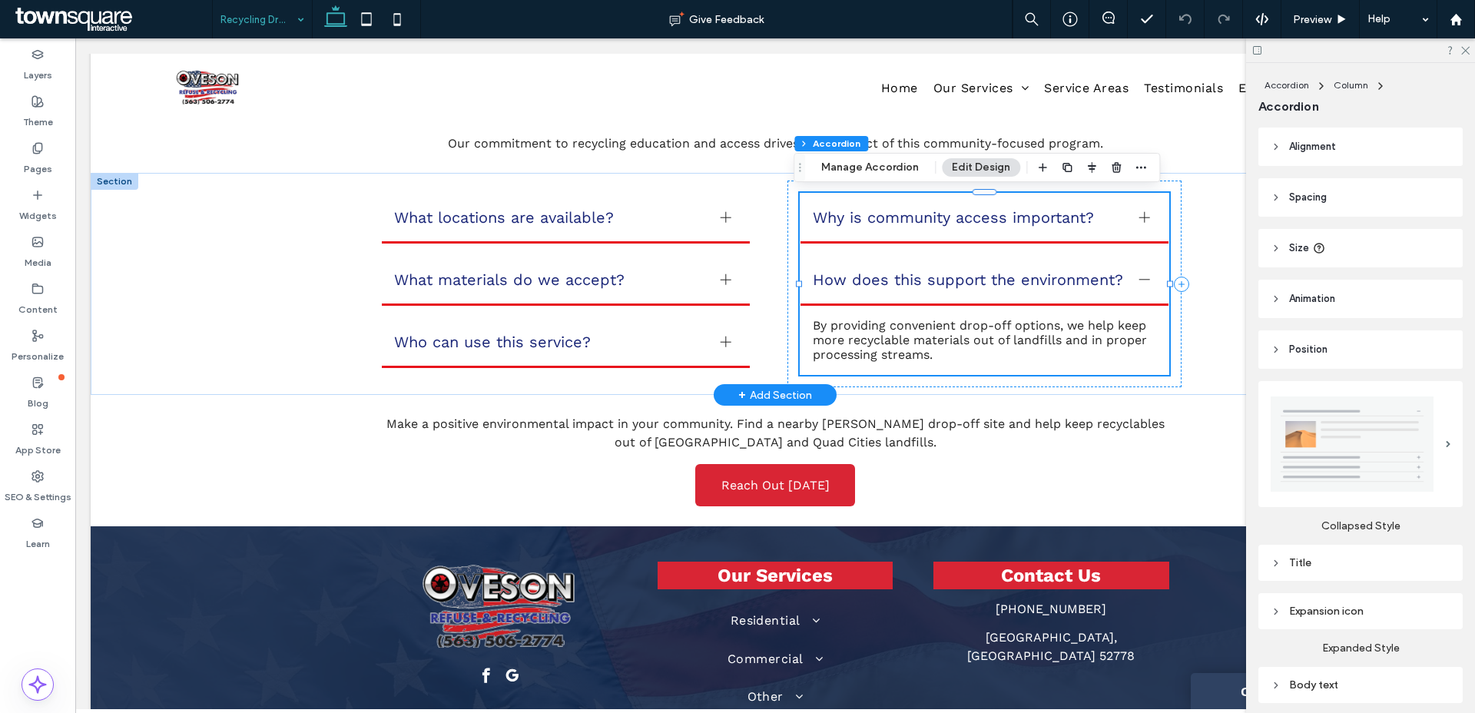
click at [1141, 289] on div at bounding box center [1144, 279] width 23 height 23
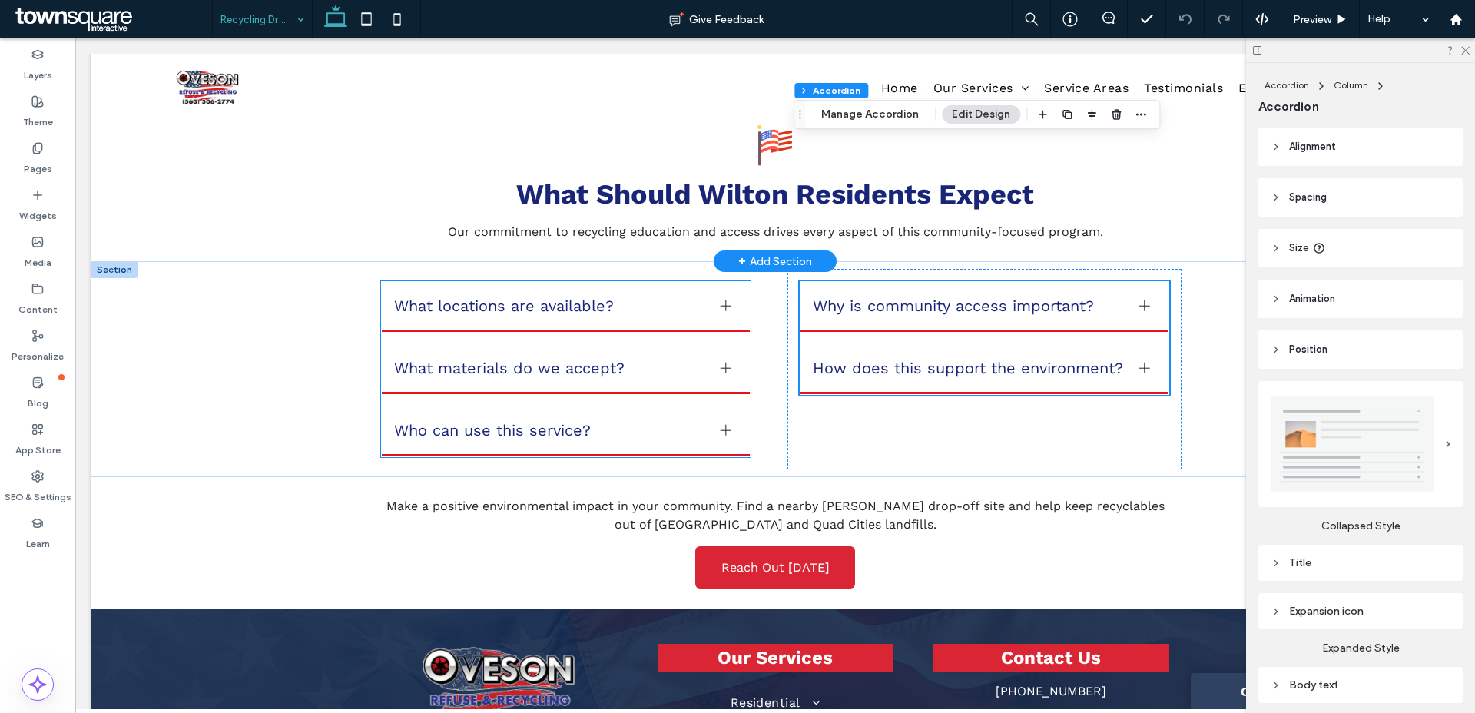
scroll to position [804, 0]
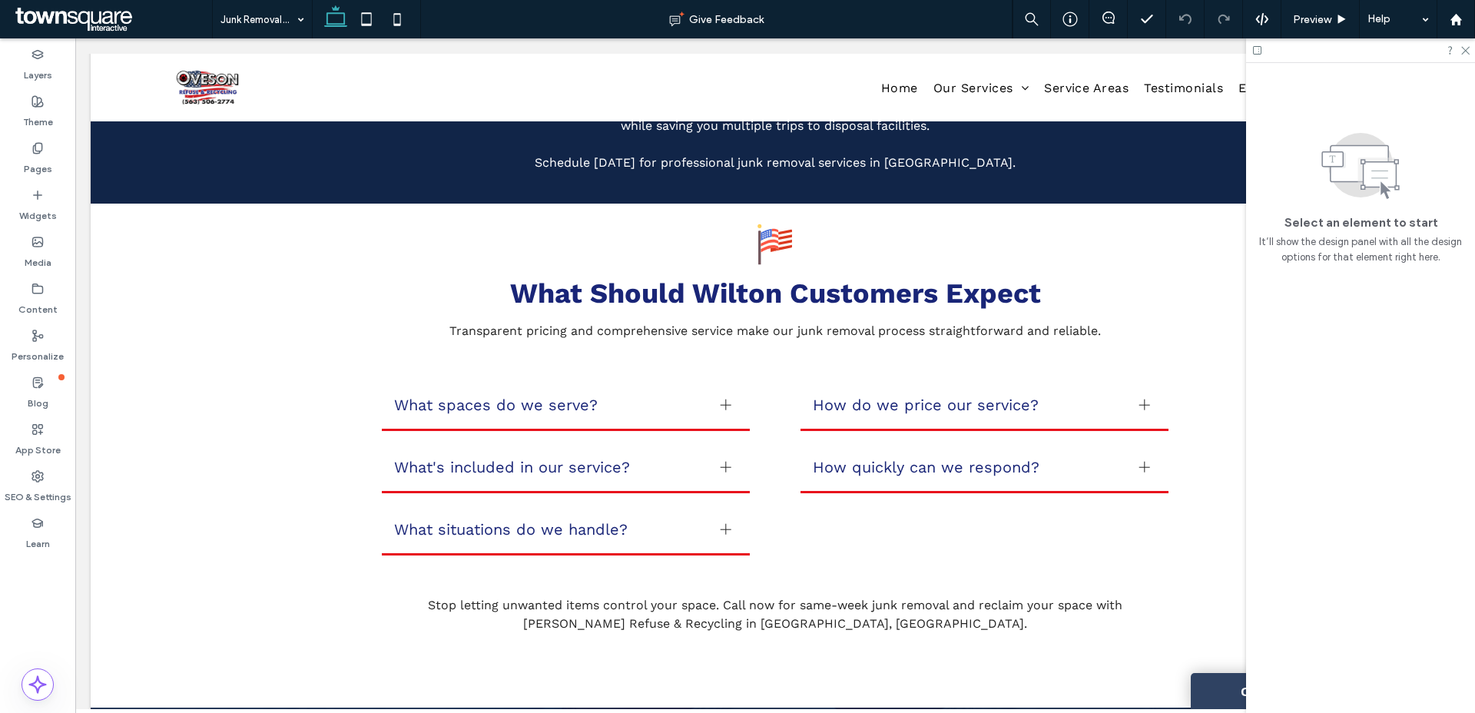
scroll to position [906, 0]
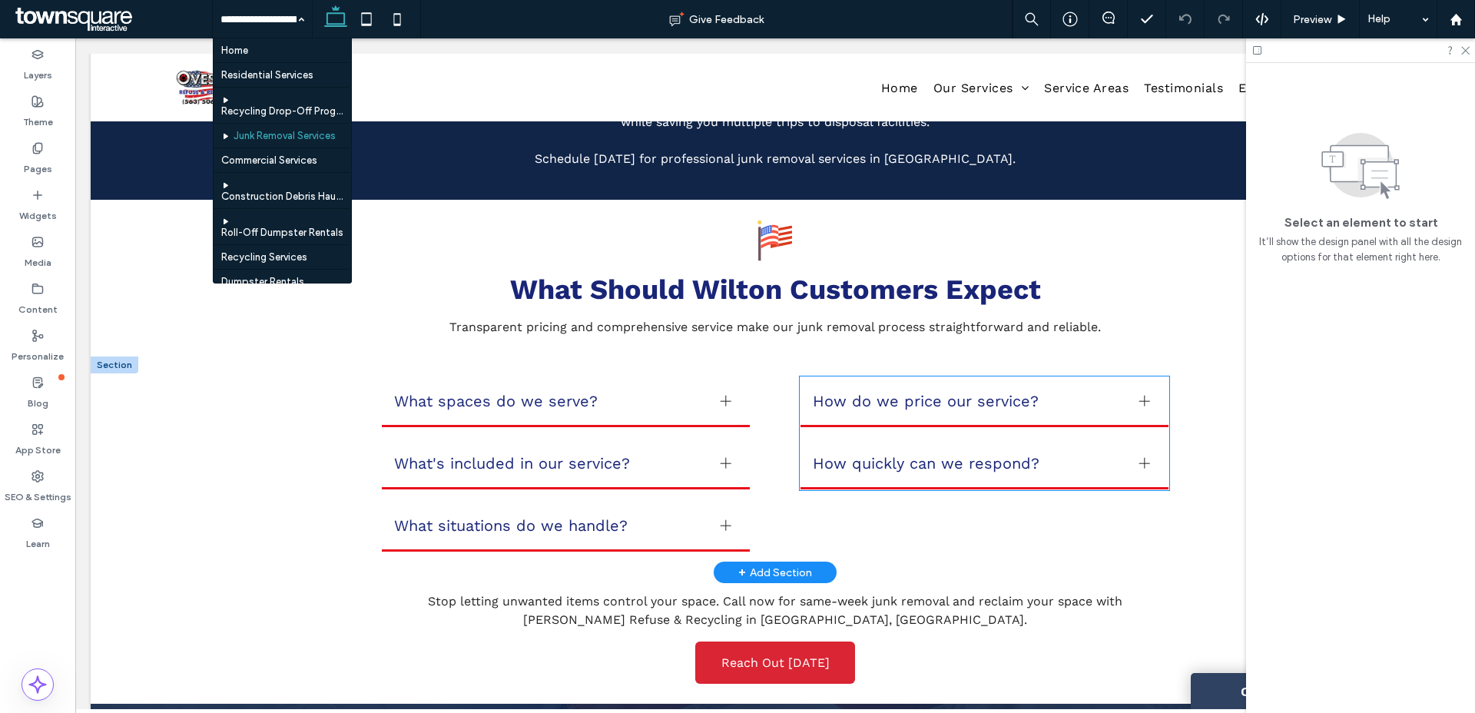
click at [1141, 400] on div at bounding box center [1144, 400] width 11 height 1
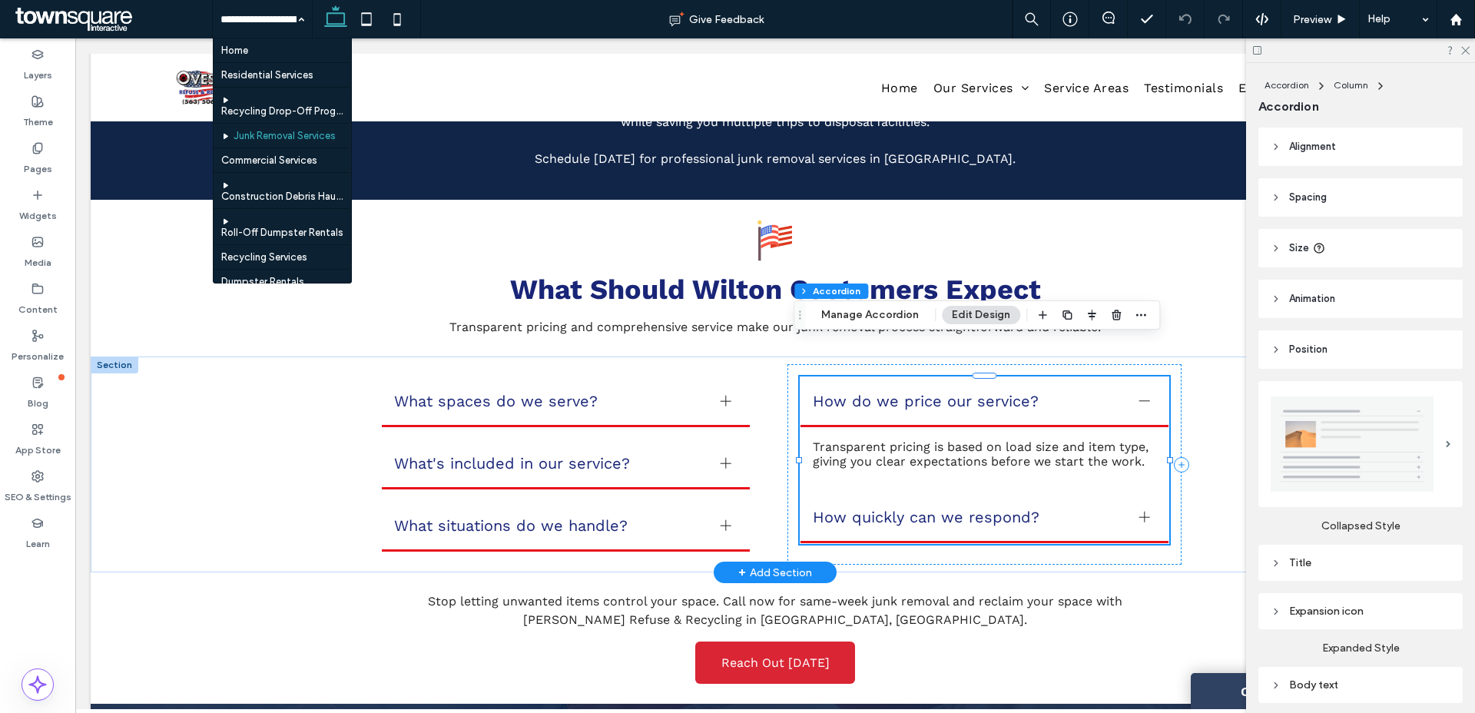
click at [1141, 400] on div at bounding box center [1144, 400] width 11 height 1
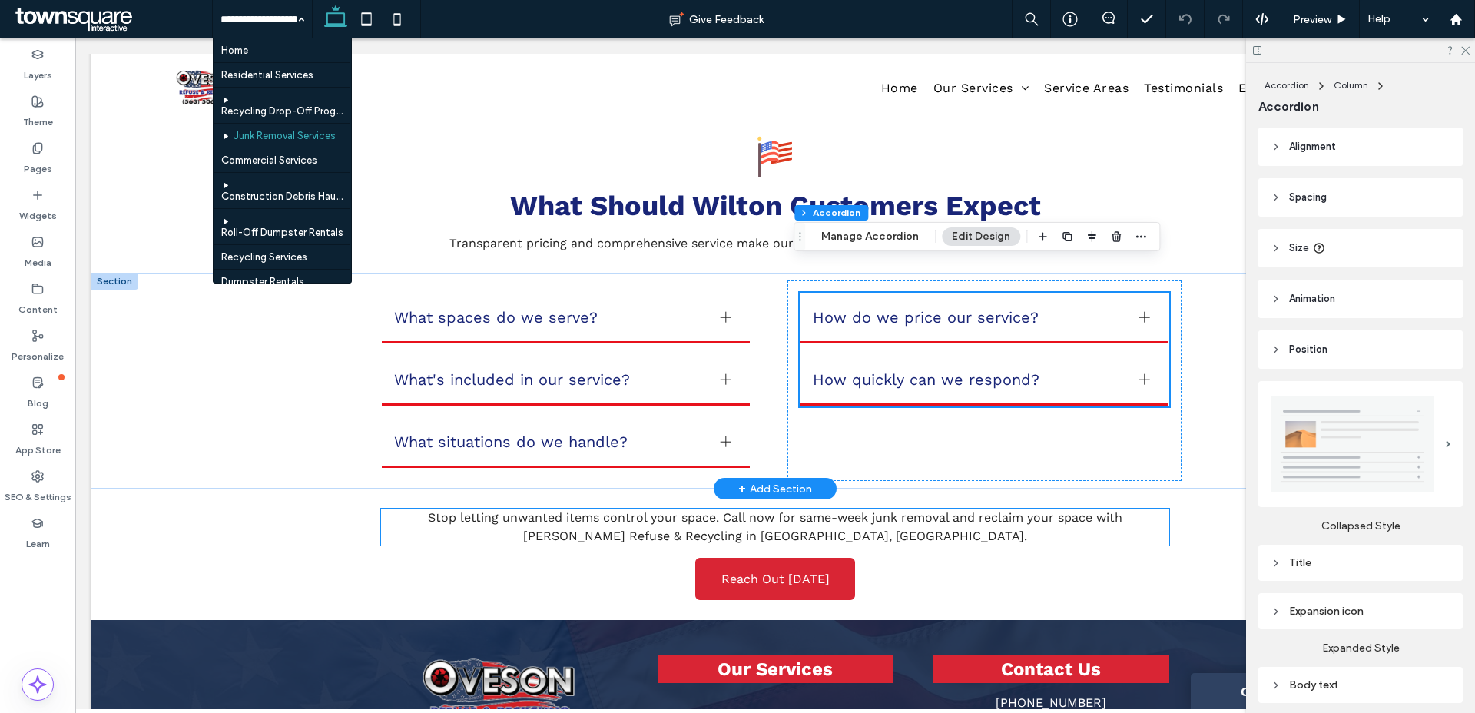
scroll to position [998, 0]
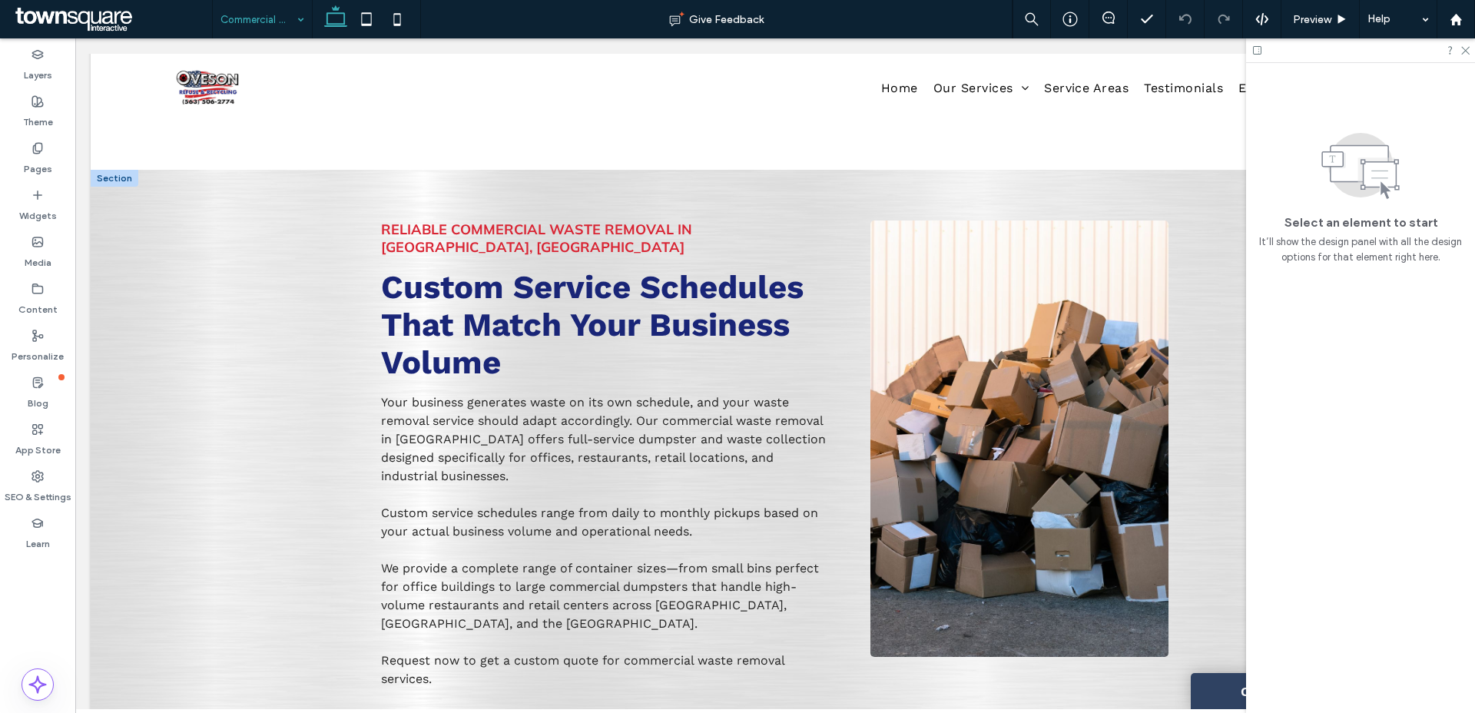
scroll to position [1027, 0]
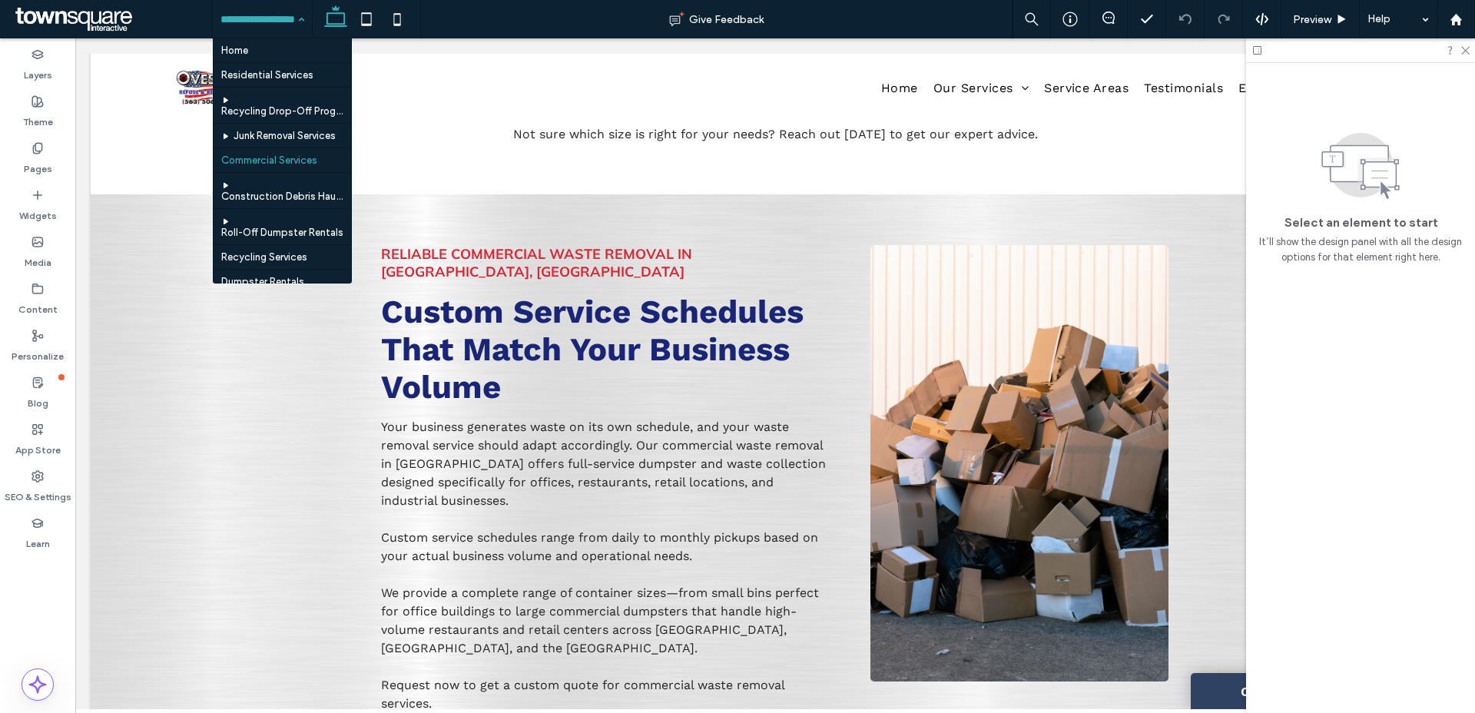
click at [283, 15] on input at bounding box center [258, 19] width 76 height 38
click at [300, 15] on div "Home Residential Services Recycling Drop-Off Program Junk Removal Services Comm…" at bounding box center [262, 19] width 99 height 38
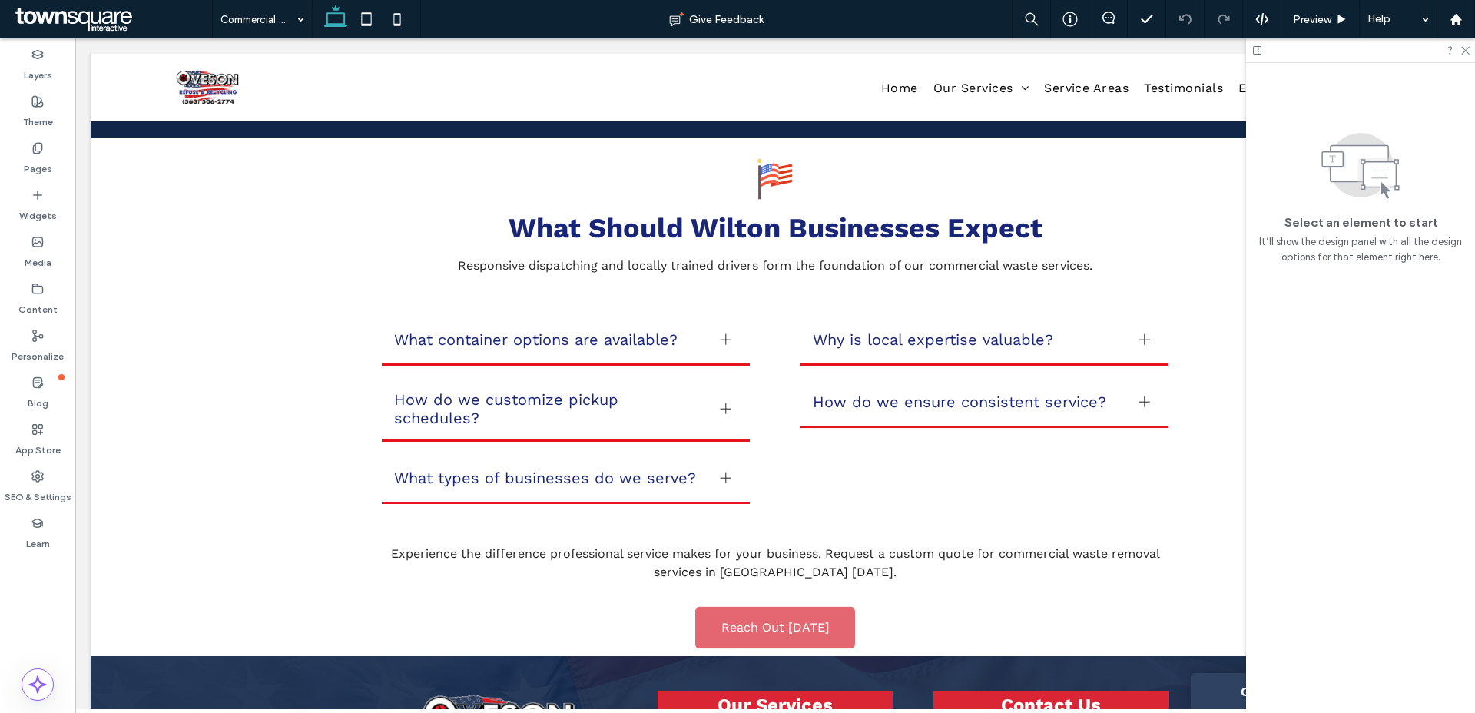
scroll to position [2061, 0]
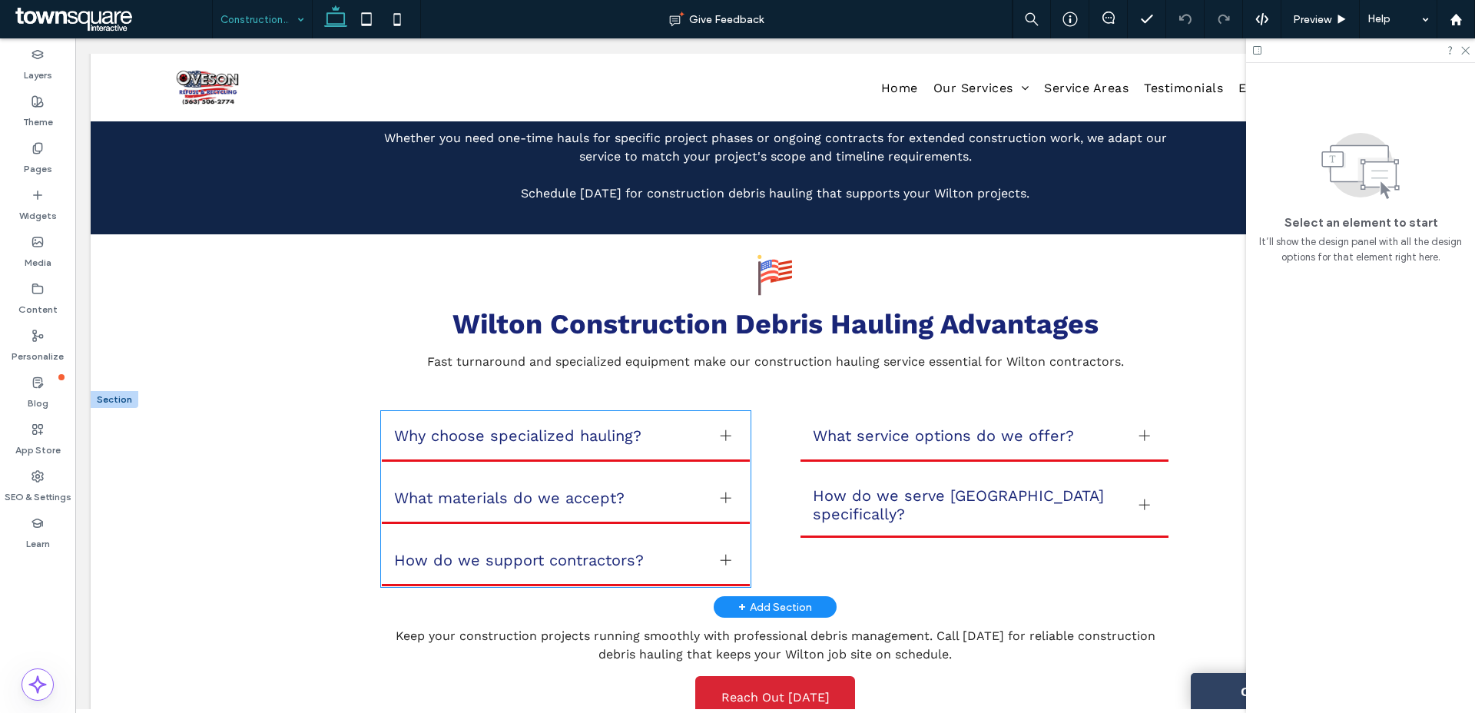
scroll to position [800, 0]
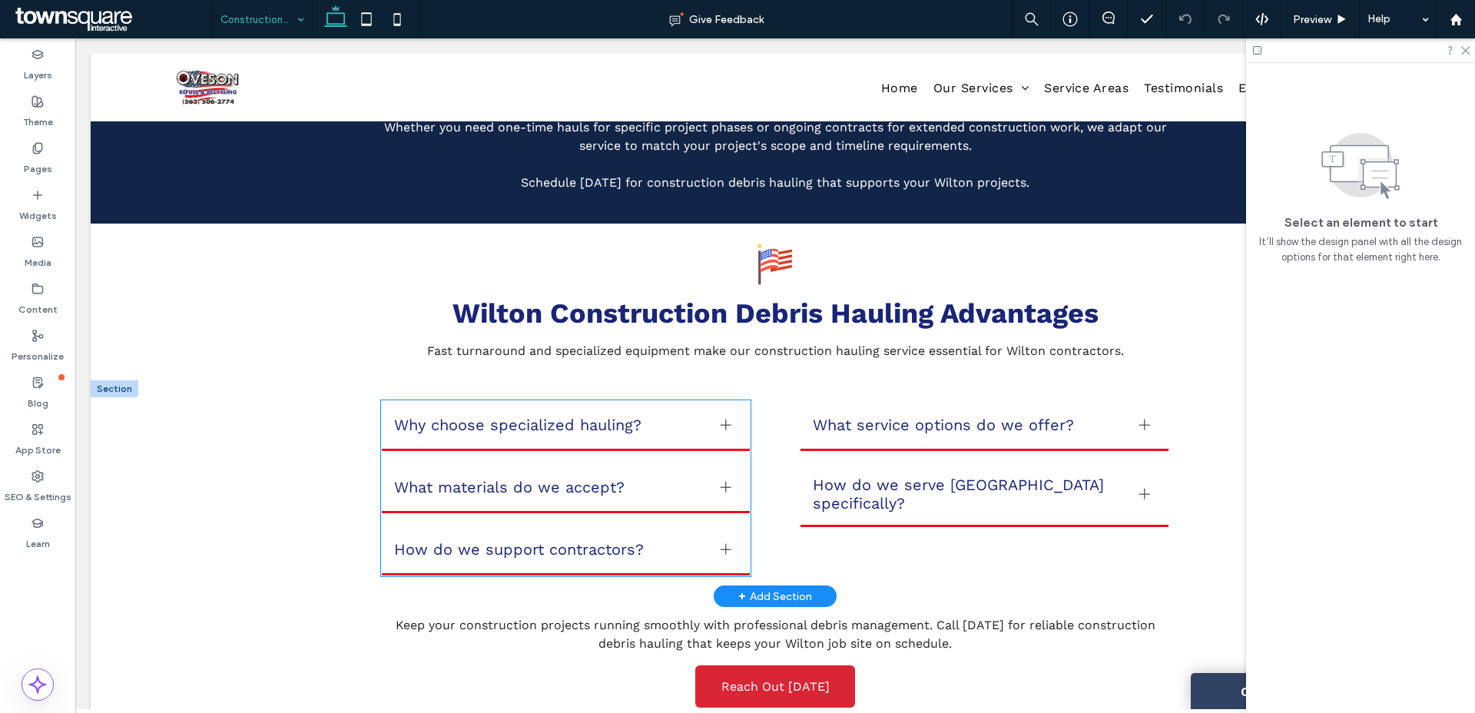
click at [725, 422] on div at bounding box center [725, 424] width 1 height 11
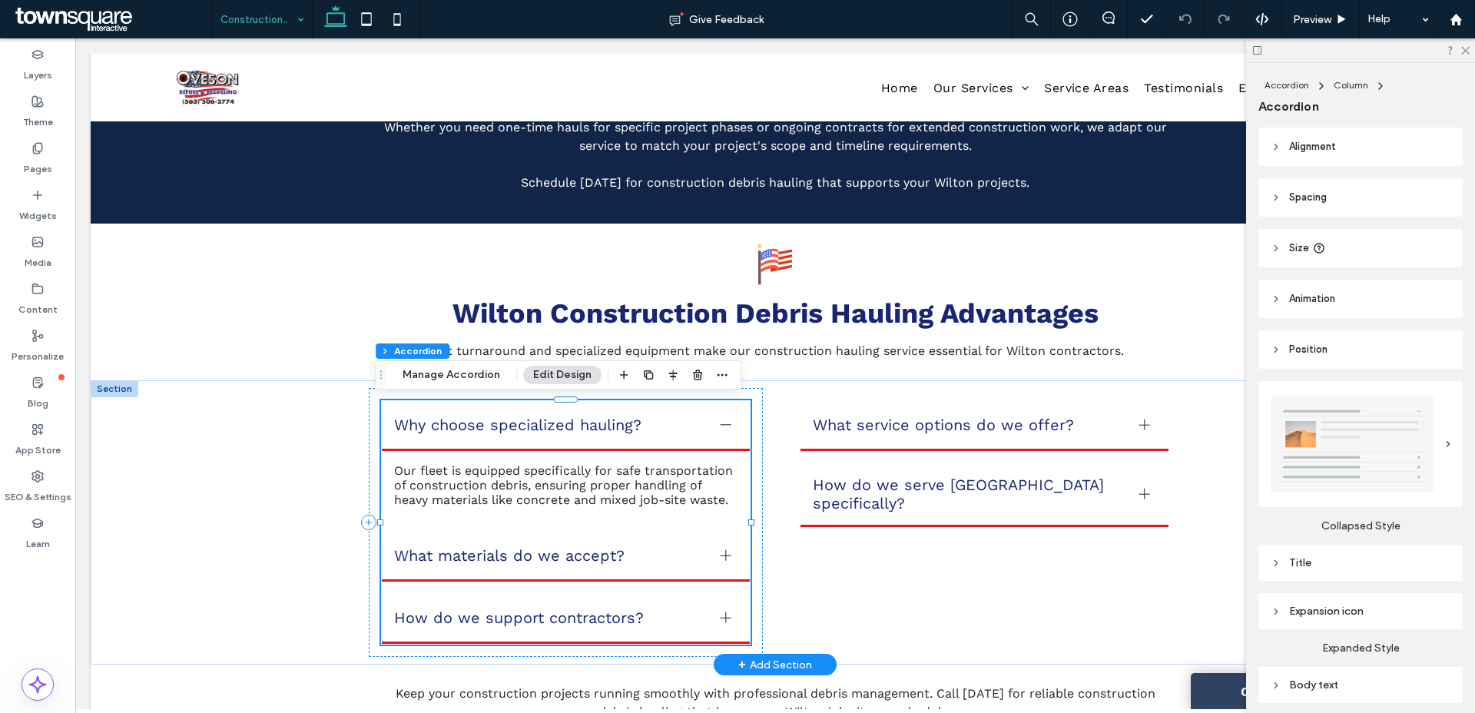
click at [725, 422] on div at bounding box center [725, 424] width 1 height 11
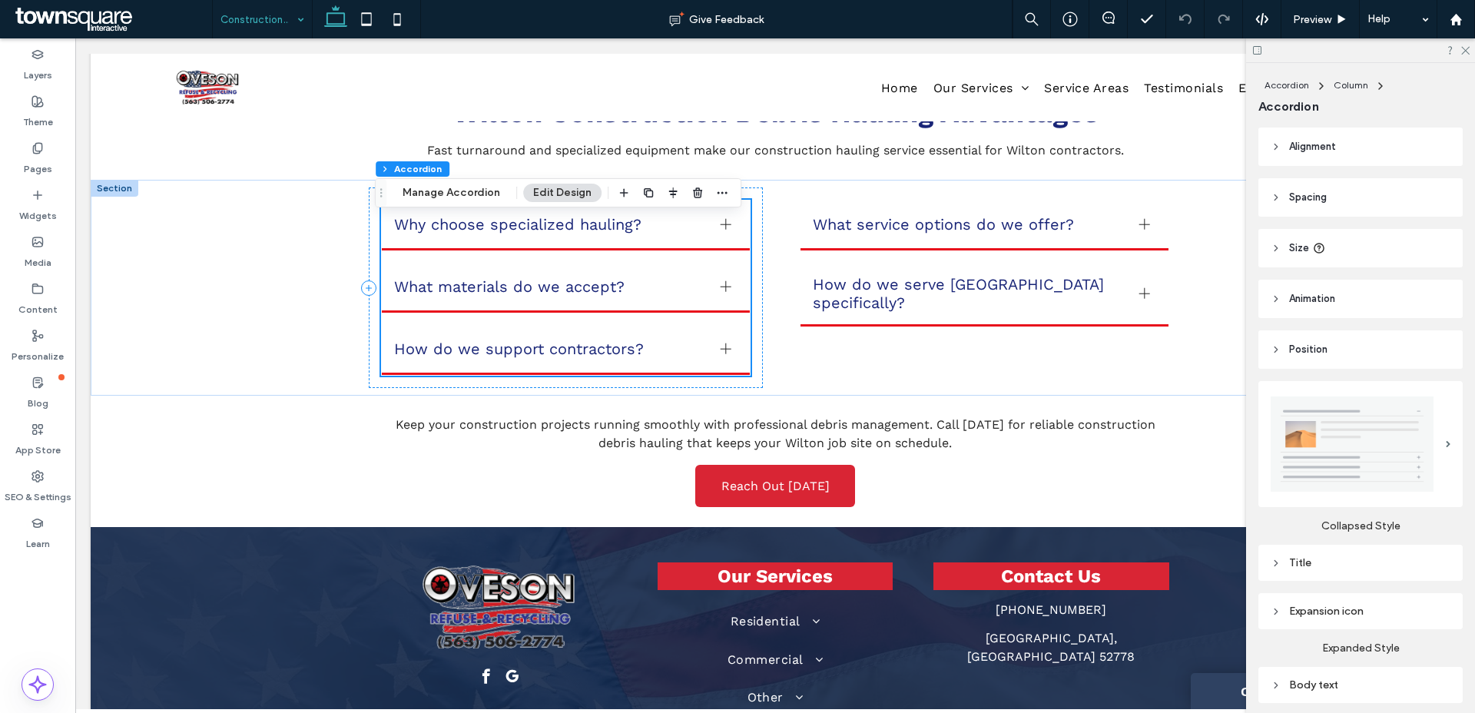
scroll to position [1006, 0]
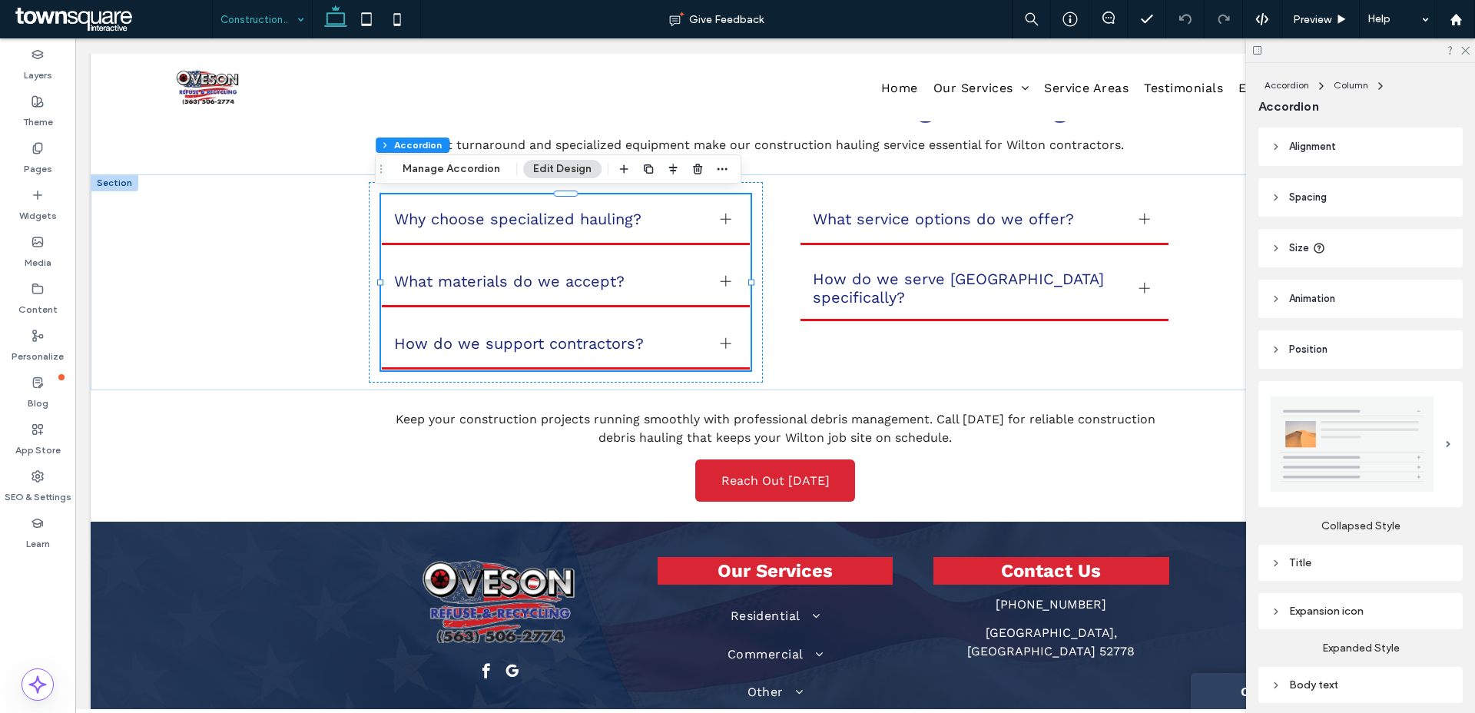
click at [259, 21] on input at bounding box center [258, 19] width 76 height 38
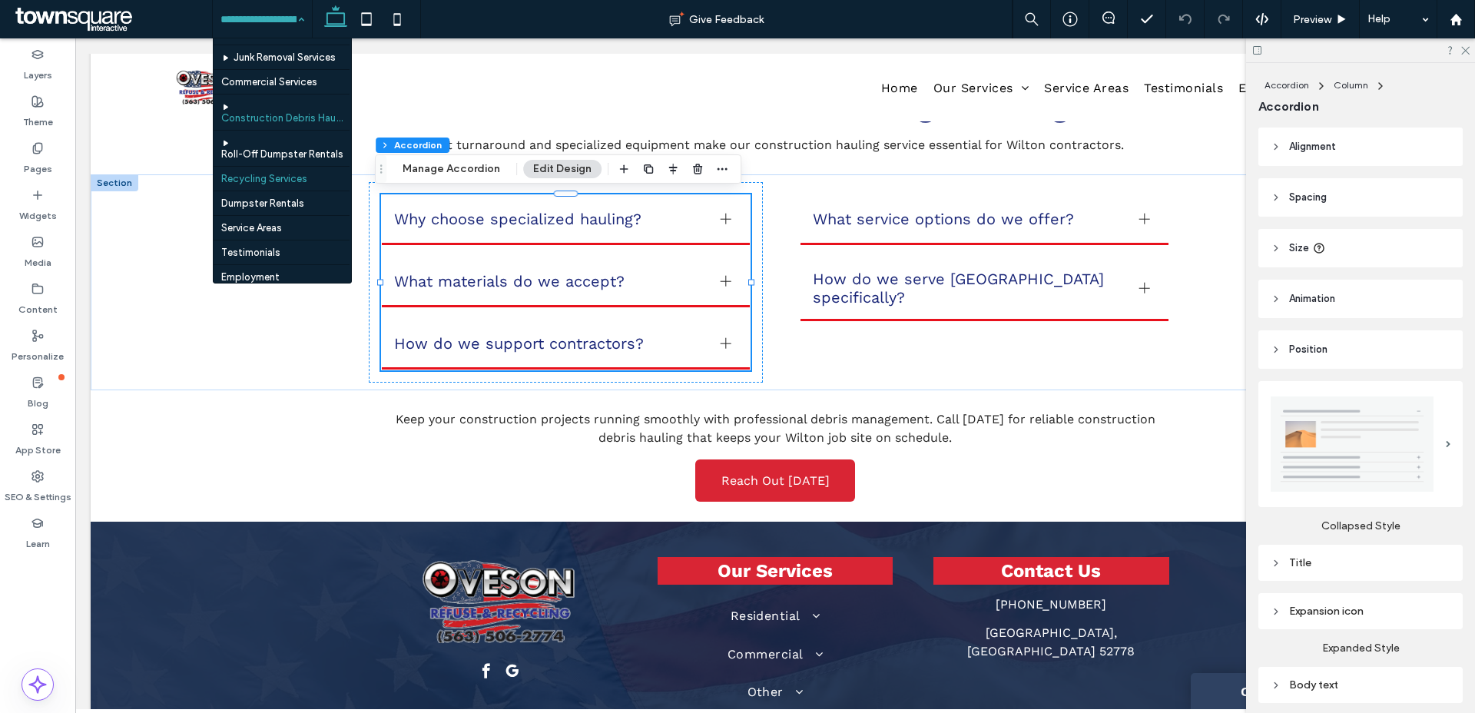
scroll to position [88, 0]
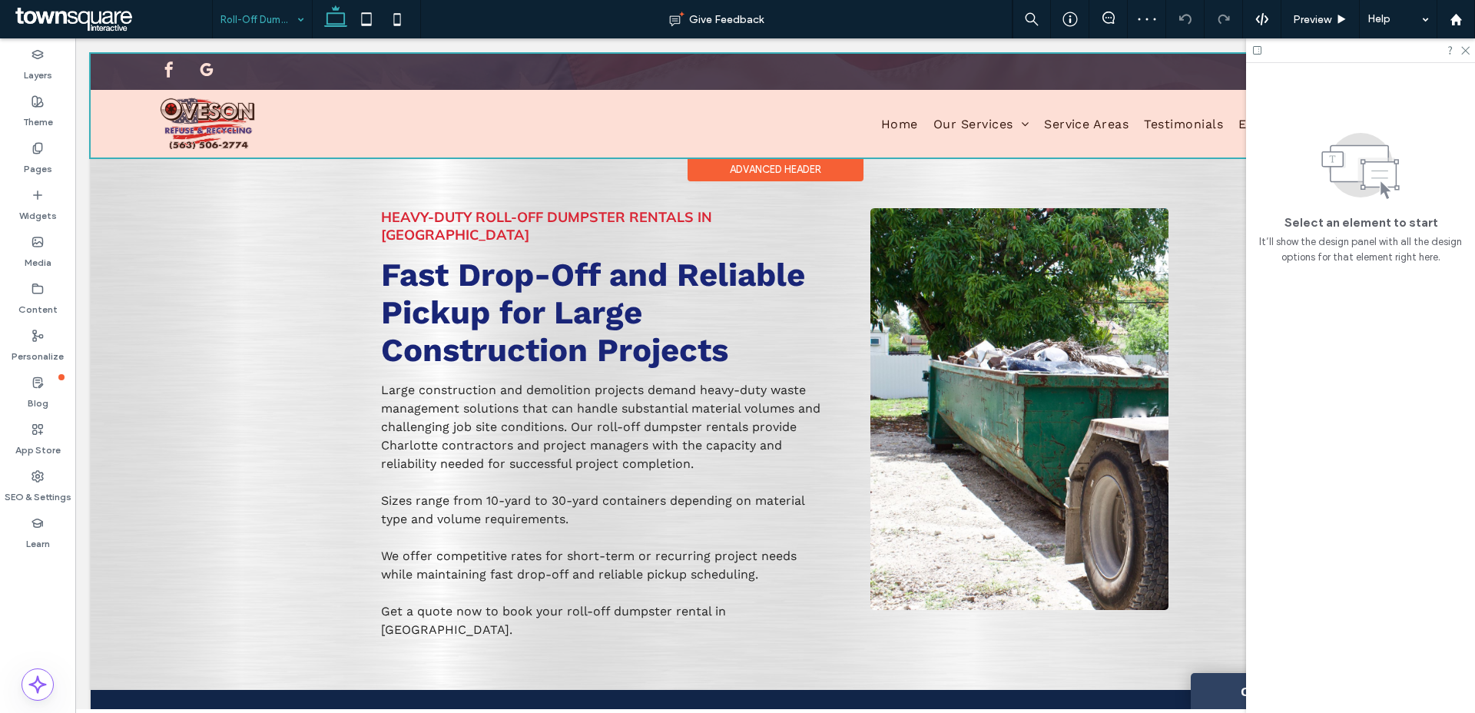
click at [982, 122] on div at bounding box center [775, 106] width 1369 height 104
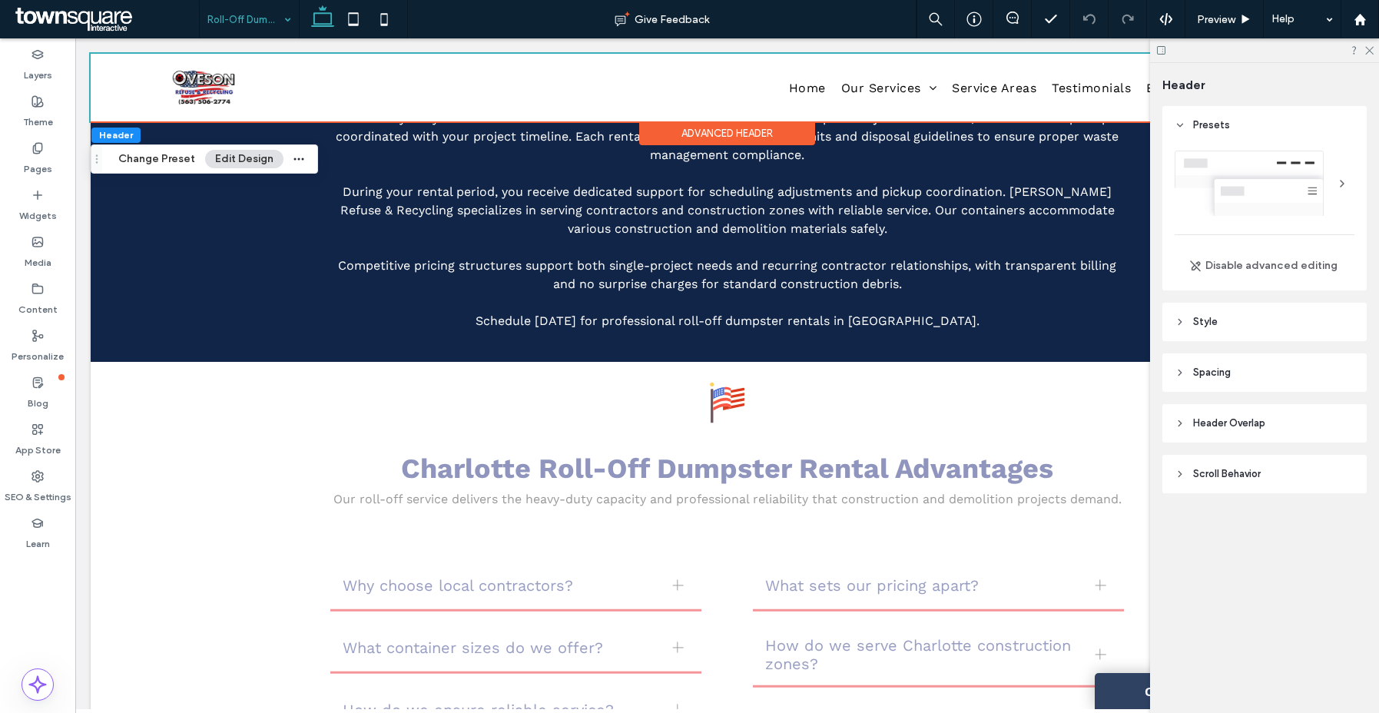
scroll to position [659, 0]
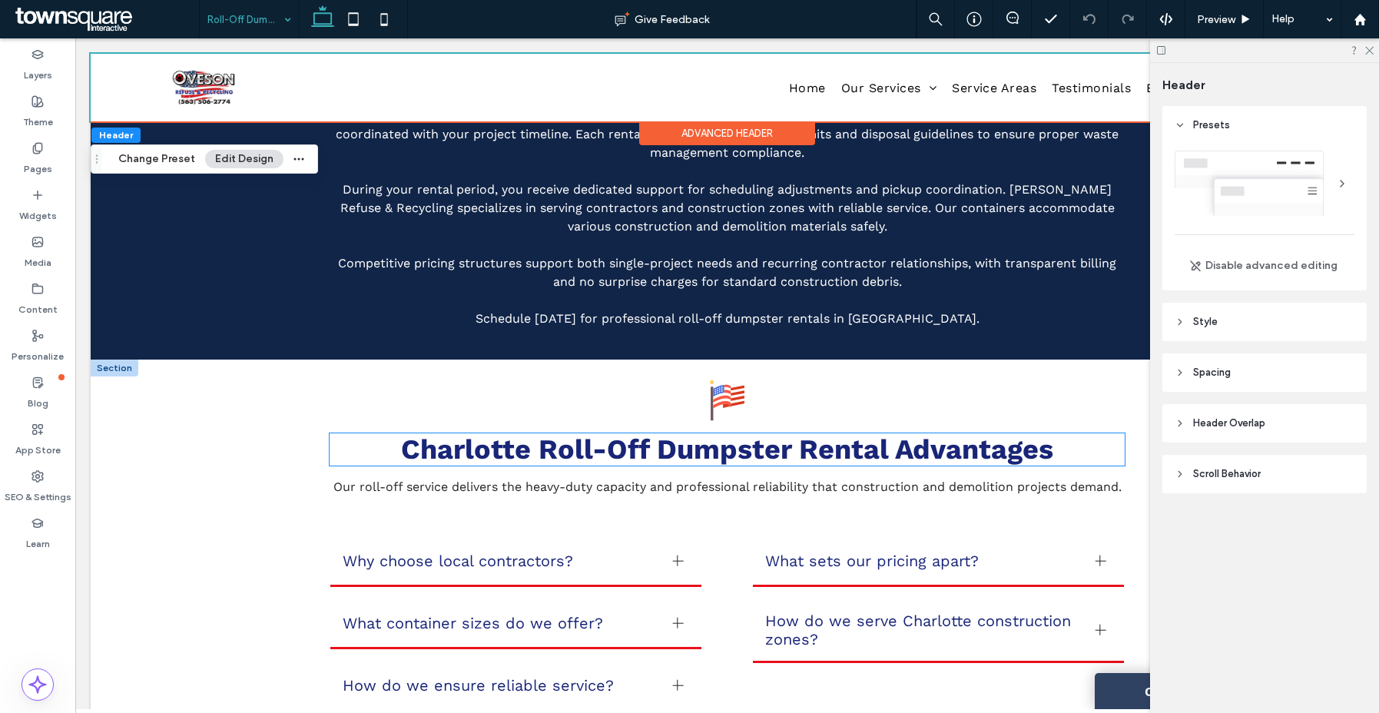
click at [535, 433] on span "Charlotte Roll-Off Dumpster Rental Advantages" at bounding box center [727, 449] width 652 height 32
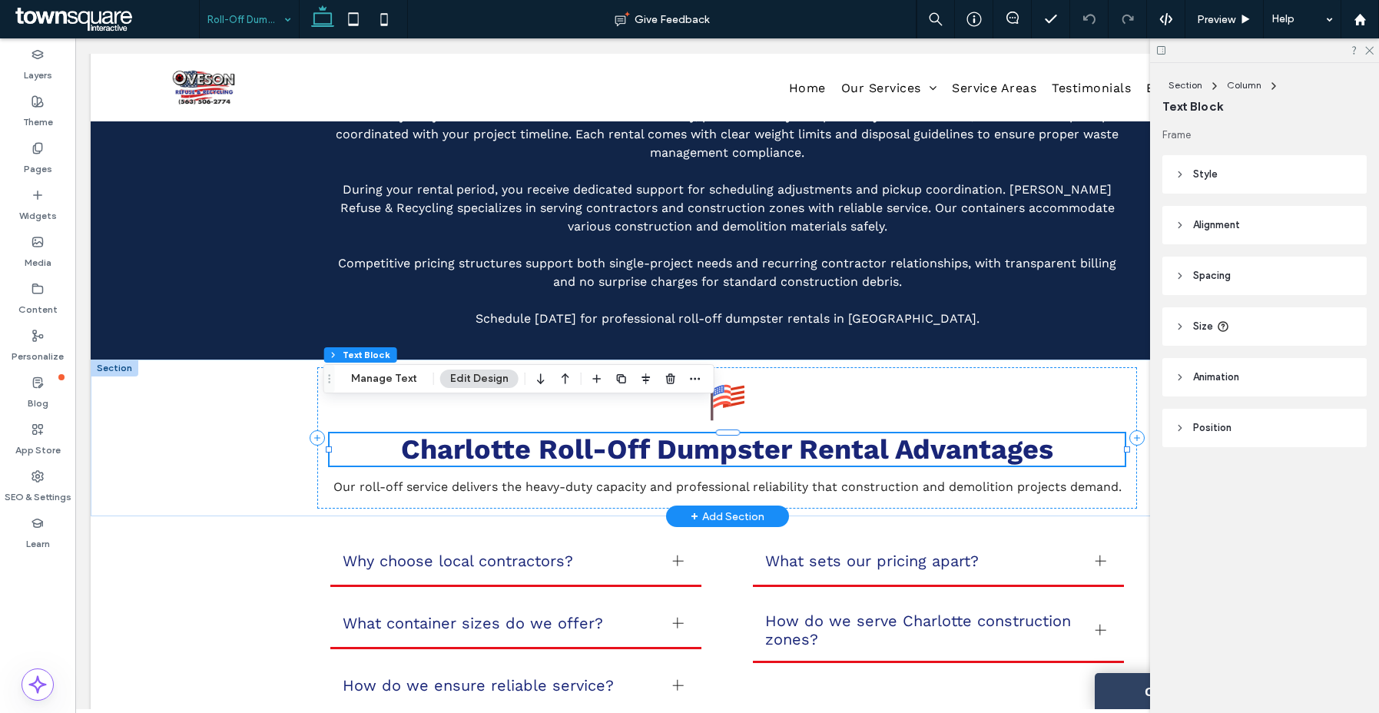
click at [535, 433] on div "Charlotte Roll-Off Dumpster Rental Advantages" at bounding box center [727, 449] width 795 height 32
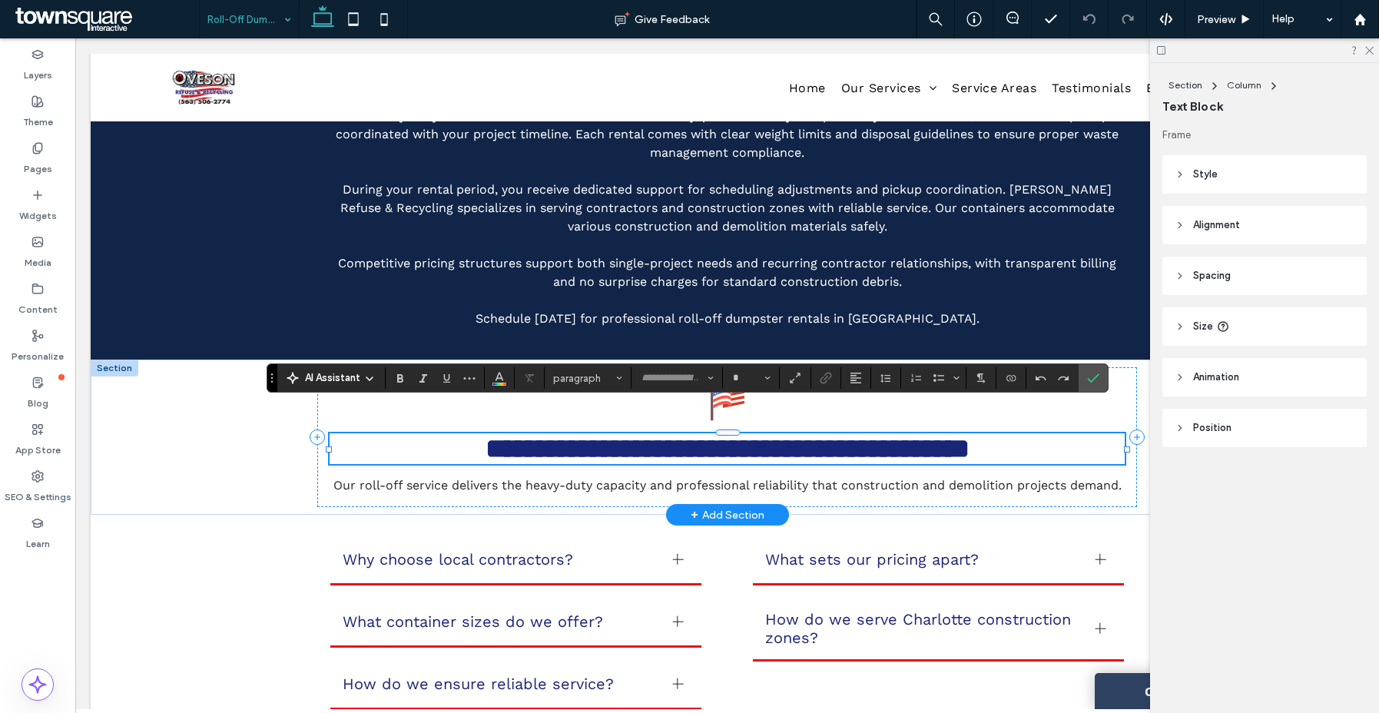
type input "*********"
type input "**"
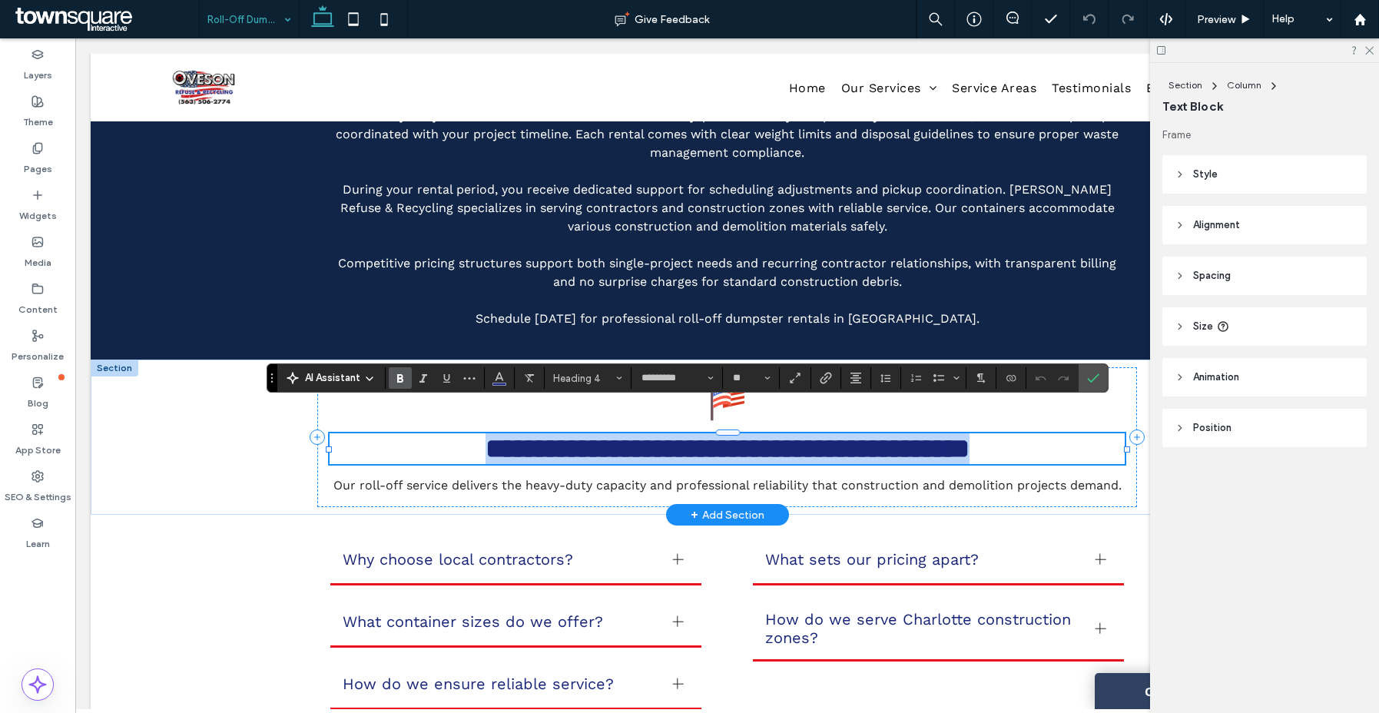
paste div
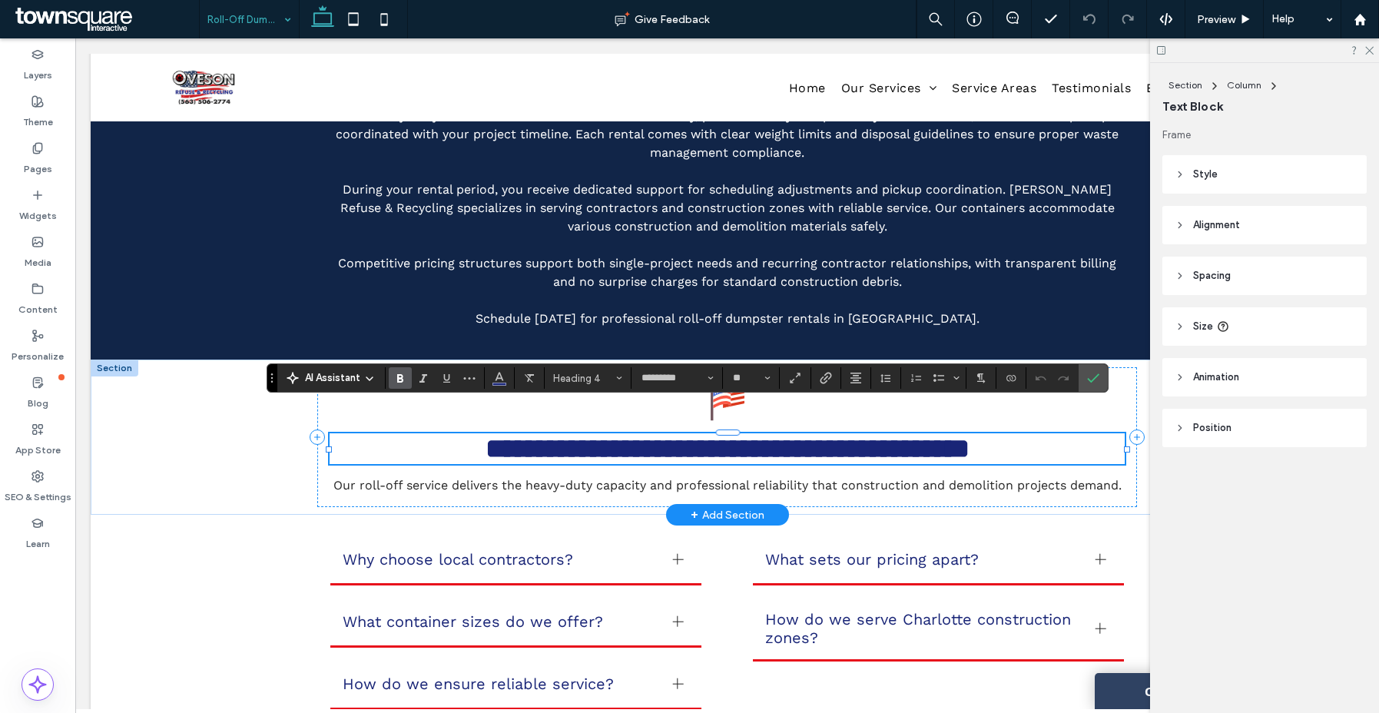
scroll to position [44, 0]
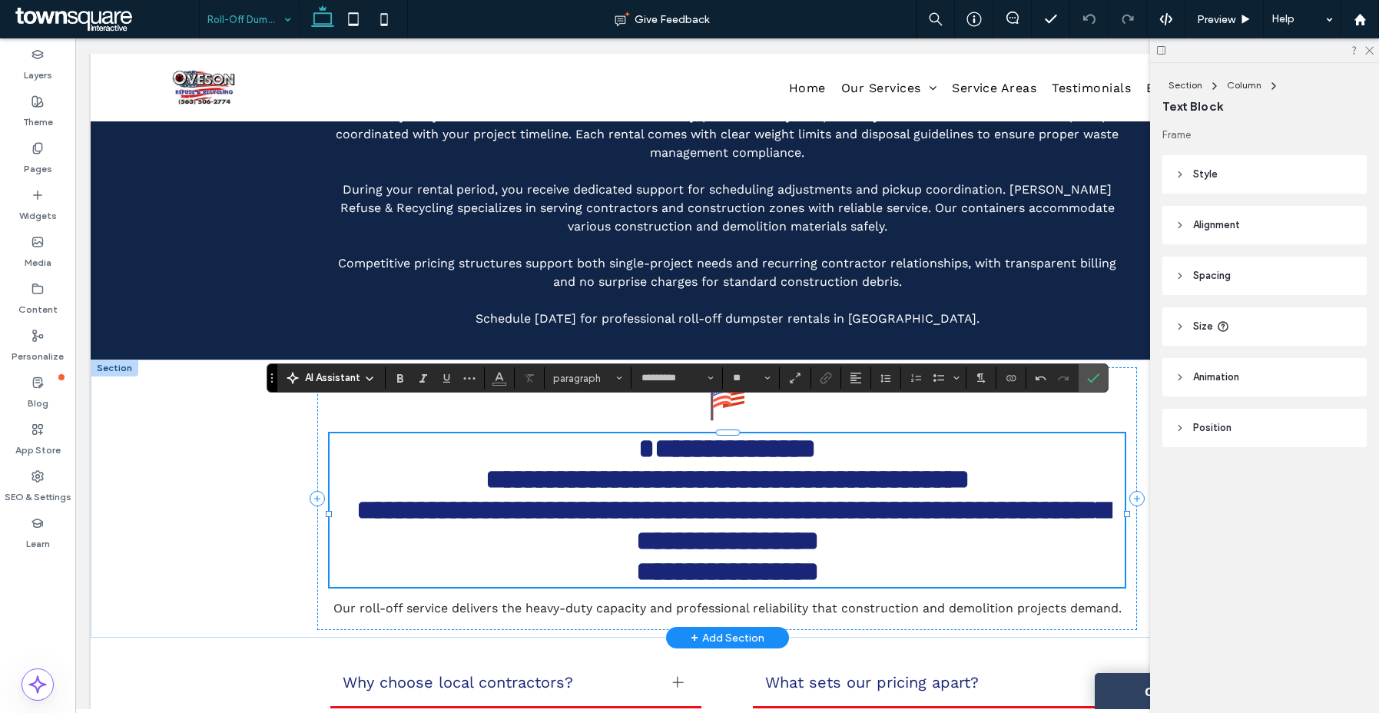
type input "**"
click at [869, 433] on h4 "**********" at bounding box center [727, 448] width 795 height 31
click at [896, 496] on span "**********" at bounding box center [732, 525] width 753 height 58
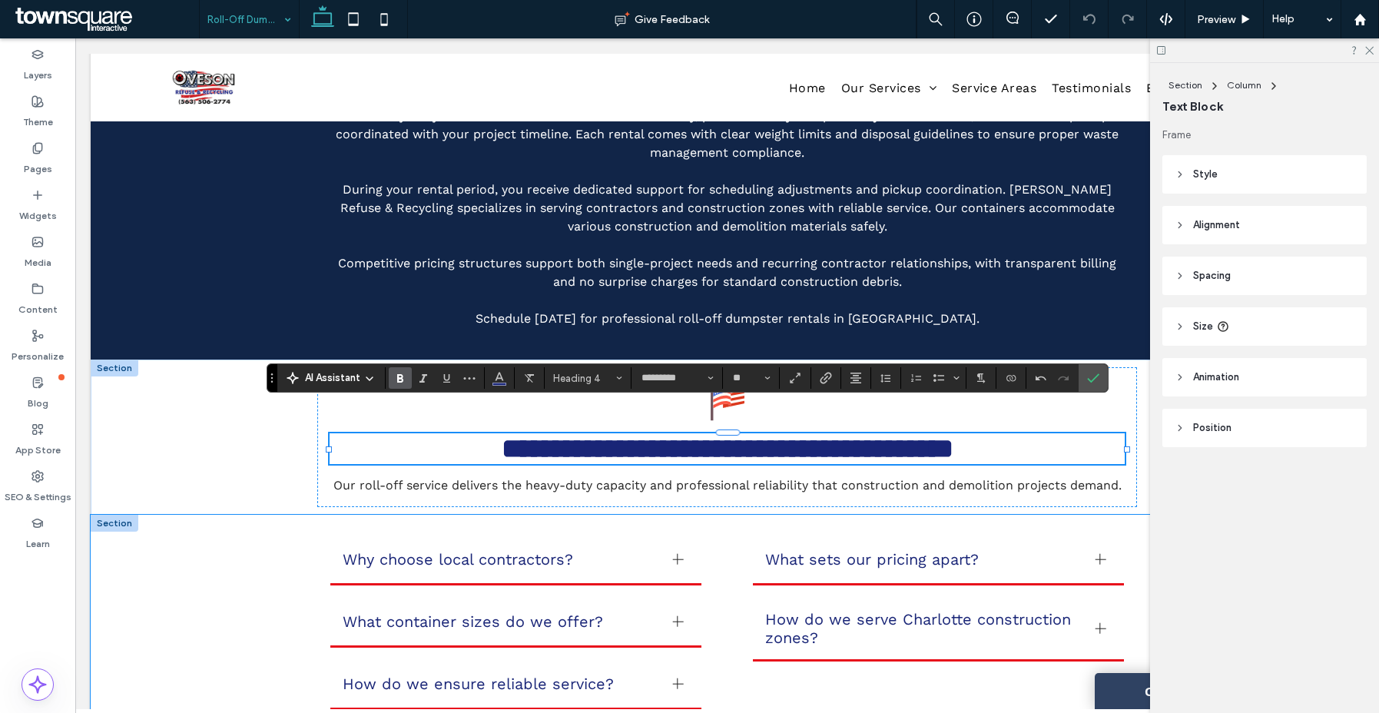
type input "**"
click at [1092, 378] on icon "Confirm" at bounding box center [1093, 378] width 12 height 12
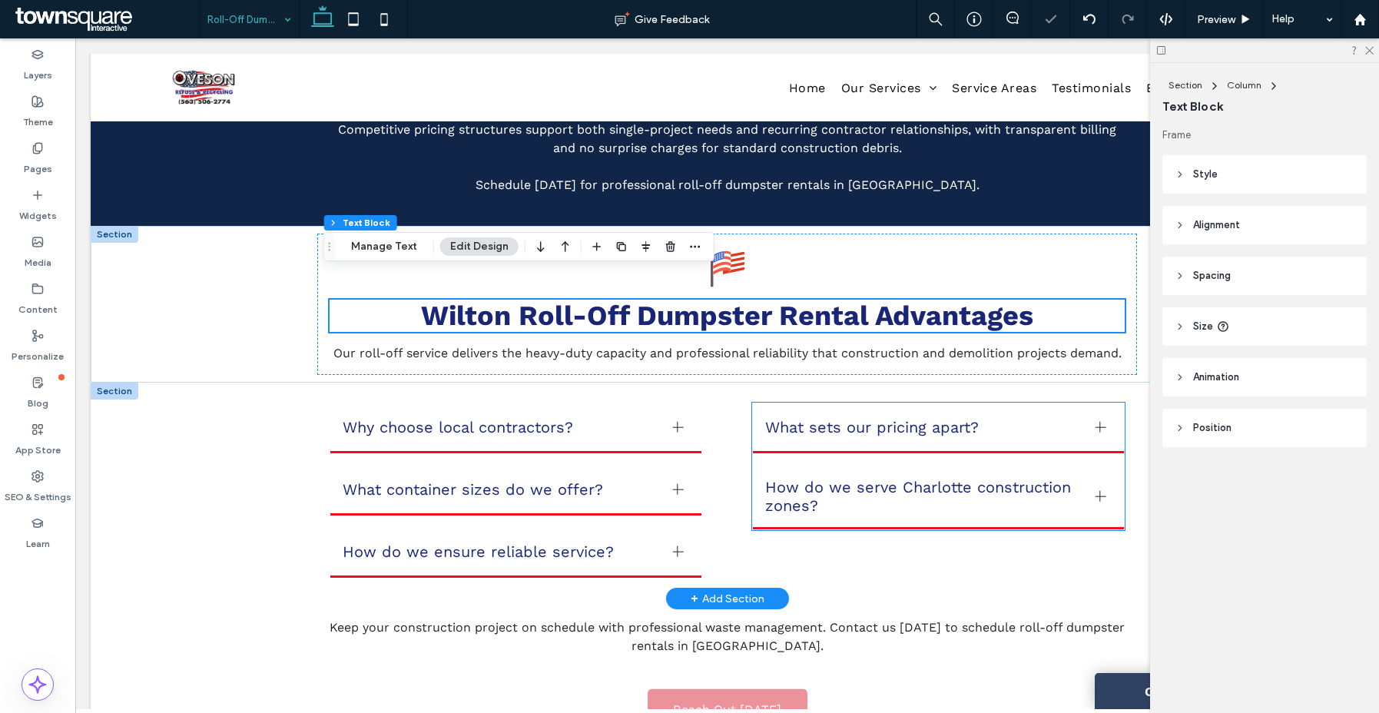
scroll to position [794, 0]
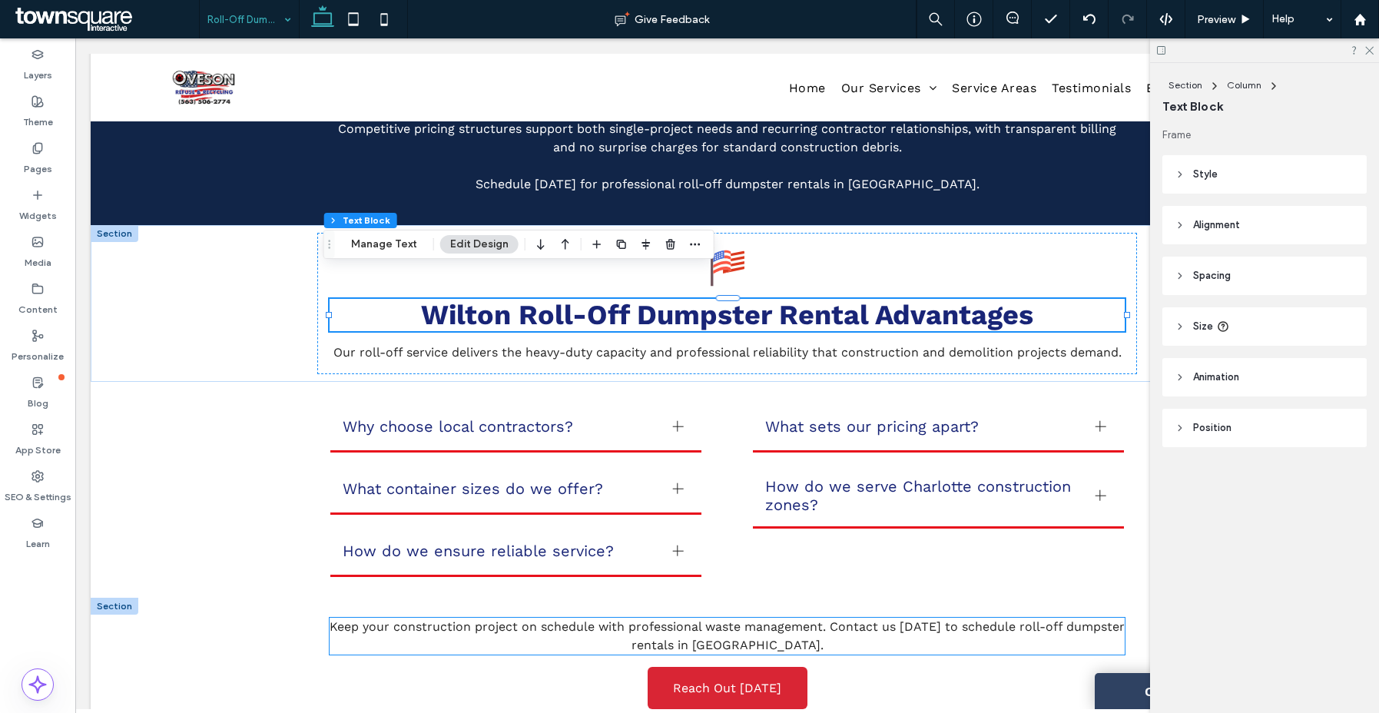
click at [687, 619] on span "Keep your construction project on schedule with professional waste management. …" at bounding box center [727, 635] width 795 height 33
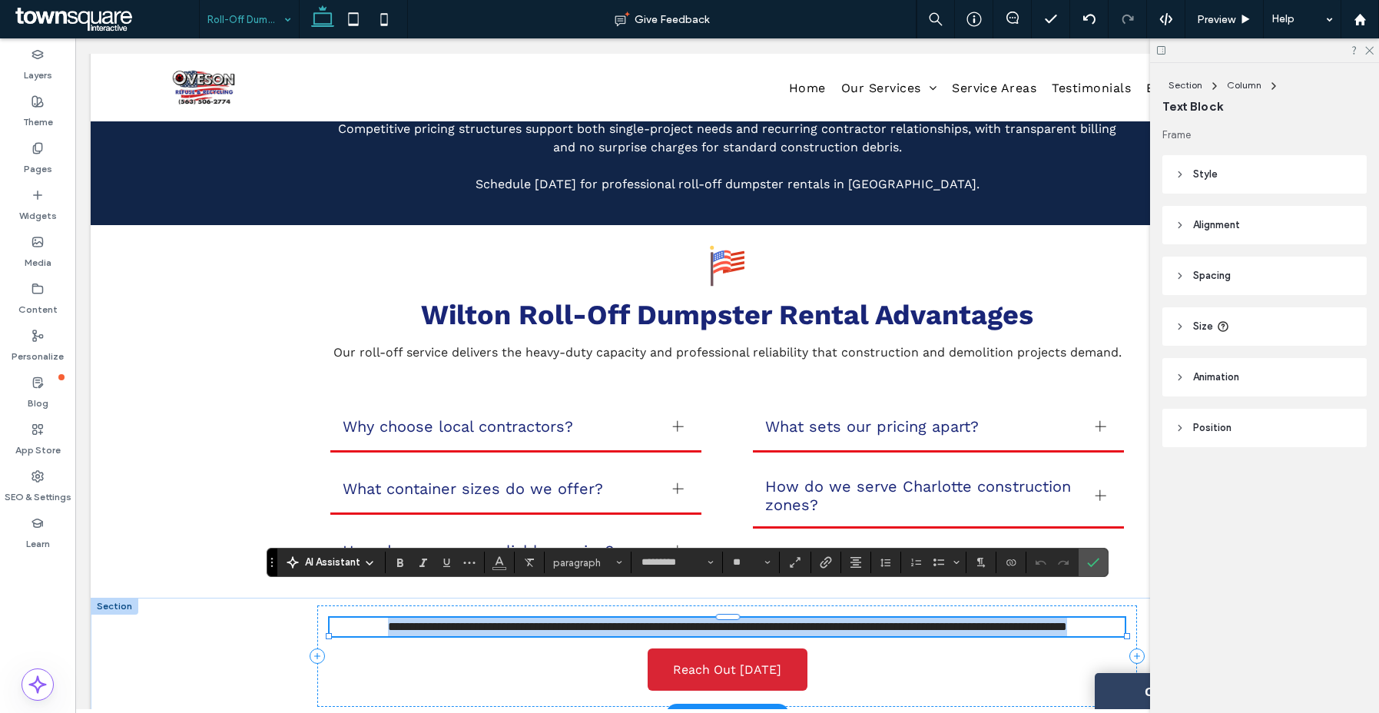
paste div
type input "**"
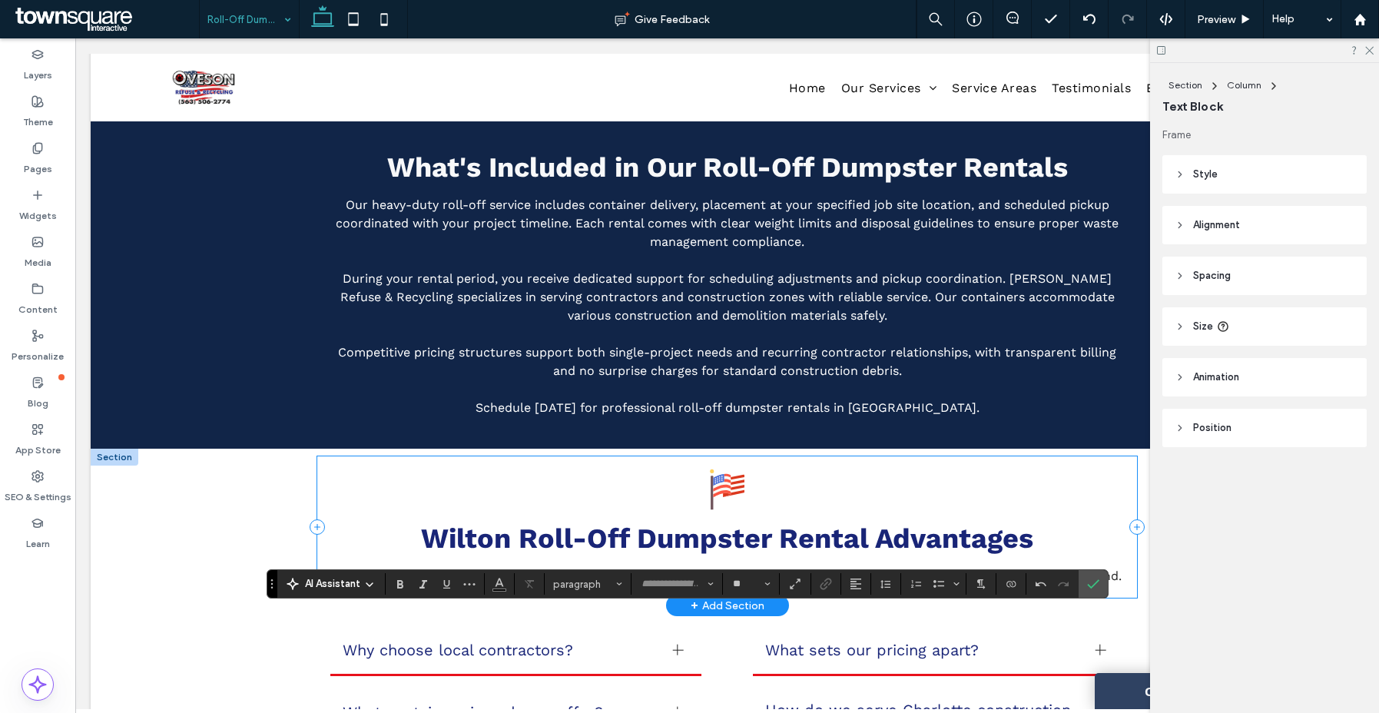
scroll to position [522, 0]
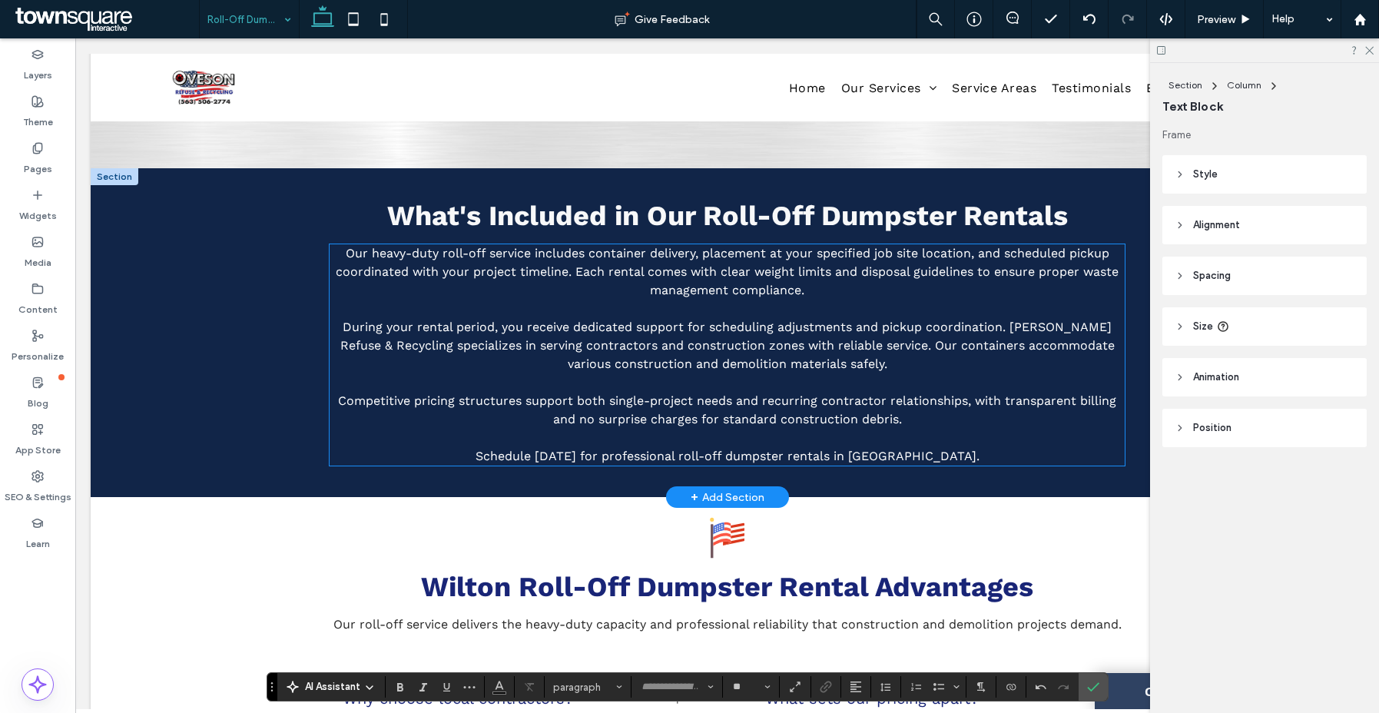
click at [673, 332] on span "During your rental period, you receive dedicated support for scheduling adjustm…" at bounding box center [727, 345] width 774 height 51
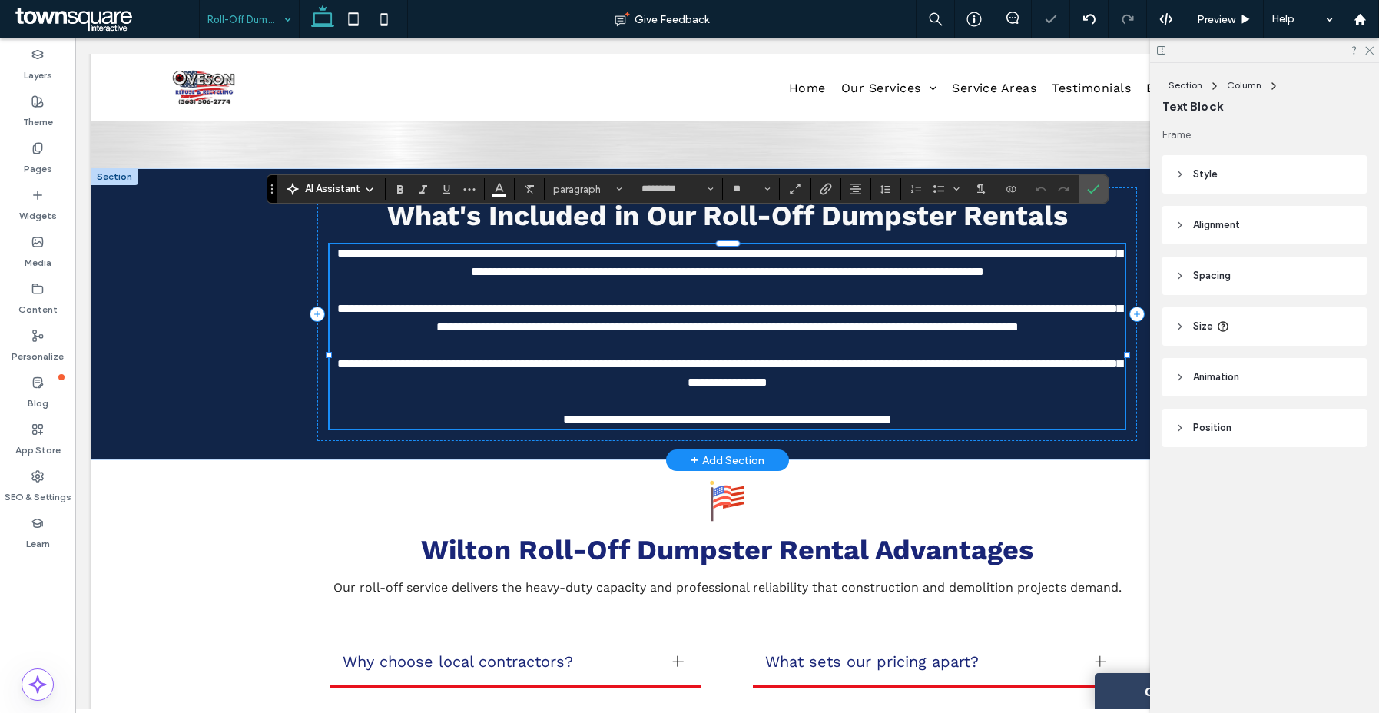
paste div
type input "*"
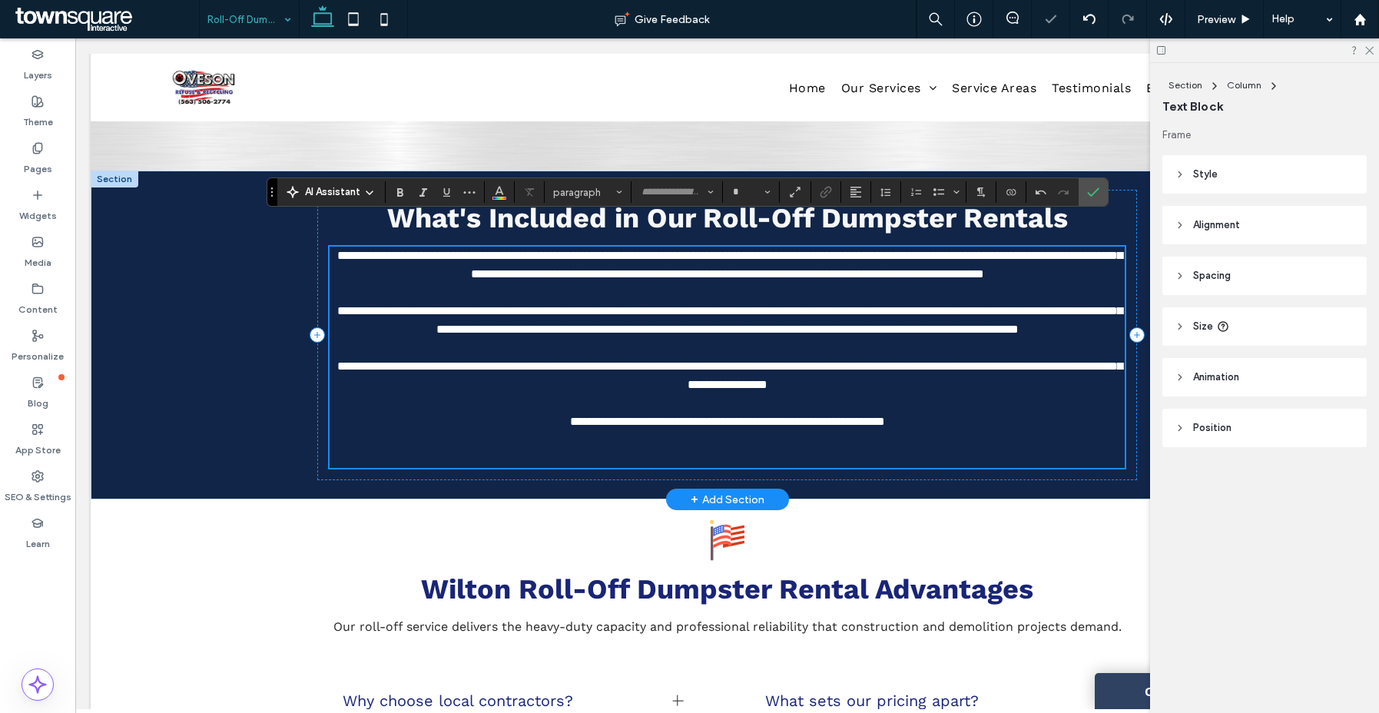
scroll to position [519, 0]
type input "*********"
type input "**"
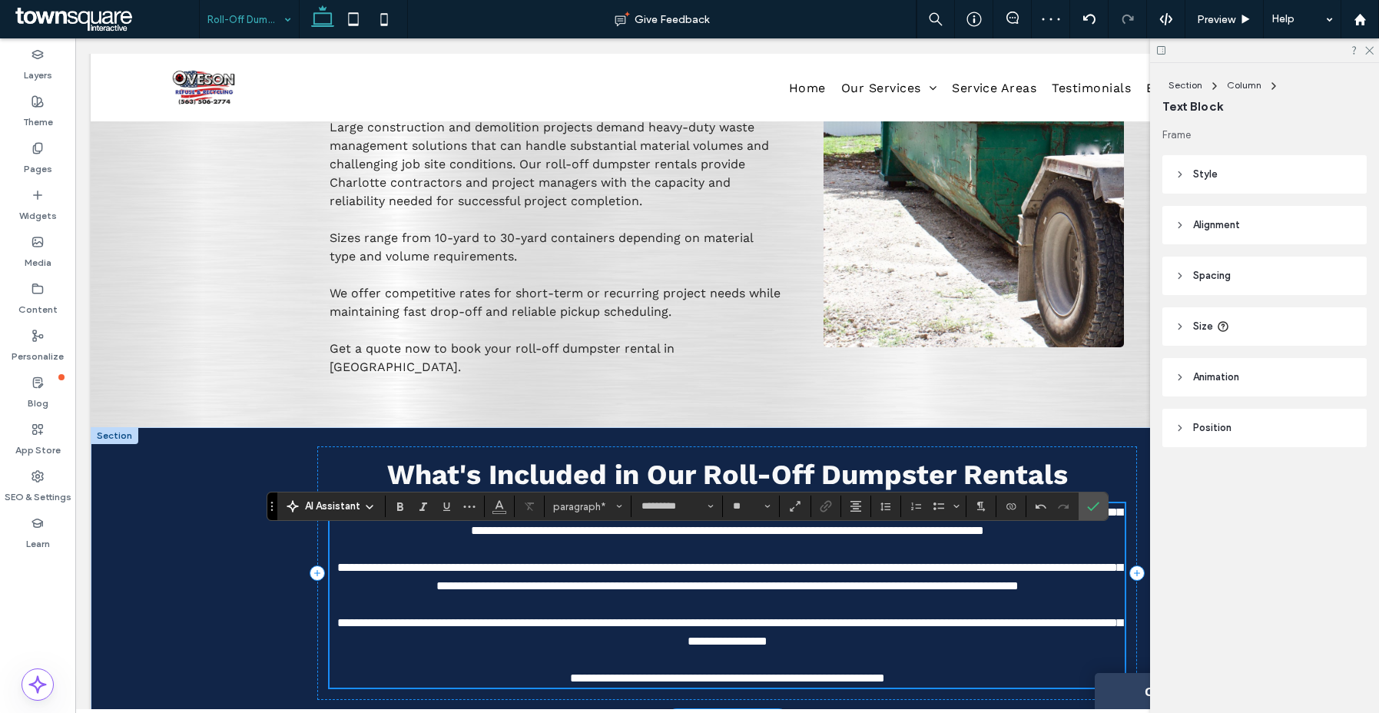
scroll to position [322, 0]
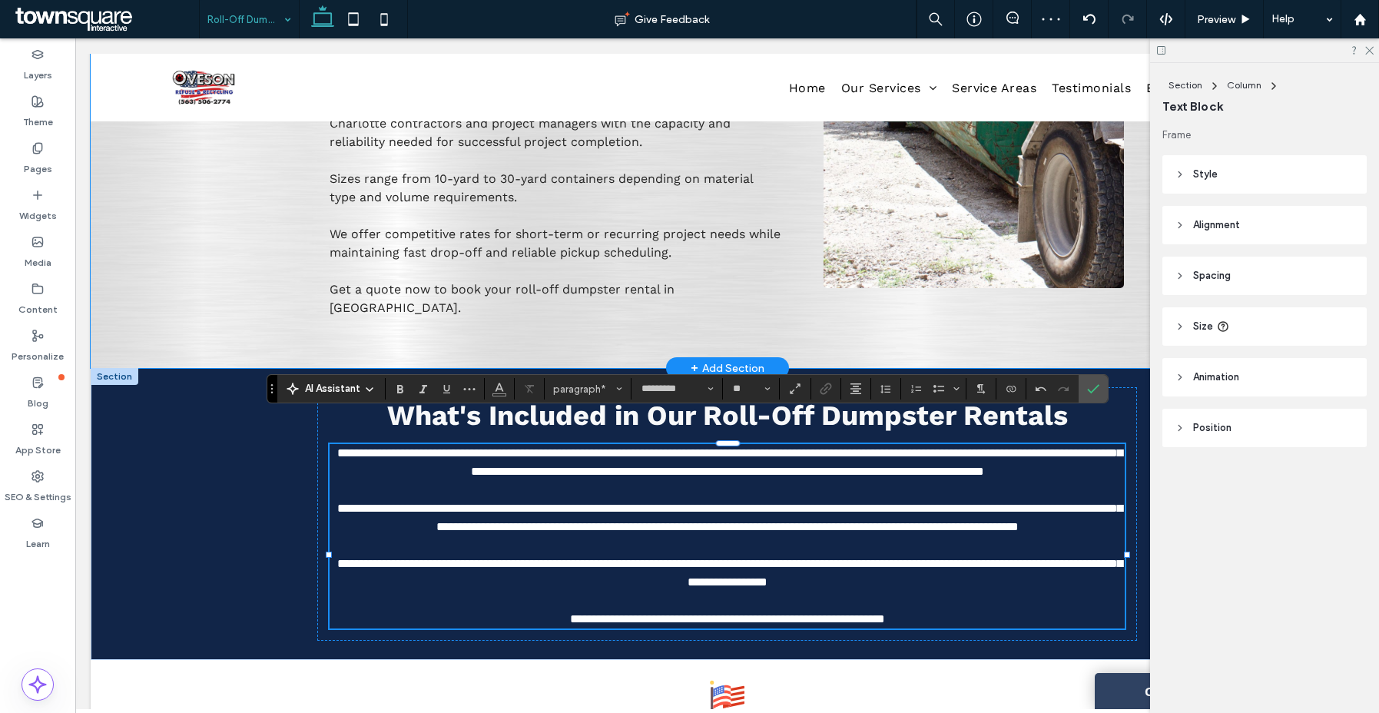
click at [774, 314] on div "Heavy-Duty Roll-Off Dumpster Rentals in Charlotte Fast Drop-Off and Reliable Pi…" at bounding box center [728, 102] width 922 height 532
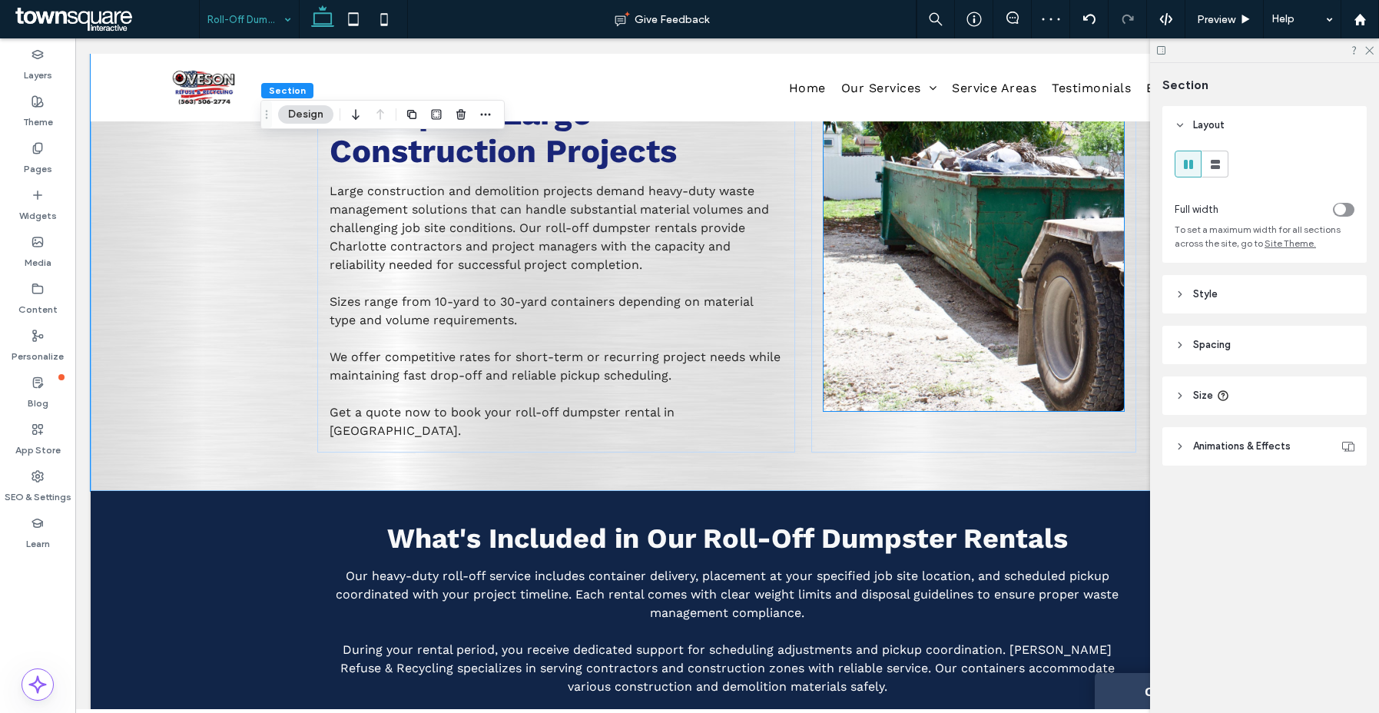
scroll to position [194, 0]
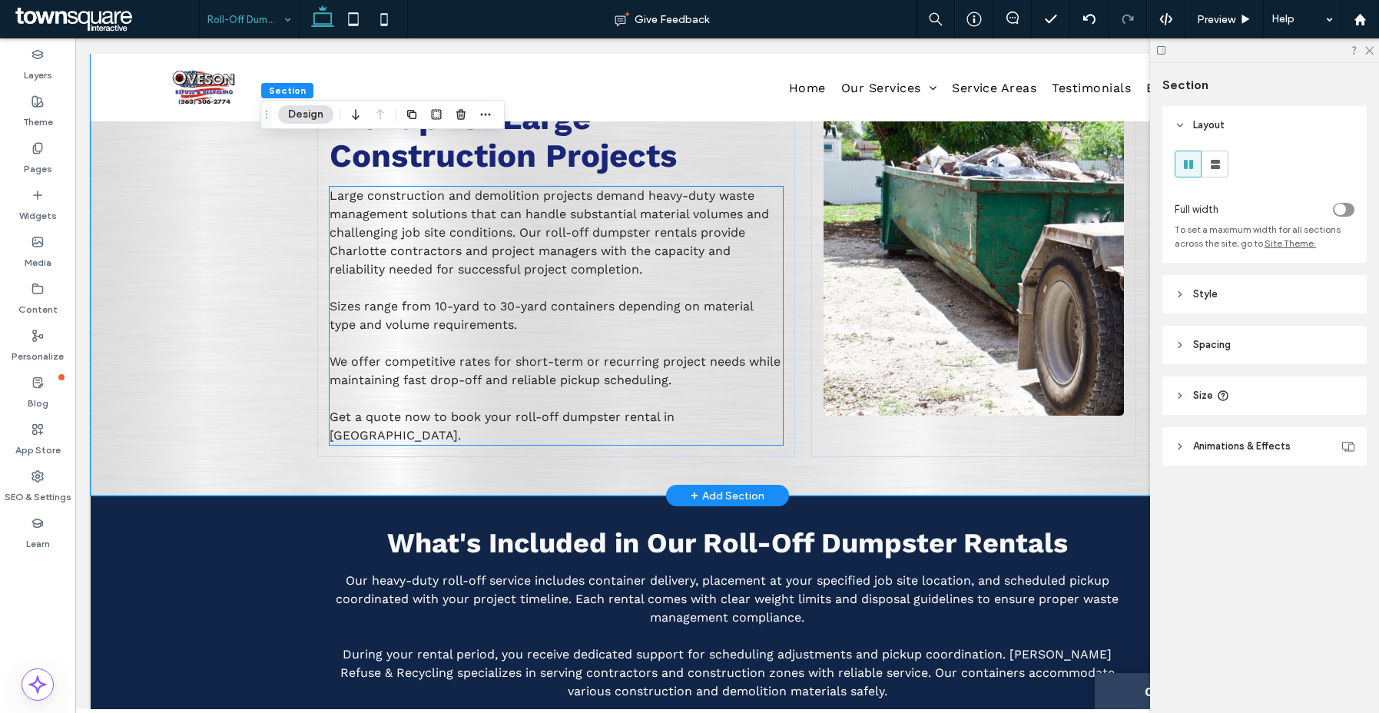
click at [482, 299] on span "Sizes range from 10-yard to 30-yard containers depending on material type and v…" at bounding box center [541, 315] width 423 height 33
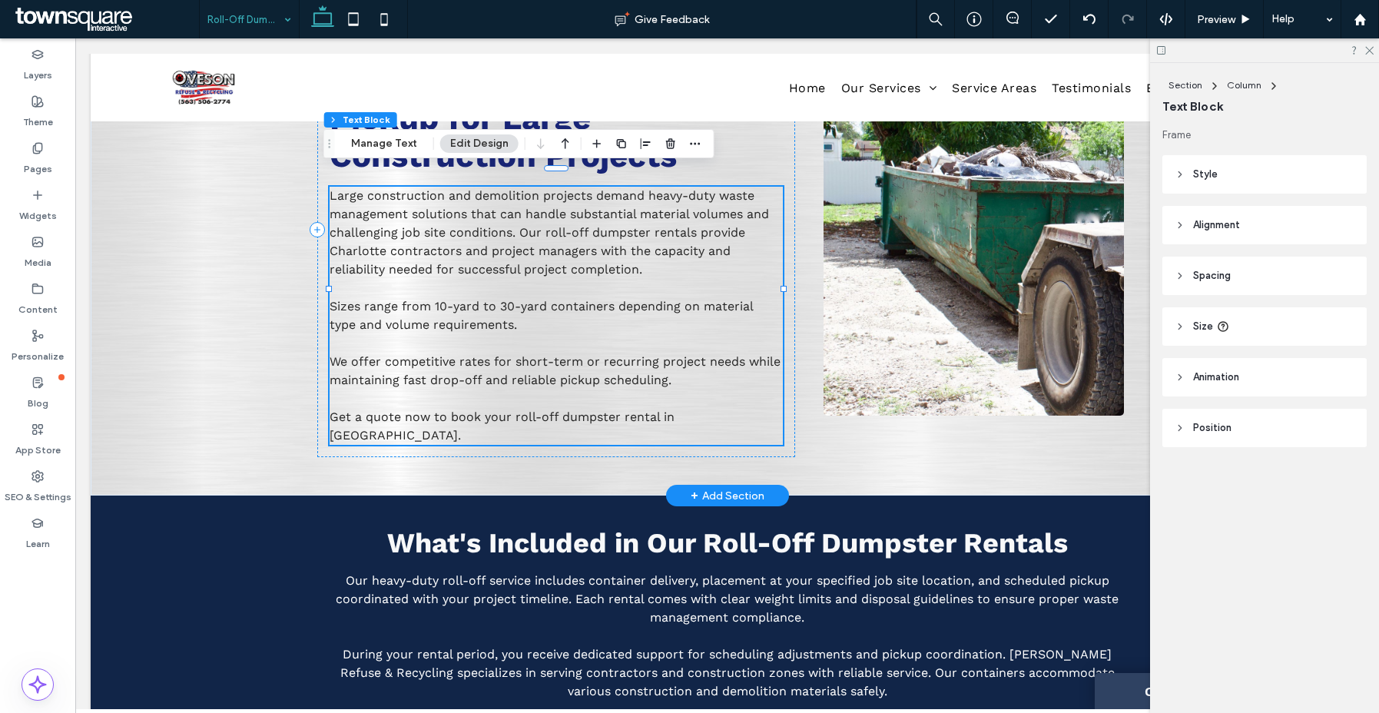
click at [482, 290] on div "Large construction and demolition projects demand heavy-duty waste management s…" at bounding box center [556, 316] width 453 height 258
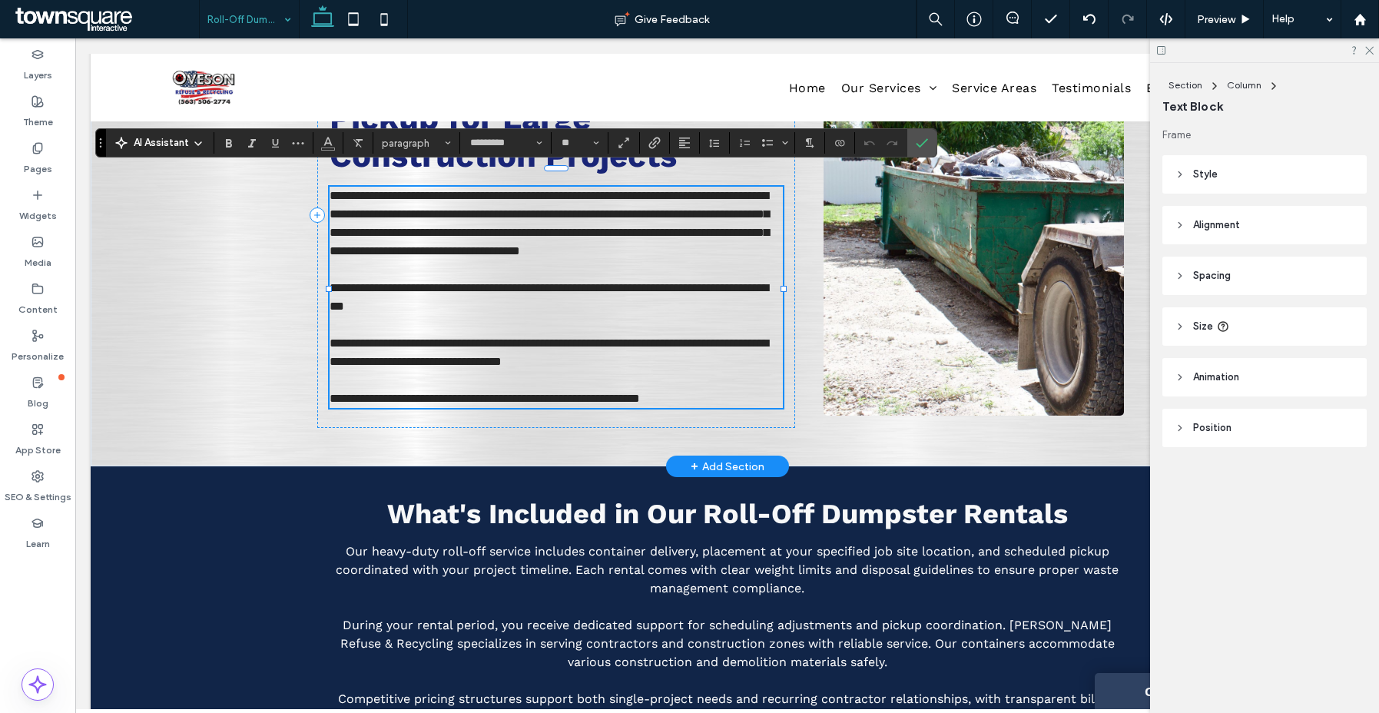
paste div
type input "**"
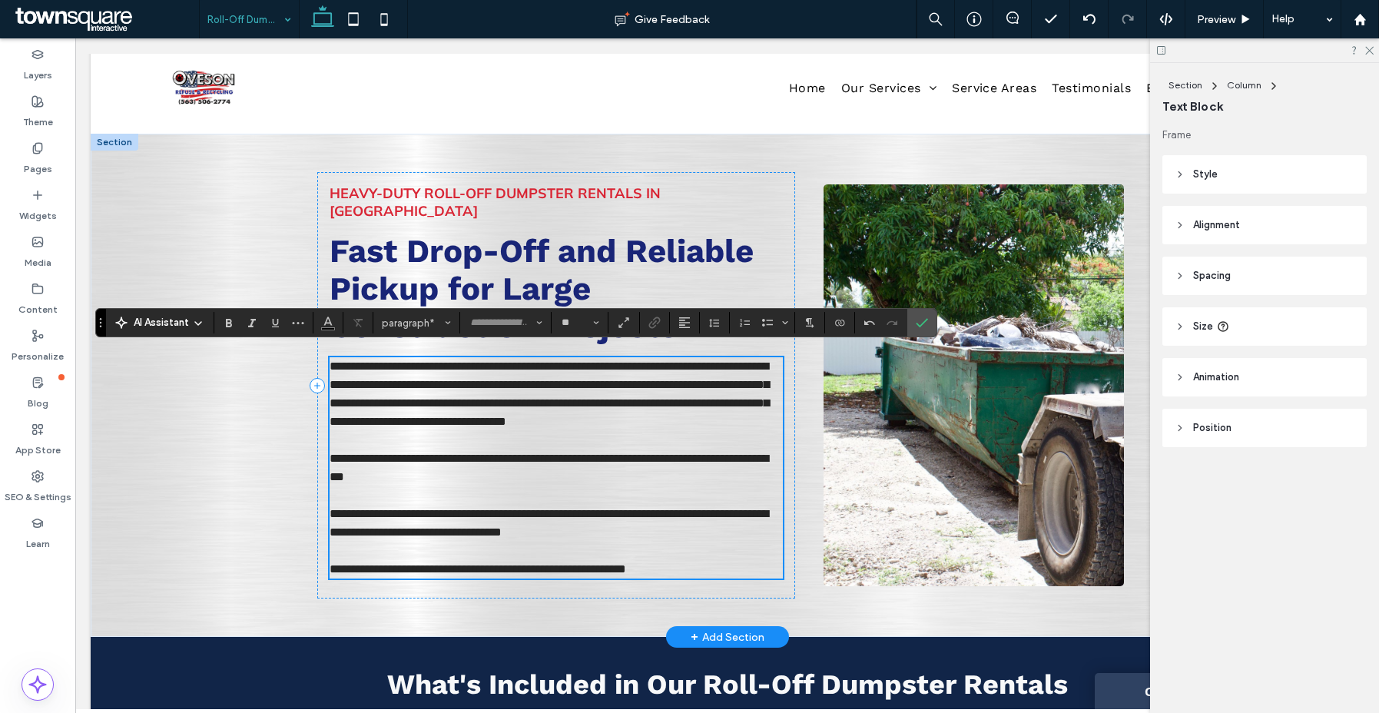
scroll to position [10, 0]
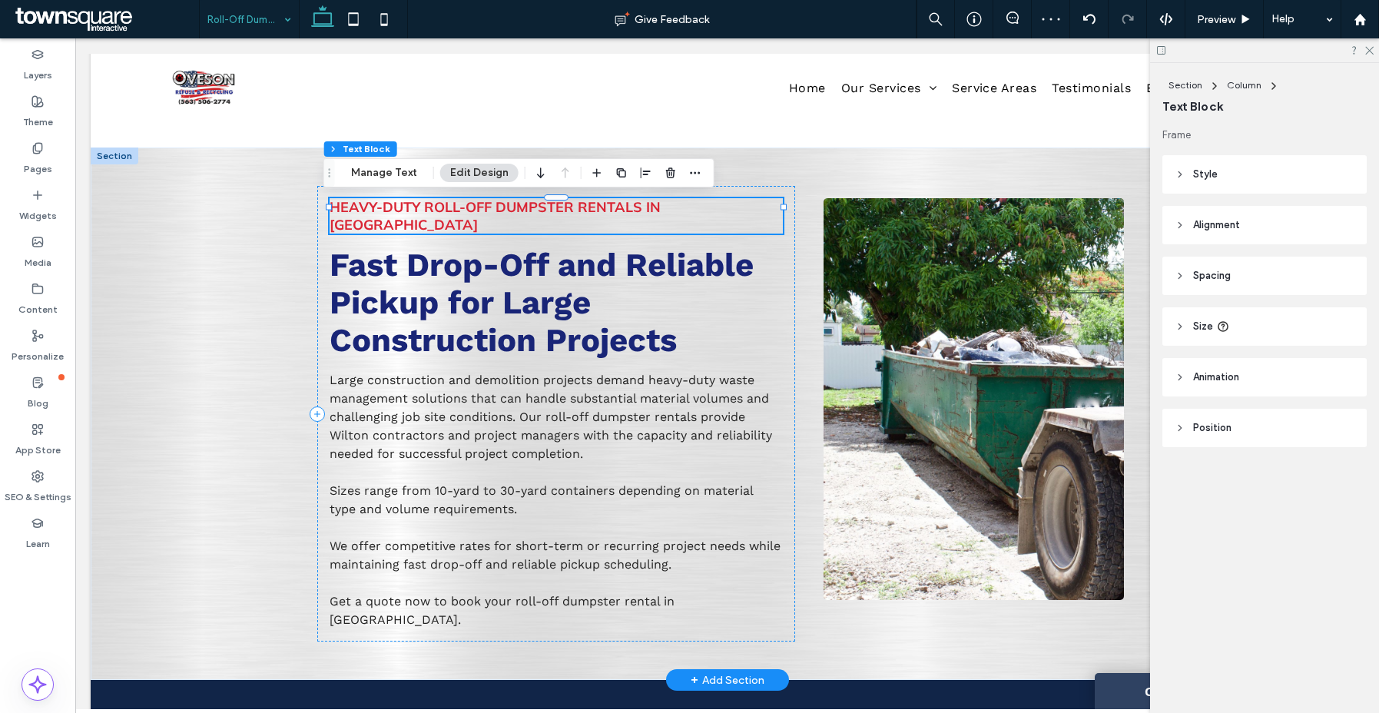
click at [469, 210] on span "Heavy-Duty Roll-Off Dumpster Rentals in Charlotte" at bounding box center [495, 215] width 331 height 35
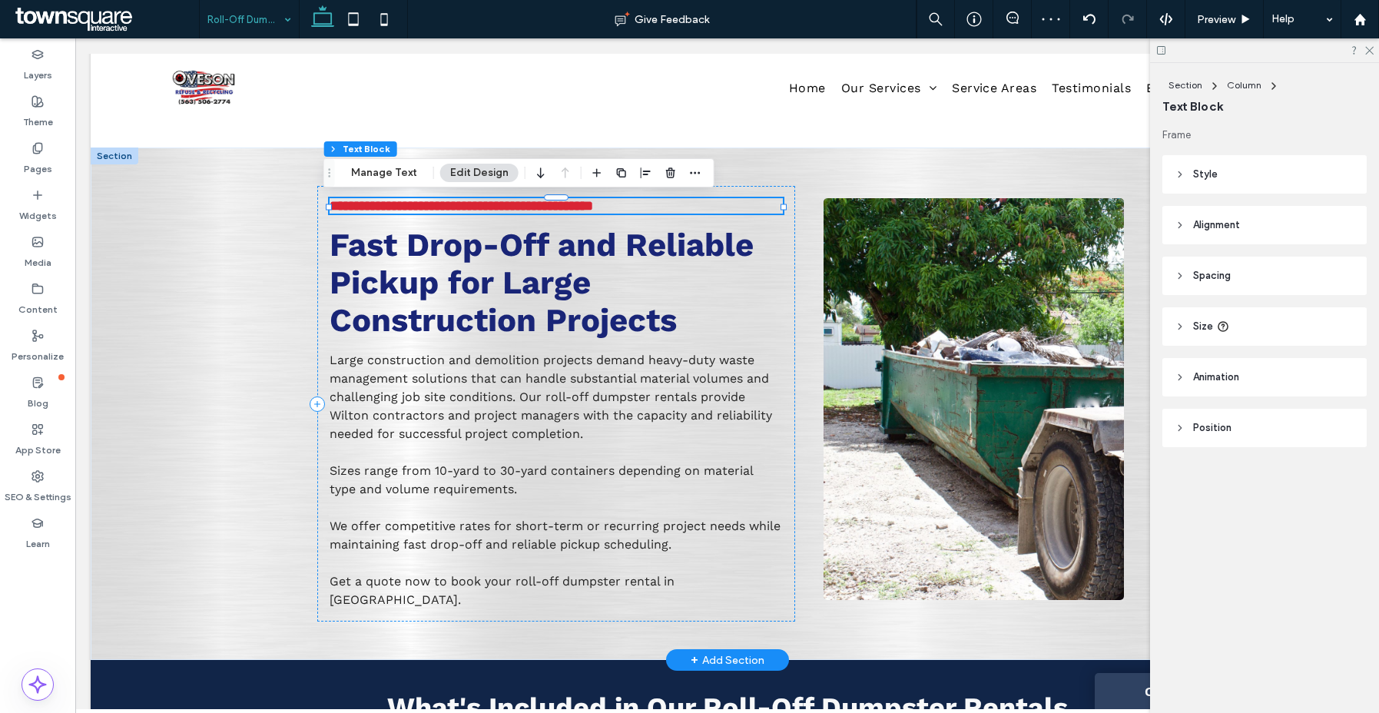
click at [469, 210] on span "**********" at bounding box center [461, 206] width 263 height 14
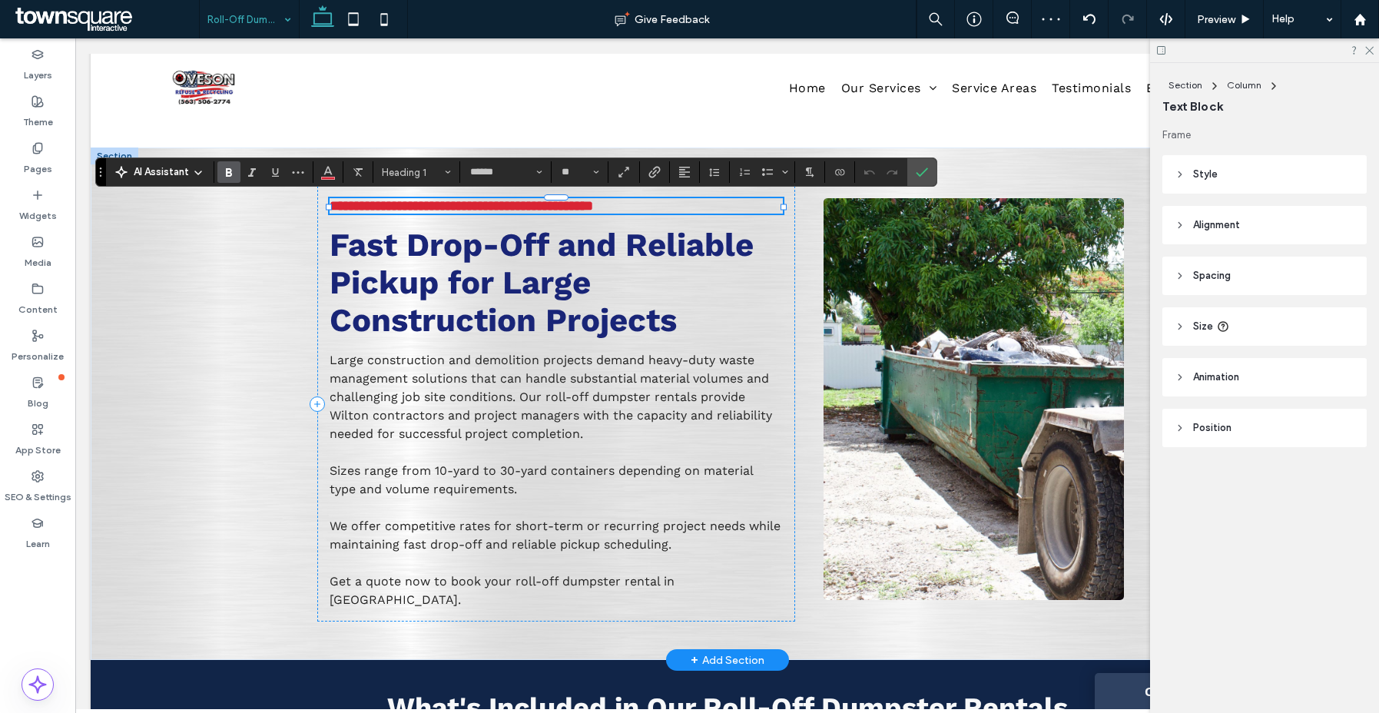
paste div
type input "**"
click at [181, 398] on div "**********" at bounding box center [727, 403] width 1273 height 512
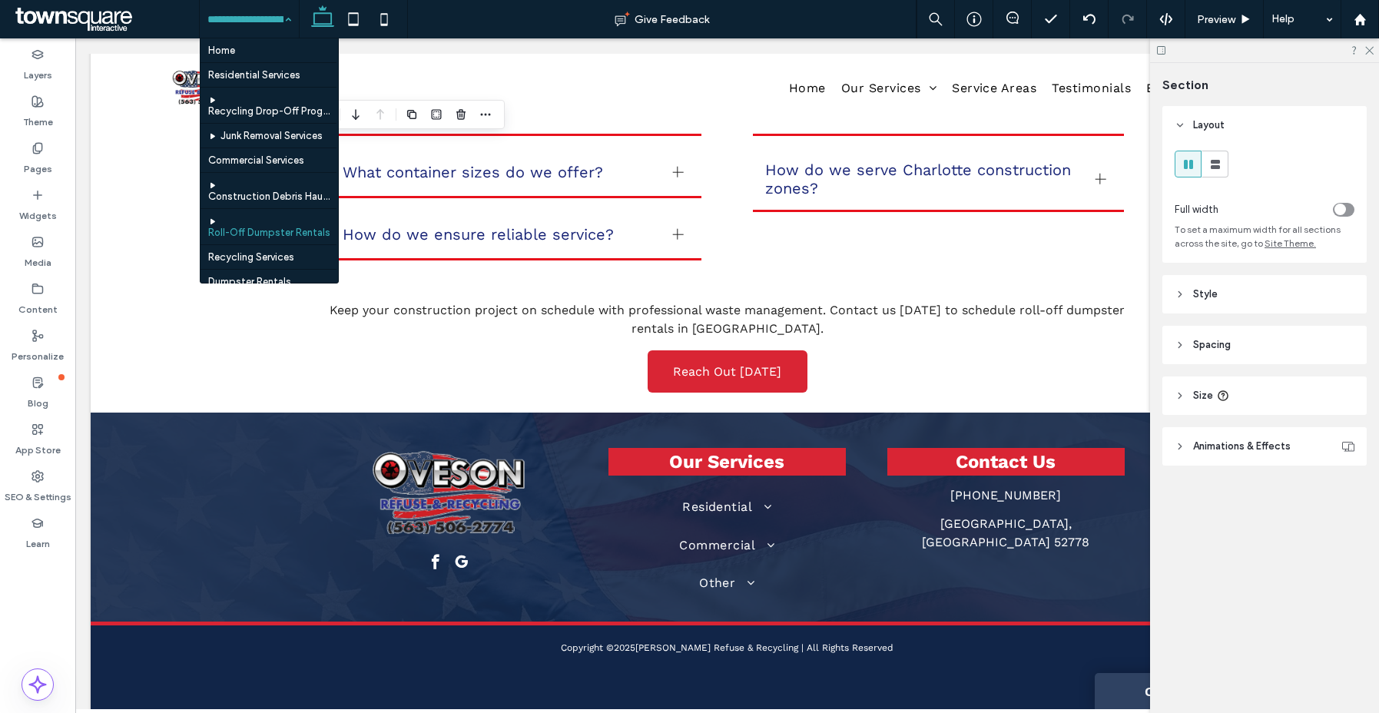
scroll to position [130, 0]
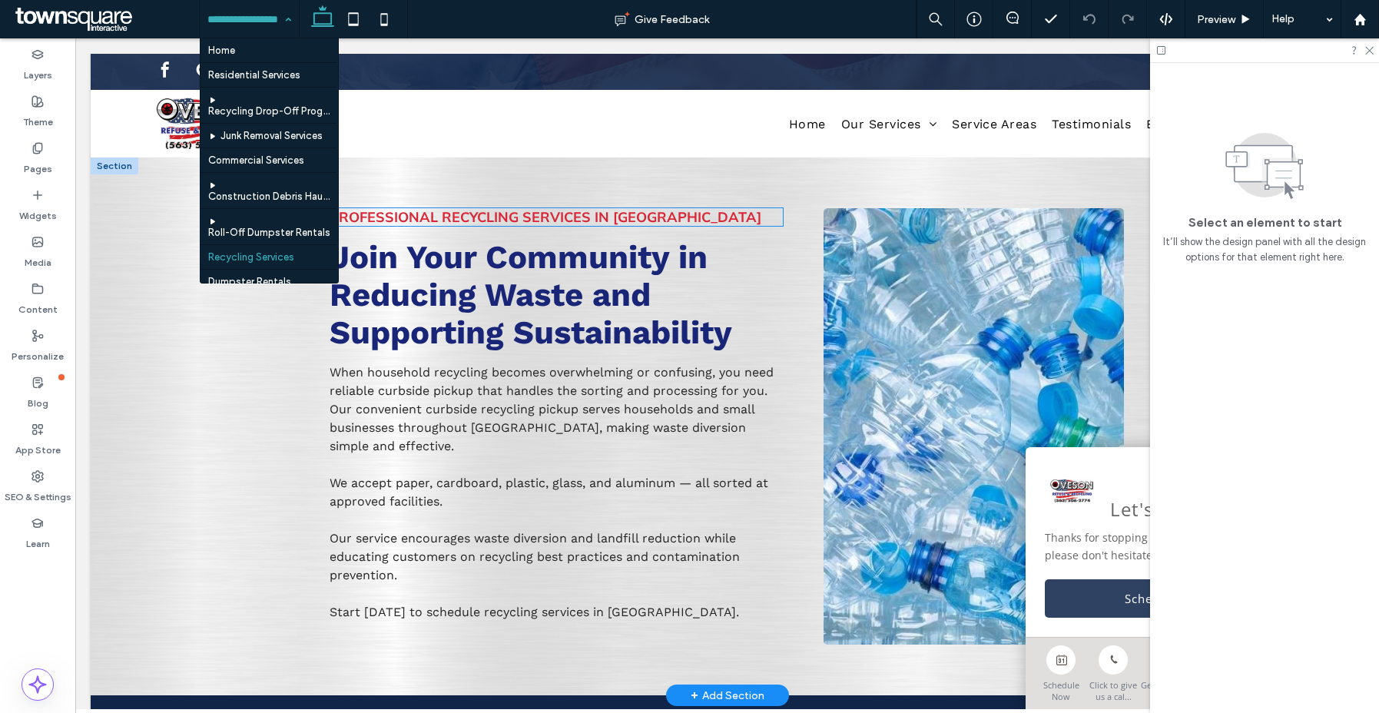
click at [615, 212] on span "Professional Recycling Services in Charlotte" at bounding box center [546, 217] width 432 height 18
click at [615, 212] on div "Professional Recycling Services in Charlotte" at bounding box center [556, 217] width 453 height 18
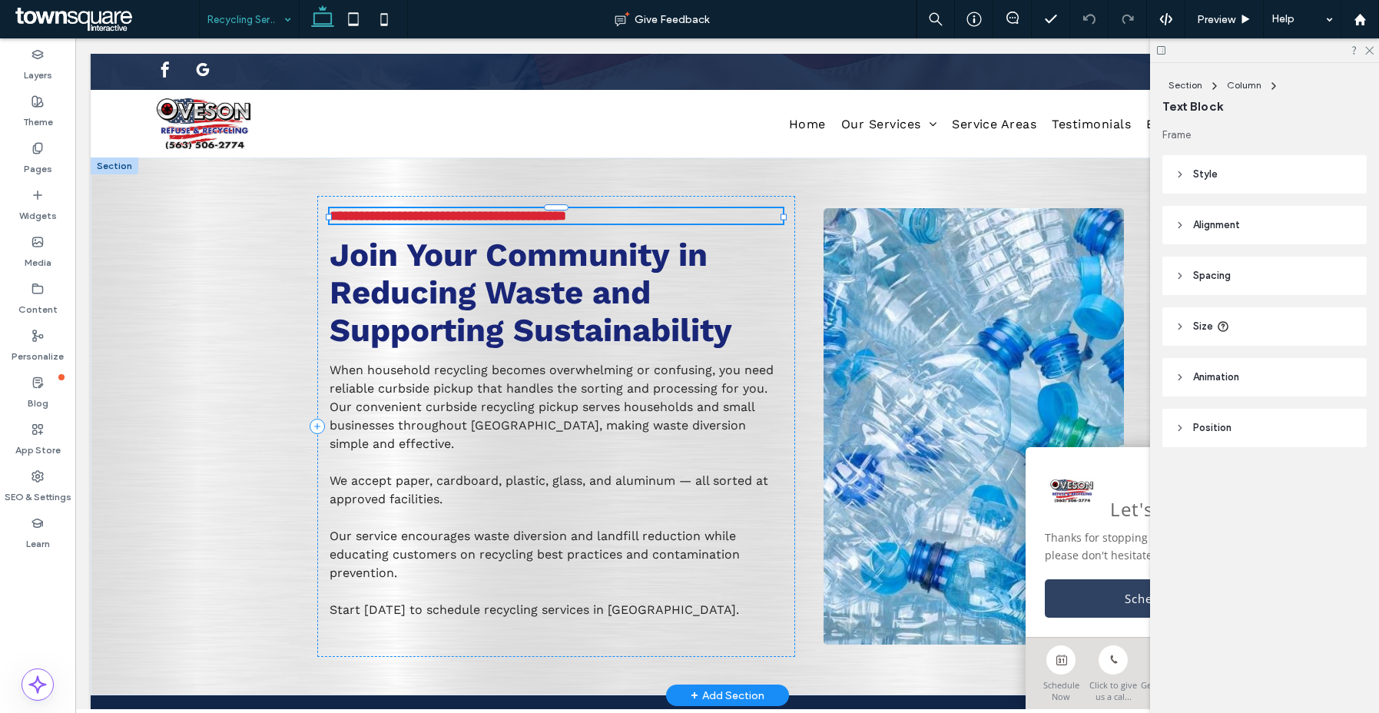
type input "******"
type input "**"
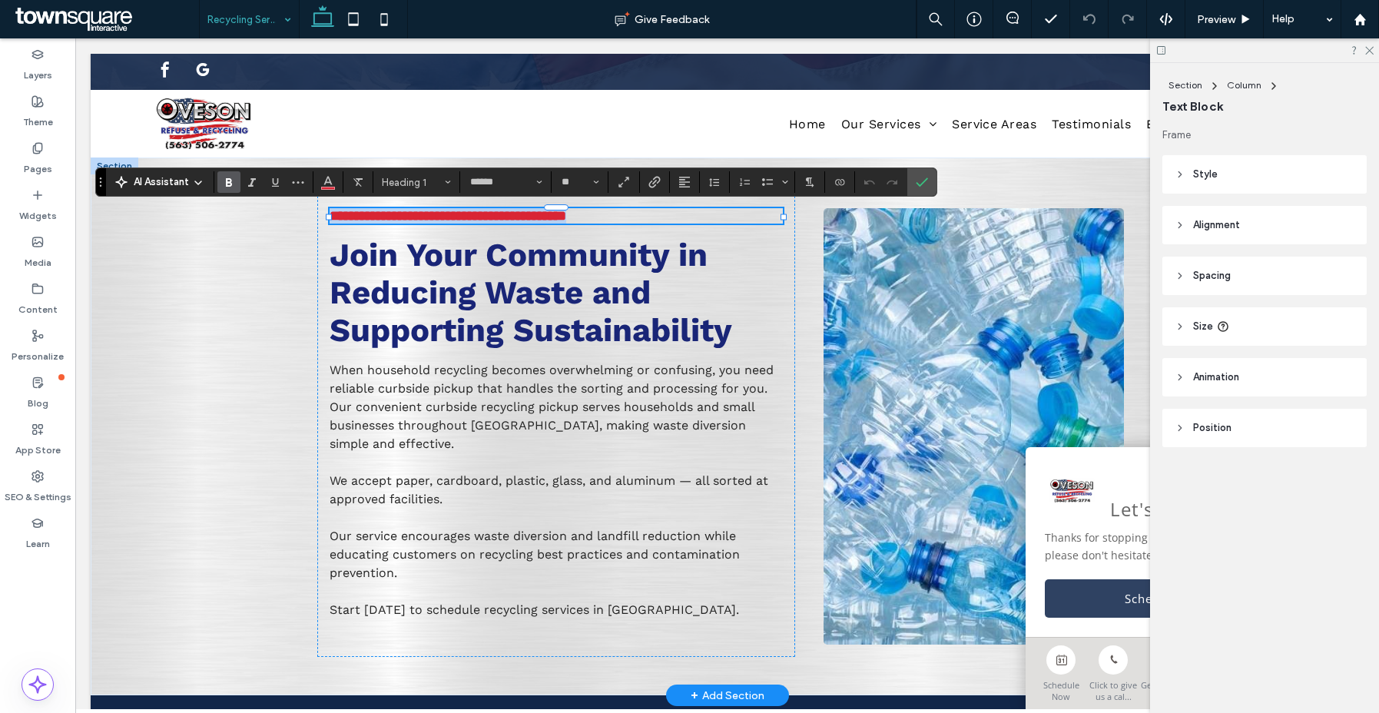
paste div
type input "**"
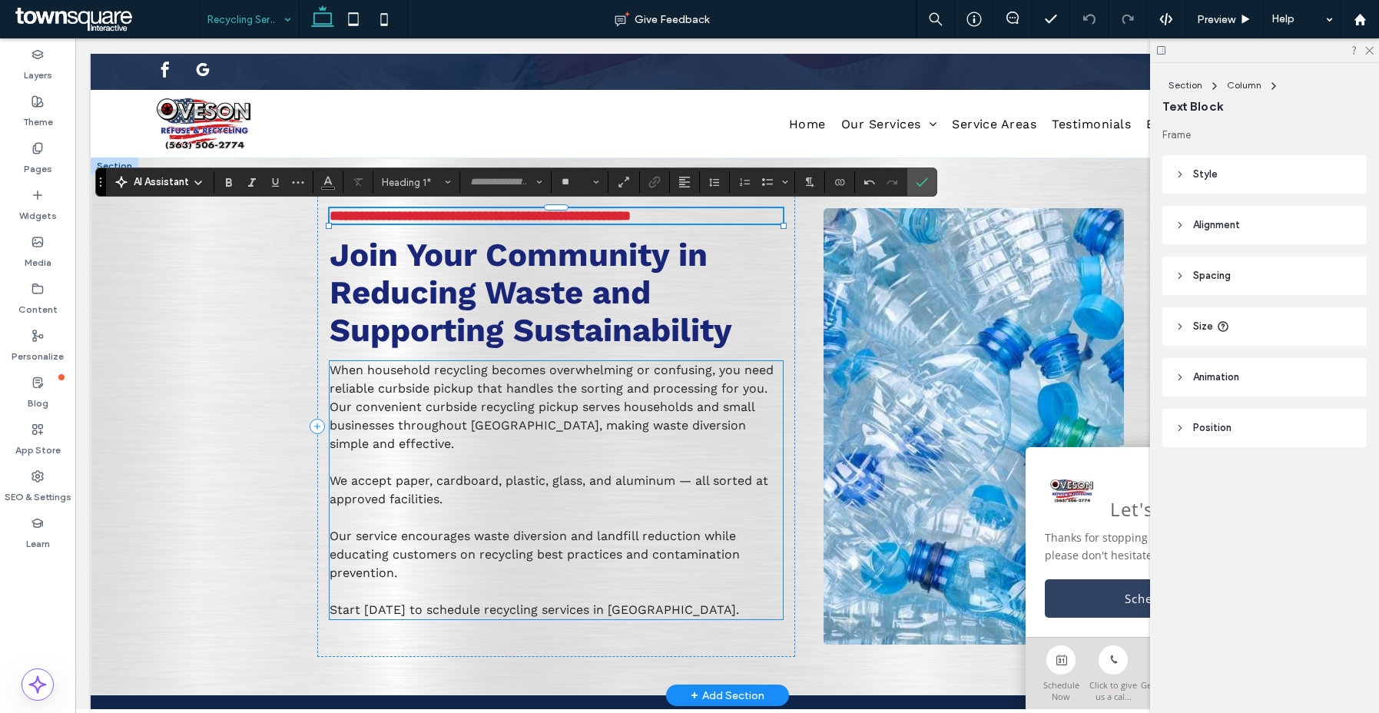
click at [492, 463] on div "When household recycling becomes overwhelming or confusing, you need reliable c…" at bounding box center [556, 490] width 453 height 258
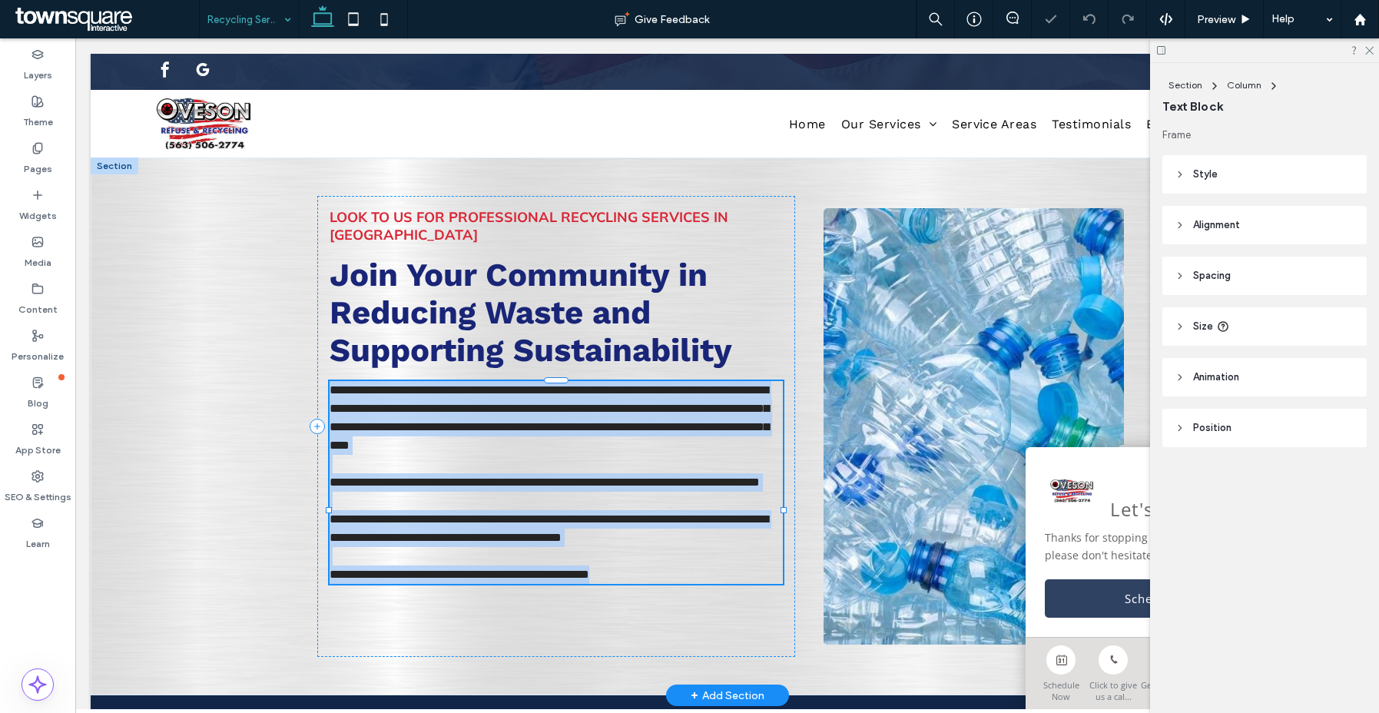
paste div
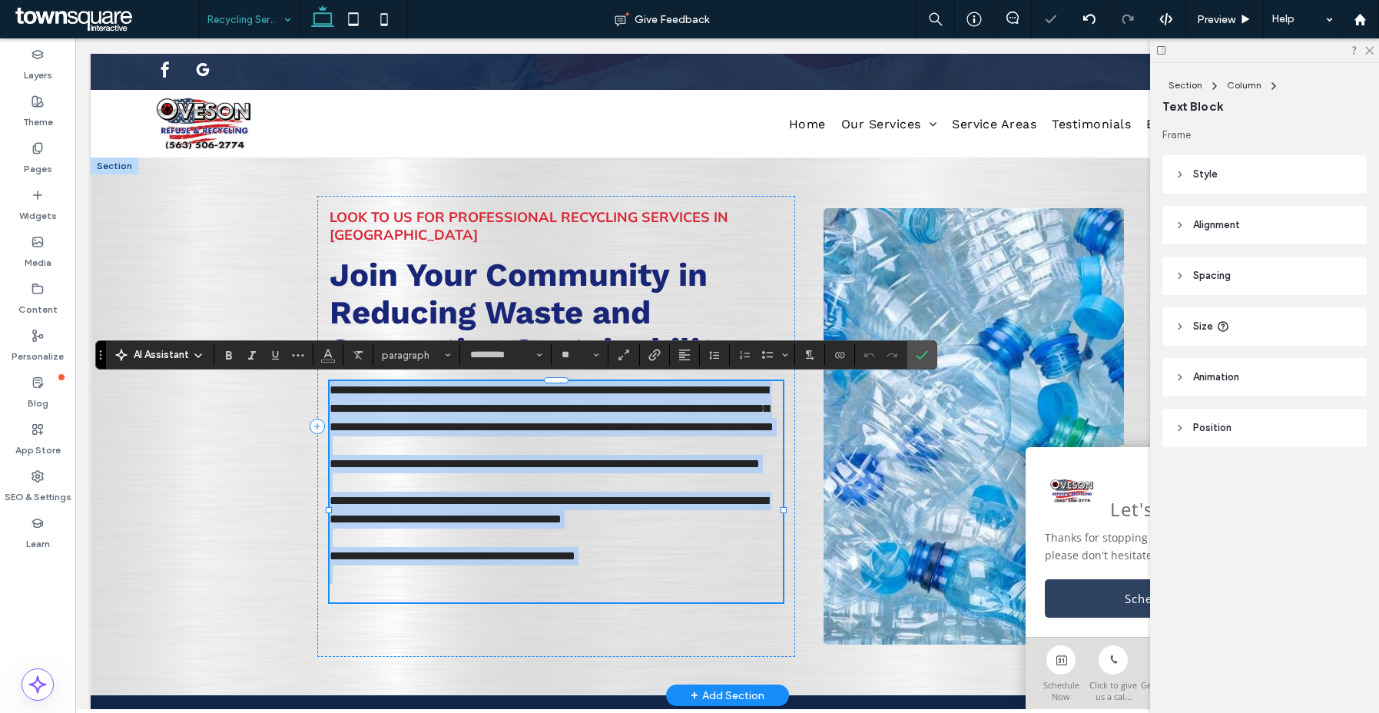
type input "*"
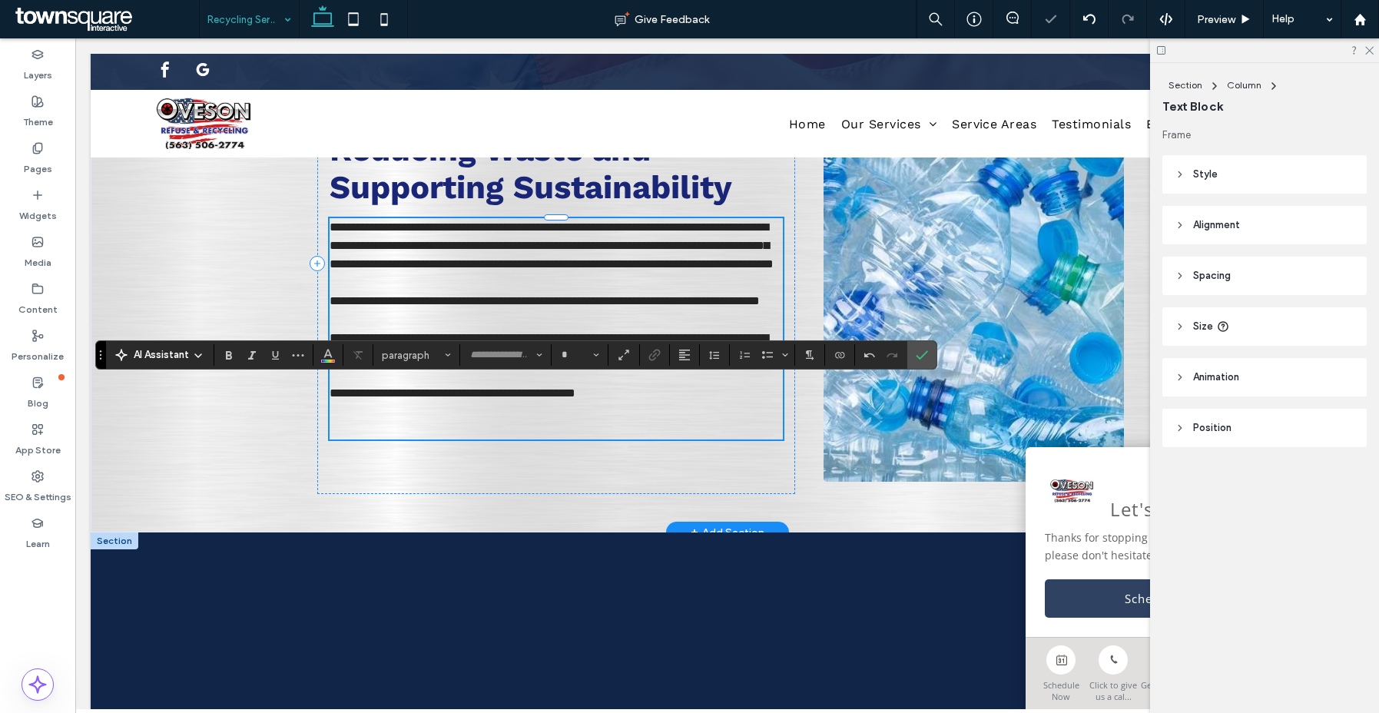
scroll to position [300, 0]
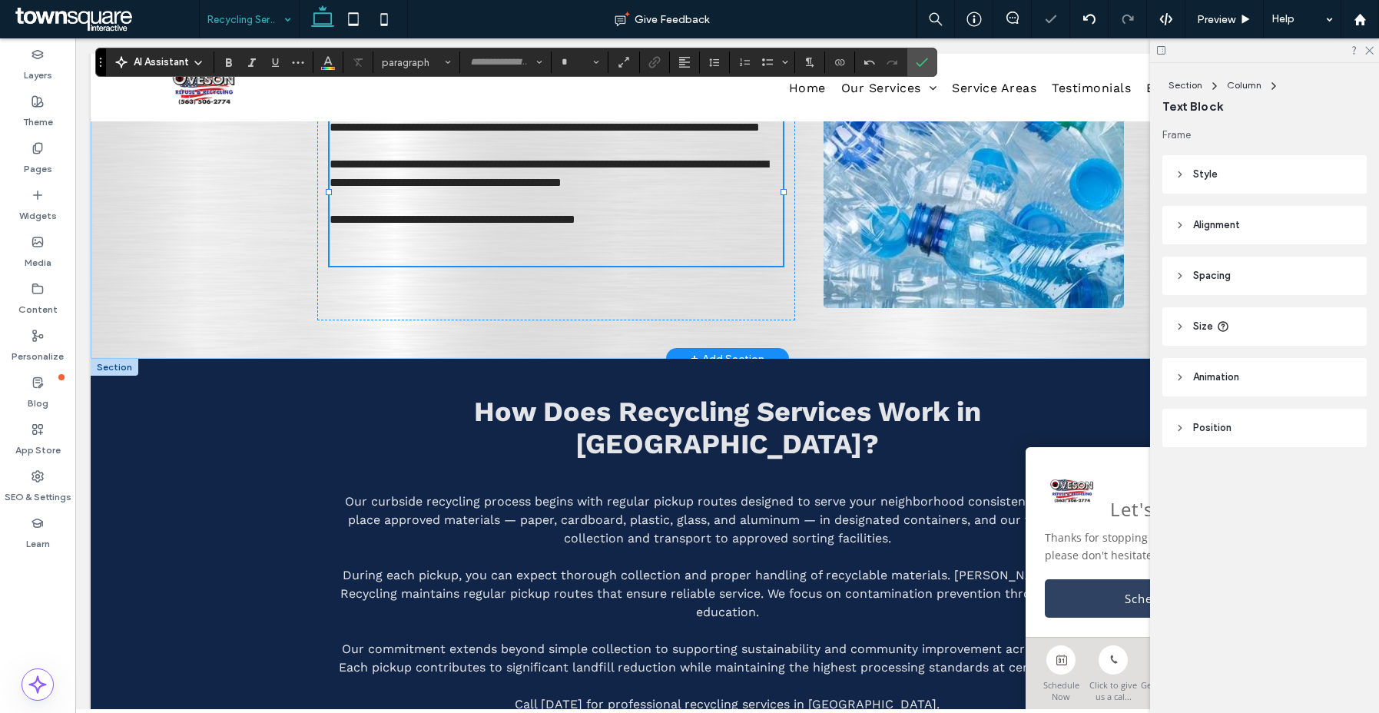
type input "*********"
type input "**"
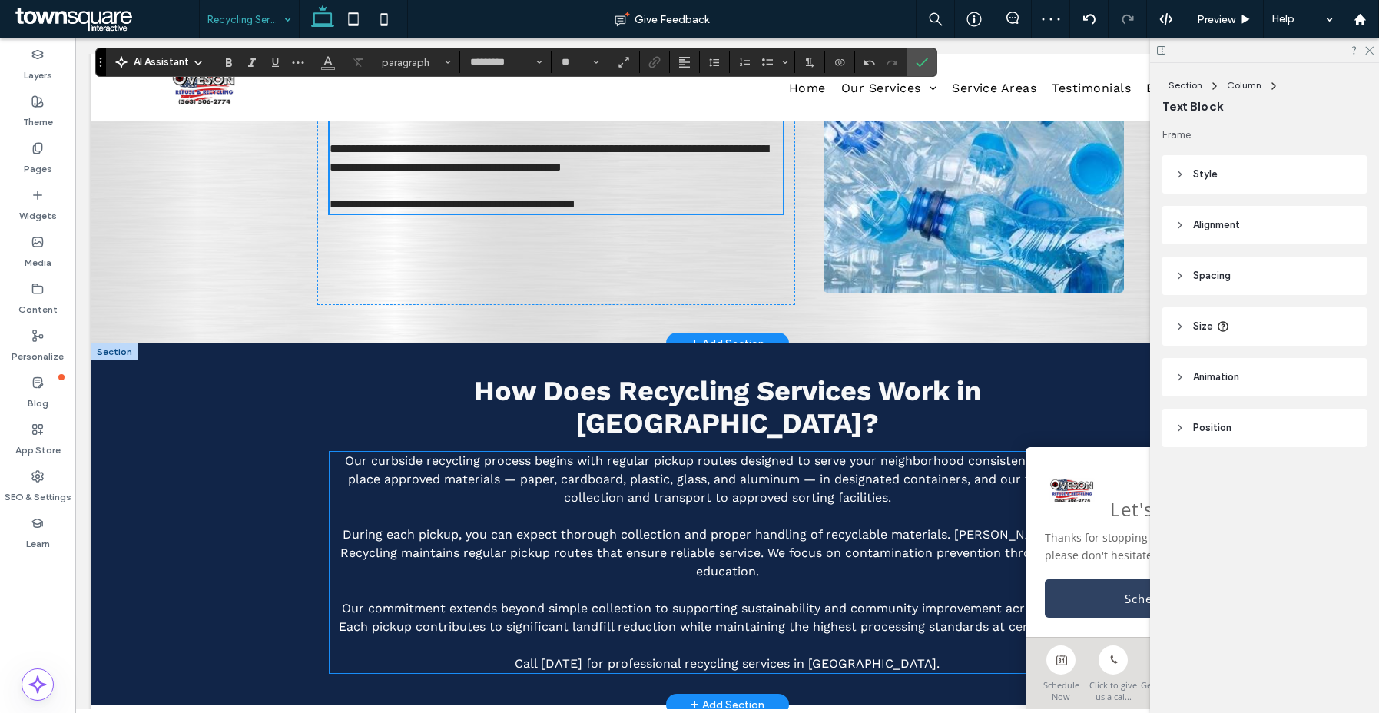
scroll to position [334, 0]
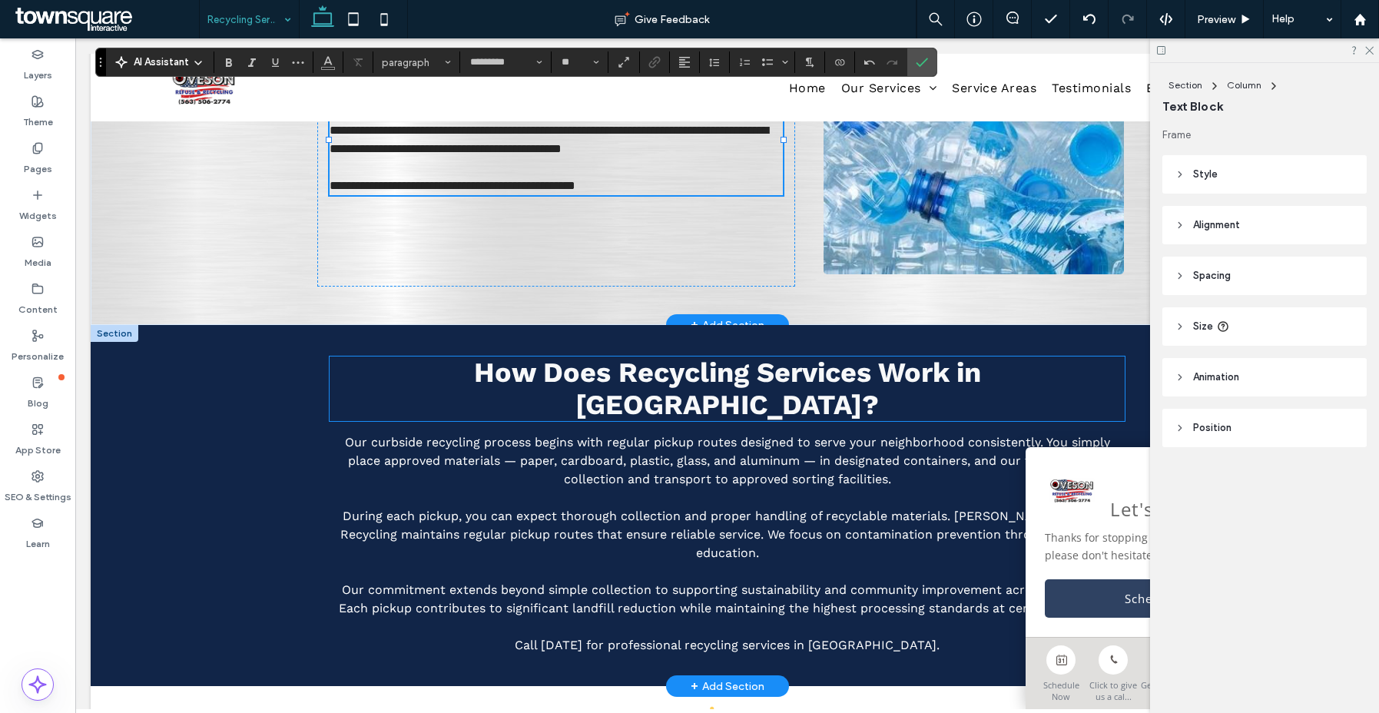
click at [502, 370] on span "How Does Recycling Services Work in Charlotte?" at bounding box center [727, 388] width 507 height 65
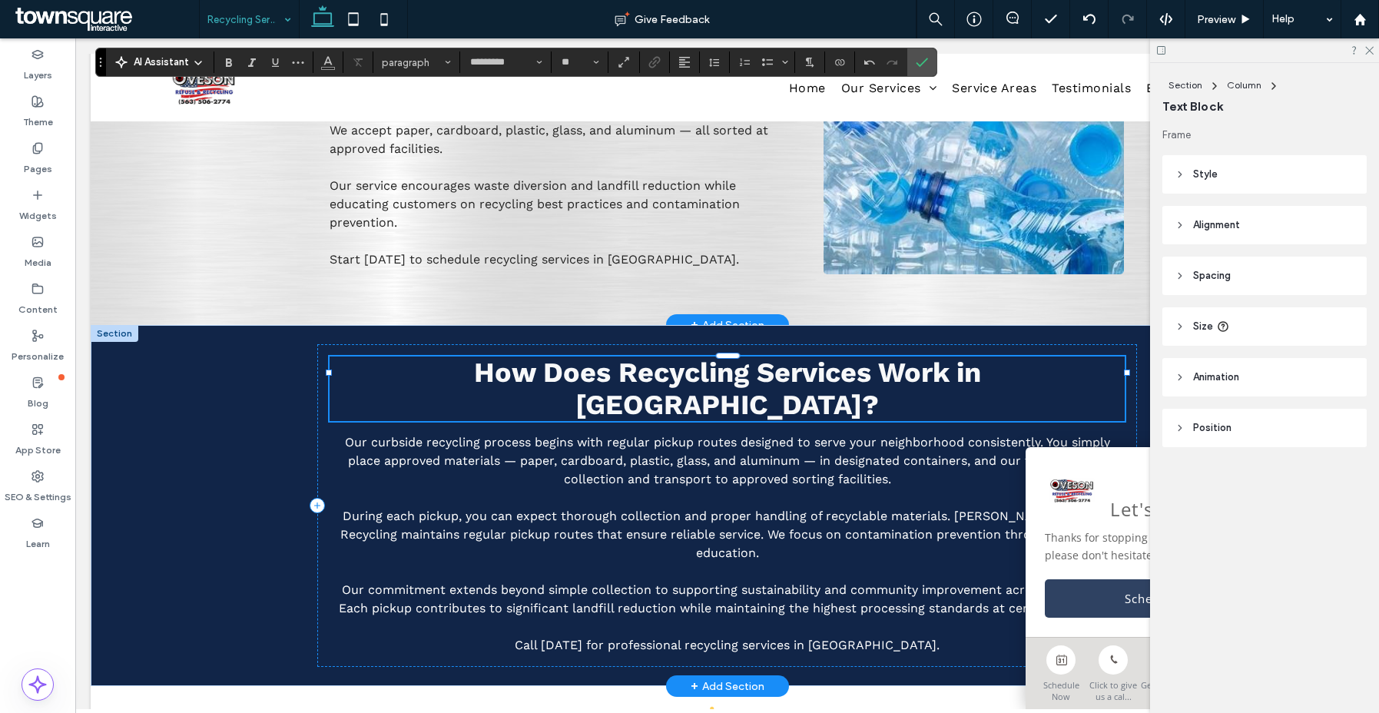
click at [502, 370] on div "How Does Recycling Services Work in Charlotte?" at bounding box center [727, 388] width 795 height 65
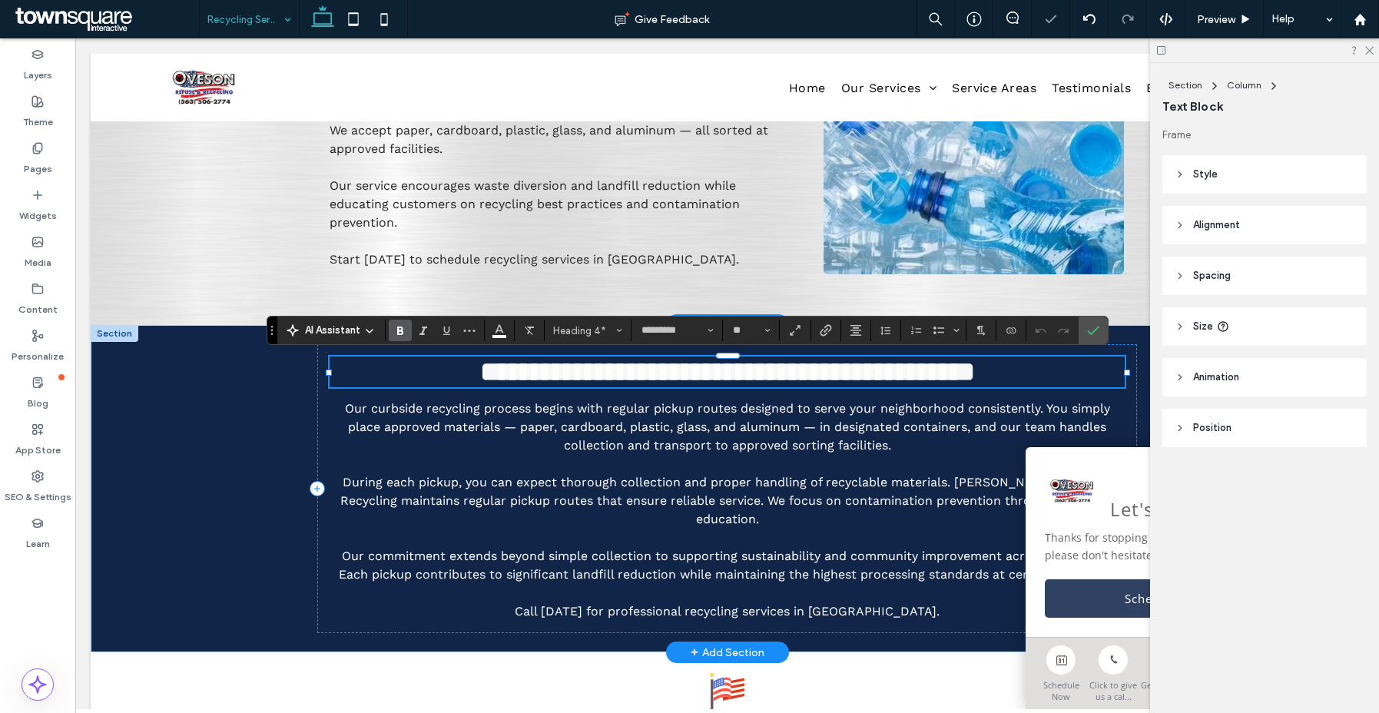
paste div
type input "*"
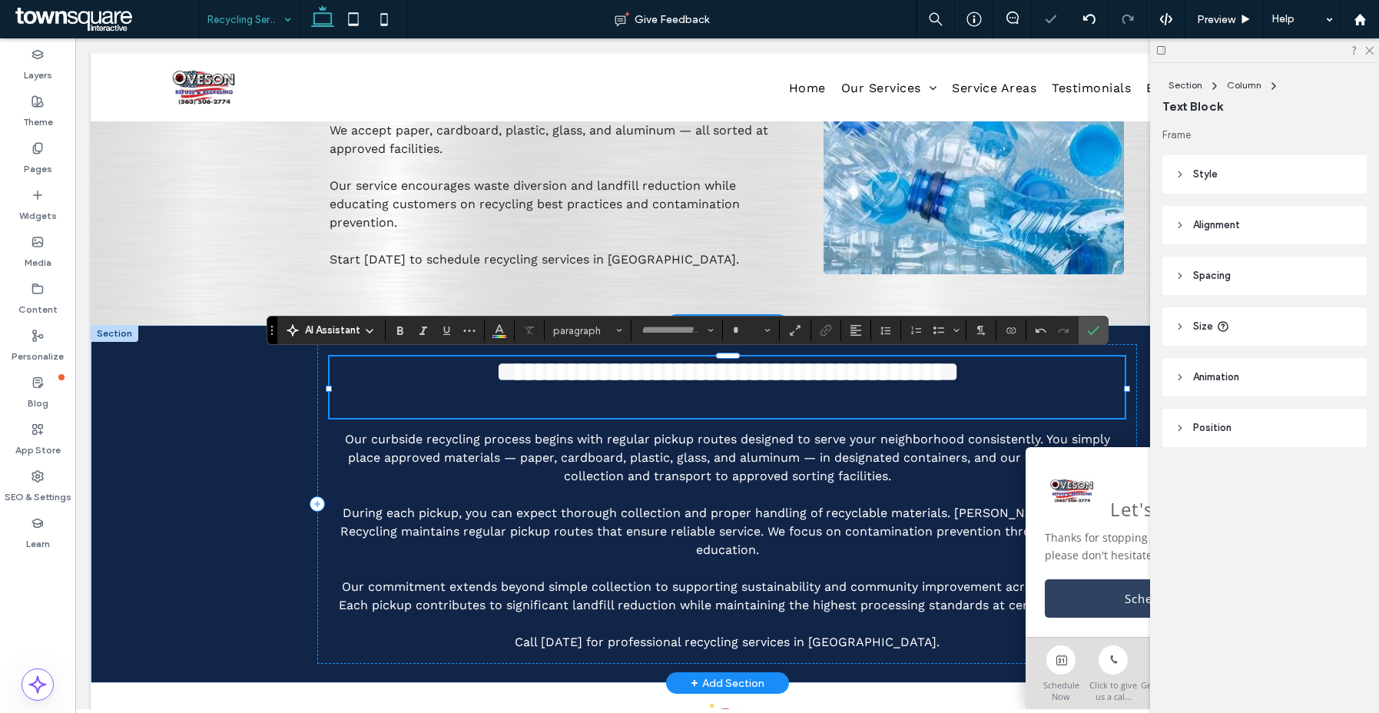
type input "*********"
type input "**"
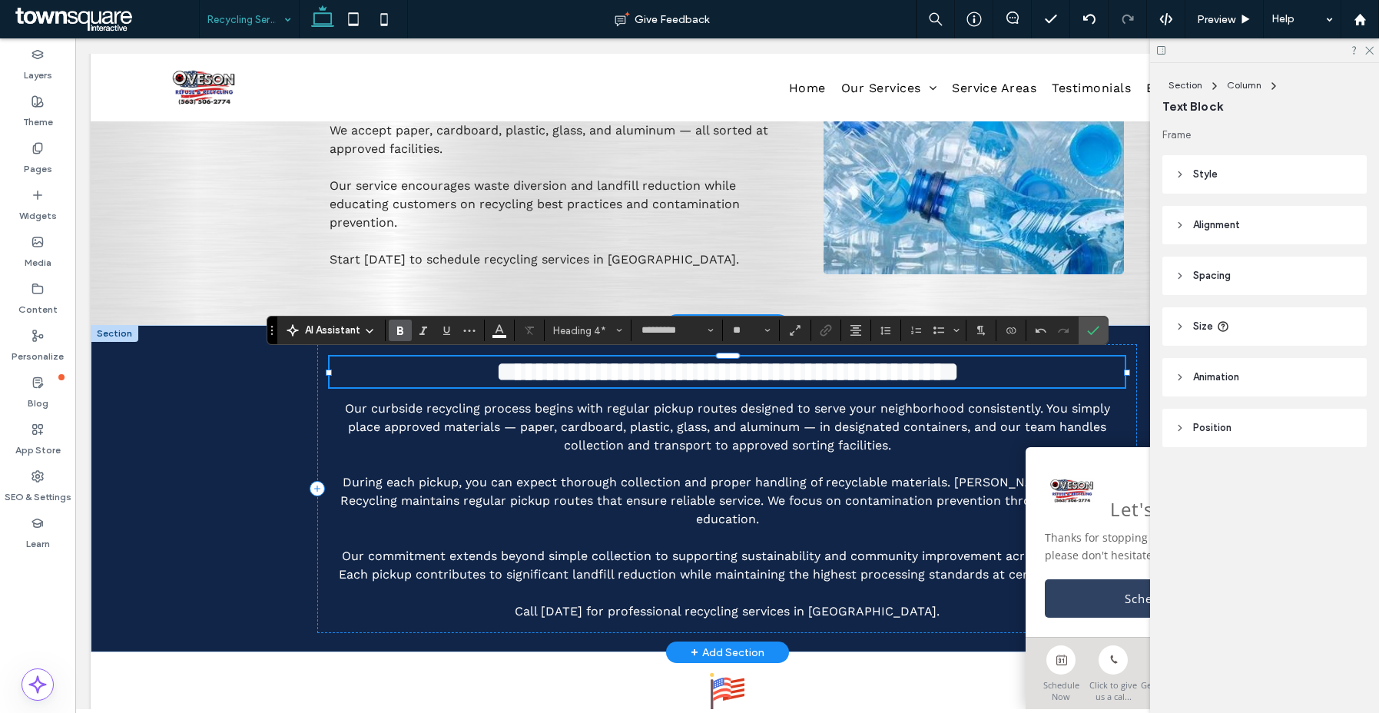
click at [774, 510] on p "During each pickup, you can expect thorough collection and proper handling of r…" at bounding box center [727, 500] width 795 height 55
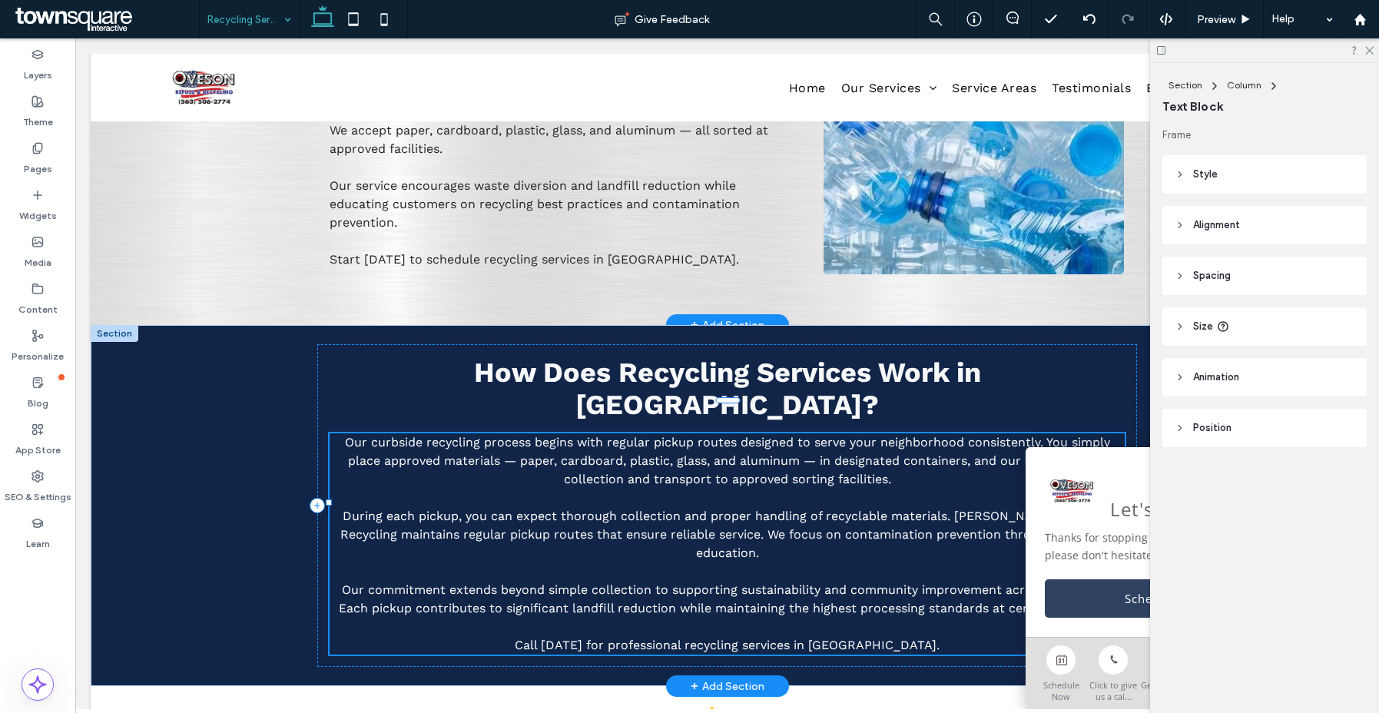
click at [774, 510] on p "During each pickup, you can expect thorough collection and proper handling of r…" at bounding box center [727, 534] width 795 height 55
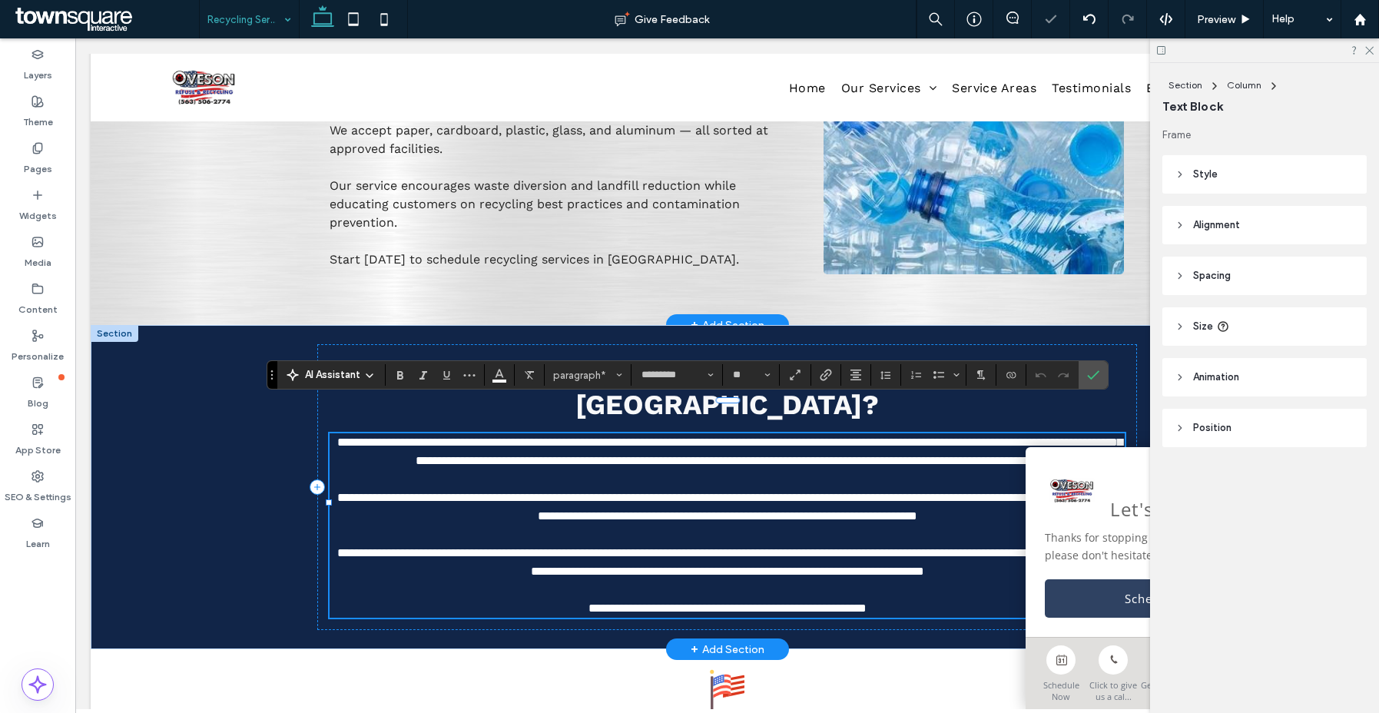
paste div
type input "*"
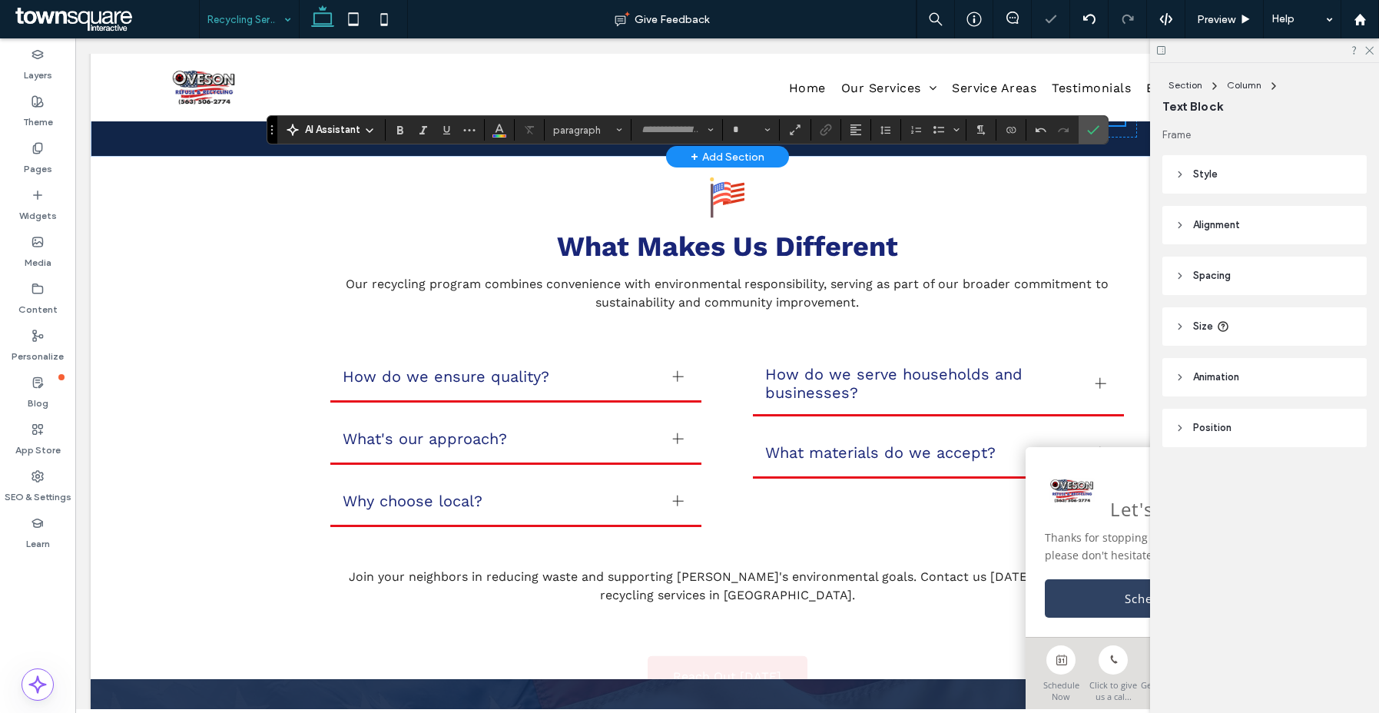
scroll to position [880, 0]
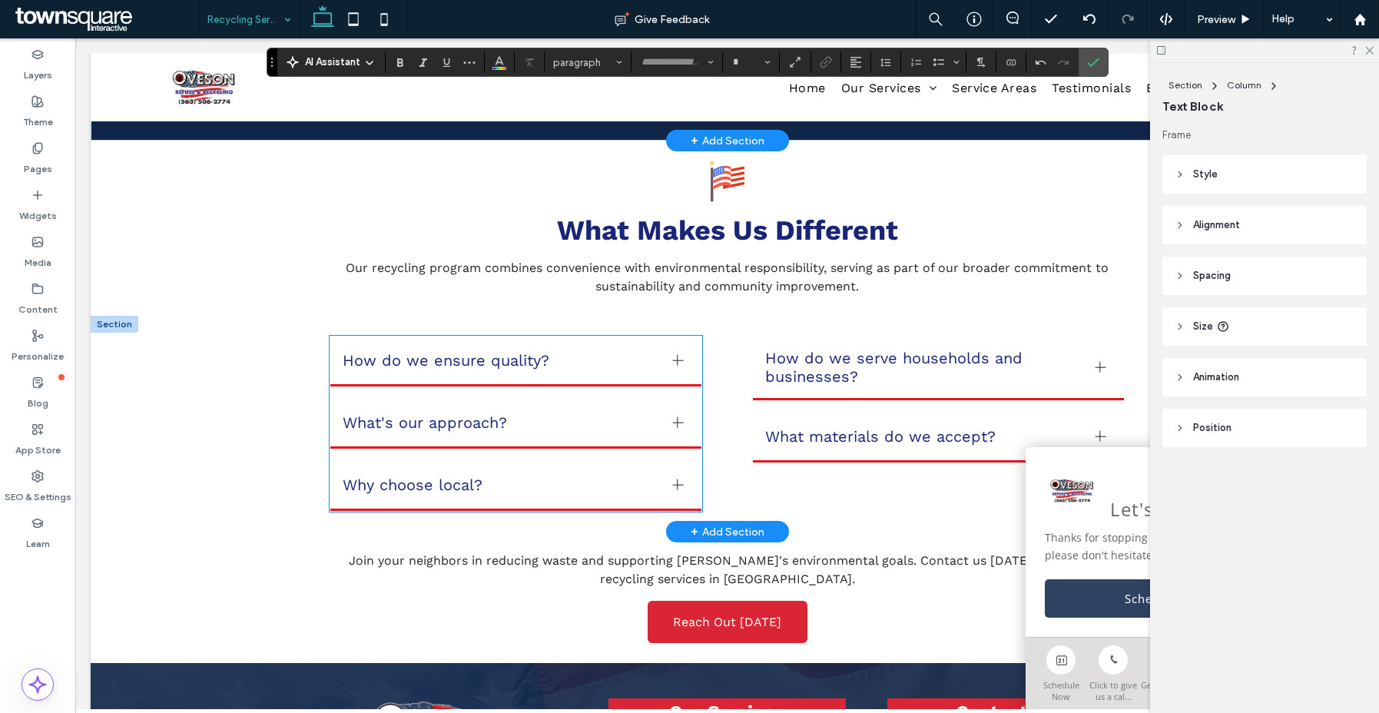
click at [486, 426] on div "What's our approach?" at bounding box center [516, 424] width 372 height 50
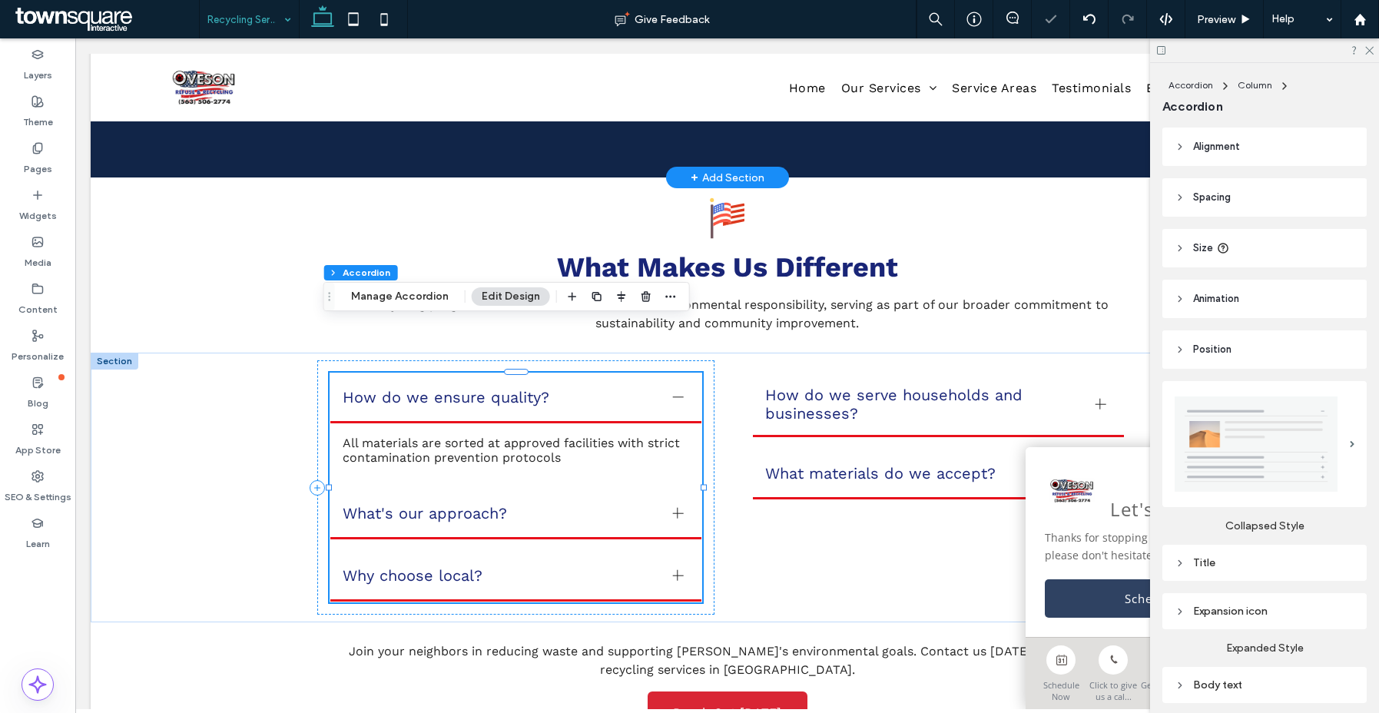
drag, startPoint x: 374, startPoint y: 290, endPoint x: 516, endPoint y: 290, distance: 142.1
click at [375, 290] on button "Manage Accordion" at bounding box center [400, 296] width 118 height 18
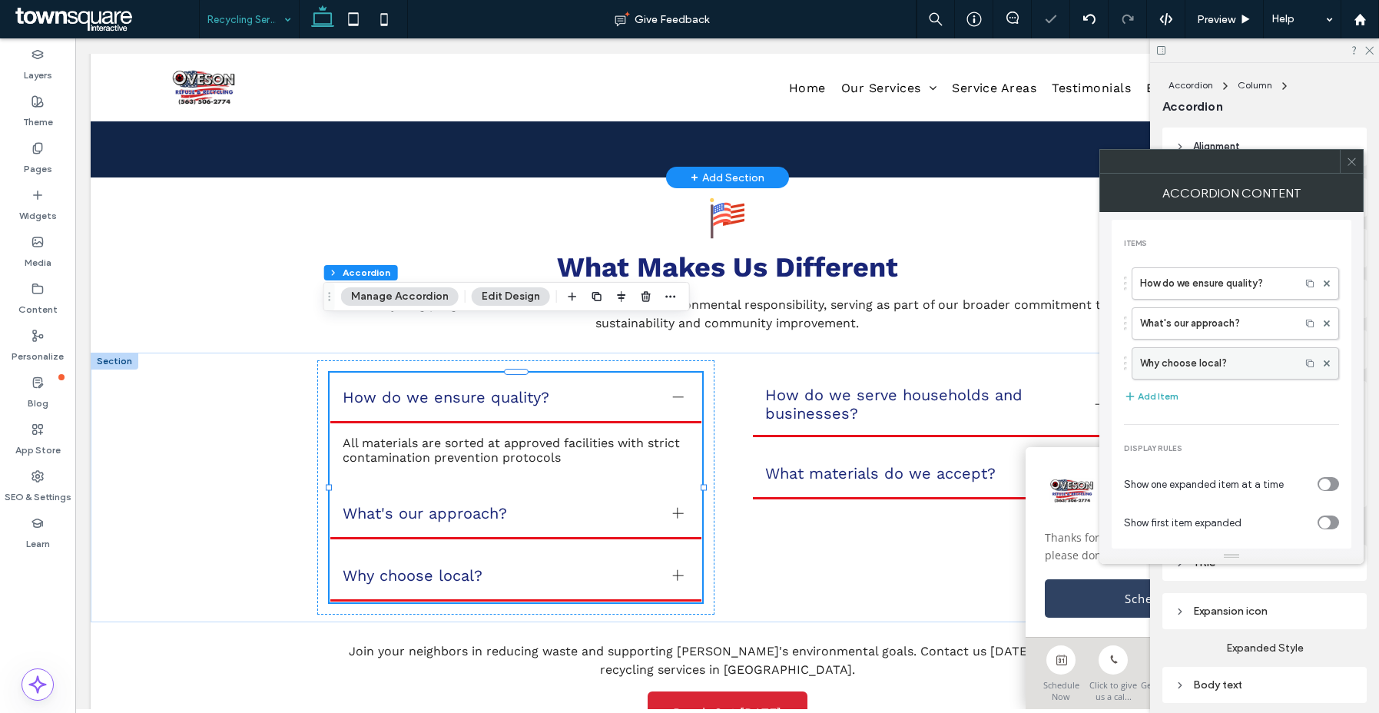
drag, startPoint x: 1228, startPoint y: 363, endPoint x: 1241, endPoint y: 364, distance: 13.1
click at [1228, 363] on label "Why choose local?" at bounding box center [1216, 363] width 152 height 31
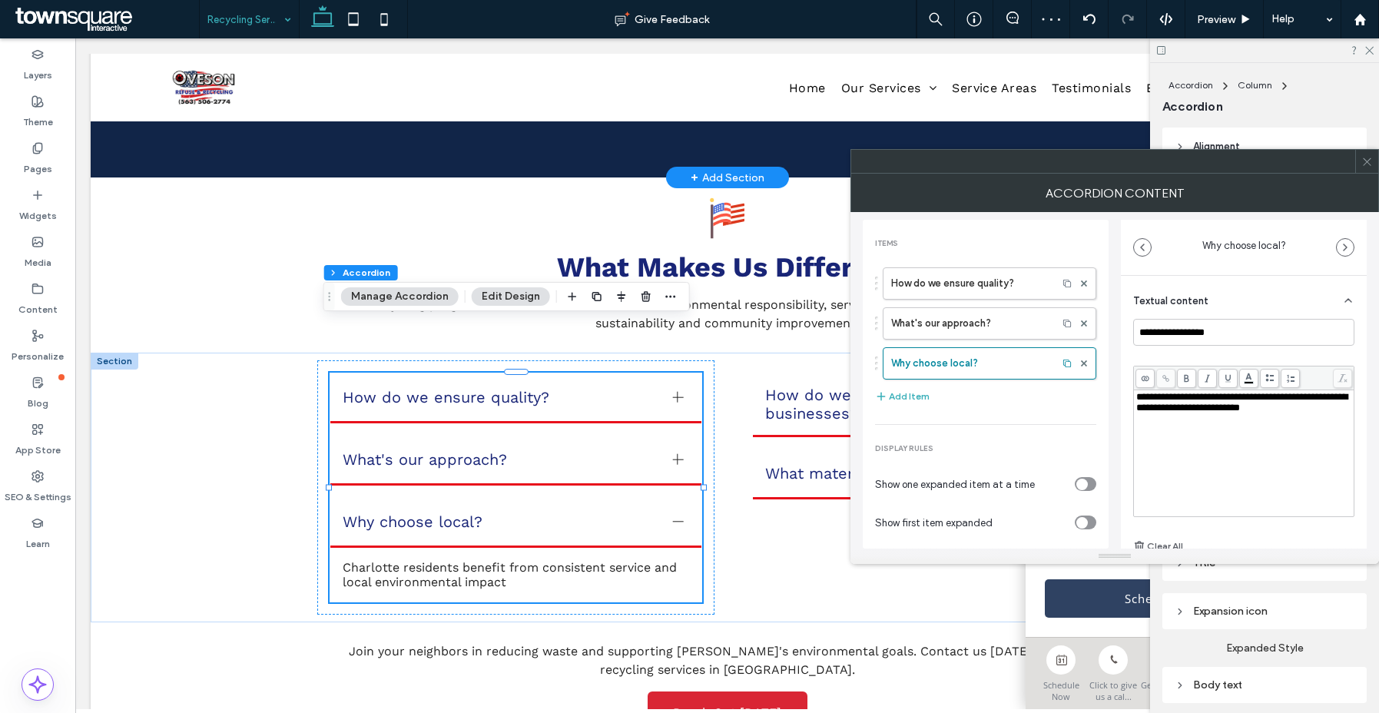
click at [1238, 439] on div "**********" at bounding box center [1244, 453] width 216 height 123
click at [1367, 158] on icon at bounding box center [1367, 162] width 12 height 12
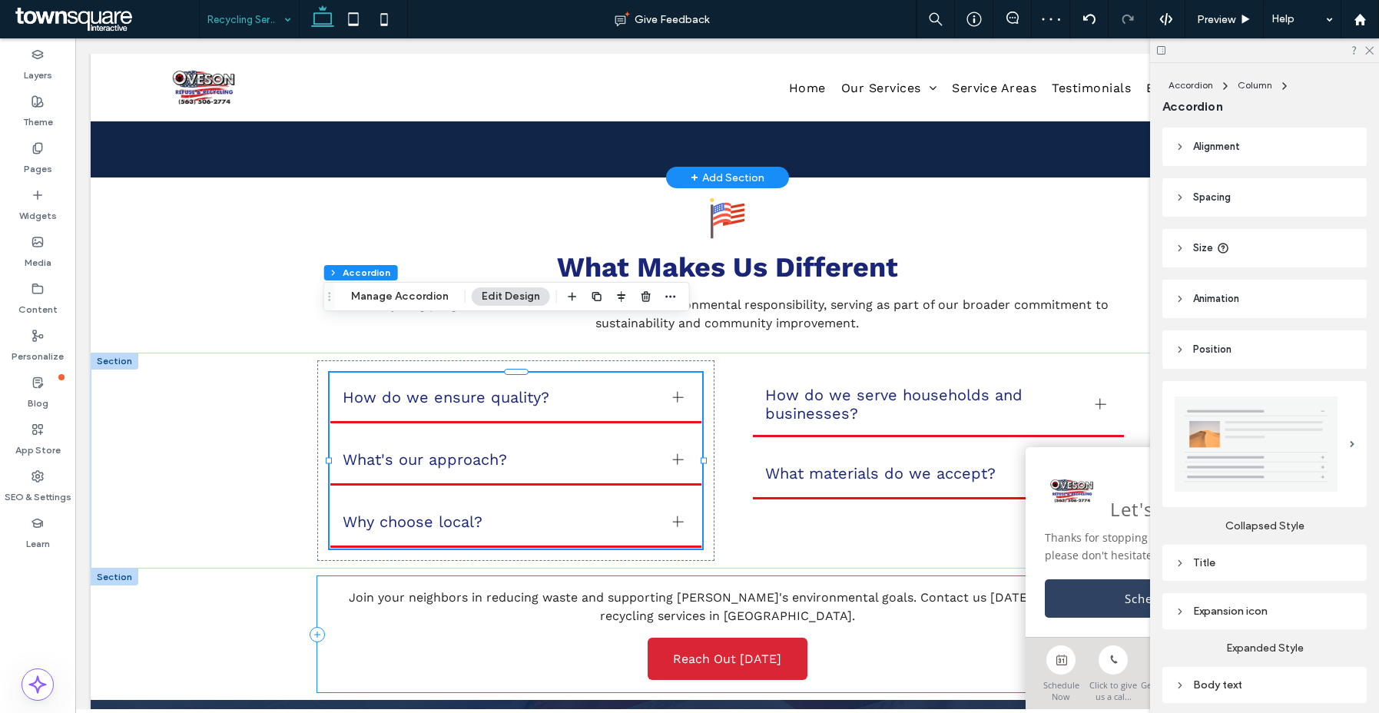
click at [714, 590] on span "Join your neighbors in reducing waste and supporting Charlotte's environmental …" at bounding box center [727, 606] width 757 height 33
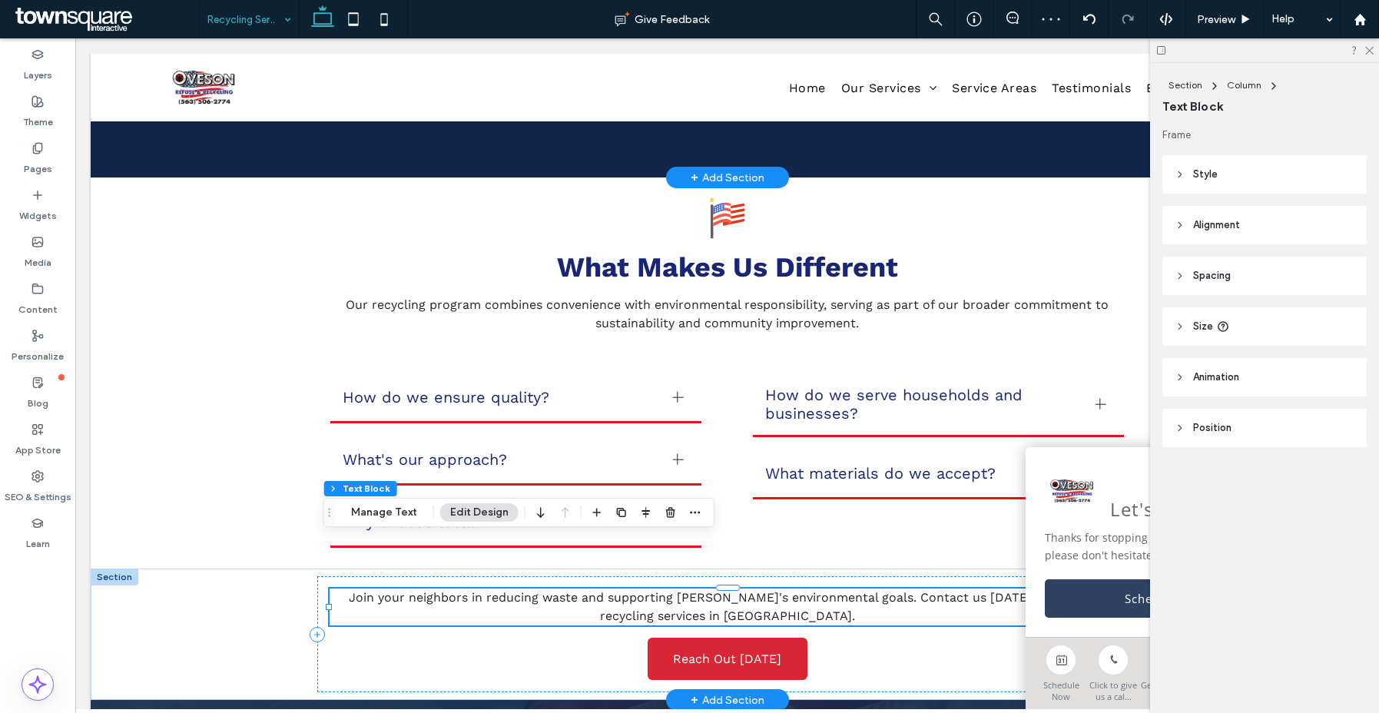
click at [714, 588] on div "Join your neighbors in reducing waste and supporting Charlotte's environmental …" at bounding box center [727, 606] width 795 height 37
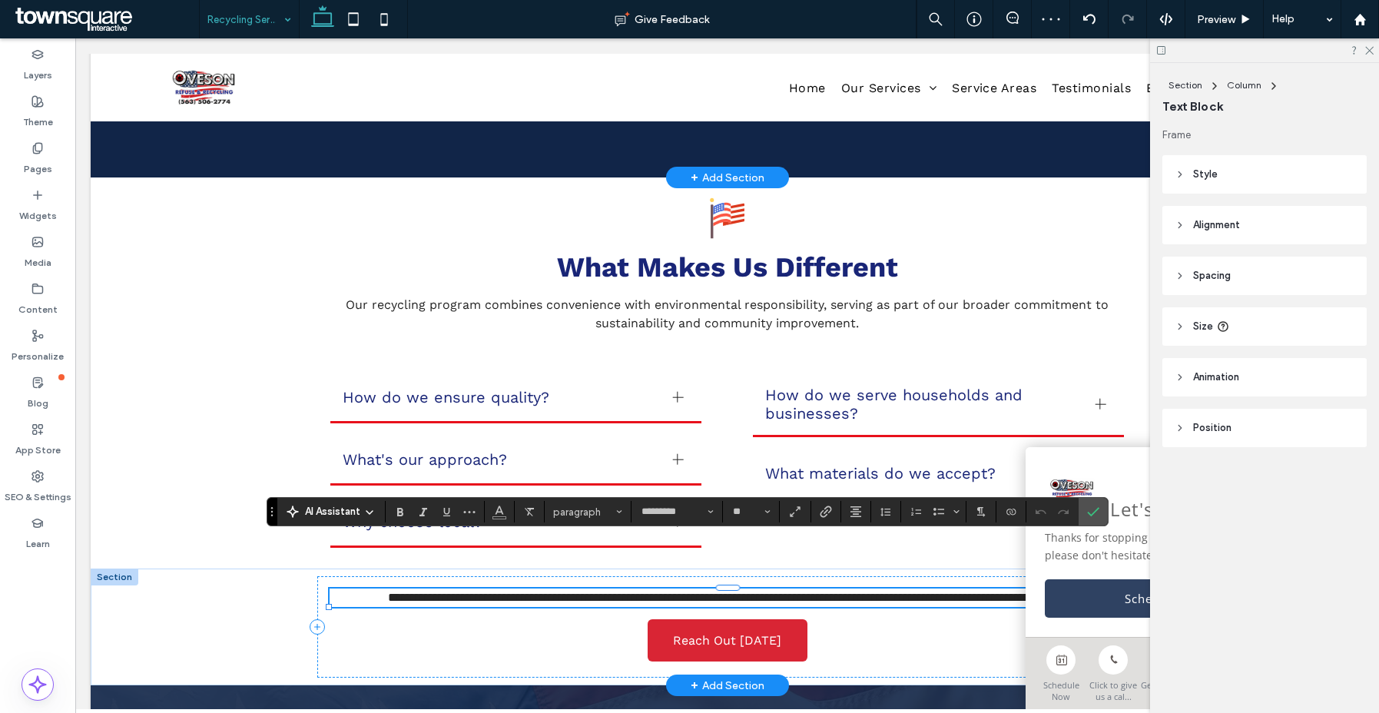
paste div
type input "**"
click at [478, 605] on div "**********" at bounding box center [727, 626] width 820 height 101
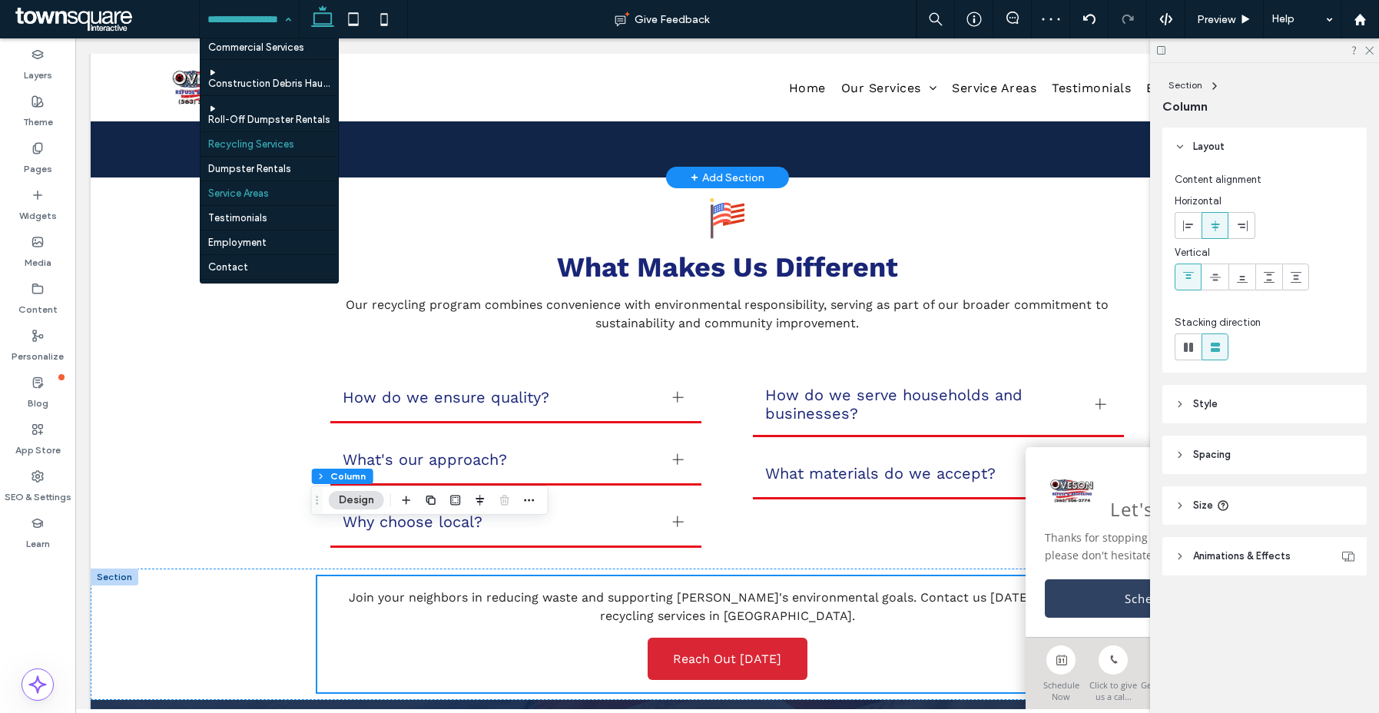
scroll to position [132, 0]
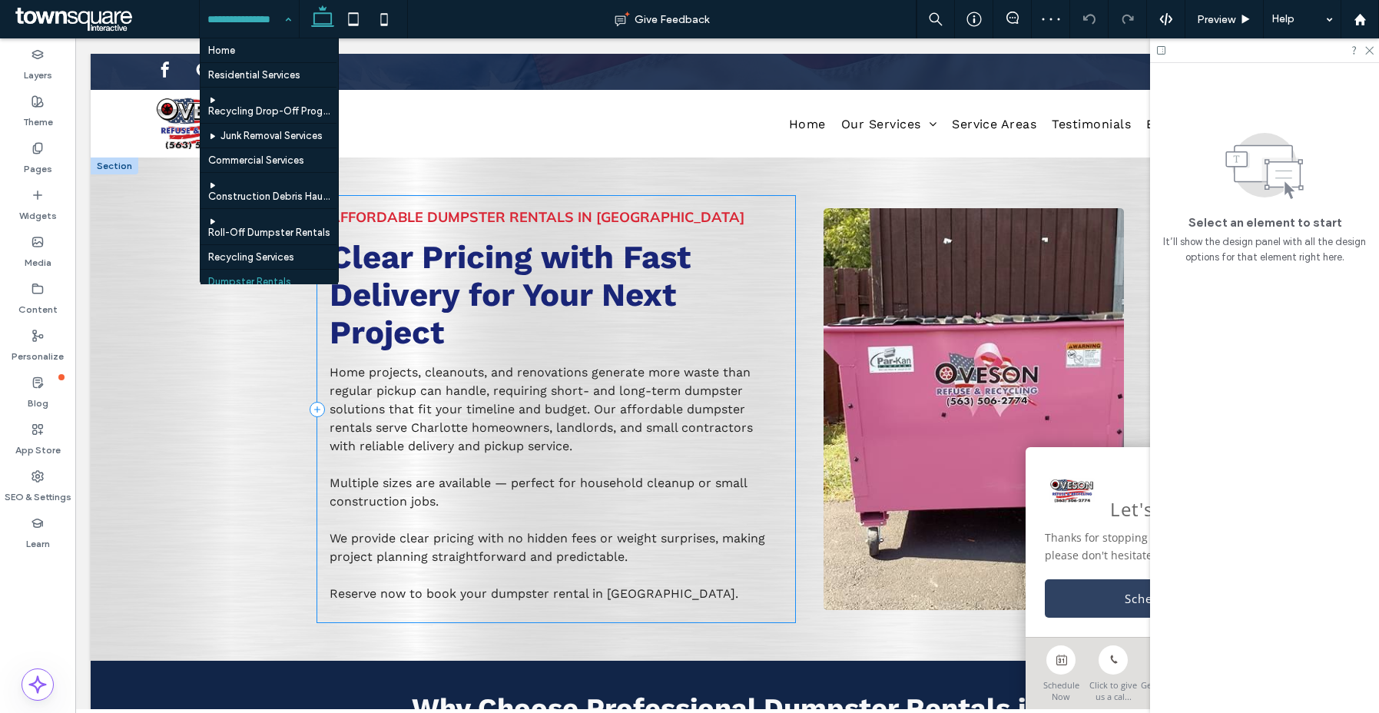
click at [570, 220] on span "Affordable Dumpster Rentals in Charlotte" at bounding box center [537, 217] width 415 height 18
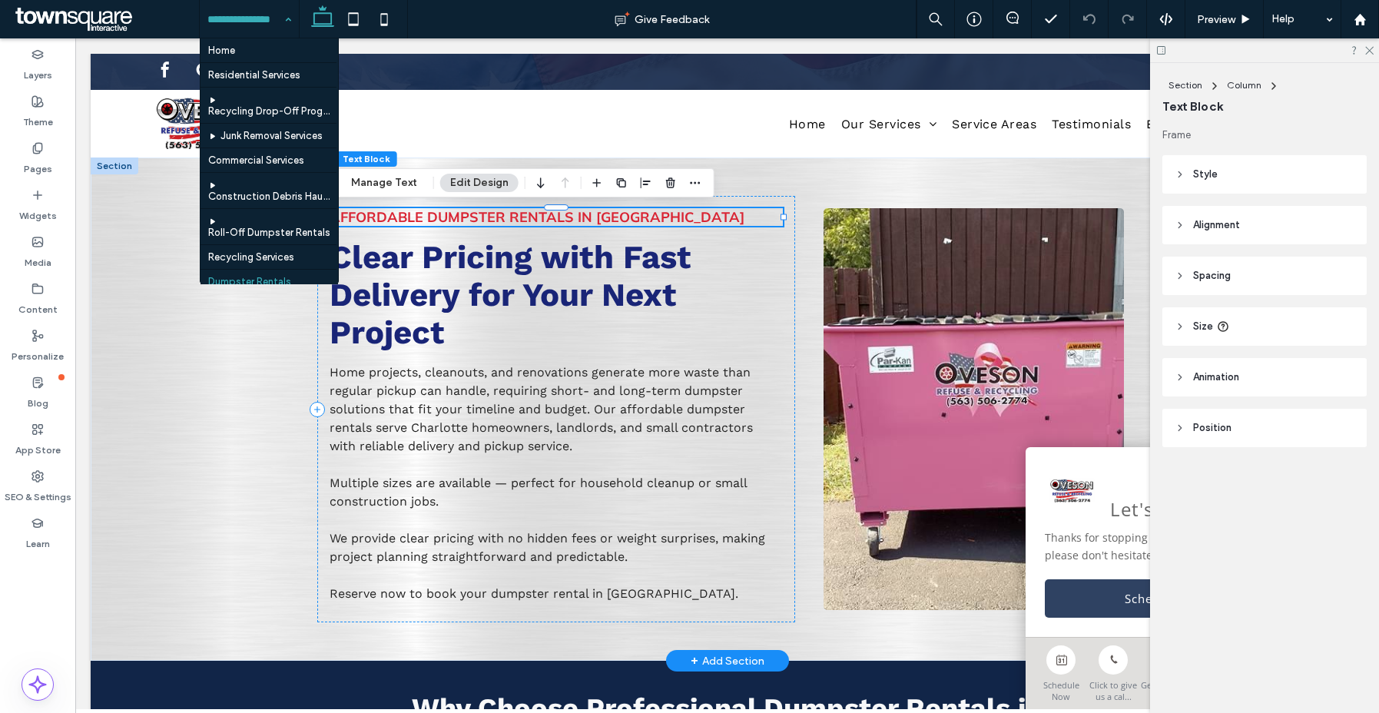
click at [570, 220] on div "Affordable Dumpster Rentals in Charlotte" at bounding box center [556, 217] width 453 height 18
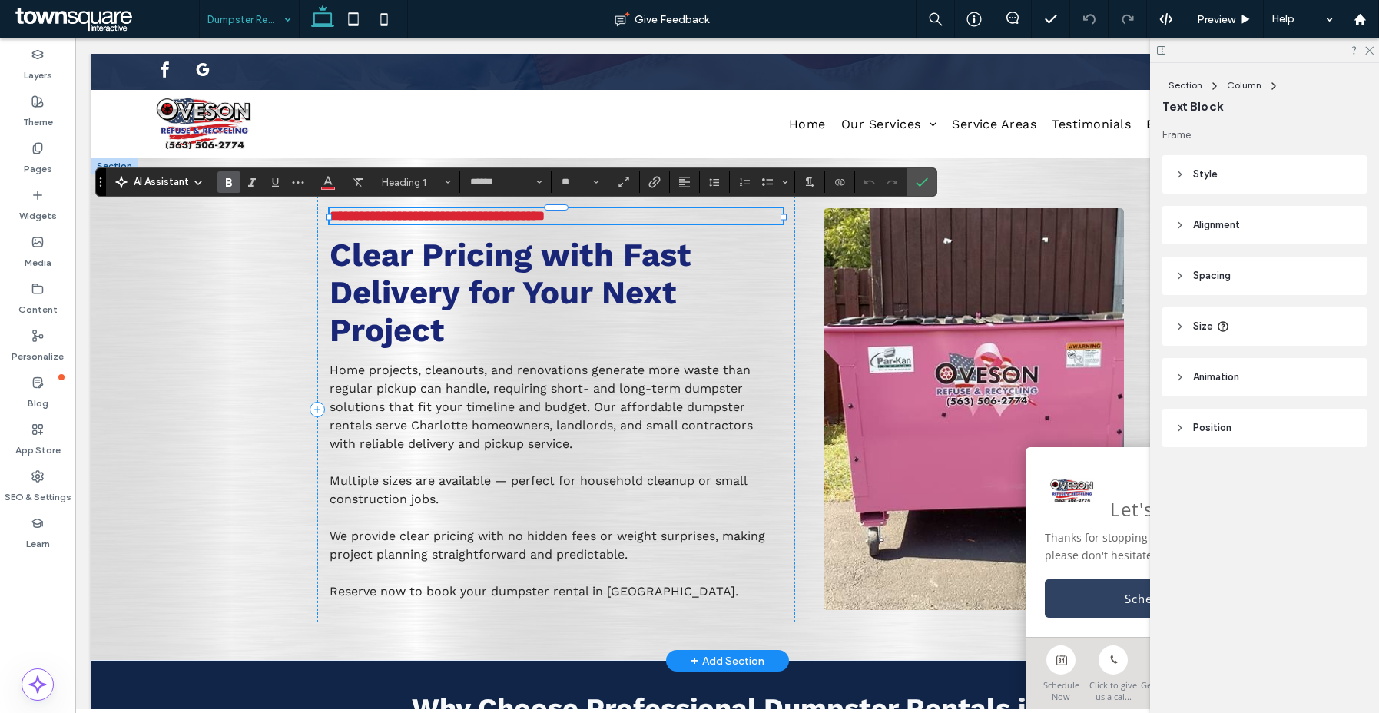
type input "**"
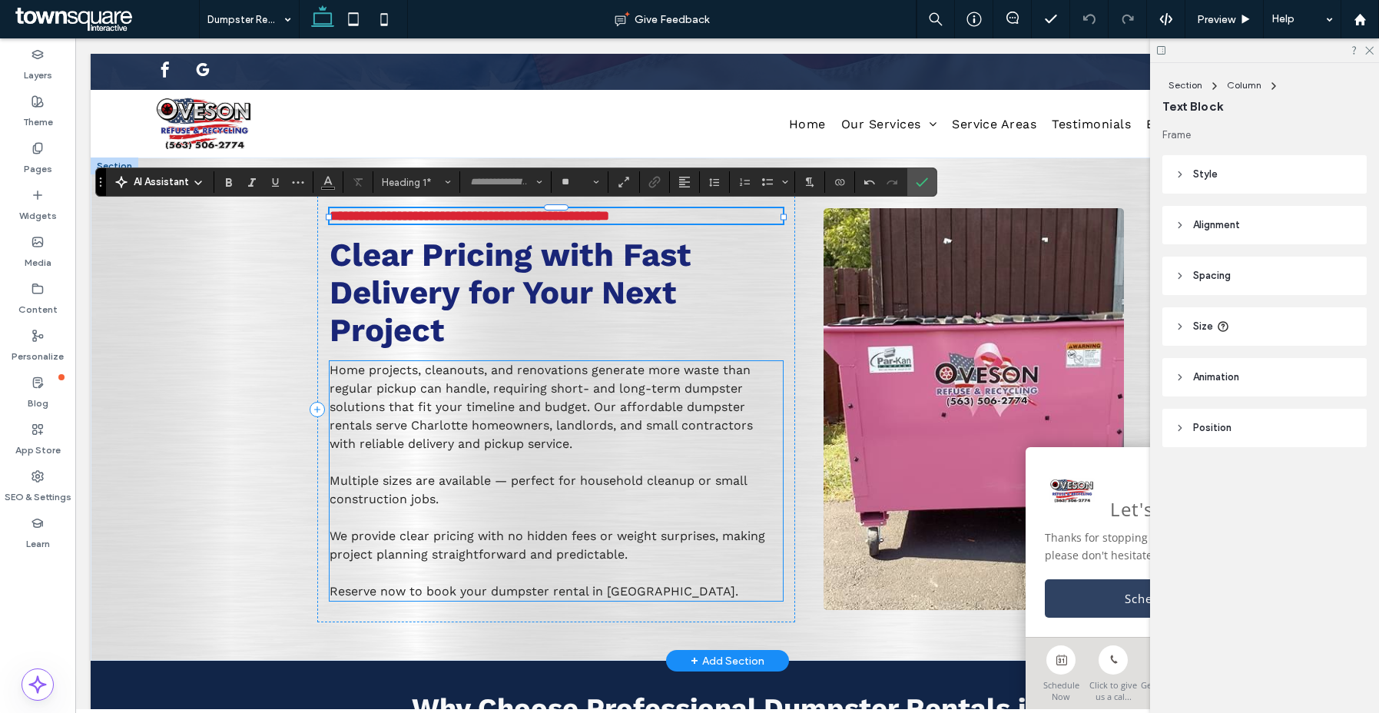
click at [455, 499] on p "Multiple sizes are available — perfect for household cleanup or small construct…" at bounding box center [556, 490] width 453 height 37
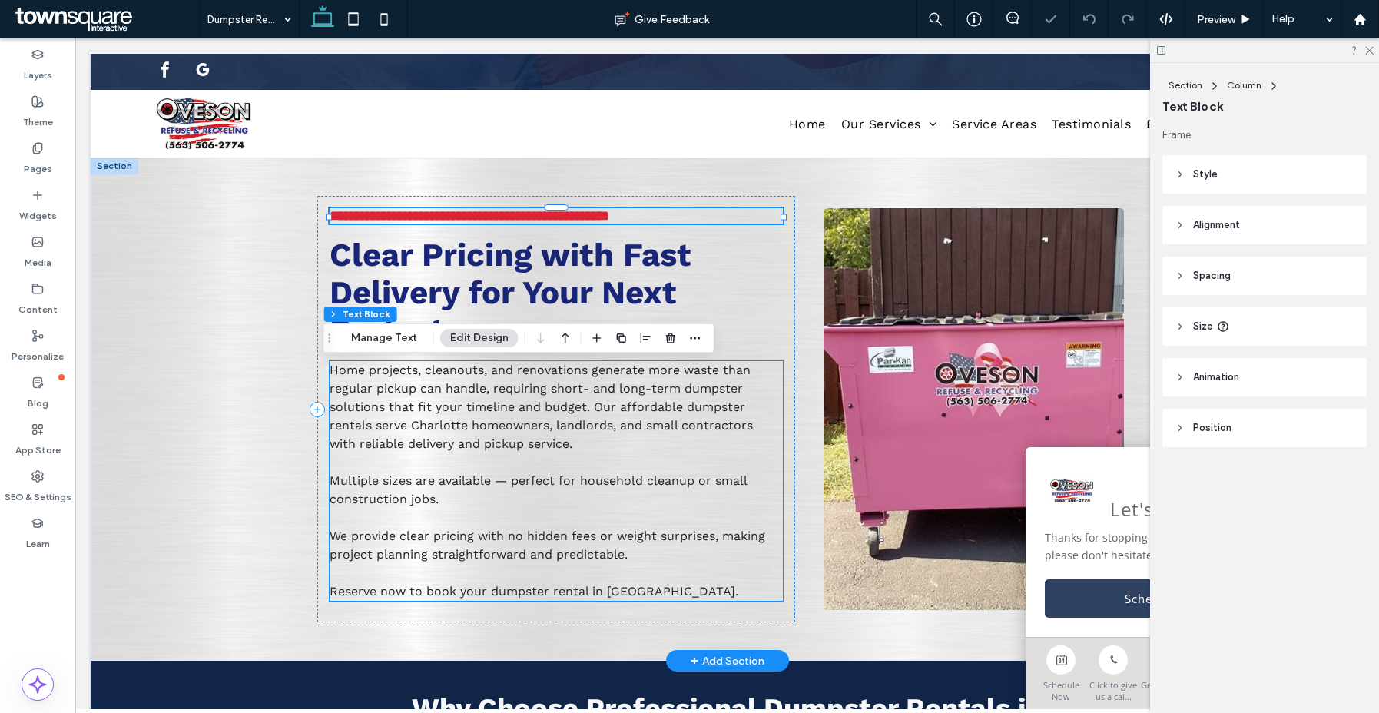
click at [455, 499] on div "Home projects, cleanouts, and renovations generate more waste than regular pick…" at bounding box center [556, 481] width 453 height 240
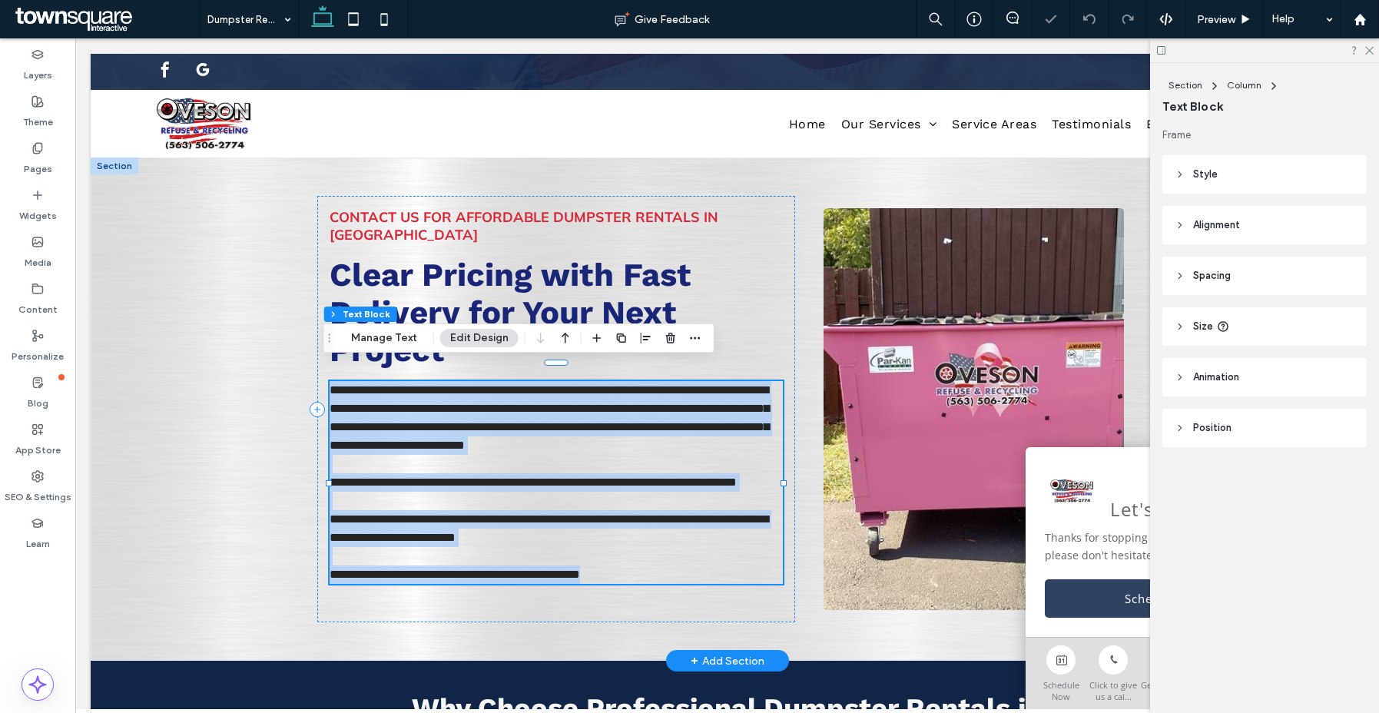
paste div
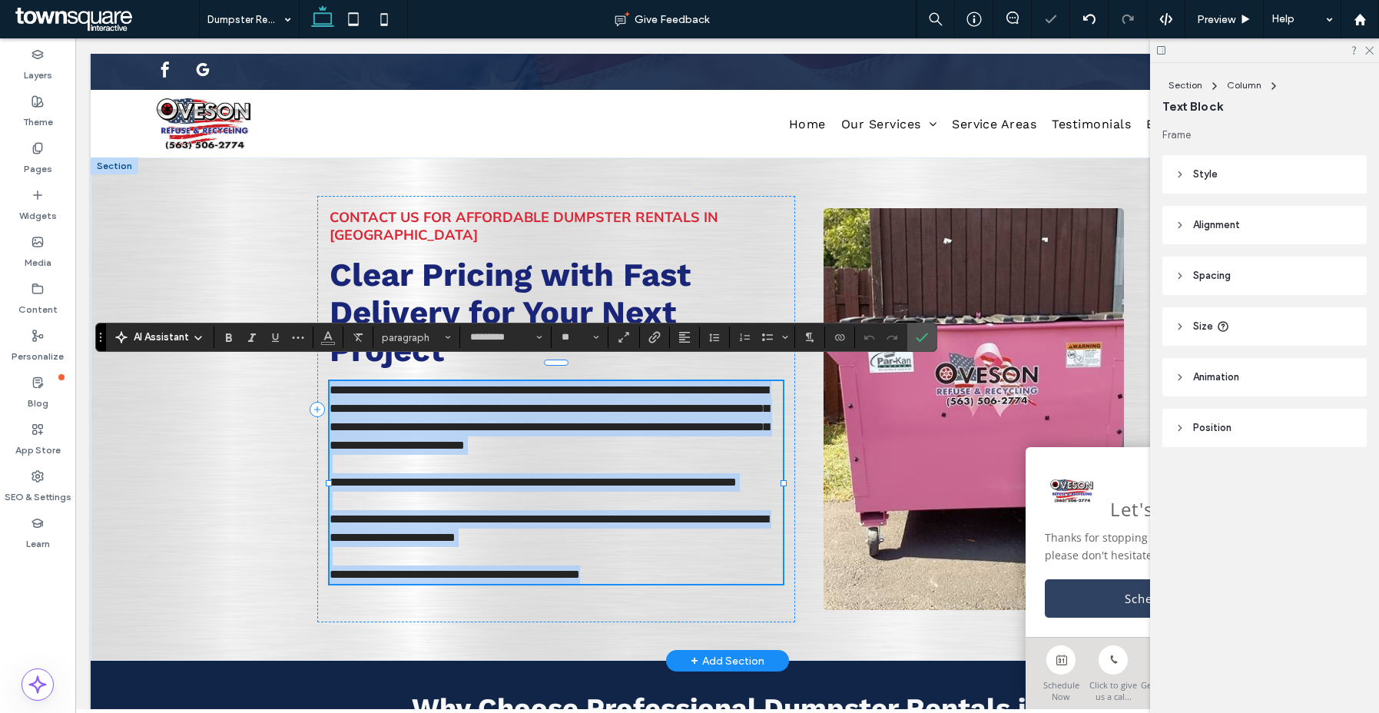
type input "**"
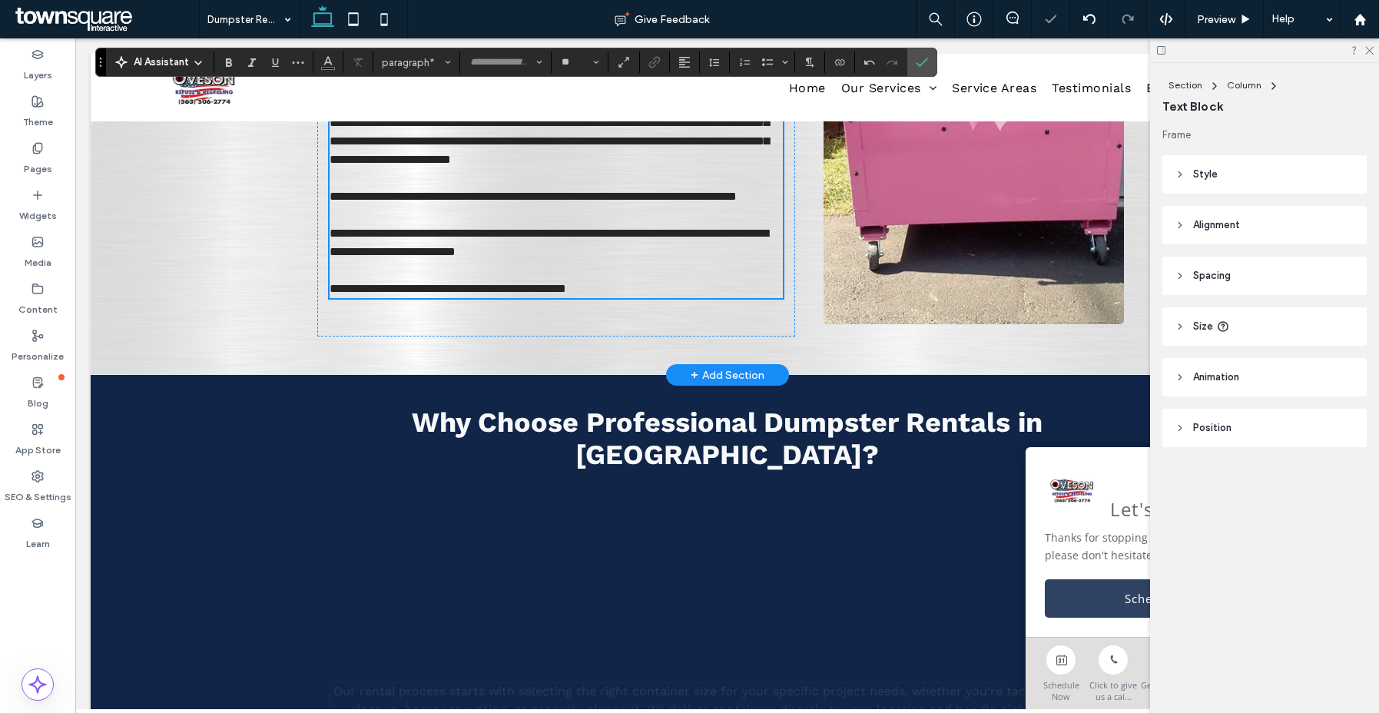
scroll to position [465, 0]
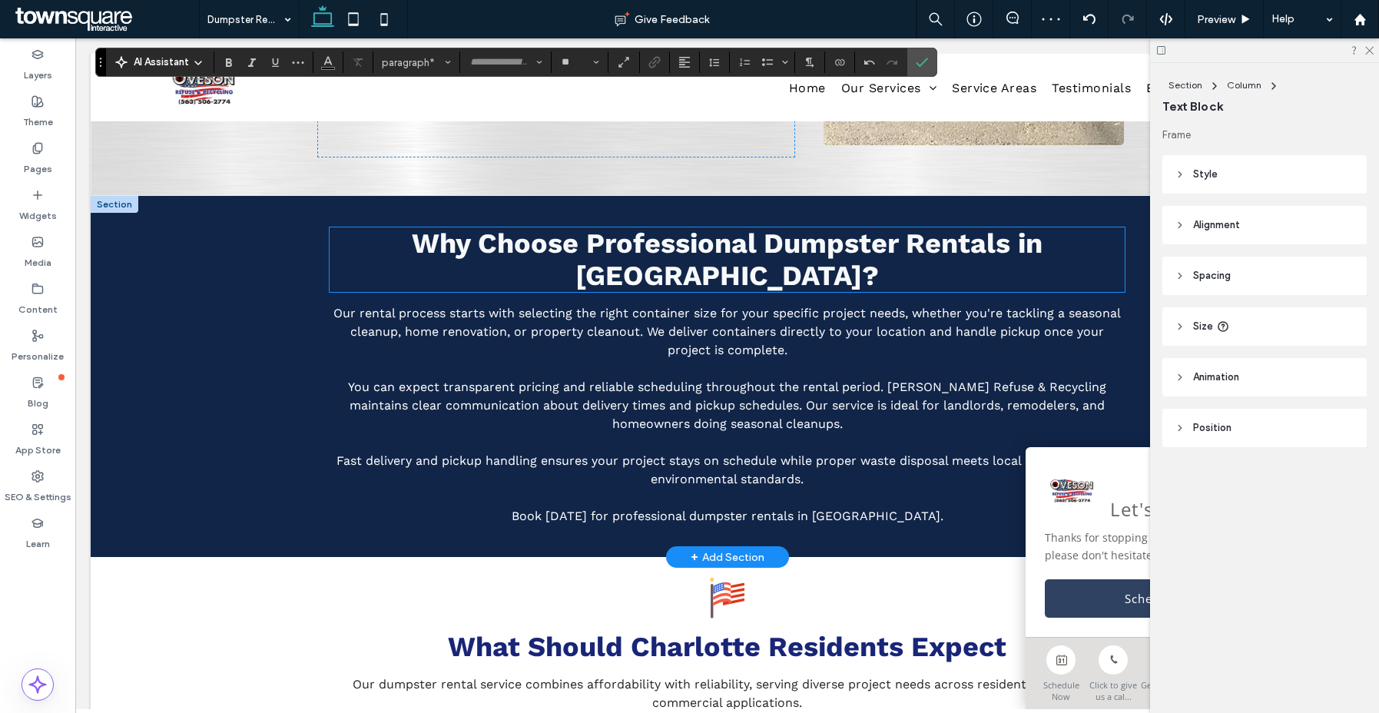
click at [661, 243] on span "Why Choose Professional Dumpster Rentals in [GEOGRAPHIC_DATA]?" at bounding box center [727, 259] width 631 height 65
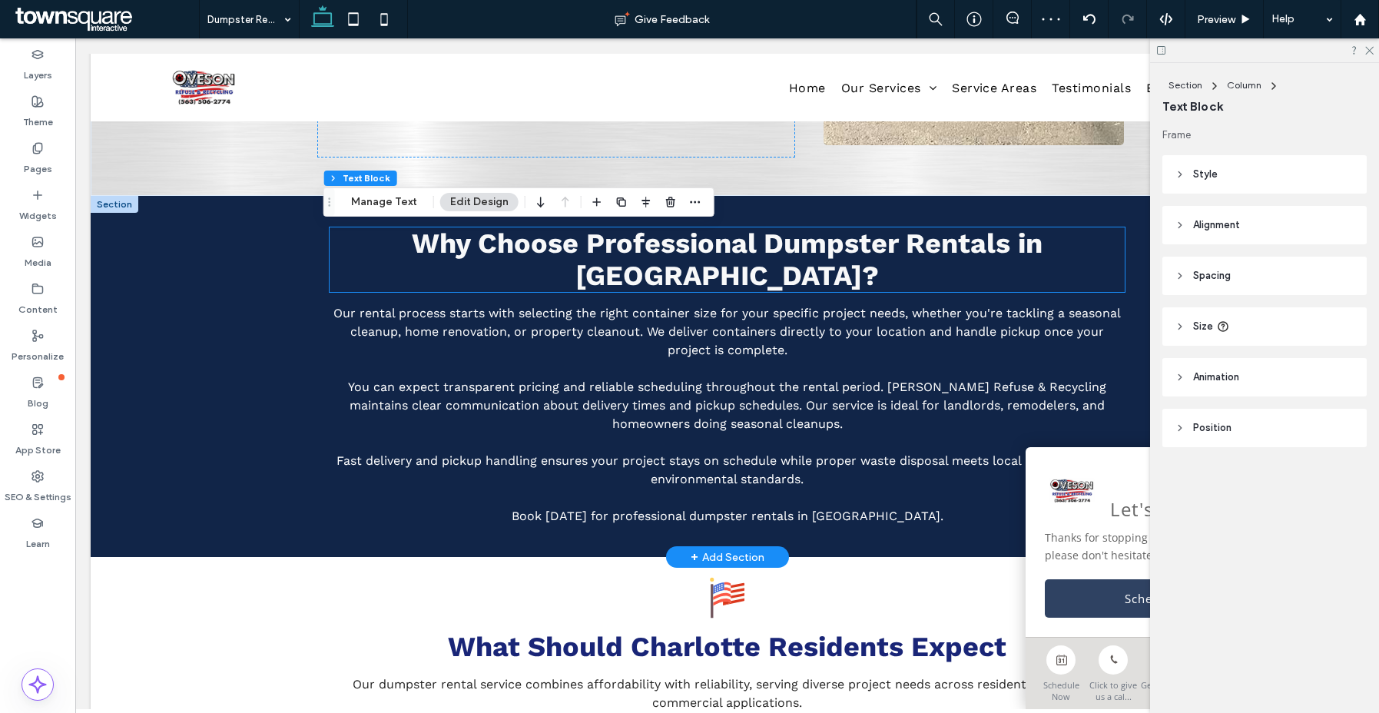
click at [661, 243] on div "Why Choose Professional Dumpster Rentals in [GEOGRAPHIC_DATA]?" at bounding box center [727, 259] width 795 height 65
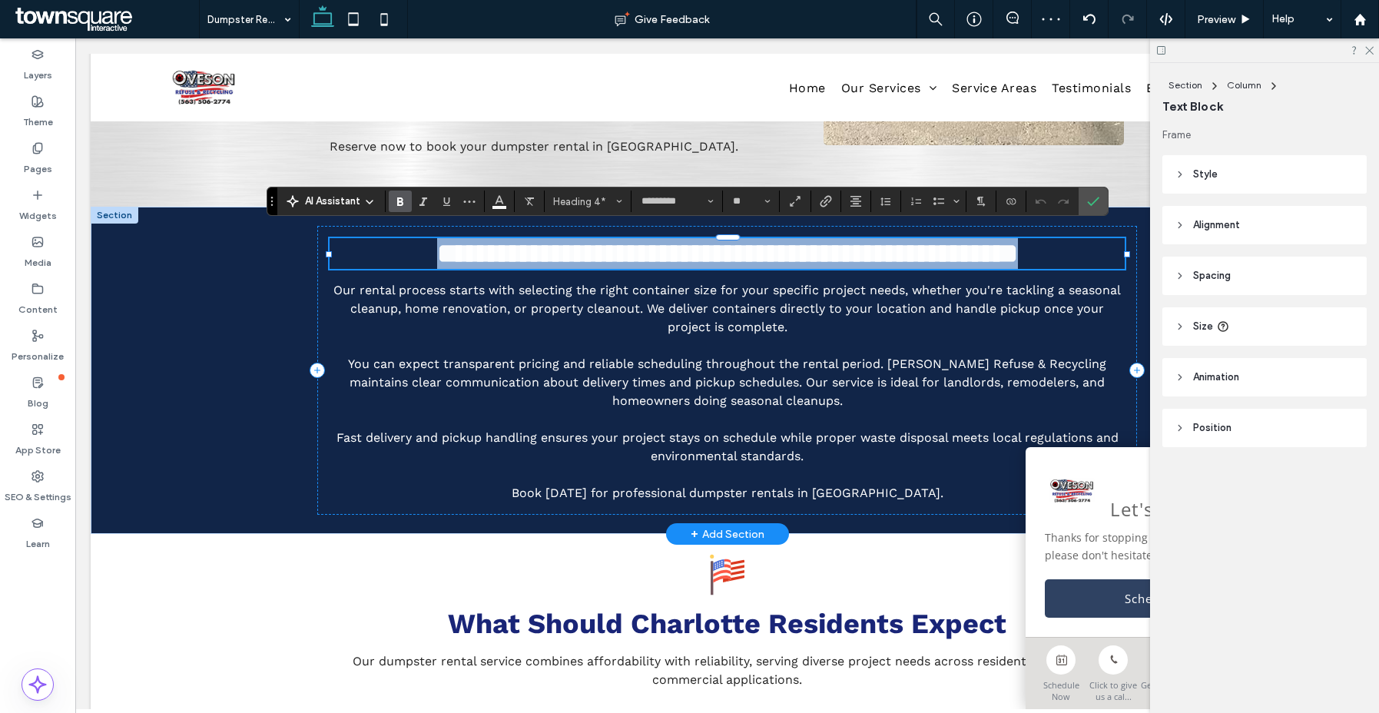
paste div
type input "**"
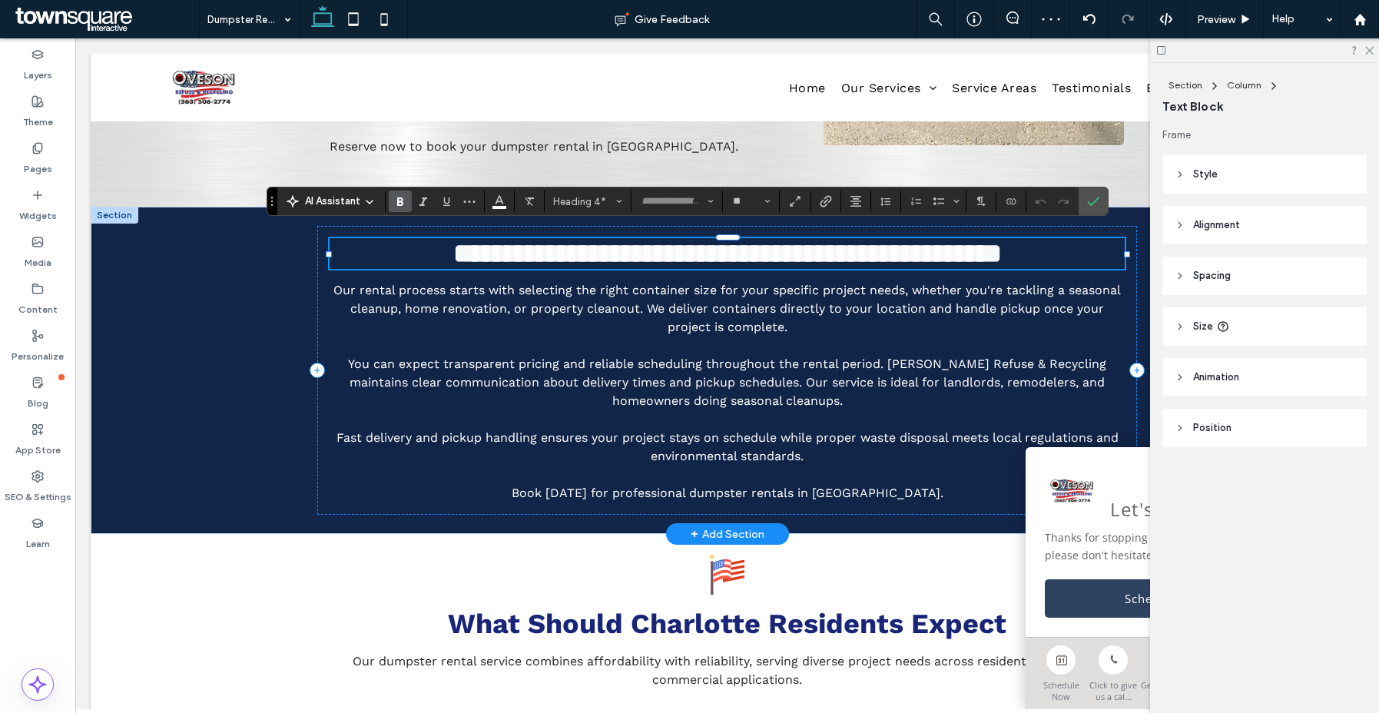
scroll to position [18, 0]
click at [658, 434] on span "Fast delivery and pickup handling ensures your project stays on schedule while …" at bounding box center [727, 446] width 782 height 33
click at [658, 434] on div "Our rental process starts with selecting the right container size for your spec…" at bounding box center [727, 391] width 795 height 221
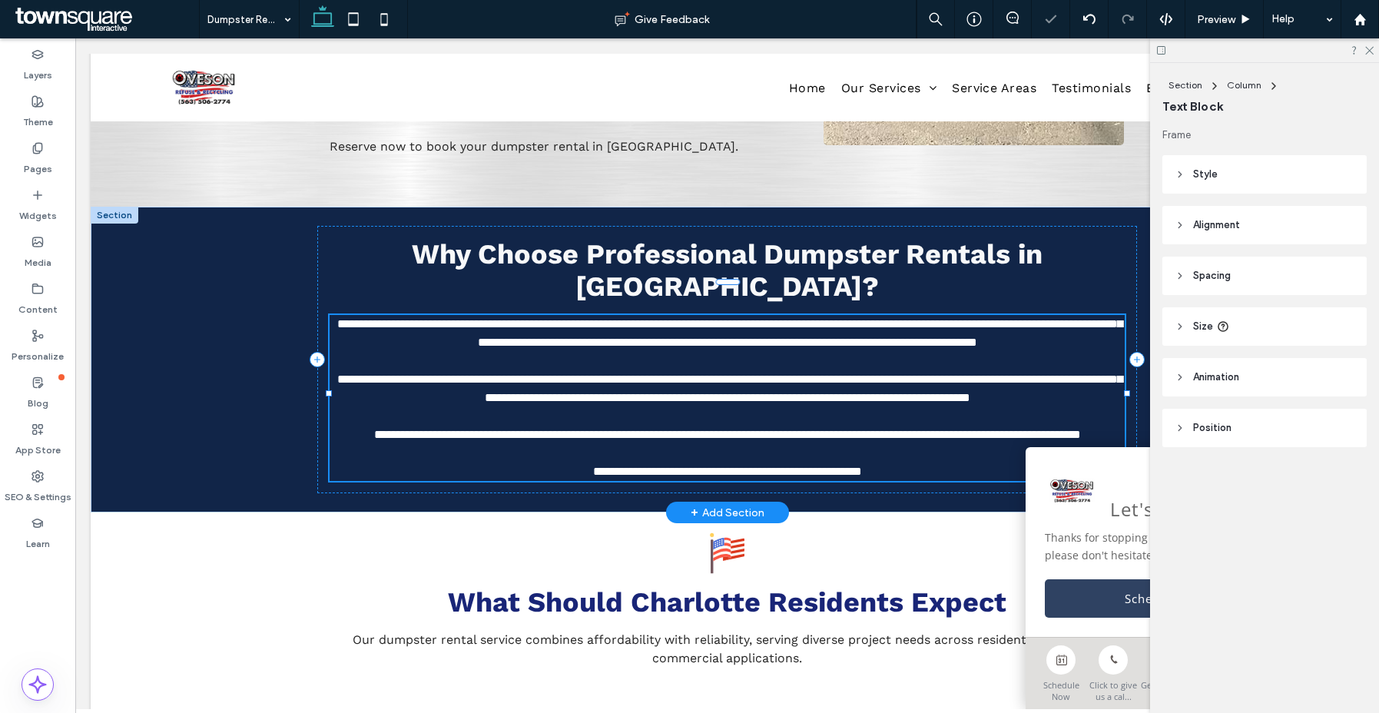
type input "*********"
type input "**"
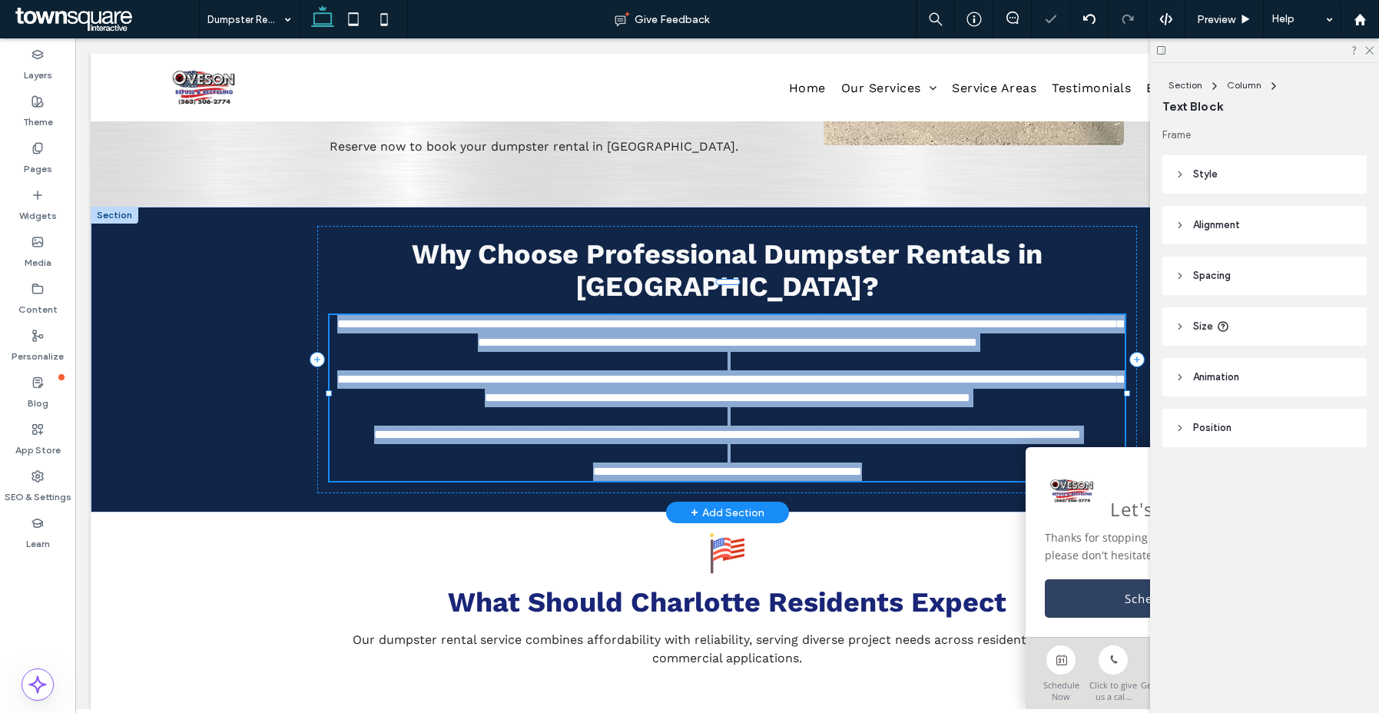
paste div
type input "*"
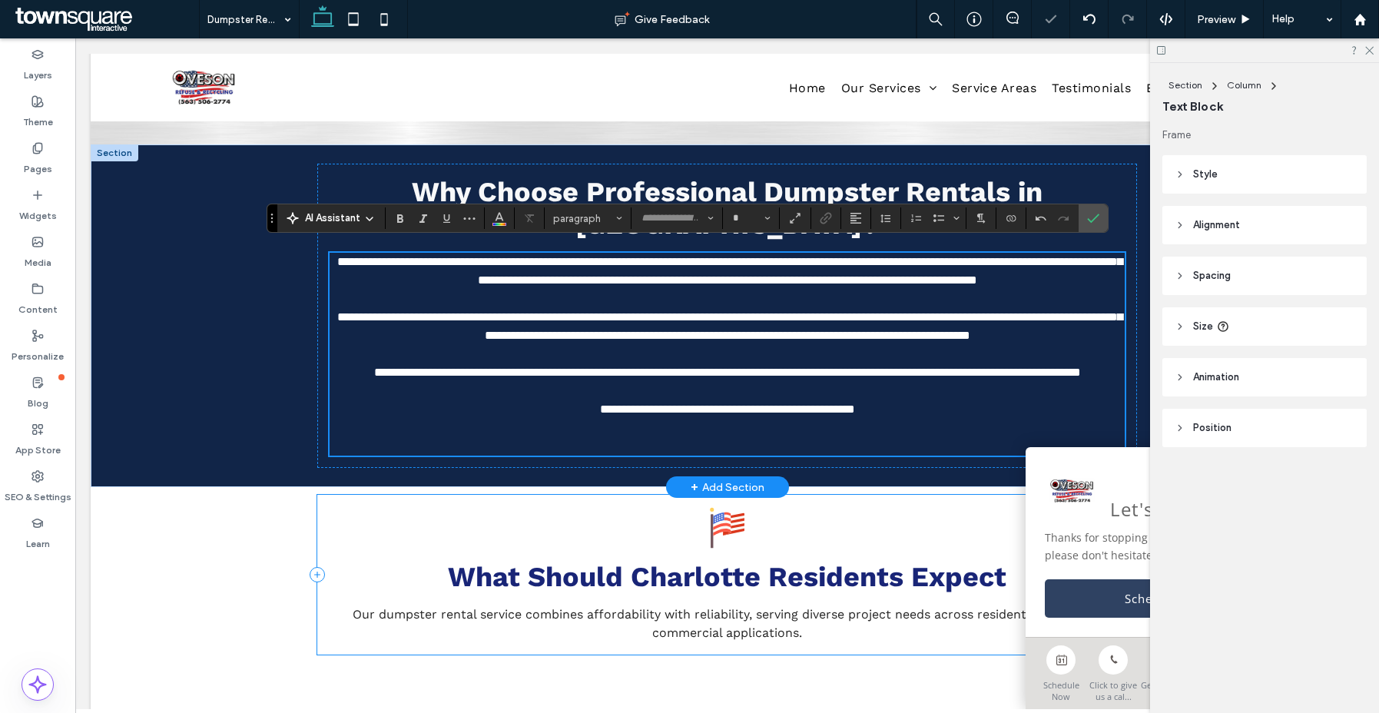
scroll to position [760, 0]
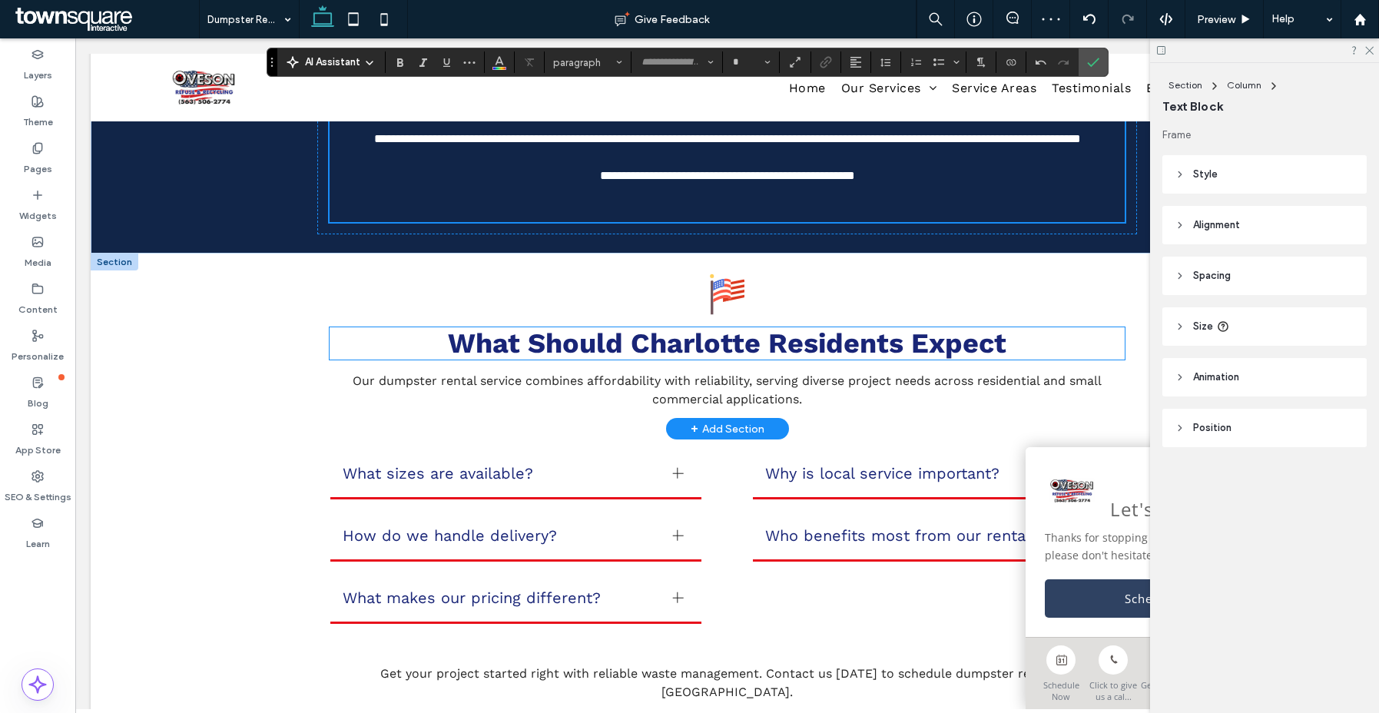
click at [663, 360] on span "What Should Charlotte Residents Expect" at bounding box center [727, 343] width 558 height 32
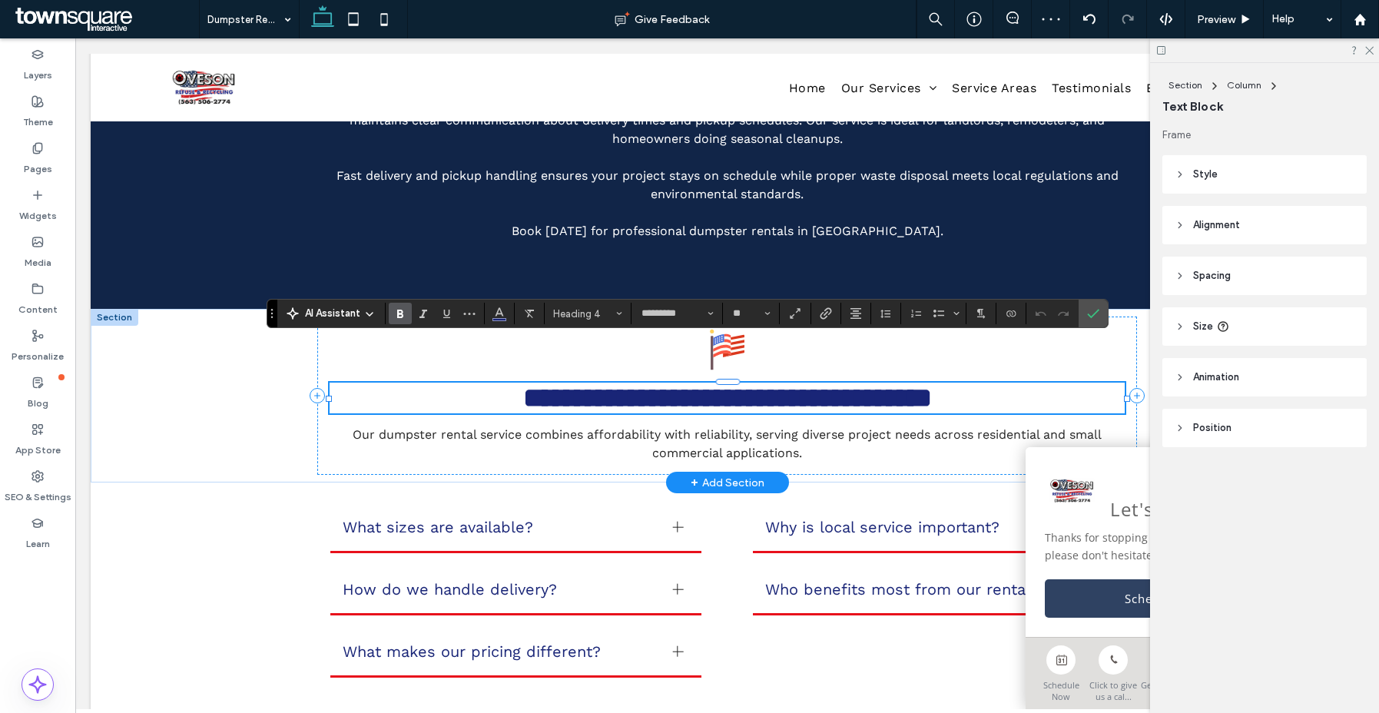
paste div
type input "*"
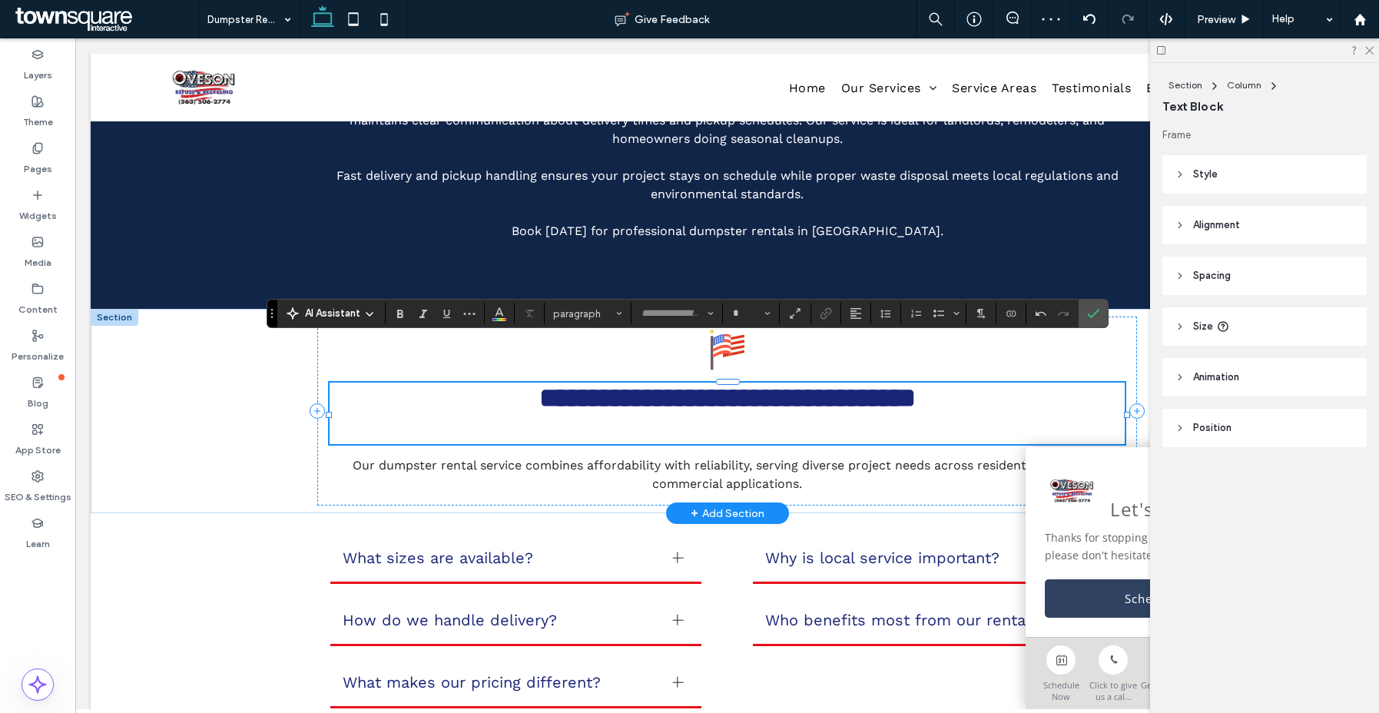
type input "*********"
type input "**"
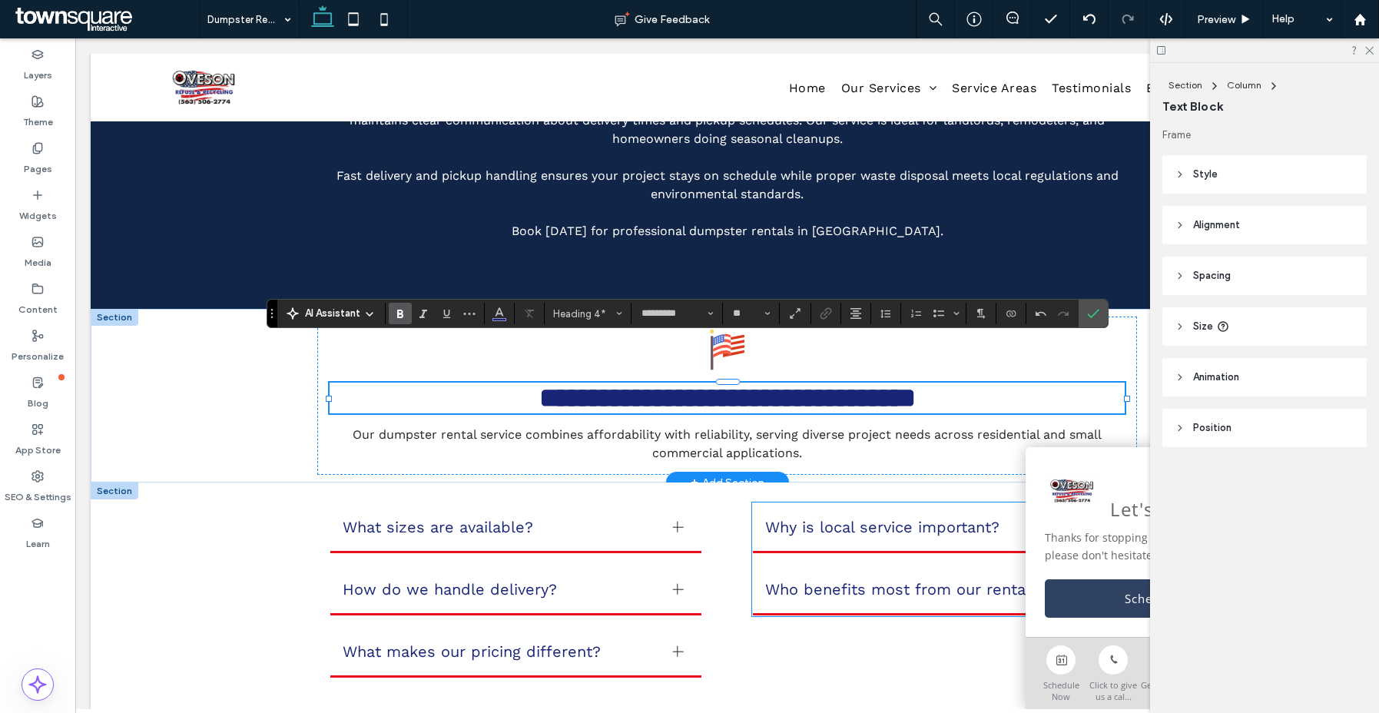
click at [856, 503] on div "Why is local service important?" at bounding box center [939, 528] width 372 height 50
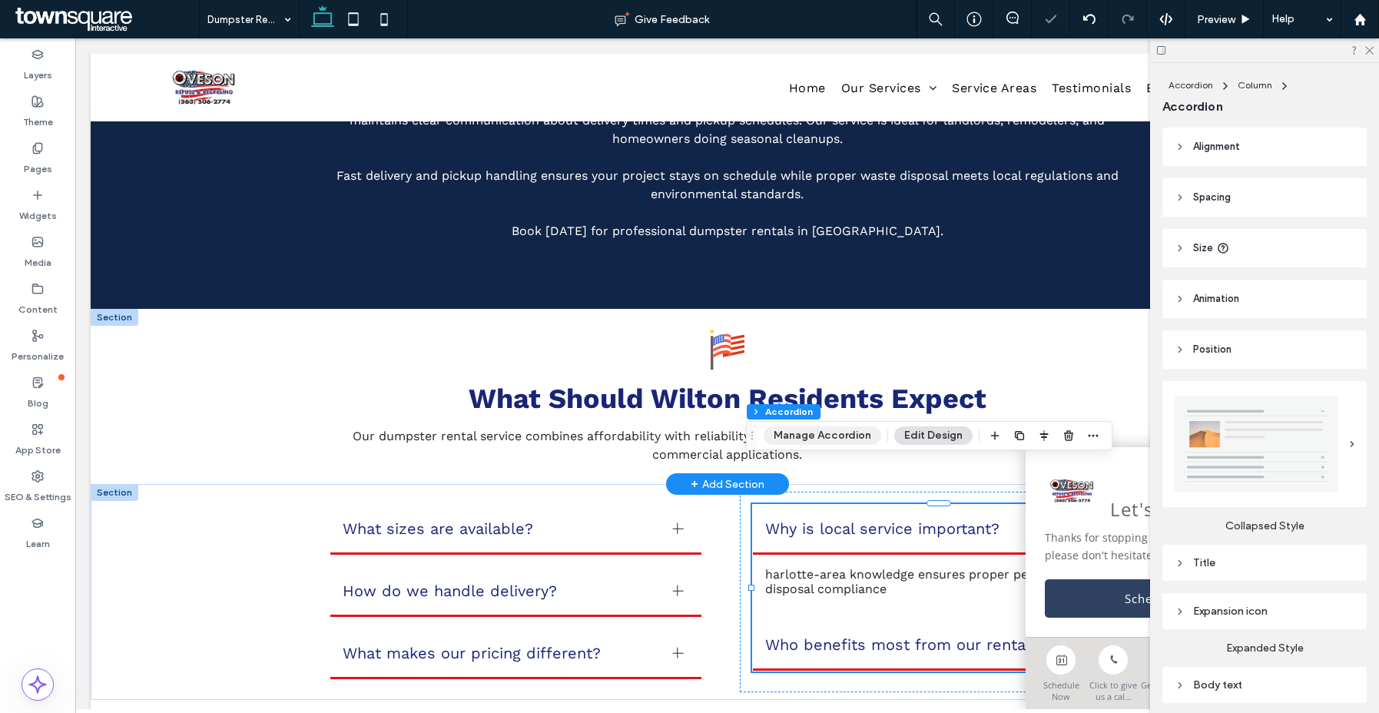
click at [814, 439] on button "Manage Accordion" at bounding box center [823, 435] width 118 height 18
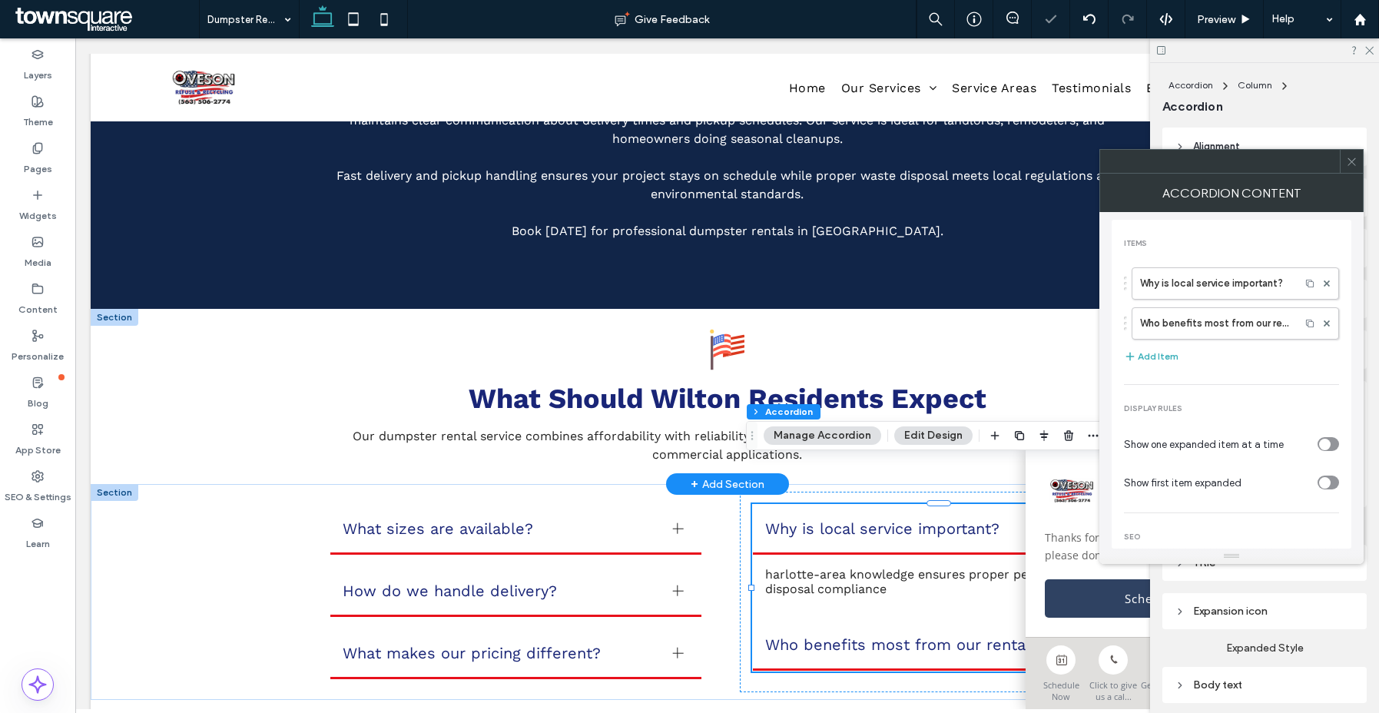
click at [1228, 262] on div "Why is local service important? Who benefits most from our rentals?" at bounding box center [1231, 300] width 215 height 80
click at [1221, 295] on label "Why is local service important?" at bounding box center [1216, 283] width 152 height 31
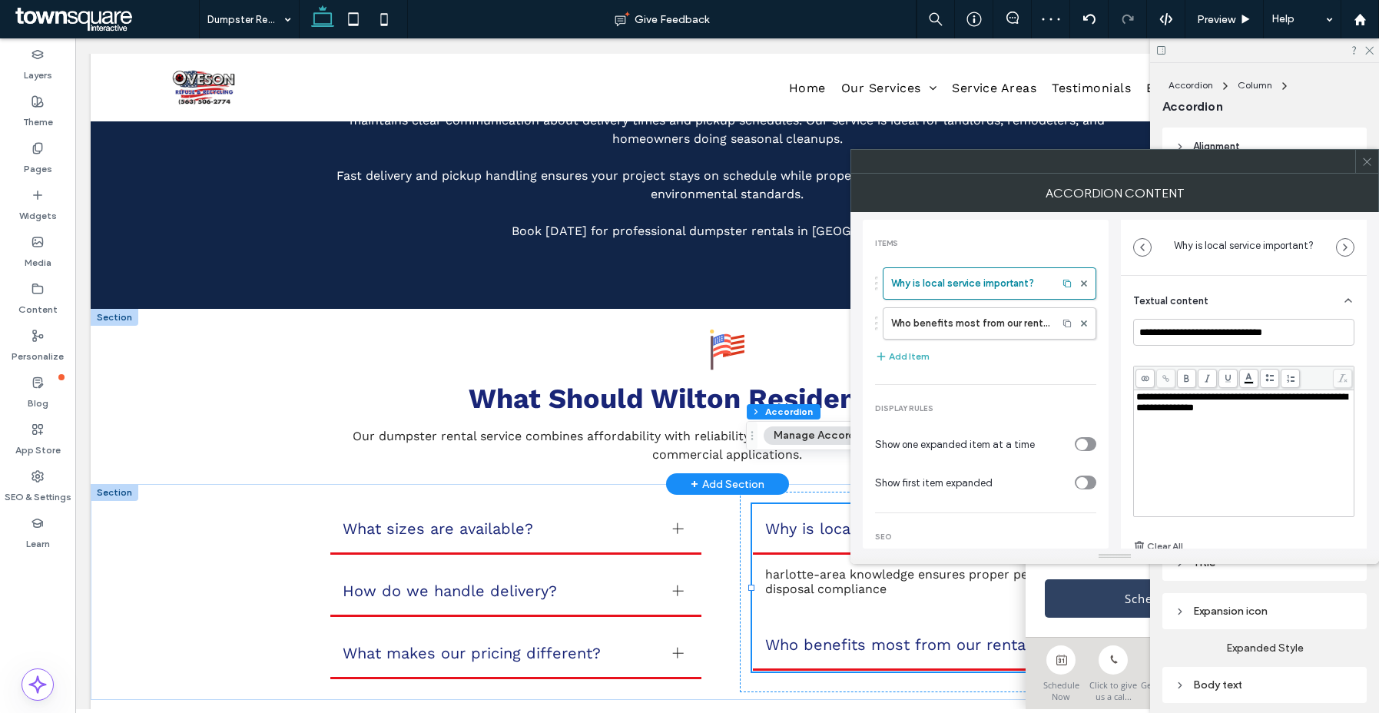
click at [1204, 436] on div "**********" at bounding box center [1244, 453] width 216 height 123
click at [1135, 396] on div "**********" at bounding box center [1243, 453] width 217 height 123
click at [1150, 399] on span "**********" at bounding box center [1241, 402] width 211 height 21
drag, startPoint x: 992, startPoint y: 346, endPoint x: 960, endPoint y: 322, distance: 40.0
click at [992, 346] on div "Why is local service important? Who benefits most from our rentals? Add Item" at bounding box center [985, 317] width 221 height 114
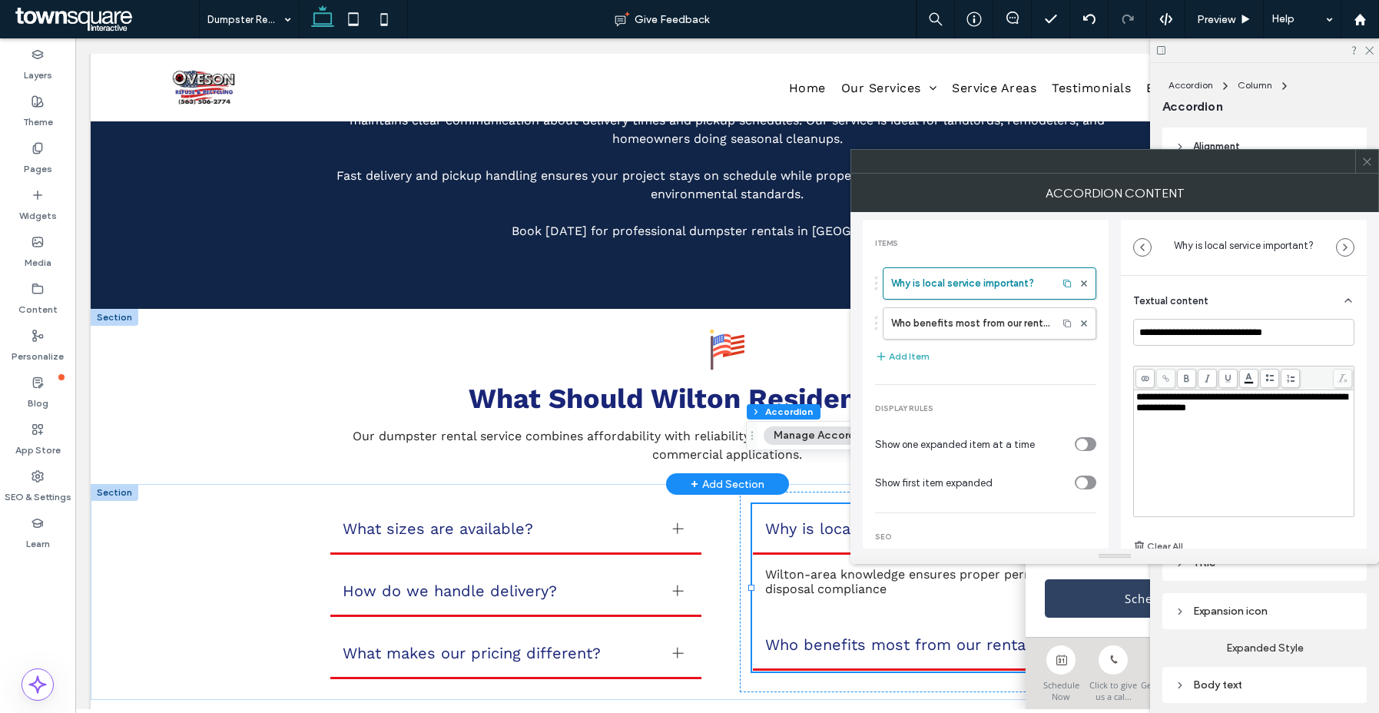
click at [959, 323] on label "Who benefits most from our rentals?" at bounding box center [970, 323] width 158 height 31
type input "**********"
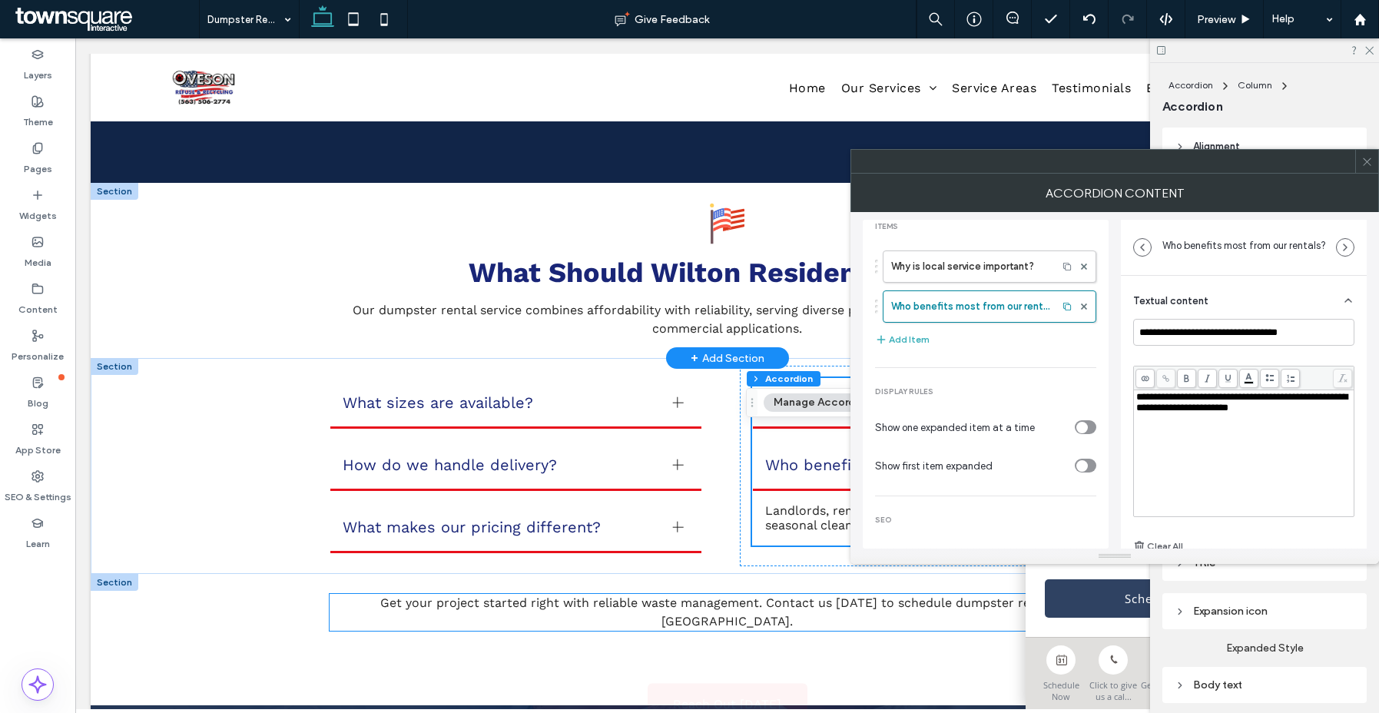
scroll to position [917, 0]
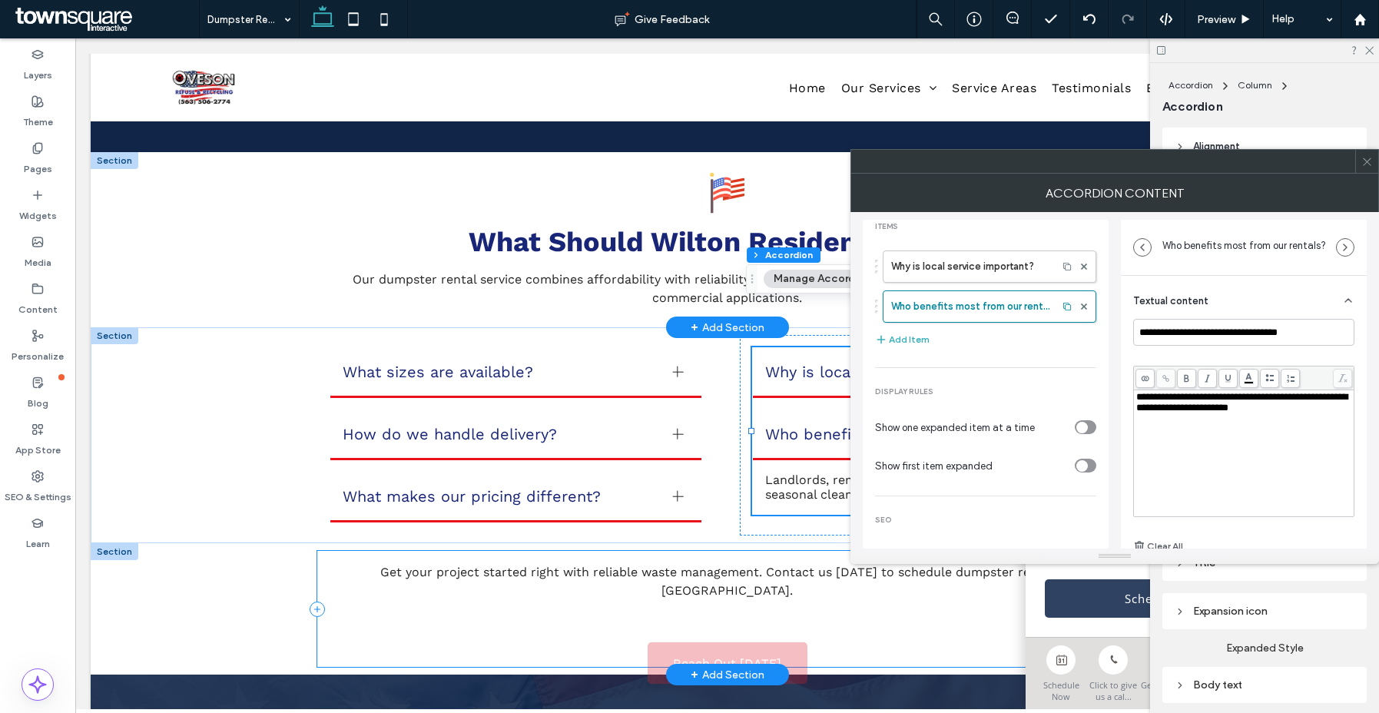
drag, startPoint x: 636, startPoint y: 506, endPoint x: 614, endPoint y: 519, distance: 25.8
click at [634, 543] on div "Reach Out [DATE] Get your project started right with reliable waste management.…" at bounding box center [728, 608] width 922 height 131
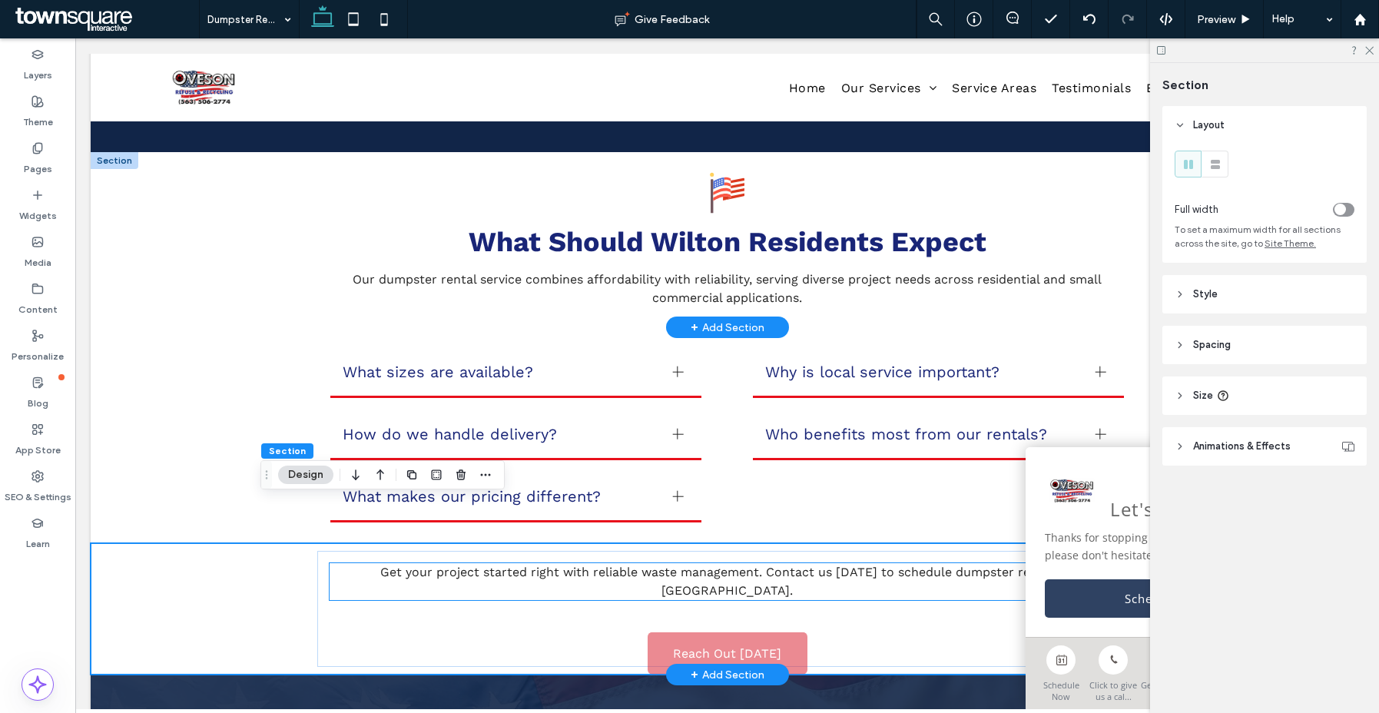
click at [595, 565] on span "Get your project started right with reliable waste management. Contact us [DATE…" at bounding box center [727, 581] width 694 height 33
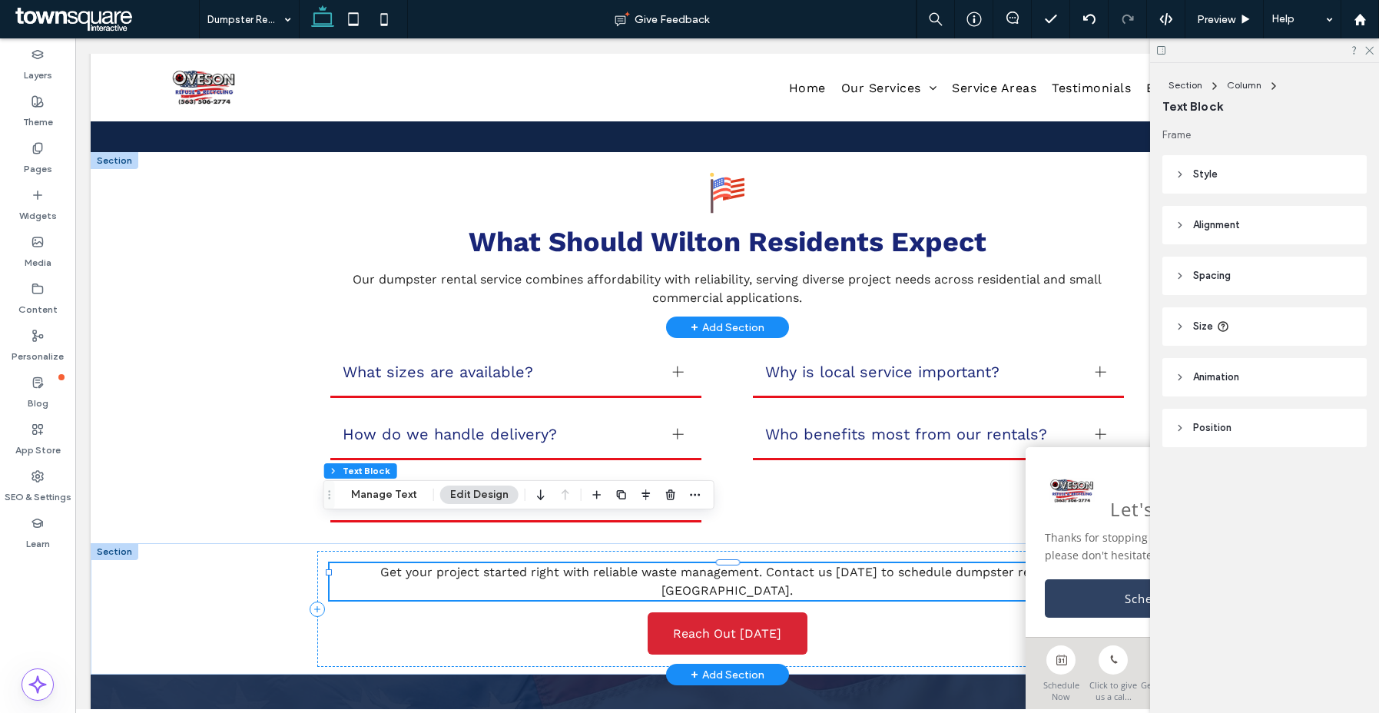
click at [594, 565] on span "Get your project started right with reliable waste management. Contact us [DATE…" at bounding box center [727, 581] width 694 height 33
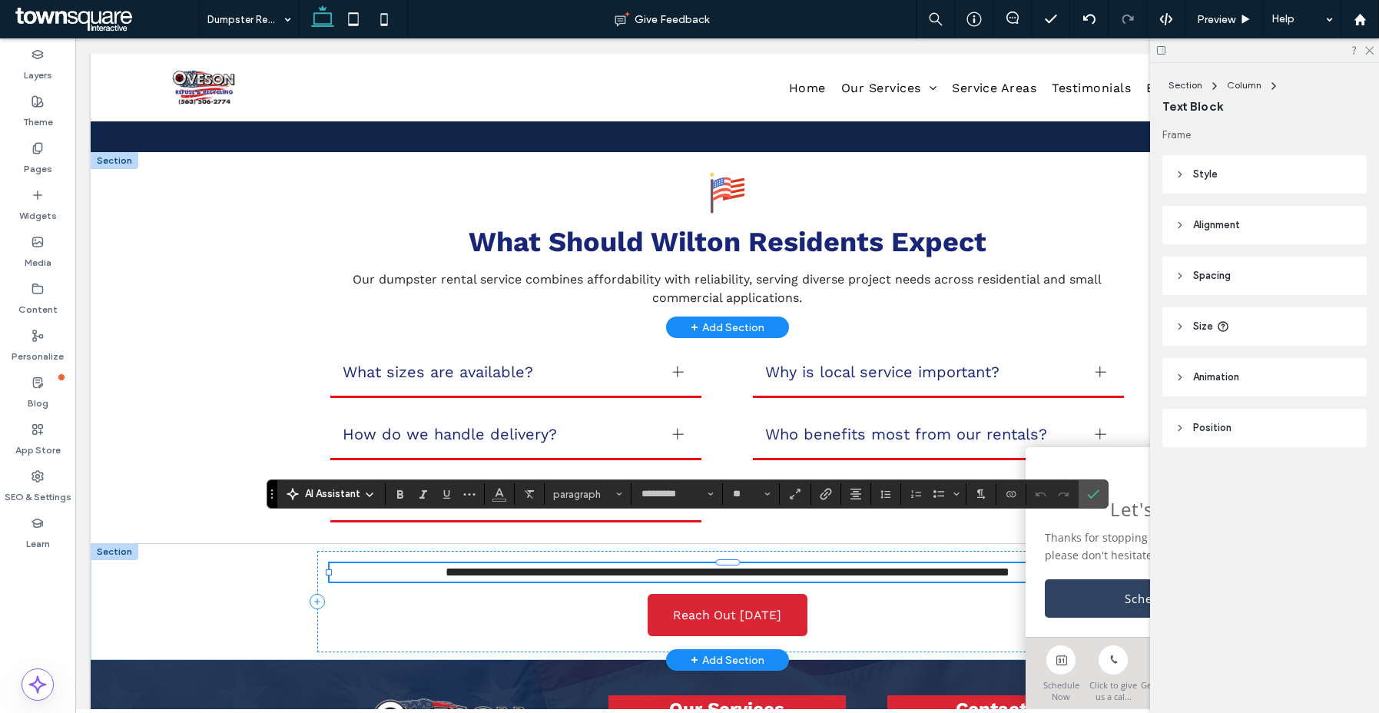
paste div
type input "**"
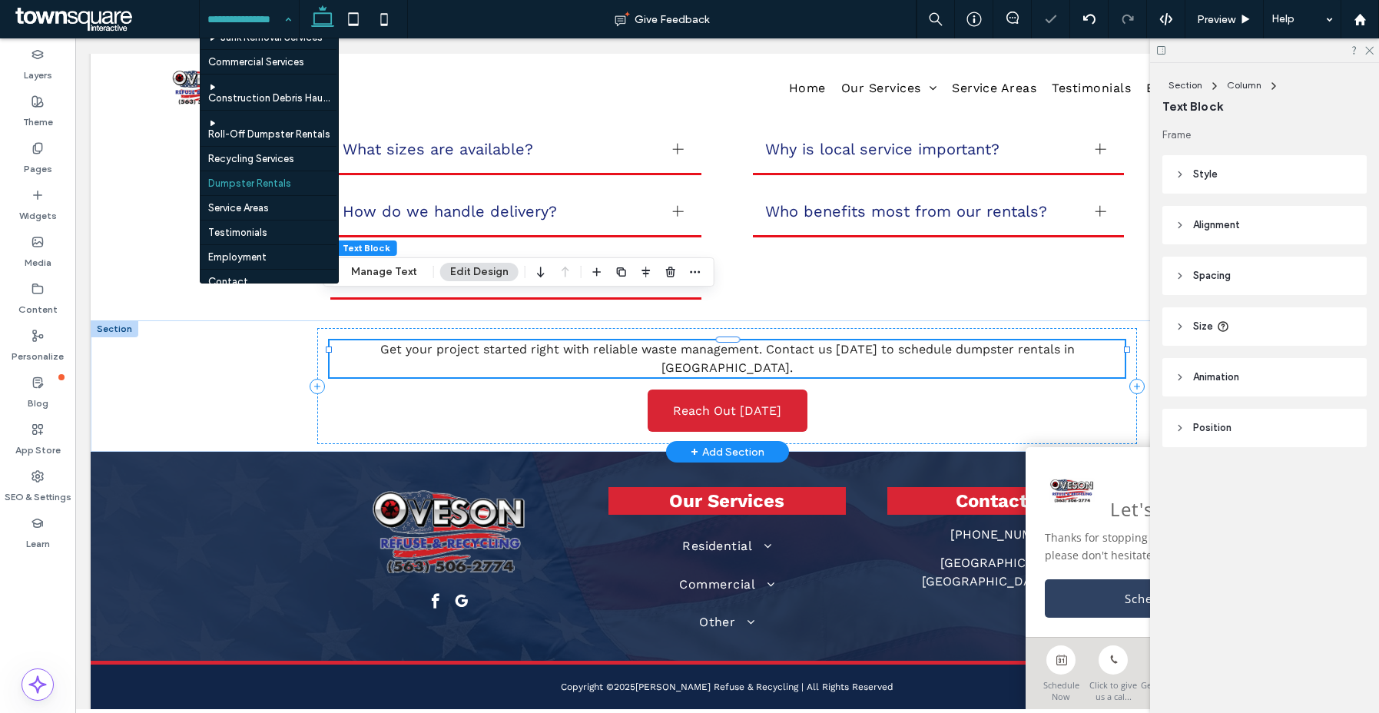
scroll to position [111, 0]
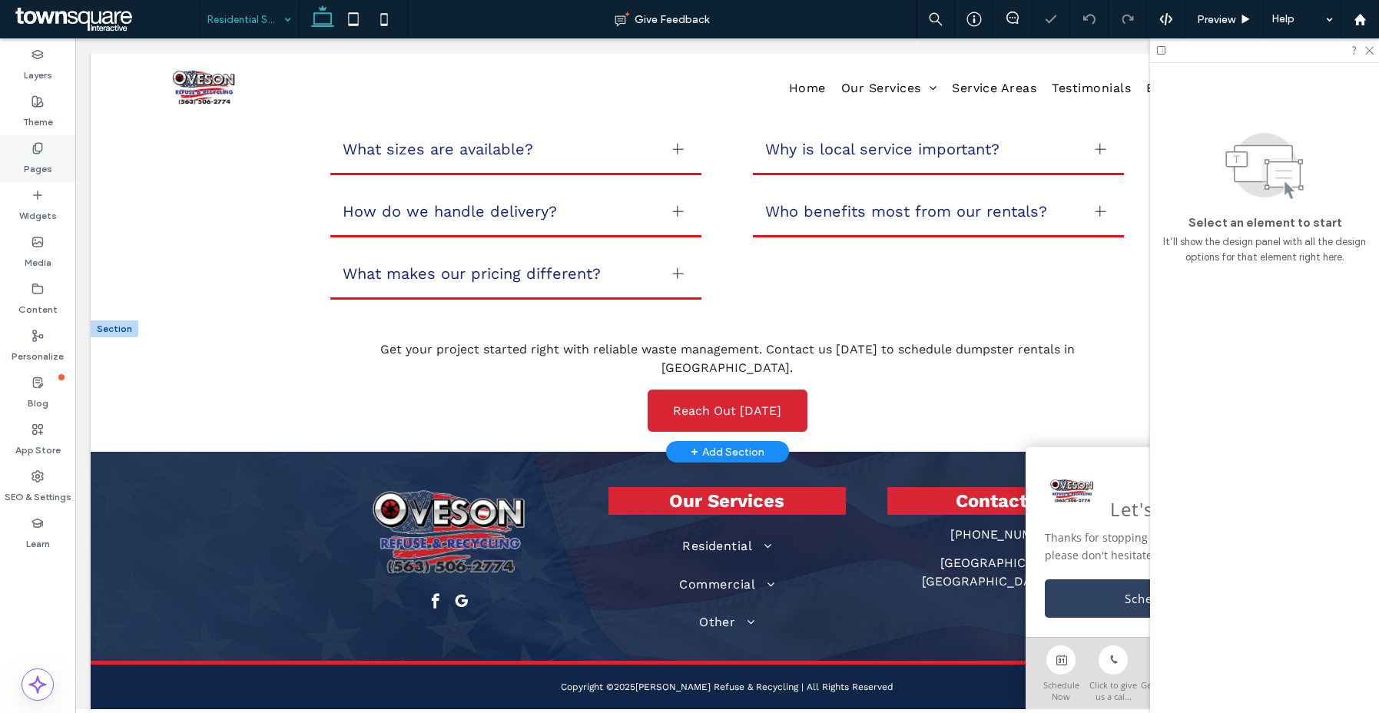
click at [43, 155] on label "Pages" at bounding box center [38, 165] width 28 height 22
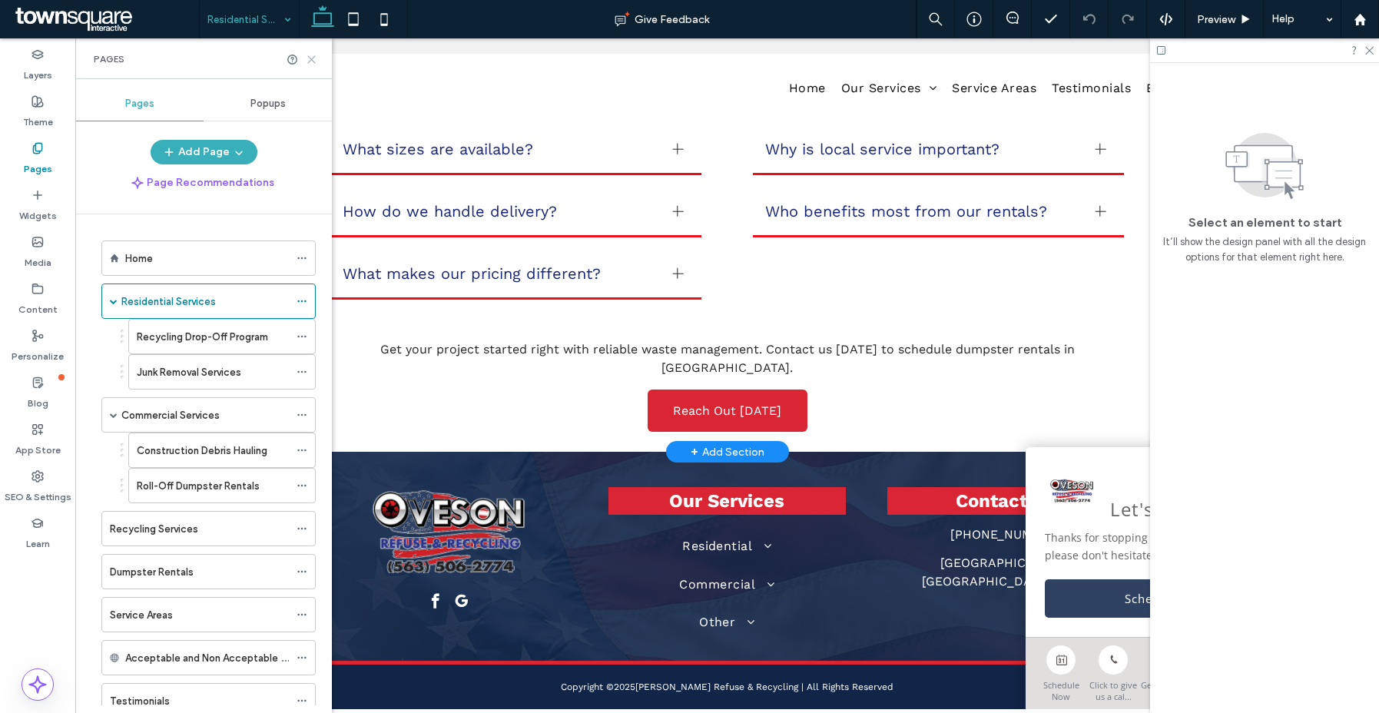
click at [311, 56] on icon at bounding box center [312, 60] width 12 height 12
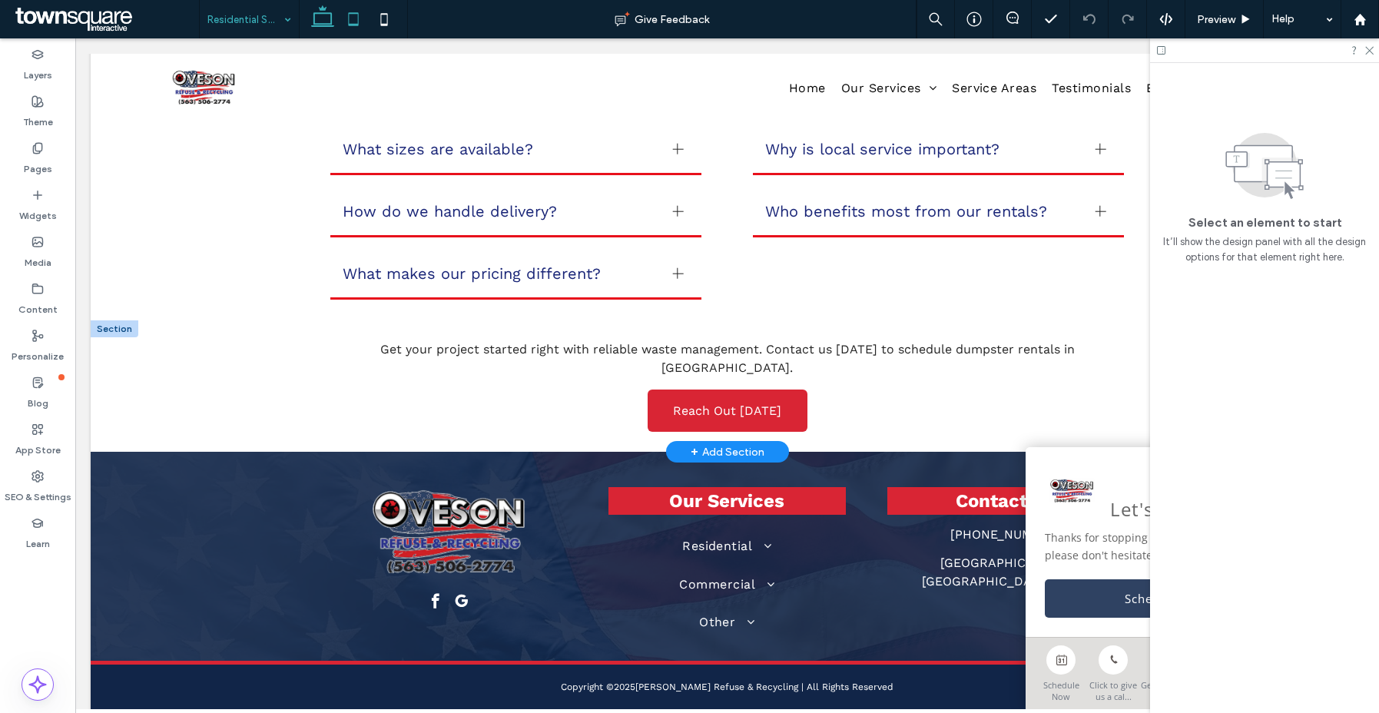
click at [366, 10] on icon at bounding box center [353, 19] width 31 height 31
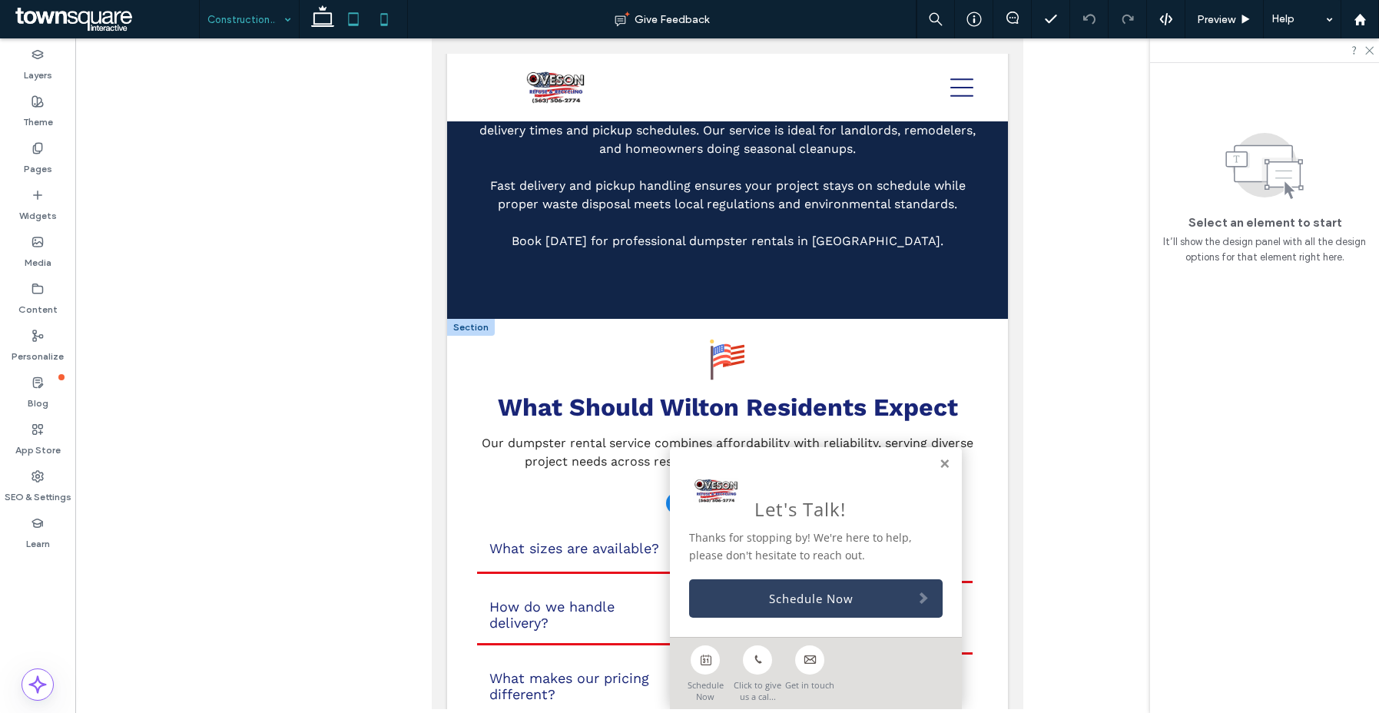
click at [376, 22] on icon at bounding box center [384, 19] width 31 height 31
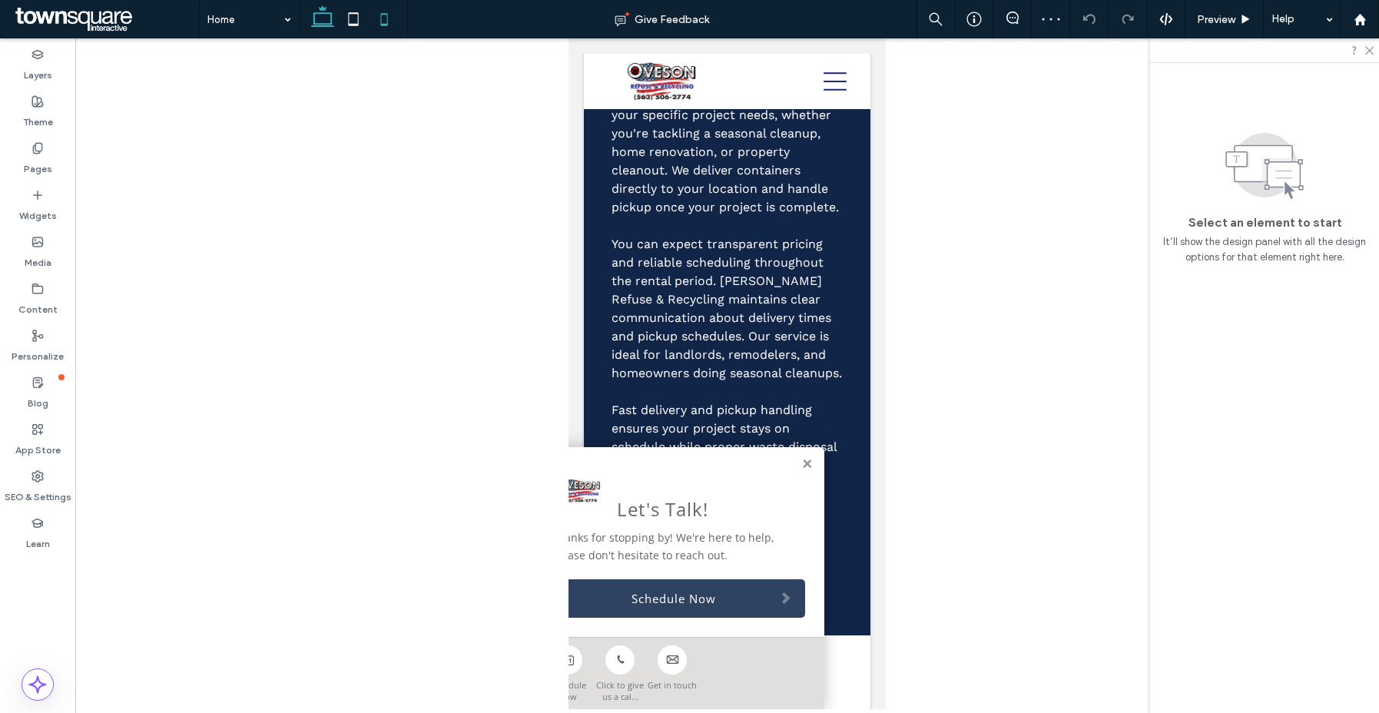
click at [309, 20] on icon at bounding box center [322, 19] width 31 height 31
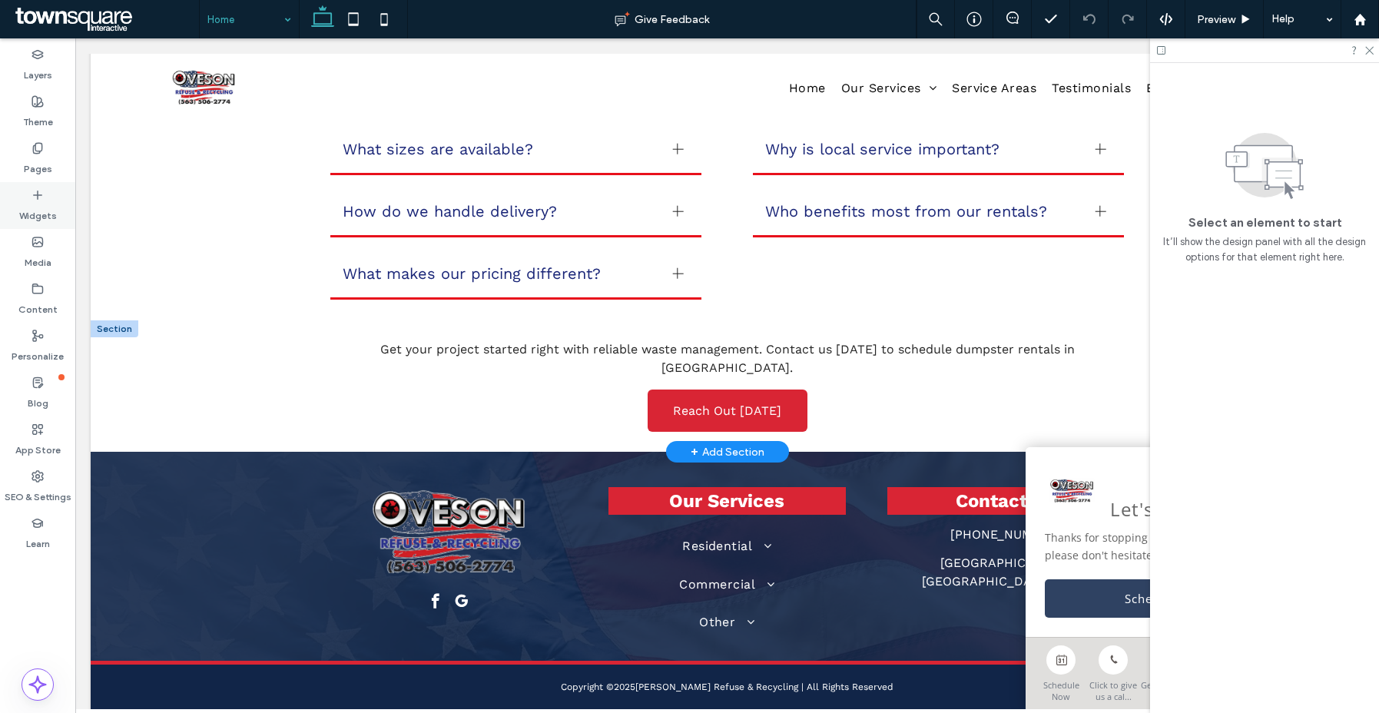
click at [34, 199] on icon at bounding box center [37, 195] width 12 height 12
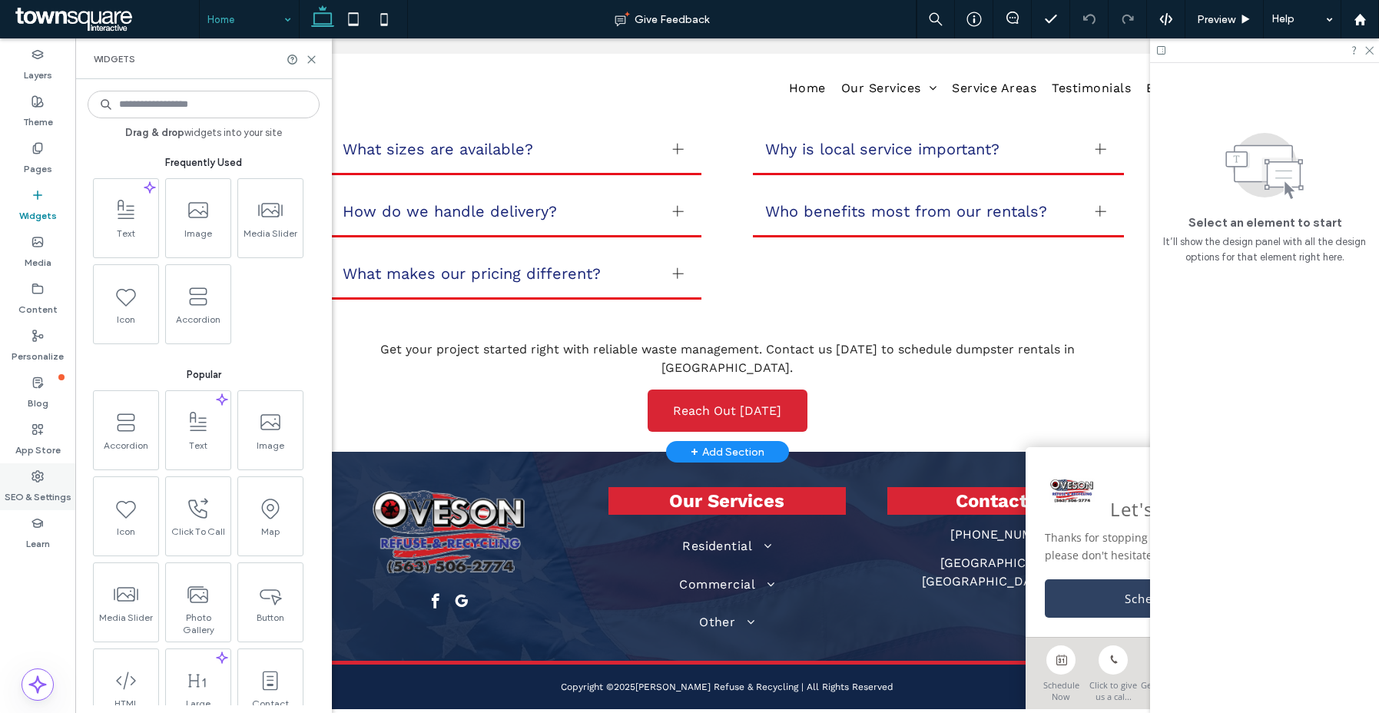
click at [25, 493] on label "SEO & Settings" at bounding box center [38, 493] width 67 height 22
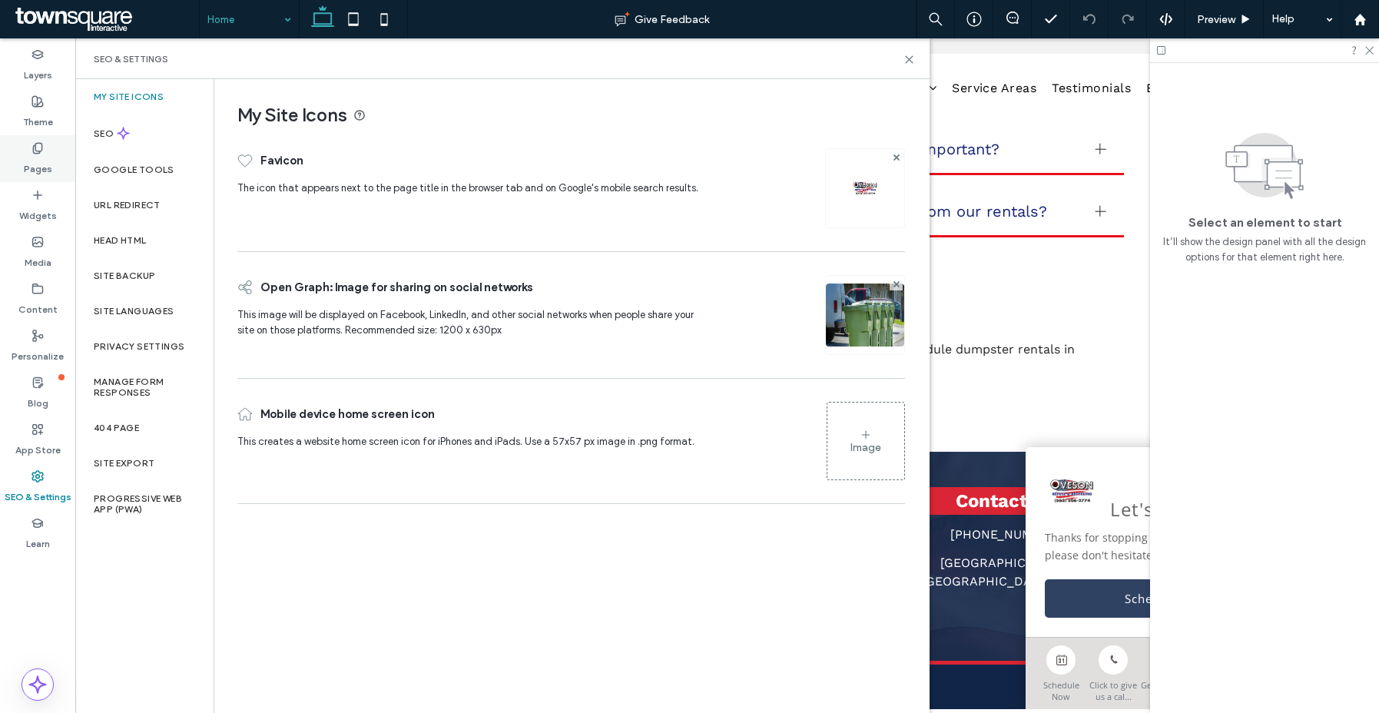
click at [50, 151] on div "Pages" at bounding box center [37, 158] width 75 height 47
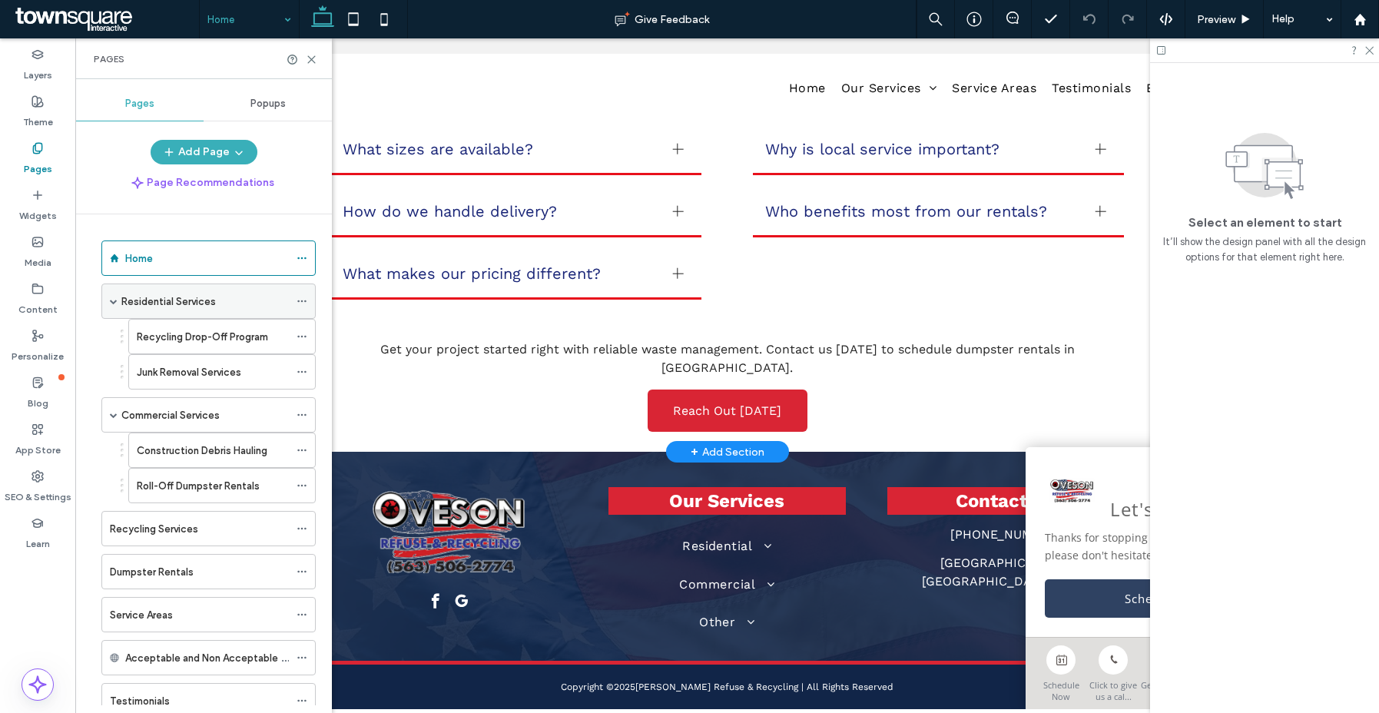
click at [300, 301] on icon at bounding box center [302, 301] width 11 height 11
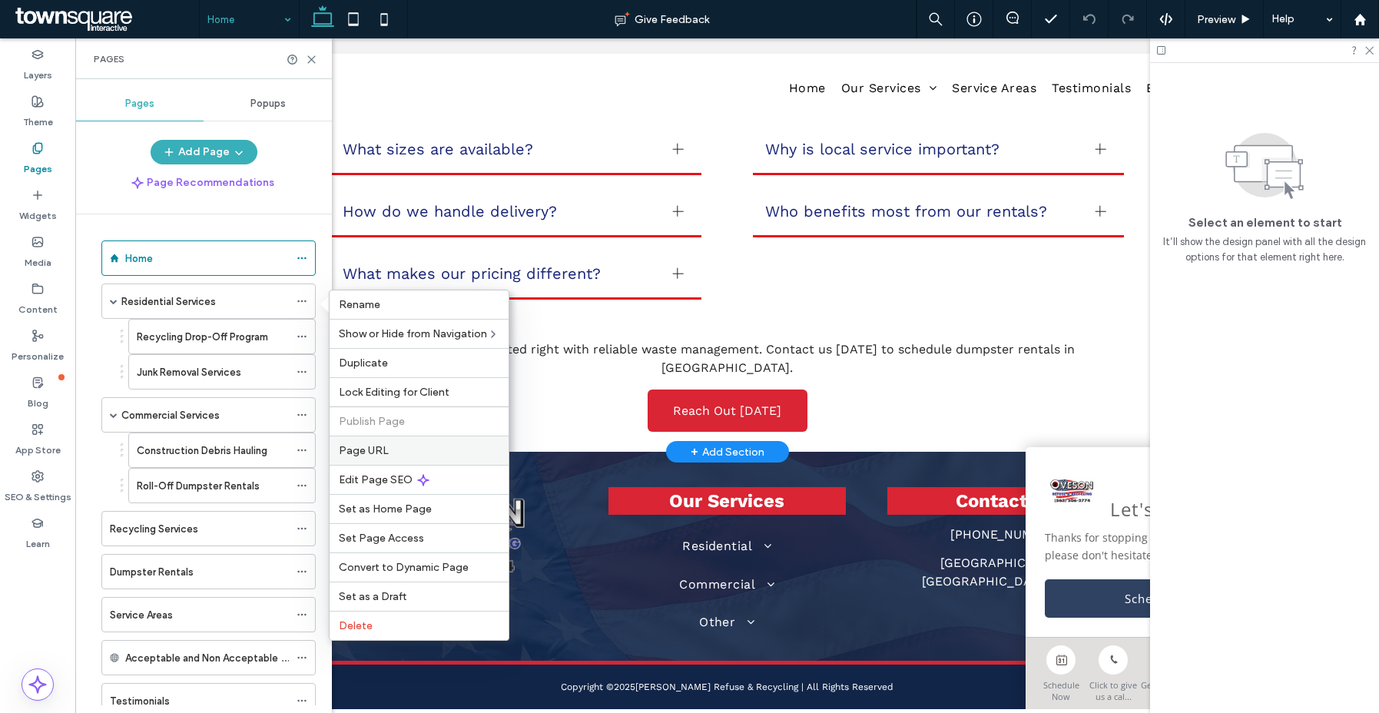
click at [412, 448] on label "Page URL" at bounding box center [419, 450] width 161 height 13
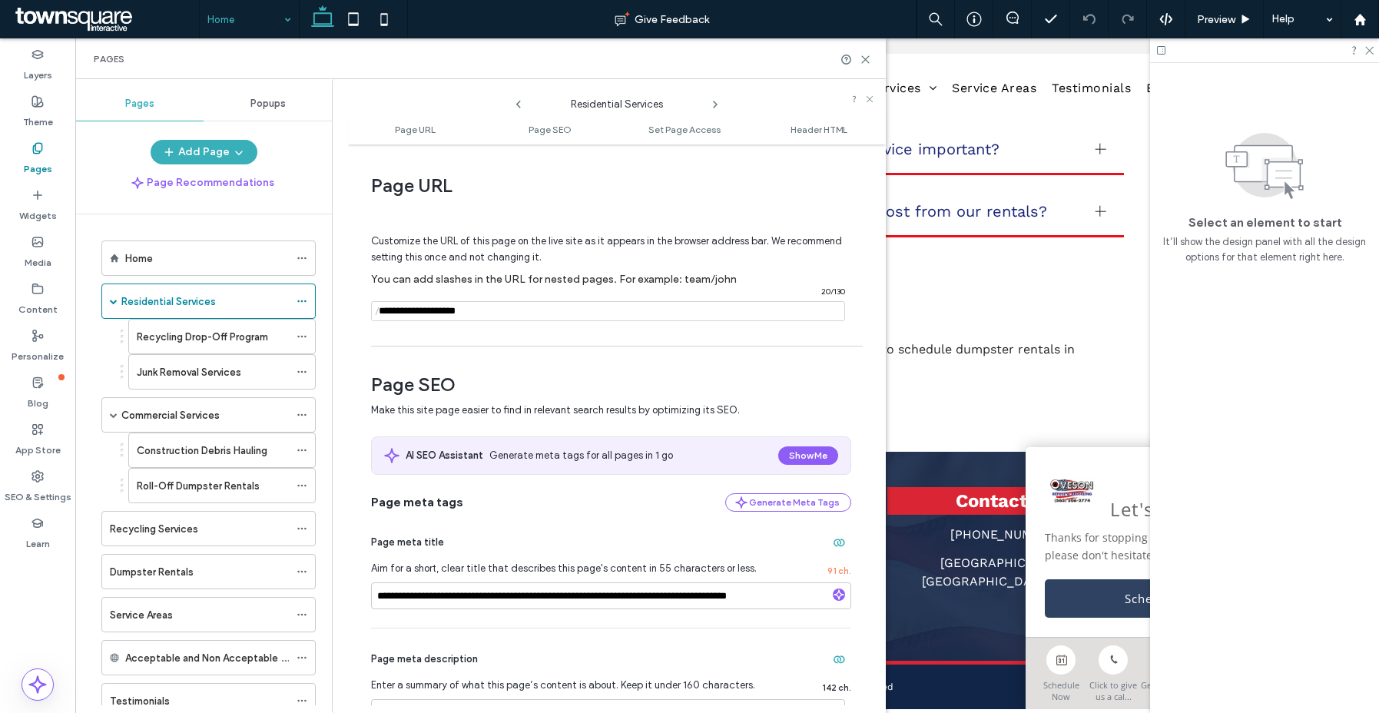
click at [715, 101] on use at bounding box center [715, 104] width 3 height 6
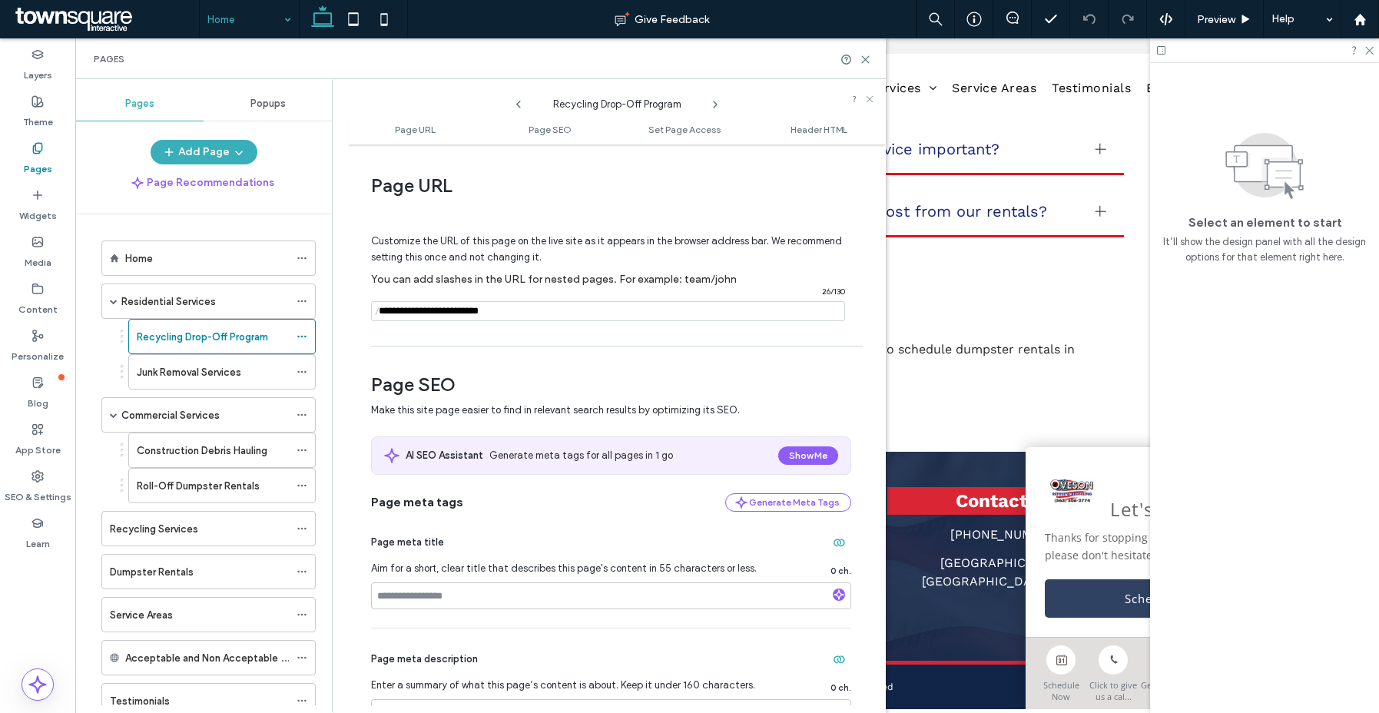
click at [715, 101] on icon at bounding box center [715, 104] width 12 height 12
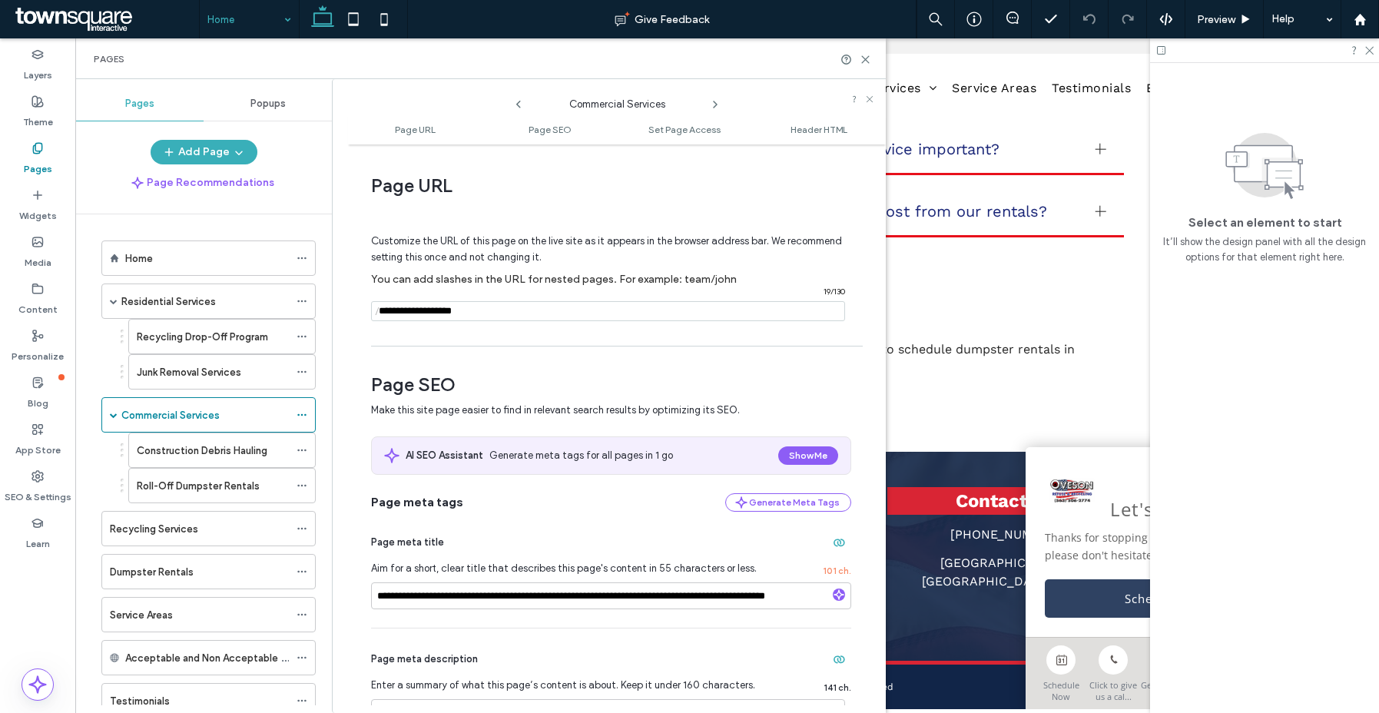
click at [715, 101] on icon at bounding box center [715, 104] width 12 height 12
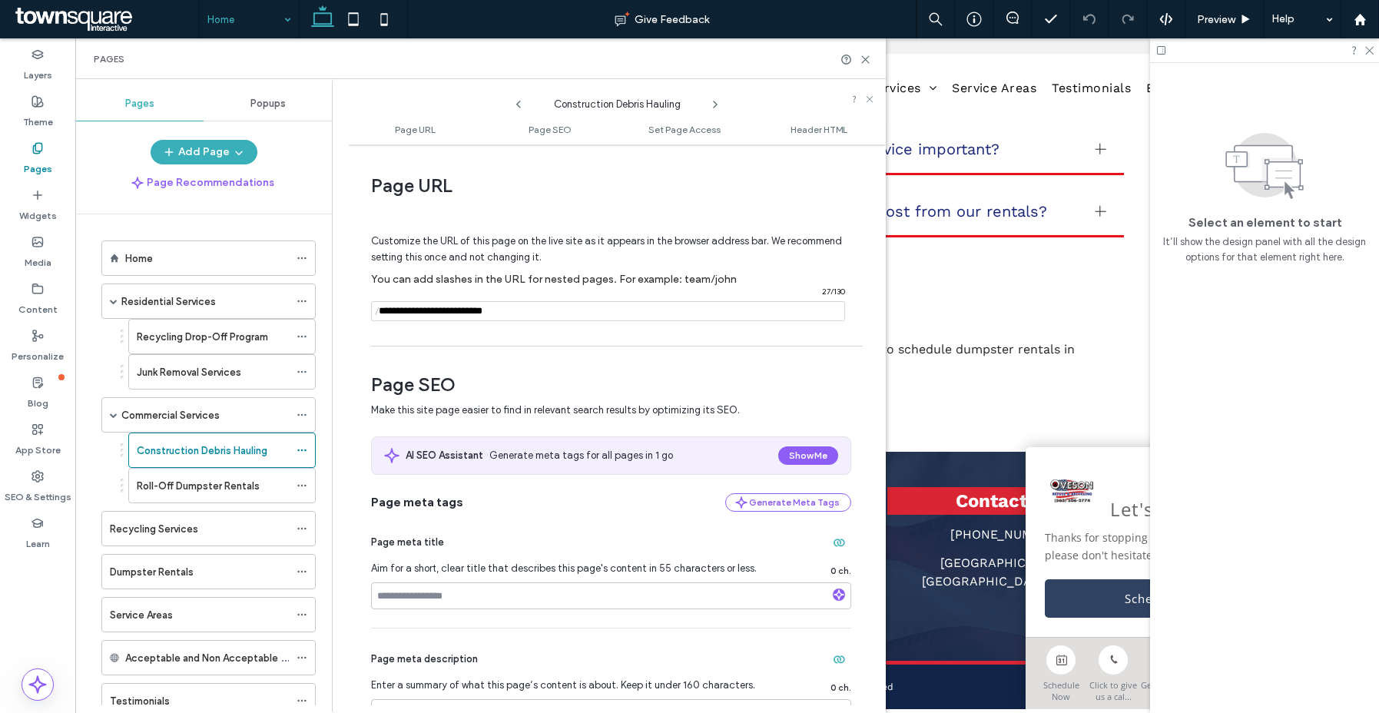
click at [715, 101] on icon at bounding box center [715, 104] width 12 height 12
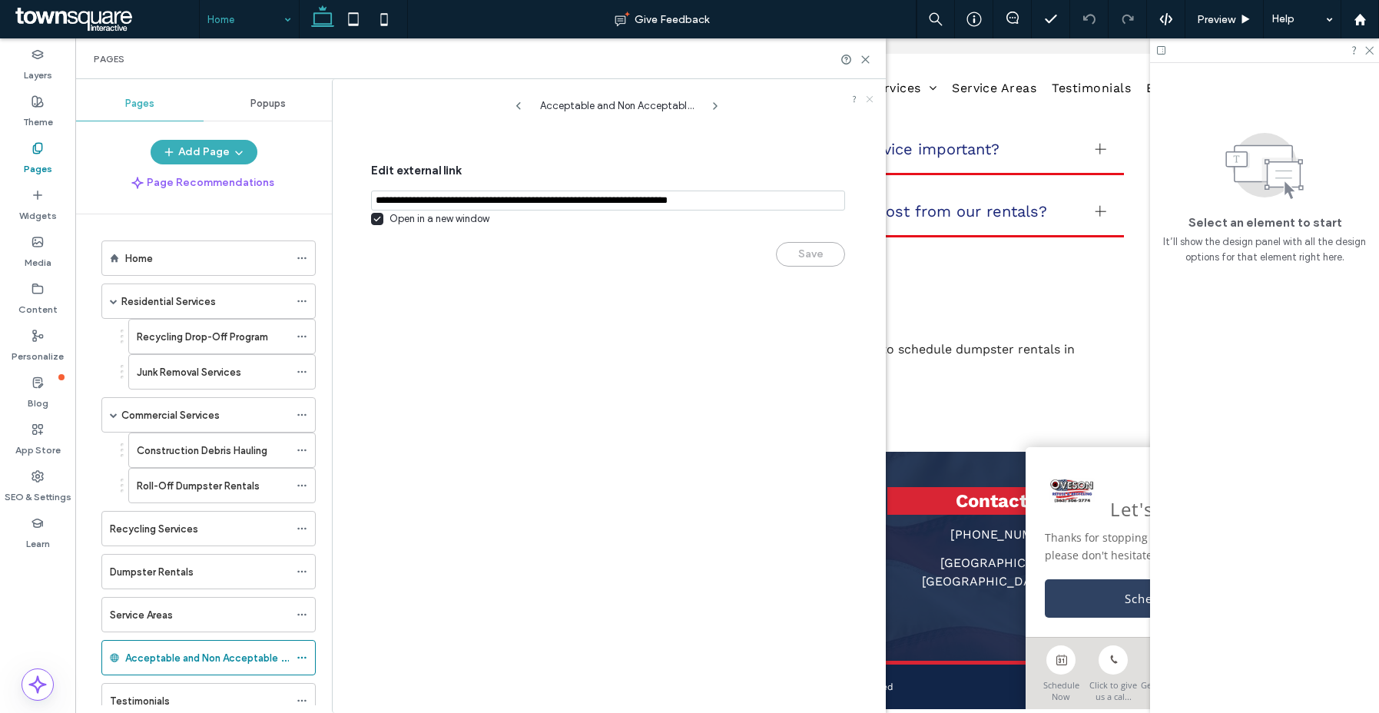
click at [865, 95] on icon at bounding box center [869, 98] width 9 height 9
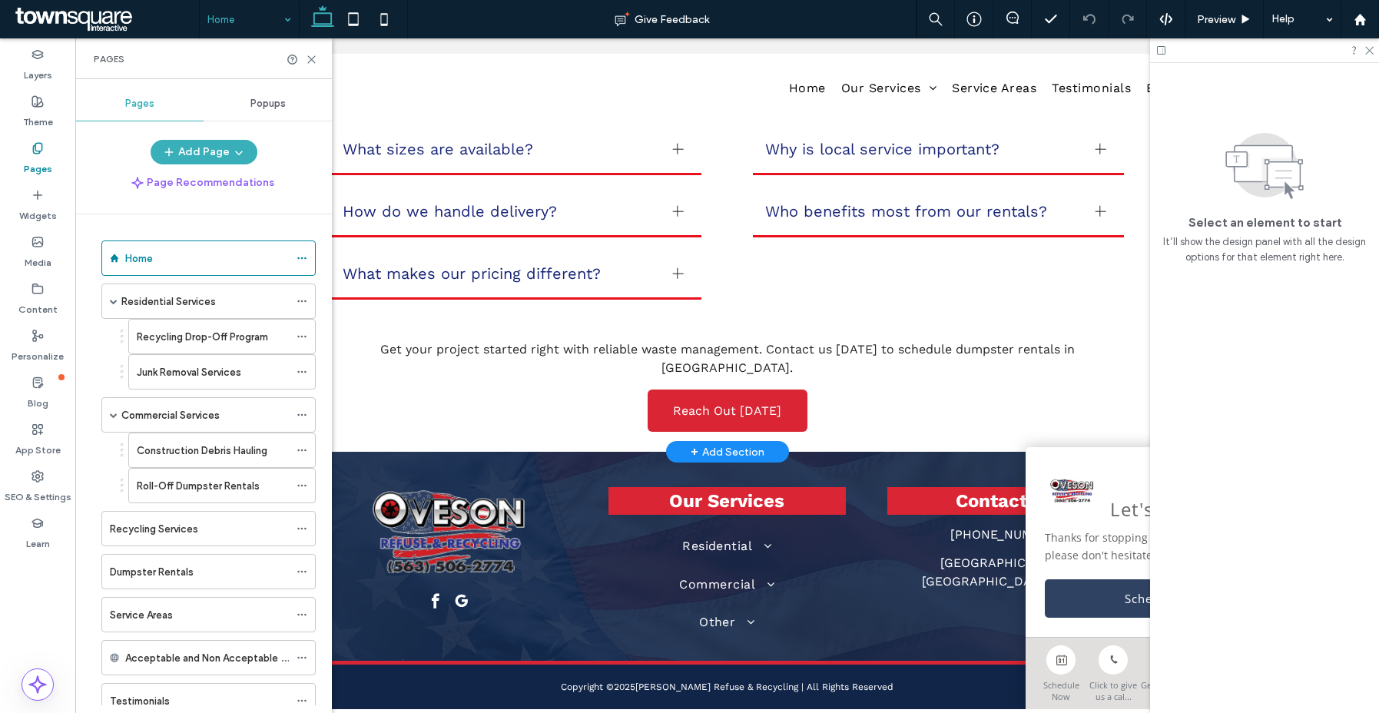
scroll to position [0, 229]
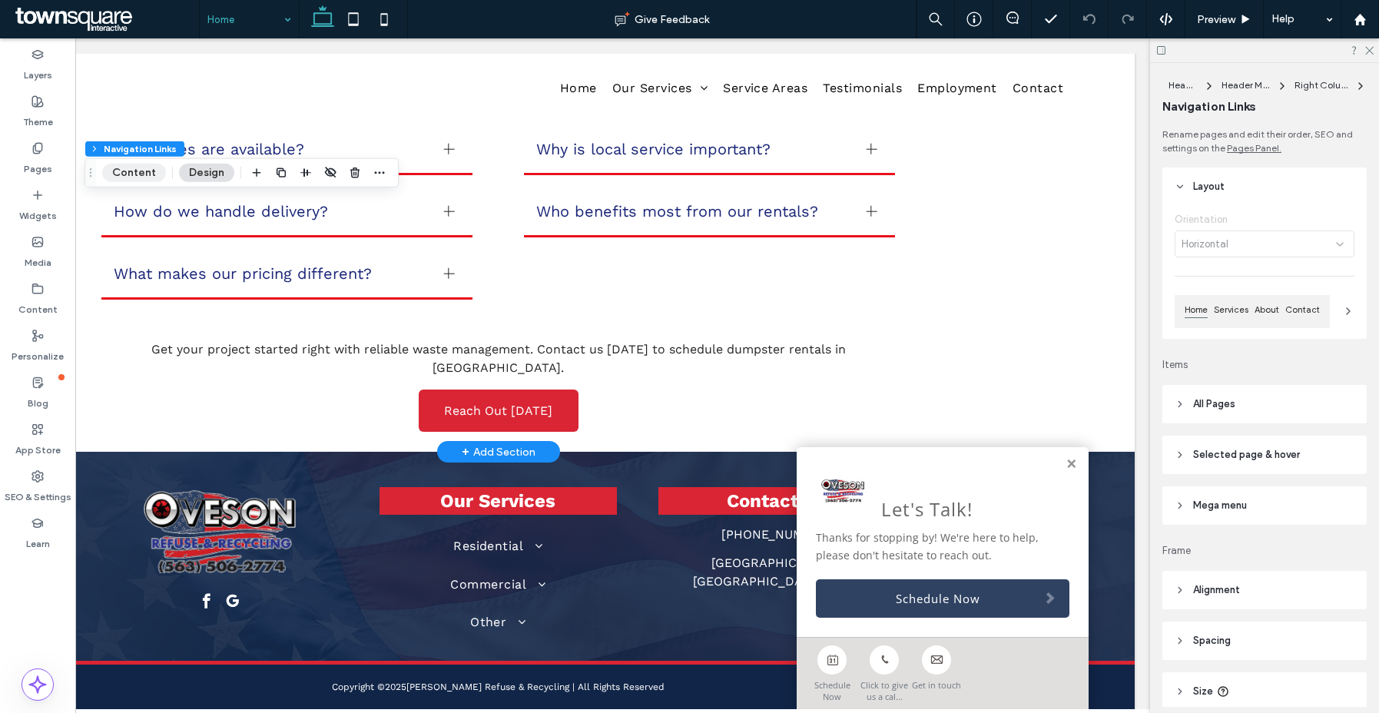
click at [134, 174] on button "Content" at bounding box center [134, 173] width 64 height 18
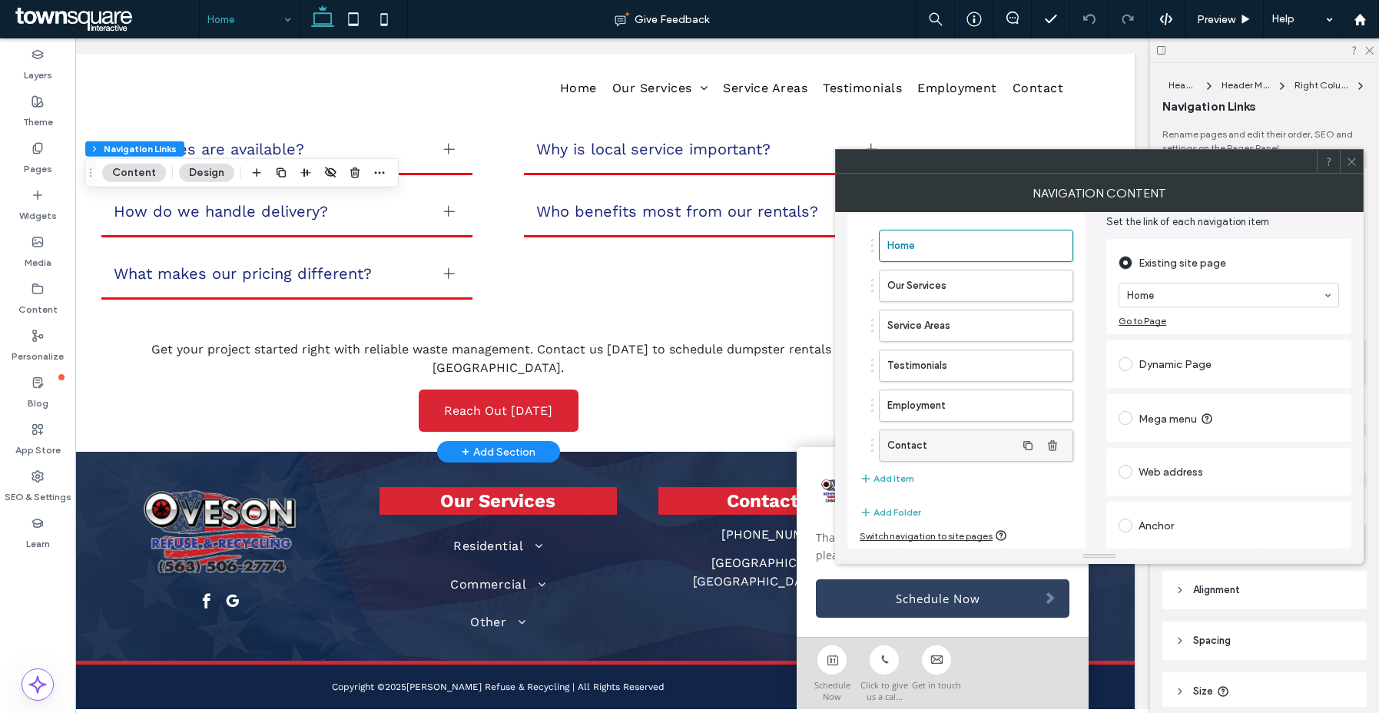
scroll to position [63, 0]
click at [886, 479] on button "Add Item" at bounding box center [887, 478] width 55 height 18
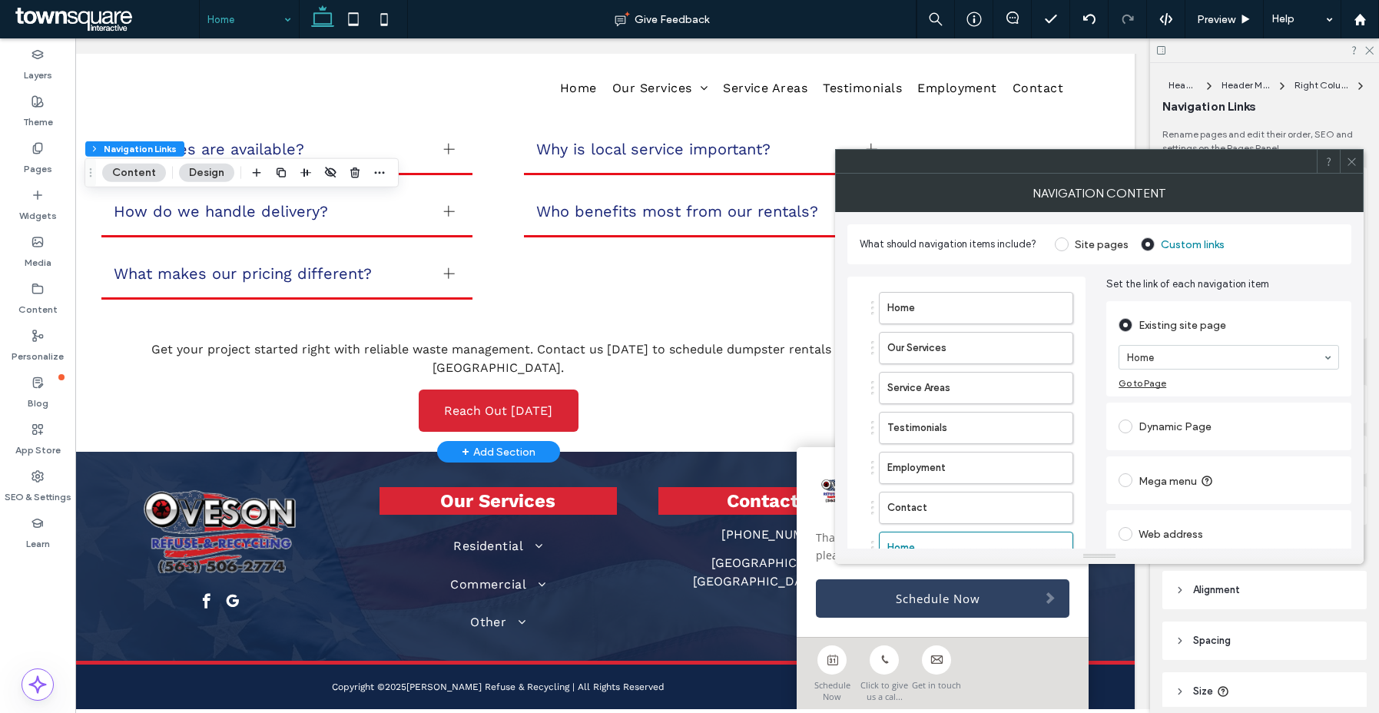
scroll to position [103, 0]
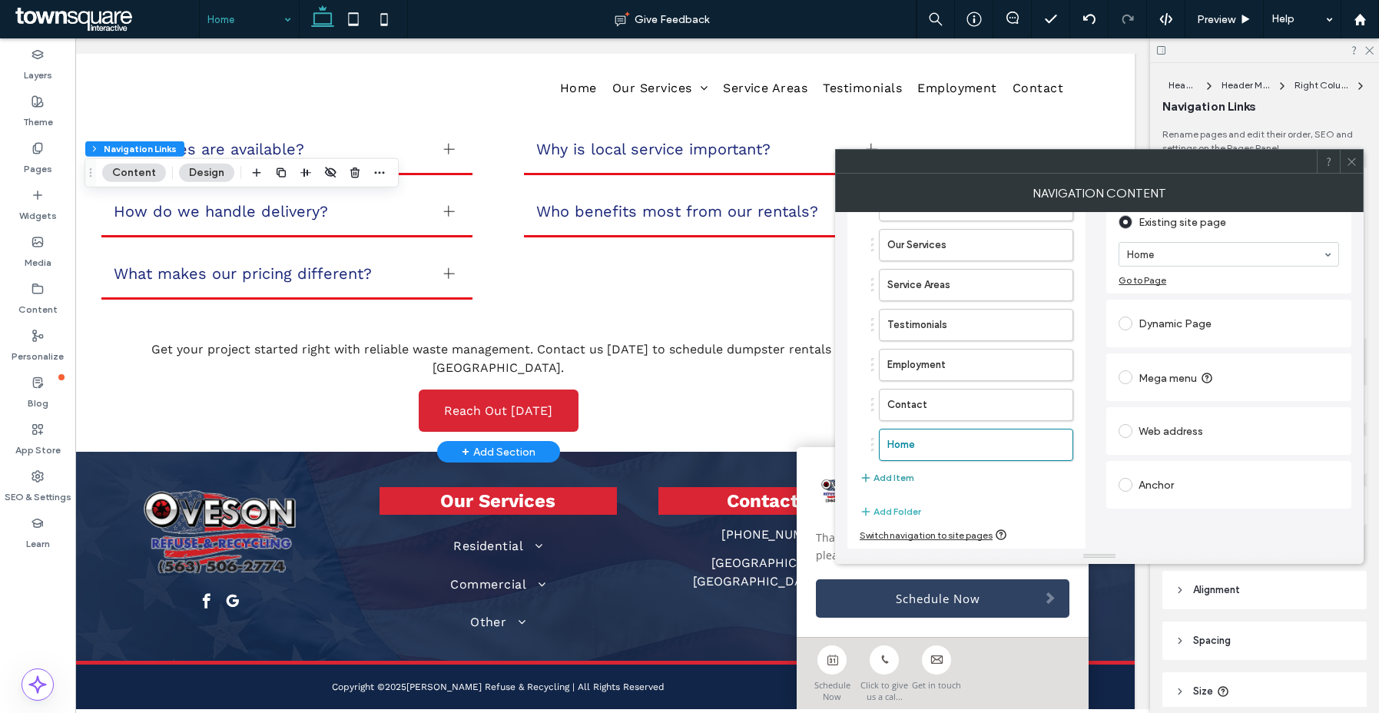
click at [889, 508] on button "Add Folder" at bounding box center [890, 511] width 61 height 18
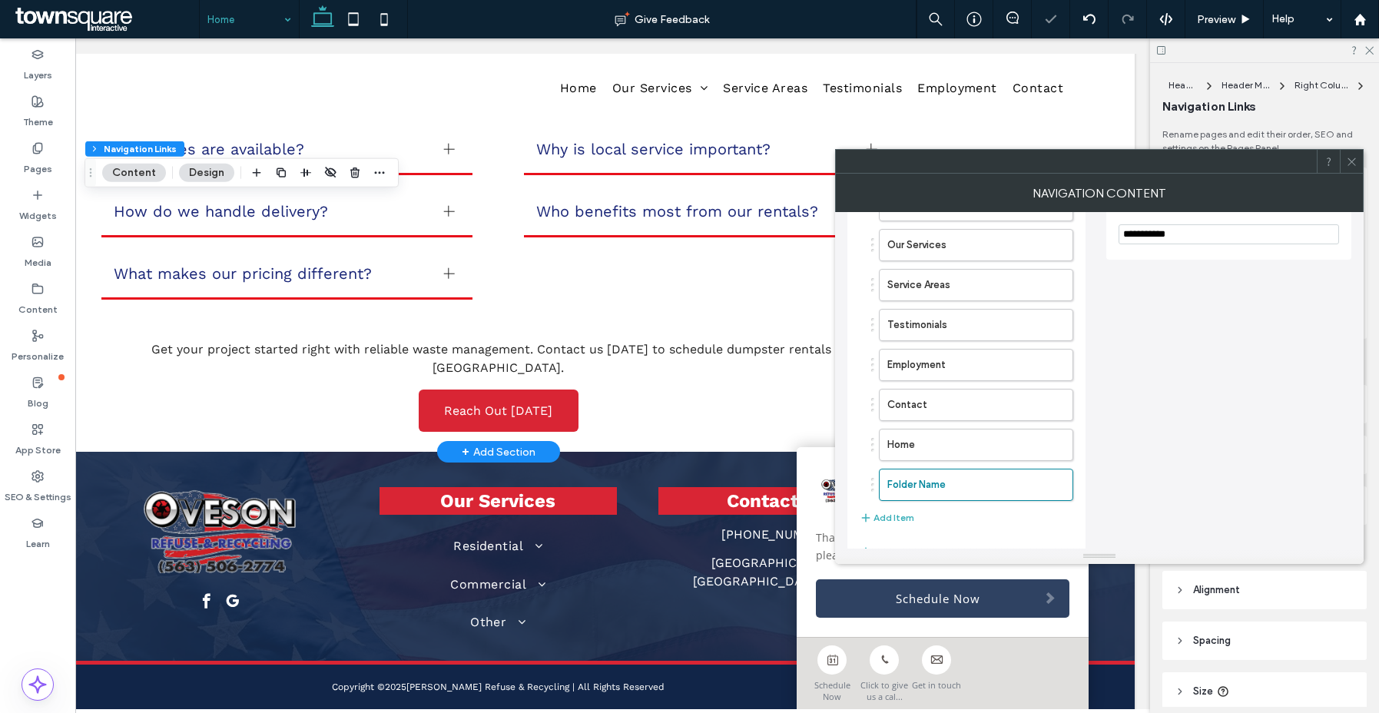
click at [1178, 233] on input "**********" at bounding box center [1228, 234] width 220 height 20
click at [1178, 234] on input "**********" at bounding box center [1228, 234] width 220 height 20
type input "**********"
drag, startPoint x: 960, startPoint y: 482, endPoint x: 955, endPoint y: 431, distance: 51.0
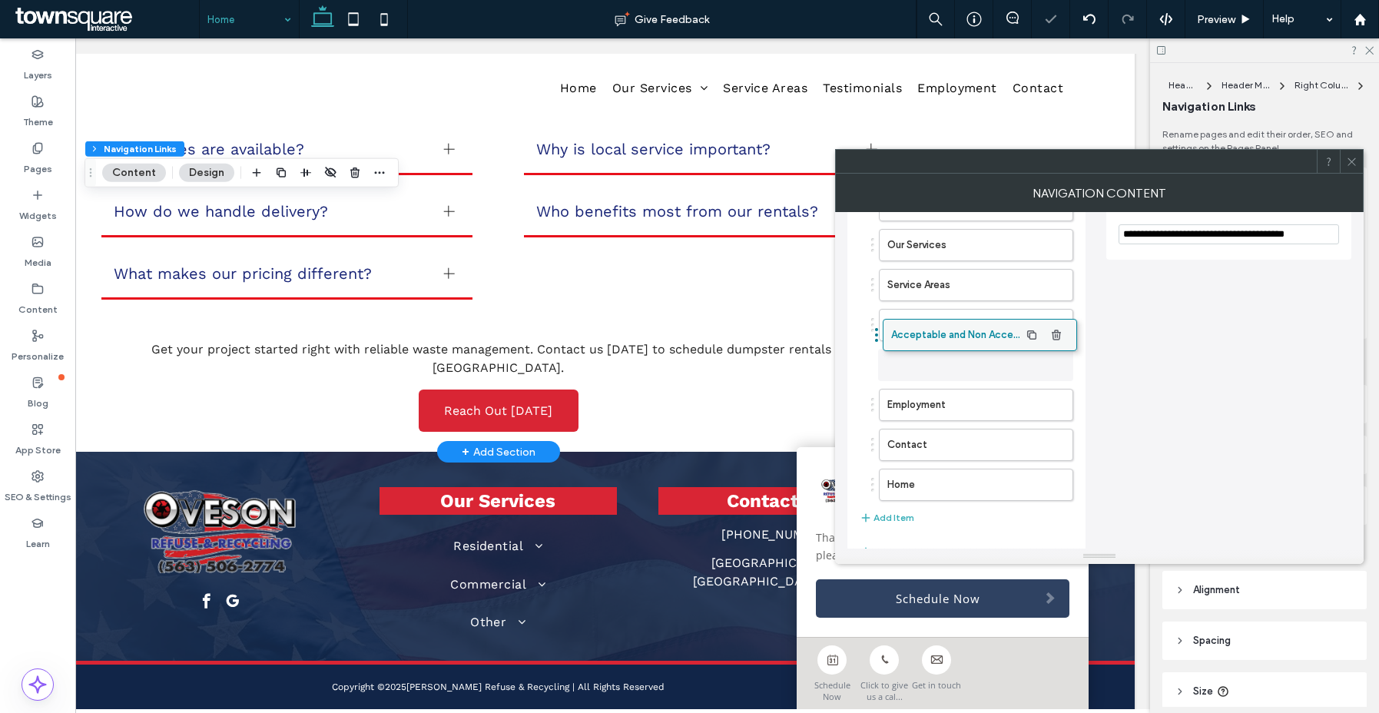
drag, startPoint x: 926, startPoint y: 445, endPoint x: 929, endPoint y: 335, distance: 109.9
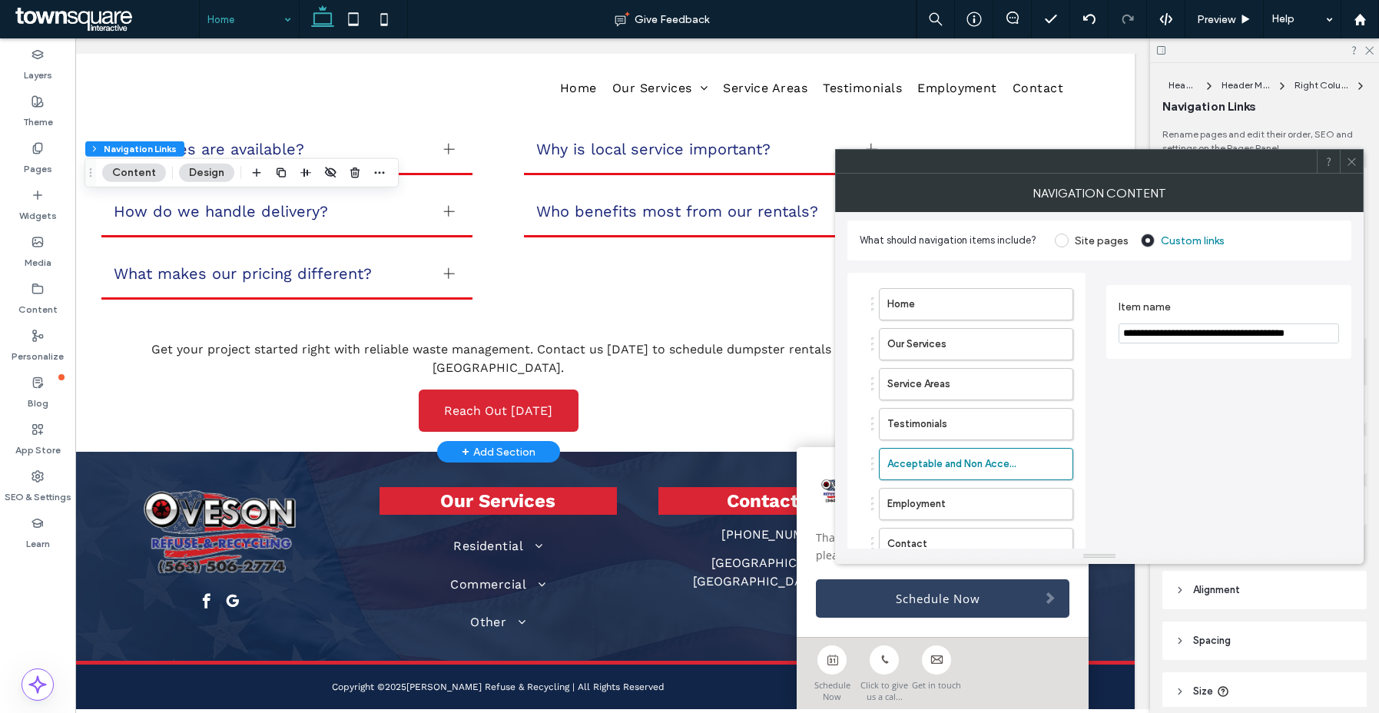
scroll to position [0, 0]
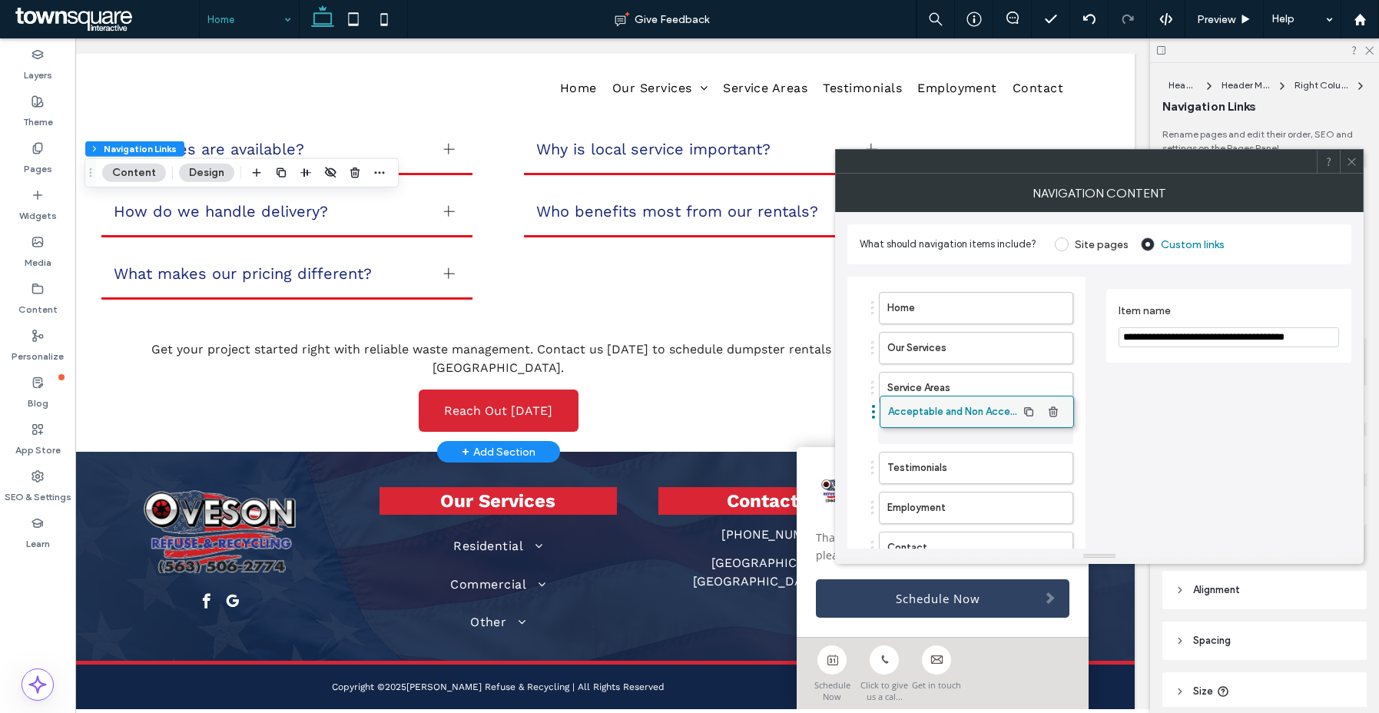
drag, startPoint x: 940, startPoint y: 472, endPoint x: 941, endPoint y: 416, distance: 56.1
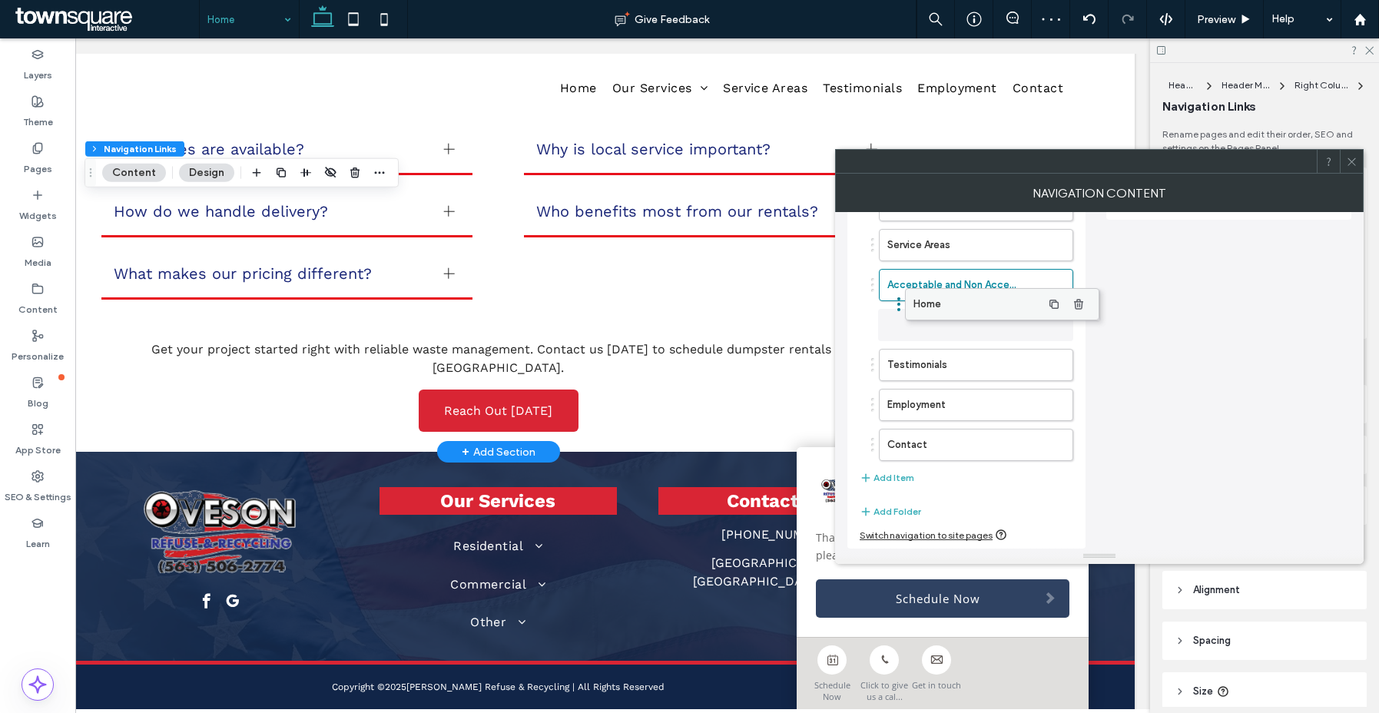
scroll to position [135, 0]
drag, startPoint x: 947, startPoint y: 449, endPoint x: 1014, endPoint y: 293, distance: 169.7
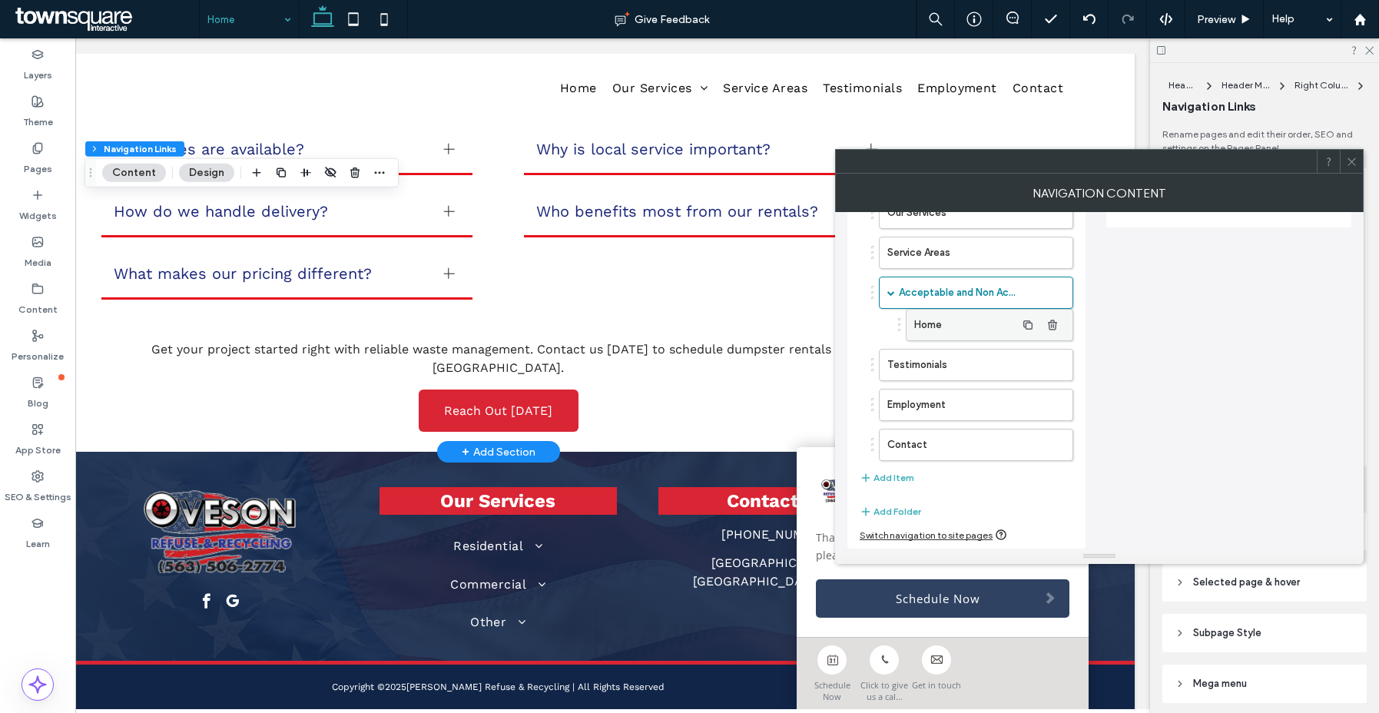
click at [937, 324] on label "Home" at bounding box center [964, 325] width 101 height 31
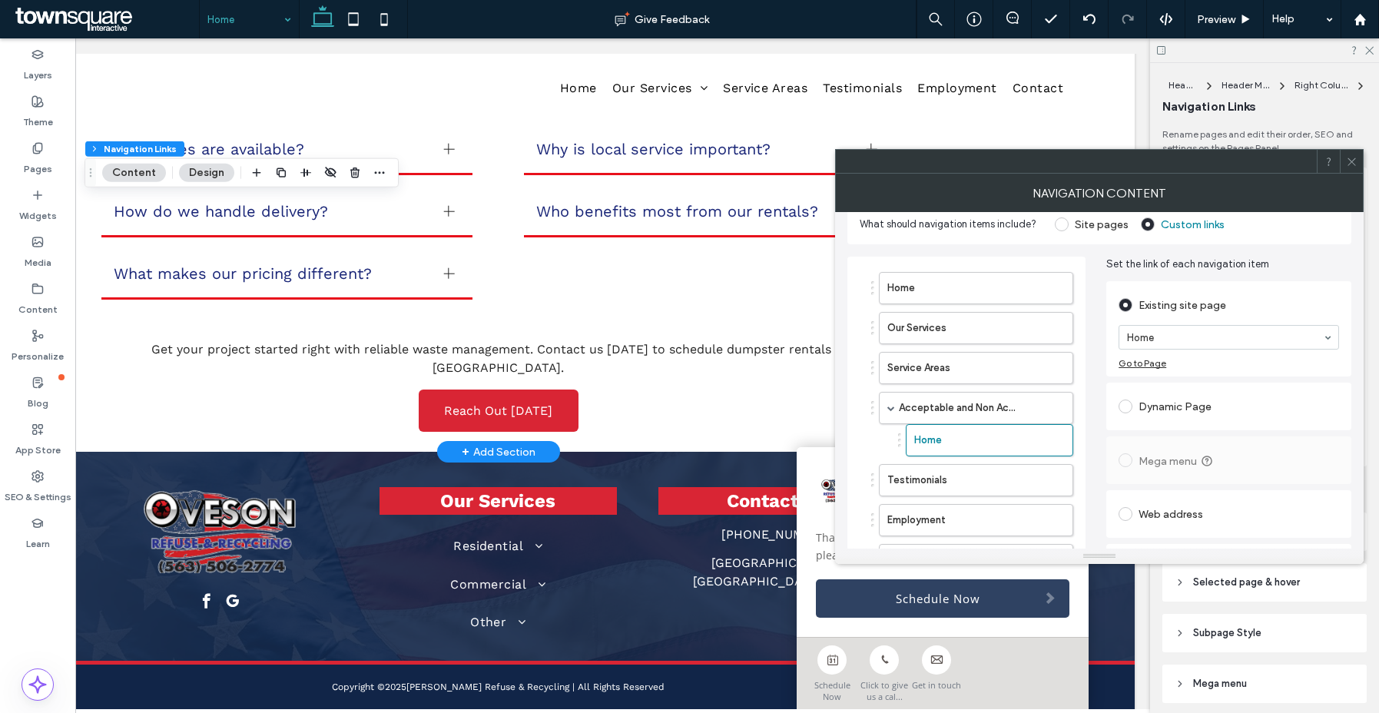
scroll to position [29, 0]
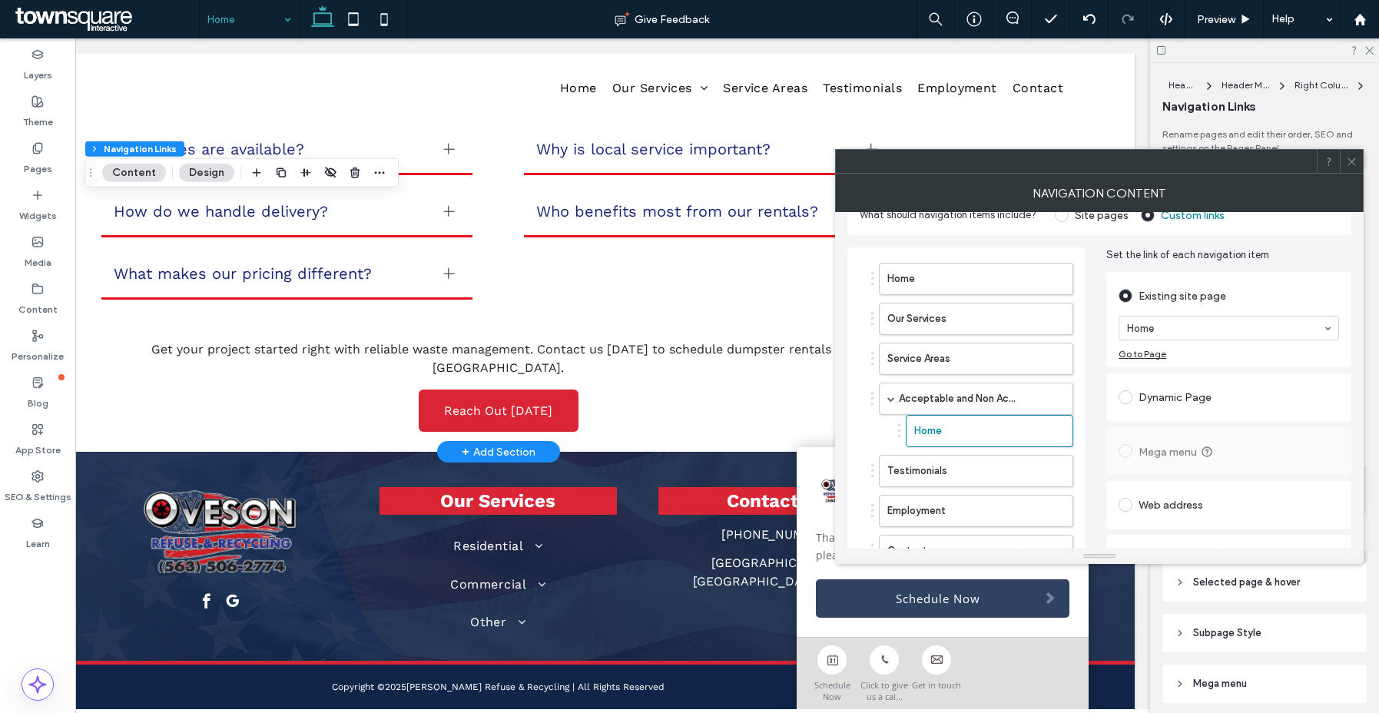
drag, startPoint x: 1174, startPoint y: 505, endPoint x: 1178, endPoint y: 482, distance: 24.1
click at [1175, 505] on div "Web address" at bounding box center [1228, 504] width 220 height 25
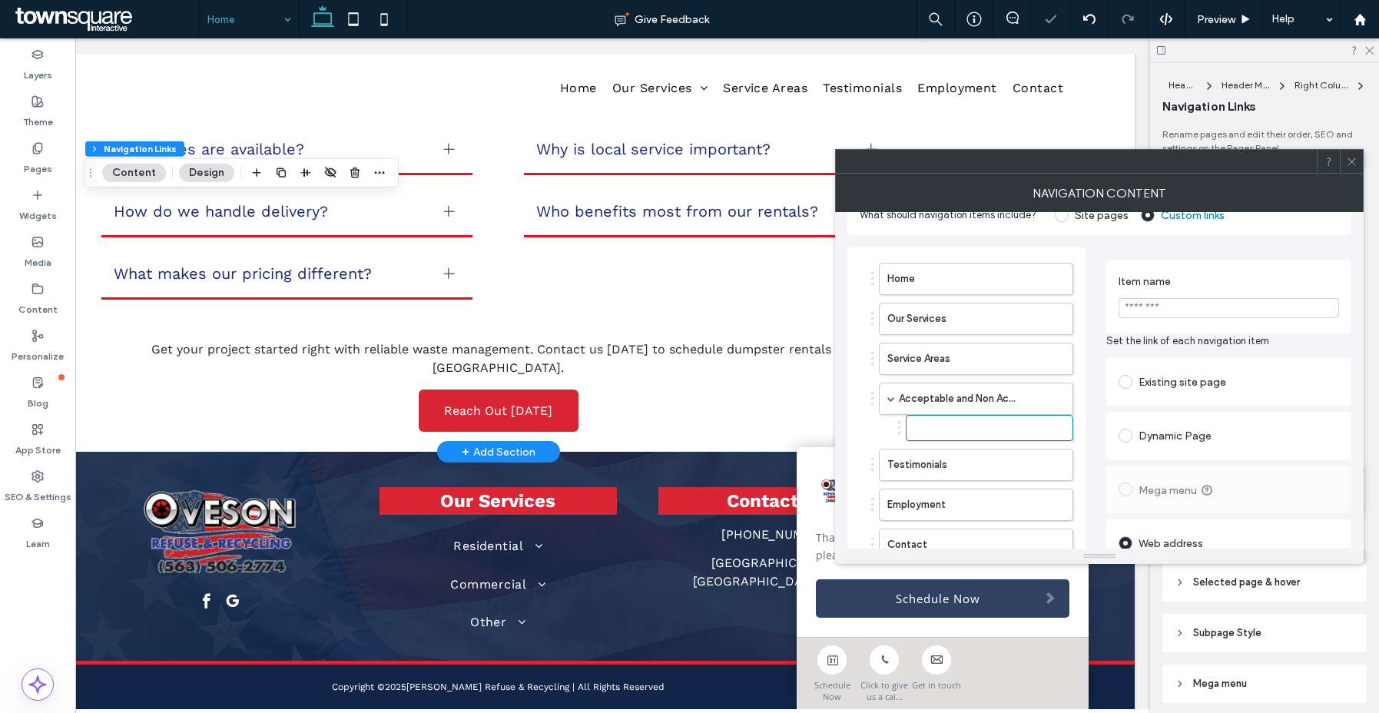
click at [1168, 313] on input "Item name" at bounding box center [1228, 308] width 220 height 20
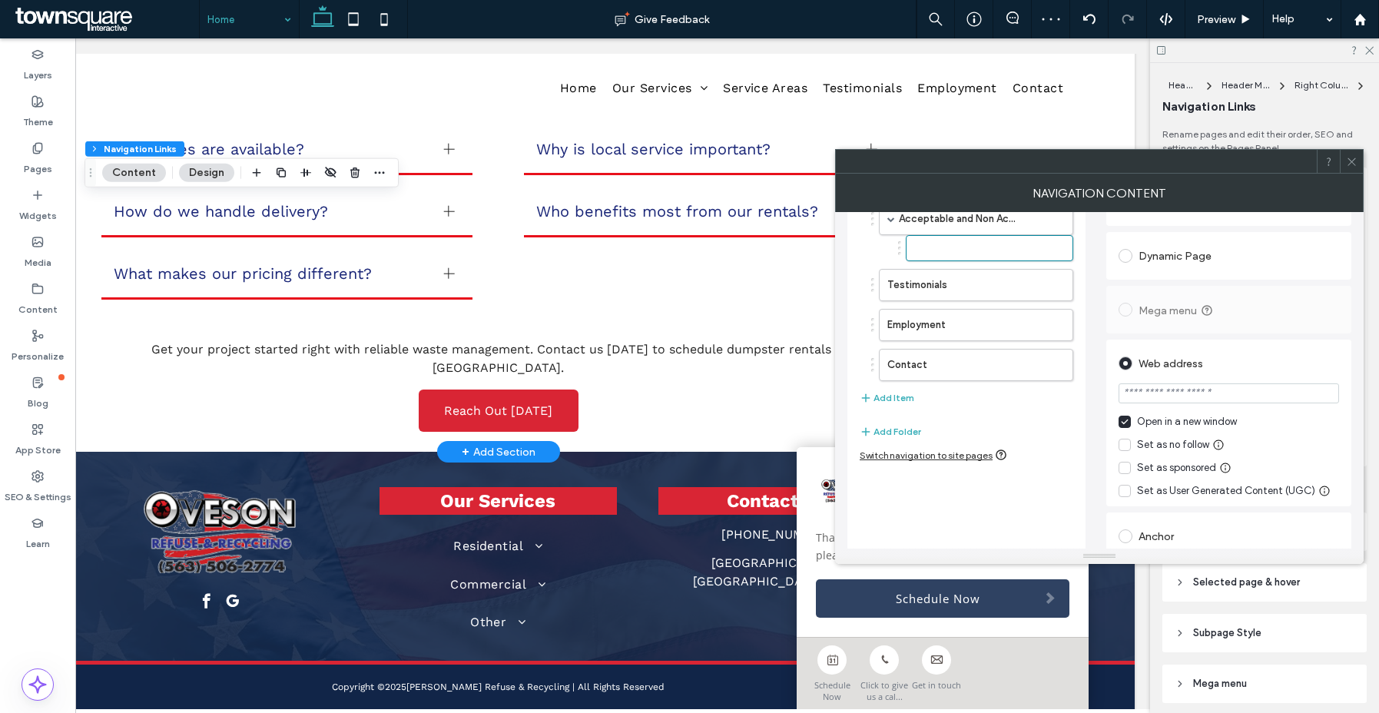
scroll to position [192, 0]
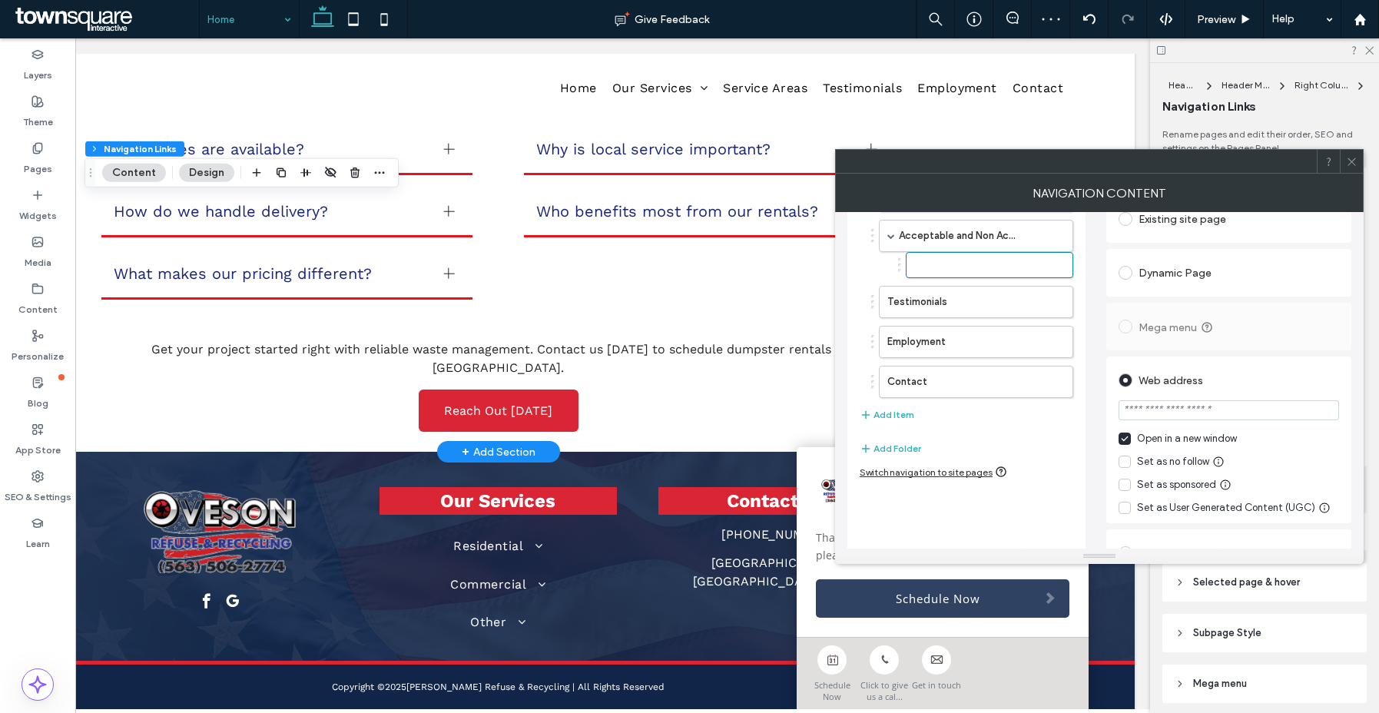
type input "****"
click at [1173, 419] on input "url" at bounding box center [1228, 410] width 220 height 20
paste input "**********"
type input "**********"
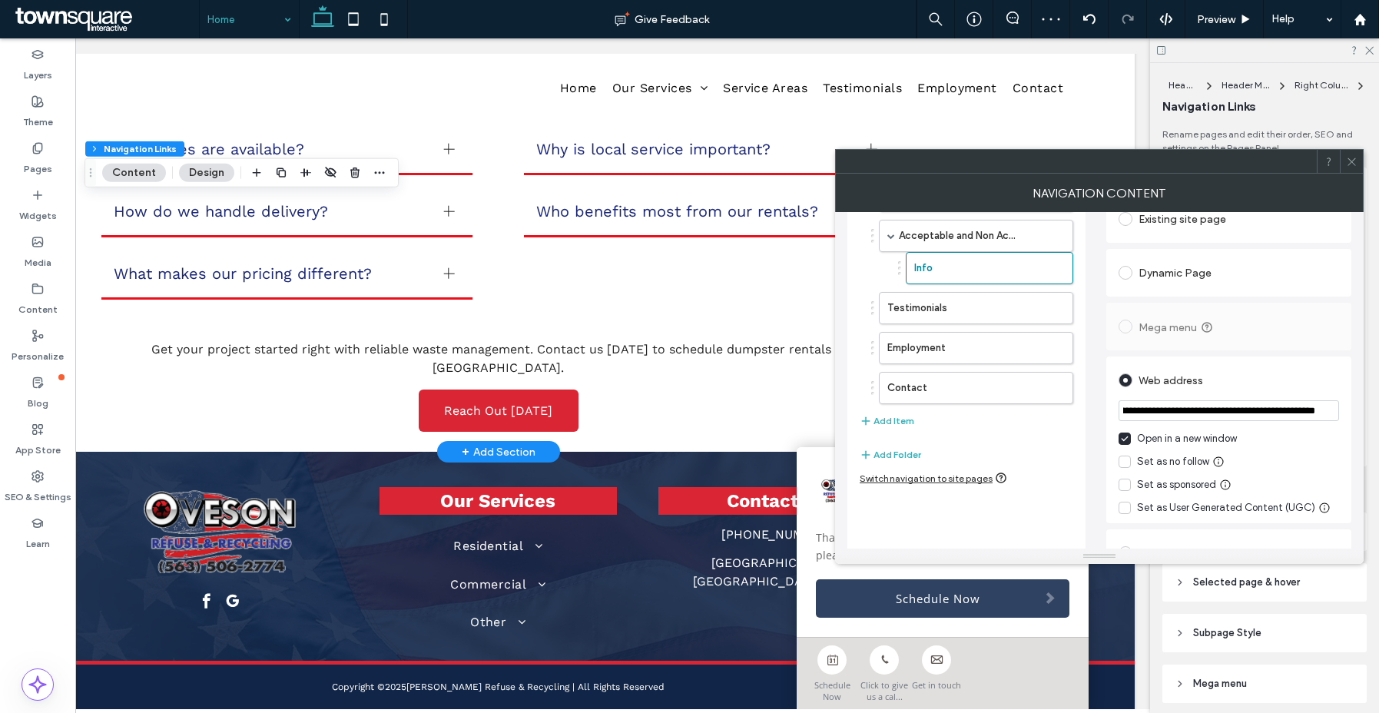
click at [1254, 374] on div "Web address" at bounding box center [1228, 380] width 220 height 25
click at [1354, 156] on icon at bounding box center [1352, 162] width 12 height 12
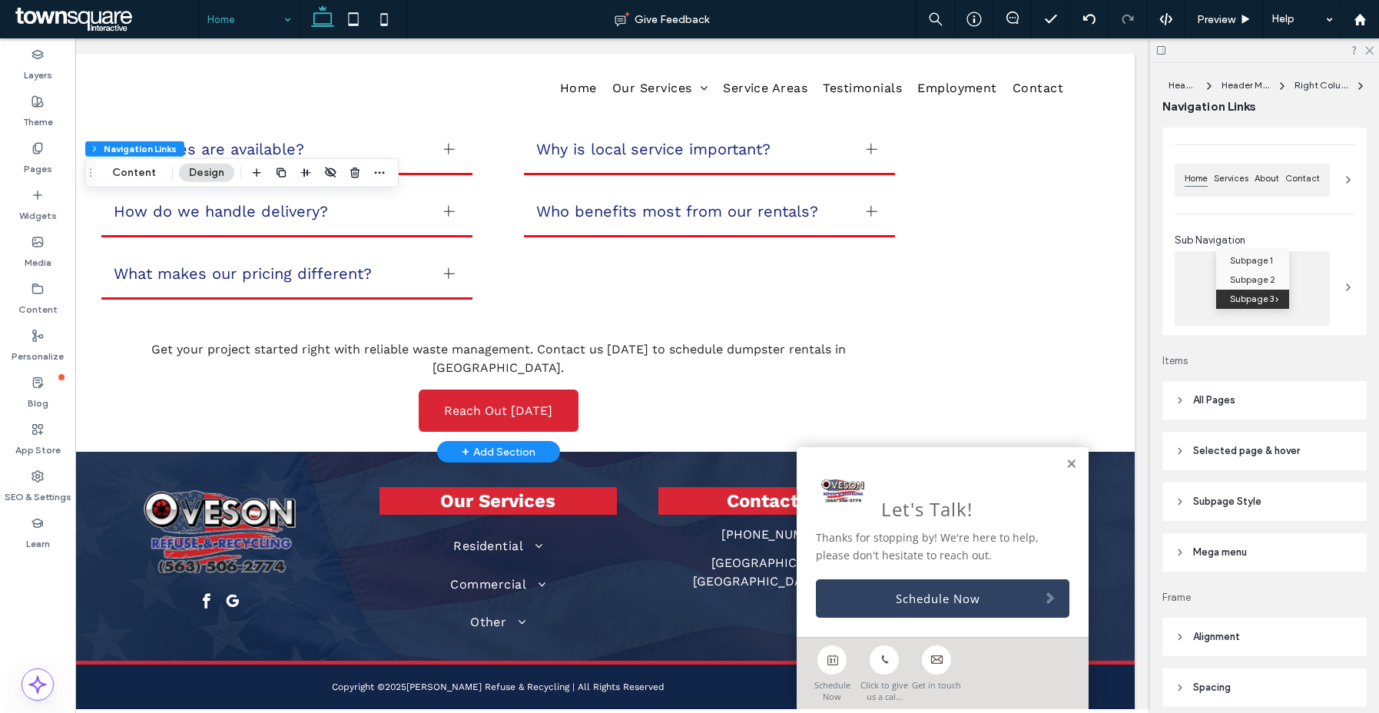
scroll to position [132, 0]
click at [1247, 293] on span "Subpage 3" at bounding box center [1252, 298] width 44 height 19
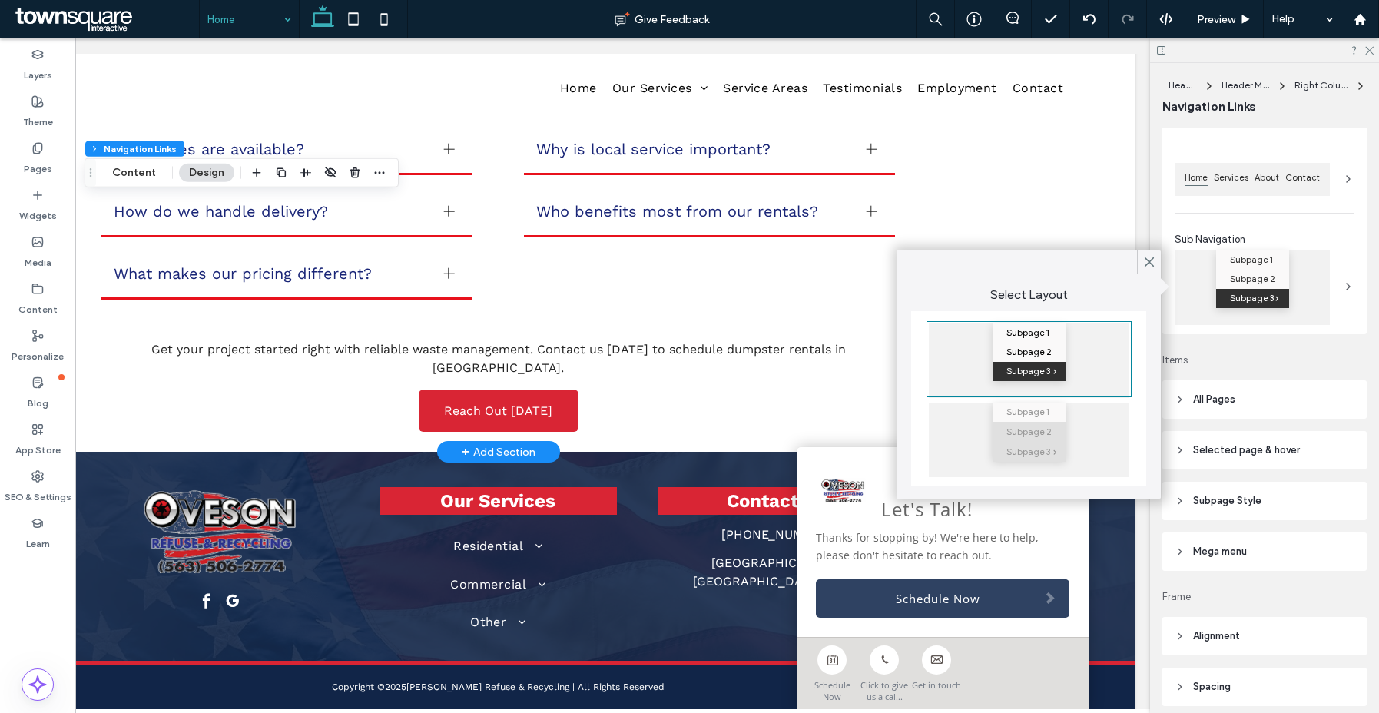
click at [1022, 432] on span "Subpage 2" at bounding box center [1028, 431] width 45 height 19
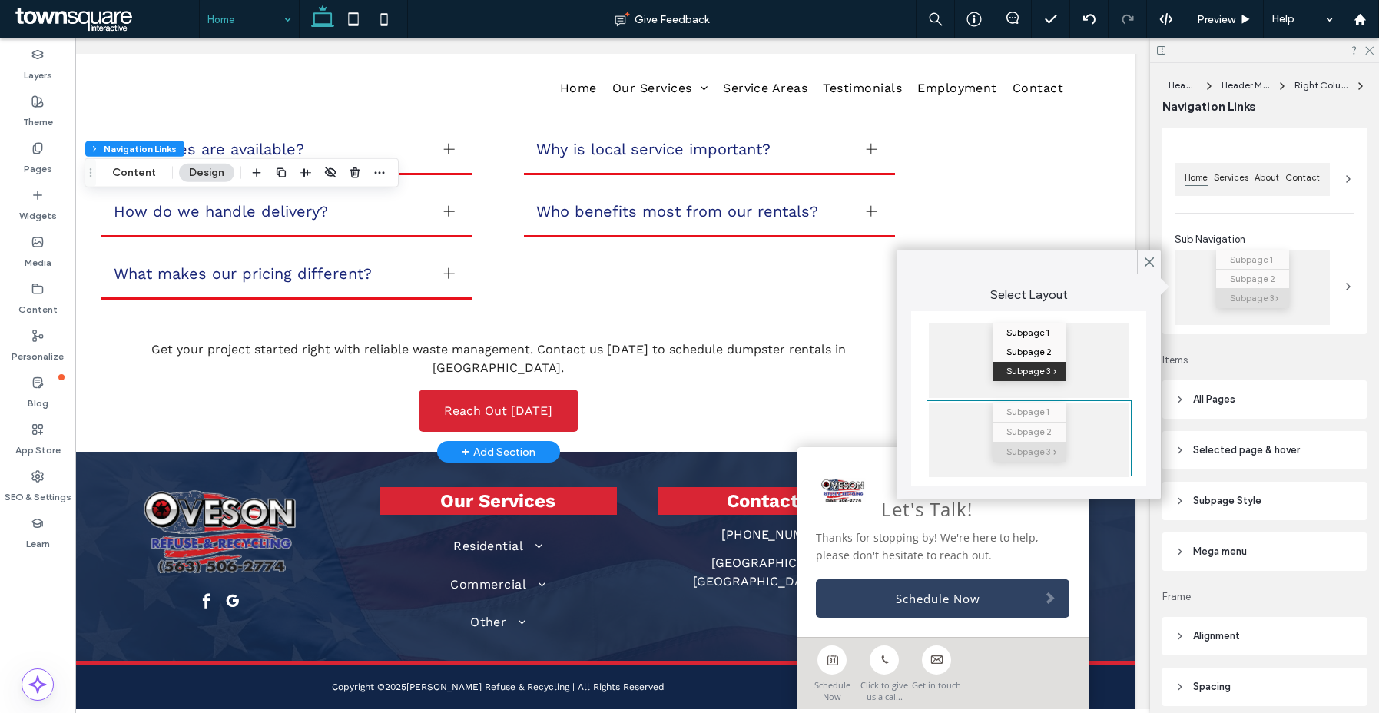
click at [1267, 446] on span "Selected page & hover" at bounding box center [1246, 449] width 107 height 15
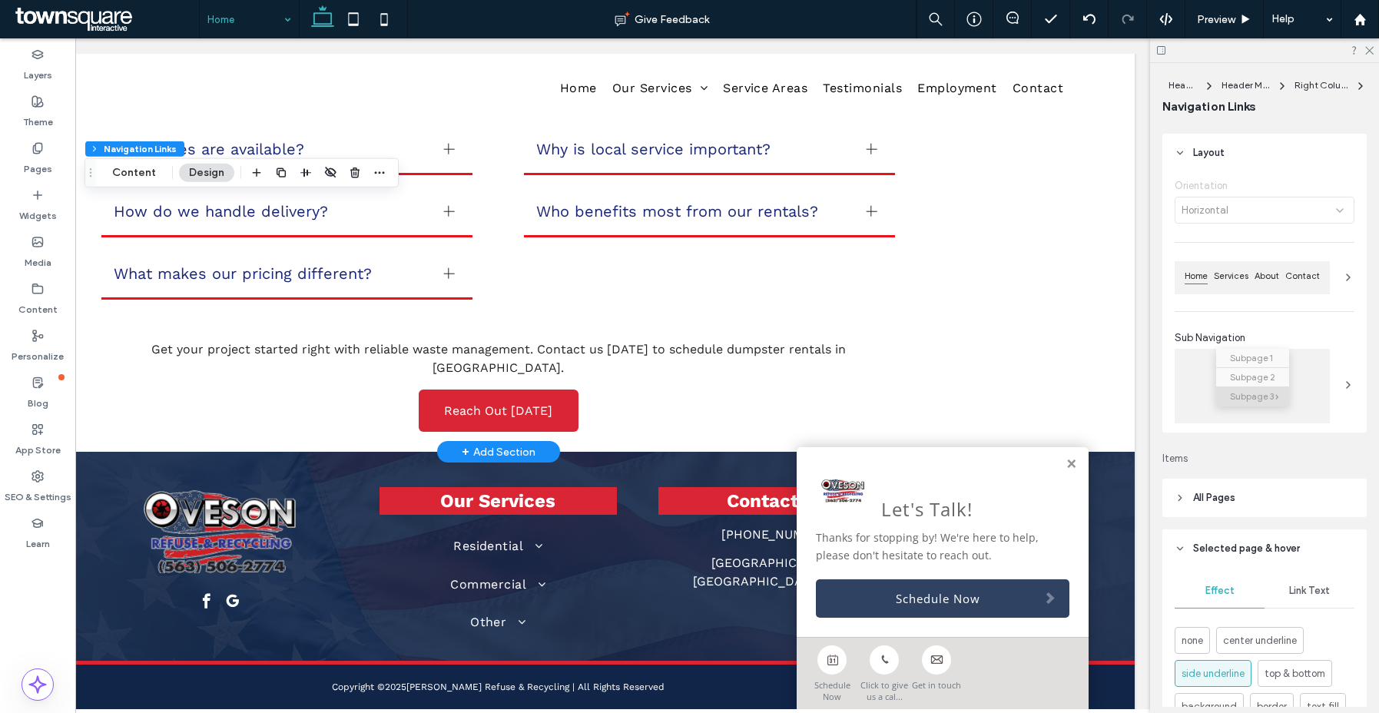
scroll to position [49, 0]
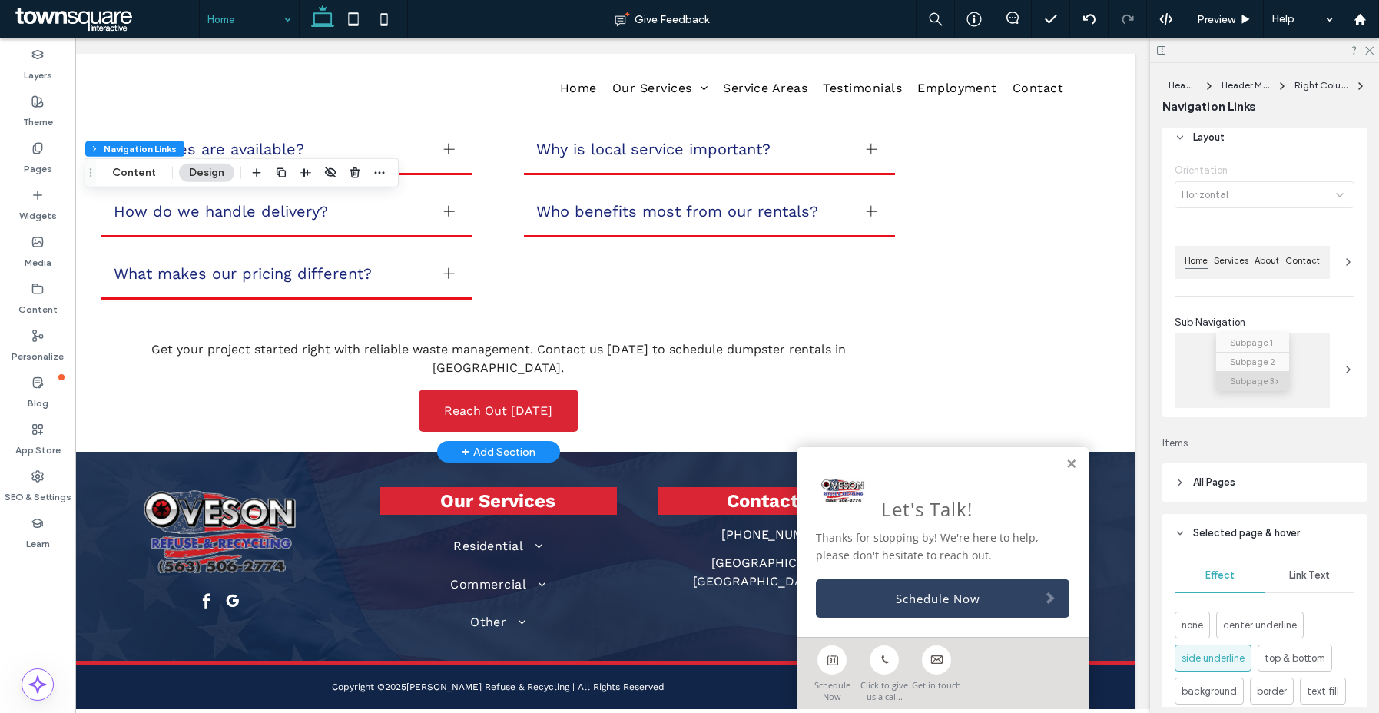
click at [1342, 347] on span at bounding box center [1348, 368] width 12 height 71
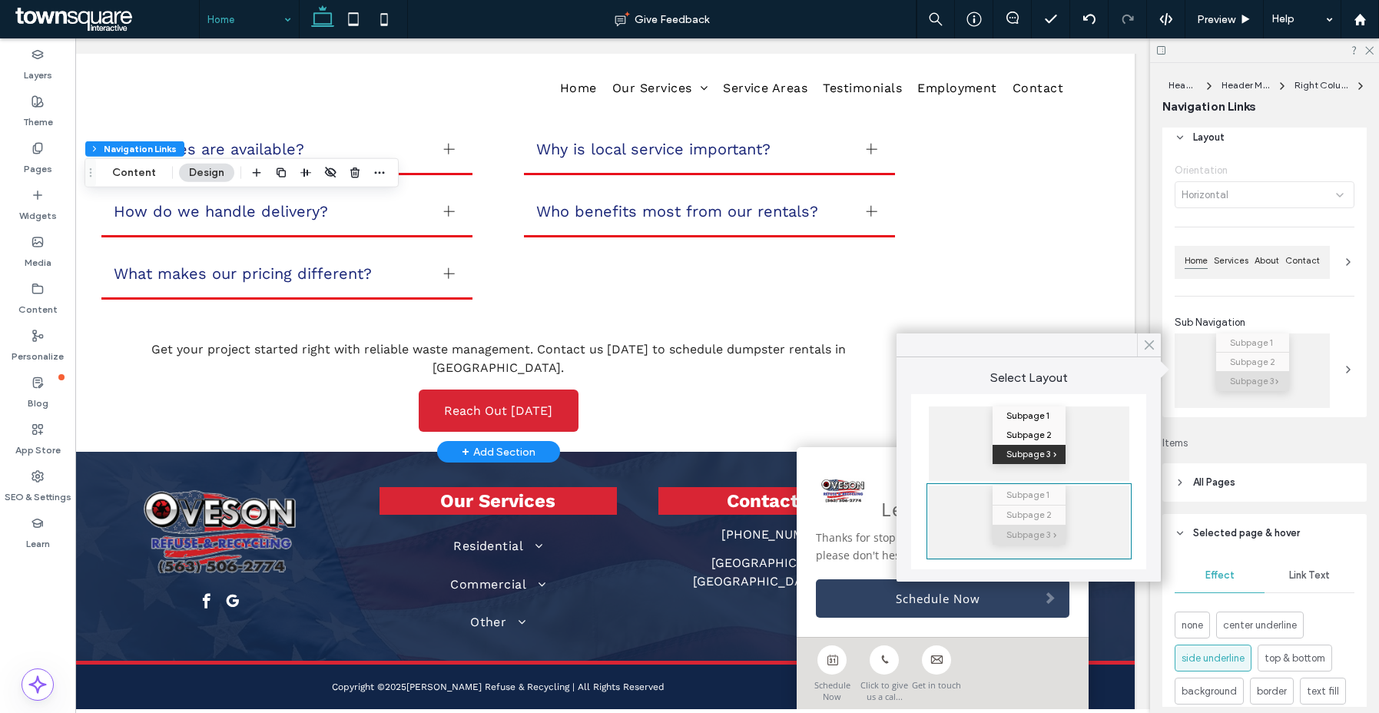
click at [1143, 348] on icon at bounding box center [1149, 345] width 14 height 14
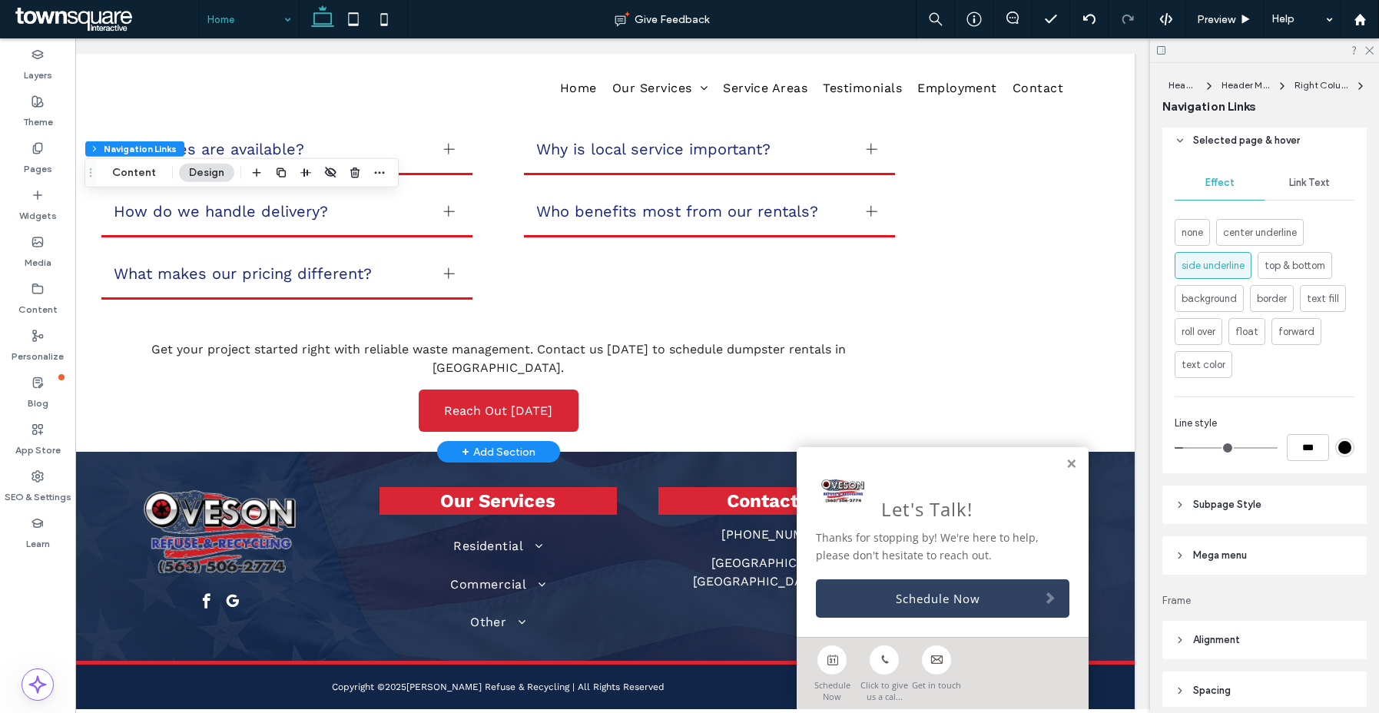
click at [1265, 508] on header "Subpage Style" at bounding box center [1264, 504] width 204 height 38
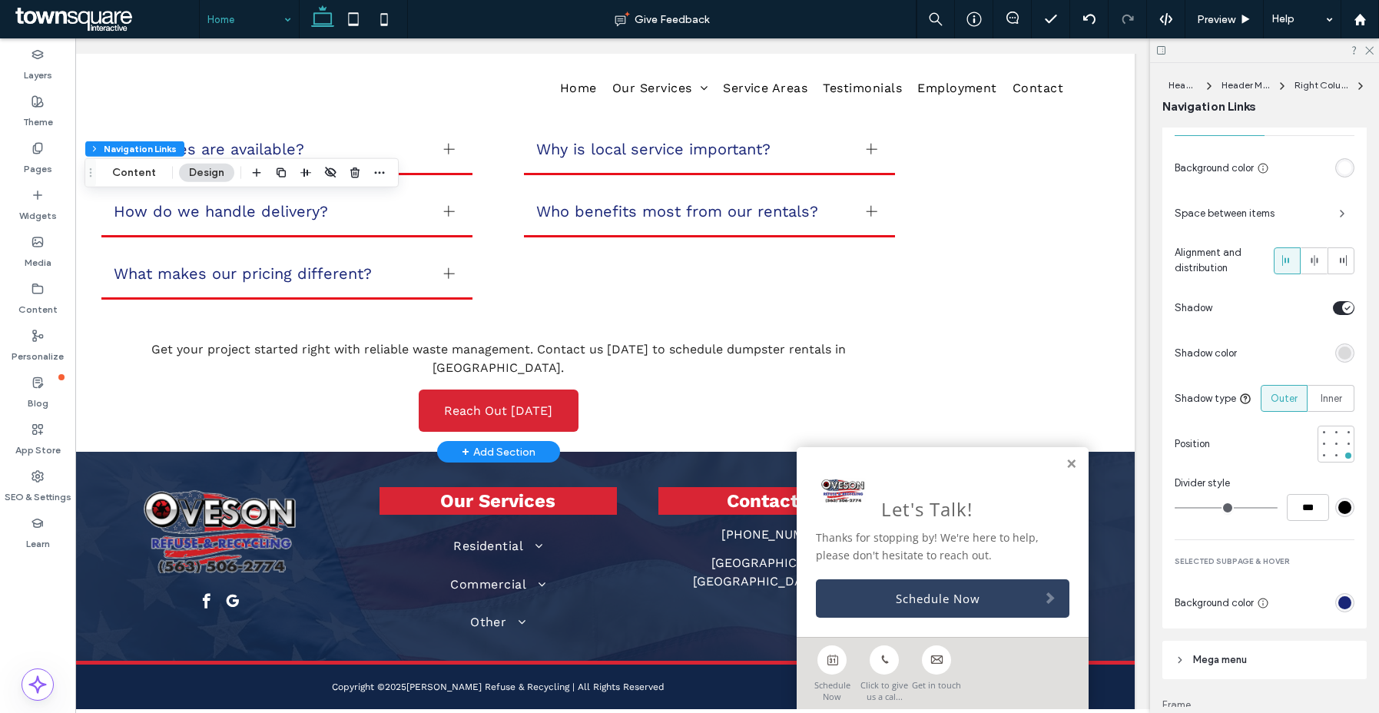
scroll to position [871, 0]
click at [1338, 604] on div "rgb(25, 37, 119)" at bounding box center [1344, 601] width 13 height 13
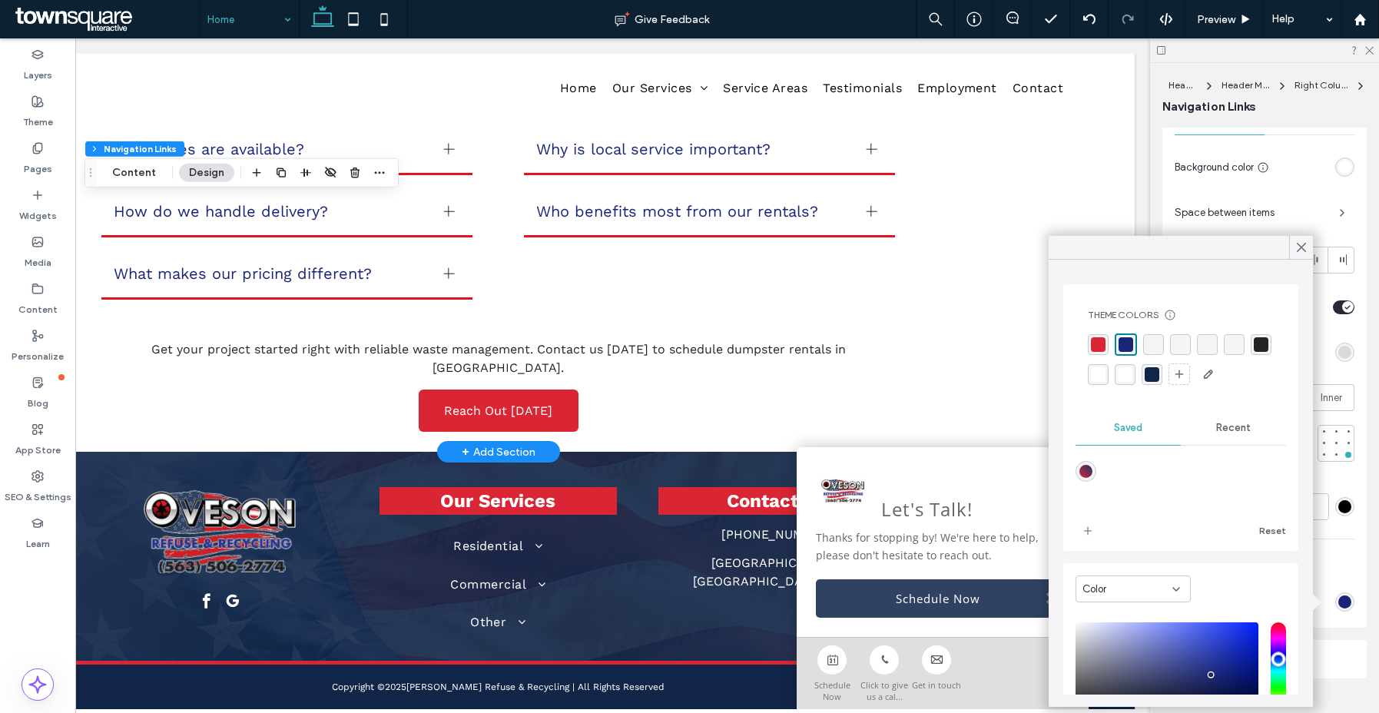
click at [1152, 345] on div "rgba(244, 244, 244, 1)" at bounding box center [1153, 344] width 15 height 15
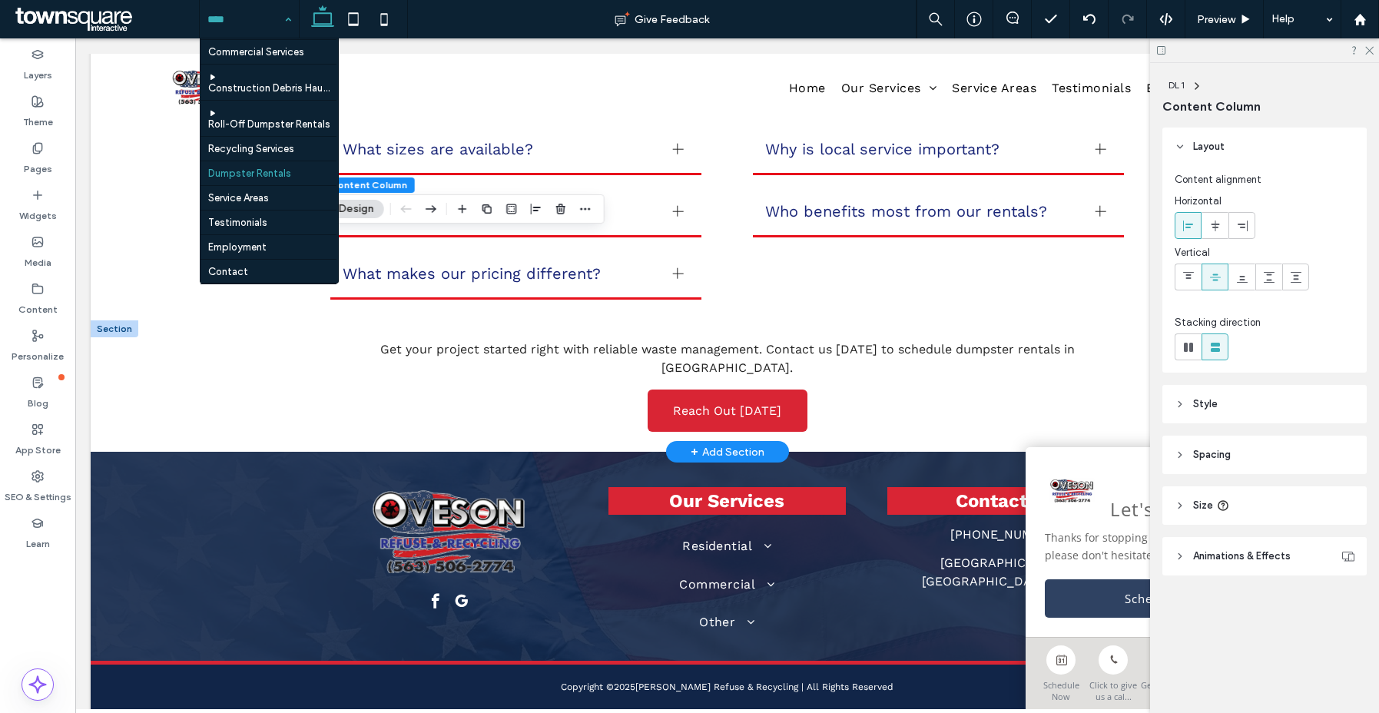
scroll to position [230, 0]
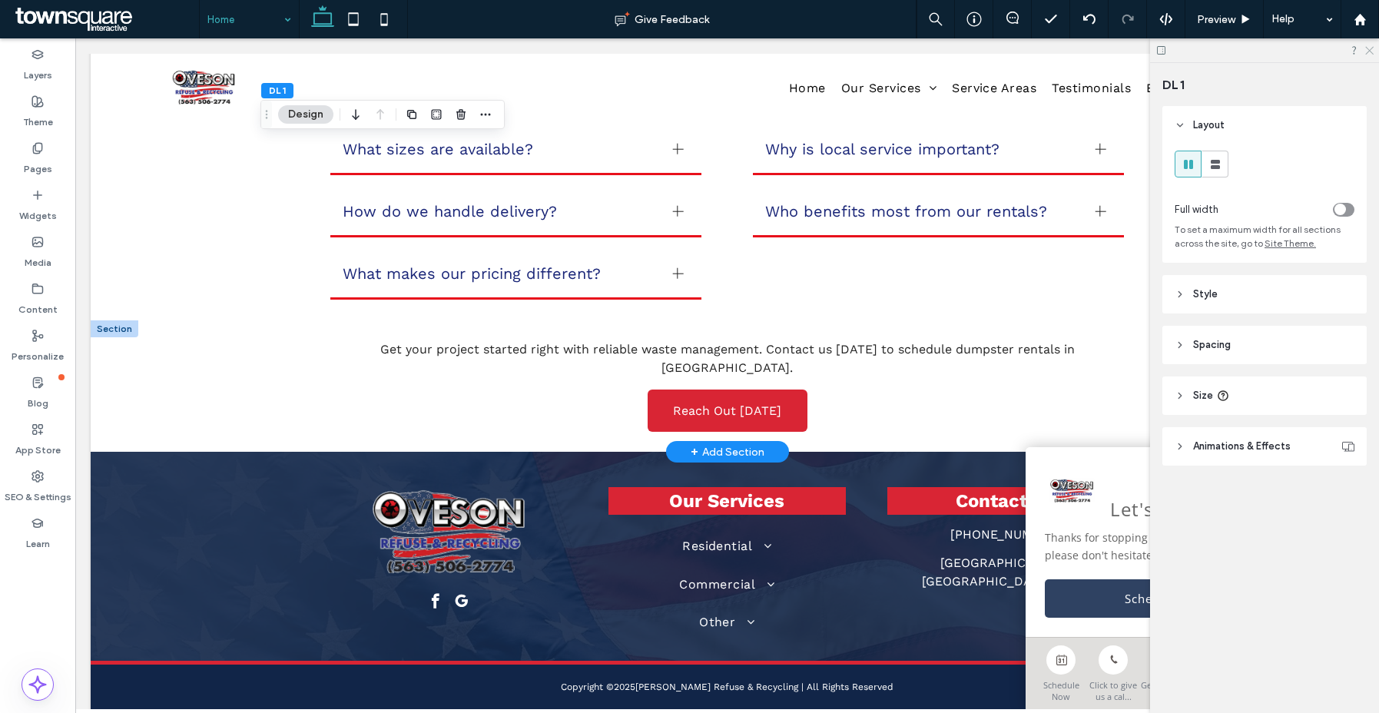
click at [1365, 53] on icon at bounding box center [1368, 50] width 10 height 10
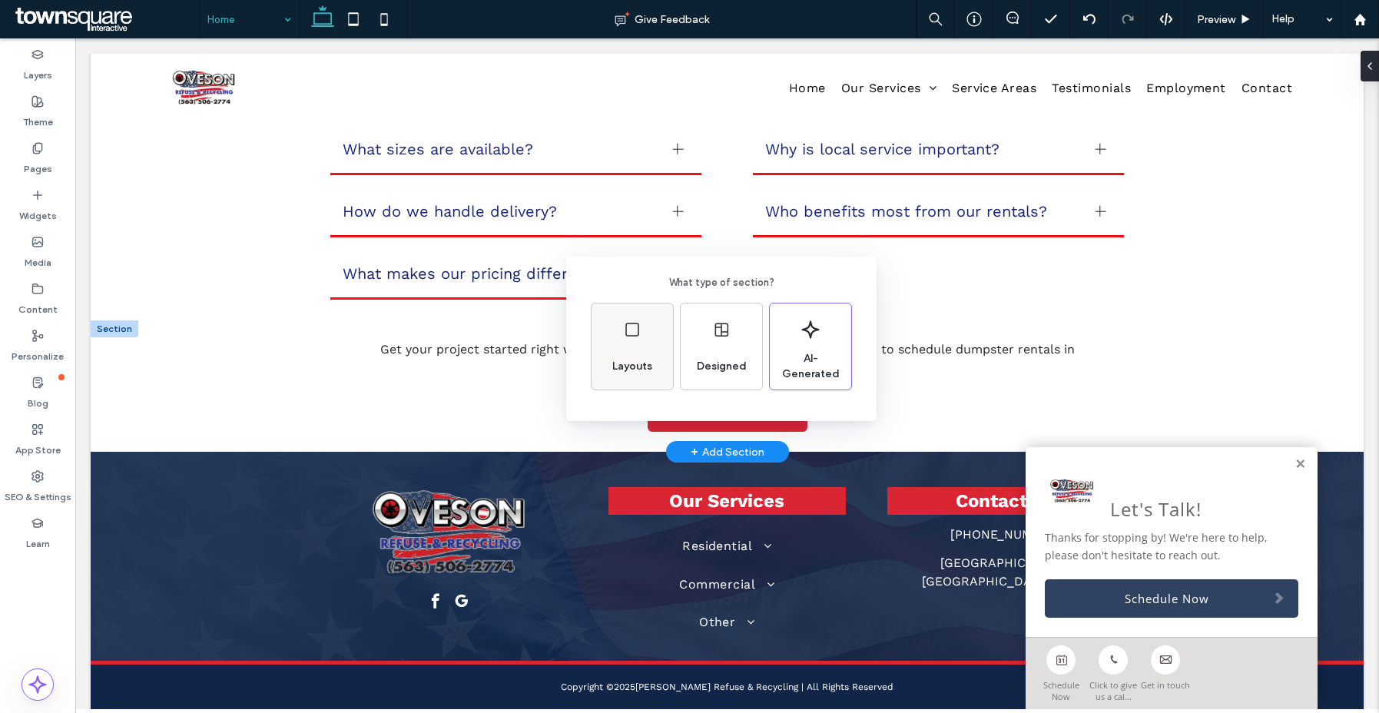
click at [631, 350] on div "Layouts" at bounding box center [632, 367] width 52 height 34
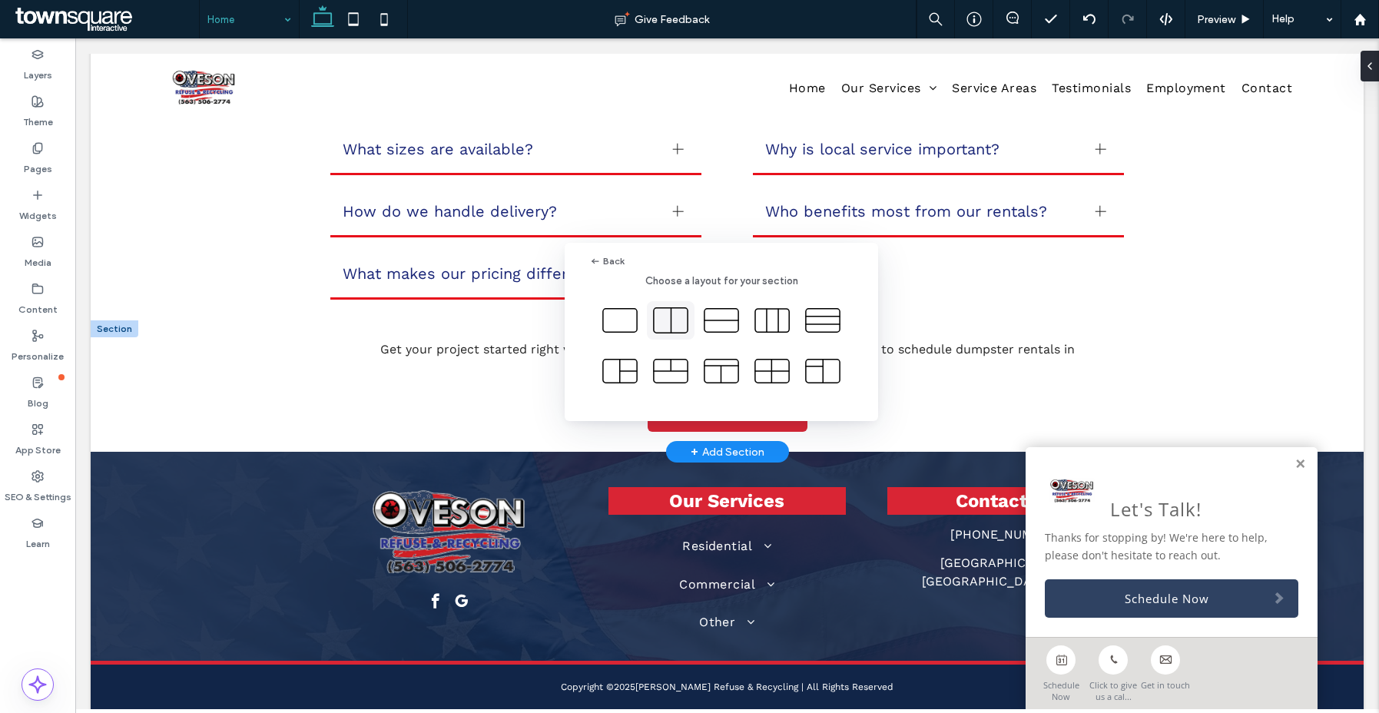
click at [675, 320] on icon at bounding box center [670, 320] width 38 height 38
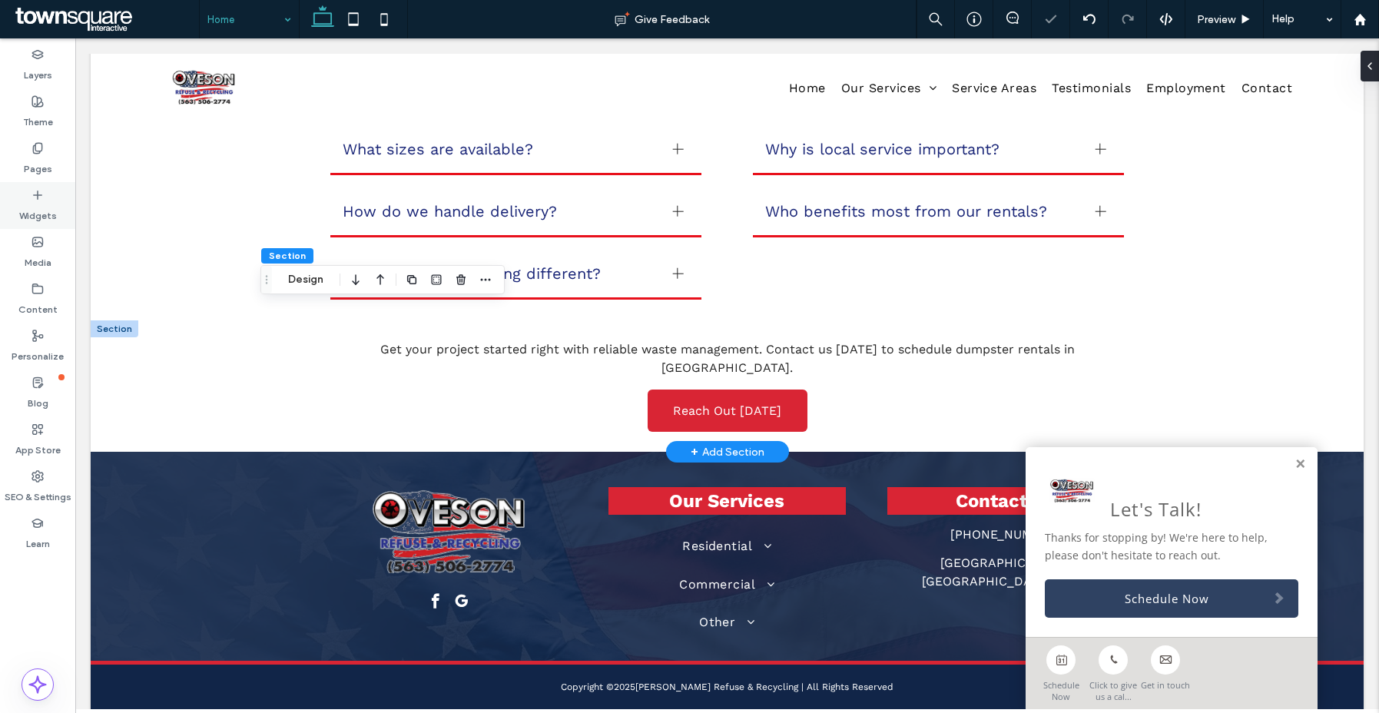
click at [47, 209] on label "Widgets" at bounding box center [38, 212] width 38 height 22
type input "*********"
type input "**"
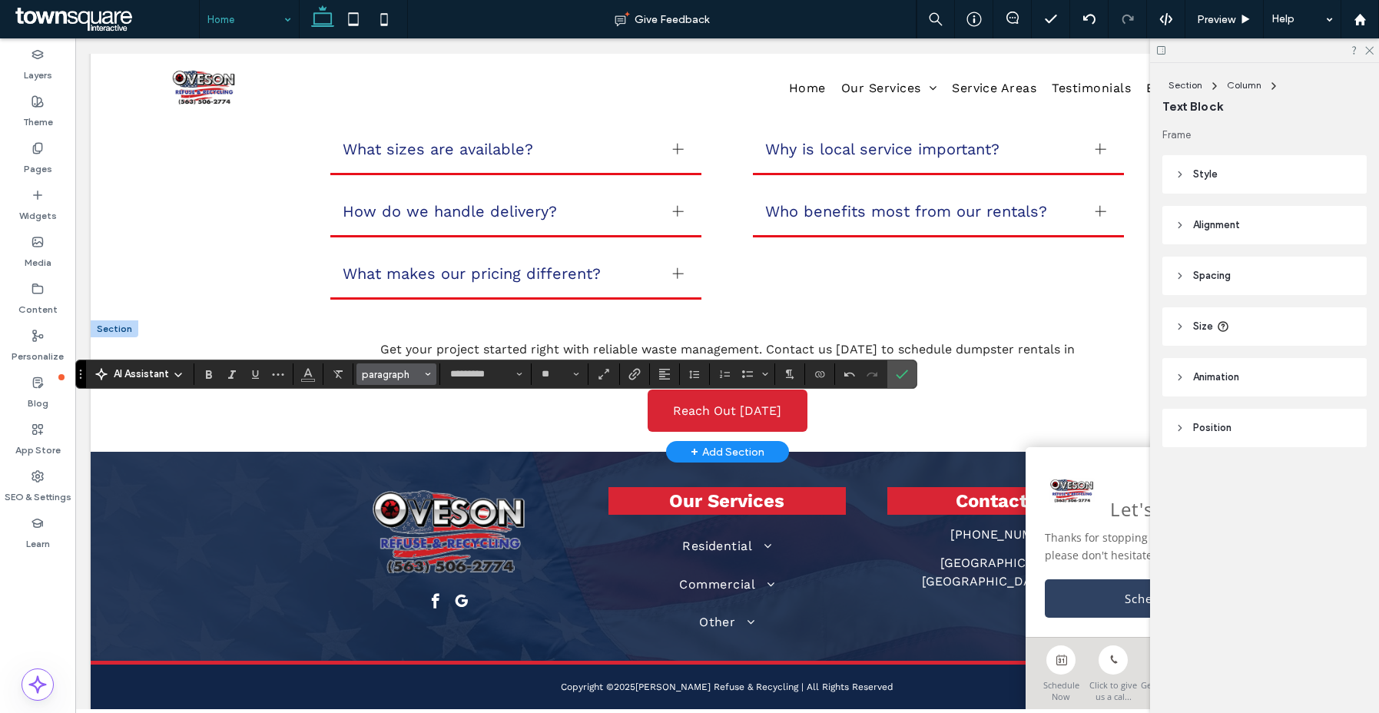
click at [425, 367] on span "Styles" at bounding box center [428, 374] width 6 height 20
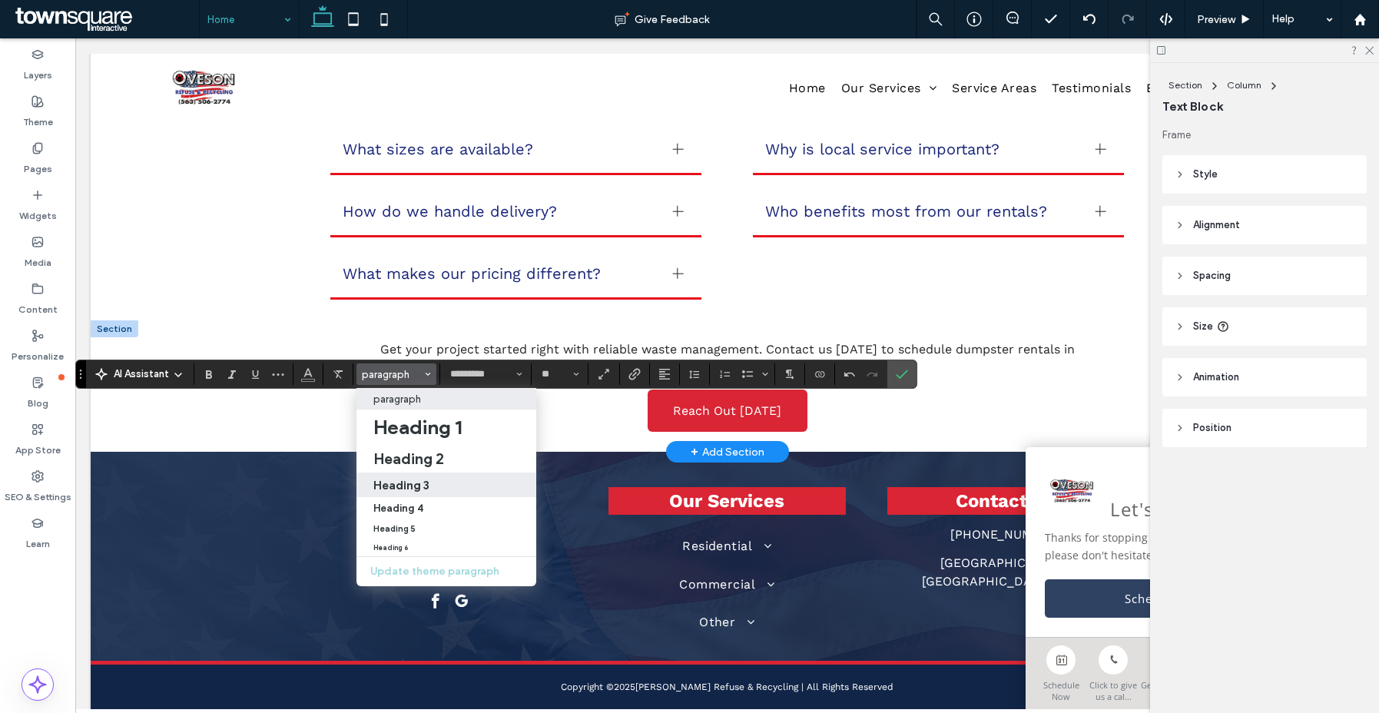
click at [429, 475] on label "Heading 3" at bounding box center [446, 484] width 180 height 25
type input "******"
type input "**"
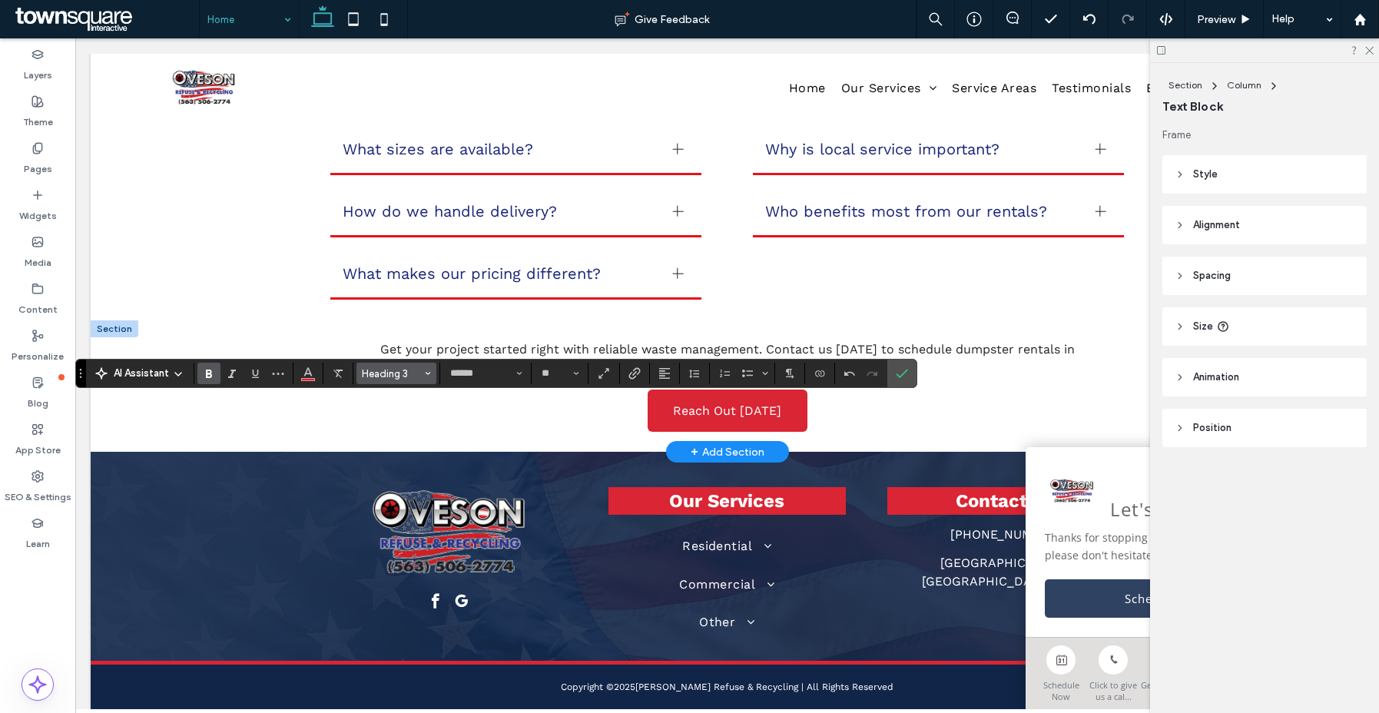
click at [426, 373] on icon "Styles" at bounding box center [428, 373] width 6 height 6
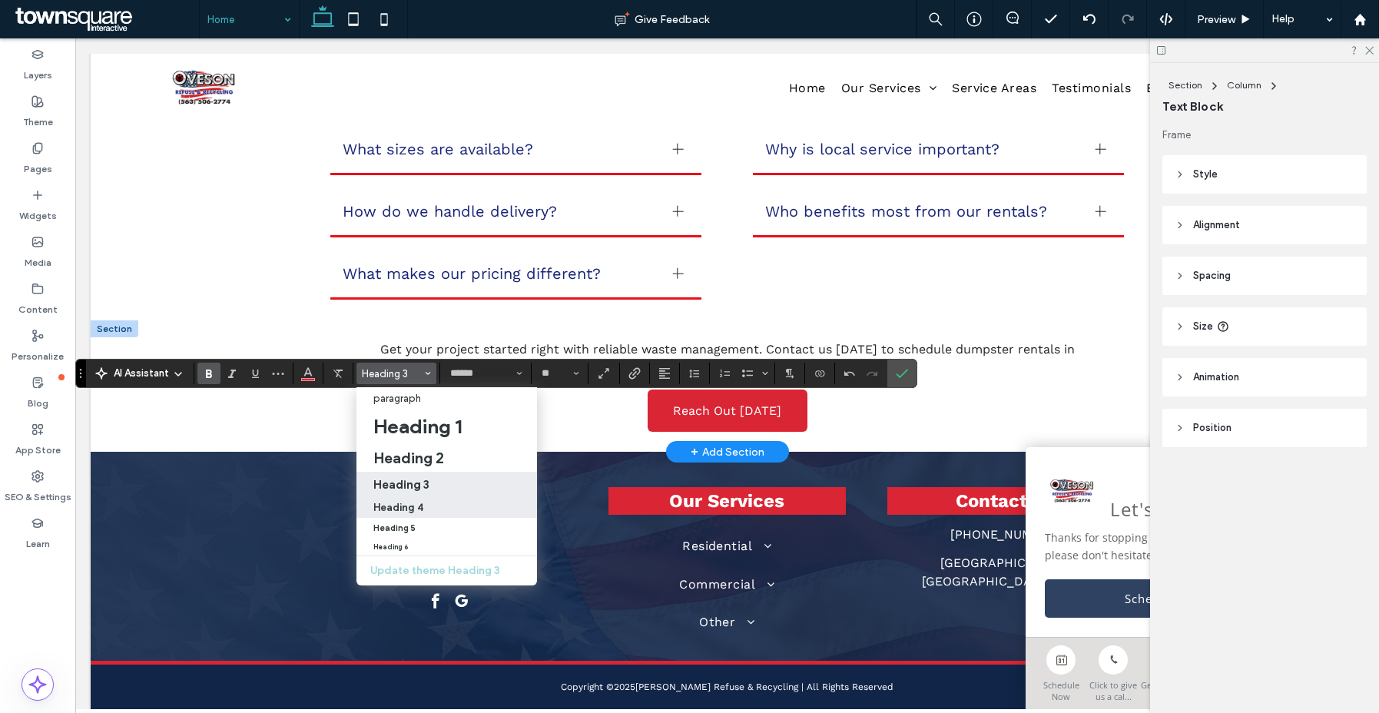
click at [430, 507] on div "Heading 4" at bounding box center [446, 508] width 147 height 12
type input "*********"
type input "**"
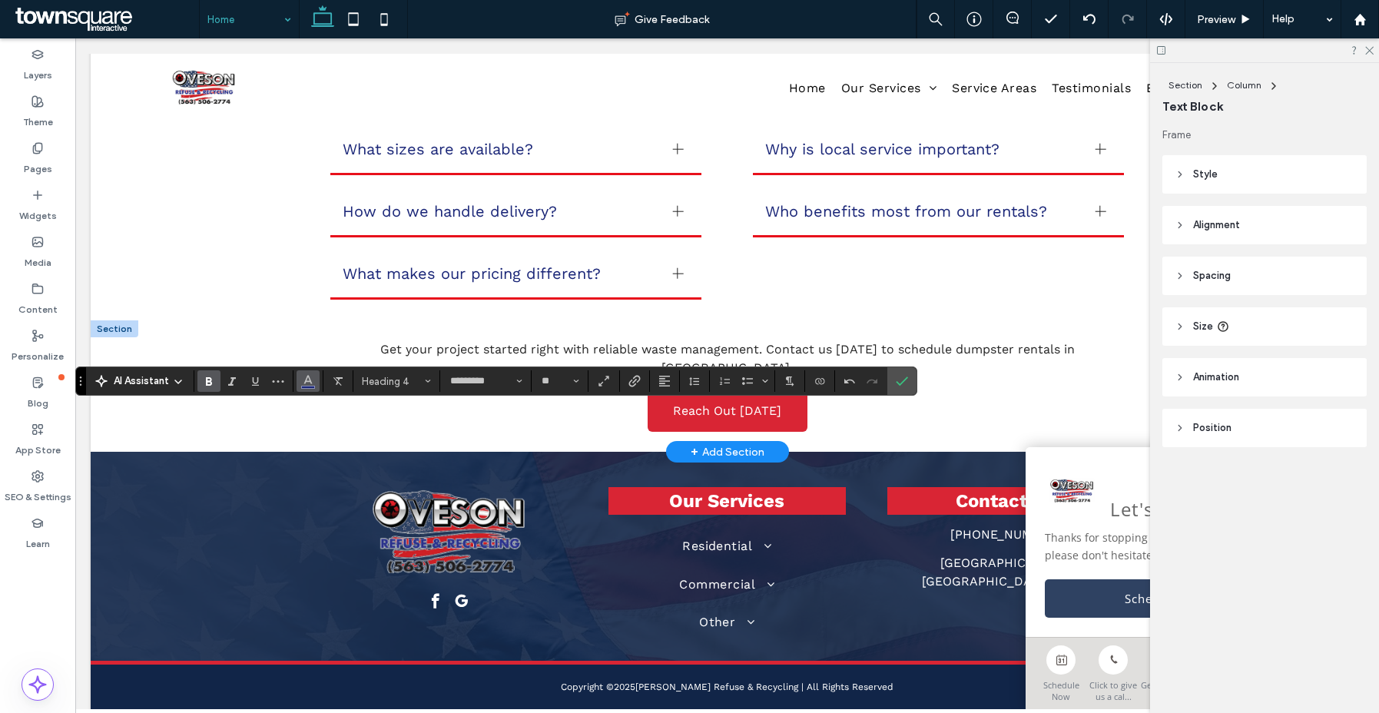
click at [310, 379] on use "Color" at bounding box center [308, 380] width 8 height 8
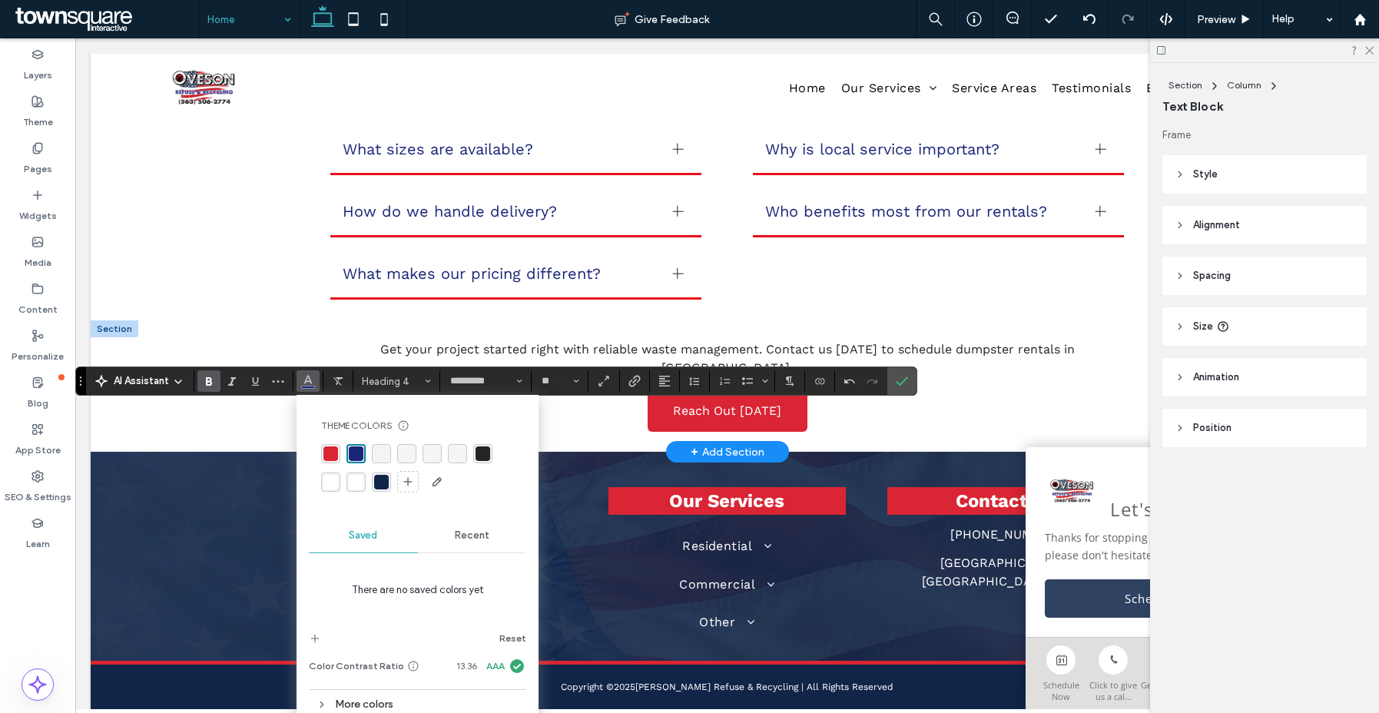
click at [335, 485] on div "rgba(255, 255, 255, 1)" at bounding box center [330, 482] width 15 height 15
click at [898, 376] on icon "Confirm" at bounding box center [902, 381] width 12 height 12
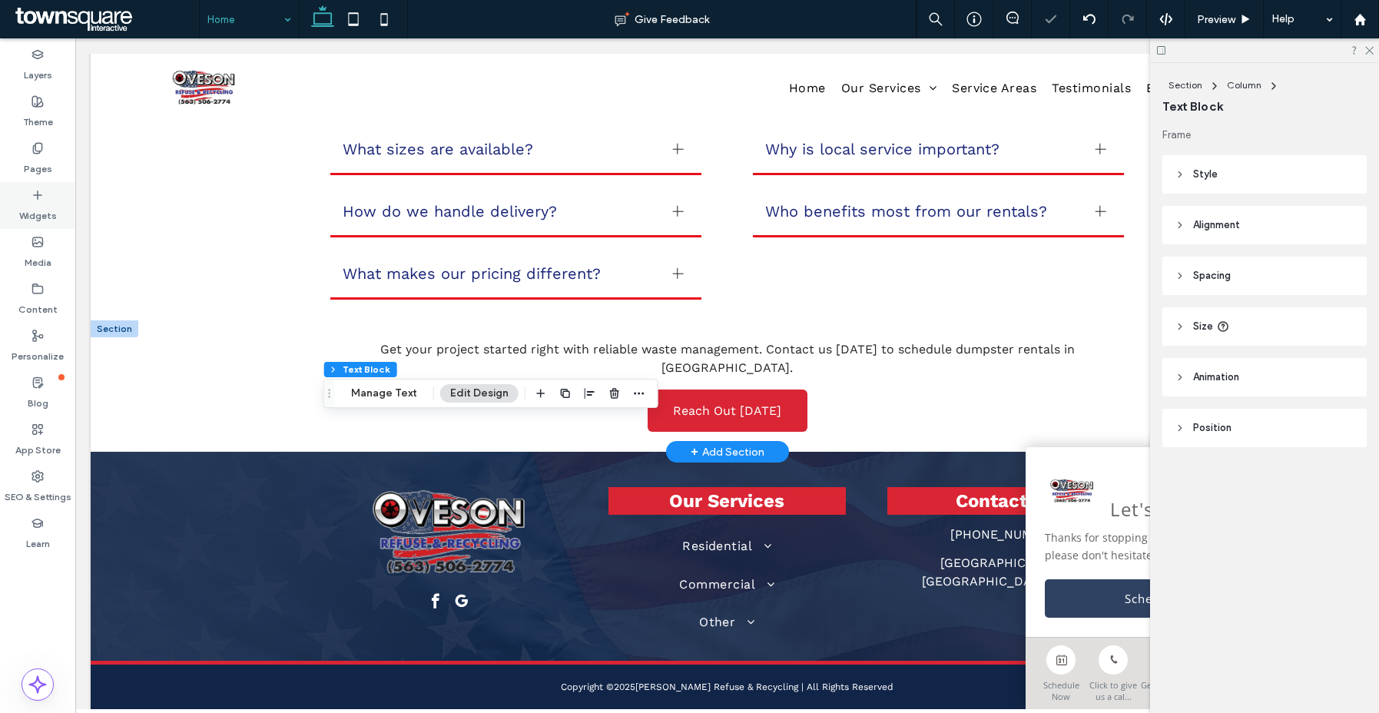
click at [35, 203] on label "Widgets" at bounding box center [38, 212] width 38 height 22
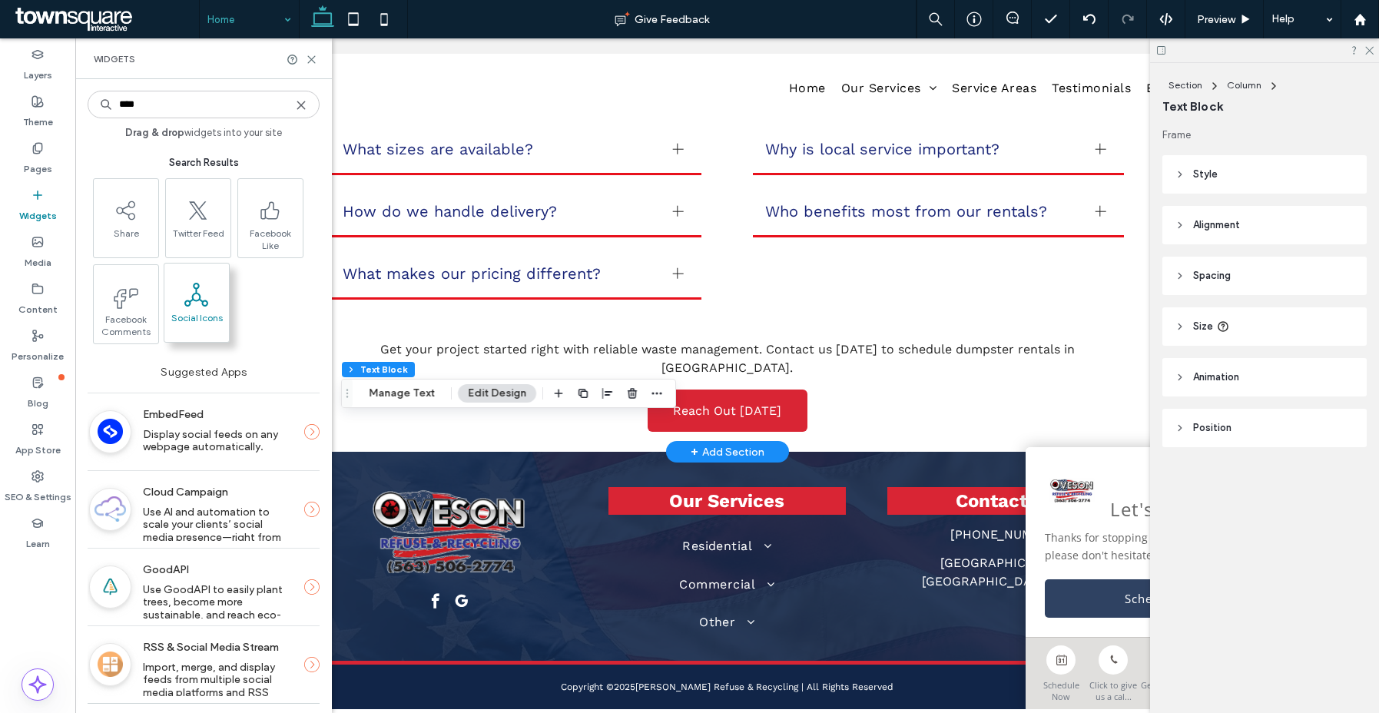
type input "****"
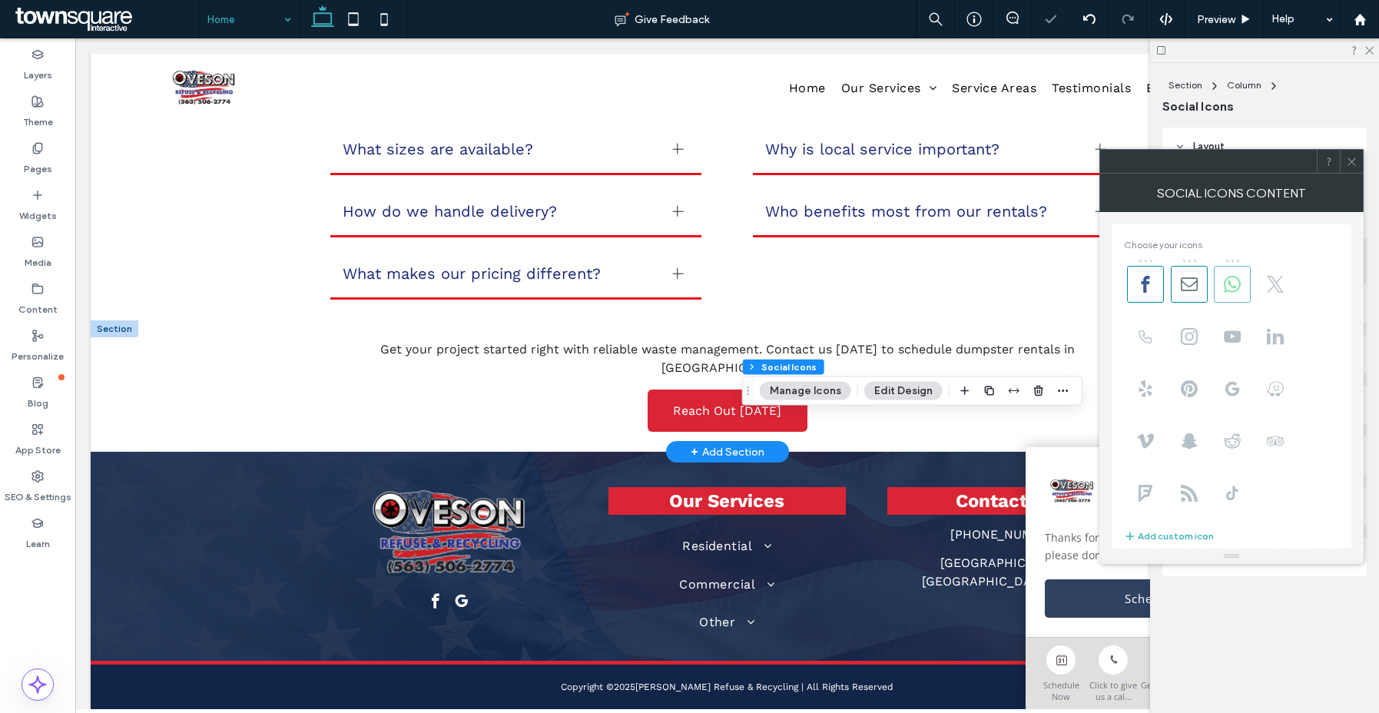
click at [1197, 284] on span at bounding box center [1189, 284] width 37 height 37
click at [1244, 287] on span at bounding box center [1232, 284] width 37 height 37
click at [1225, 287] on use at bounding box center [1232, 284] width 17 height 17
click at [1360, 157] on div at bounding box center [1351, 161] width 23 height 23
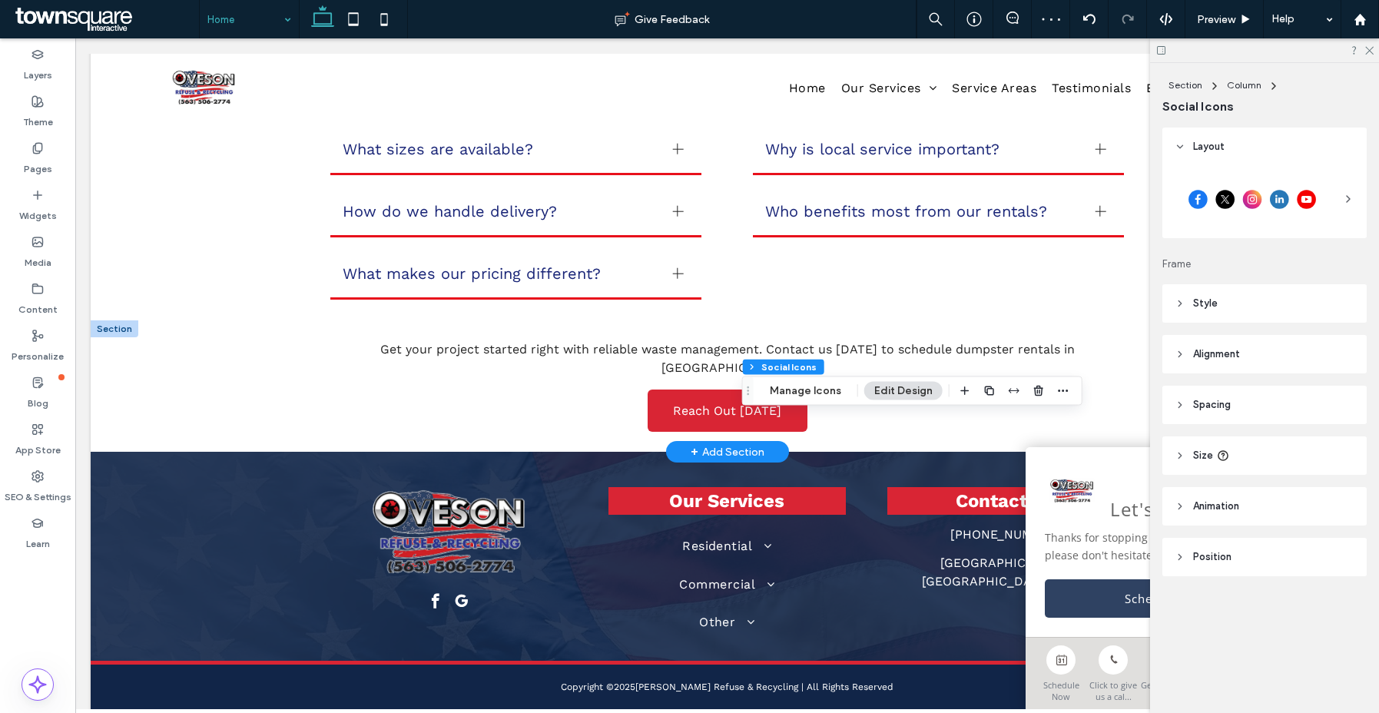
click at [1243, 454] on header "Size" at bounding box center [1264, 455] width 204 height 38
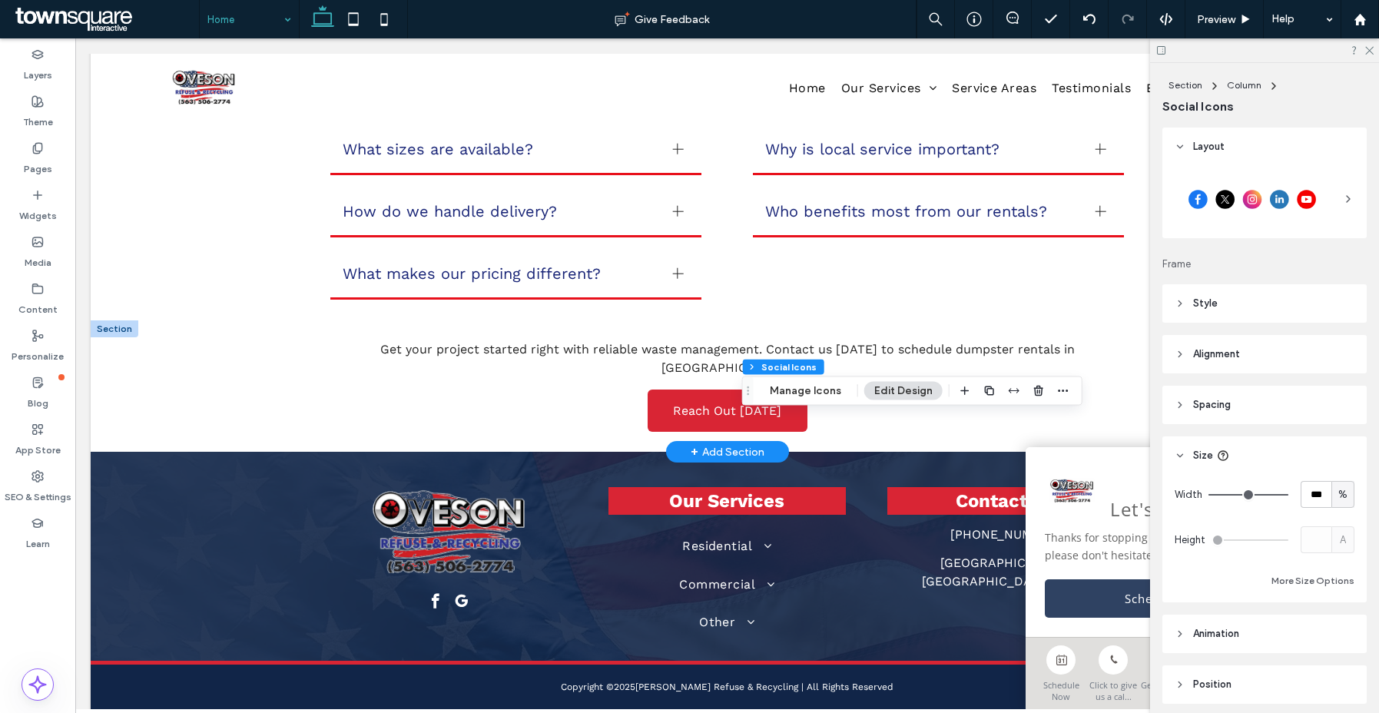
click at [1212, 303] on span "Style" at bounding box center [1205, 303] width 25 height 15
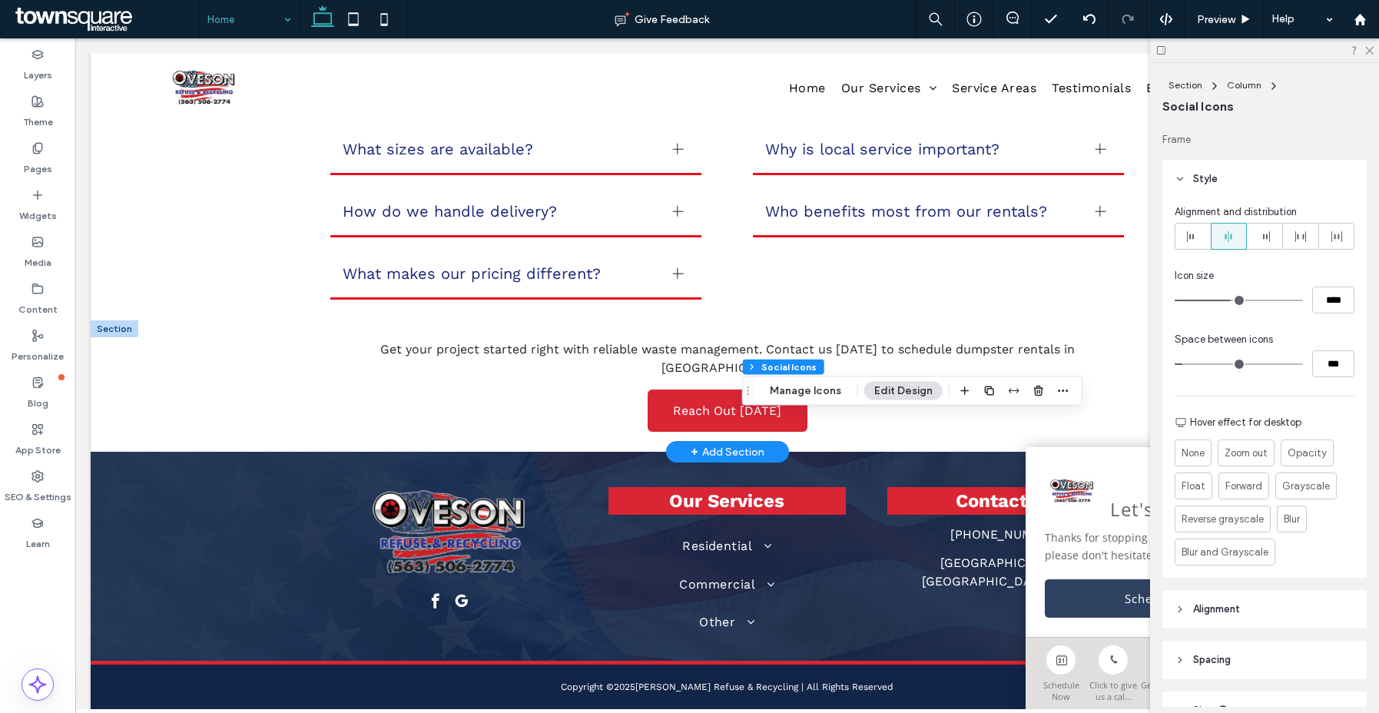
scroll to position [127, 0]
click at [1317, 301] on input "****" at bounding box center [1333, 297] width 42 height 27
type input "**"
type input "****"
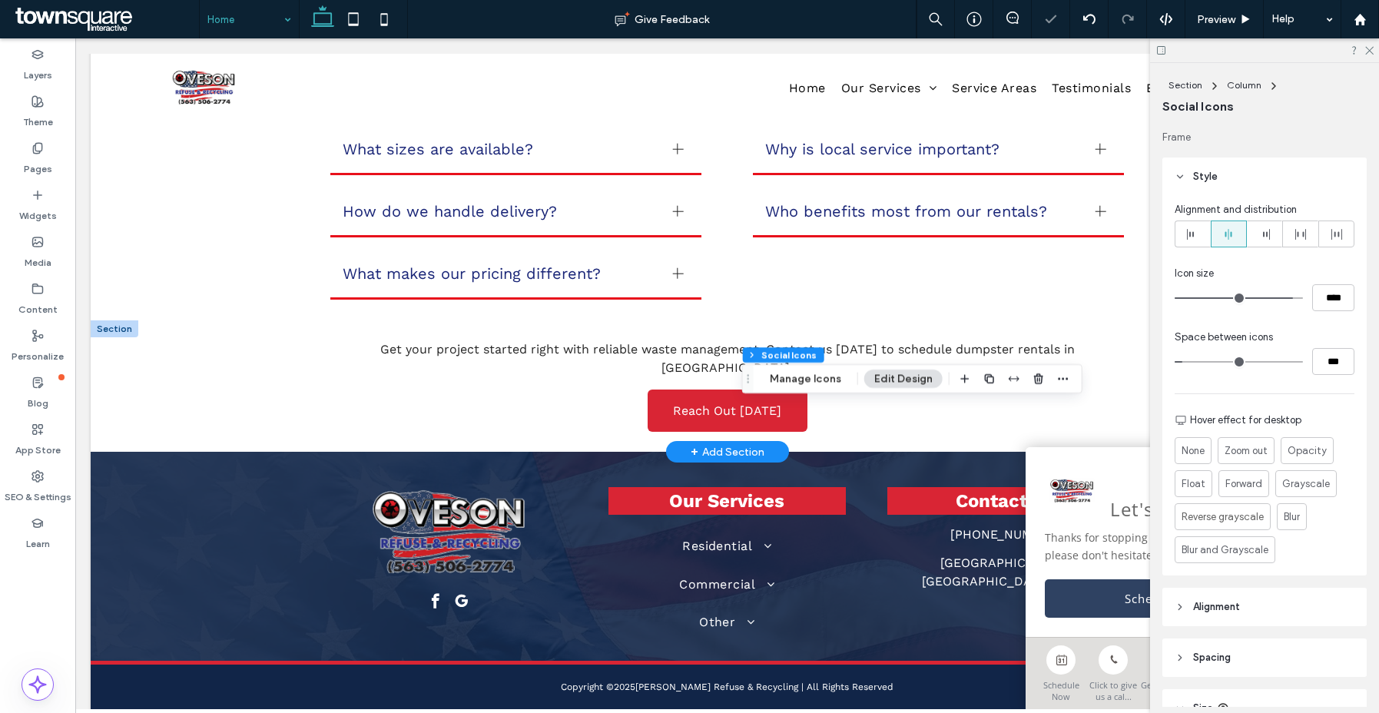
click at [1300, 336] on div "Space between icons" at bounding box center [1265, 337] width 180 height 15
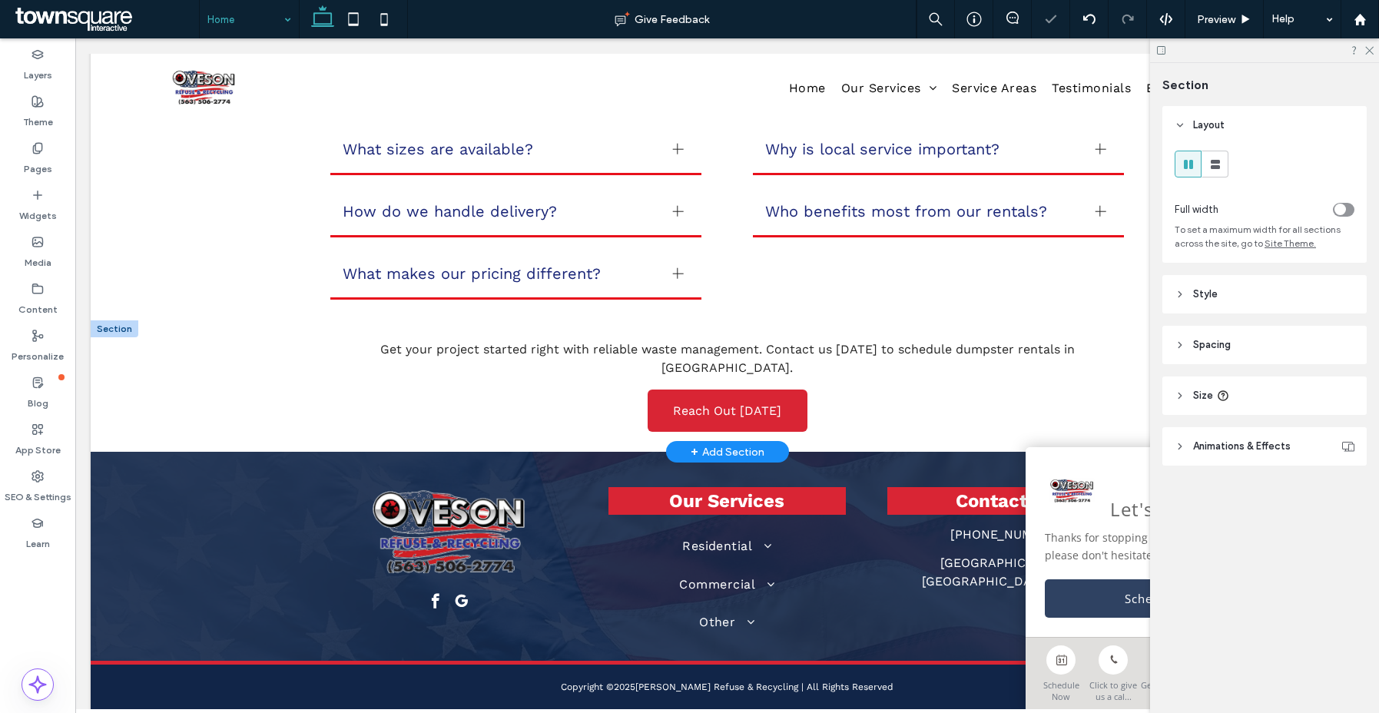
type input "**"
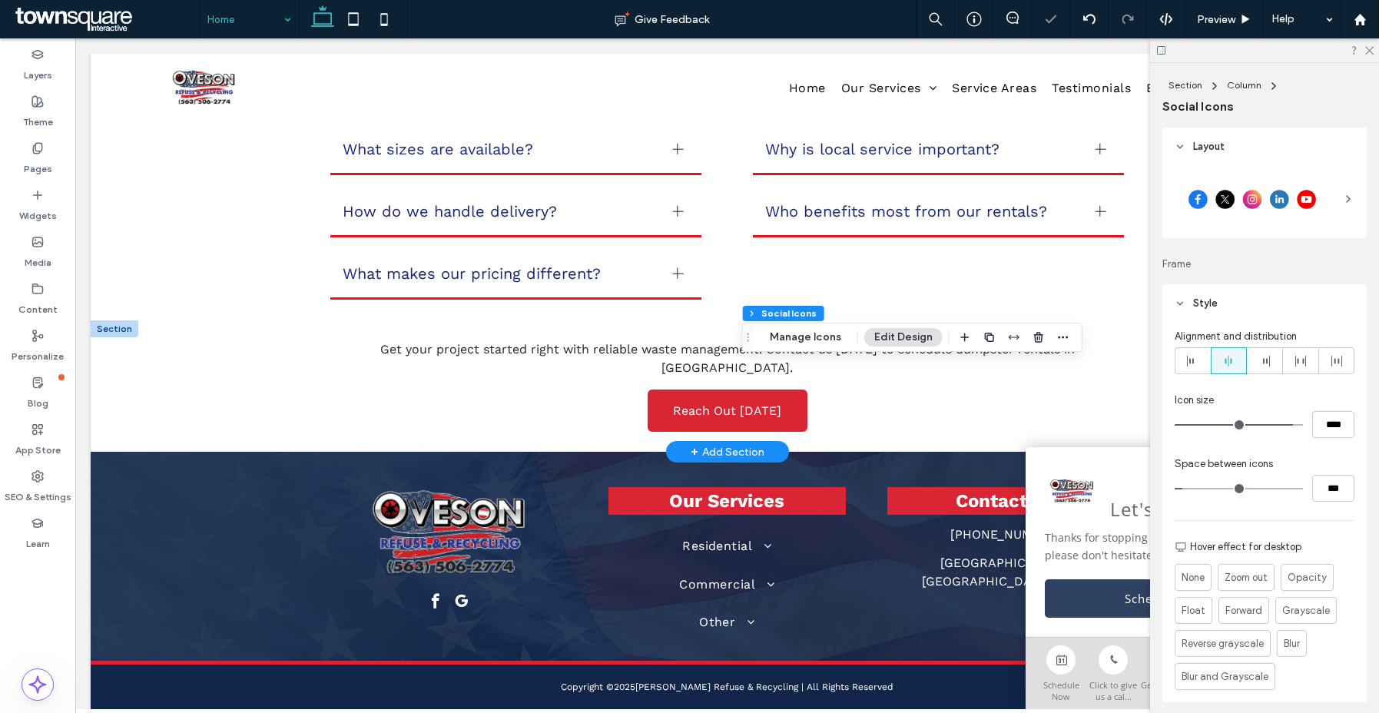
click at [1244, 212] on div at bounding box center [1252, 199] width 155 height 38
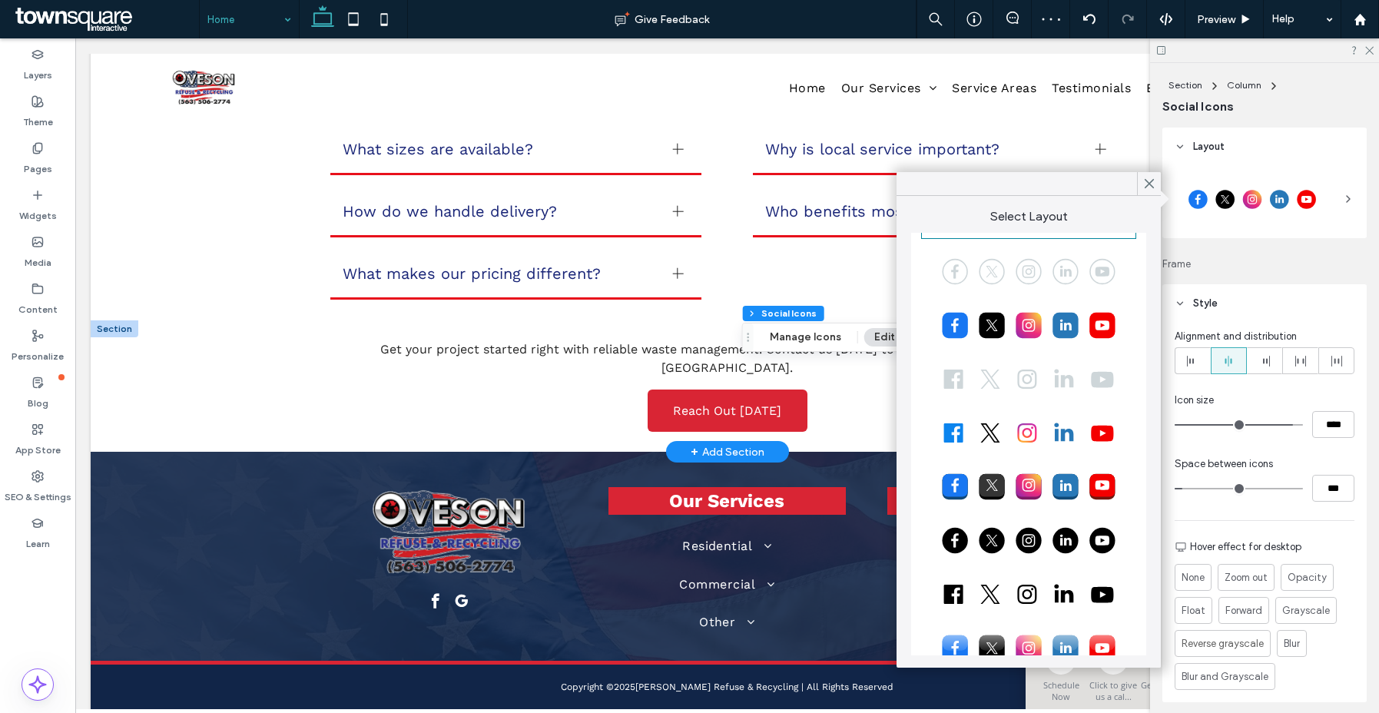
scroll to position [80, 0]
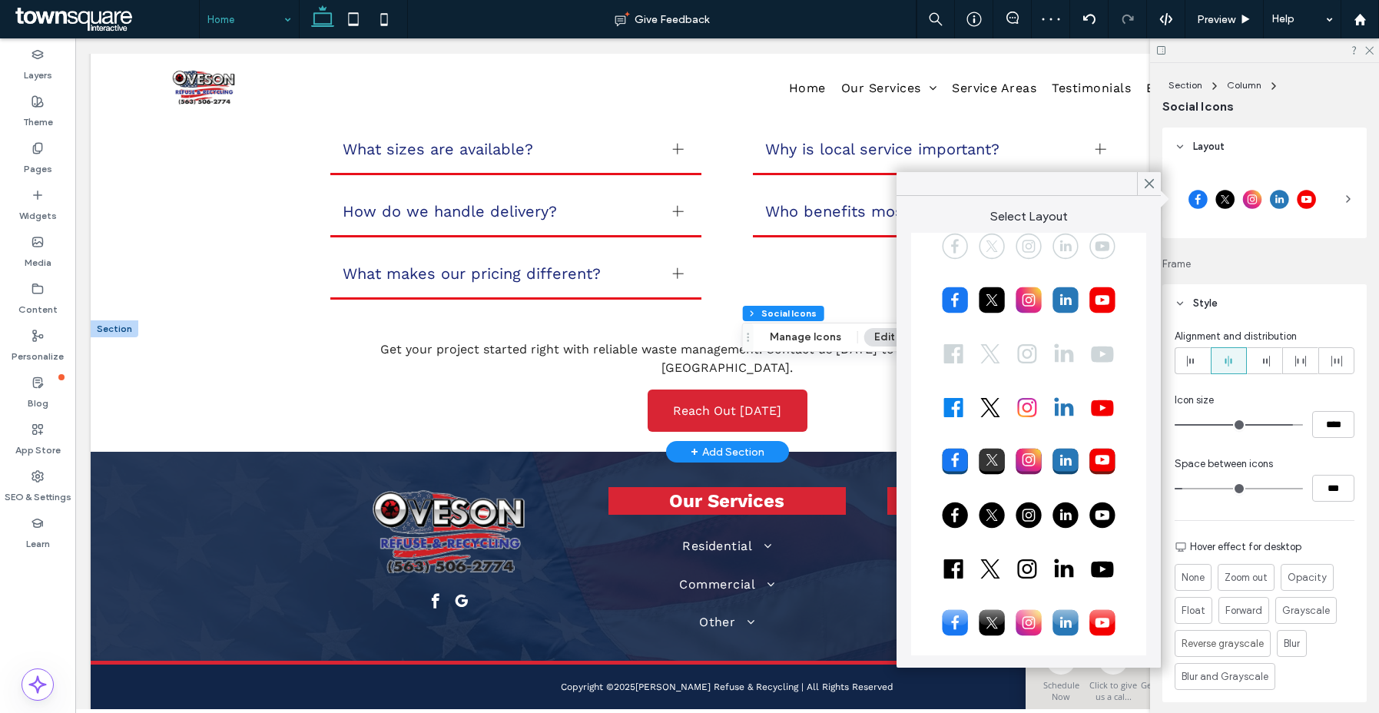
click at [979, 512] on div at bounding box center [1028, 514] width 210 height 38
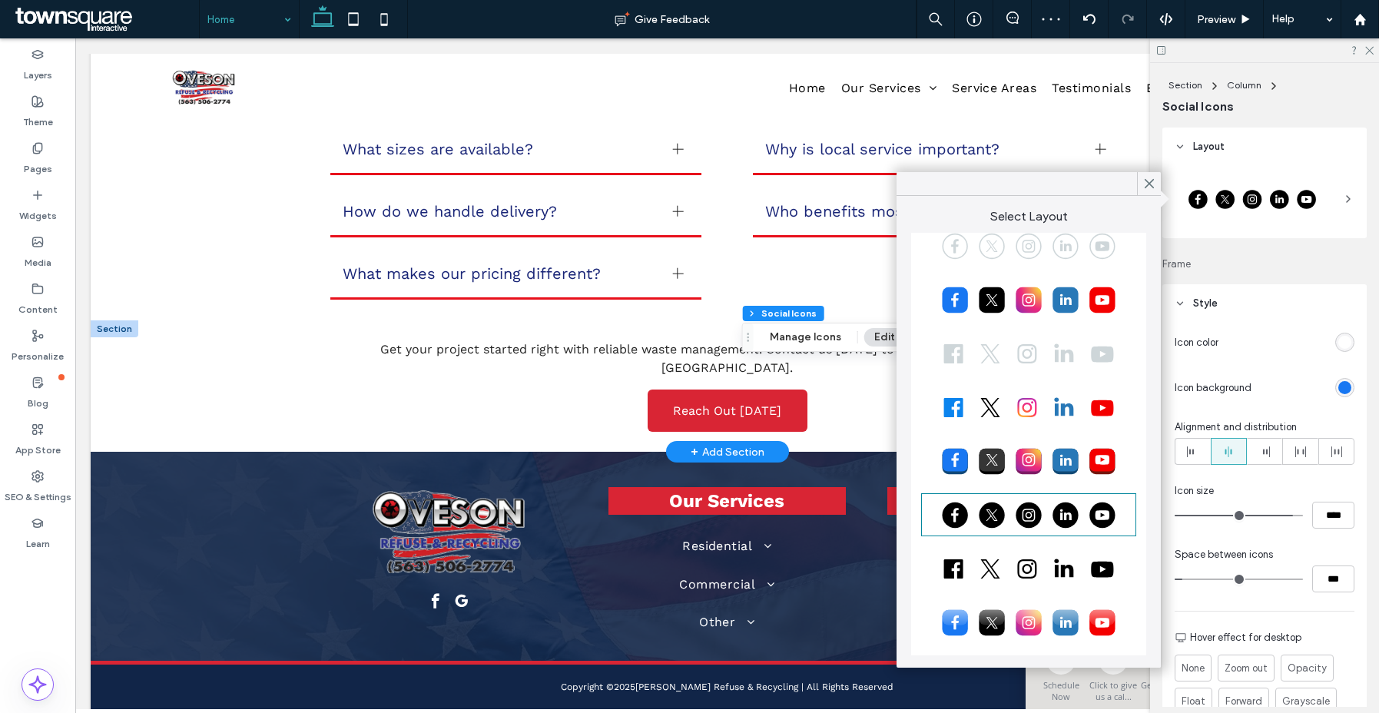
click at [1331, 329] on div at bounding box center [1289, 342] width 130 height 27
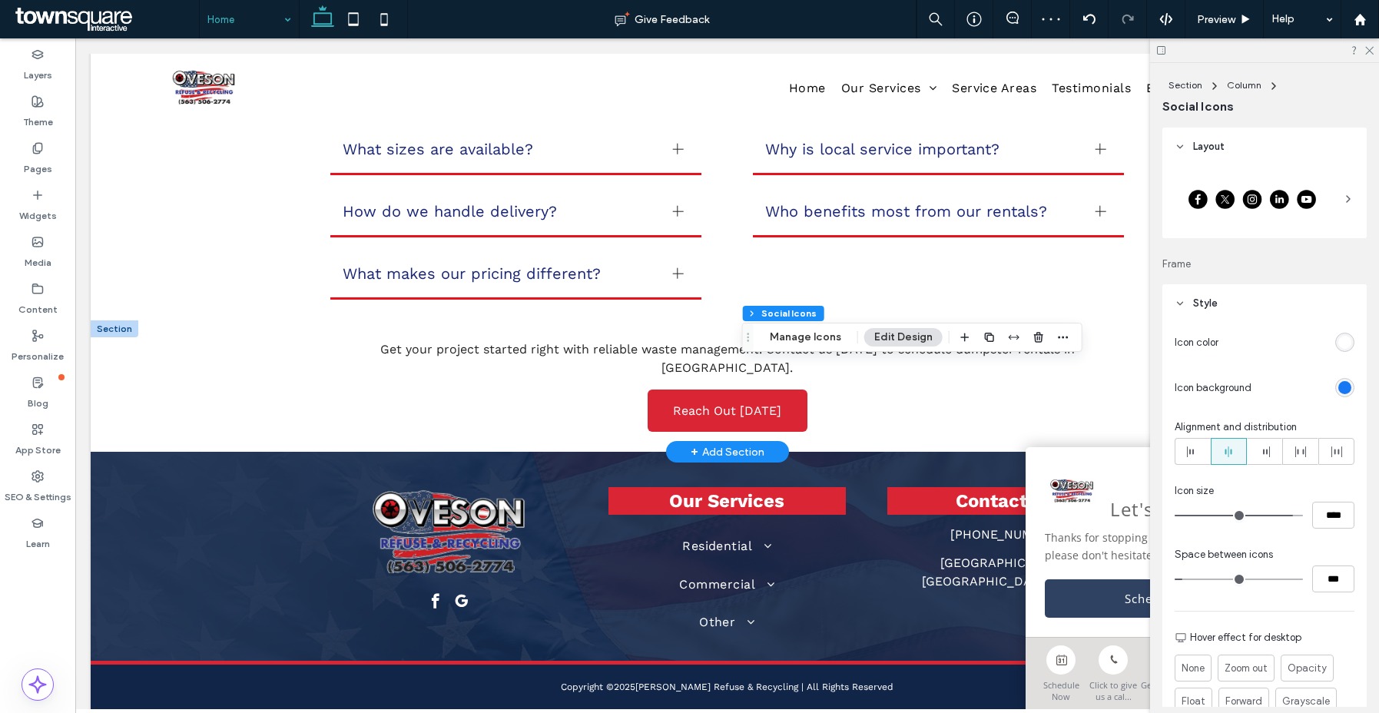
click at [1344, 344] on div "rgb(255, 255, 255)" at bounding box center [1344, 342] width 19 height 19
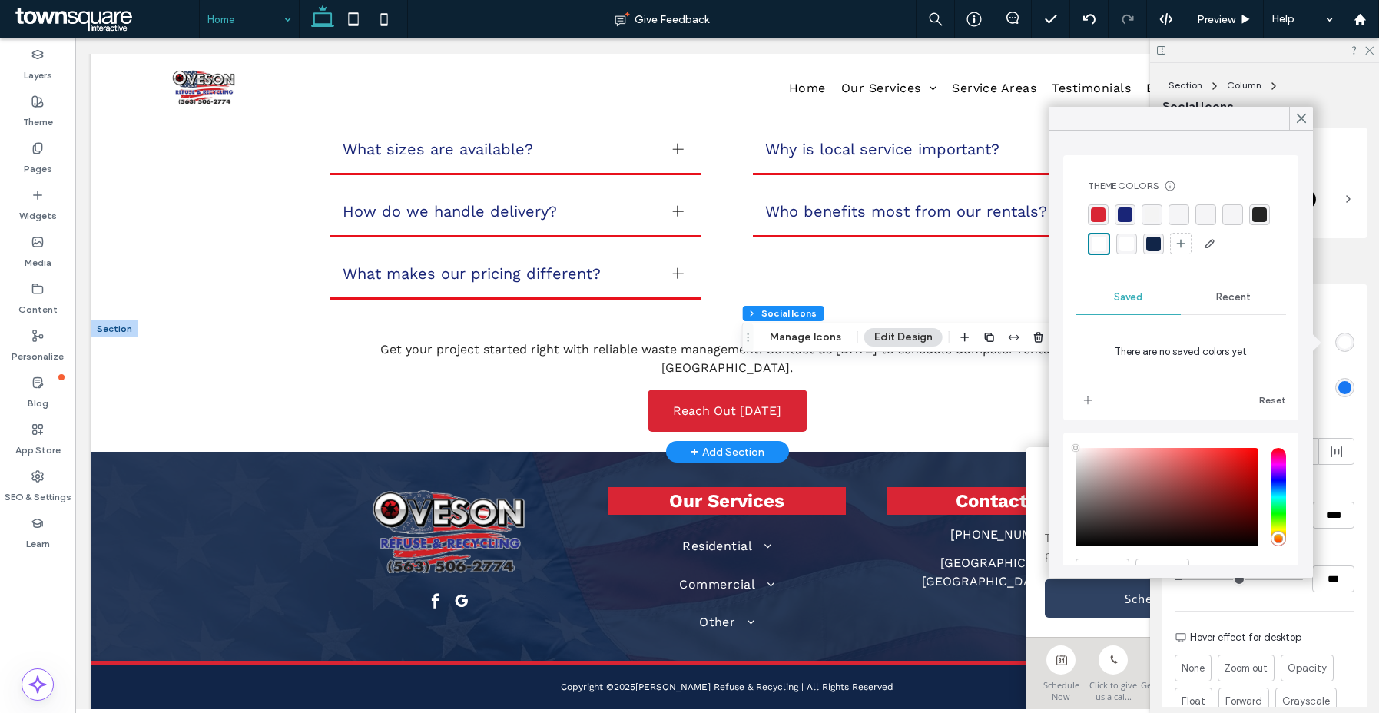
click at [1123, 213] on div "rgba(25, 37, 119, 1)" at bounding box center [1125, 214] width 15 height 15
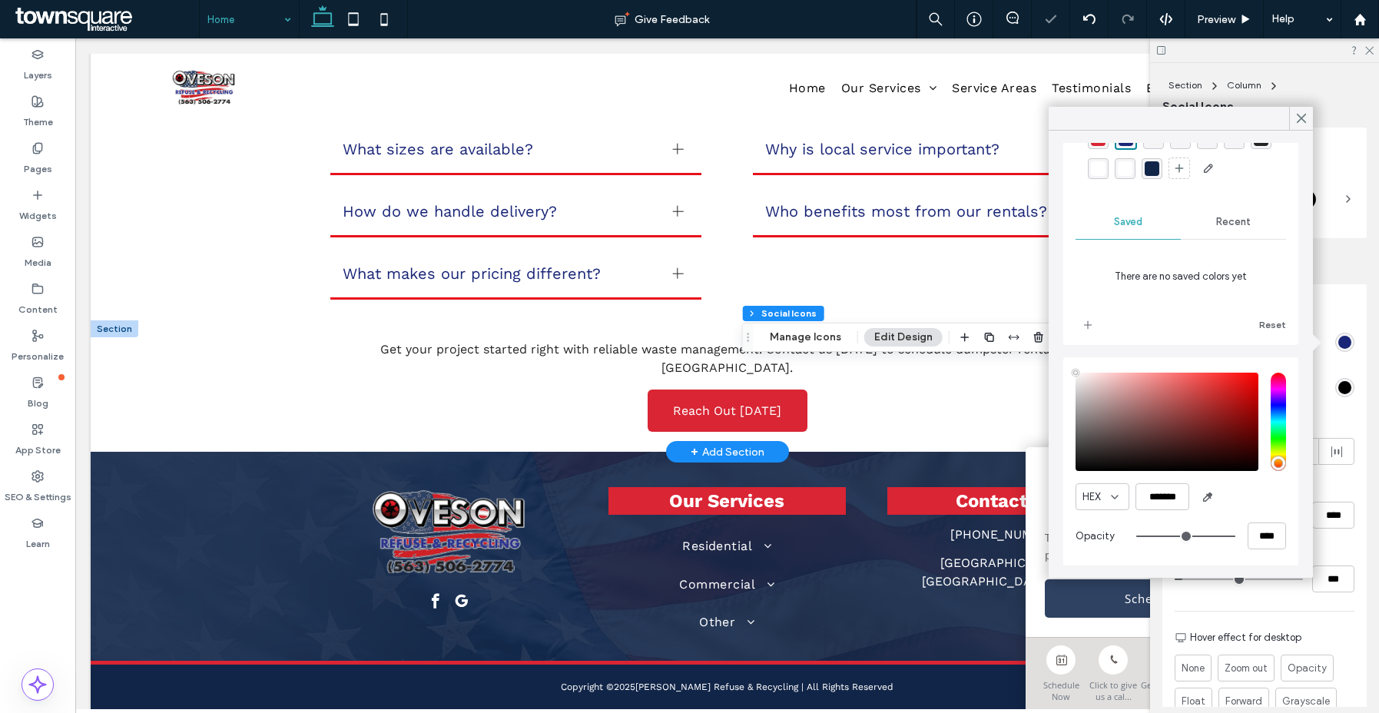
click at [1338, 381] on div "rgb(0, 0, 0)" at bounding box center [1344, 387] width 13 height 13
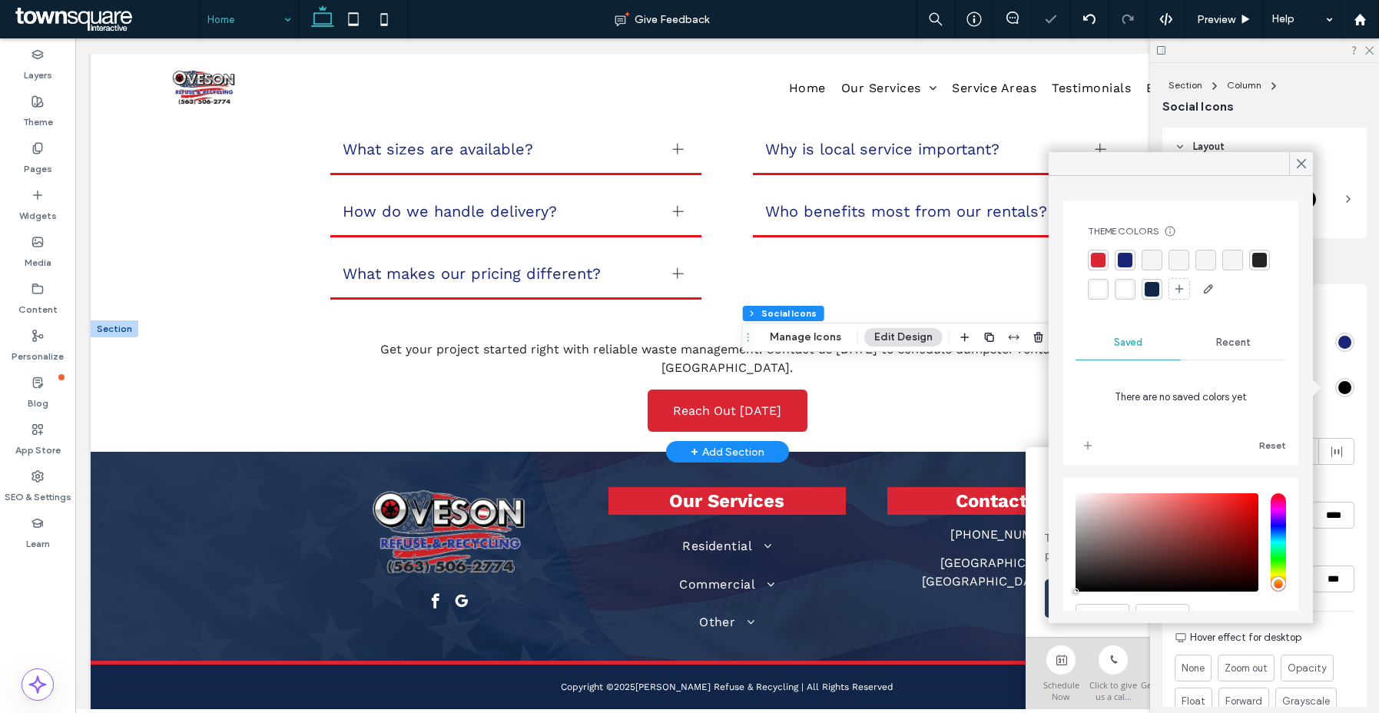
drag, startPoint x: 1122, startPoint y: 287, endPoint x: 1096, endPoint y: 310, distance: 34.8
click at [1105, 287] on div "rgba(255, 255, 255, 1)" at bounding box center [1098, 289] width 15 height 15
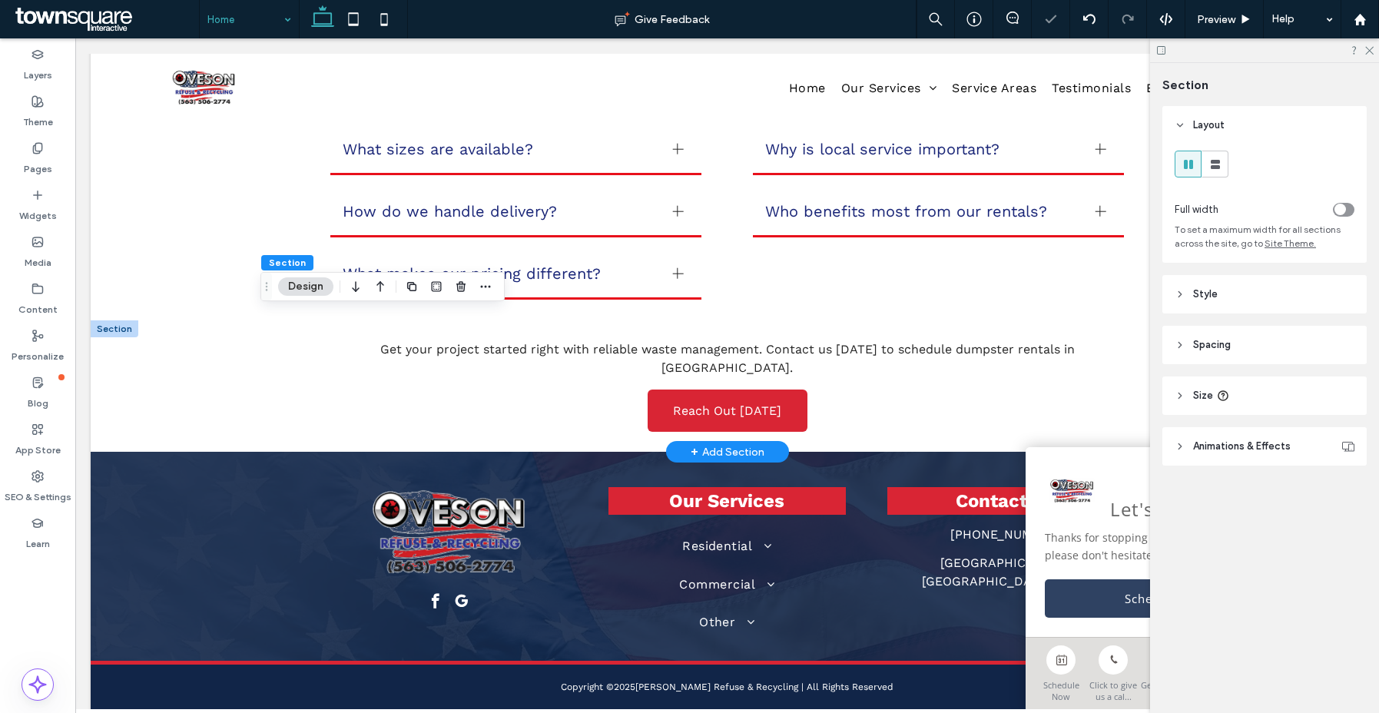
click at [1254, 301] on header "Style" at bounding box center [1264, 294] width 204 height 38
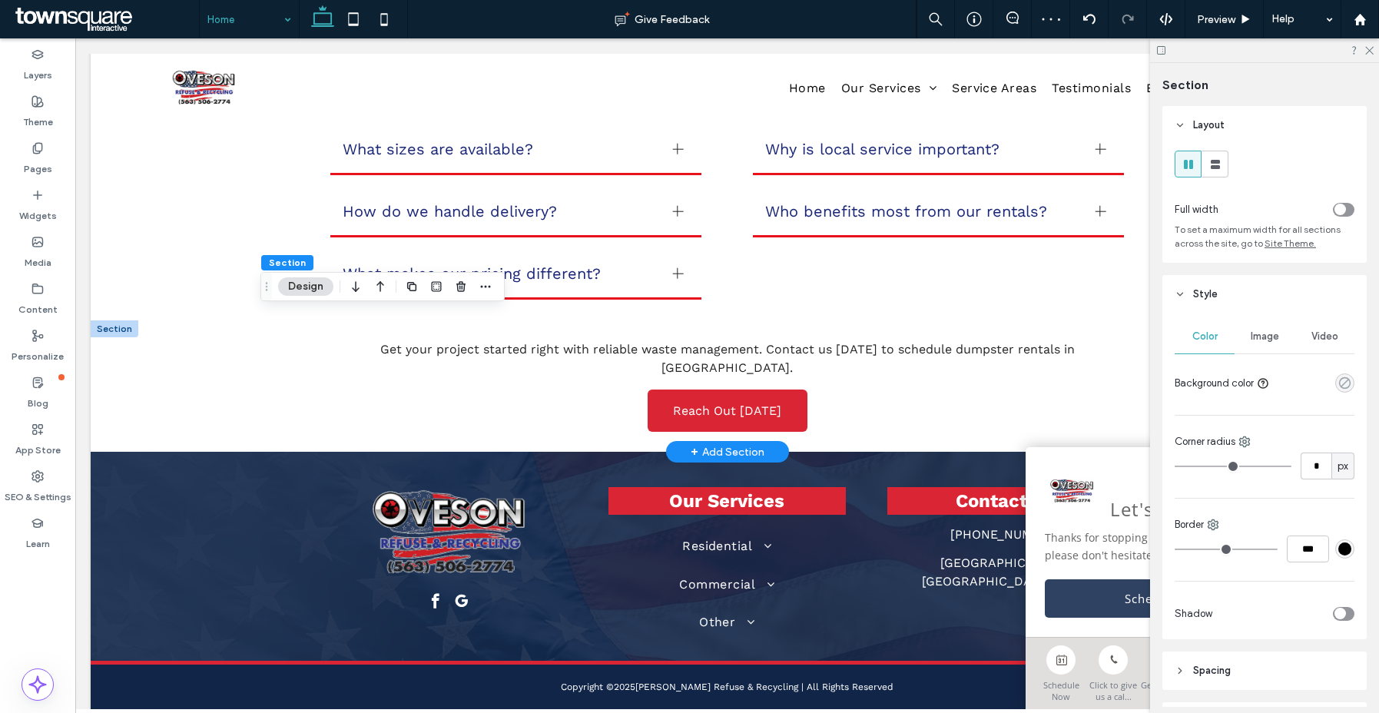
click at [1338, 382] on icon "rgba(0, 0, 0, 0)" at bounding box center [1344, 382] width 13 height 13
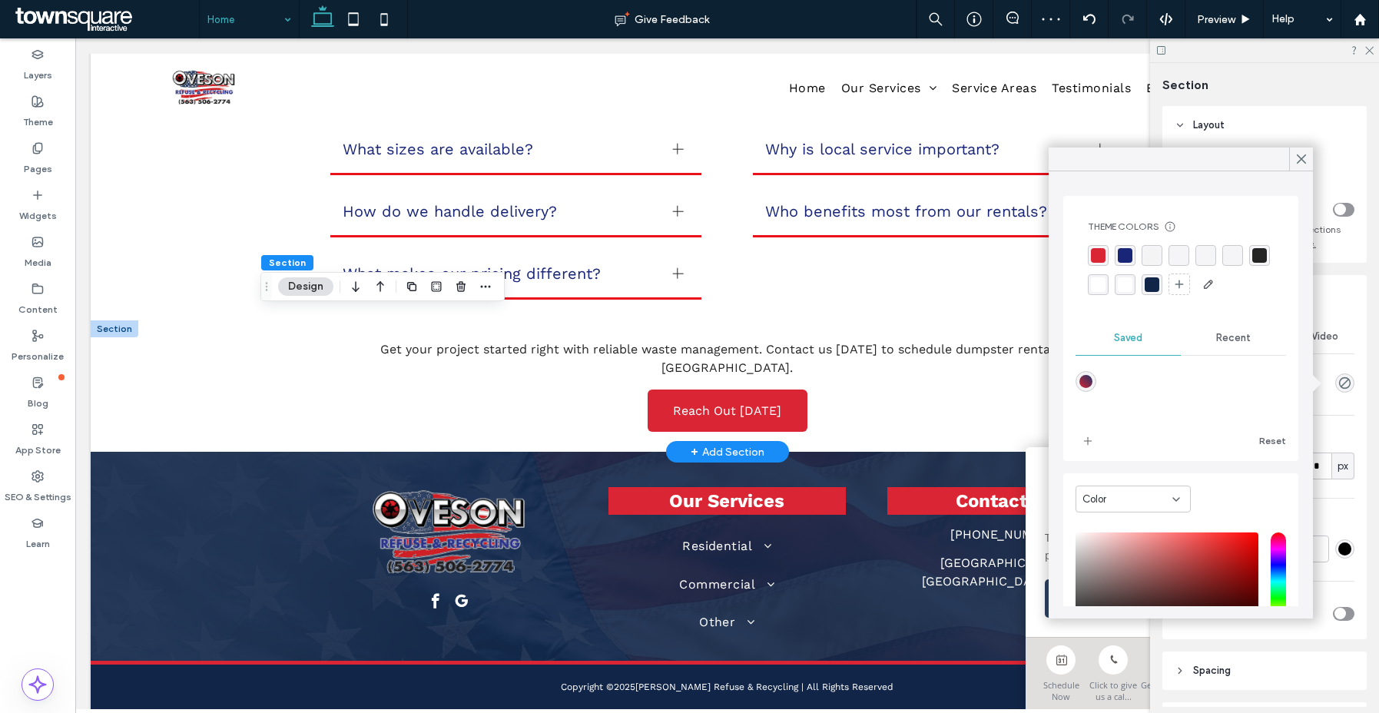
click at [1125, 260] on div "rgba(25, 37, 119, 1)" at bounding box center [1125, 255] width 15 height 15
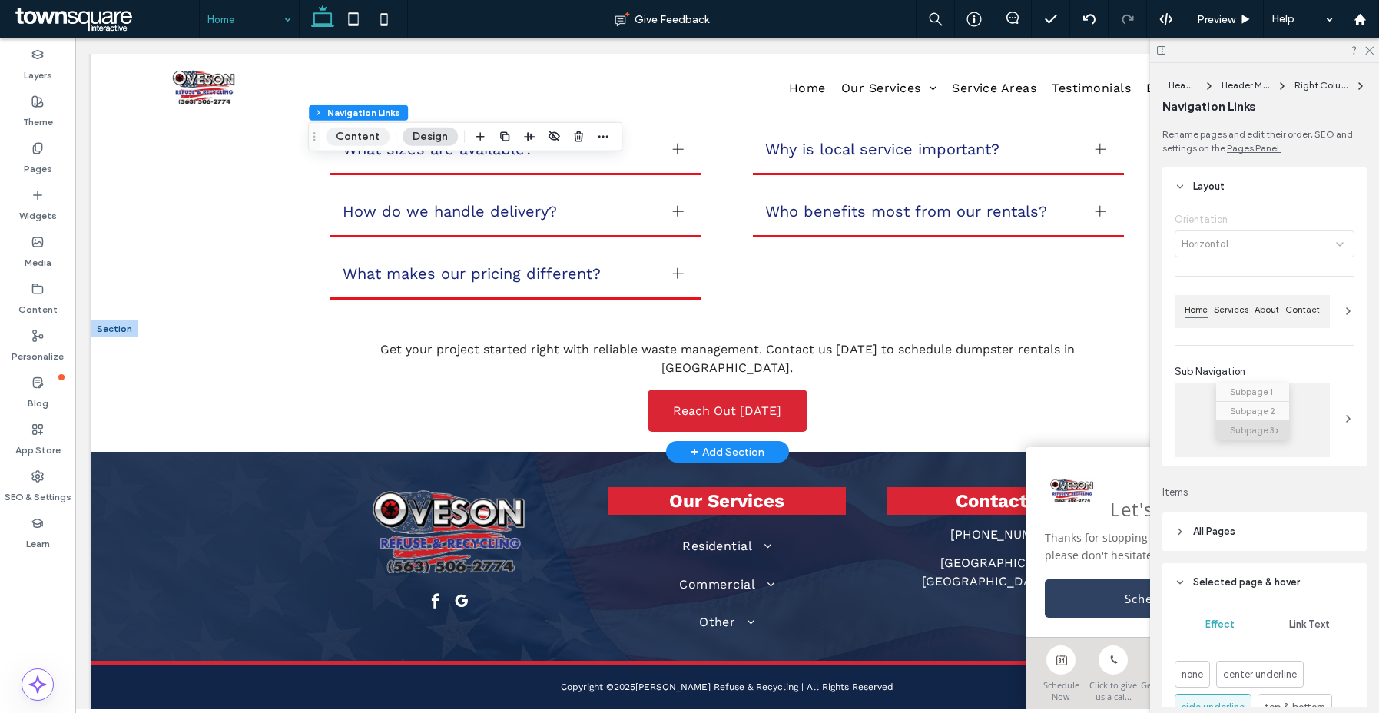
click at [359, 137] on button "Content" at bounding box center [358, 137] width 64 height 18
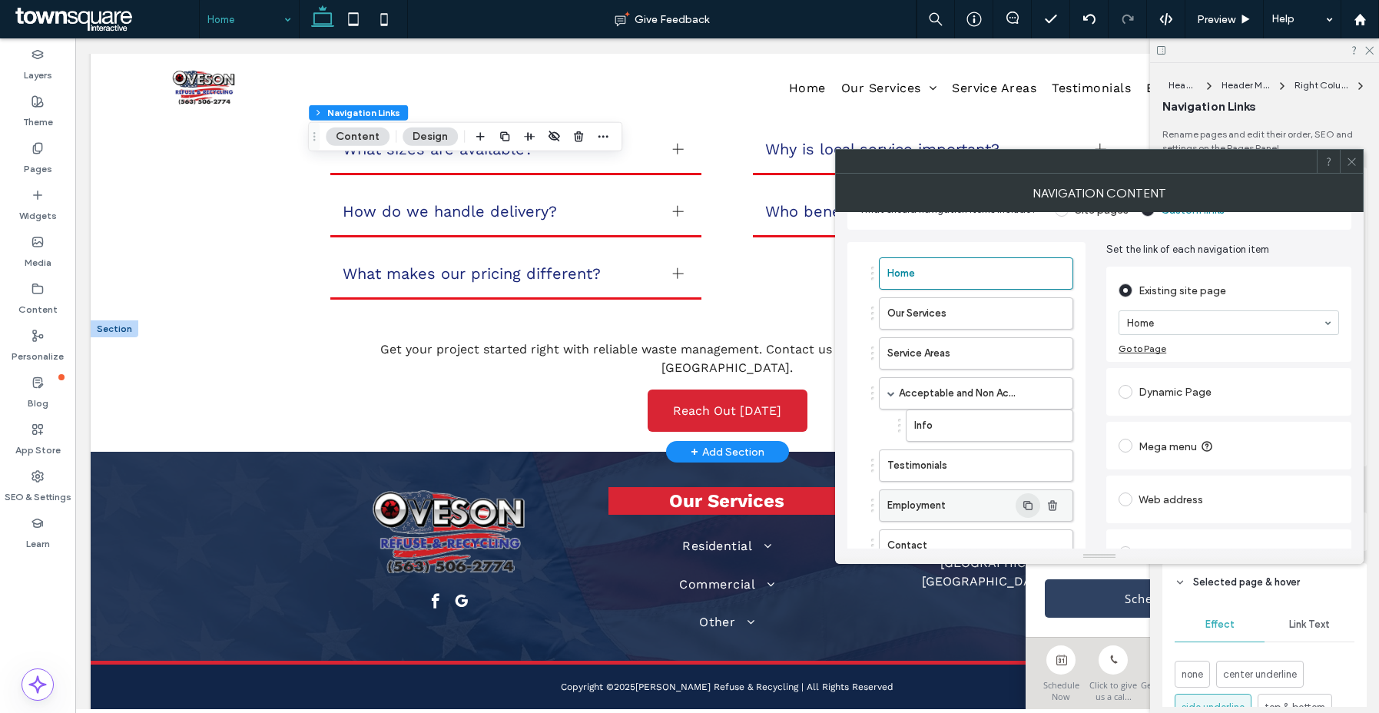
scroll to position [111, 0]
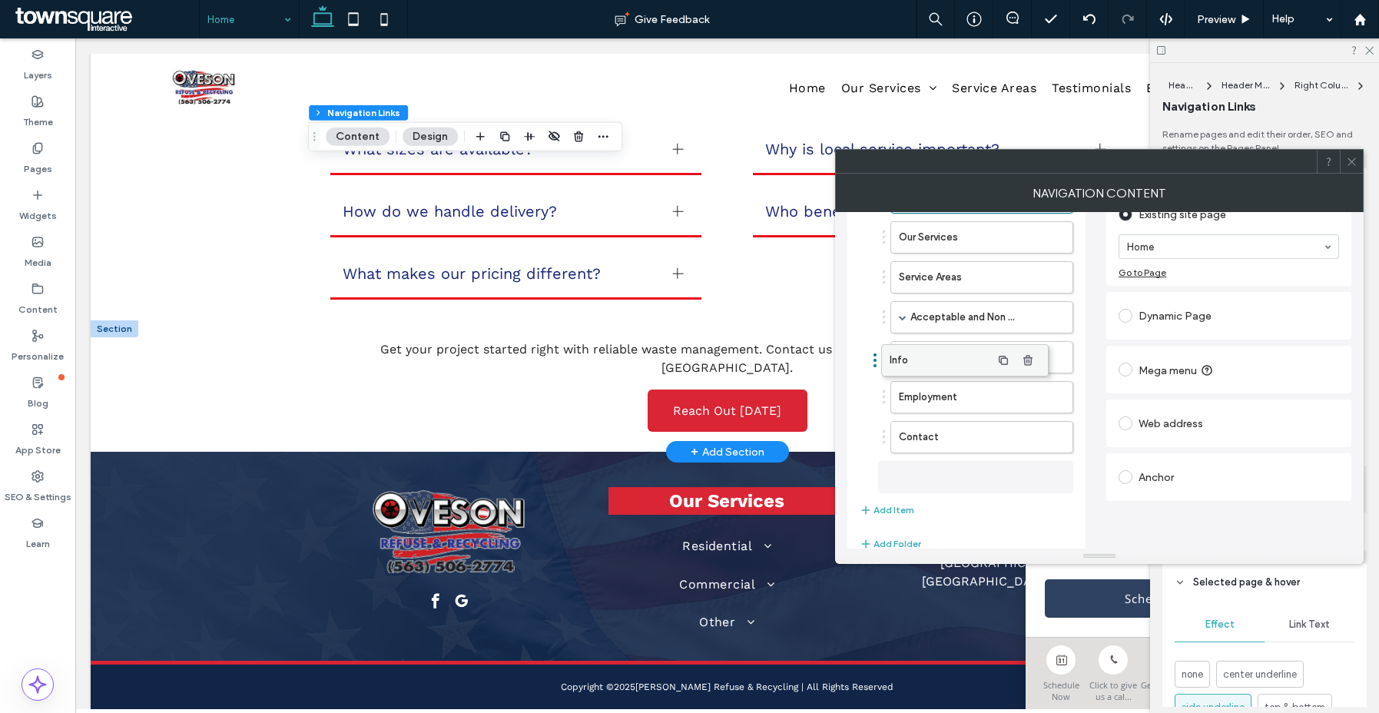
drag, startPoint x: 930, startPoint y: 349, endPoint x: 904, endPoint y: 352, distance: 26.3
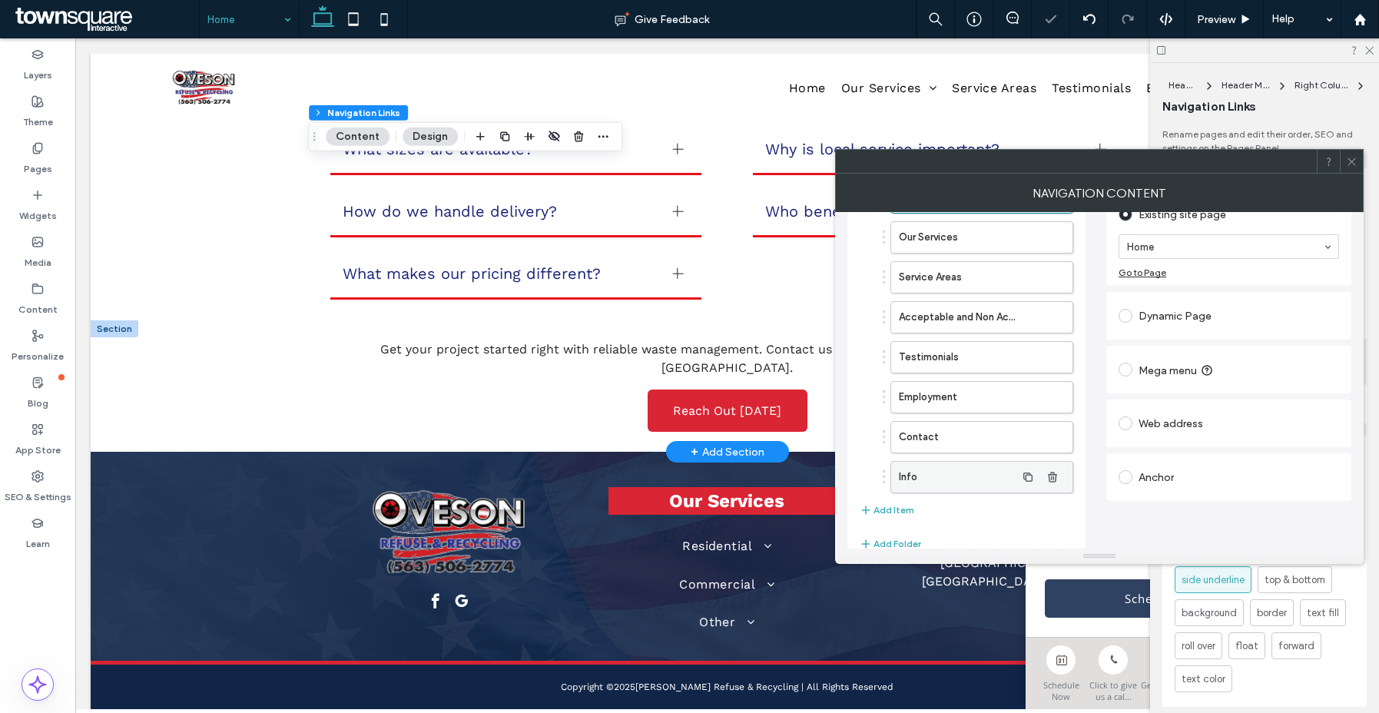
click at [919, 467] on label "Info" at bounding box center [957, 477] width 117 height 31
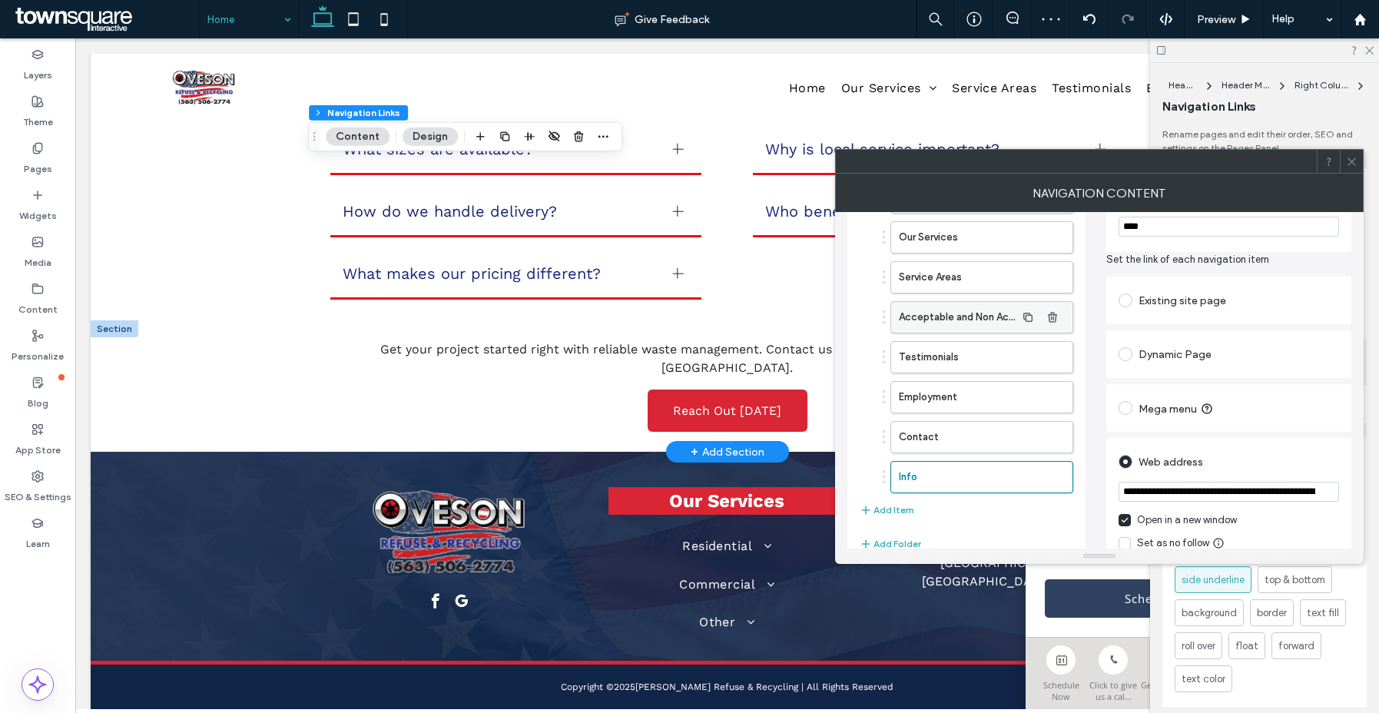
click at [960, 320] on label "Acceptable and Non Acceptable Recyclables" at bounding box center [957, 317] width 117 height 31
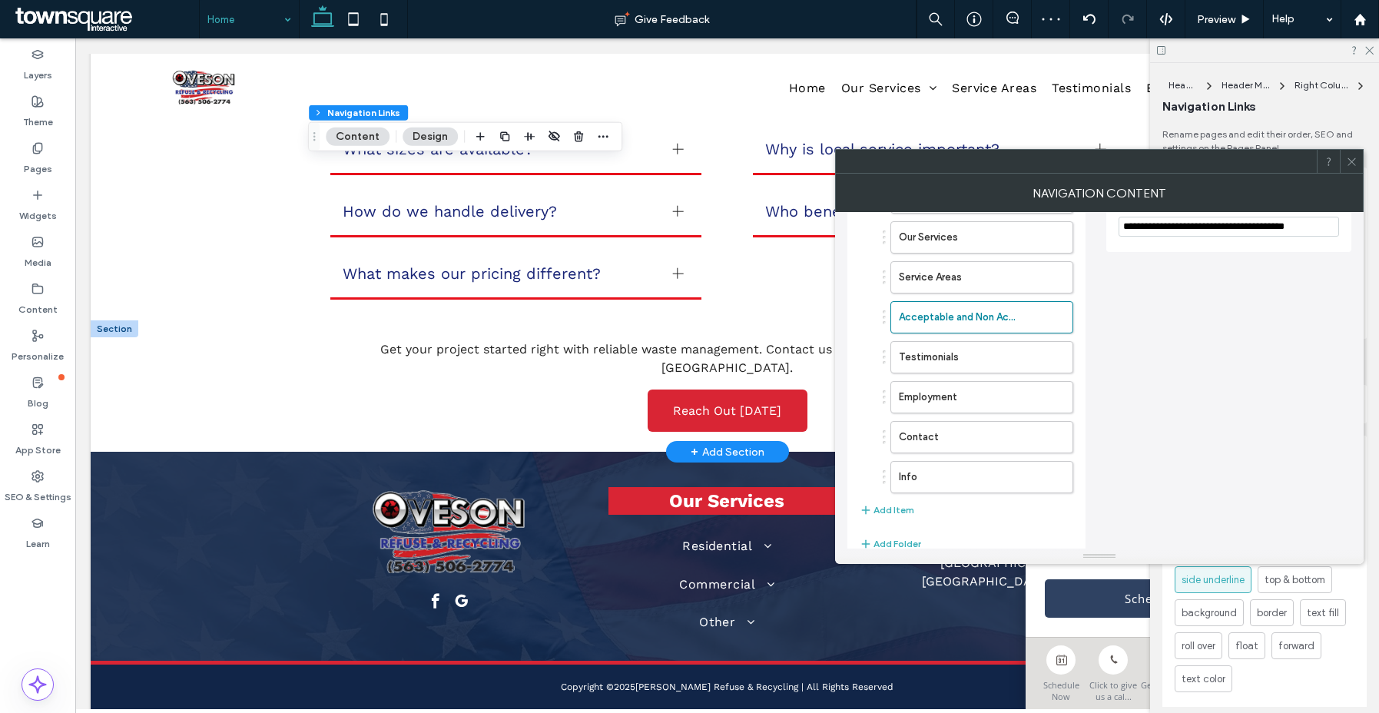
scroll to position [0, 0]
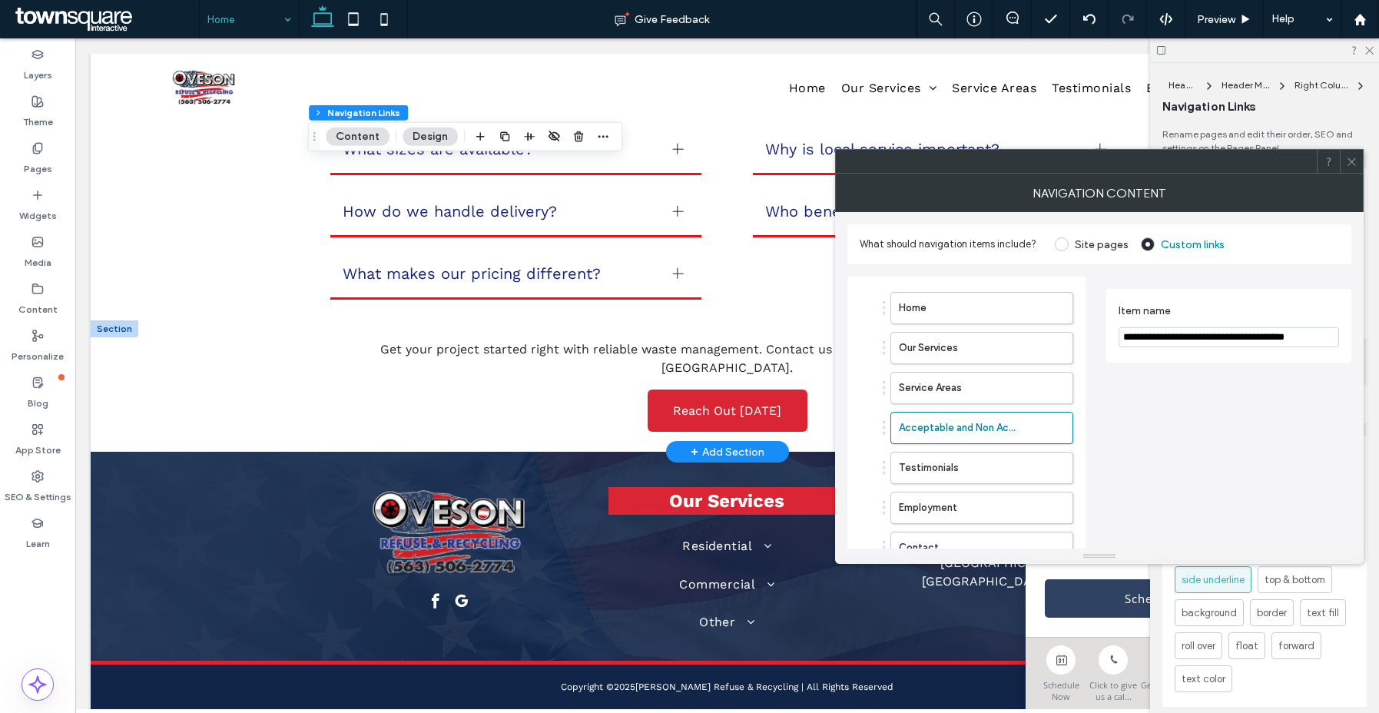
click at [1186, 345] on input "**********" at bounding box center [1228, 337] width 220 height 20
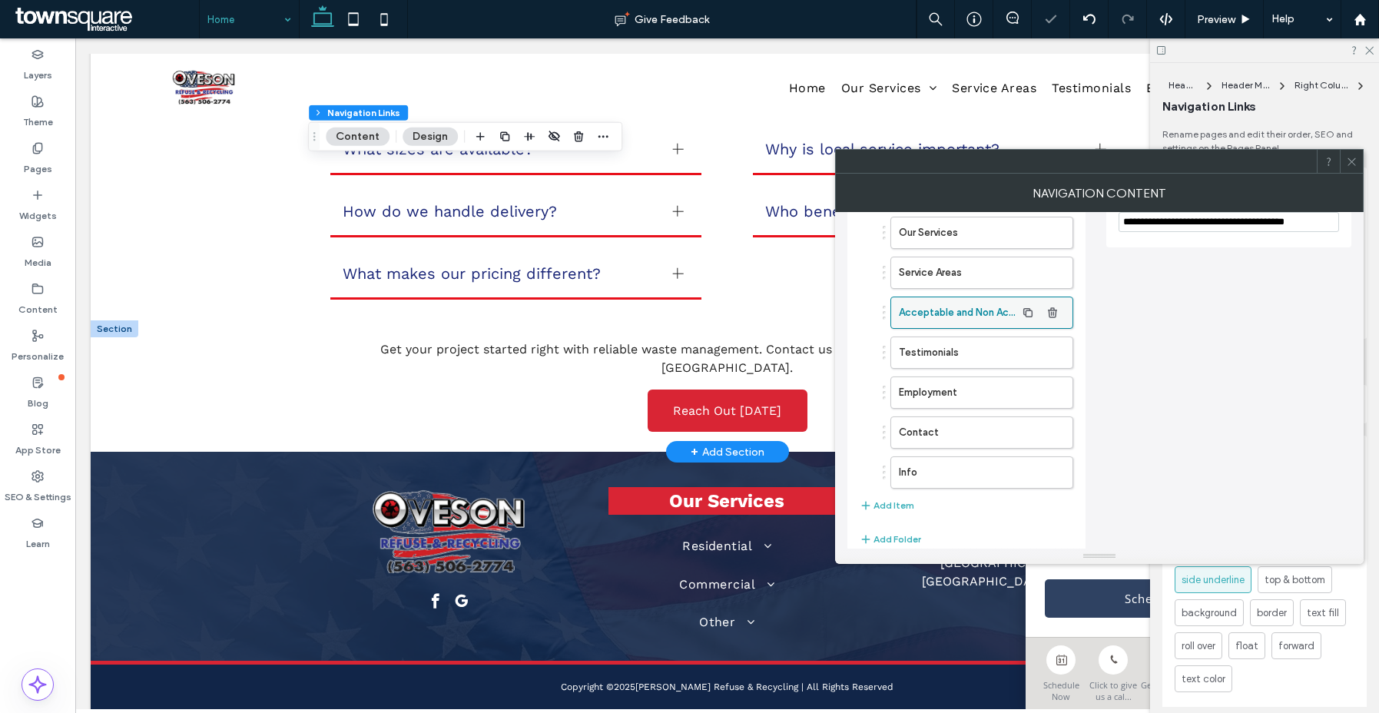
click at [979, 301] on label "Acceptable and Non Acceptable Recyclables" at bounding box center [957, 312] width 117 height 31
click at [1052, 312] on icon "button" at bounding box center [1052, 312] width 12 height 12
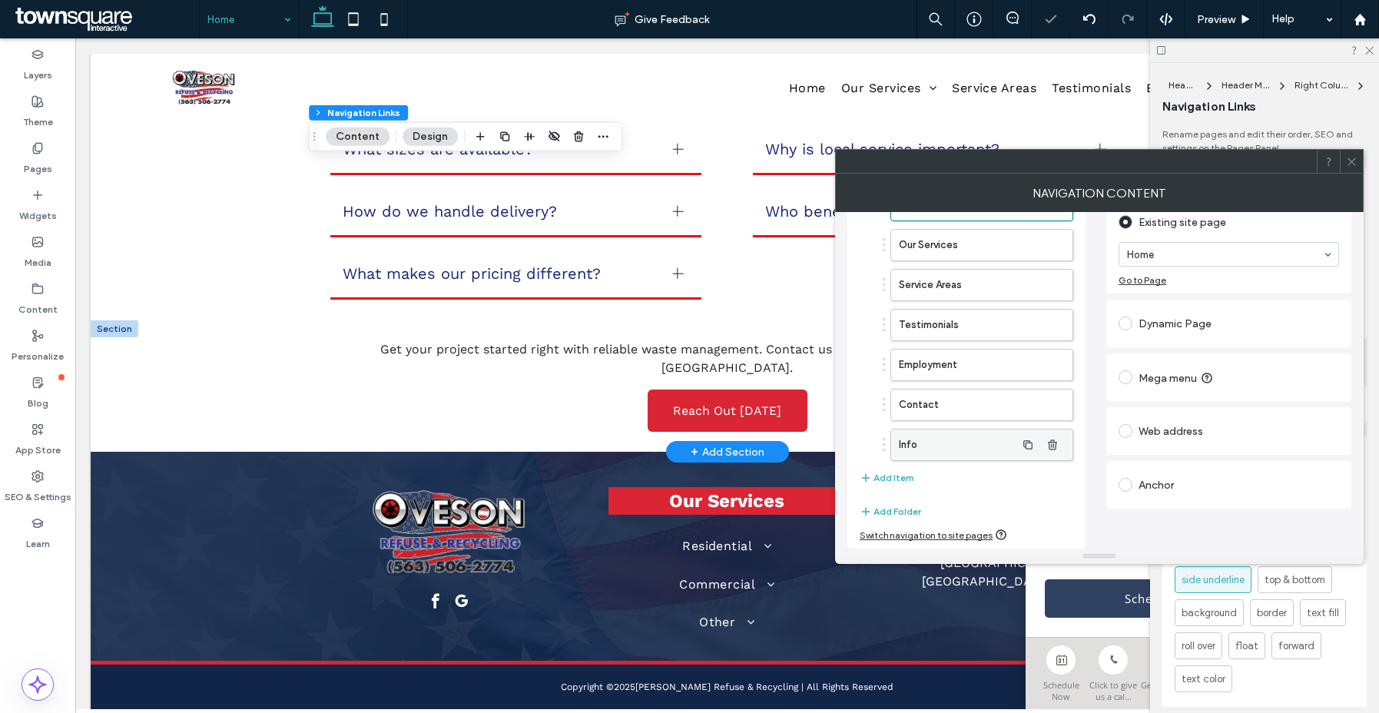
click at [949, 451] on label "Info" at bounding box center [957, 444] width 117 height 31
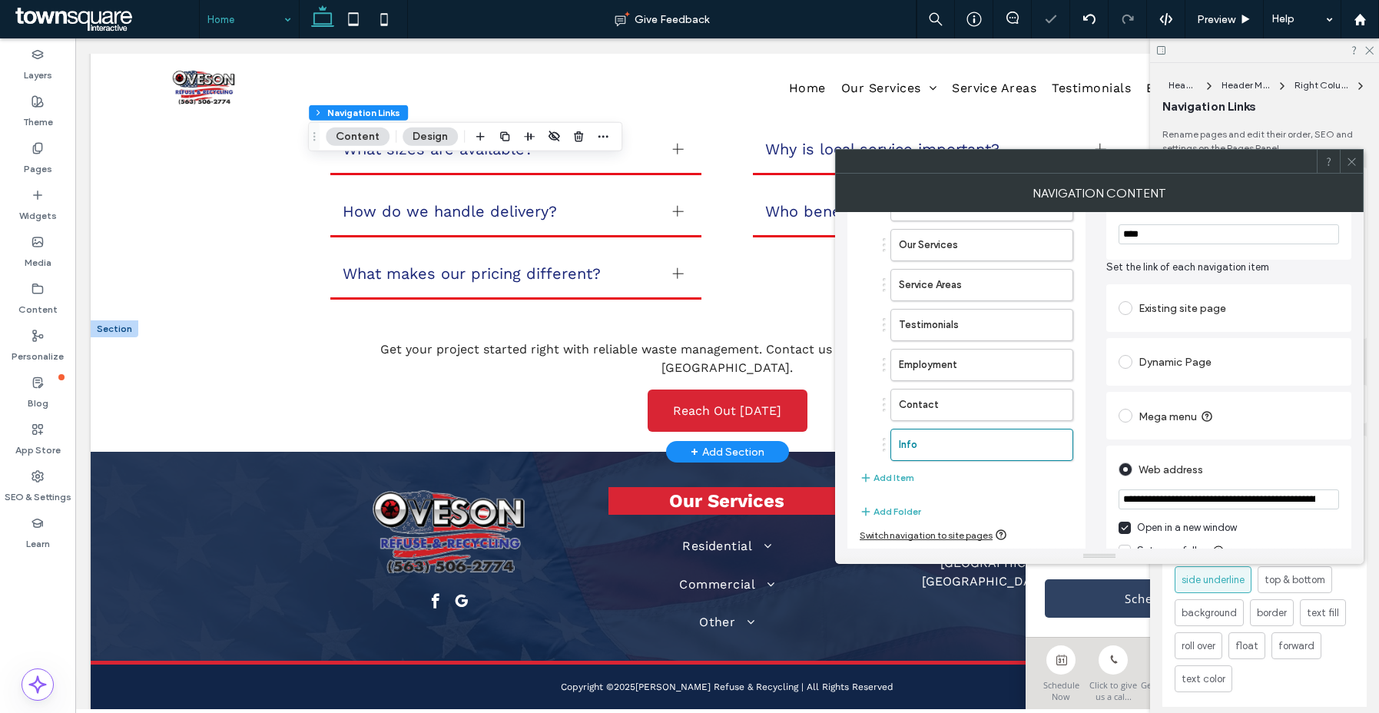
scroll to position [100, 0]
click at [1165, 239] on input "****" at bounding box center [1228, 237] width 220 height 20
paste input "**********"
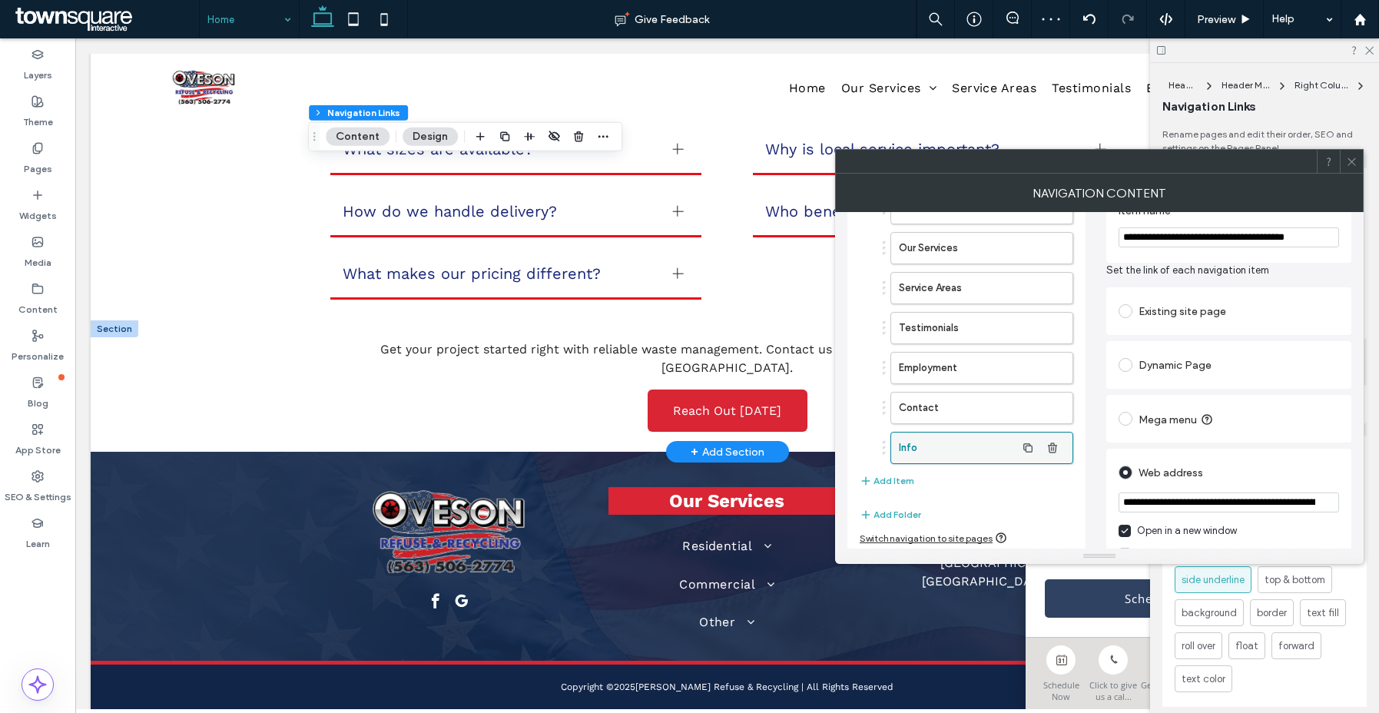
type input "**********"
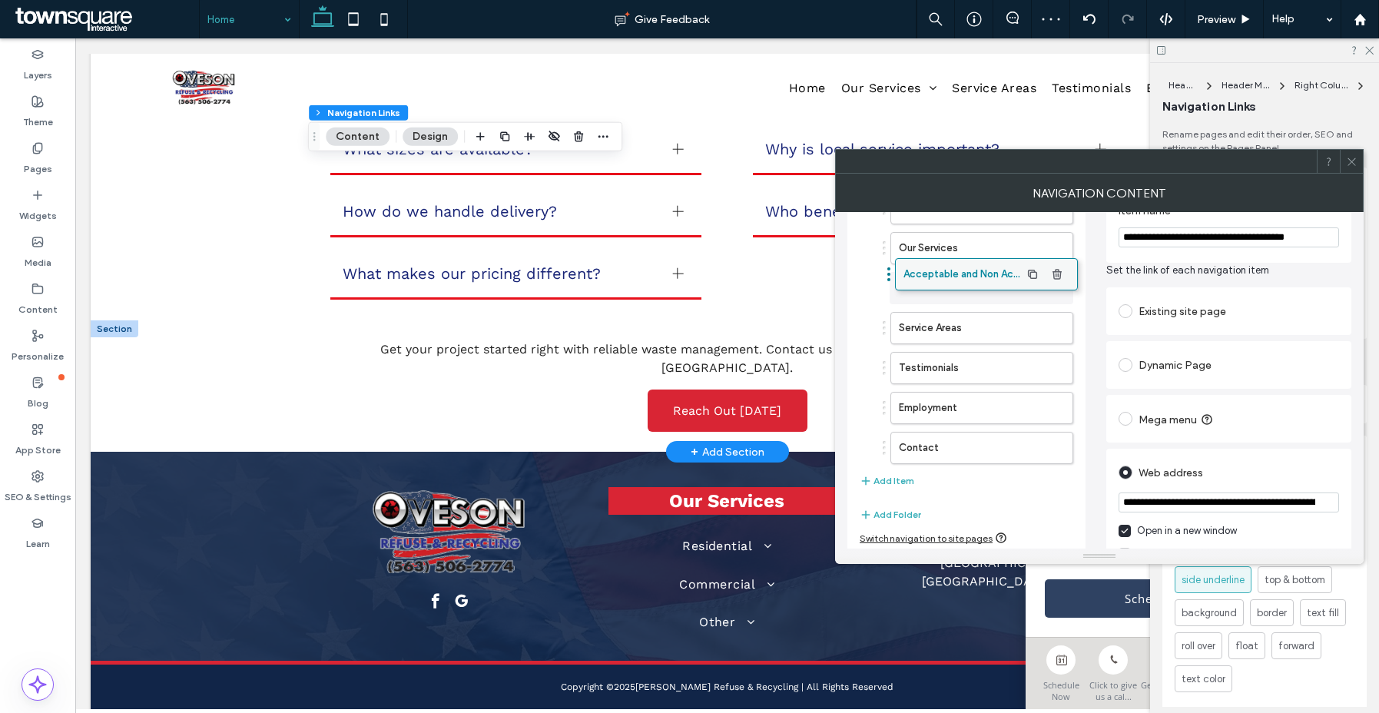
drag, startPoint x: 974, startPoint y: 448, endPoint x: 979, endPoint y: 274, distance: 173.7
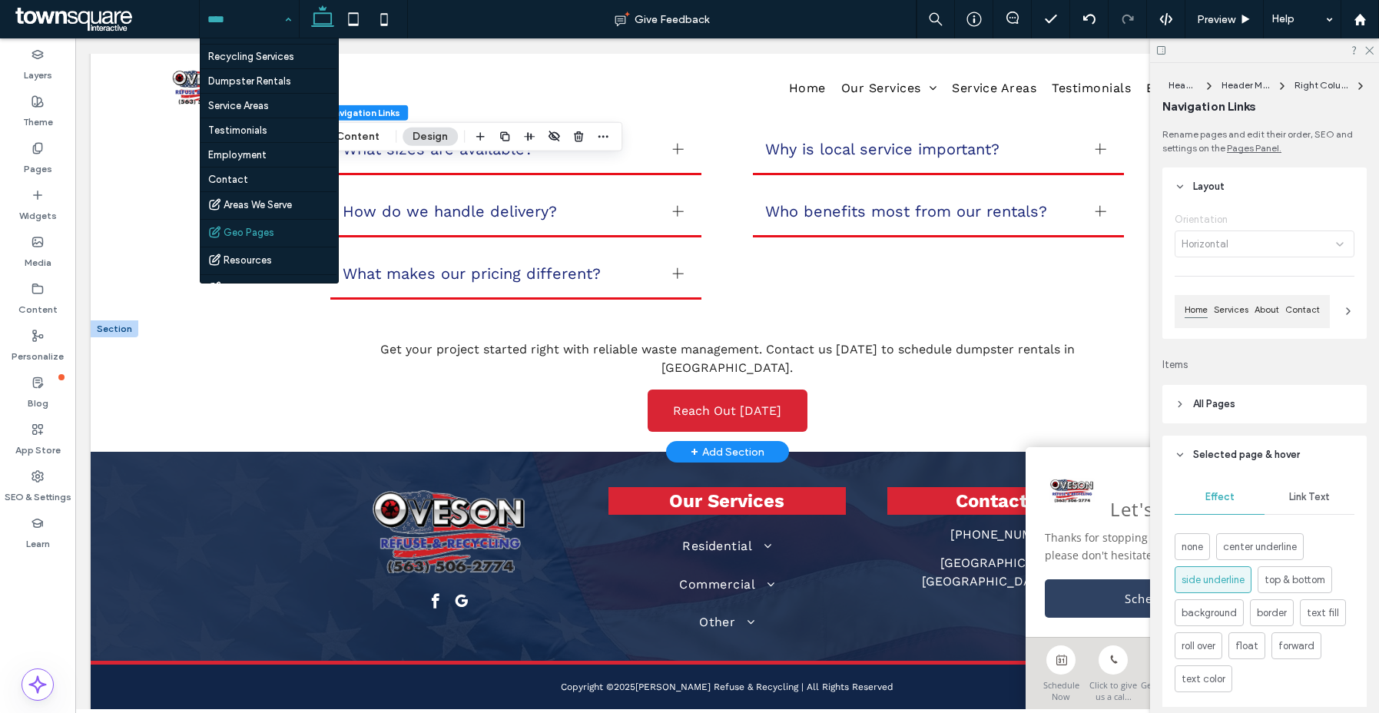
scroll to position [230, 0]
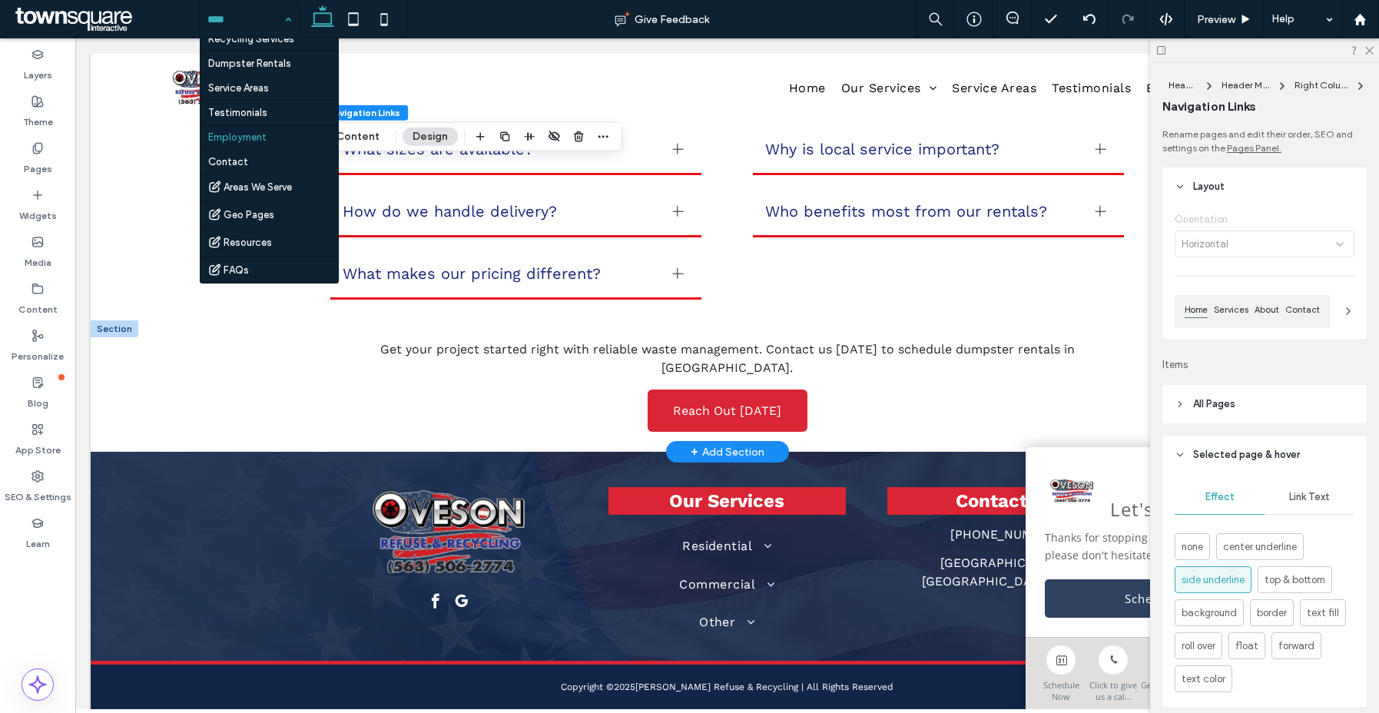
drag, startPoint x: 238, startPoint y: 140, endPoint x: 244, endPoint y: 150, distance: 11.3
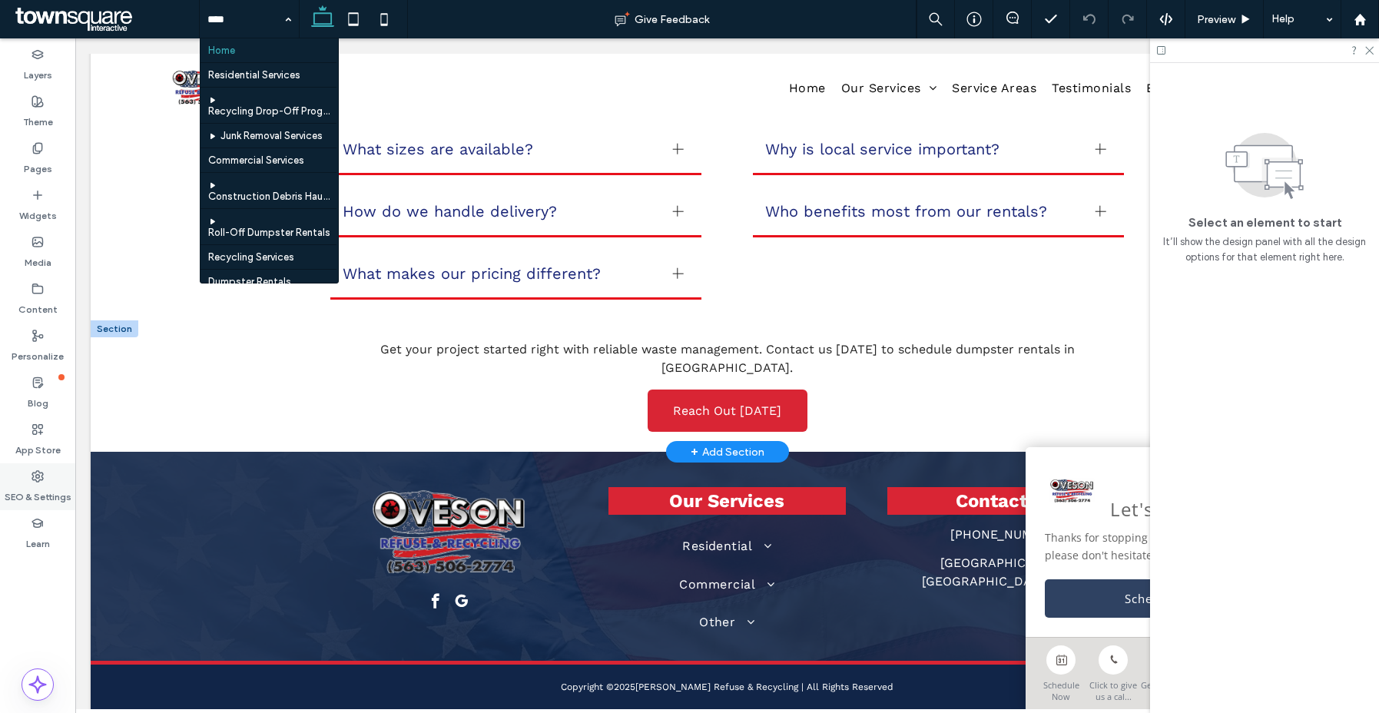
click at [33, 485] on label "SEO & Settings" at bounding box center [38, 493] width 67 height 22
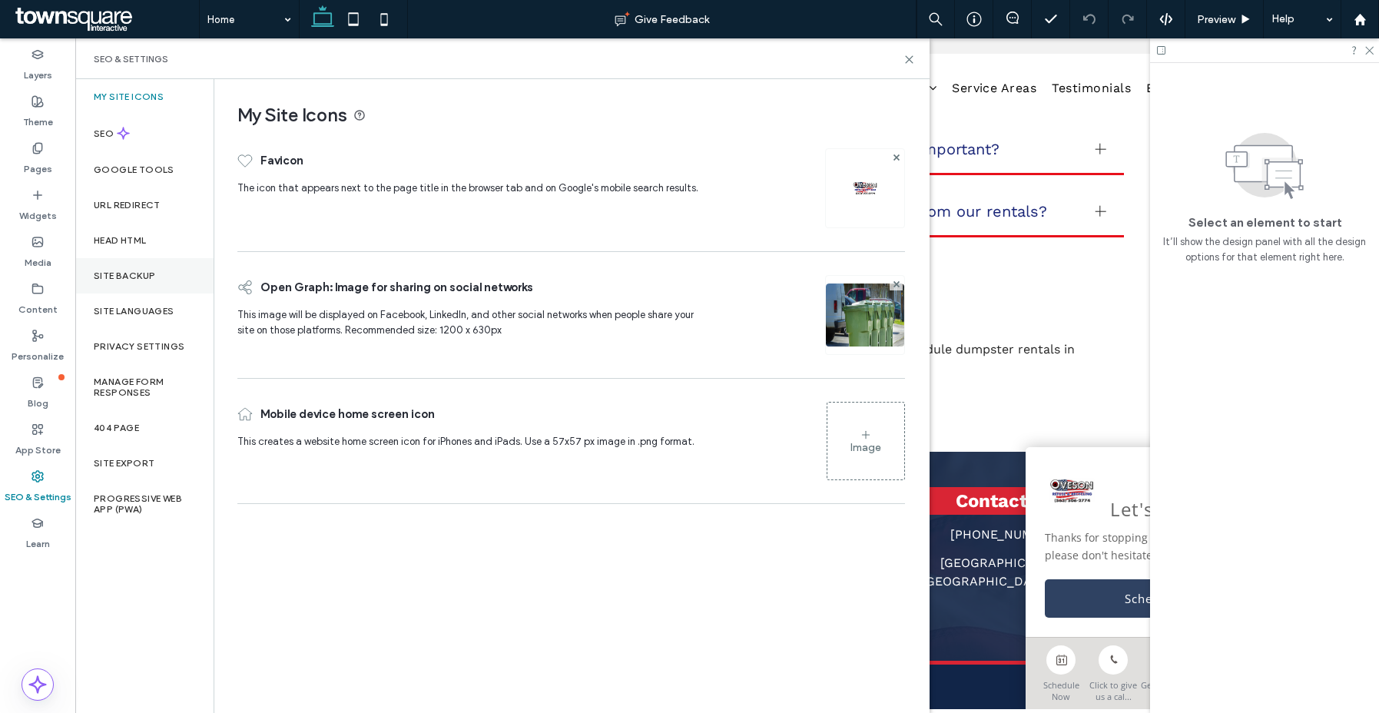
click at [146, 279] on label "Site Backup" at bounding box center [124, 275] width 61 height 11
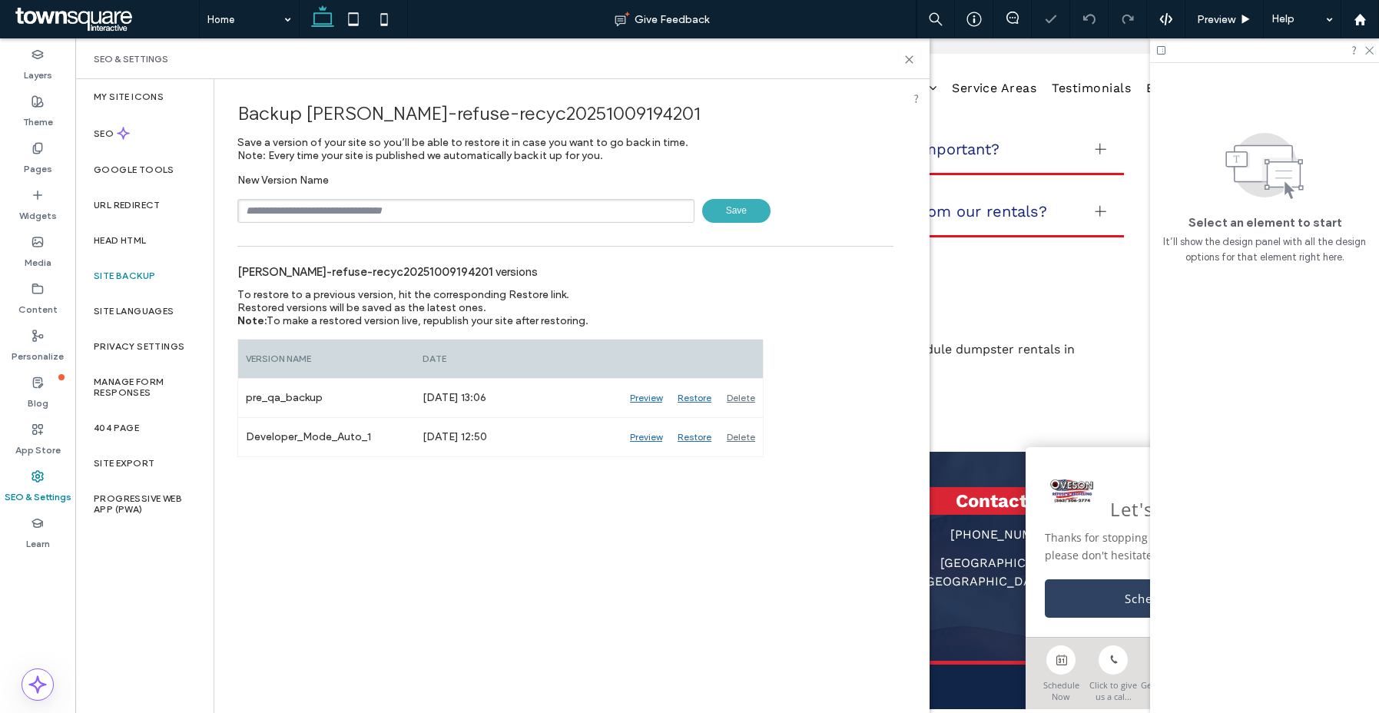
click at [315, 214] on input "text" at bounding box center [465, 211] width 457 height 24
type input "****"
click at [910, 60] on use at bounding box center [909, 59] width 7 height 7
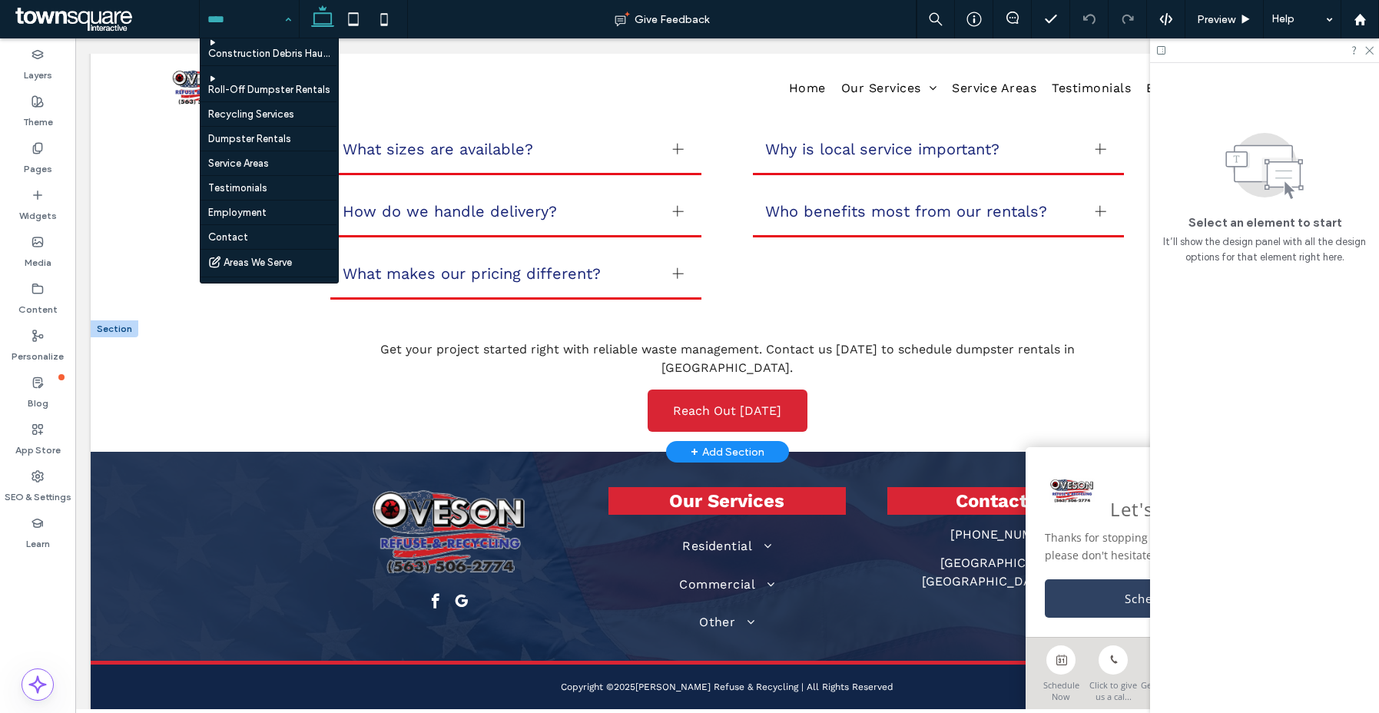
scroll to position [230, 0]
click at [229, 149] on hr at bounding box center [268, 149] width 136 height 1
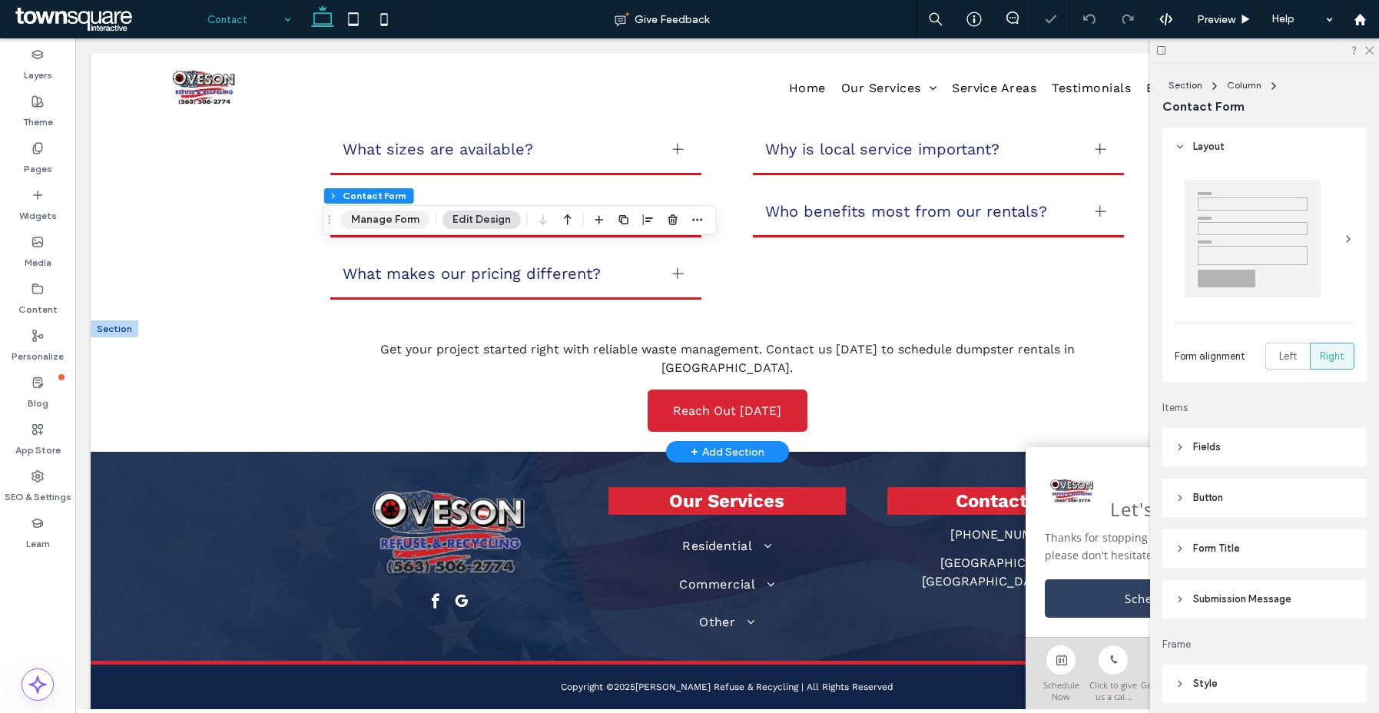
click at [383, 217] on button "Manage Form" at bounding box center [385, 219] width 88 height 18
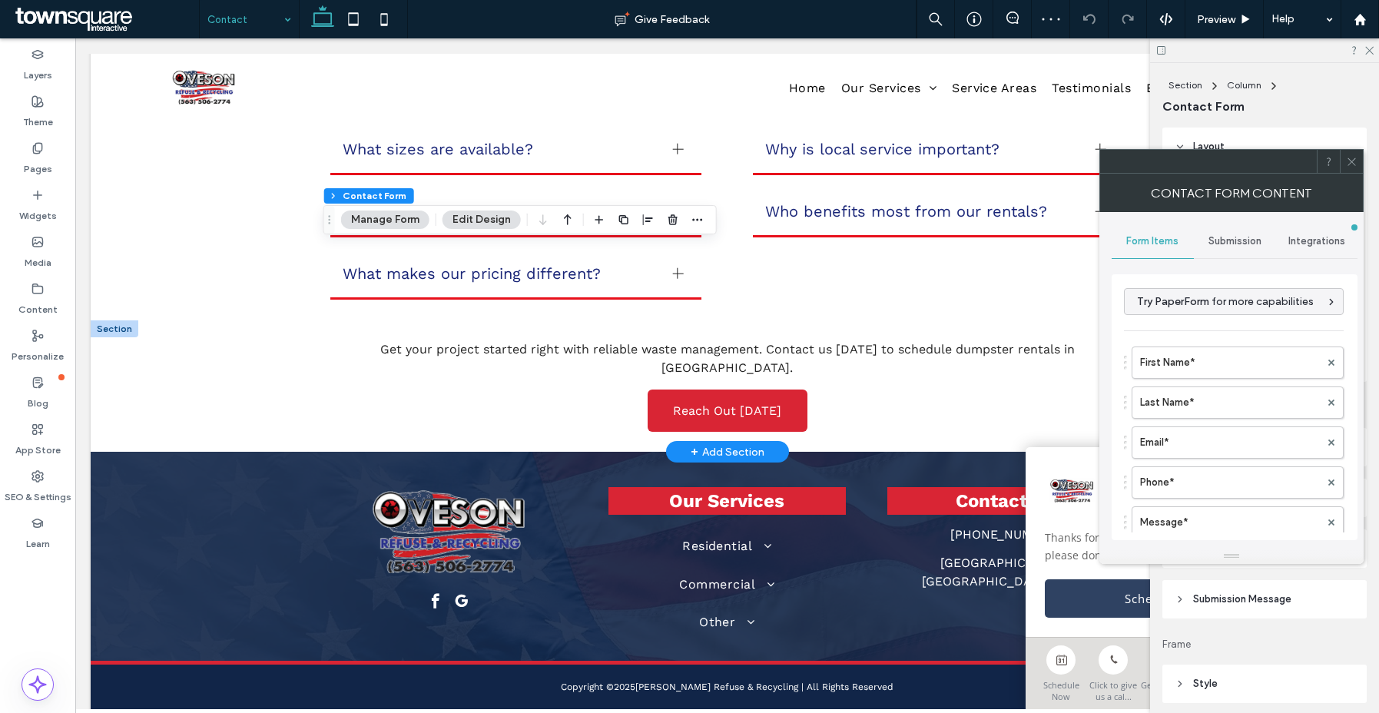
click at [1245, 240] on span "Submission" at bounding box center [1234, 241] width 53 height 12
drag, startPoint x: 1191, startPoint y: 305, endPoint x: 1258, endPoint y: 362, distance: 88.3
click at [1191, 306] on label "New submission notification" at bounding box center [1234, 313] width 205 height 31
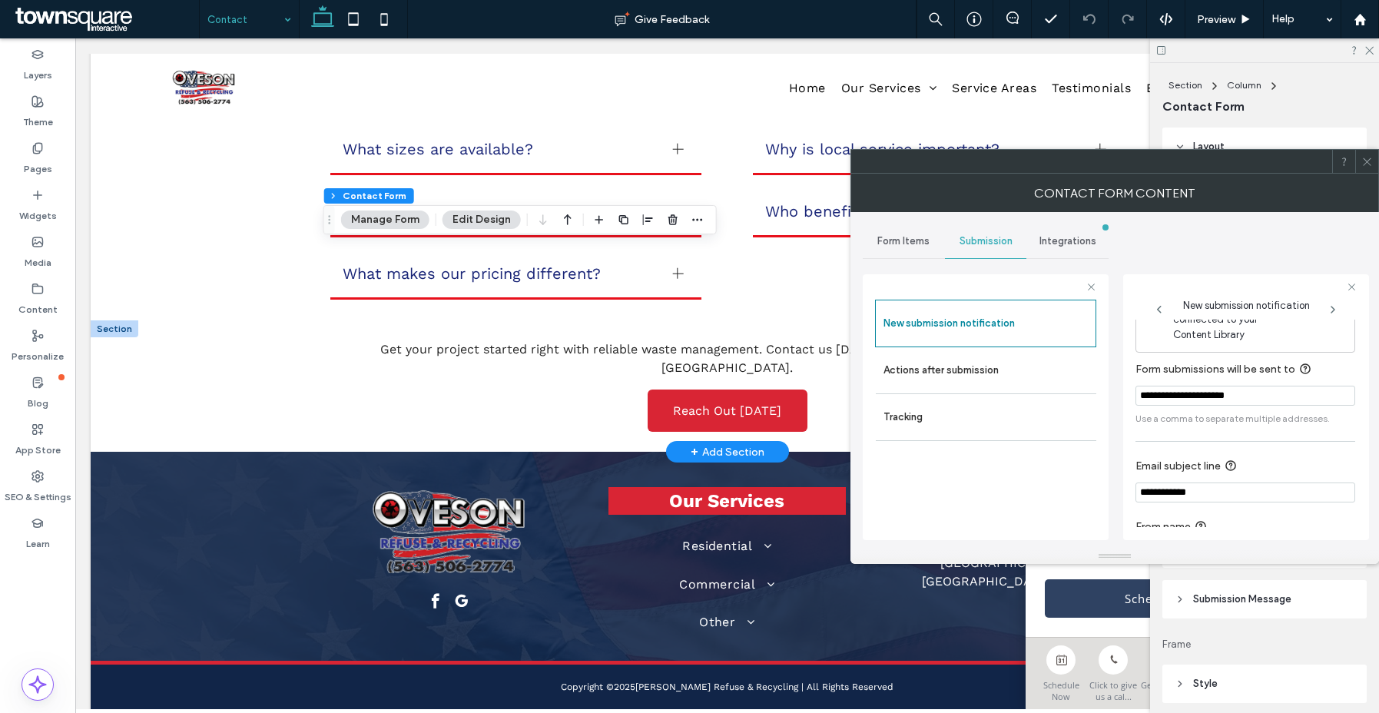
scroll to position [81, 0]
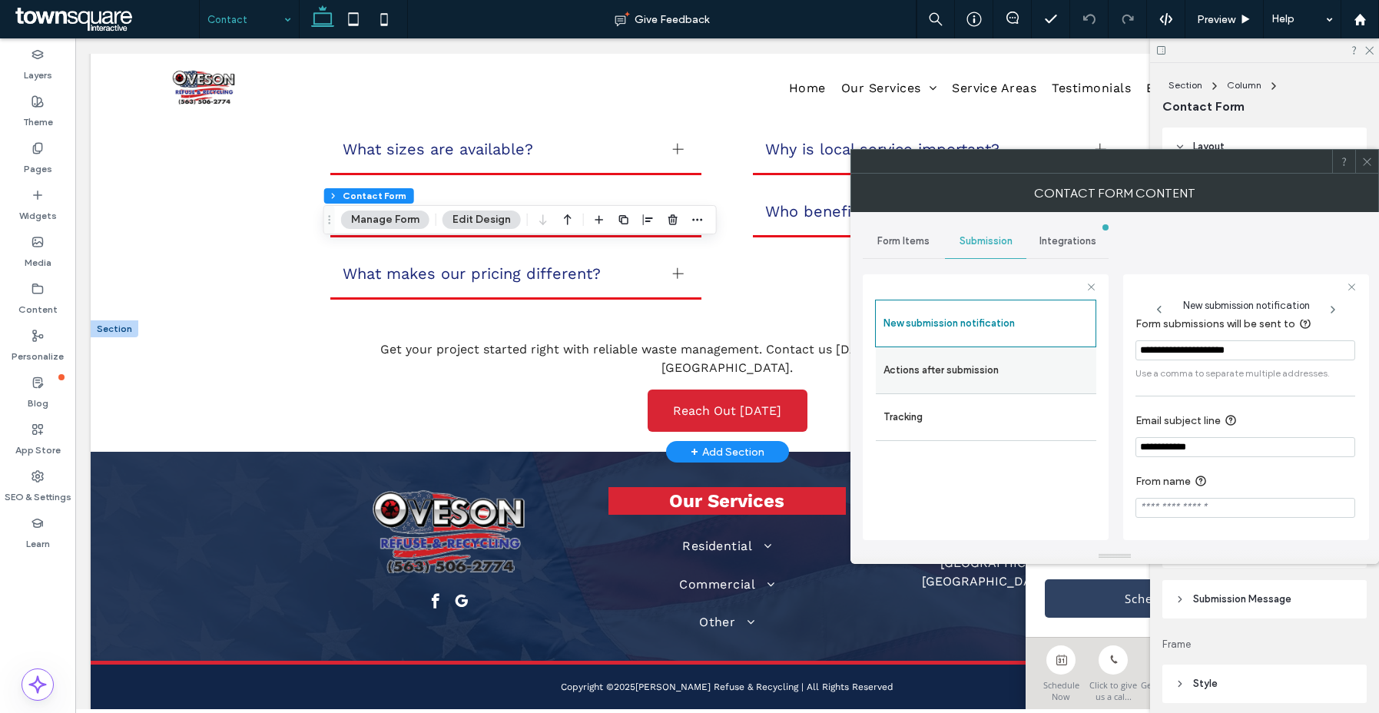
drag, startPoint x: 986, startPoint y: 369, endPoint x: 1048, endPoint y: 384, distance: 63.9
click at [986, 369] on label "Actions after submission" at bounding box center [985, 370] width 205 height 31
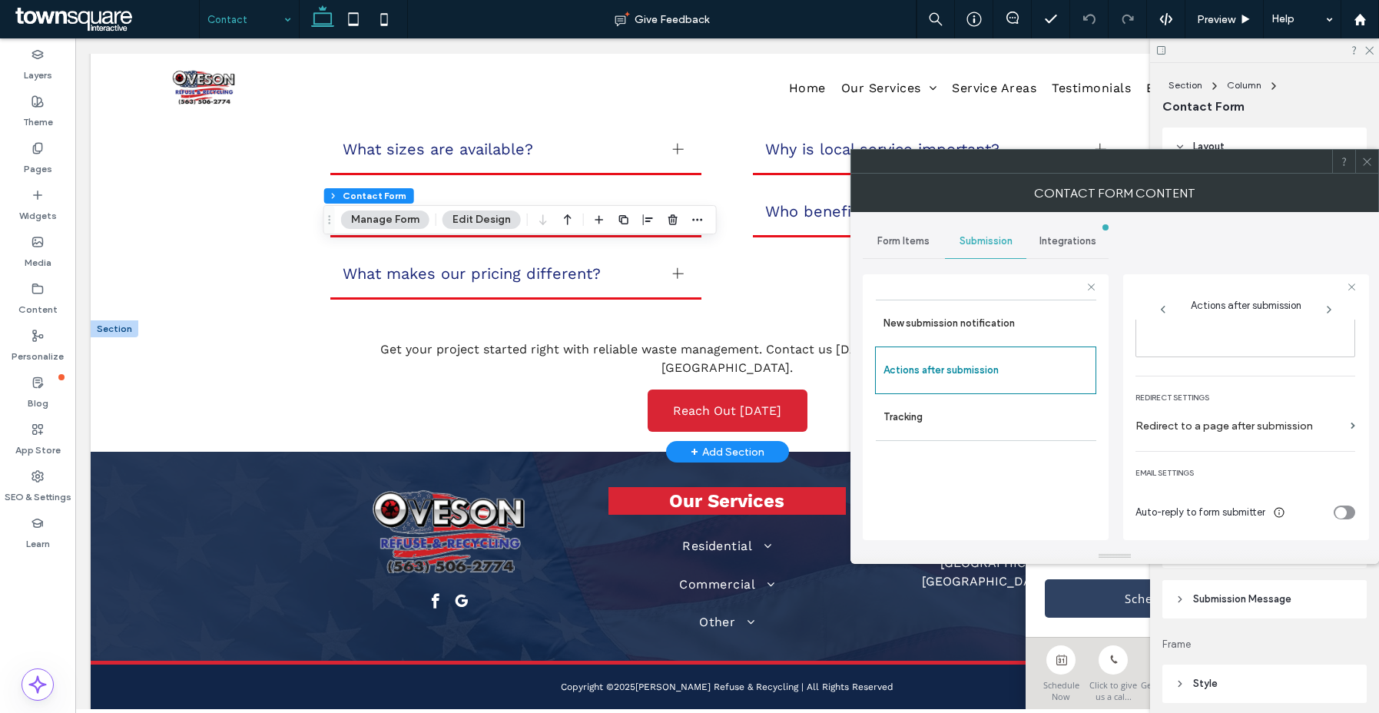
scroll to position [266, 0]
click at [1365, 163] on use at bounding box center [1367, 161] width 8 height 8
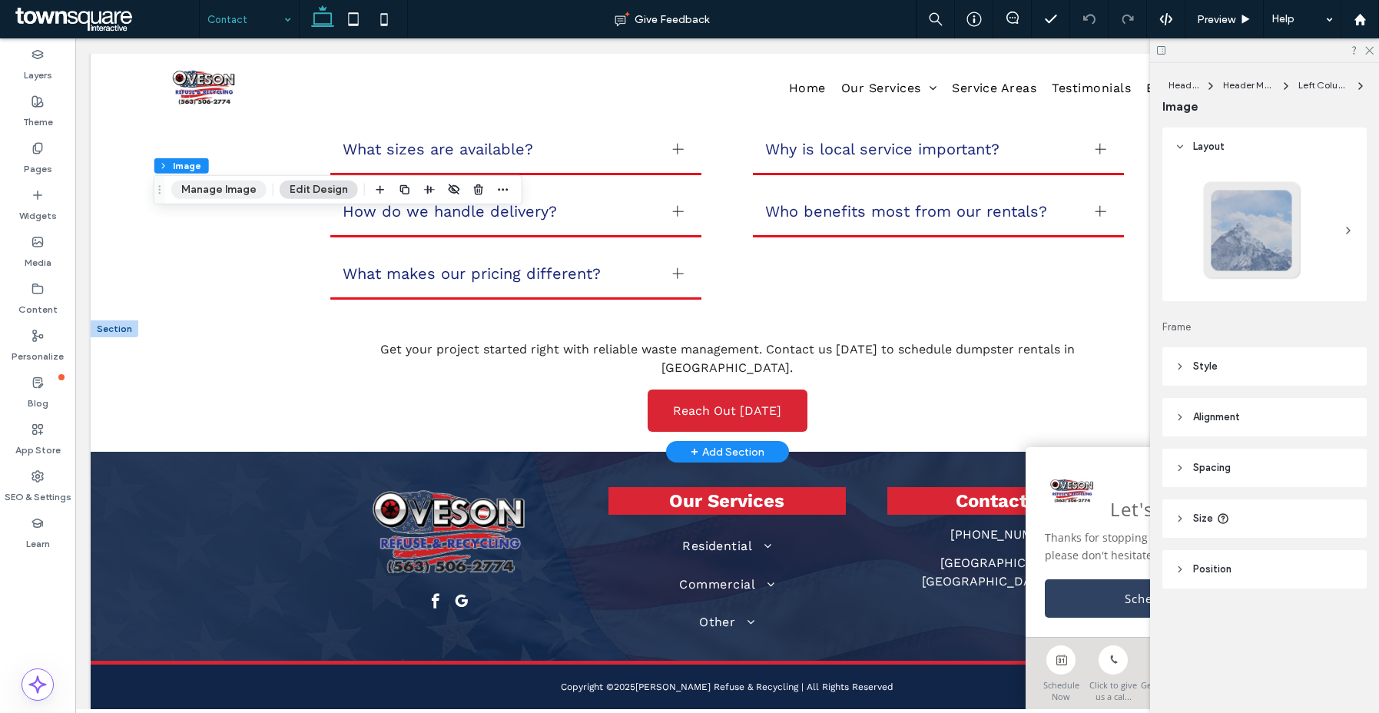
click at [190, 189] on button "Manage Image" at bounding box center [218, 190] width 95 height 18
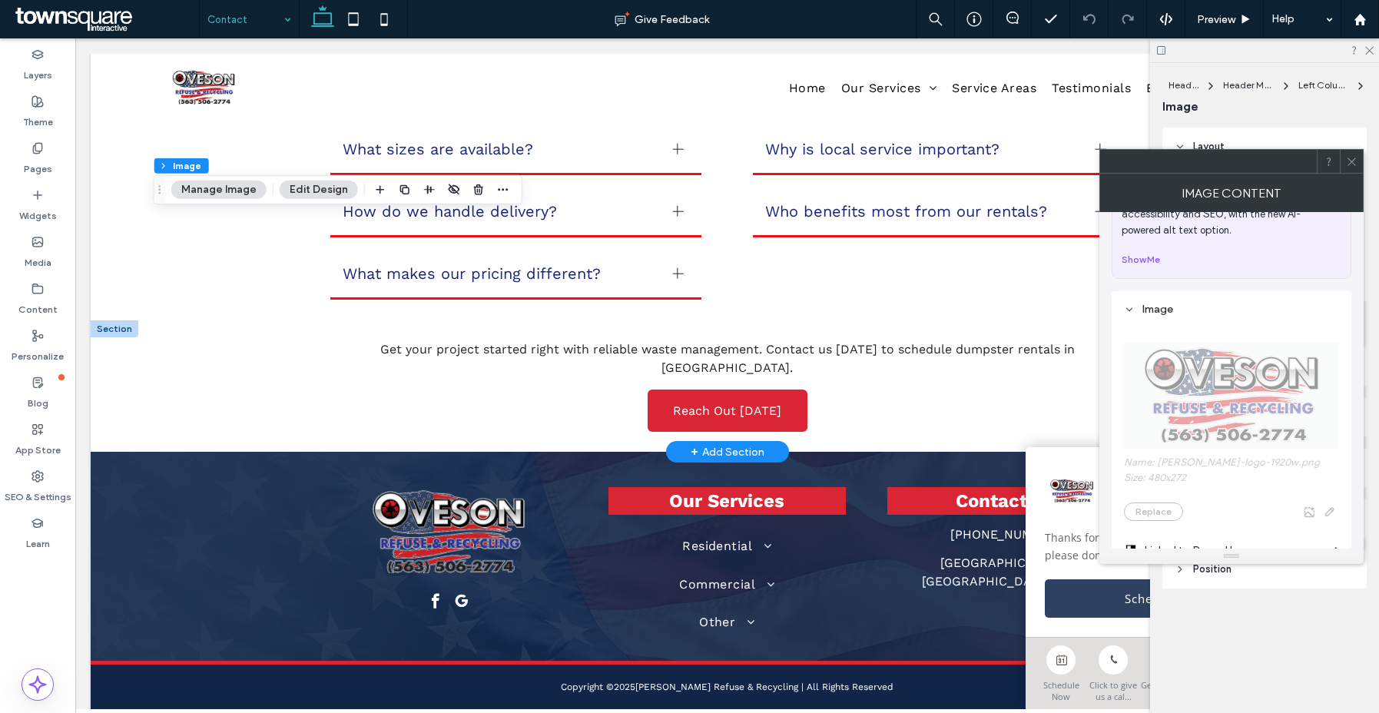
scroll to position [300, 0]
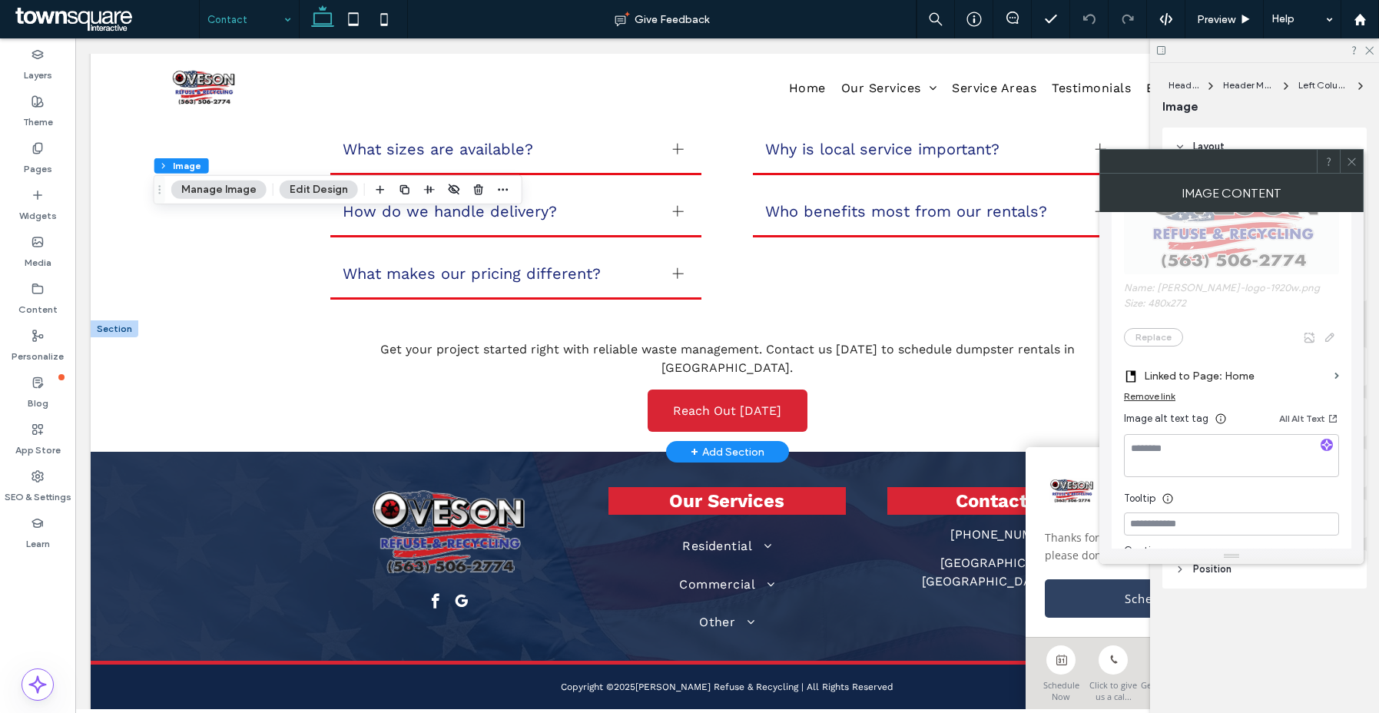
click at [1354, 162] on icon at bounding box center [1352, 162] width 12 height 12
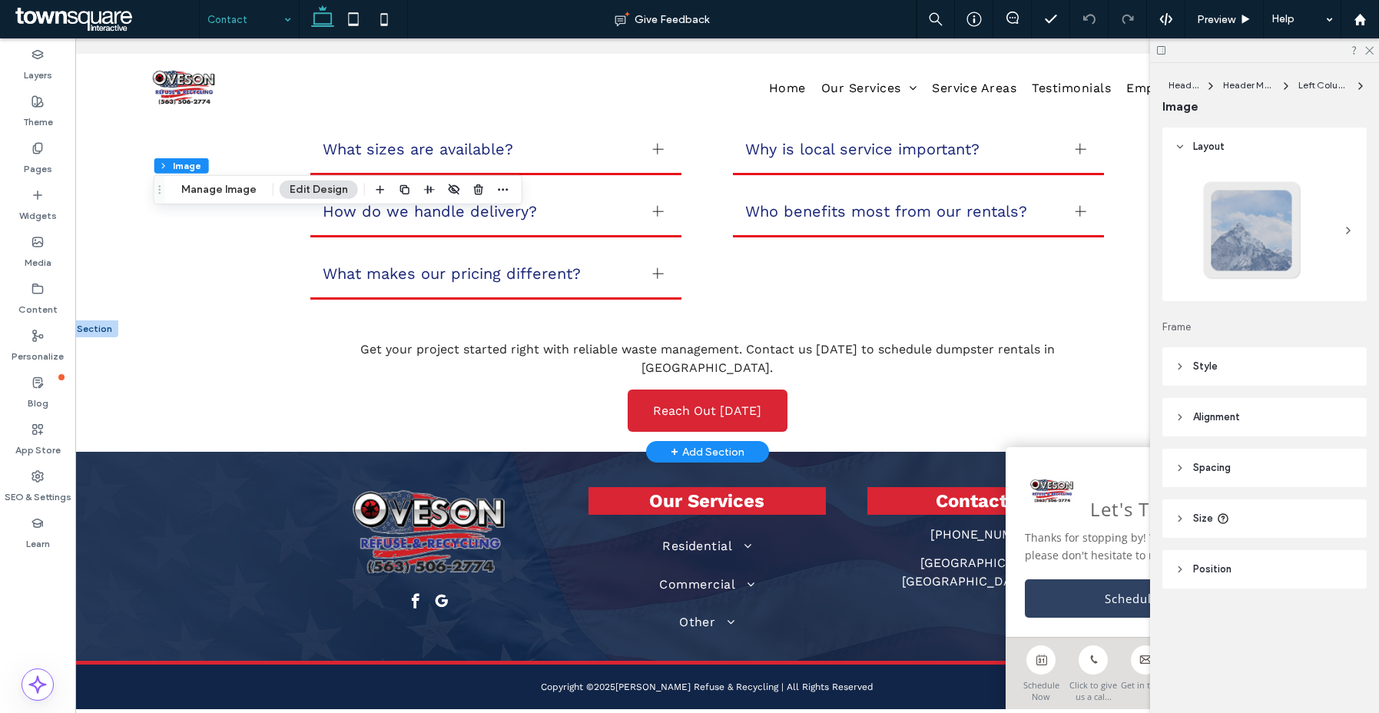
scroll to position [0, 0]
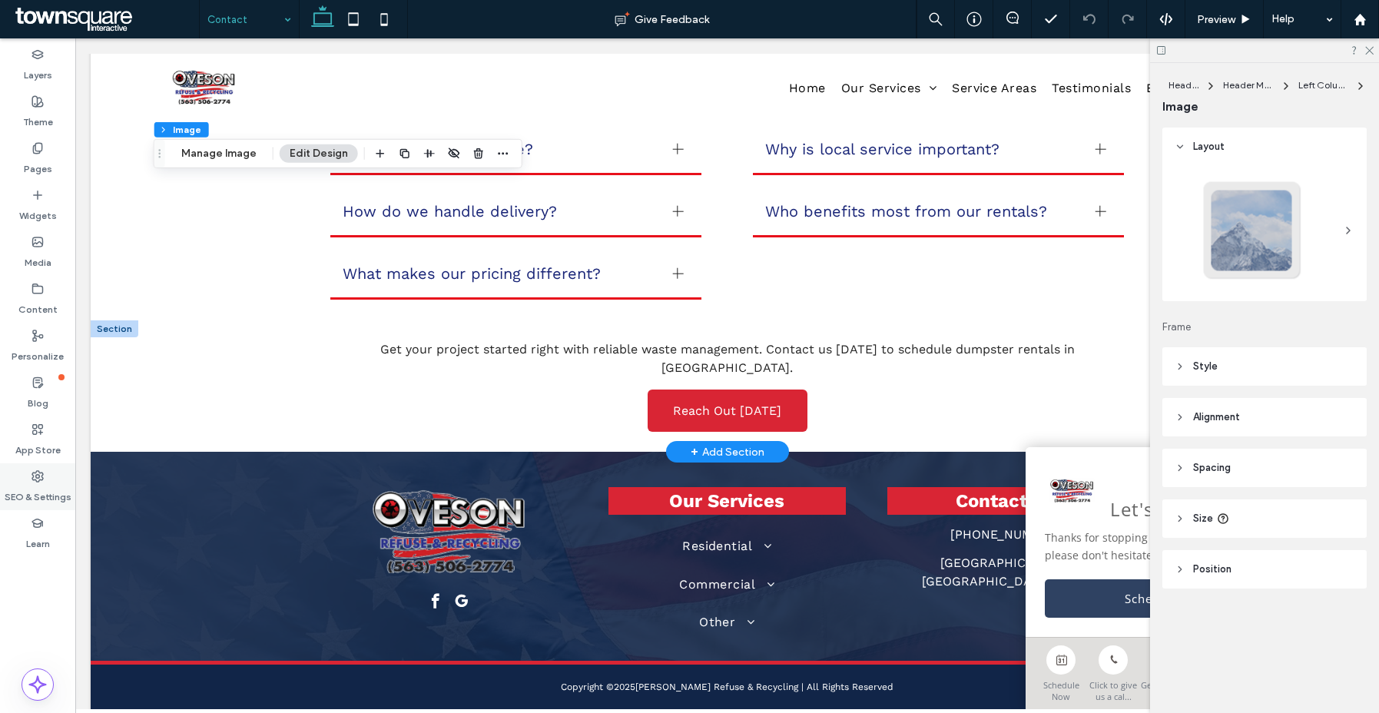
click at [35, 470] on icon at bounding box center [37, 476] width 12 height 12
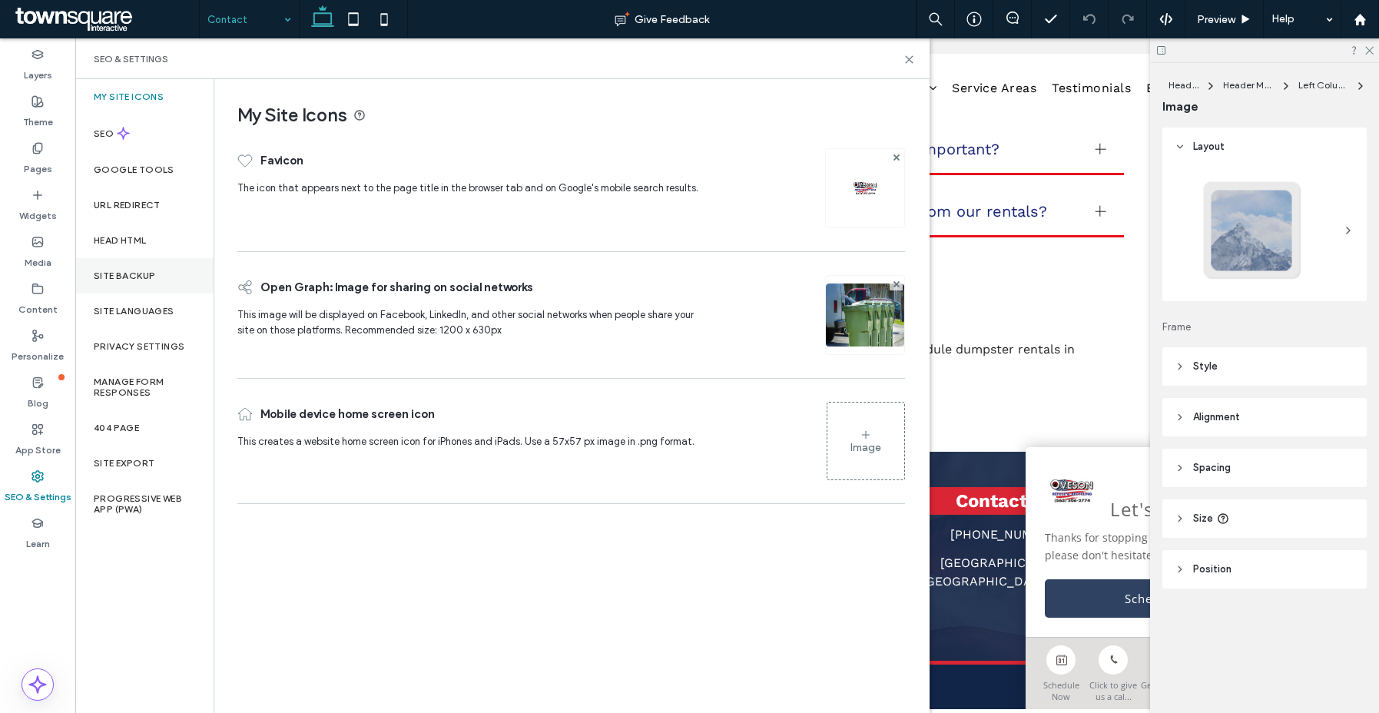
click at [137, 273] on label "Site Backup" at bounding box center [124, 275] width 61 height 11
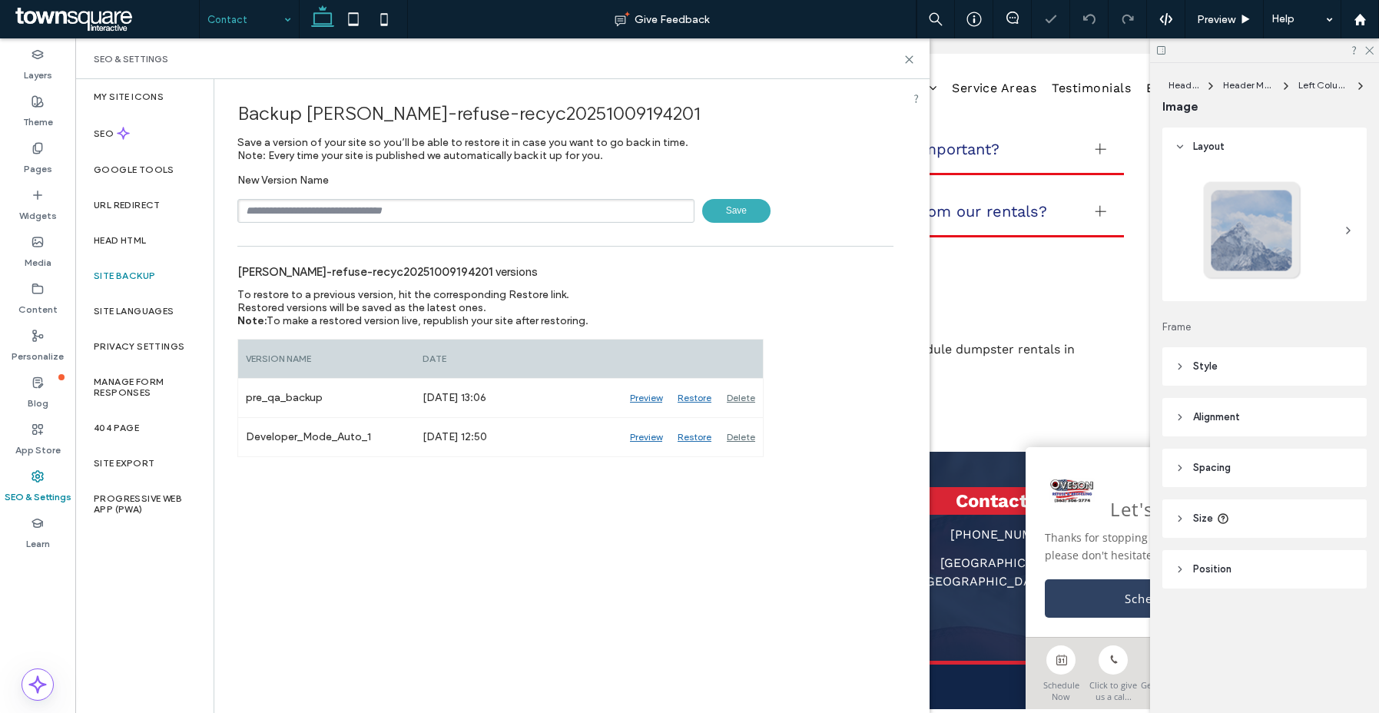
drag, startPoint x: 339, startPoint y: 181, endPoint x: 336, endPoint y: 207, distance: 26.3
click at [338, 183] on div "New Version Name Save" at bounding box center [565, 198] width 656 height 49
click at [336, 208] on input "text" at bounding box center [465, 211] width 457 height 24
type input "****"
click at [739, 221] on span "Save" at bounding box center [736, 211] width 68 height 24
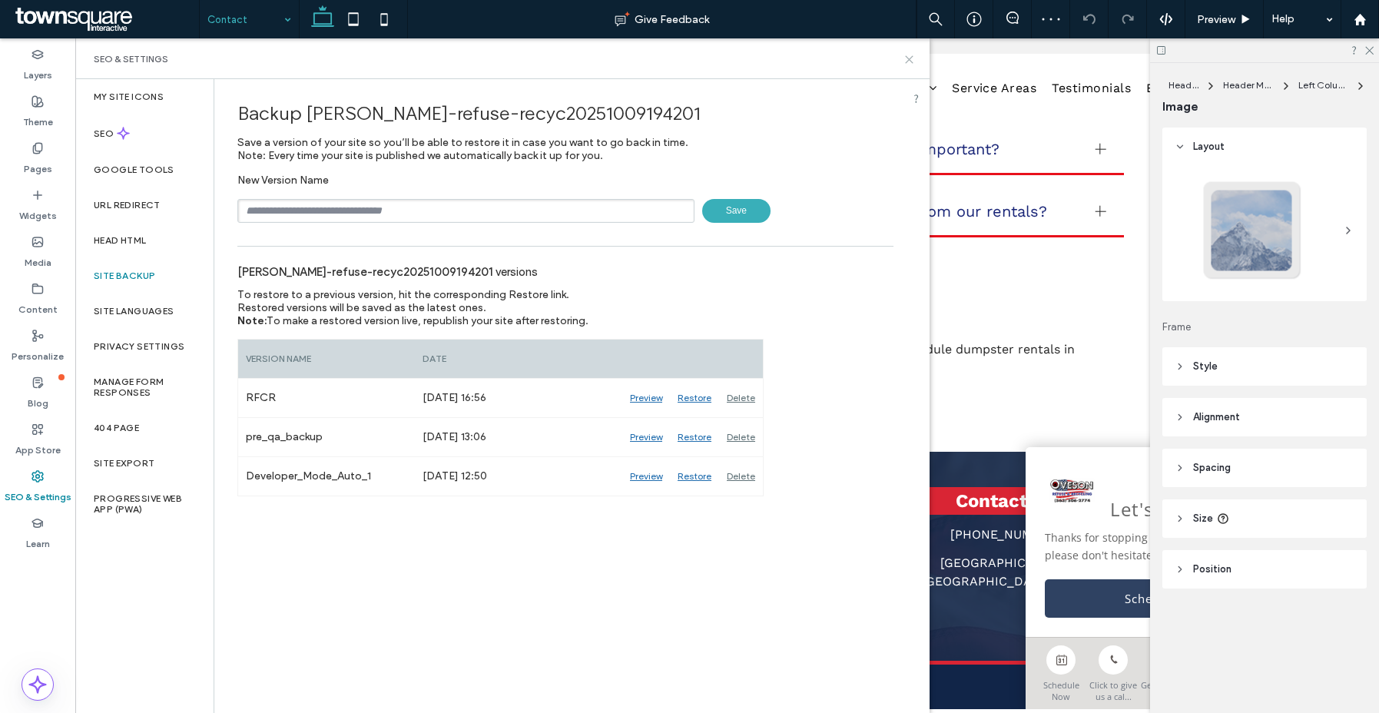
click at [909, 55] on icon at bounding box center [909, 60] width 12 height 12
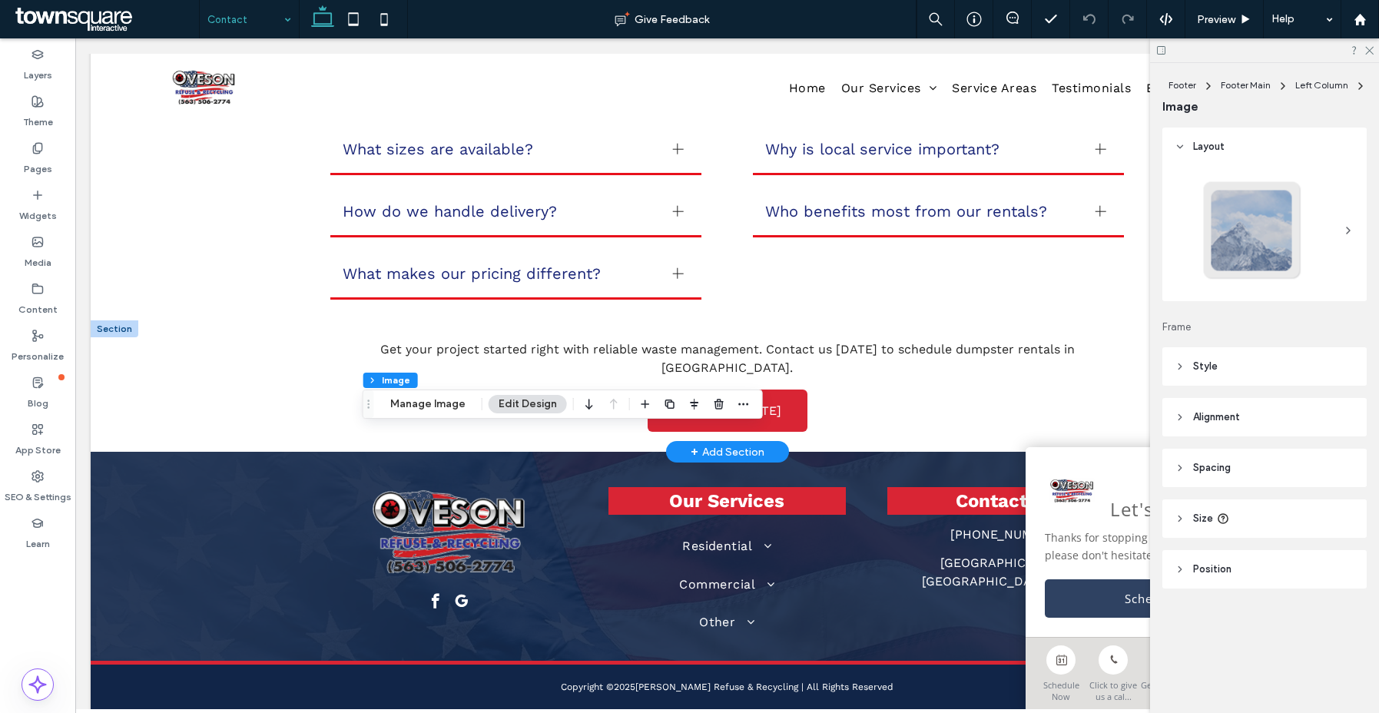
click at [397, 413] on div "Footer Footer Main Left Column Image Manage Image Edit Design" at bounding box center [563, 403] width 400 height 29
drag, startPoint x: 416, startPoint y: 406, endPoint x: 433, endPoint y: 412, distance: 18.0
click at [417, 406] on button "Manage Image" at bounding box center [427, 404] width 95 height 18
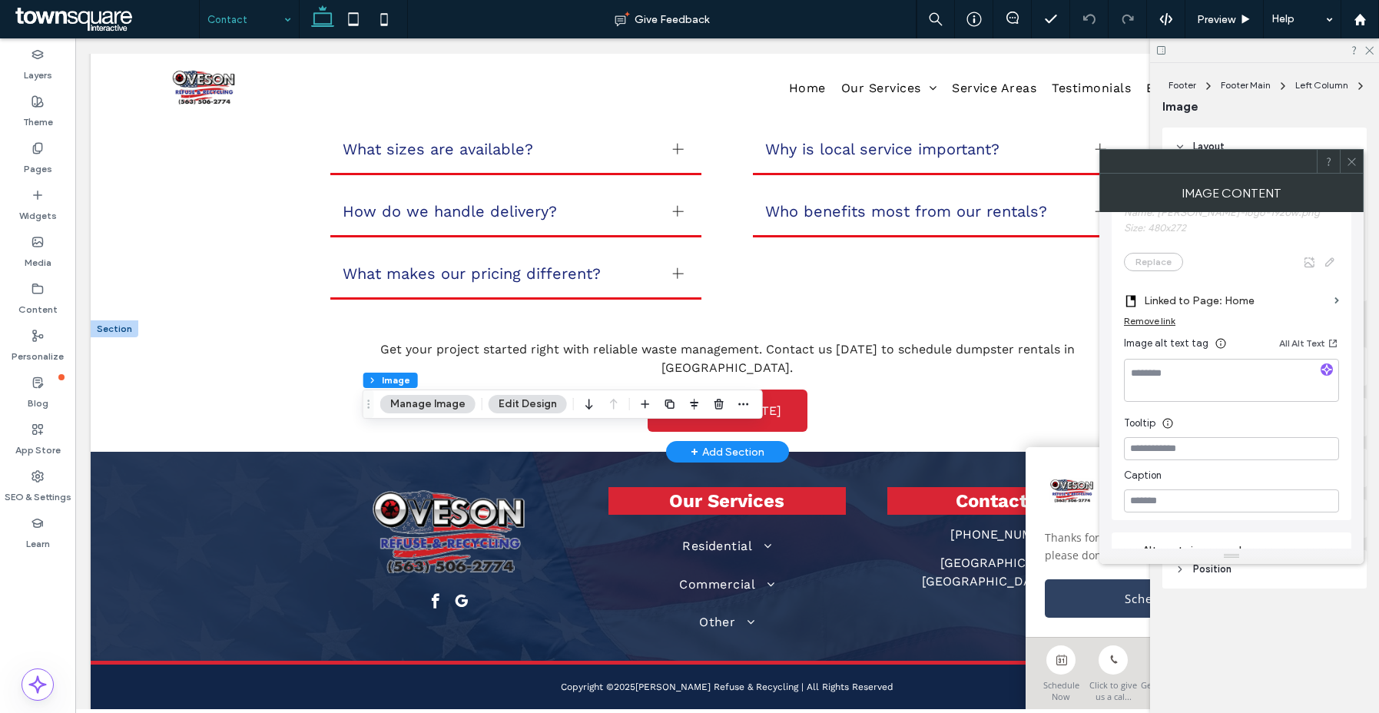
scroll to position [373, 0]
click at [1357, 151] on span at bounding box center [1352, 161] width 12 height 23
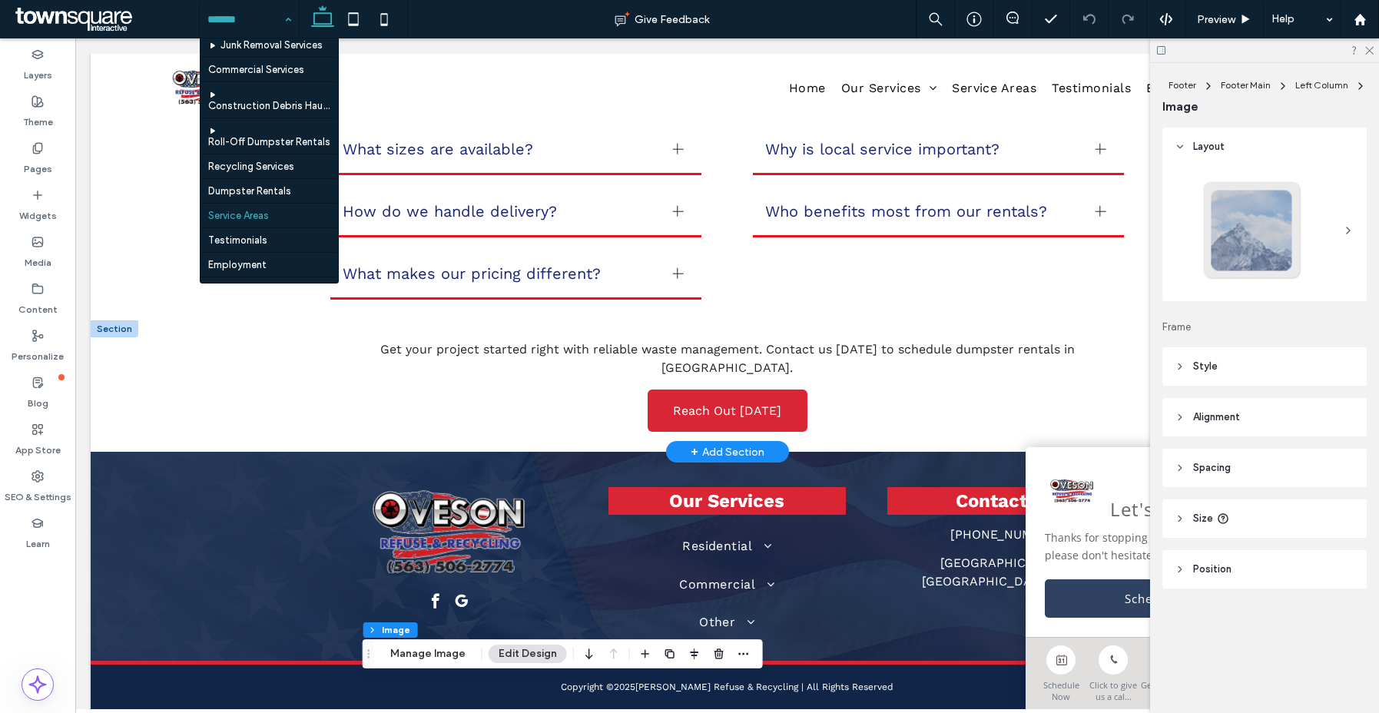
scroll to position [174, 0]
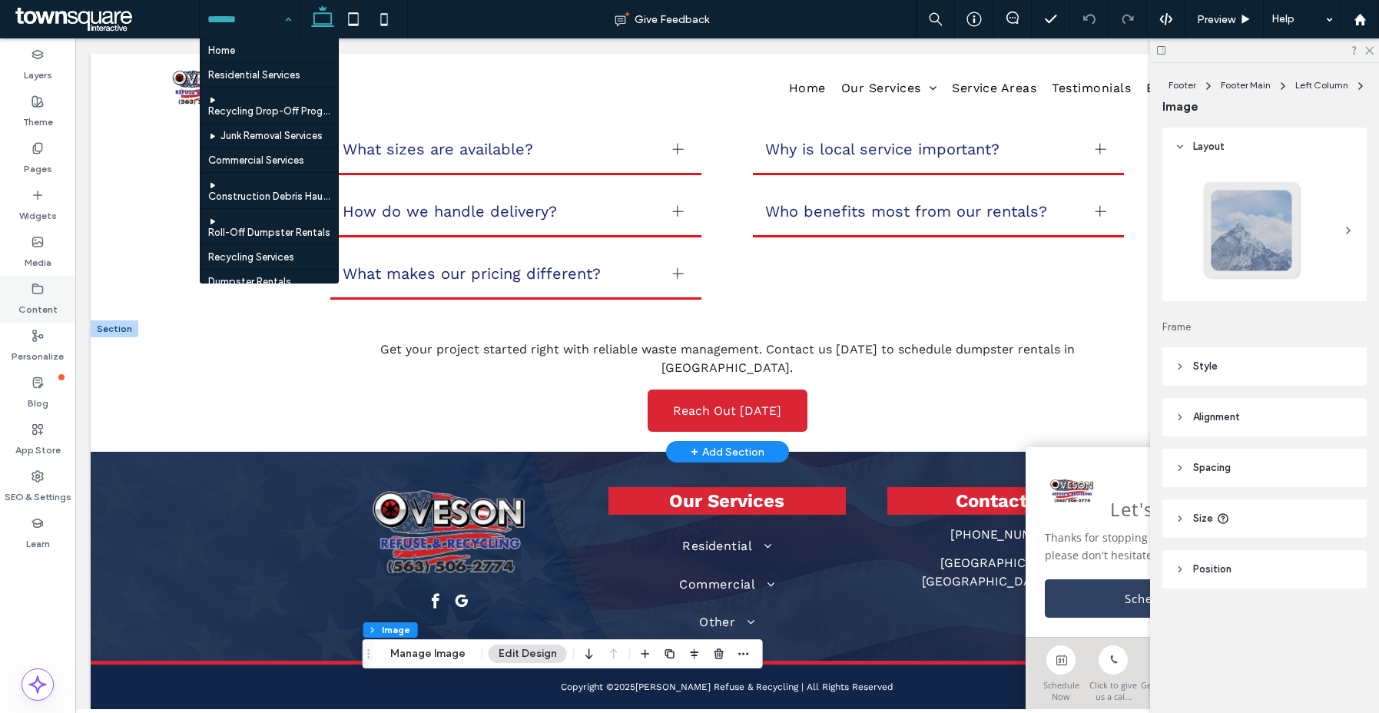
click at [35, 293] on use at bounding box center [38, 287] width 10 height 9
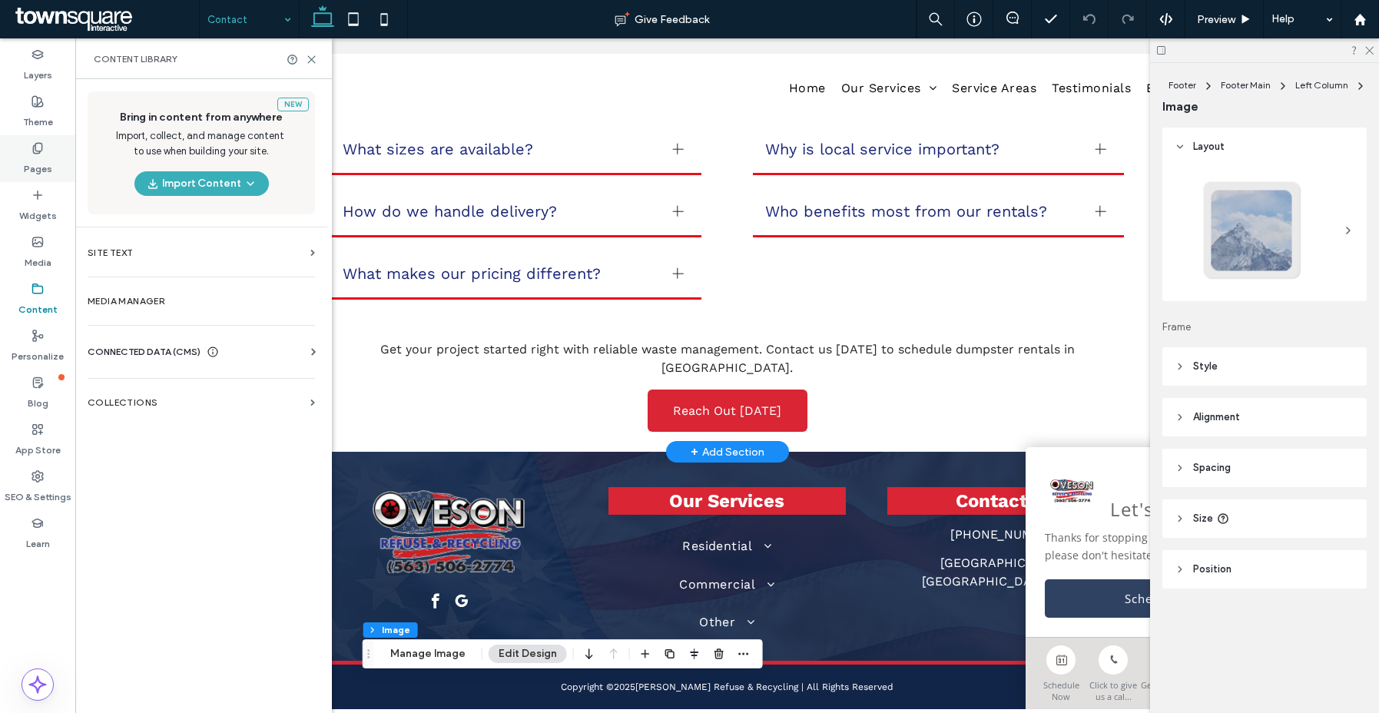
click at [31, 168] on label "Pages" at bounding box center [38, 165] width 28 height 22
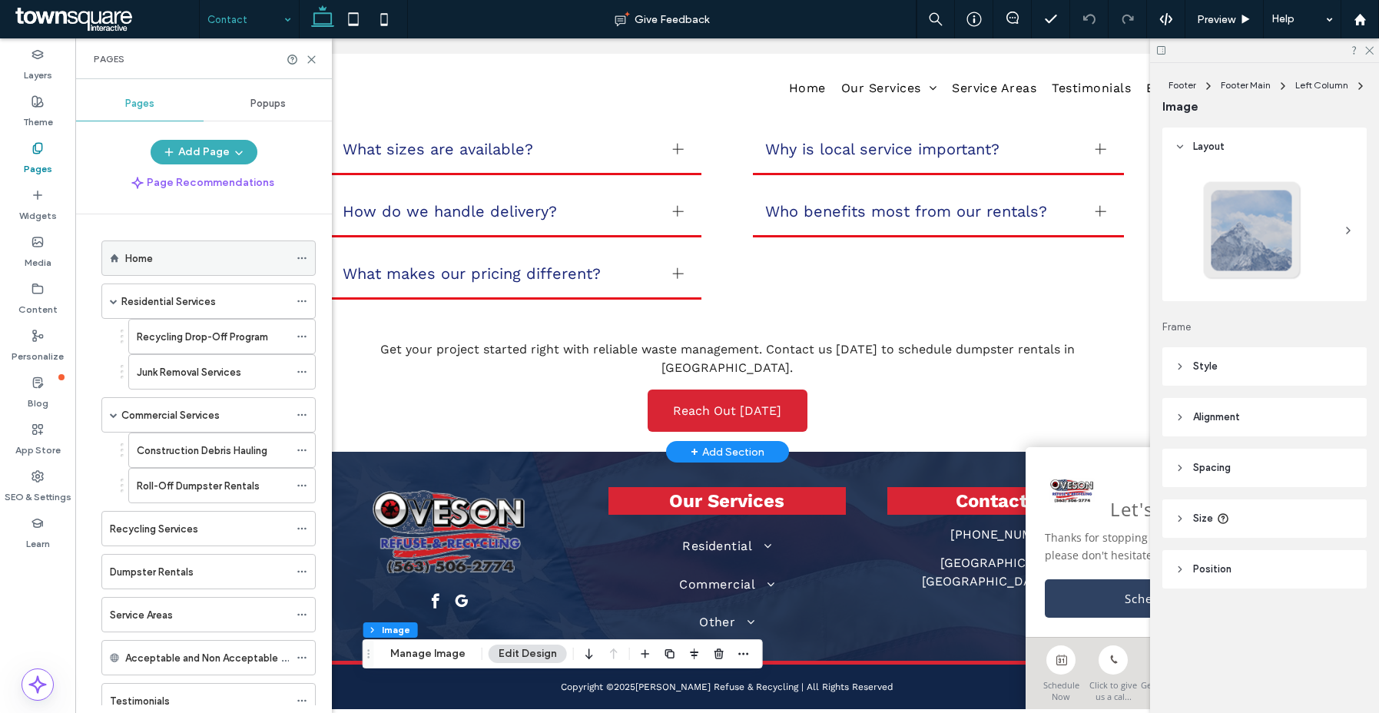
click at [301, 258] on use at bounding box center [301, 258] width 8 height 2
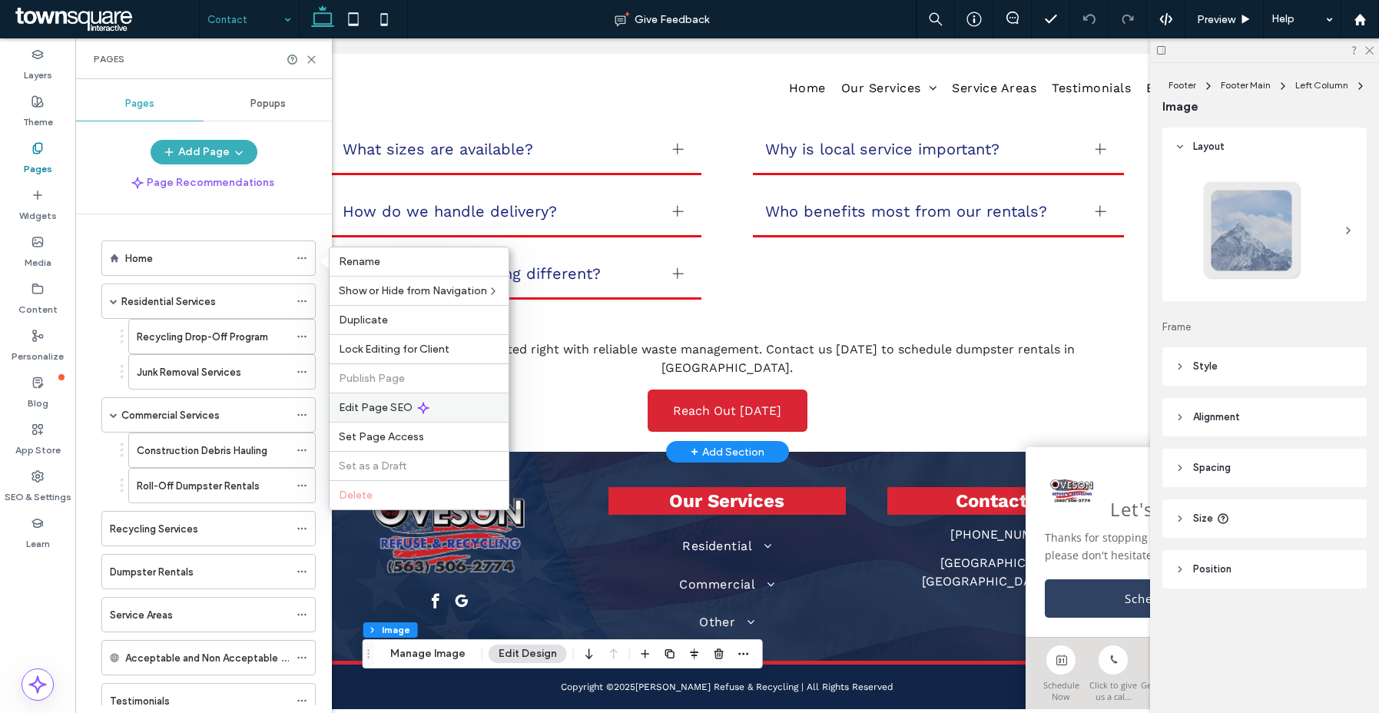
click at [371, 403] on span "Edit Page SEO" at bounding box center [376, 407] width 74 height 13
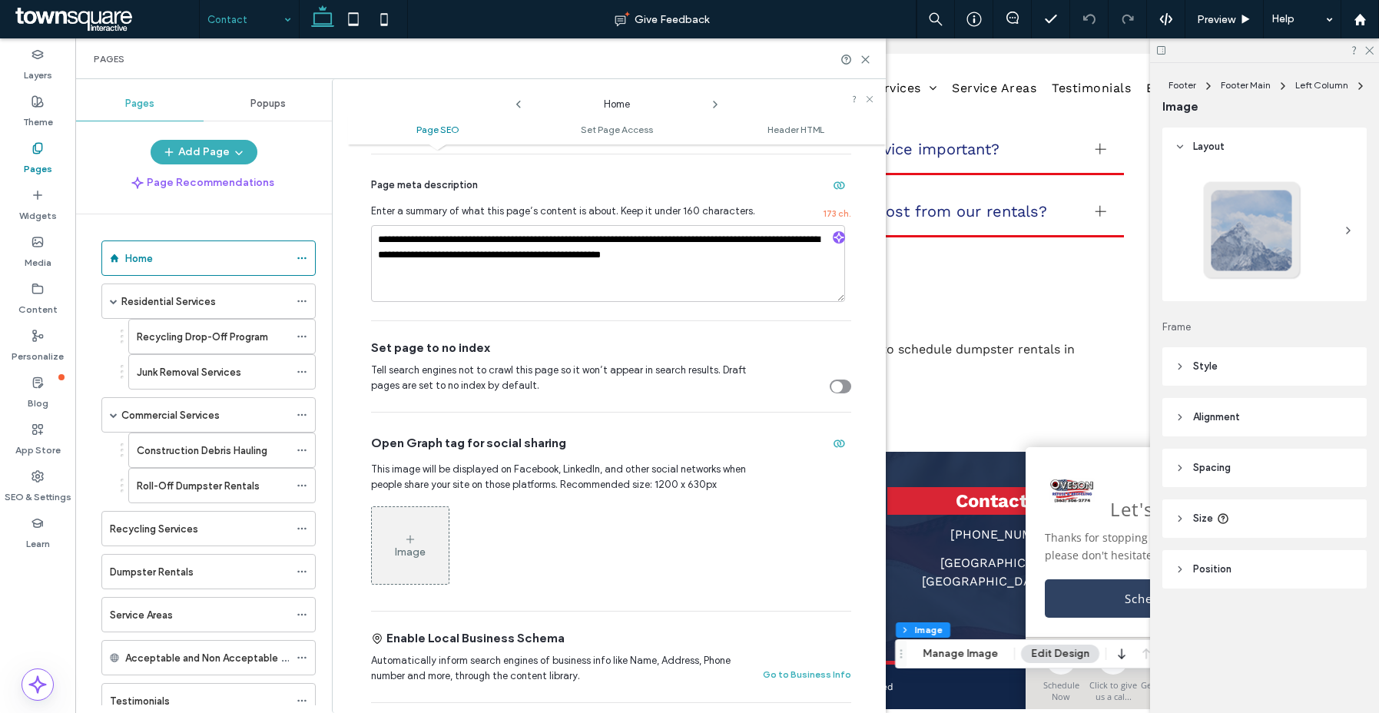
scroll to position [275, 0]
click at [723, 104] on div "Home" at bounding box center [617, 100] width 538 height 27
click at [715, 103] on use at bounding box center [715, 104] width 3 height 6
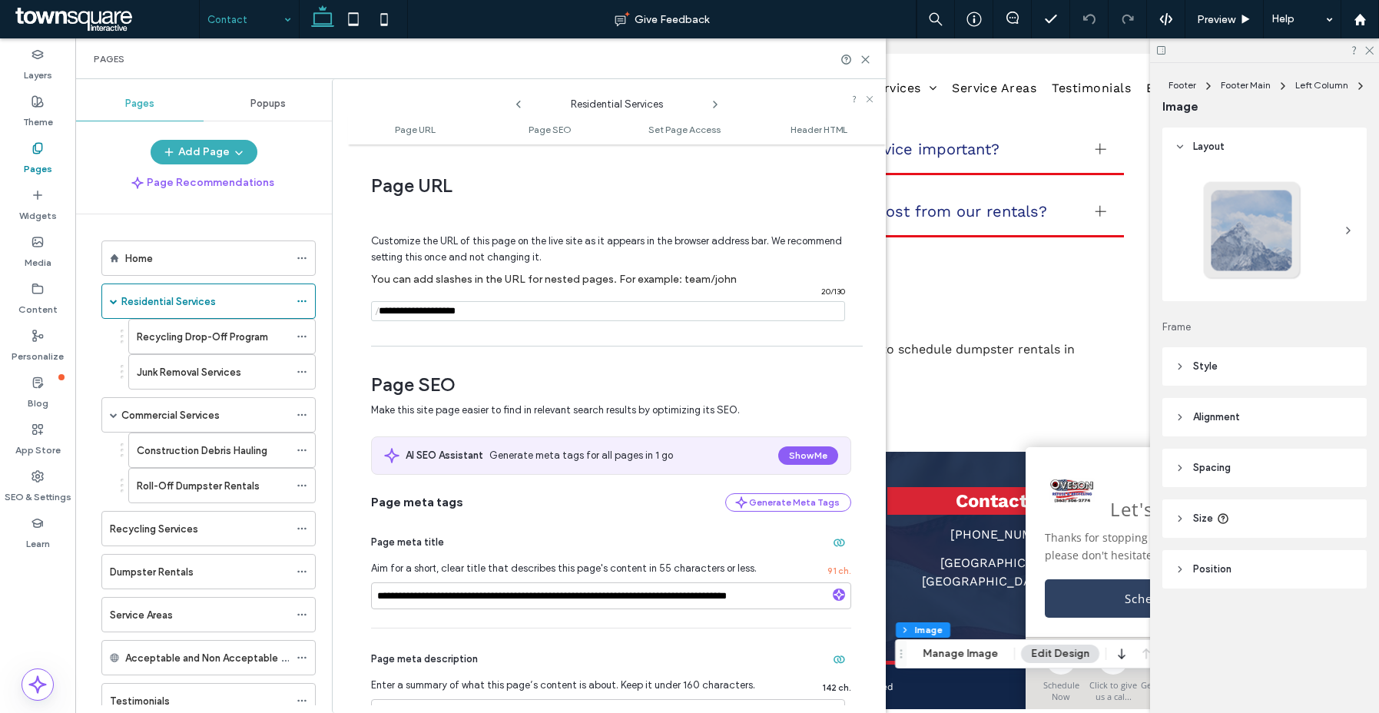
click at [714, 103] on icon at bounding box center [715, 104] width 12 height 12
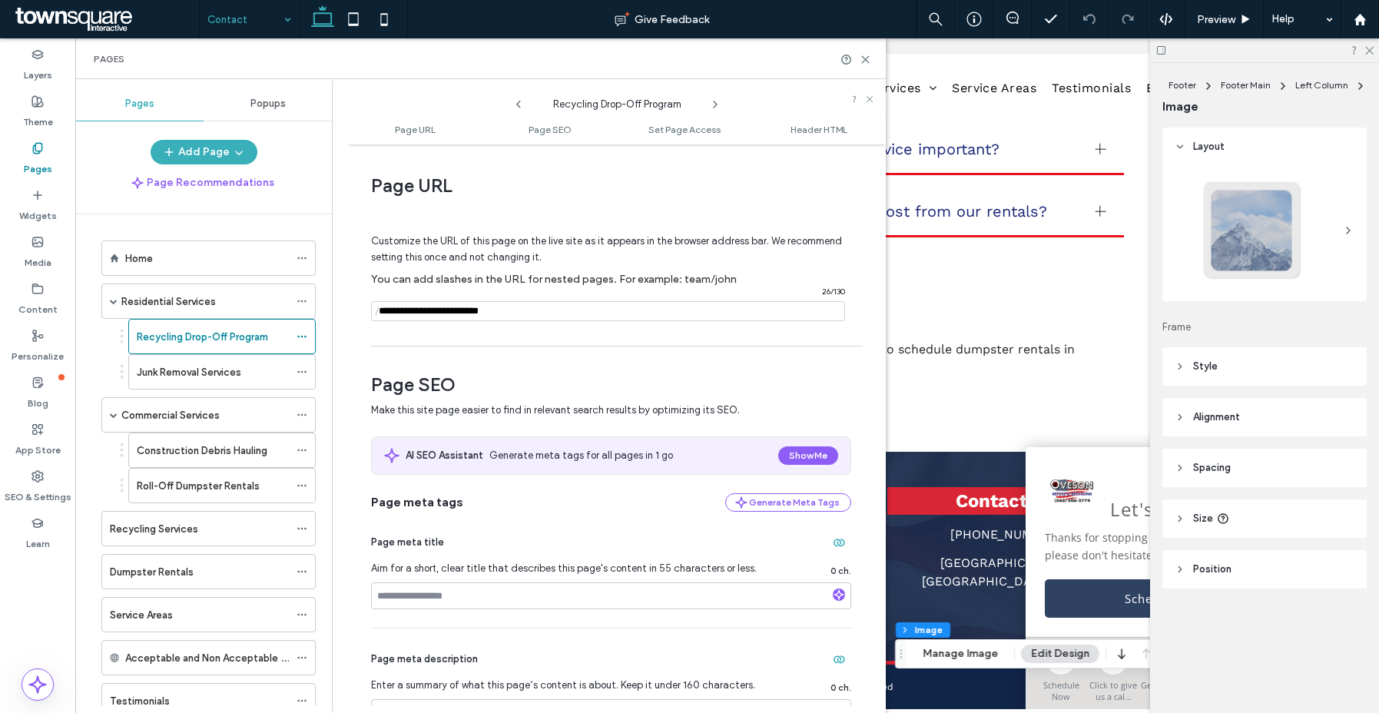
click at [714, 103] on icon at bounding box center [715, 104] width 12 height 12
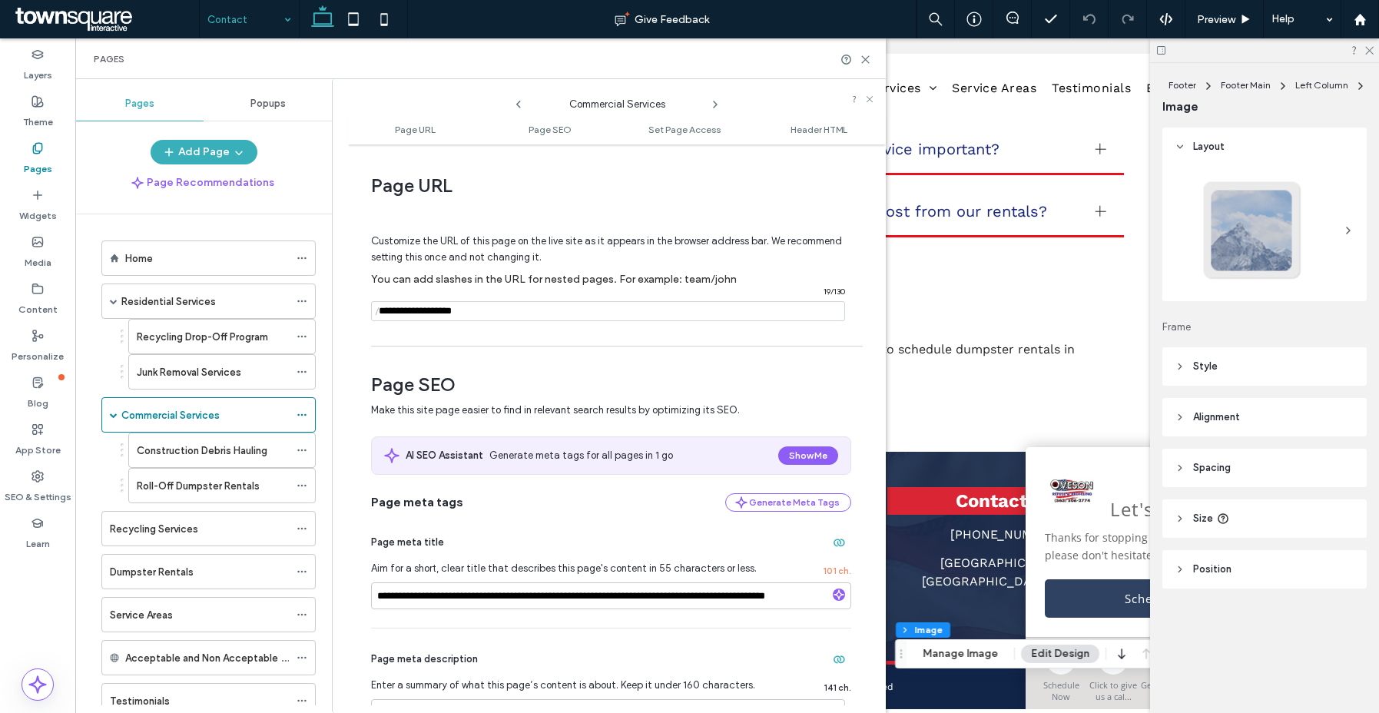
click at [714, 103] on icon at bounding box center [715, 104] width 12 height 12
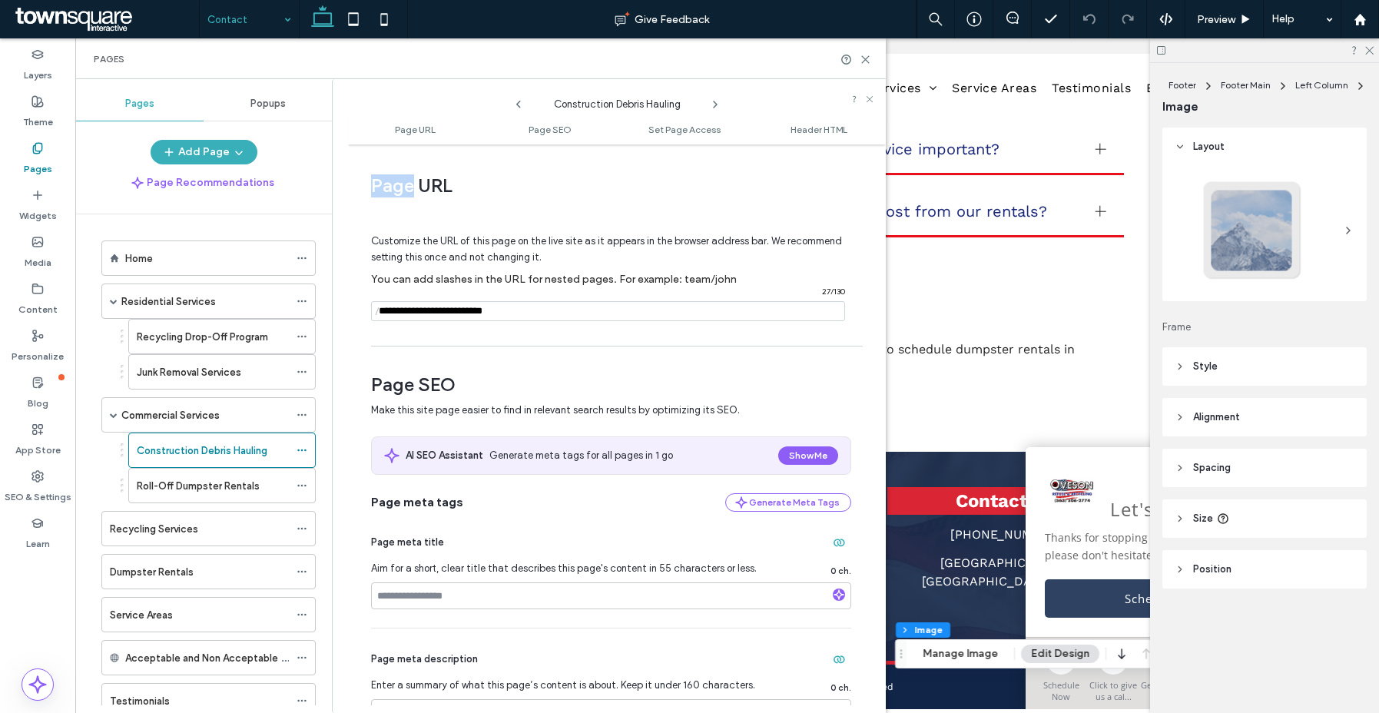
click at [714, 103] on icon at bounding box center [715, 104] width 12 height 12
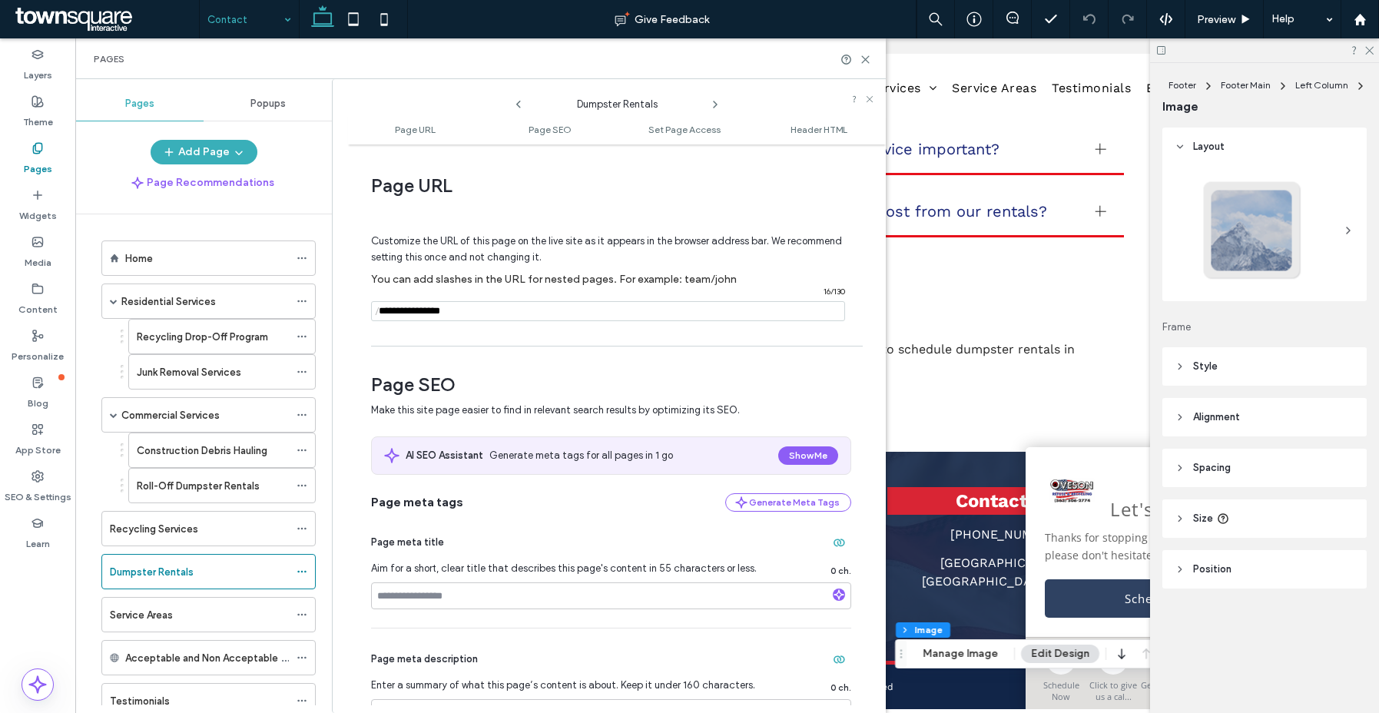
click at [714, 103] on icon at bounding box center [715, 104] width 12 height 12
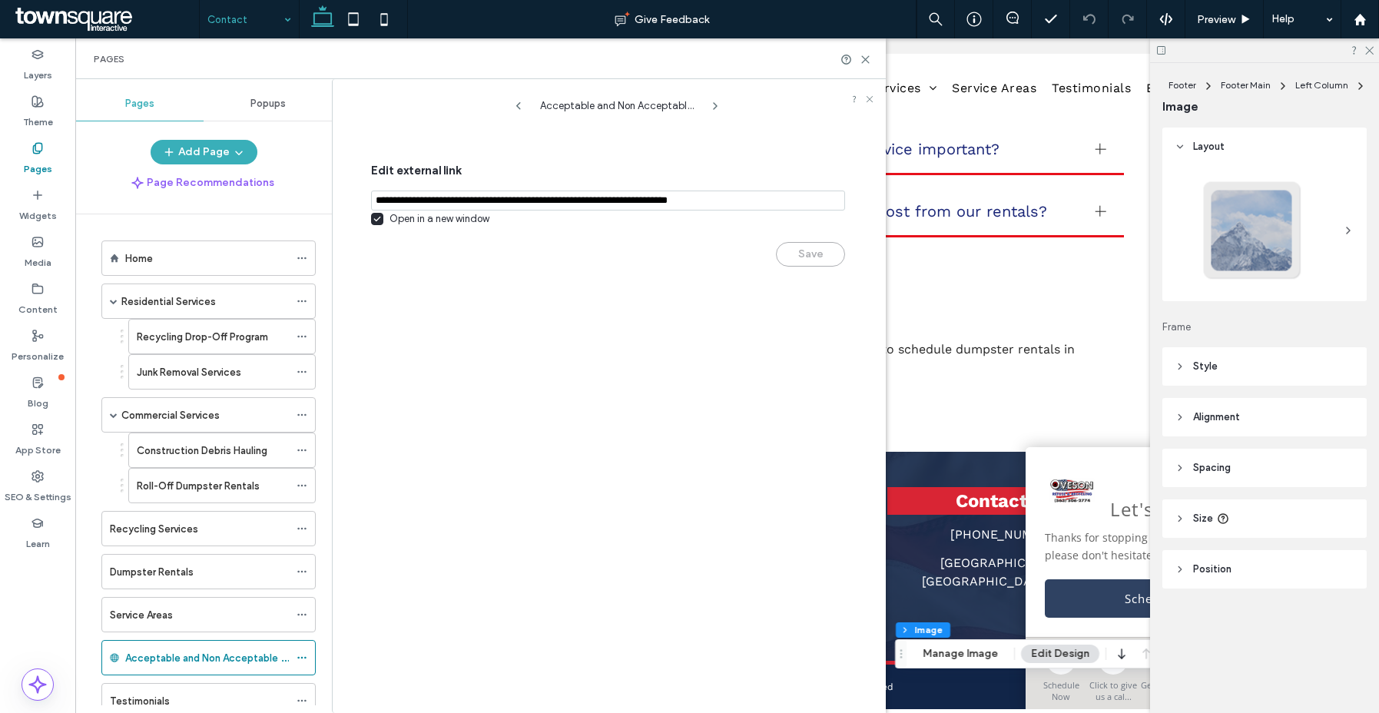
click at [714, 103] on use at bounding box center [715, 106] width 3 height 6
